Goal: Task Accomplishment & Management: Manage account settings

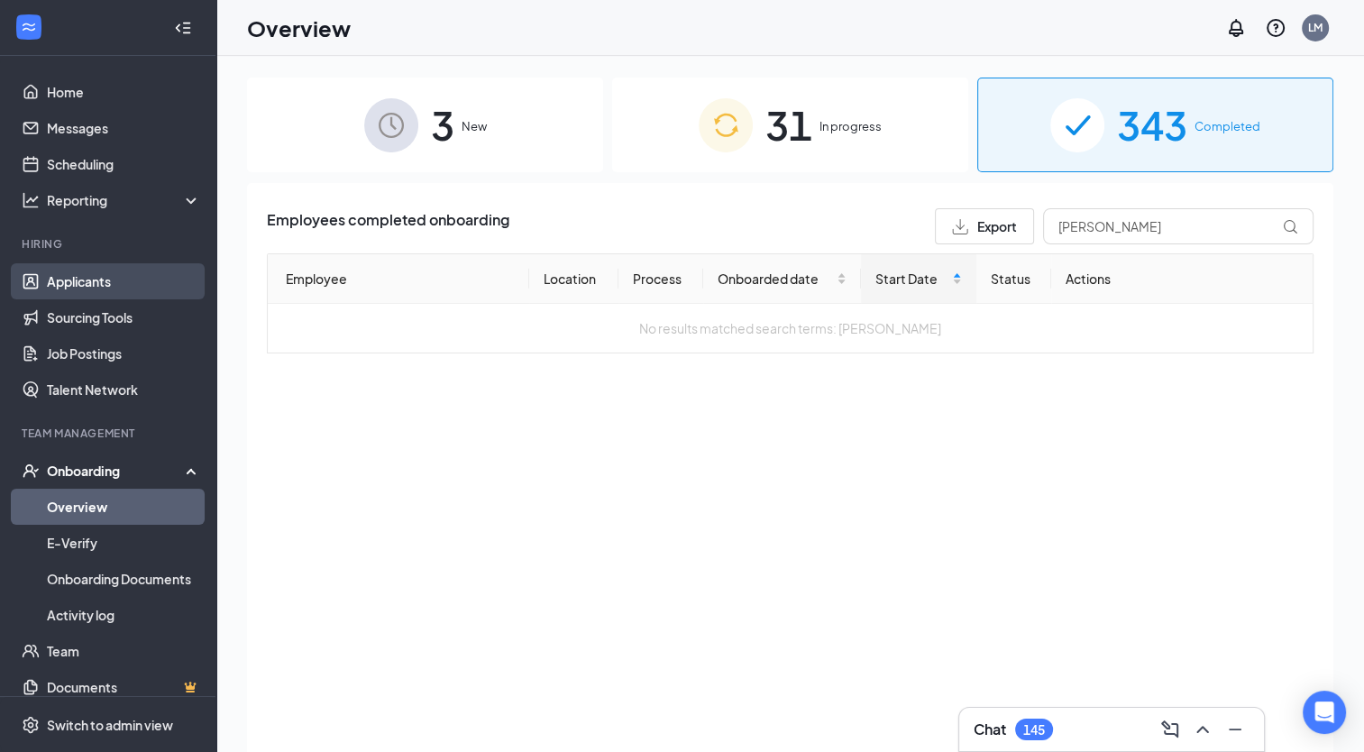
click at [68, 279] on link "Applicants" at bounding box center [124, 281] width 154 height 36
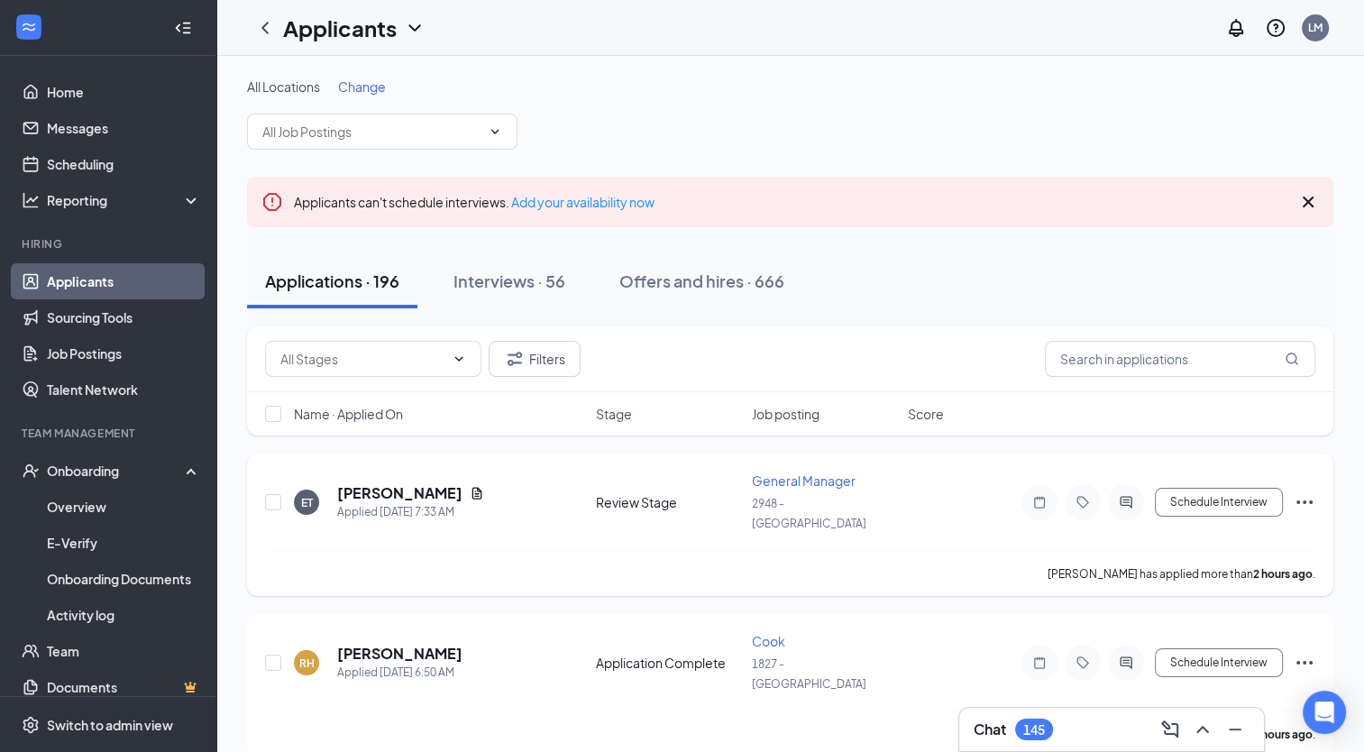
click at [1302, 491] on icon "Ellipses" at bounding box center [1305, 502] width 22 height 22
click at [1307, 496] on icon "Ellipses" at bounding box center [1305, 502] width 22 height 22
click at [930, 106] on div "All Locations Change" at bounding box center [790, 114] width 1087 height 72
click at [81, 510] on link "Overview" at bounding box center [124, 507] width 154 height 36
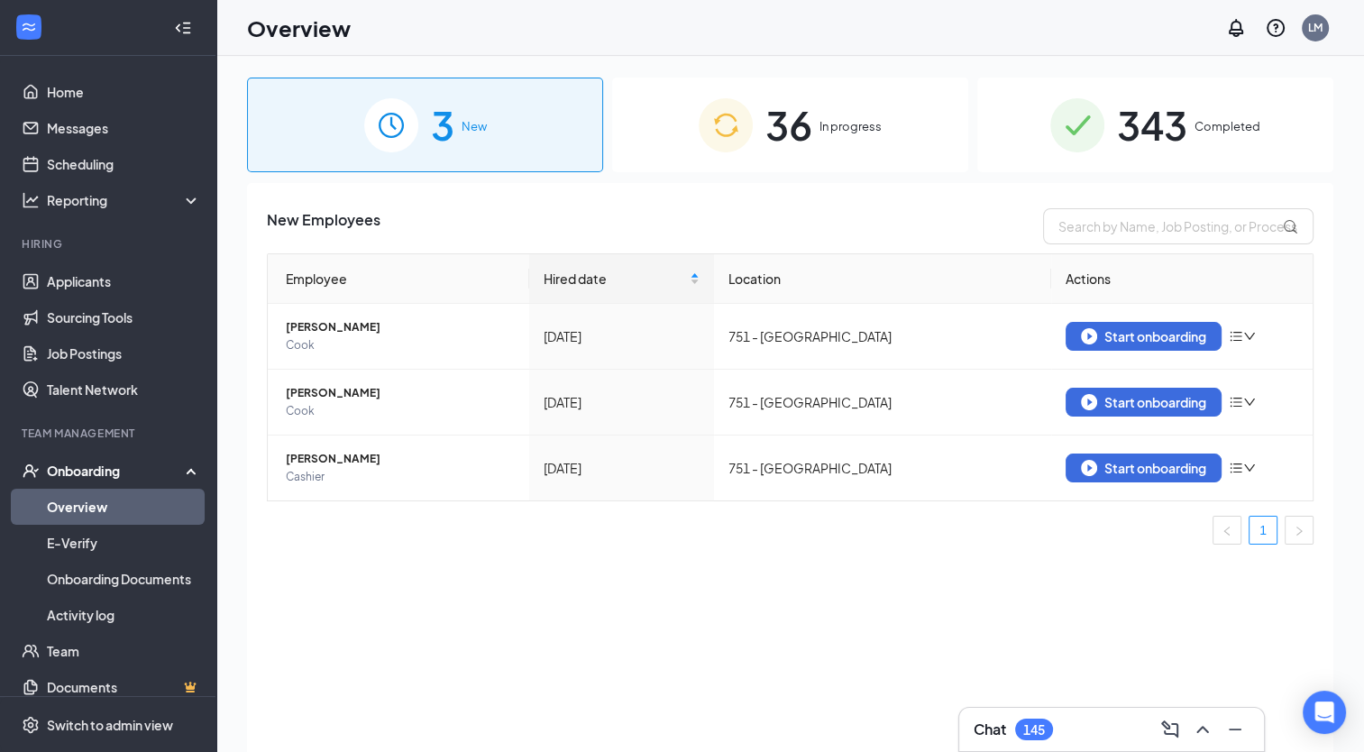
click at [436, 130] on span "3" at bounding box center [442, 125] width 23 height 62
click at [992, 433] on td "751 - [GEOGRAPHIC_DATA]" at bounding box center [882, 403] width 337 height 66
click at [1146, 336] on div "Start onboarding" at bounding box center [1143, 336] width 125 height 16
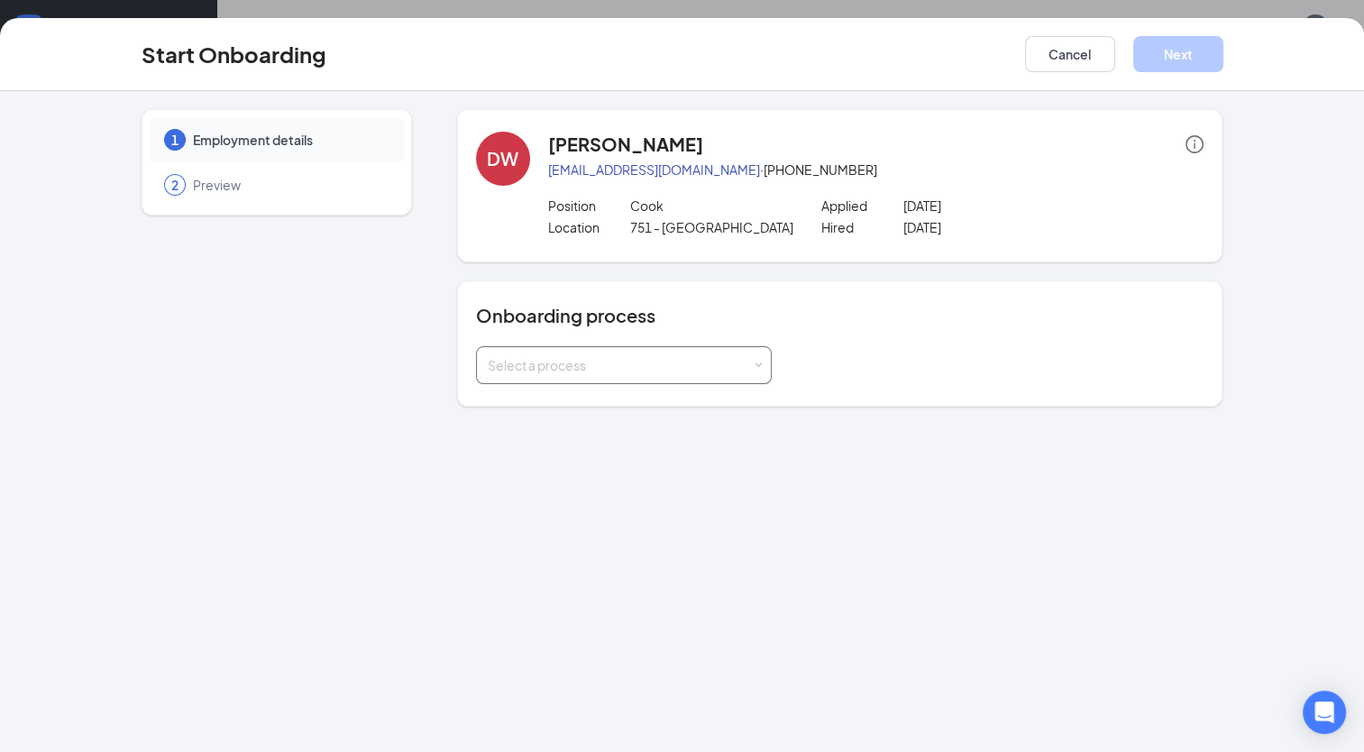
click at [554, 367] on div "Select a process" at bounding box center [620, 365] width 264 height 18
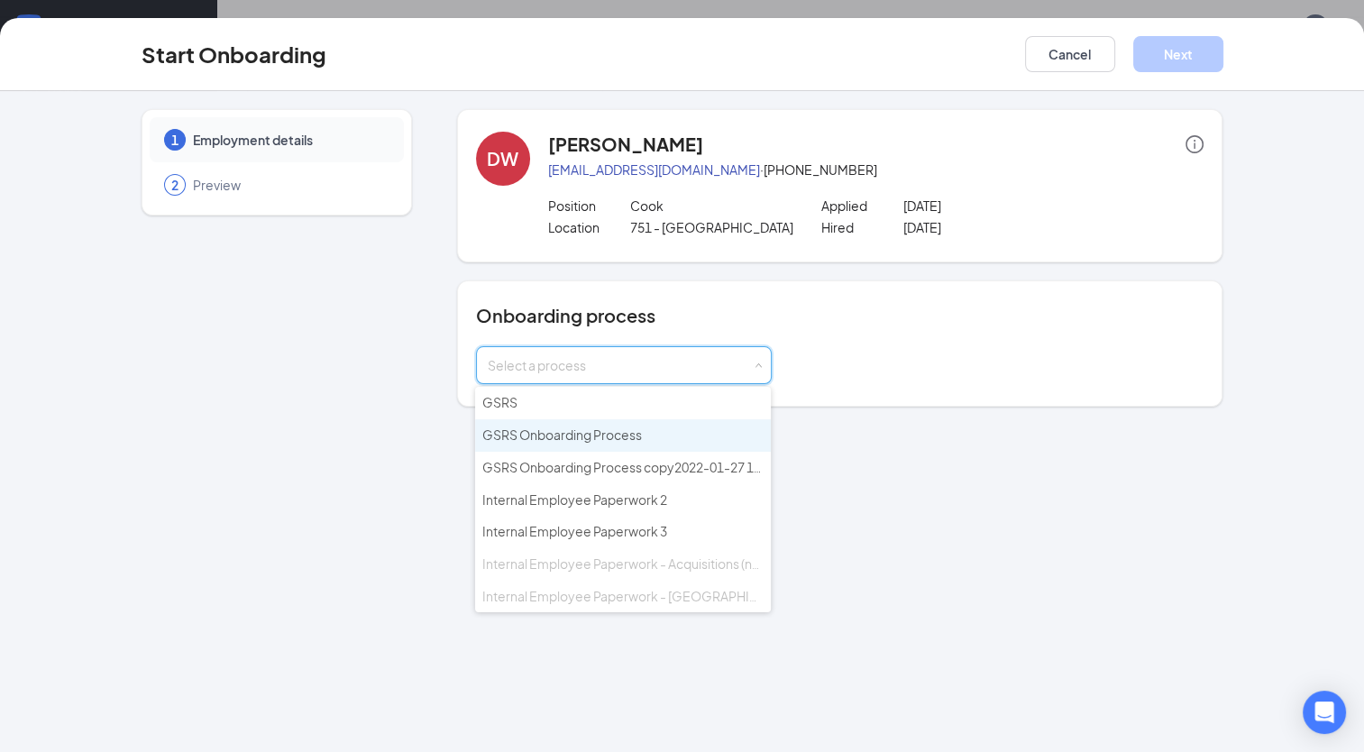
click at [554, 441] on li "GSRS Onboarding Process" at bounding box center [623, 435] width 296 height 32
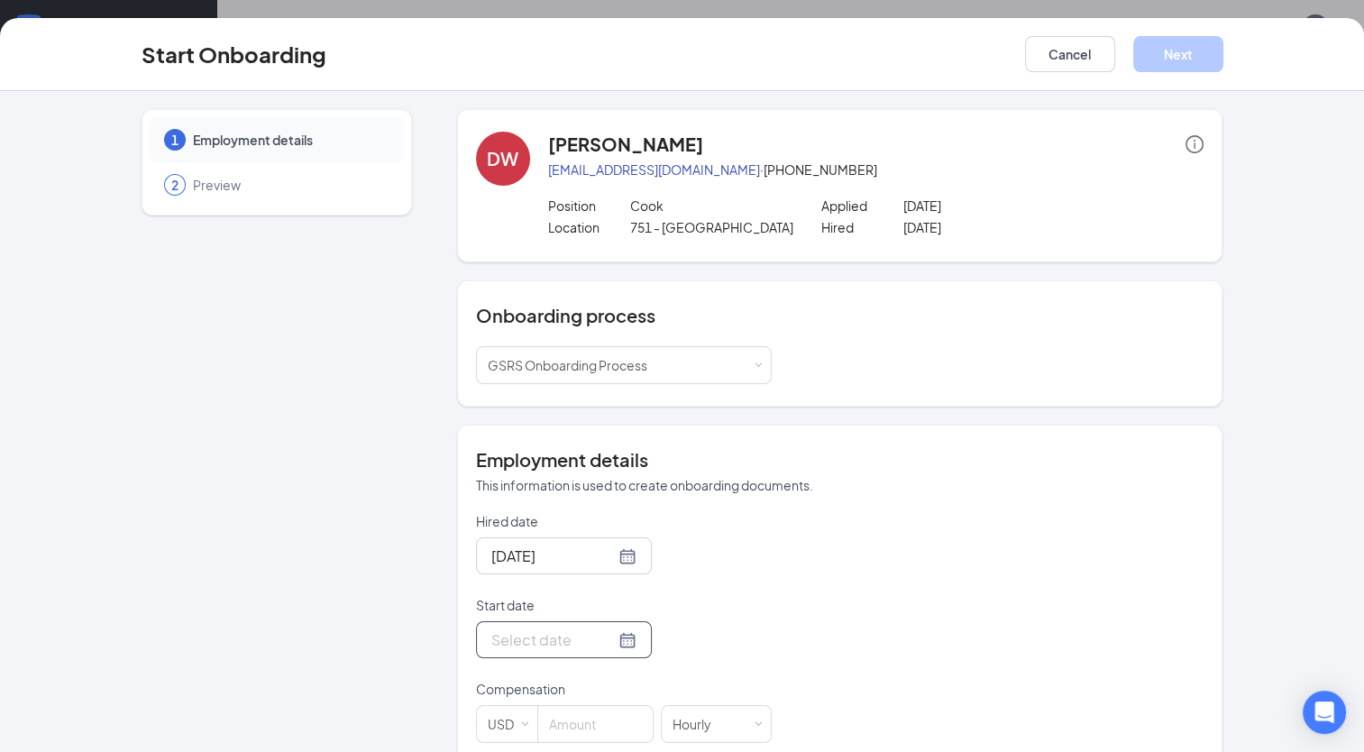
click at [604, 638] on div at bounding box center [563, 640] width 145 height 23
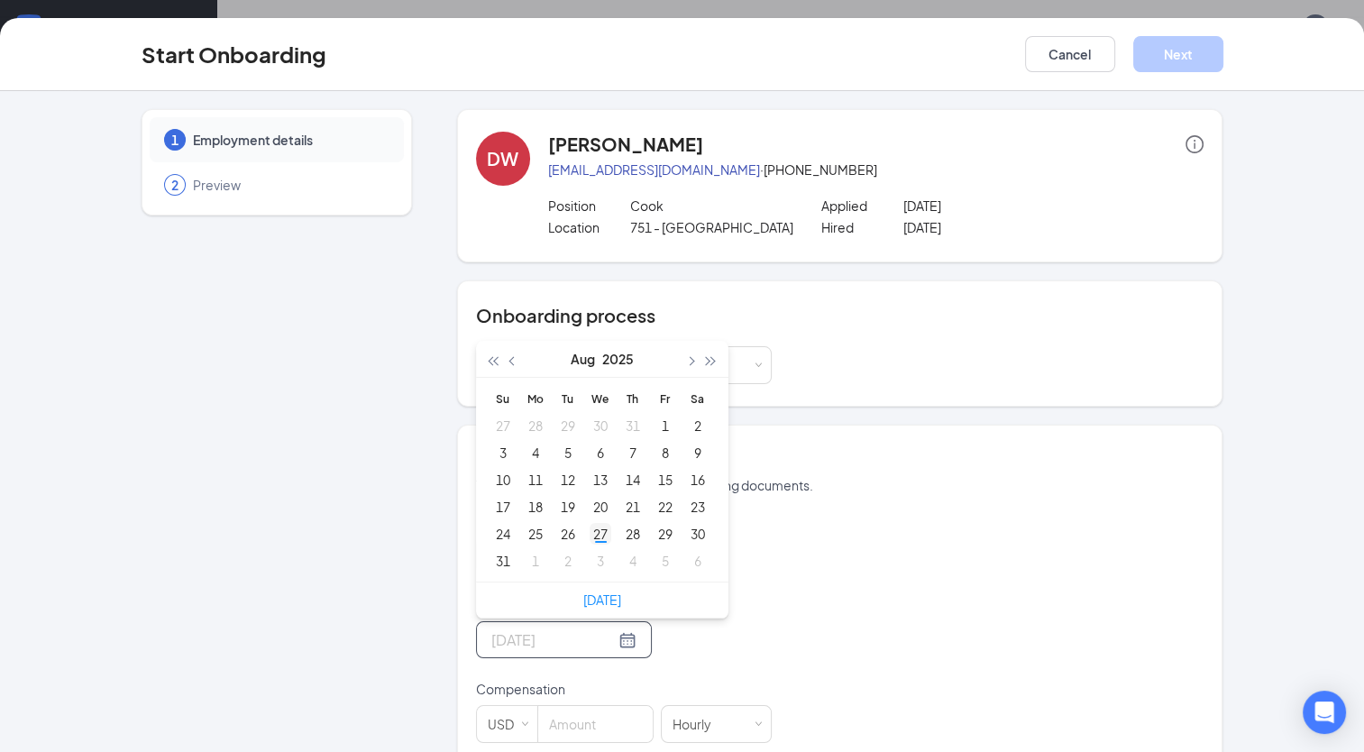
type input "Aug 27, 2025"
click at [592, 531] on div "27" at bounding box center [601, 534] width 22 height 22
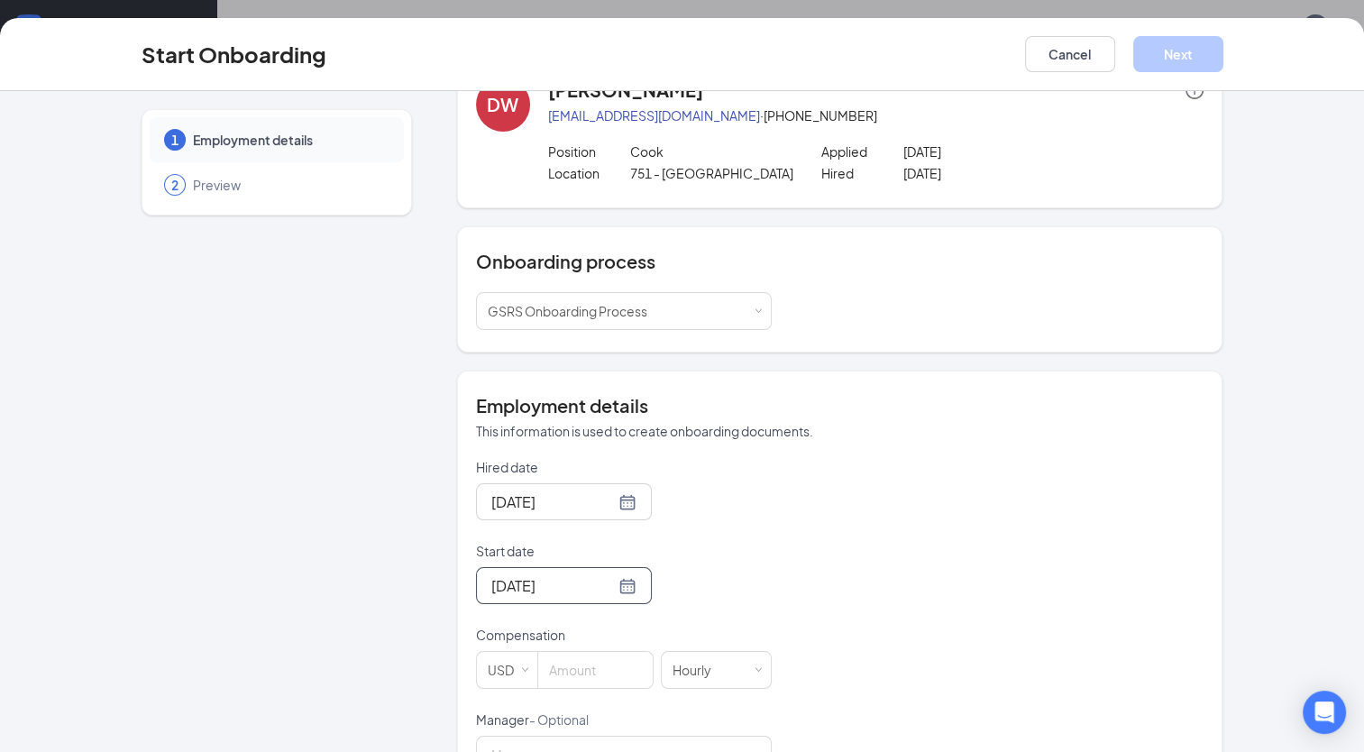
scroll to position [58, 0]
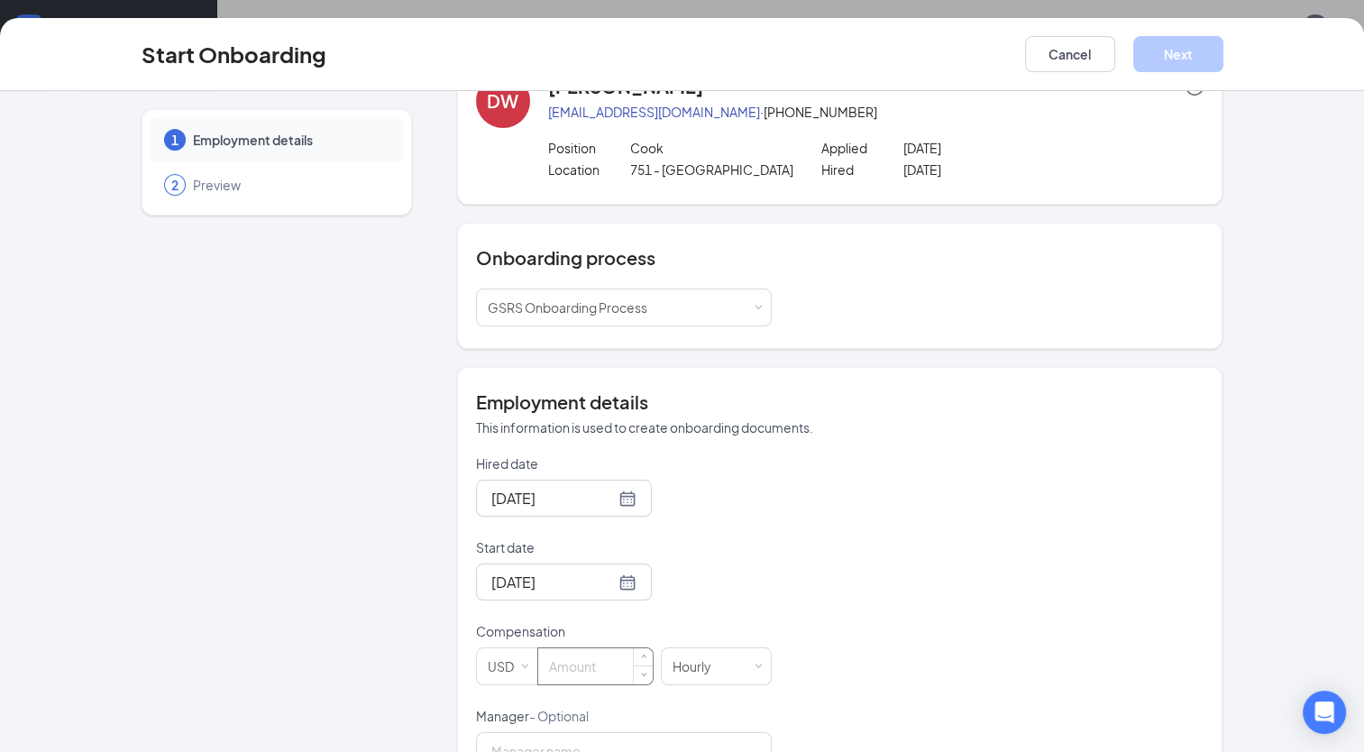
click at [577, 666] on input at bounding box center [595, 666] width 115 height 36
type input "15"
click at [1172, 51] on button "Next" at bounding box center [1179, 54] width 90 height 36
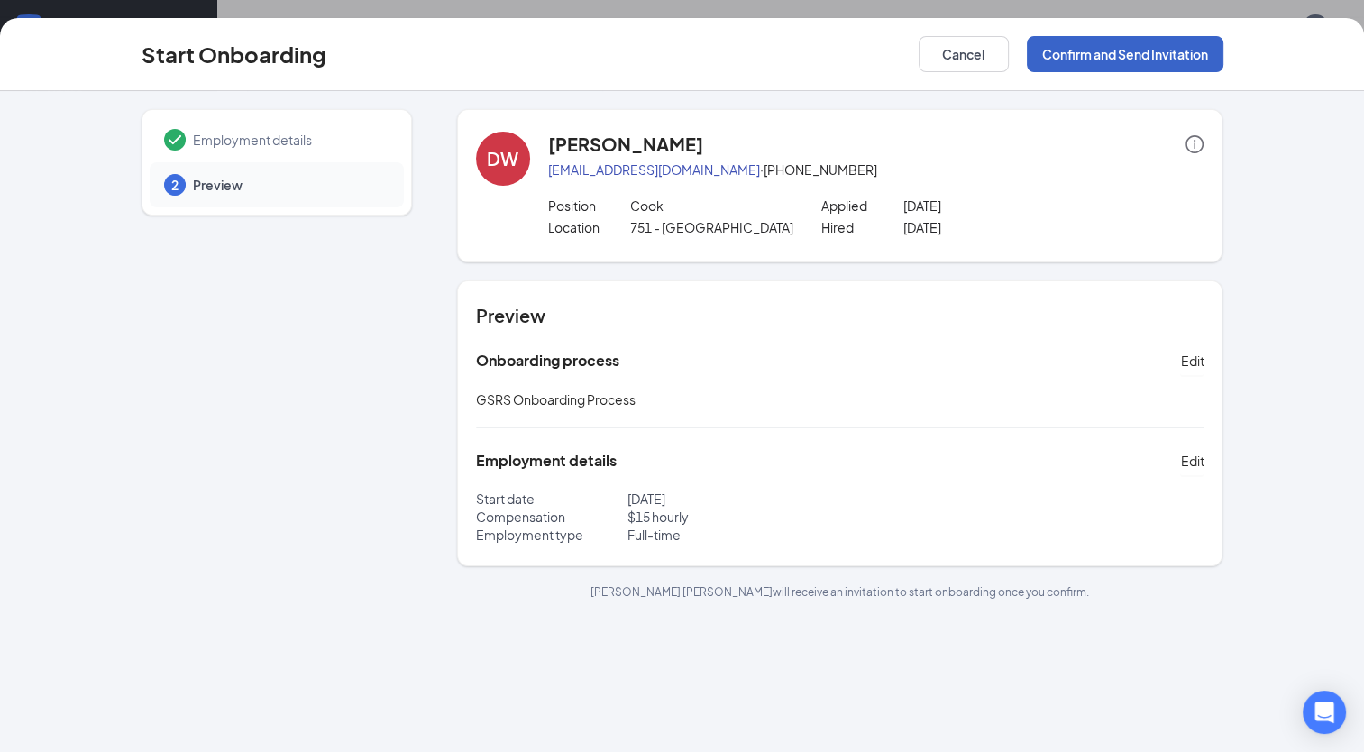
click at [1122, 56] on button "Confirm and Send Invitation" at bounding box center [1125, 54] width 197 height 36
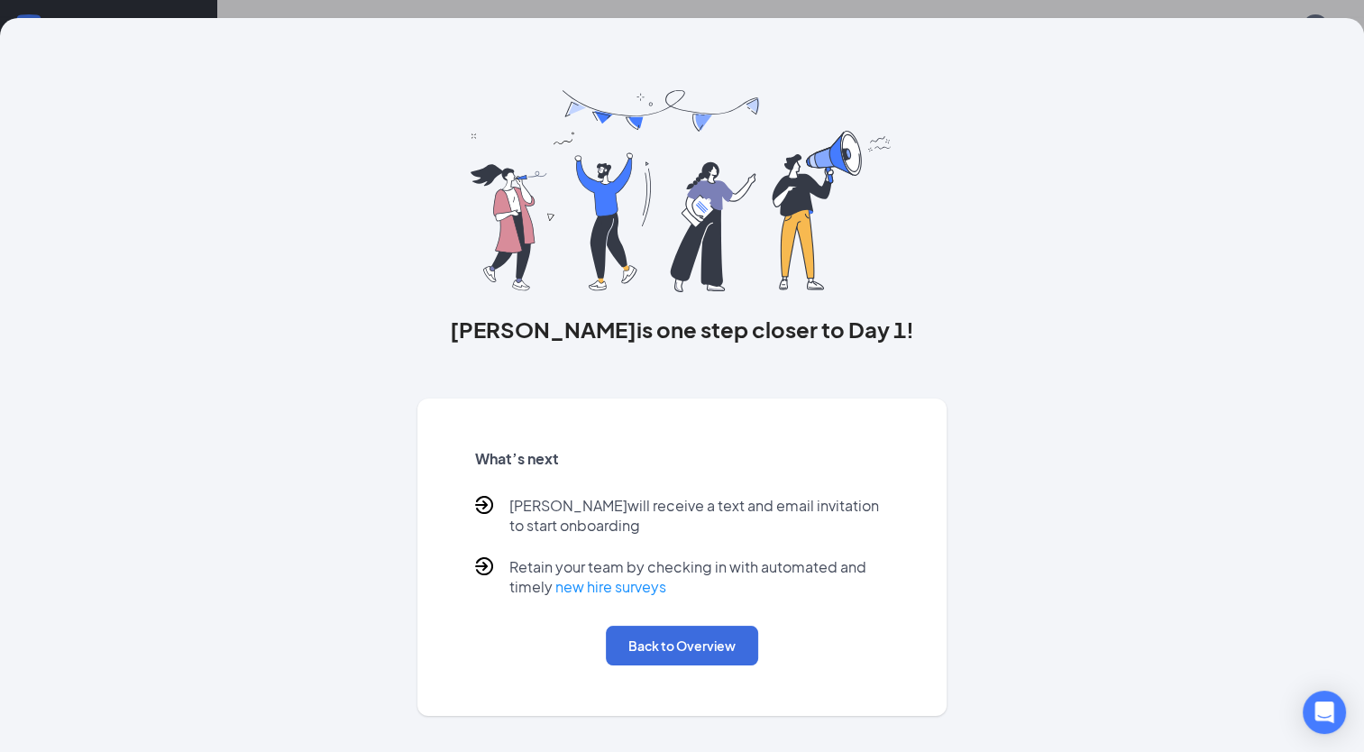
click at [1051, 5] on div "Dominique is one step closer to Day 1! What’s next Dominique will receive a tex…" at bounding box center [682, 376] width 1364 height 752
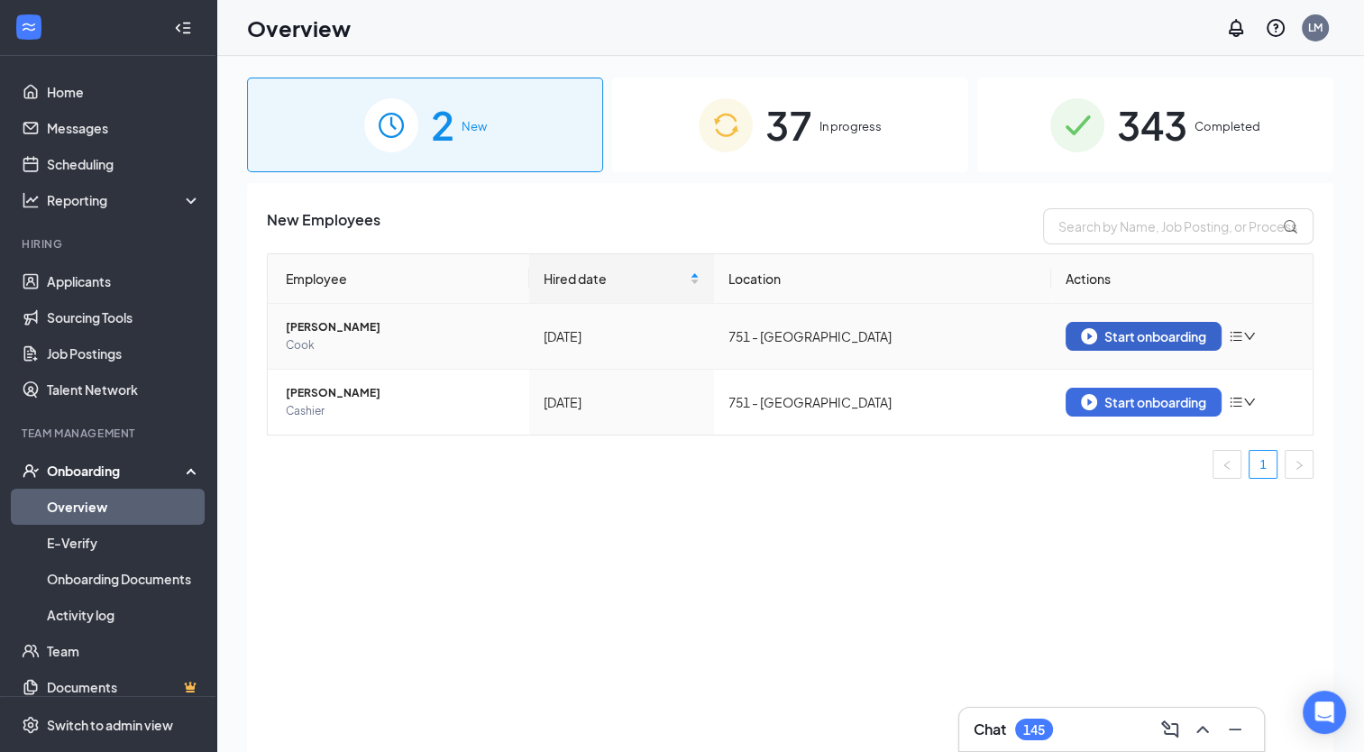
click at [1109, 339] on div "Start onboarding" at bounding box center [1143, 336] width 125 height 16
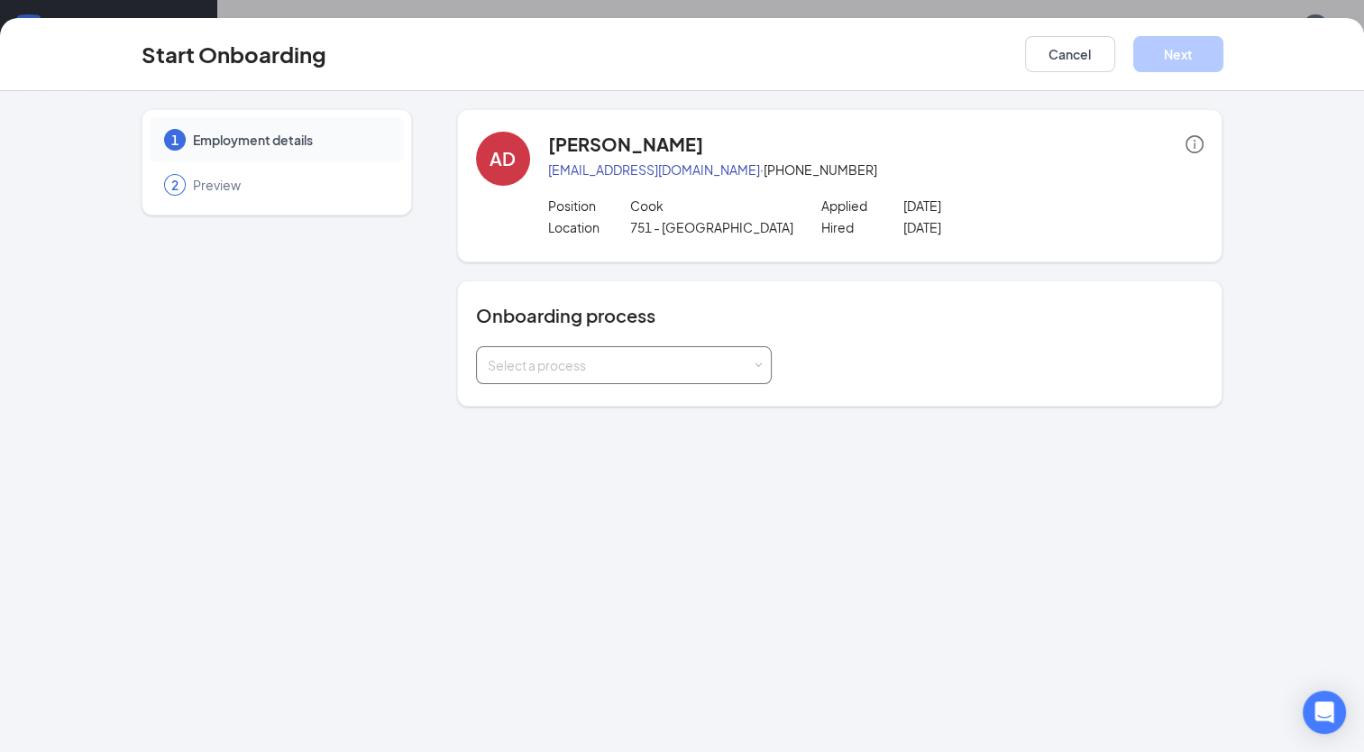
click at [692, 364] on div "Select a process" at bounding box center [620, 365] width 264 height 18
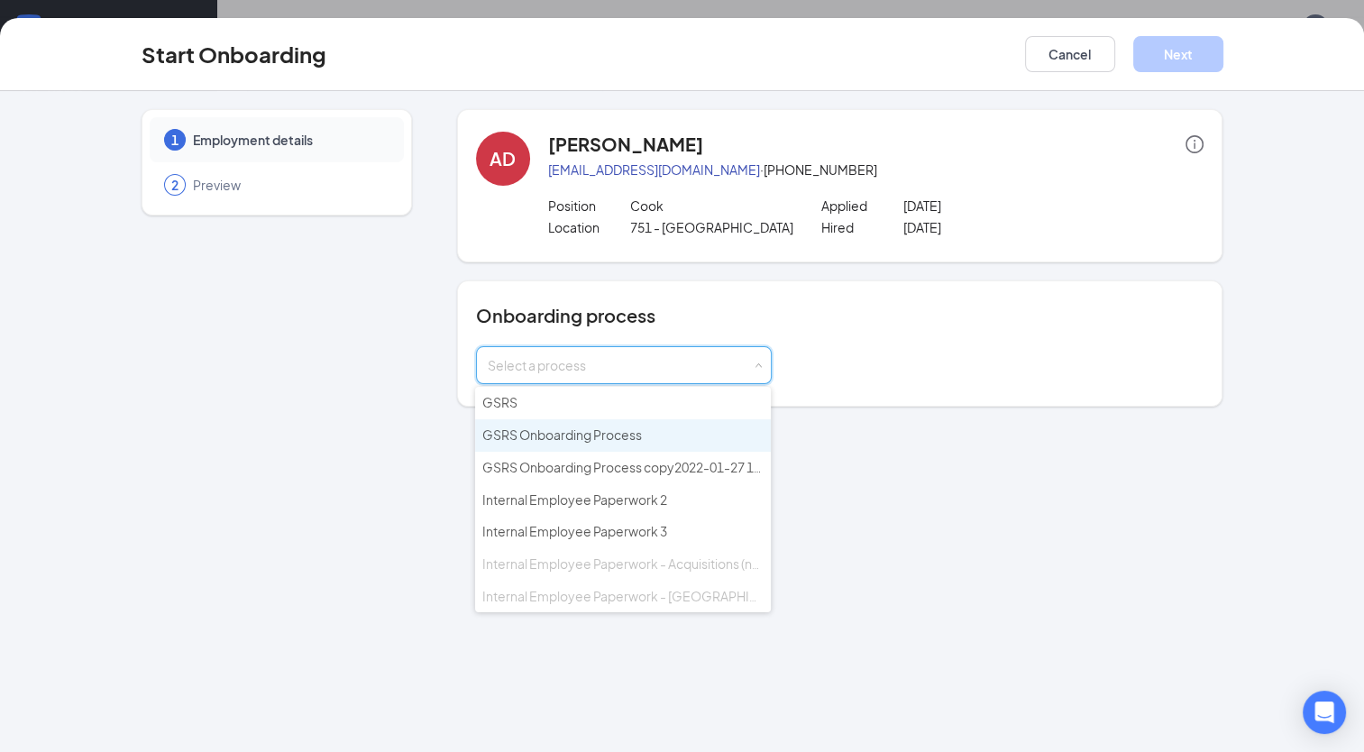
click at [551, 441] on li "GSRS Onboarding Process" at bounding box center [623, 435] width 296 height 32
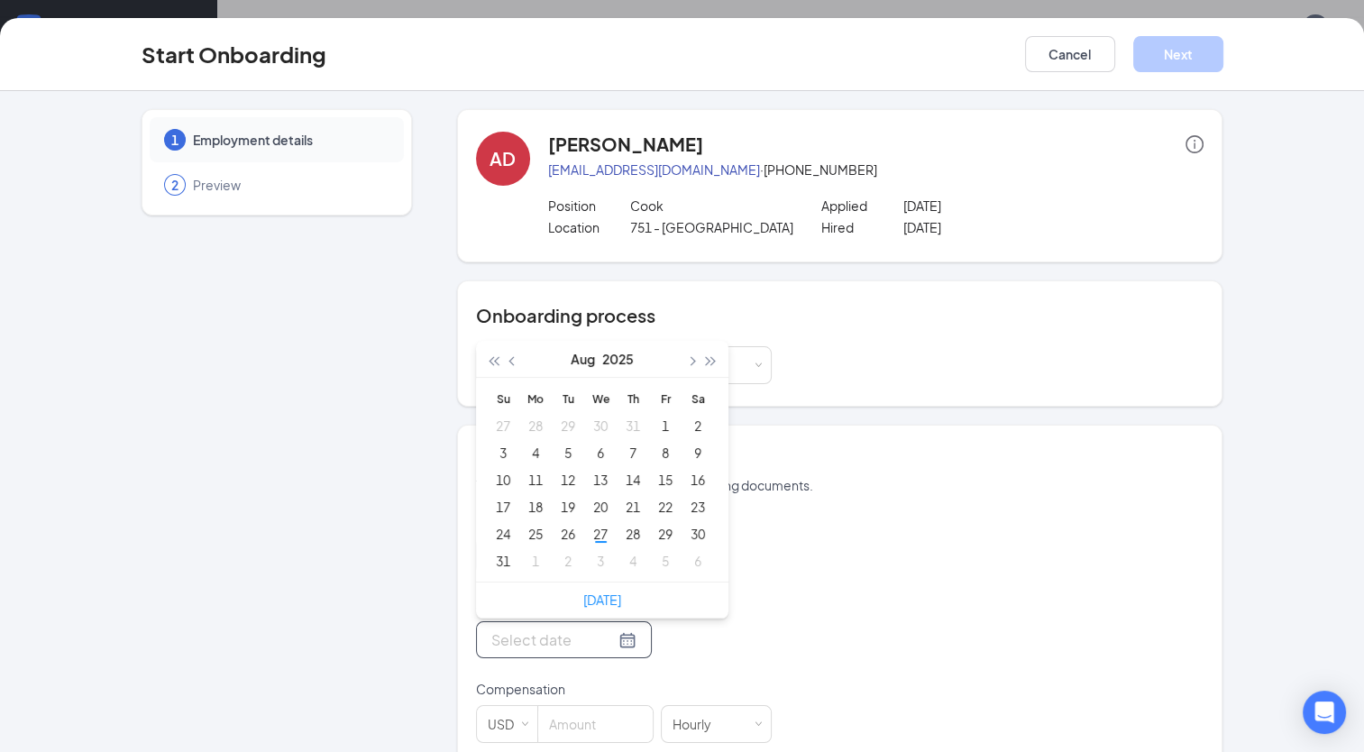
click at [537, 633] on input "Start date" at bounding box center [553, 640] width 124 height 23
type input "15.00"
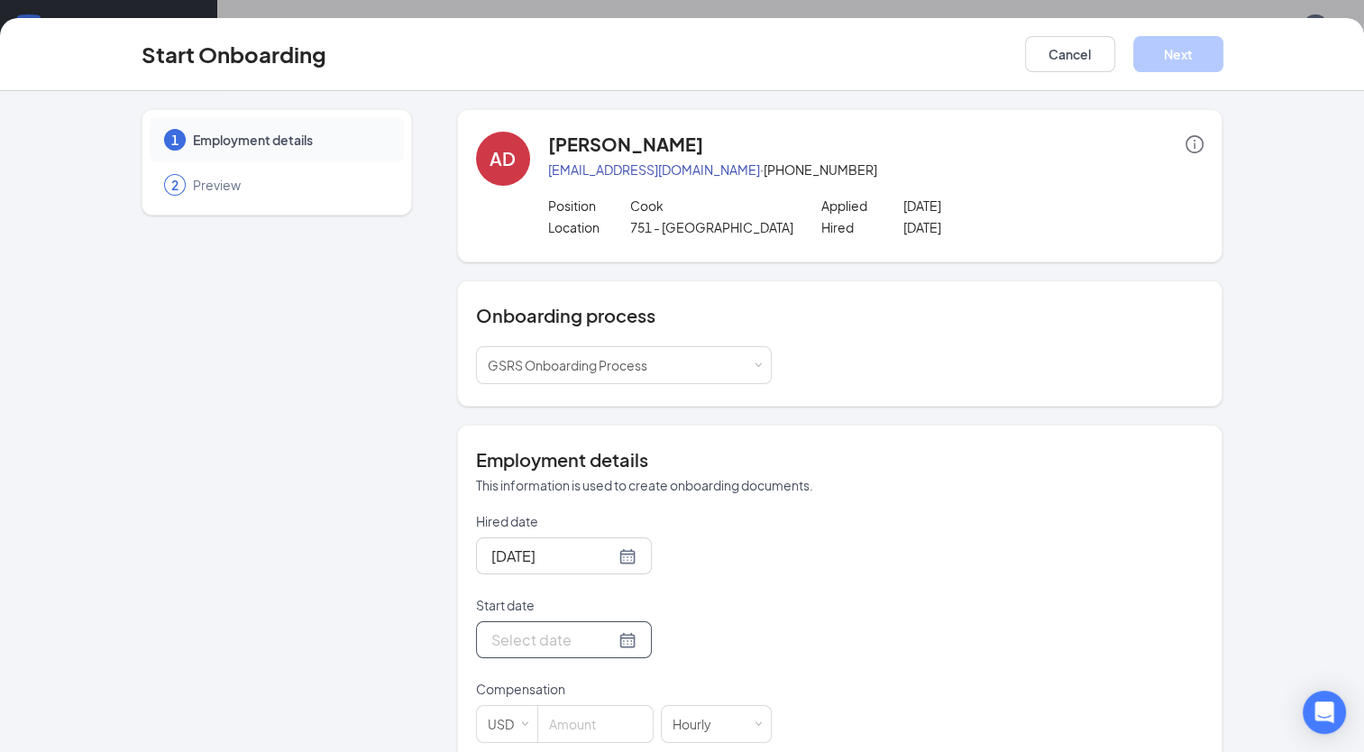
click at [601, 640] on div at bounding box center [563, 640] width 145 height 23
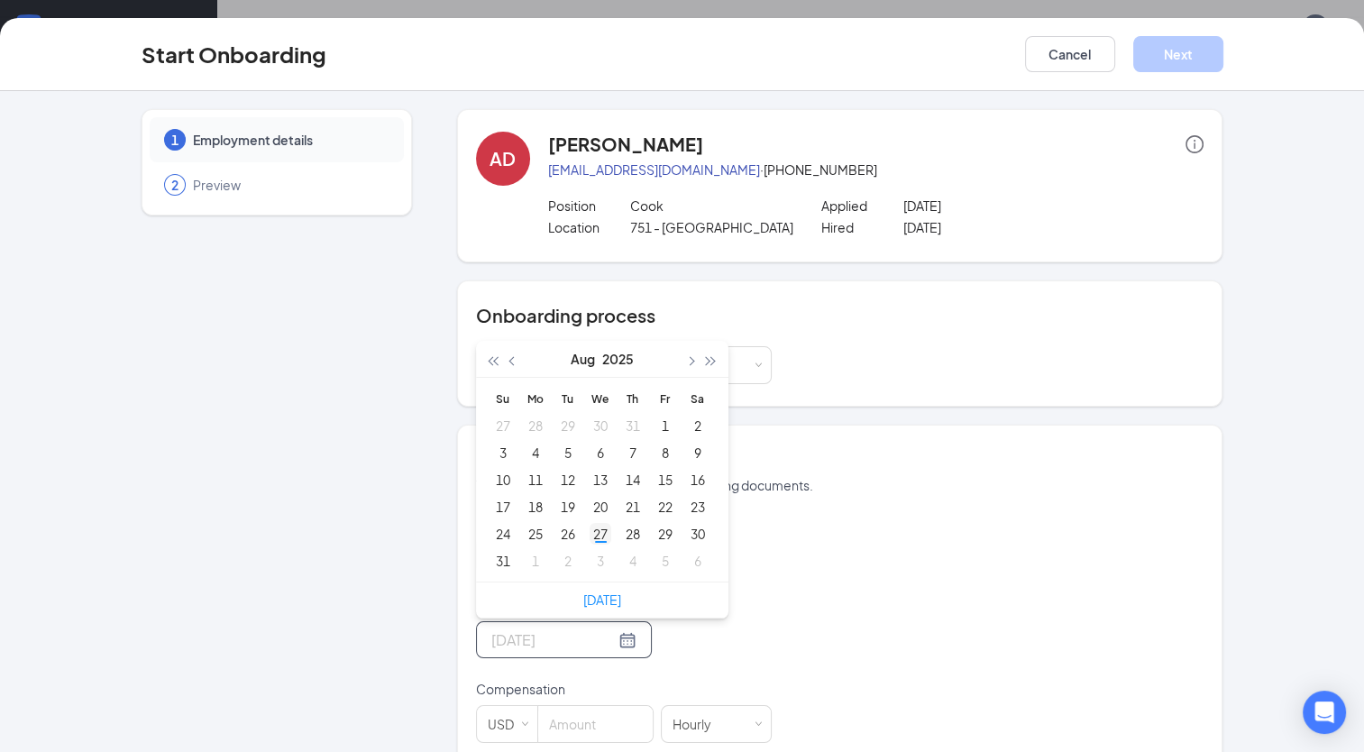
type input "Aug 27, 2025"
click at [592, 537] on div "27" at bounding box center [601, 534] width 22 height 22
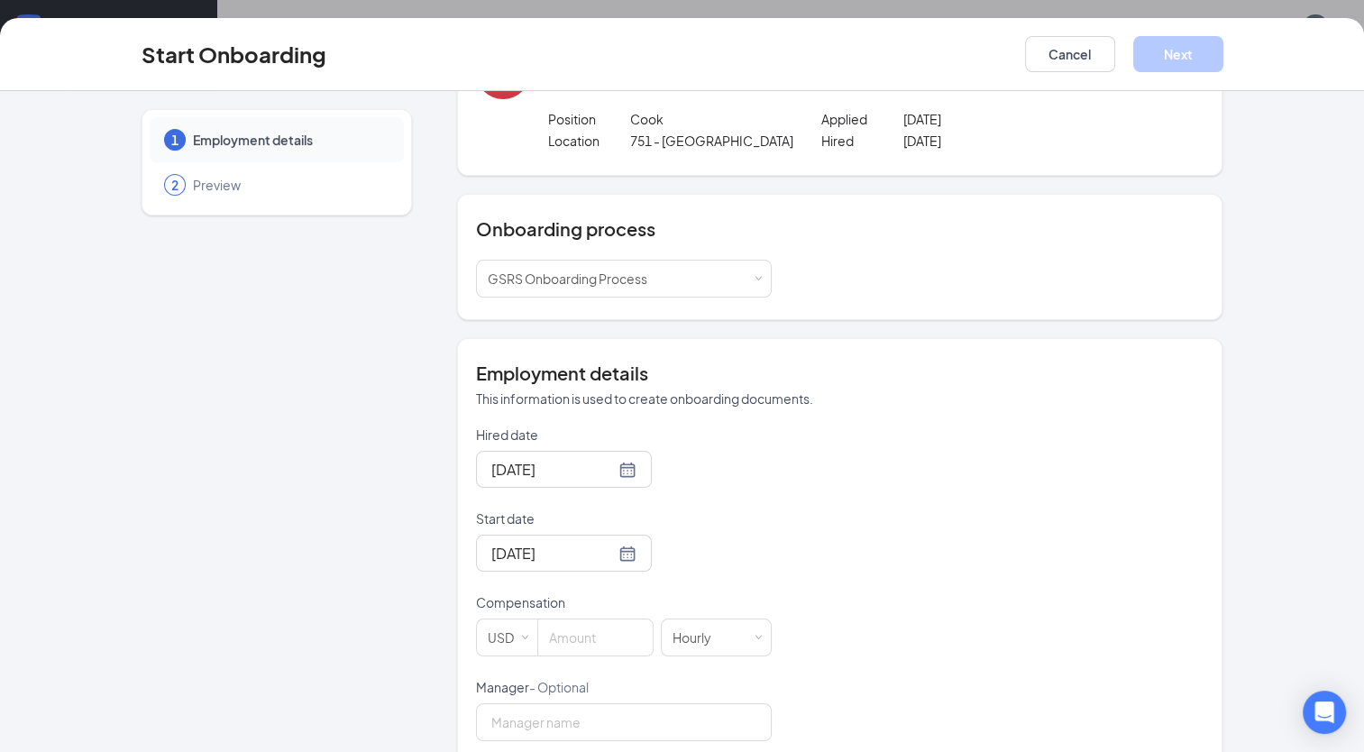
scroll to position [89, 0]
click at [558, 632] on input at bounding box center [595, 635] width 115 height 36
type input "15"
click at [932, 543] on div "Hired date Aug 26, 2025 Start date Aug 27, 2025 Aug 2025 Su Mo Tu We Th Fr Sa 2…" at bounding box center [840, 718] width 729 height 590
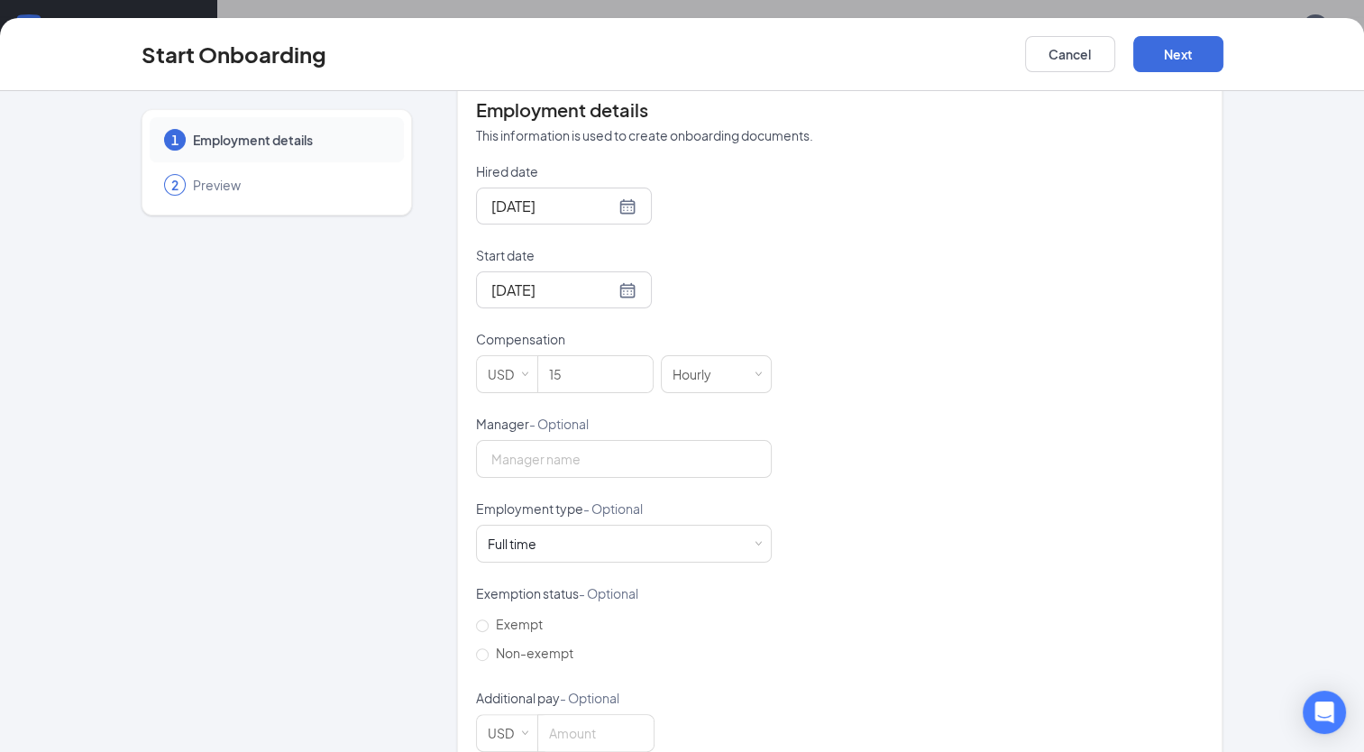
scroll to position [353, 0]
click at [503, 651] on span "Non-exempt" at bounding box center [535, 650] width 92 height 16
click at [489, 651] on input "Non-exempt" at bounding box center [482, 652] width 13 height 13
radio input "true"
click at [1200, 66] on button "Next" at bounding box center [1179, 54] width 90 height 36
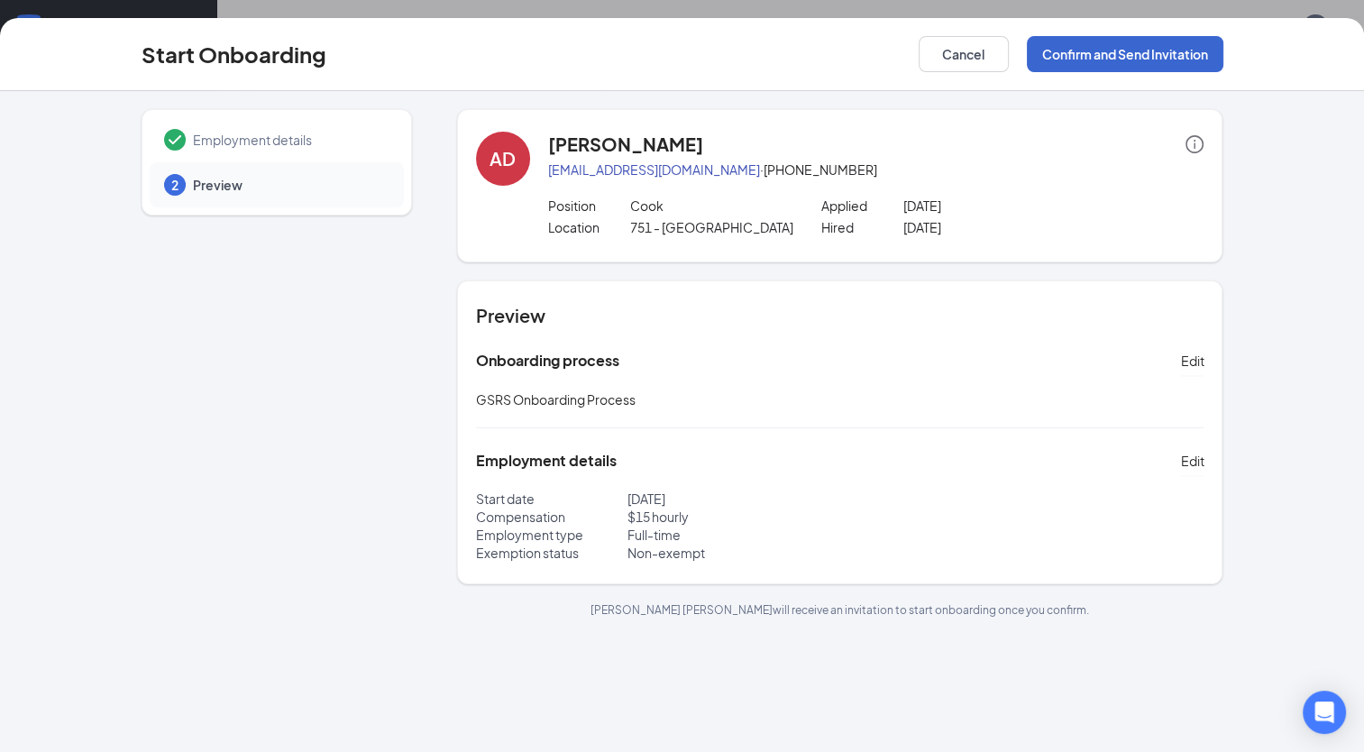
scroll to position [0, 0]
click at [1106, 48] on button "Confirm and Send Invitation" at bounding box center [1125, 54] width 197 height 36
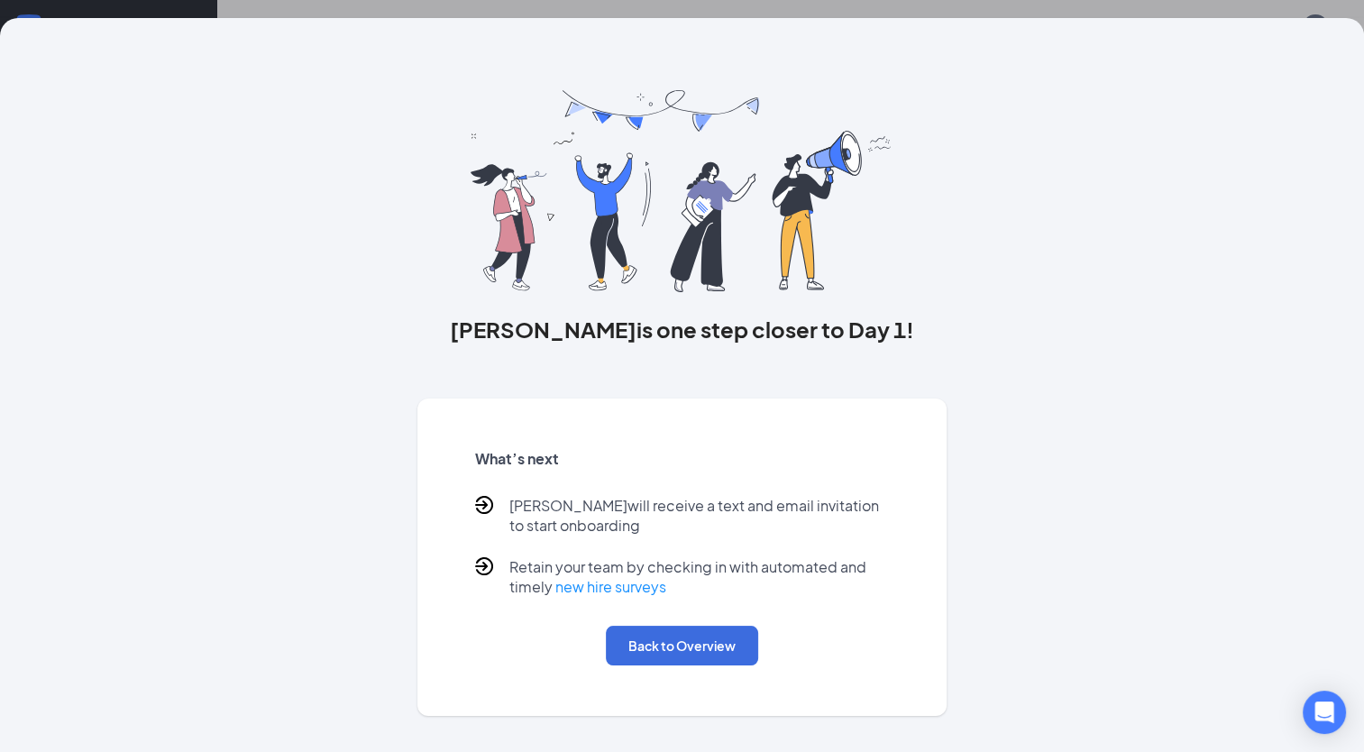
click at [1097, 5] on div "Antoine is one step closer to Day 1! What’s next Antoine will receive a text an…" at bounding box center [682, 376] width 1364 height 752
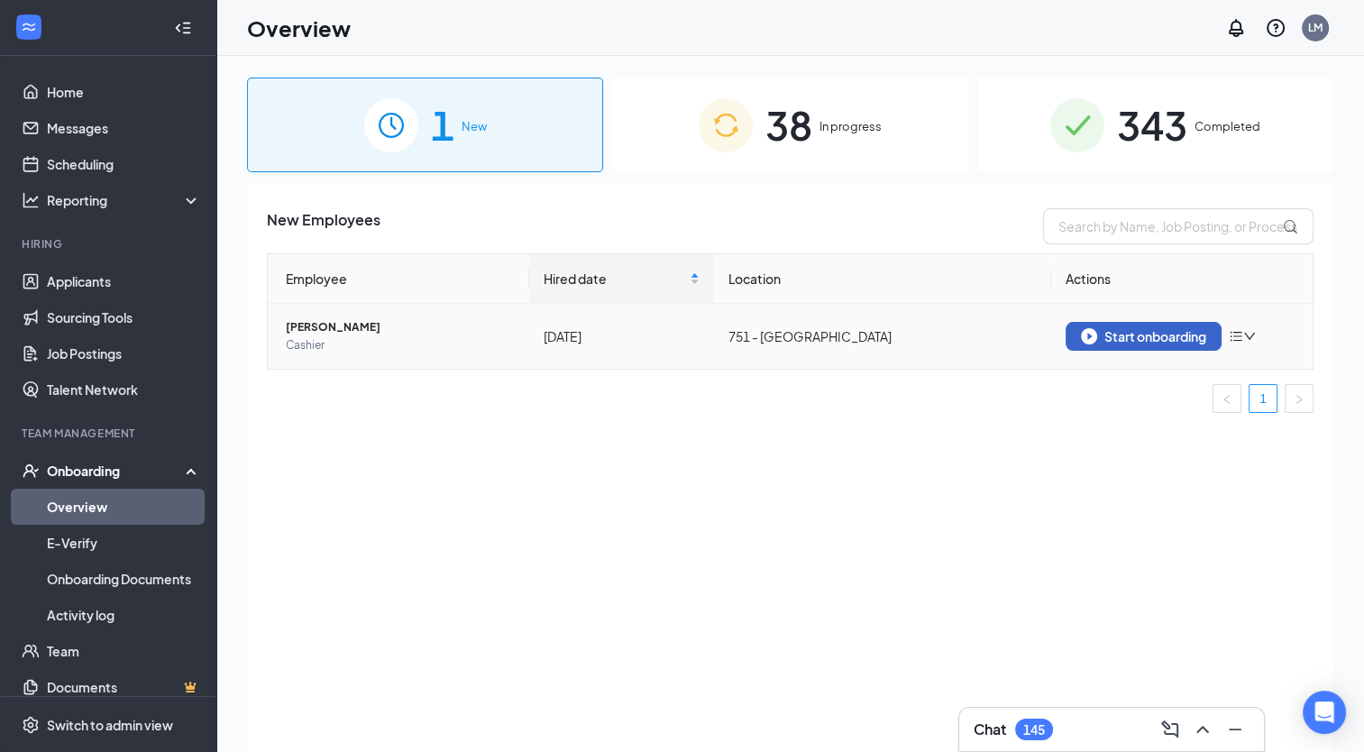
click at [1163, 333] on div "Start onboarding" at bounding box center [1143, 336] width 125 height 16
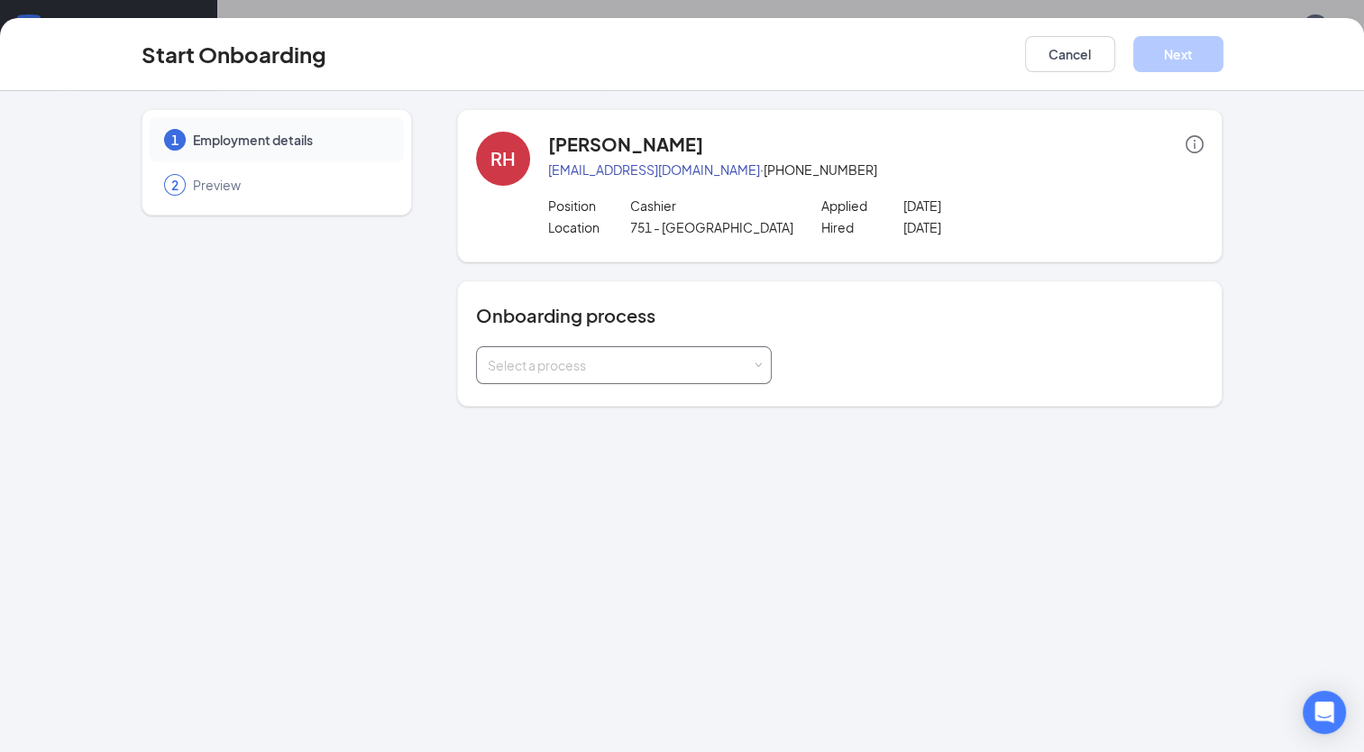
click at [628, 363] on div "Select a process" at bounding box center [620, 365] width 264 height 18
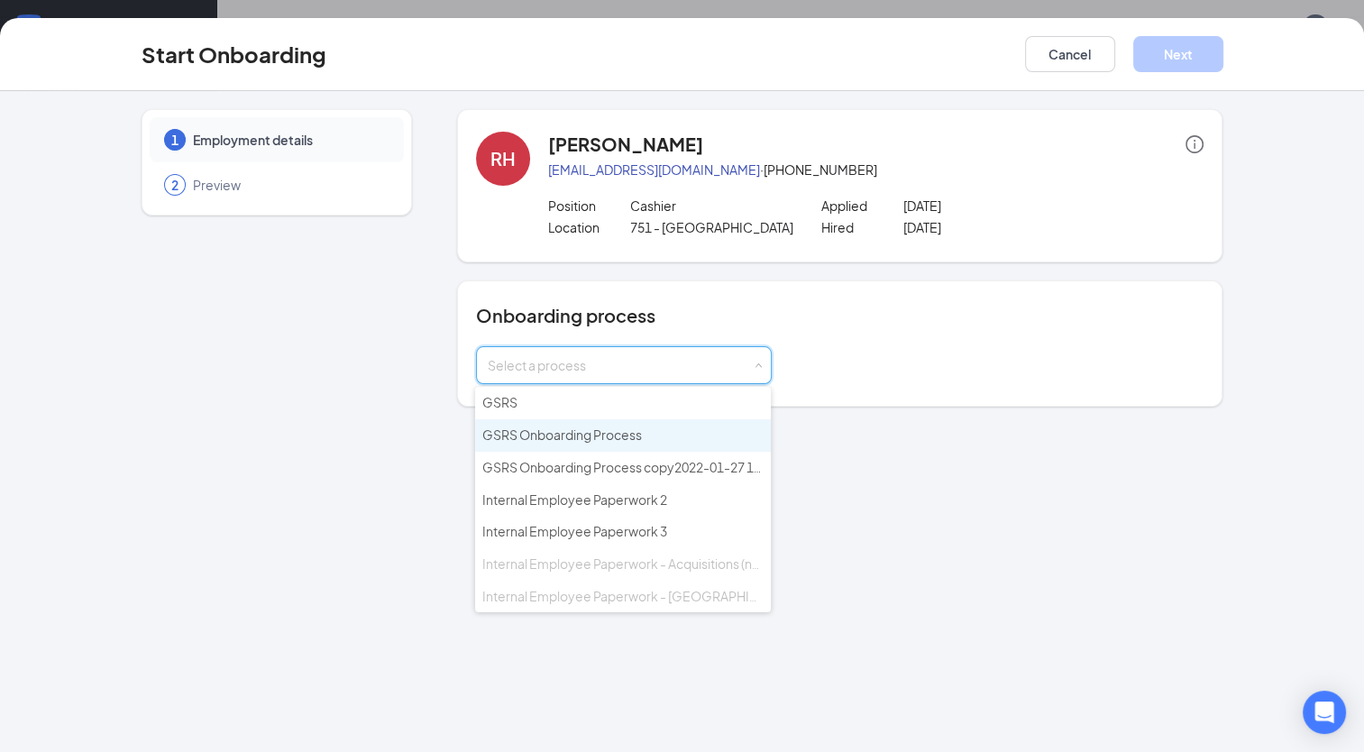
click at [541, 441] on li "GSRS Onboarding Process" at bounding box center [623, 435] width 296 height 32
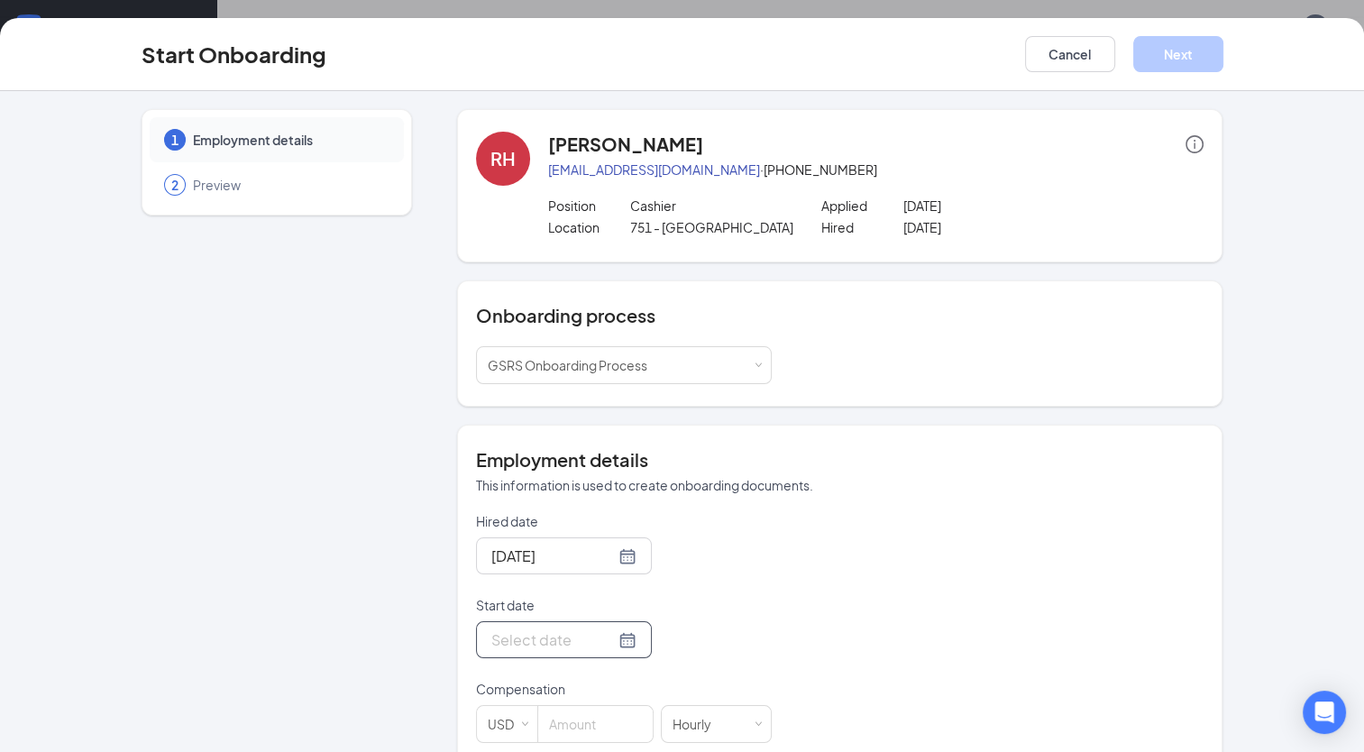
click at [525, 646] on input "Start date" at bounding box center [553, 640] width 124 height 23
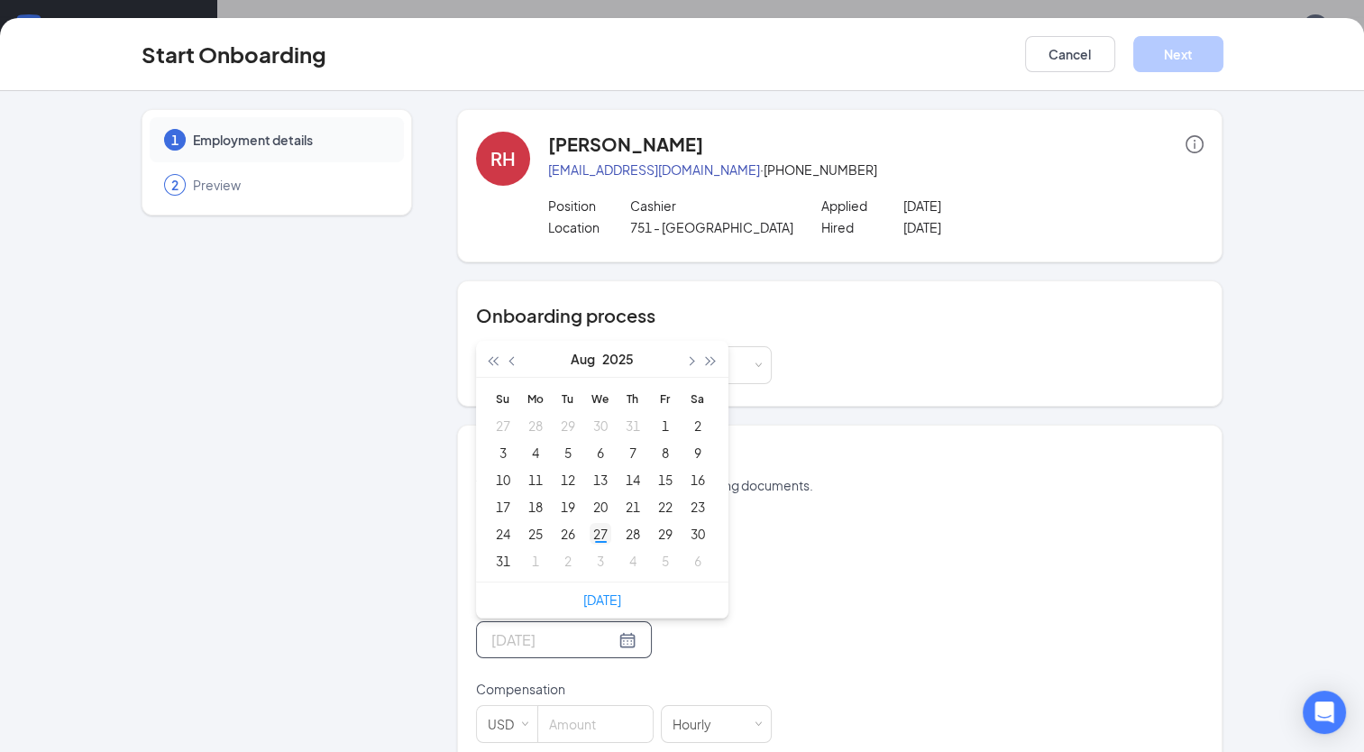
type input "Aug 27, 2025"
click at [593, 537] on div "27" at bounding box center [601, 534] width 22 height 22
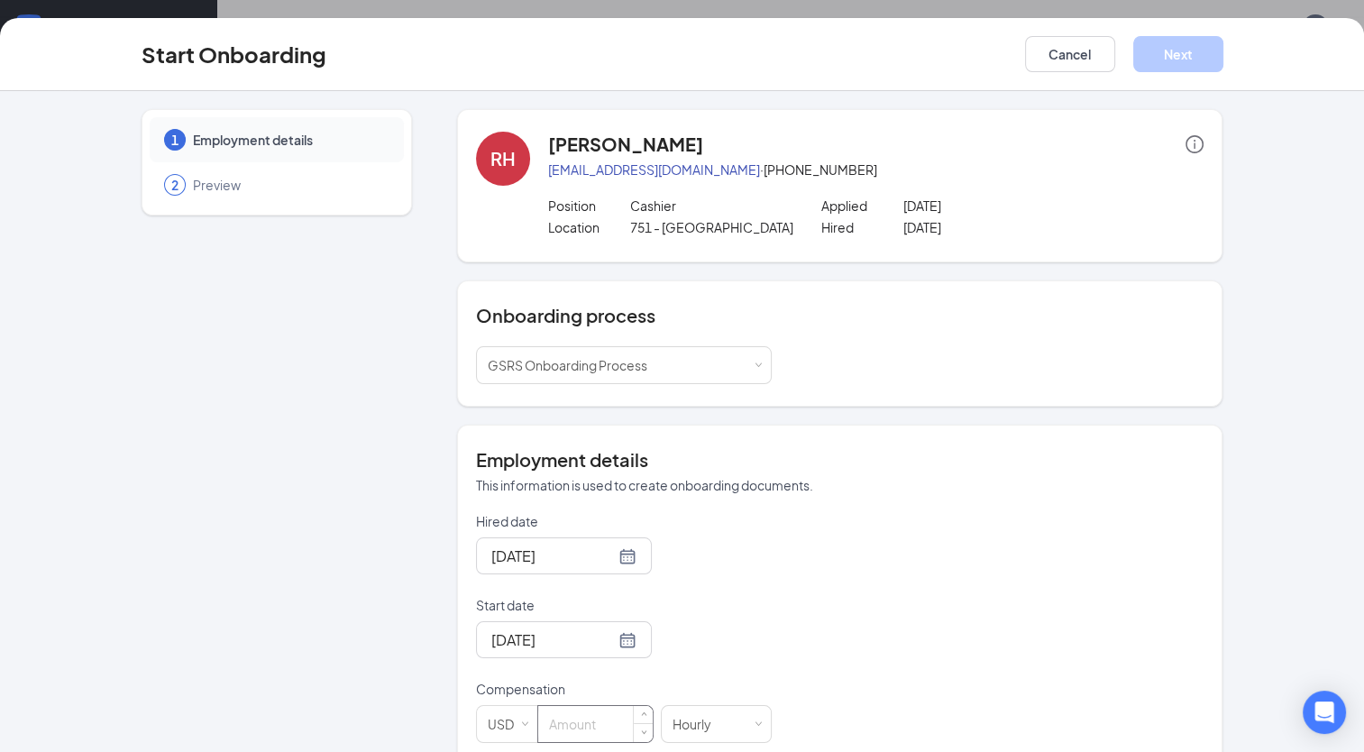
click at [582, 720] on input at bounding box center [595, 724] width 115 height 36
type input "15"
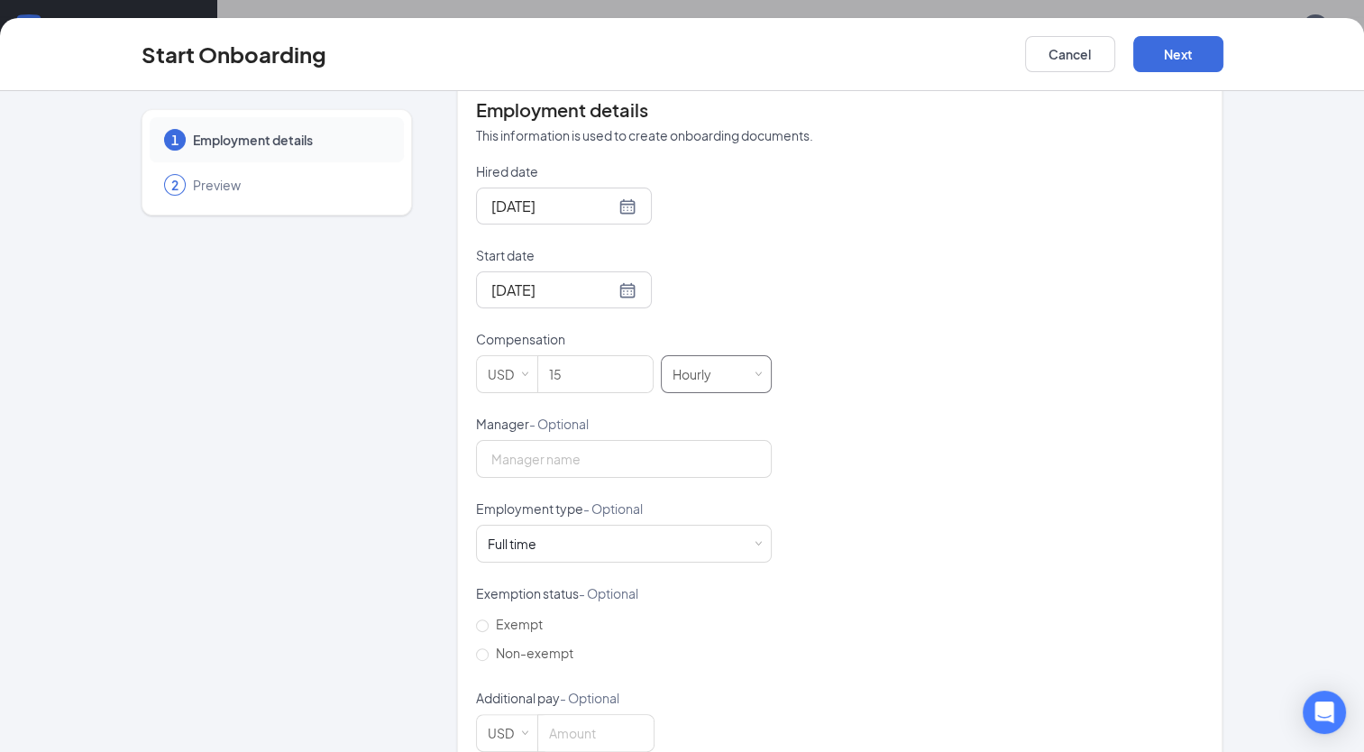
scroll to position [388, 0]
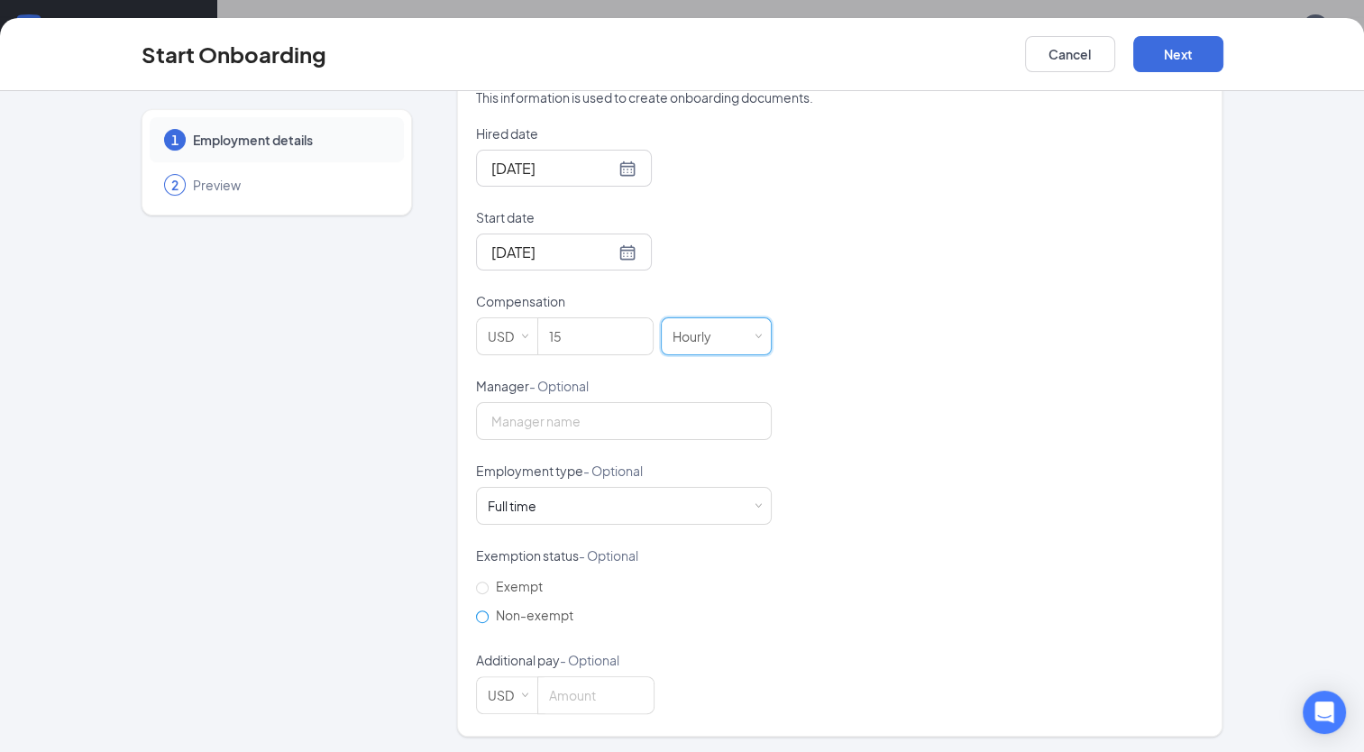
click at [534, 609] on span "Non-exempt" at bounding box center [535, 615] width 92 height 16
click at [489, 611] on input "Non-exempt" at bounding box center [482, 617] width 13 height 13
radio input "true"
click at [1196, 41] on button "Next" at bounding box center [1179, 54] width 90 height 36
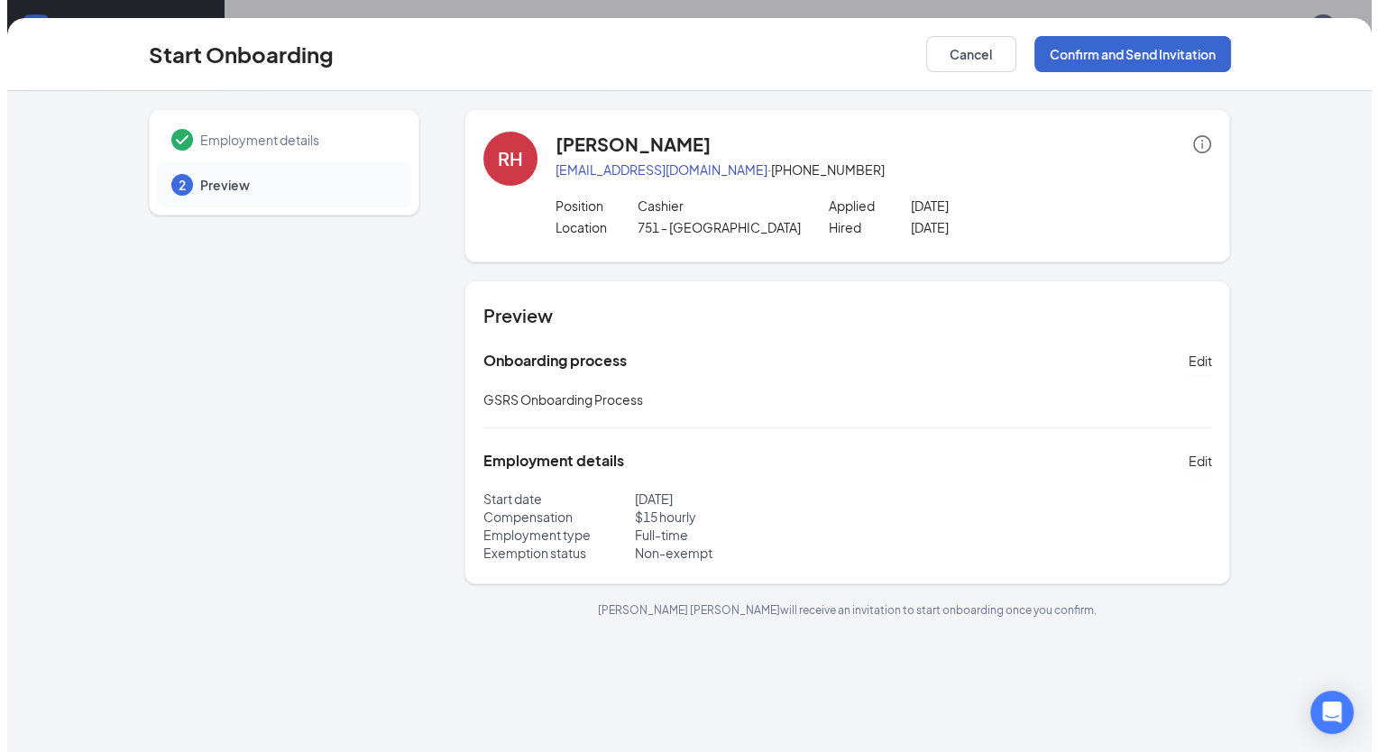
scroll to position [0, 0]
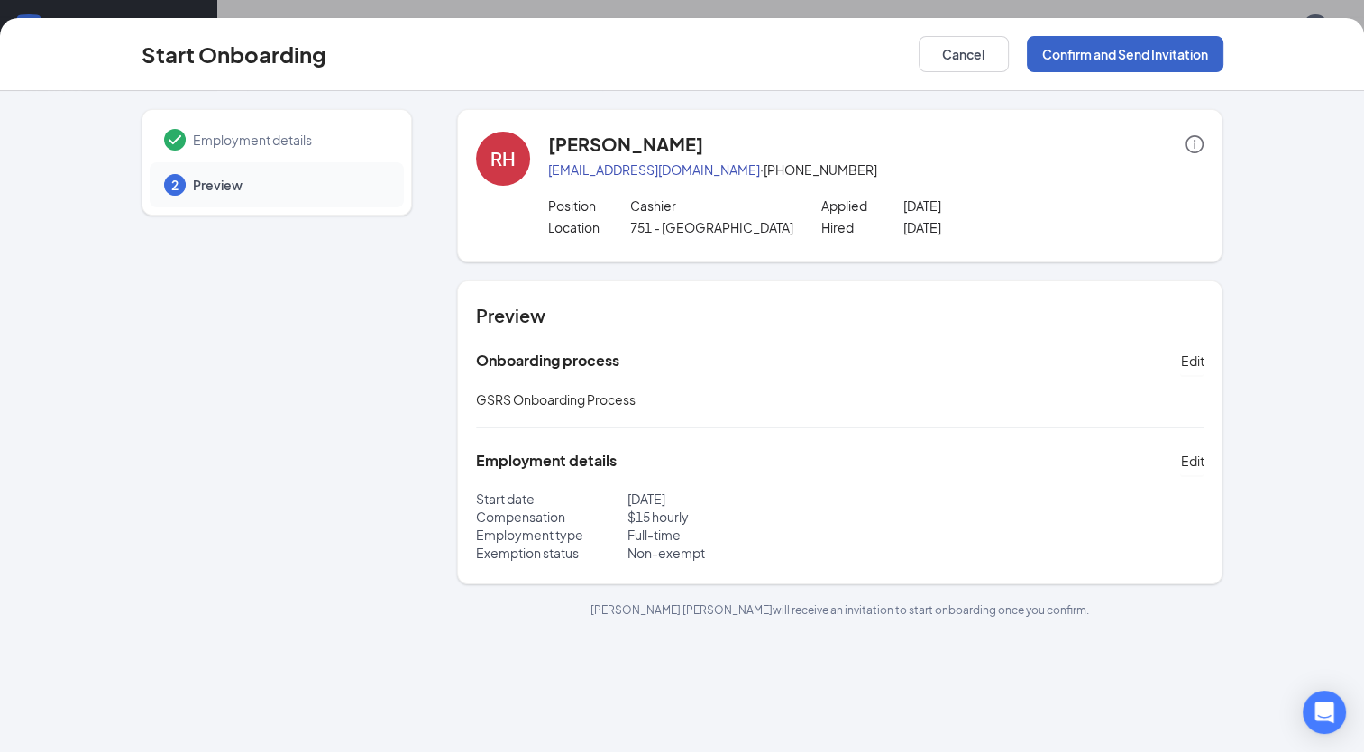
click at [1196, 41] on button "Confirm and Send Invitation" at bounding box center [1125, 54] width 197 height 36
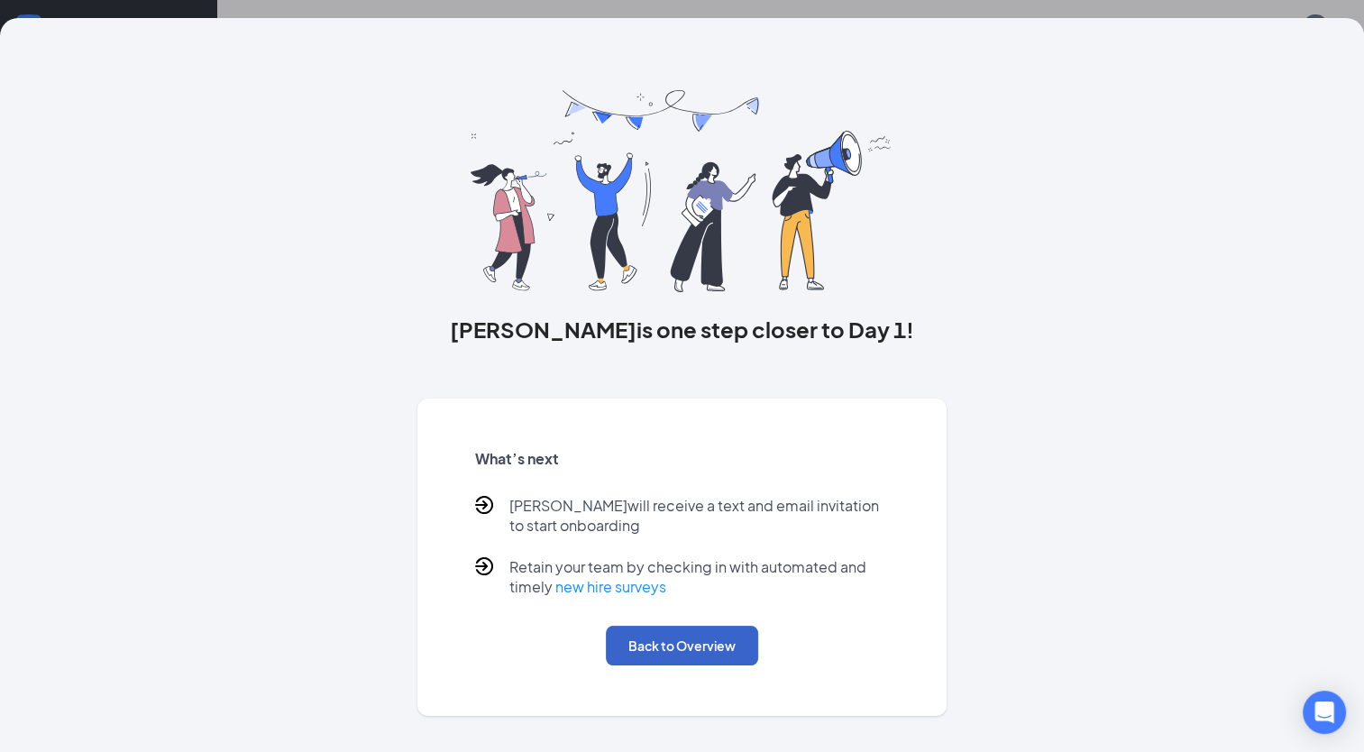
click at [677, 656] on button "Back to Overview" at bounding box center [682, 646] width 152 height 40
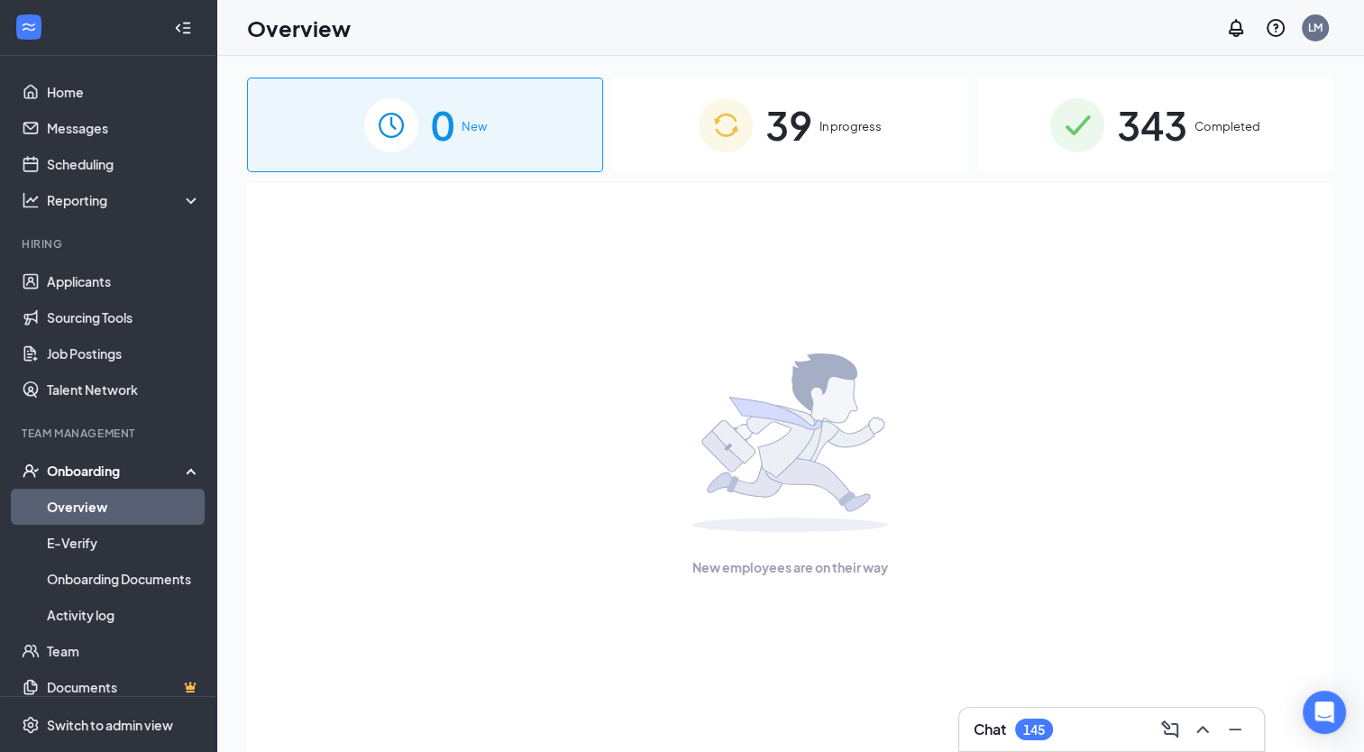
click at [78, 504] on link "Overview" at bounding box center [124, 507] width 154 height 36
click at [858, 142] on div "39 In progress" at bounding box center [790, 125] width 356 height 95
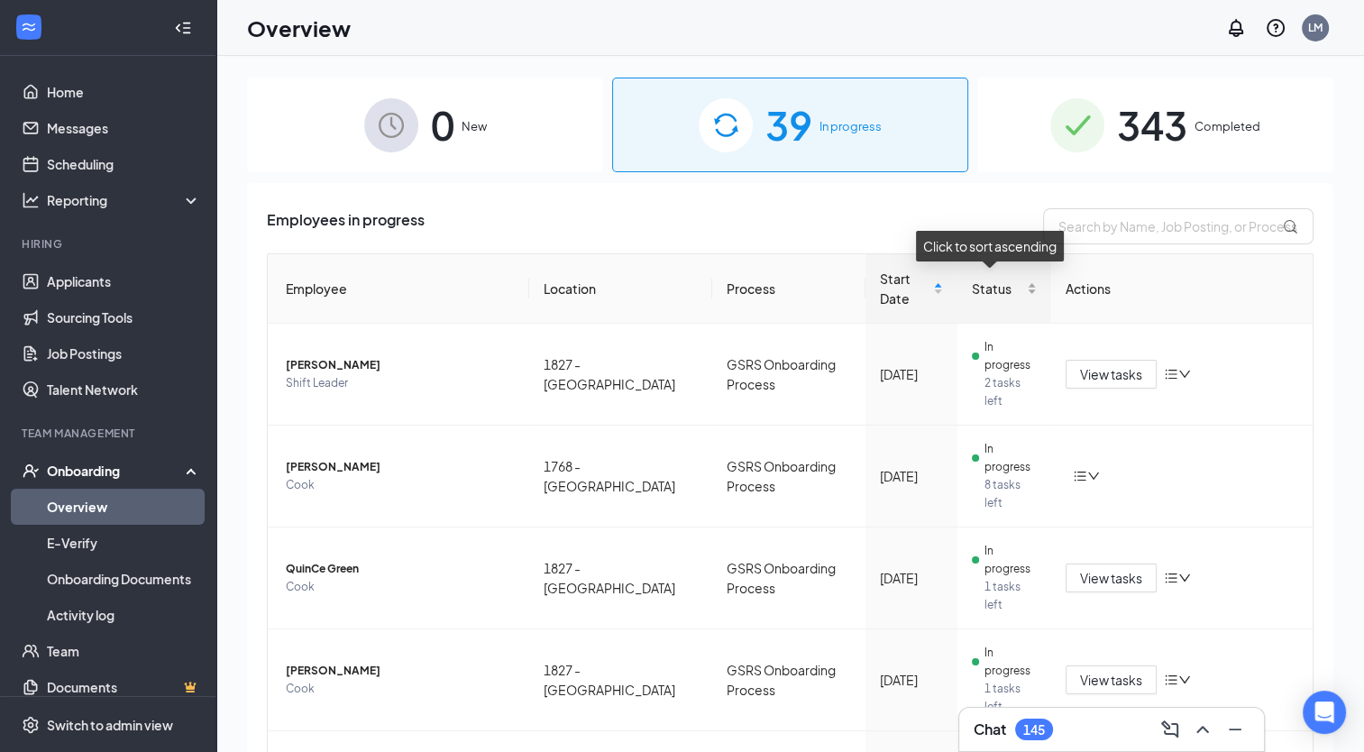
click at [1022, 297] on div "Status" at bounding box center [1004, 289] width 65 height 20
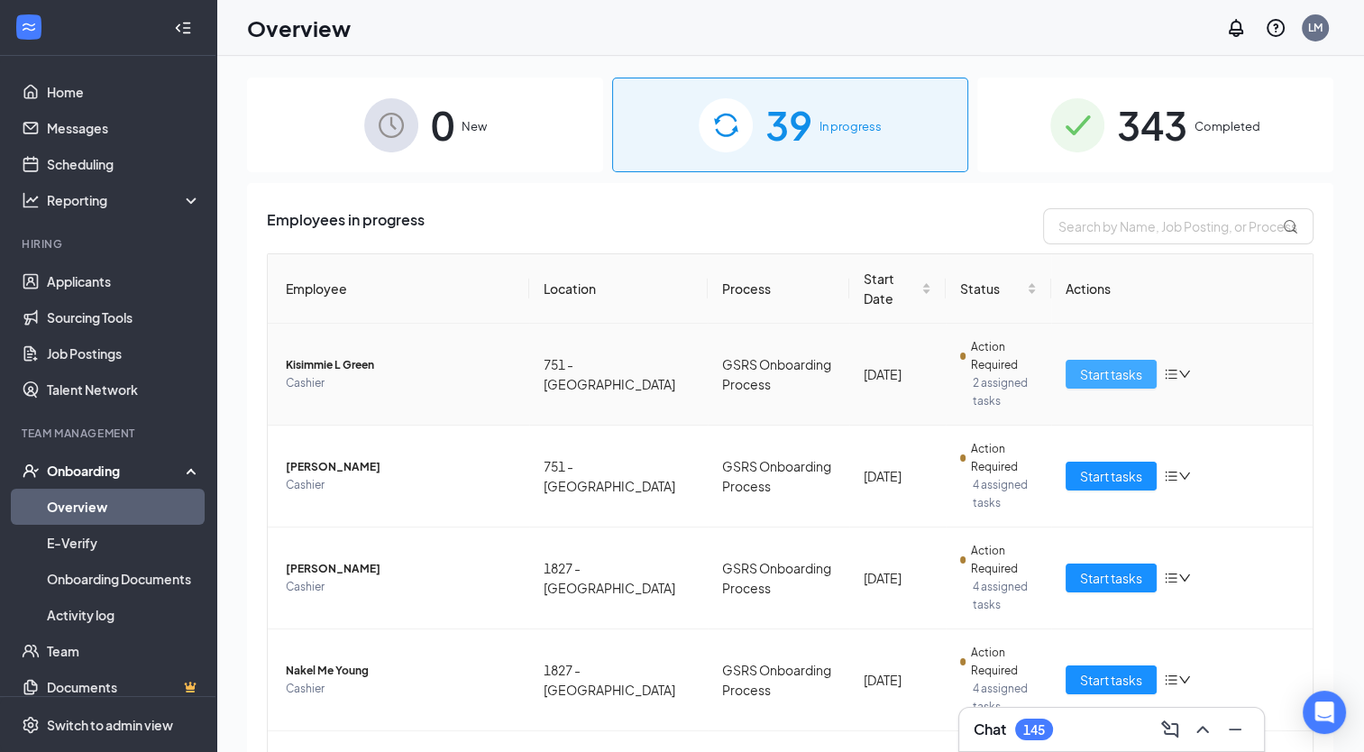
click at [1106, 363] on button "Start tasks" at bounding box center [1111, 374] width 91 height 29
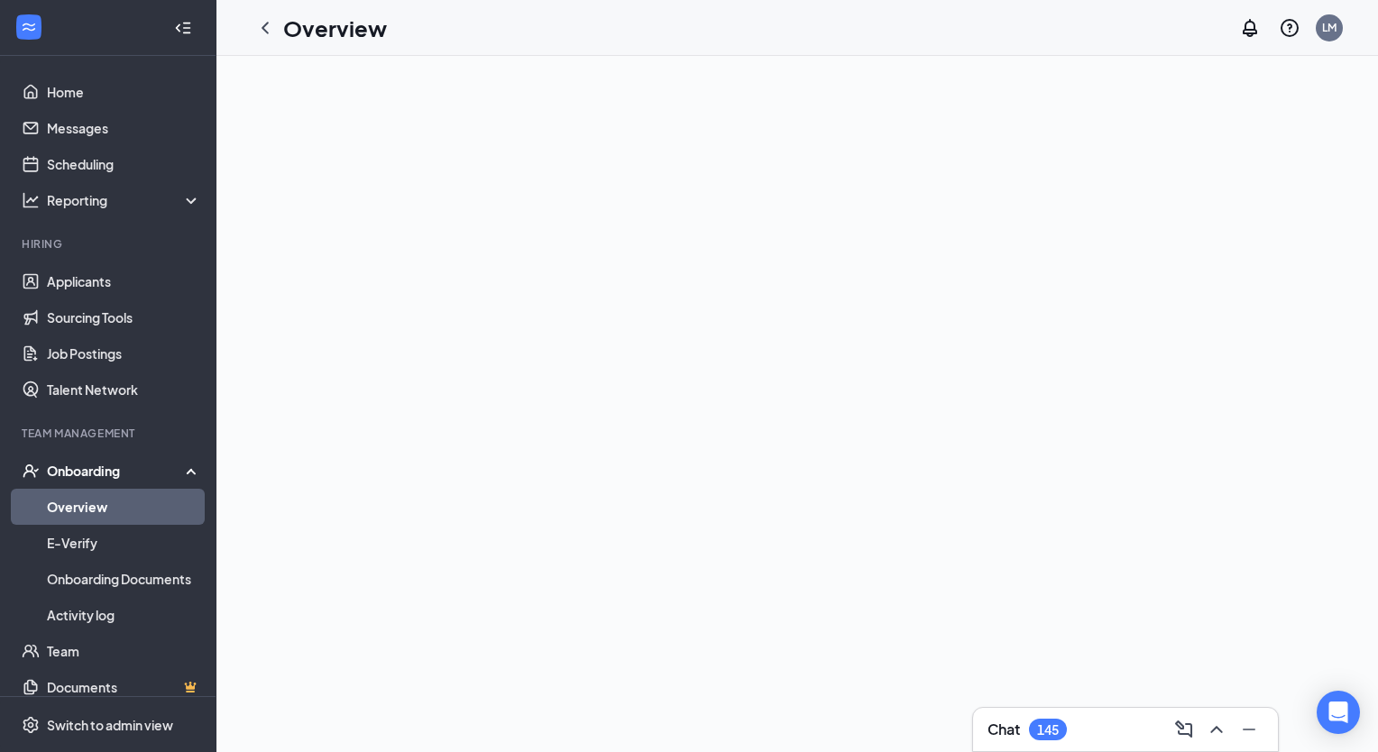
click at [87, 502] on link "Overview" at bounding box center [124, 507] width 154 height 36
click at [87, 510] on link "Overview" at bounding box center [124, 507] width 154 height 36
drag, startPoint x: 76, startPoint y: 489, endPoint x: 88, endPoint y: 463, distance: 29.0
click at [88, 463] on div "Onboarding" at bounding box center [108, 471] width 216 height 36
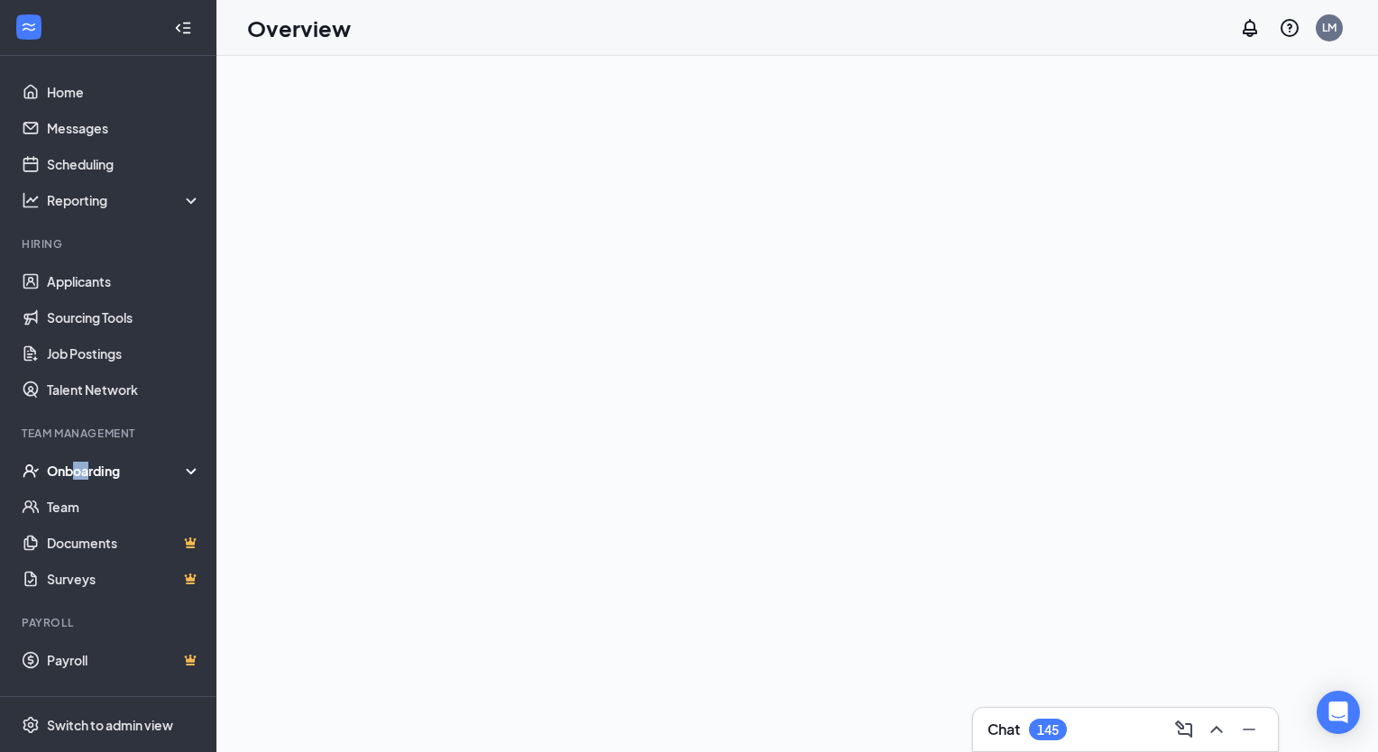
click at [88, 463] on div "Onboarding" at bounding box center [116, 471] width 139 height 18
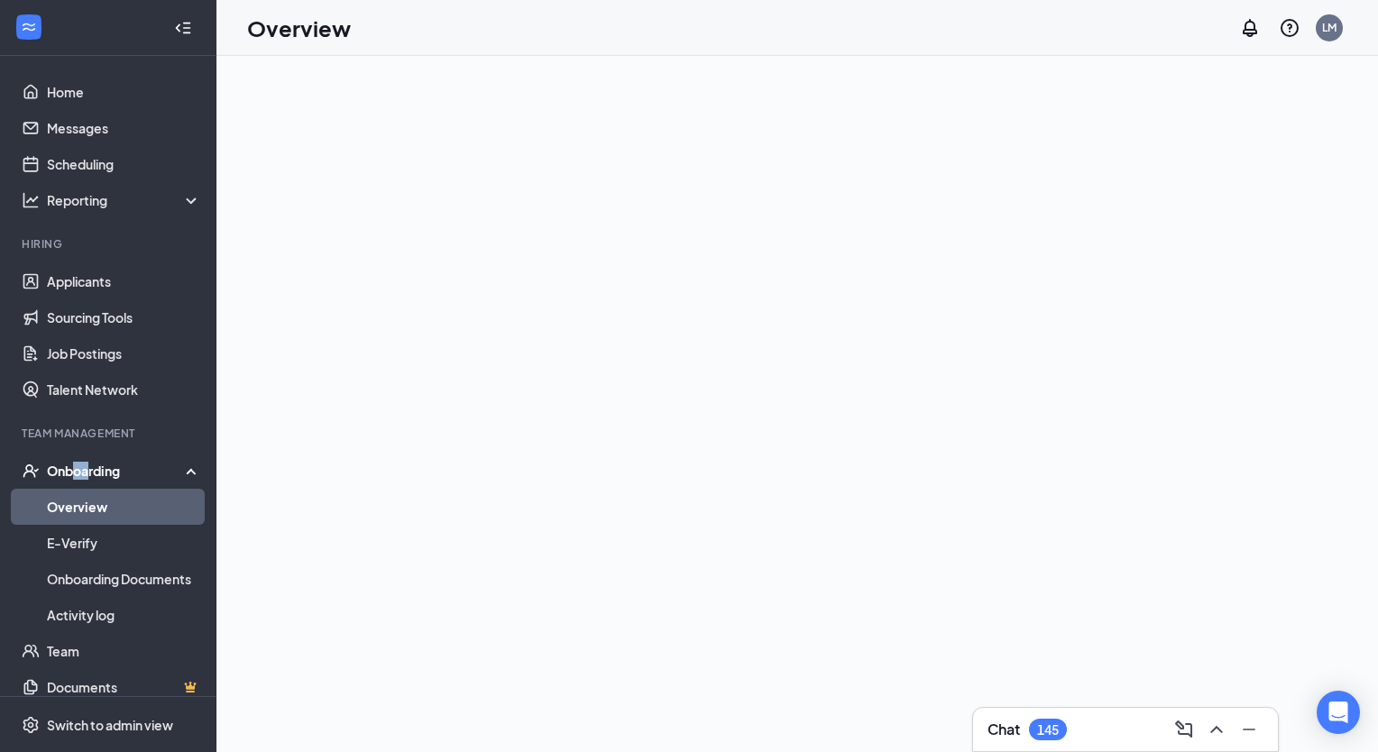
click at [69, 485] on div "Onboarding" at bounding box center [108, 471] width 216 height 36
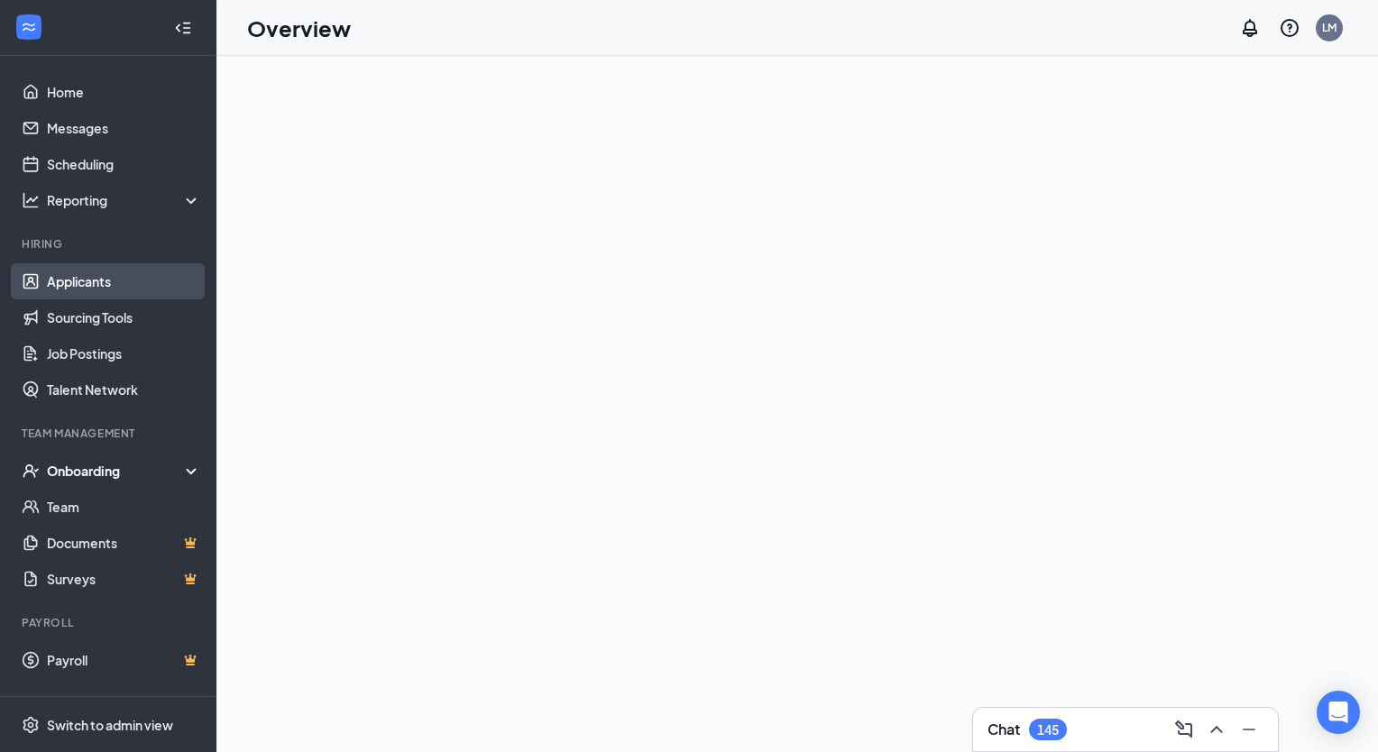
click at [70, 281] on link "Applicants" at bounding box center [124, 281] width 154 height 36
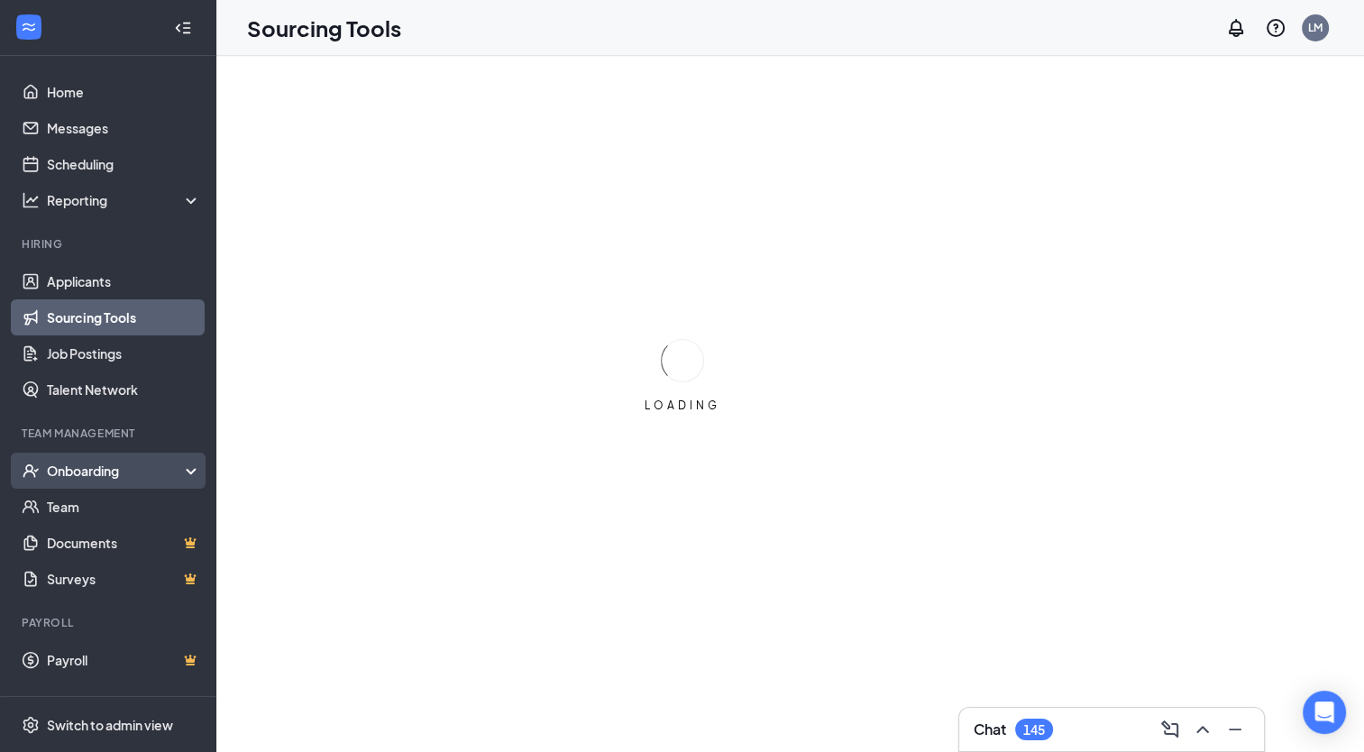
click at [92, 481] on div "Onboarding" at bounding box center [108, 471] width 216 height 36
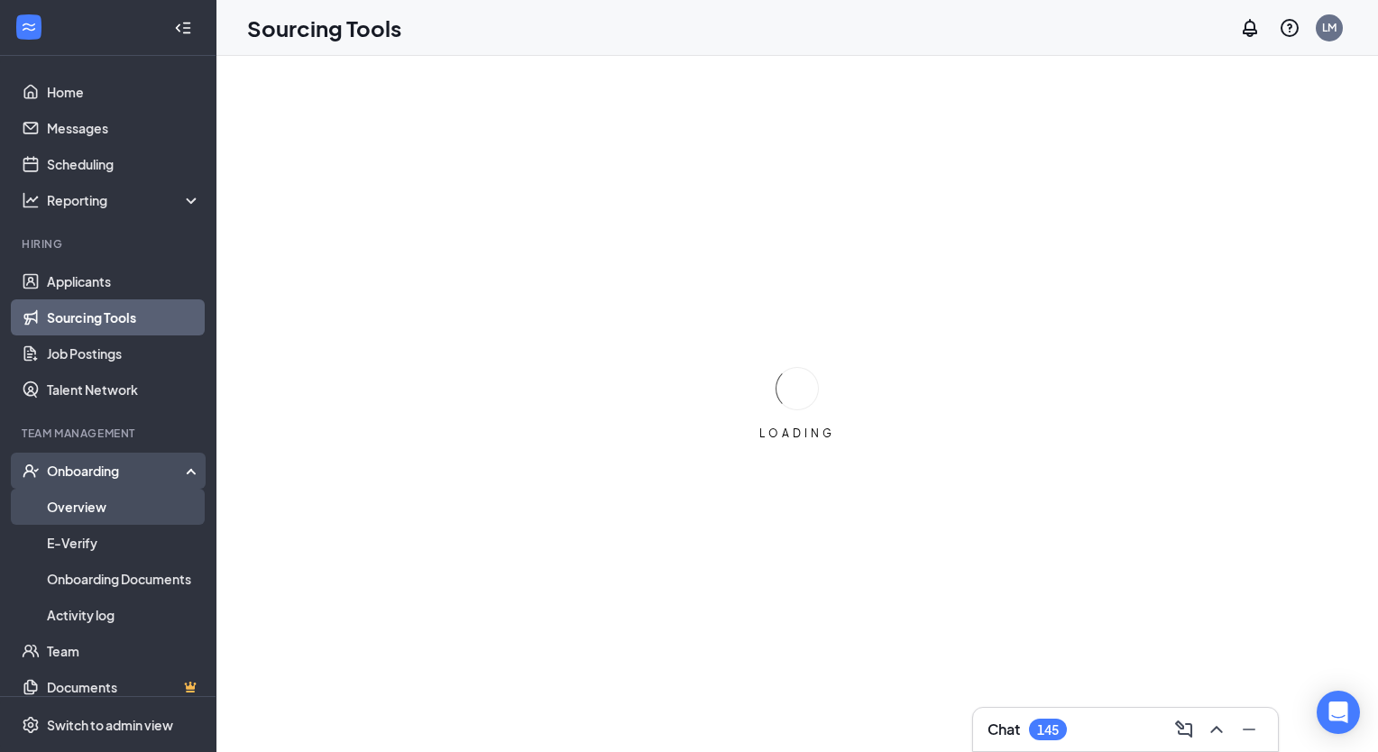
click at [79, 509] on link "Overview" at bounding box center [124, 507] width 154 height 36
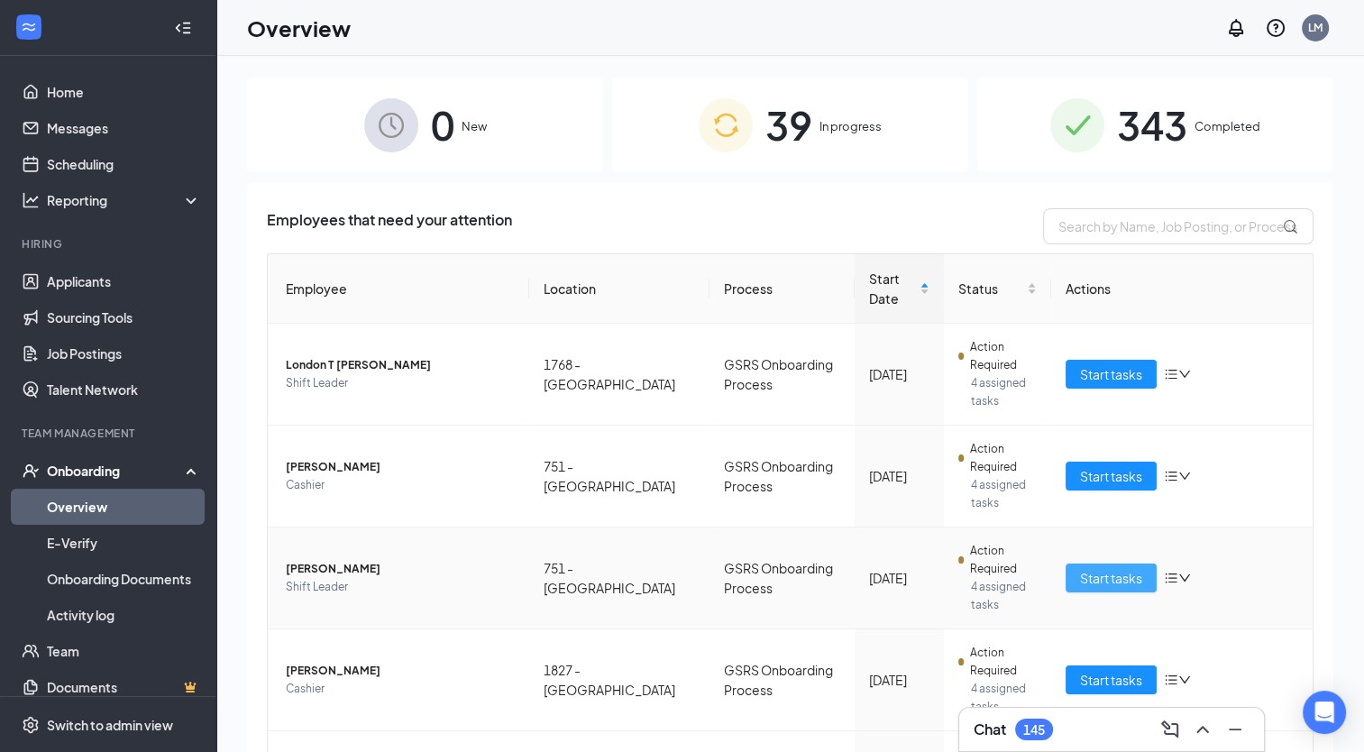
click at [1093, 575] on span "Start tasks" at bounding box center [1111, 578] width 62 height 20
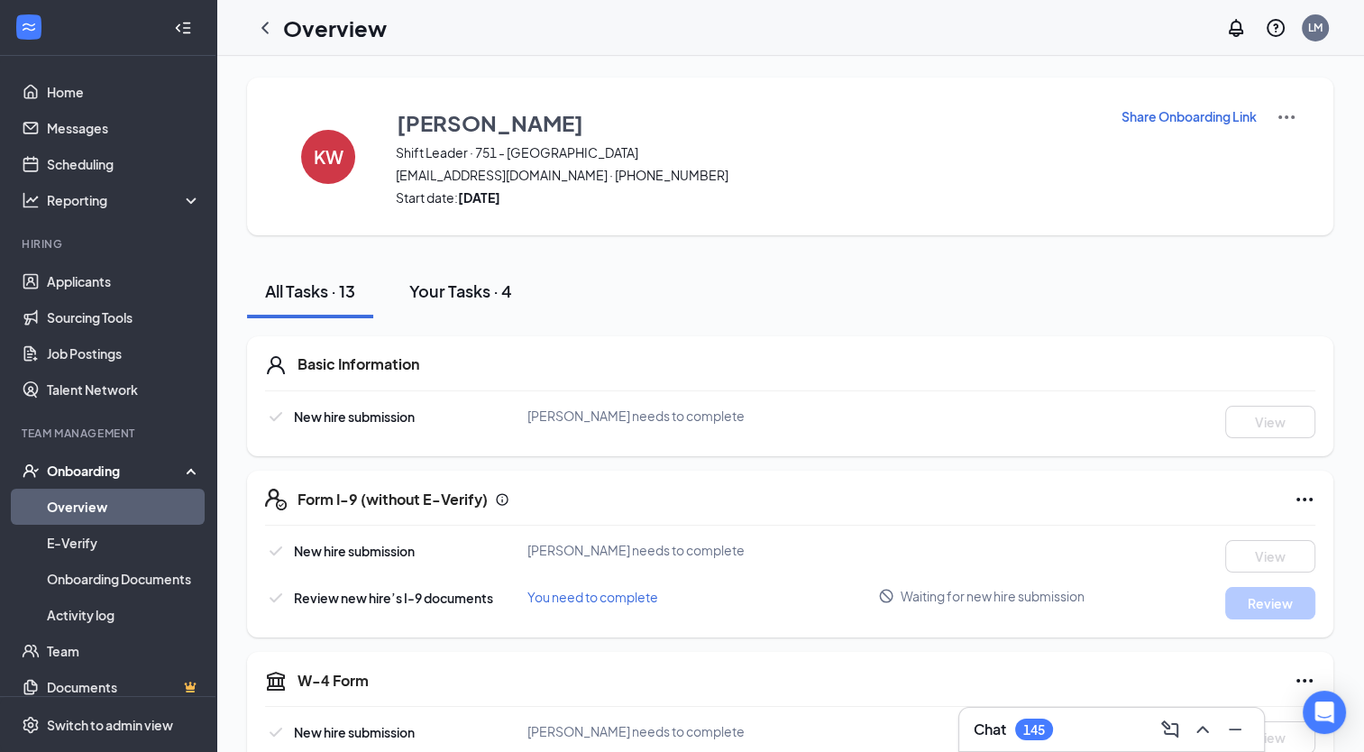
click at [470, 290] on div "Your Tasks · 4" at bounding box center [460, 291] width 103 height 23
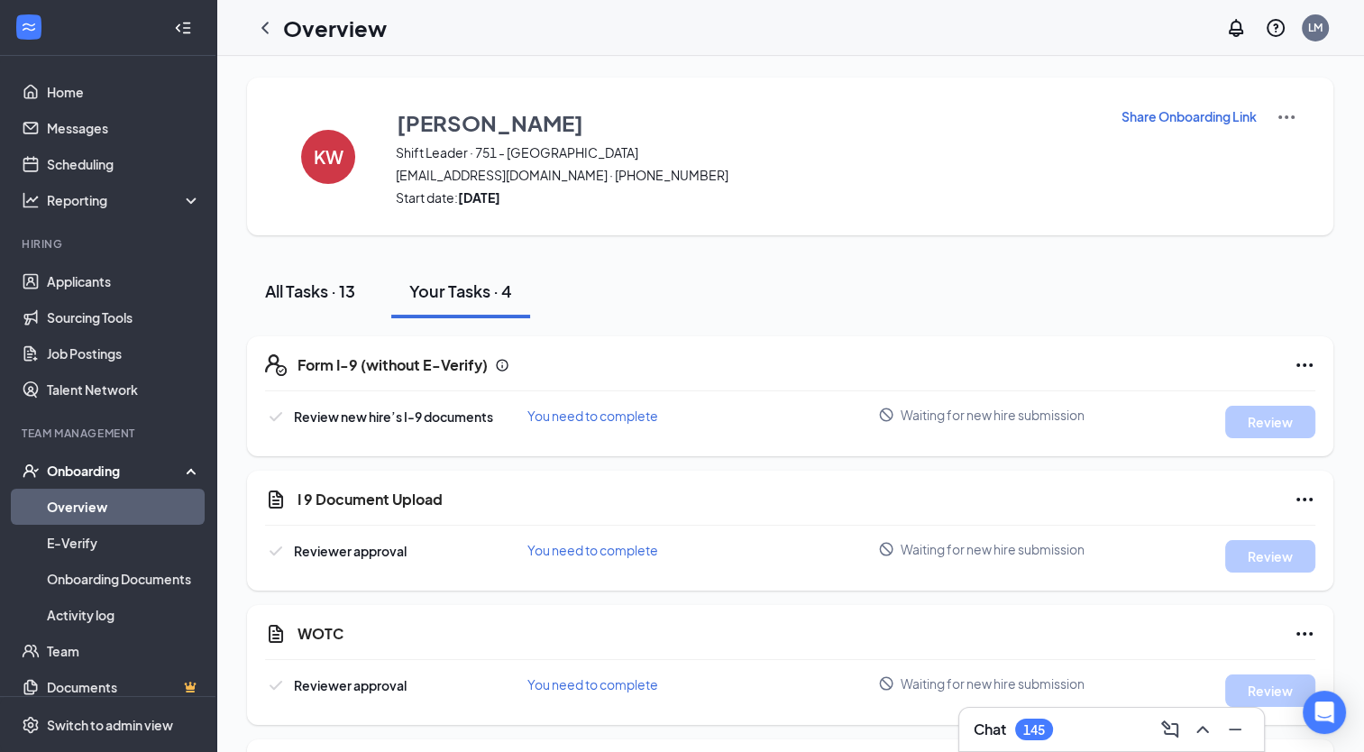
click at [317, 282] on div "All Tasks · 13" at bounding box center [310, 291] width 90 height 23
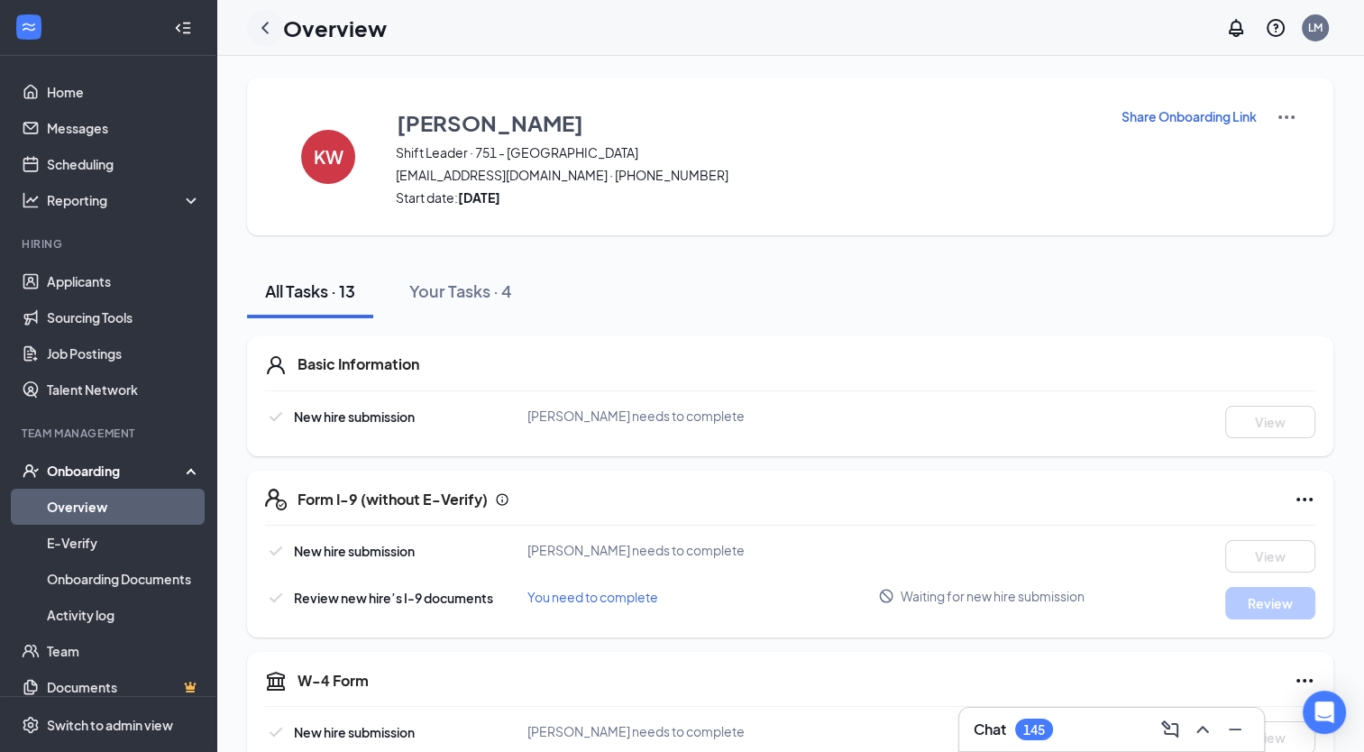
click at [273, 29] on icon "ChevronLeft" at bounding box center [265, 28] width 22 height 22
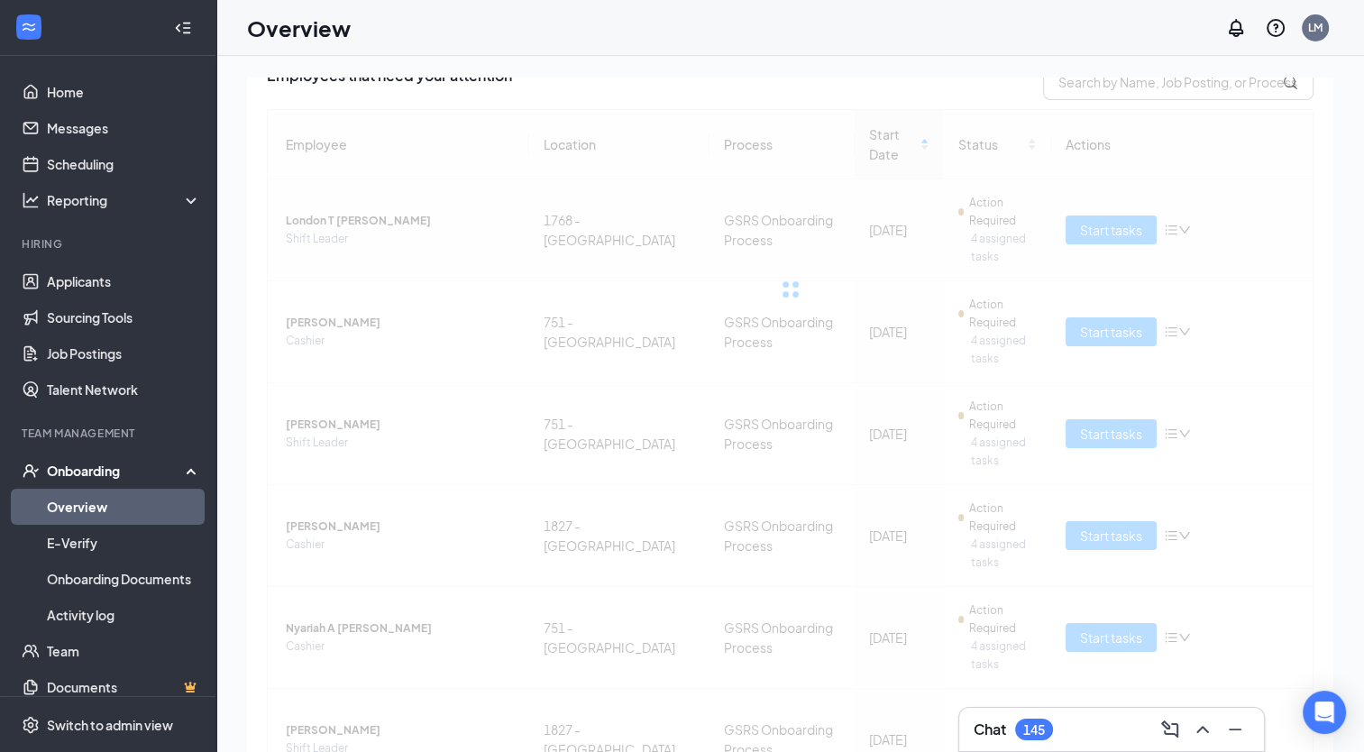
scroll to position [147, 0]
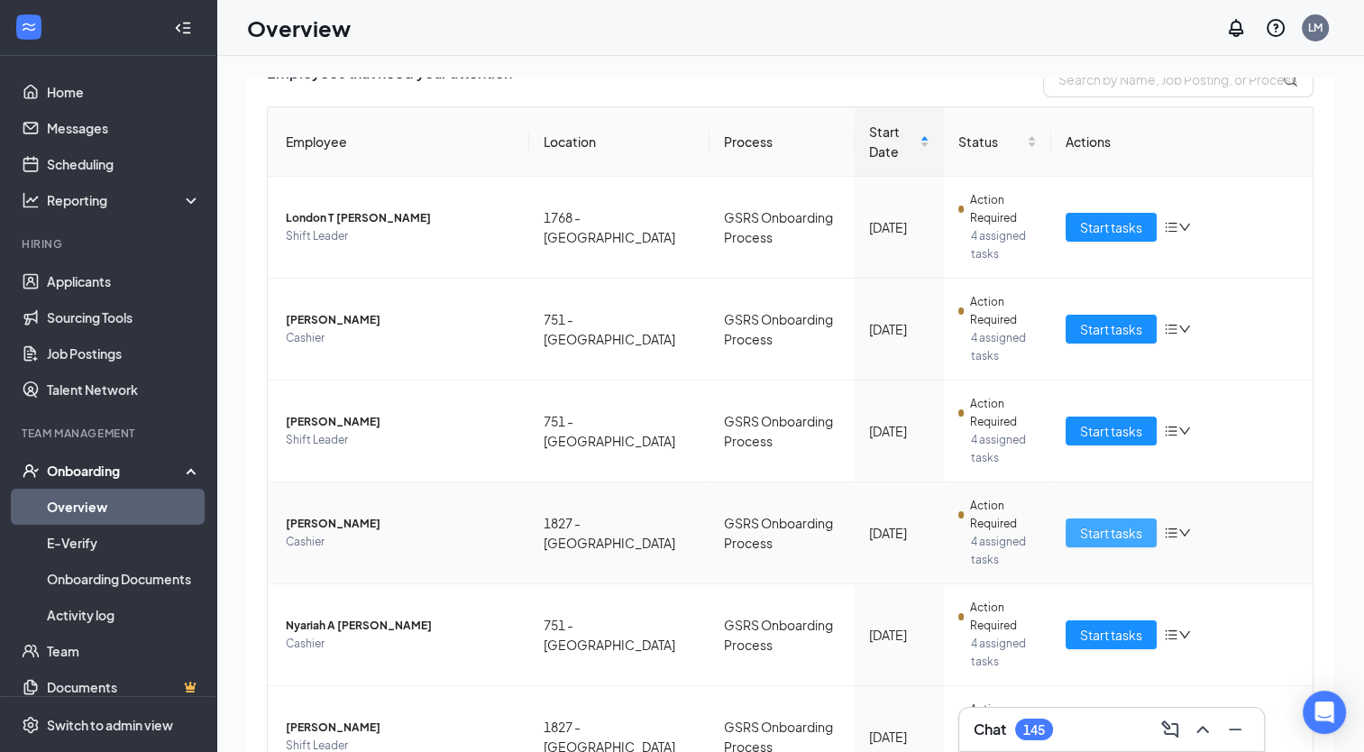
click at [1090, 536] on span "Start tasks" at bounding box center [1111, 533] width 62 height 20
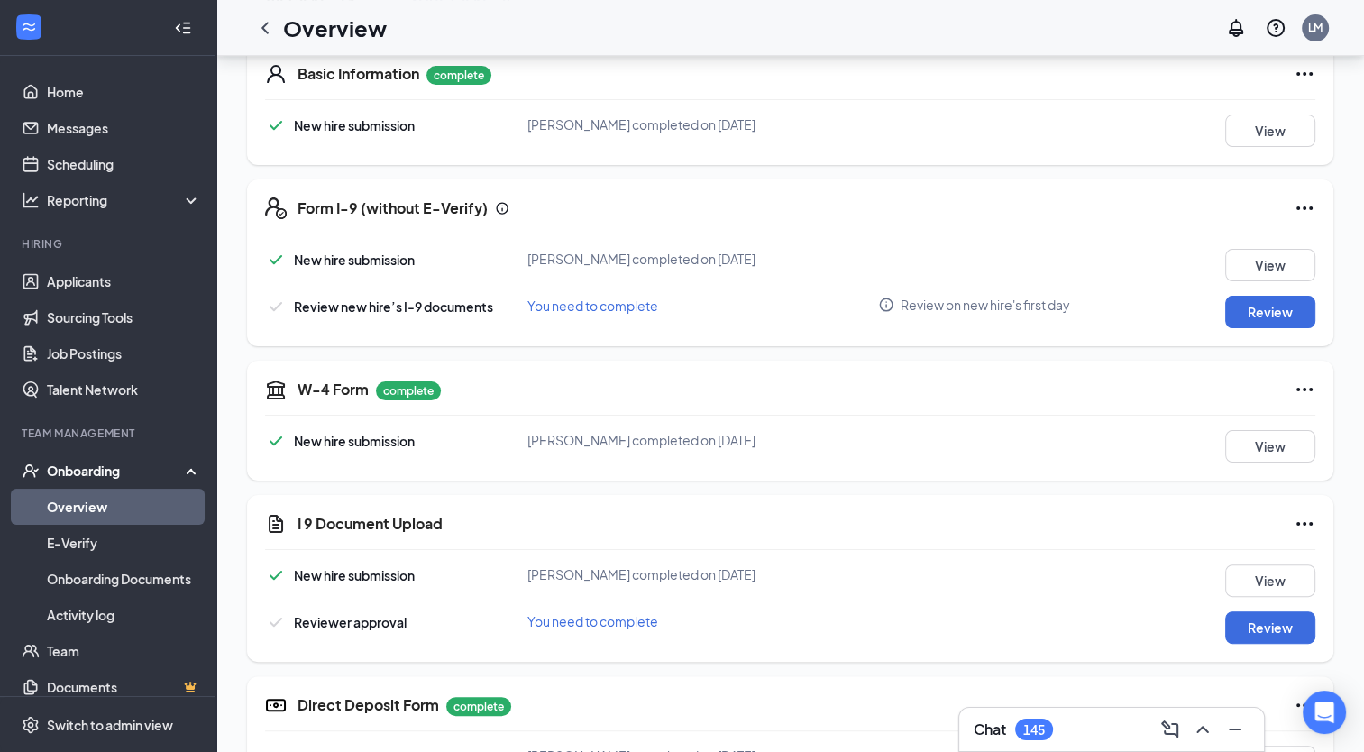
scroll to position [301, 0]
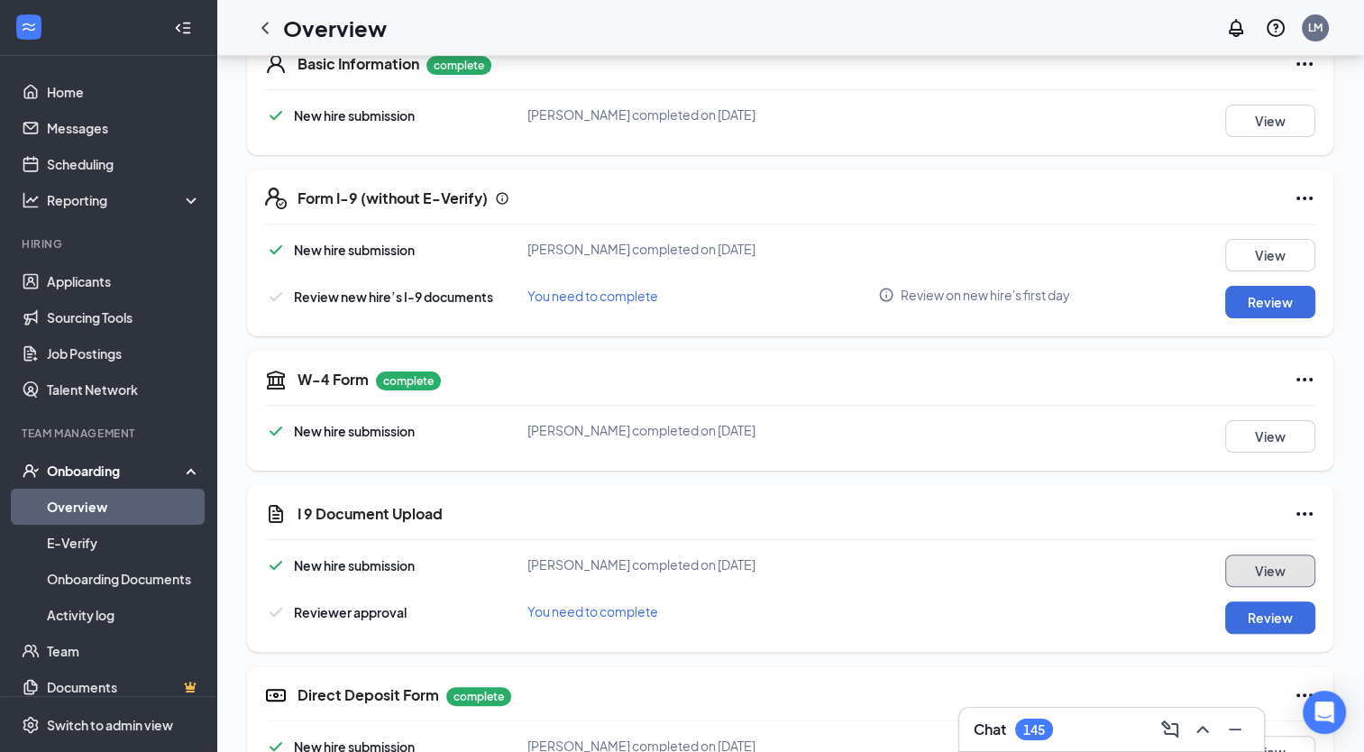
click at [1286, 579] on button "View" at bounding box center [1271, 571] width 90 height 32
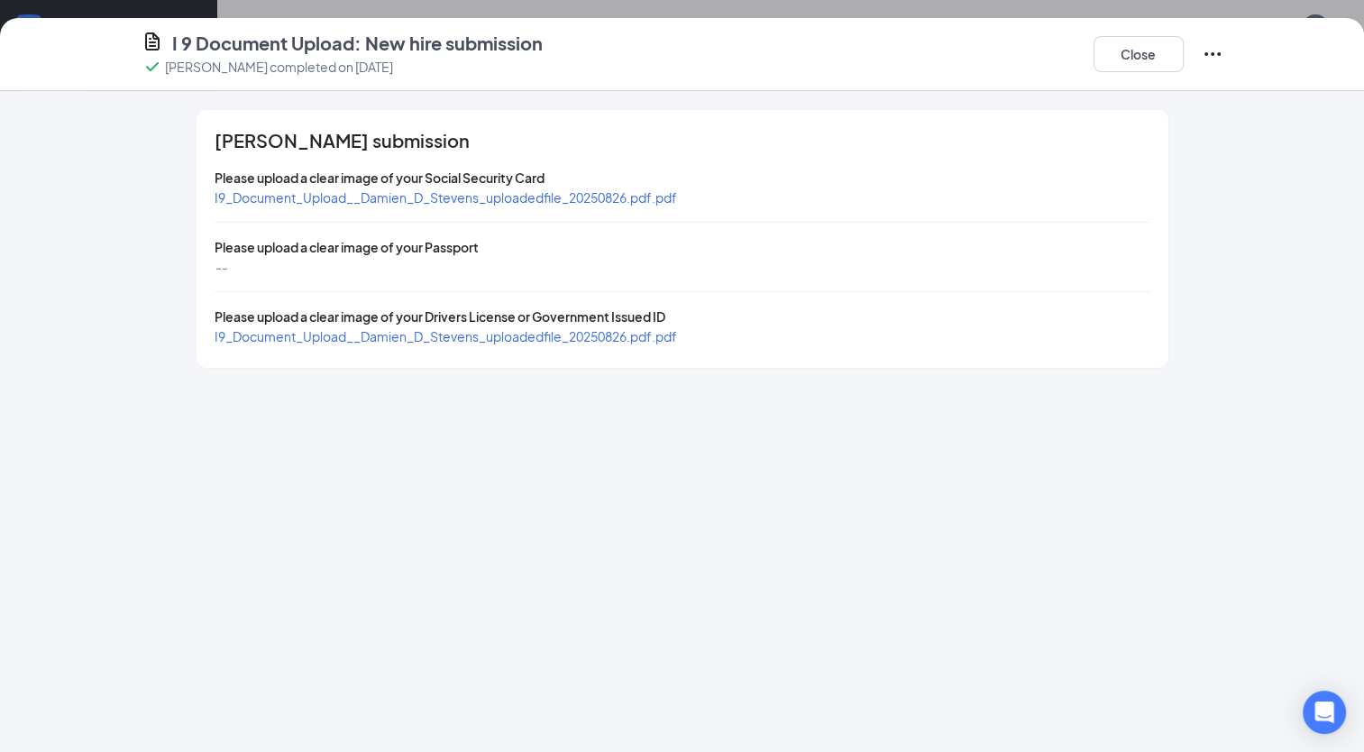
click at [518, 197] on span "I9_Document_Upload__Damien_D_Stevens_uploadedfile_20250826.pdf.pdf" at bounding box center [446, 197] width 463 height 16
click at [427, 335] on span "I9_Document_Upload__Damien_D_Stevens_uploadedfile_20250826.pdf.pdf" at bounding box center [446, 336] width 463 height 16
click at [1132, 41] on button "Close" at bounding box center [1139, 54] width 90 height 36
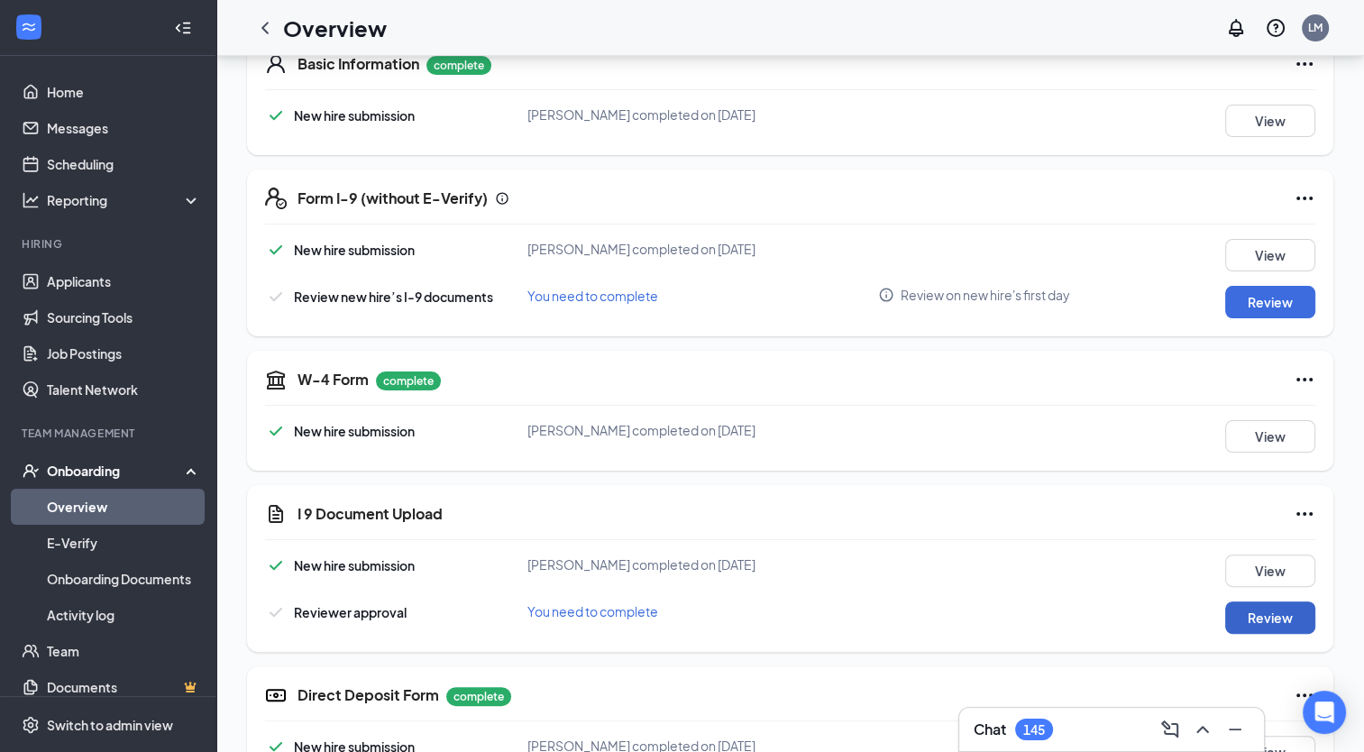
click at [1262, 623] on button "Review" at bounding box center [1271, 617] width 90 height 32
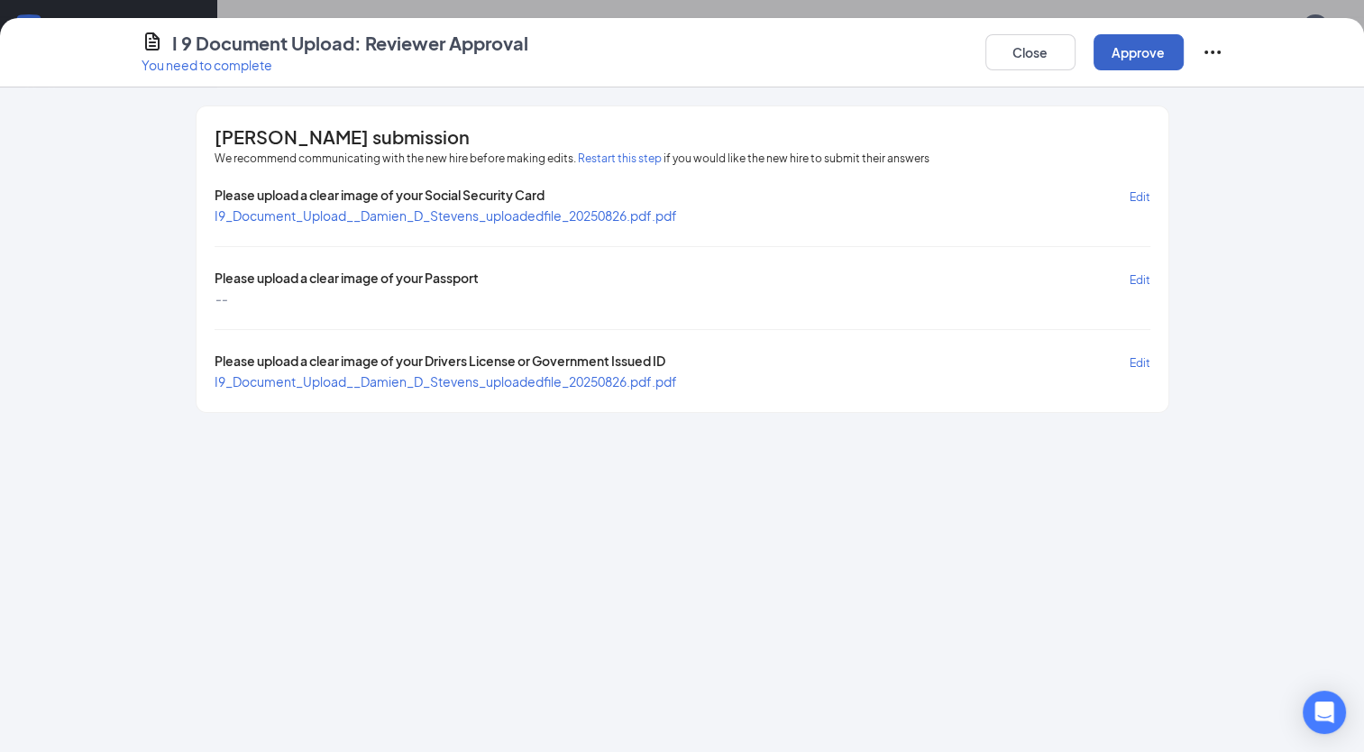
click at [1129, 59] on button "Approve" at bounding box center [1139, 52] width 90 height 36
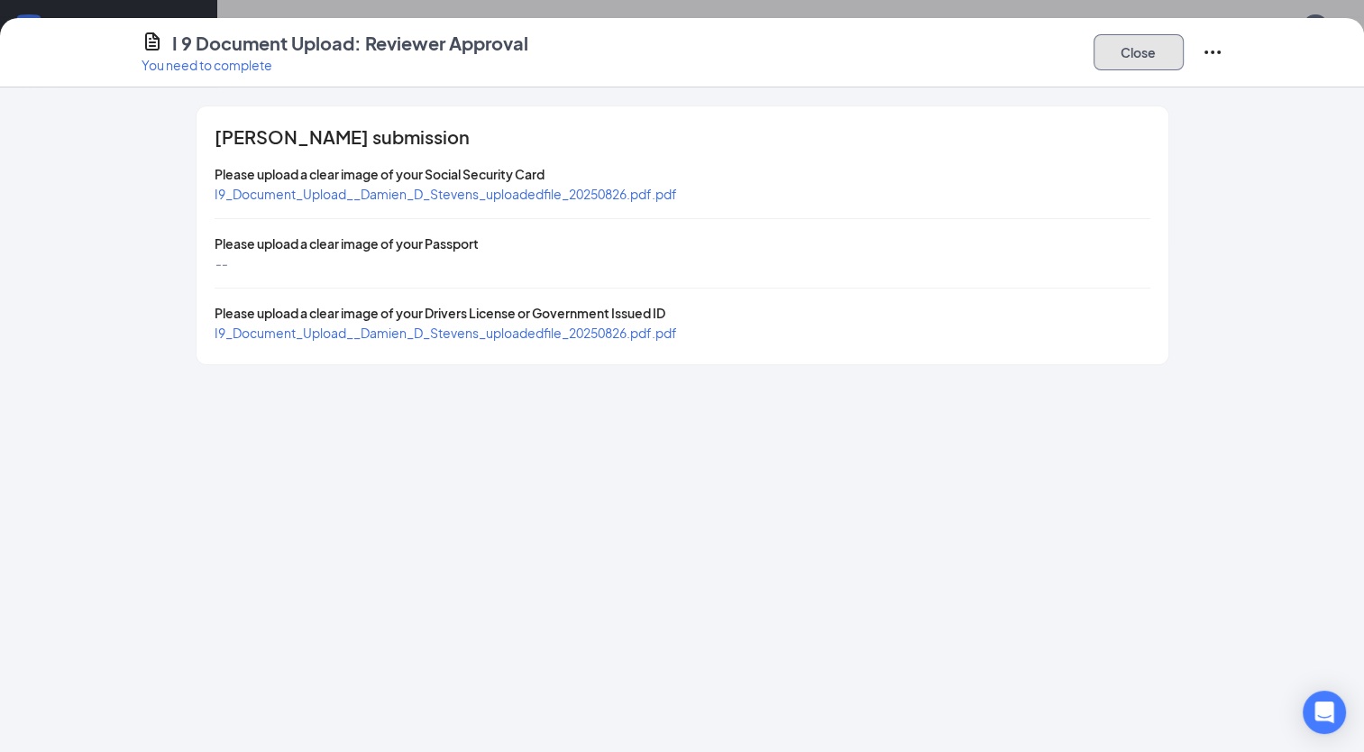
click at [1144, 60] on button "Close" at bounding box center [1139, 52] width 90 height 36
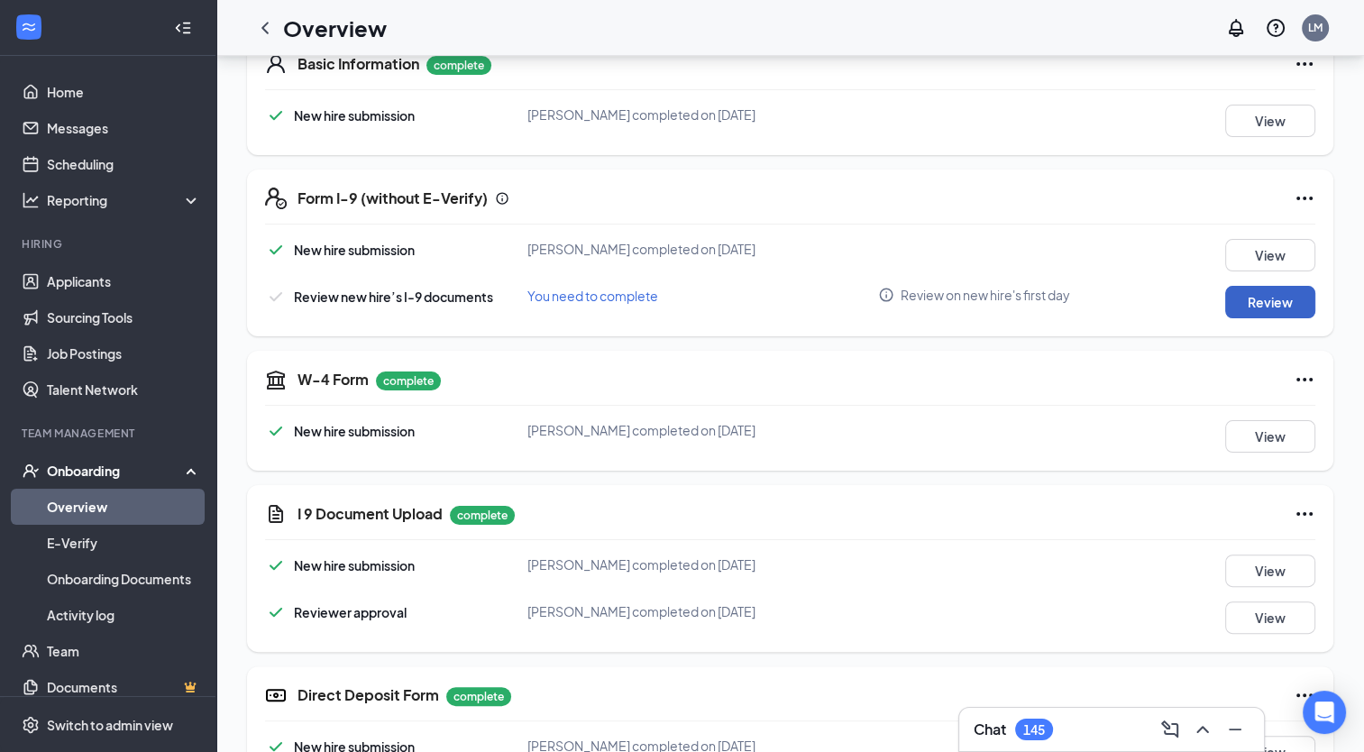
click at [1271, 301] on button "Review" at bounding box center [1271, 302] width 90 height 32
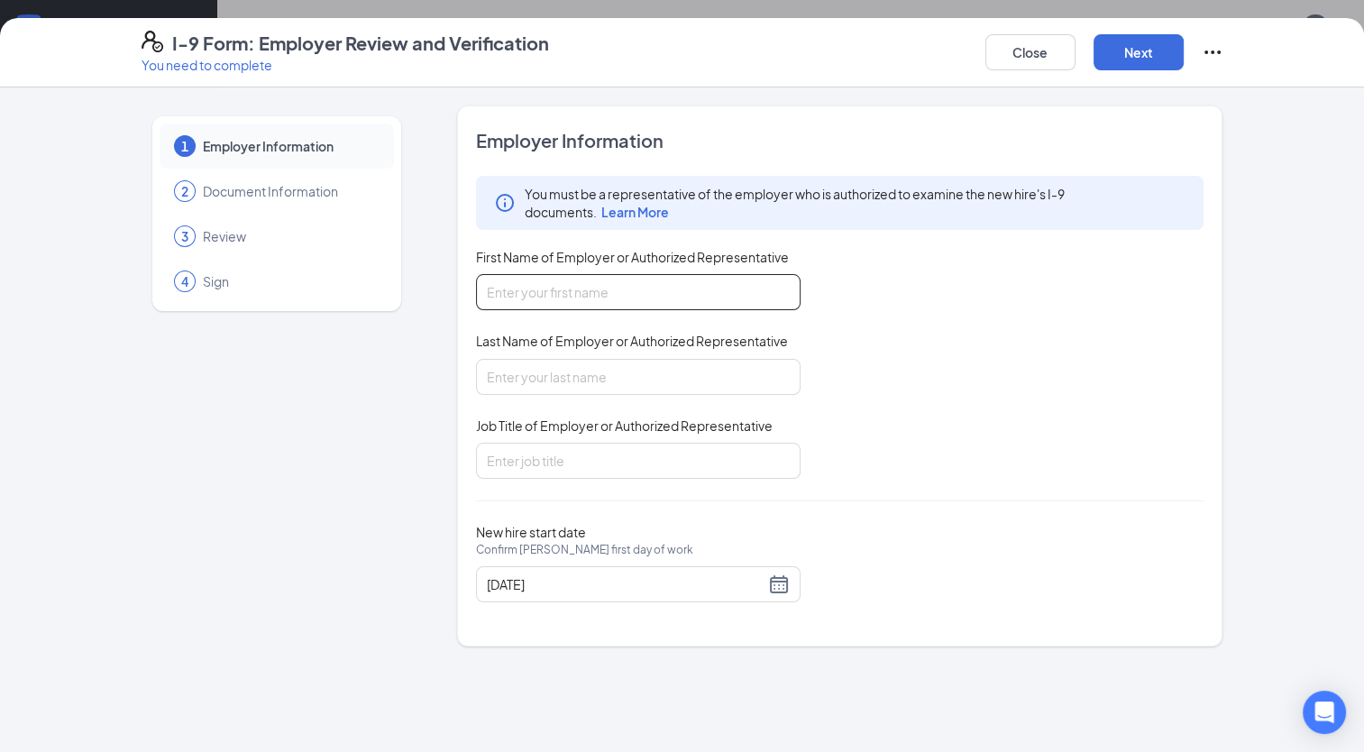
click at [682, 298] on input "First Name of Employer or Authorized Representative" at bounding box center [638, 292] width 325 height 36
type input "a"
type input "Lacey"
type input "[PERSON_NAME]"
type input "District Manager"
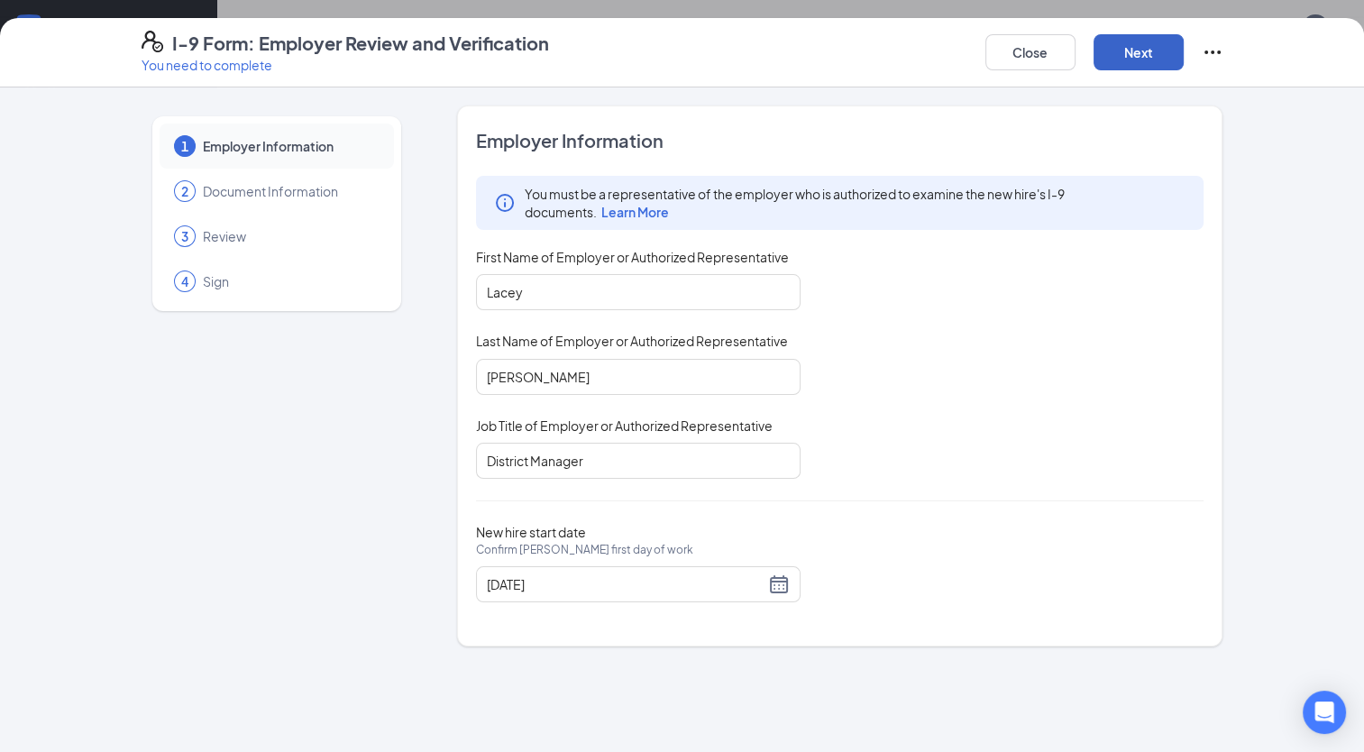
click at [1136, 54] on button "Next" at bounding box center [1139, 52] width 90 height 36
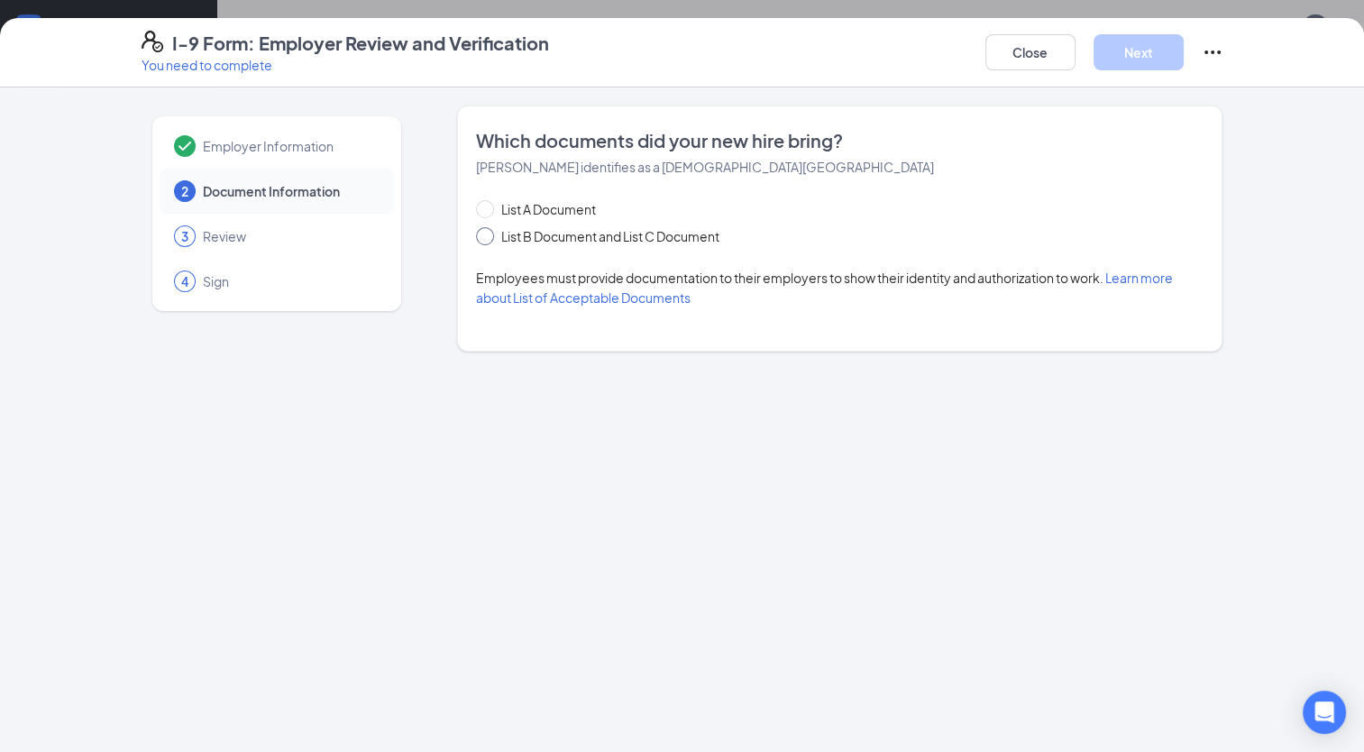
click at [519, 233] on span "List B Document and List C Document" at bounding box center [610, 236] width 233 height 20
click at [489, 233] on input "List B Document and List C Document" at bounding box center [482, 233] width 13 height 13
radio input "true"
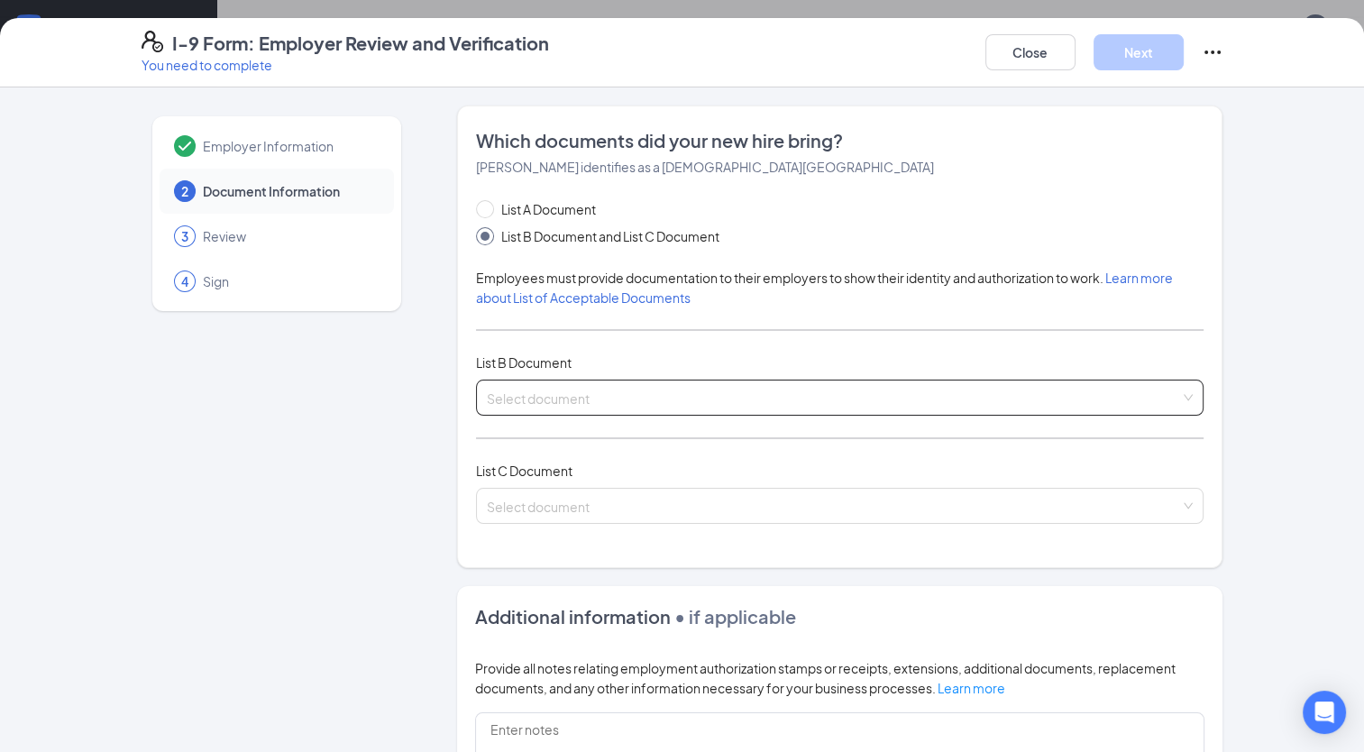
click at [540, 397] on div "Select document List B Documents Driver’s License issued by U.S State or outlyi…" at bounding box center [840, 398] width 729 height 36
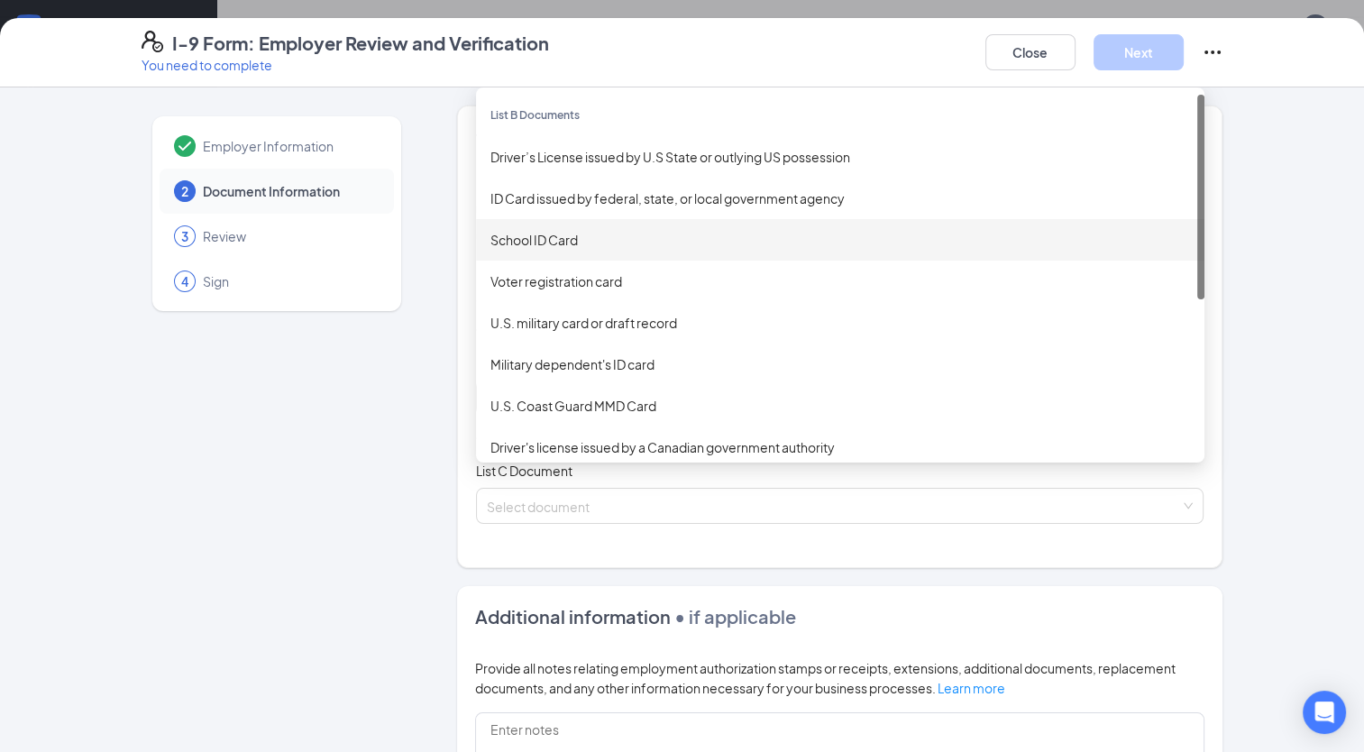
click at [544, 240] on div "School ID Card" at bounding box center [841, 240] width 700 height 20
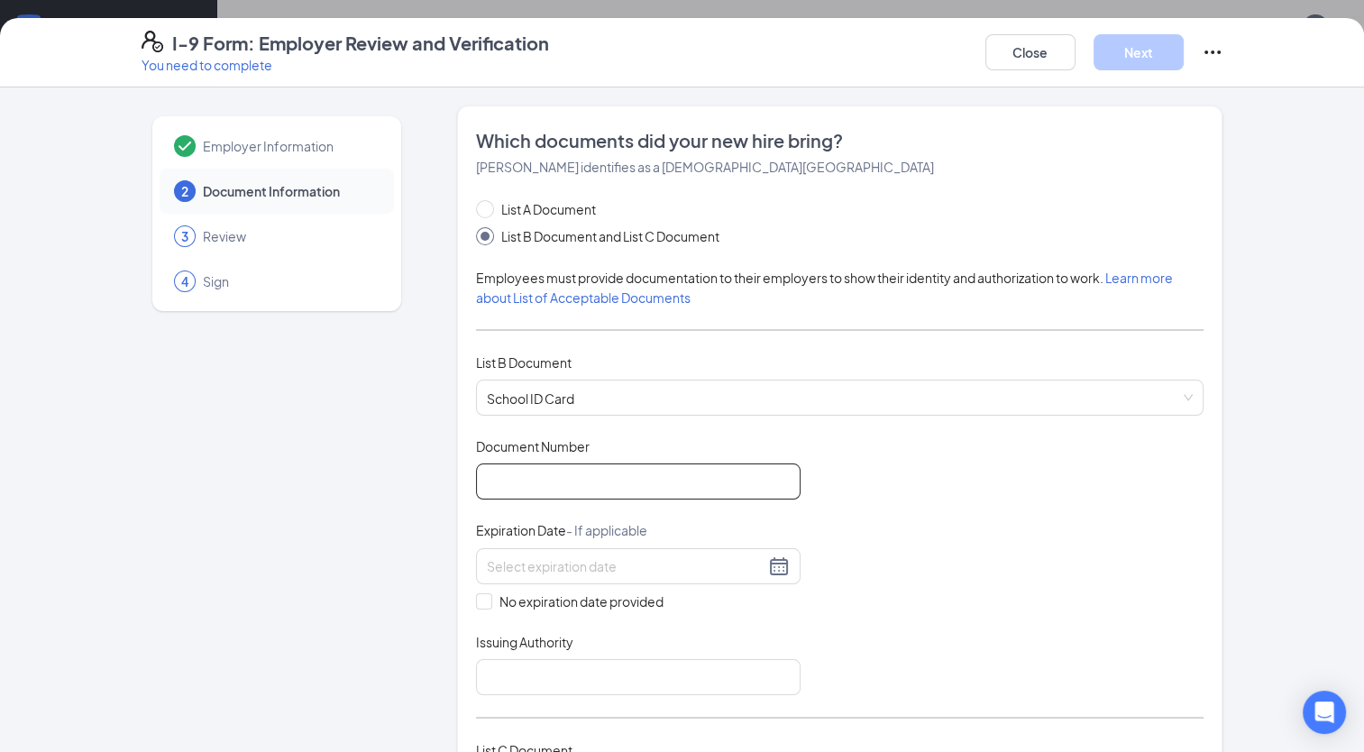
click at [537, 482] on input "Document Number" at bounding box center [638, 482] width 325 height 36
type input "88913535"
drag, startPoint x: 902, startPoint y: 517, endPoint x: 475, endPoint y: 595, distance: 433.7
click at [476, 595] on div "Document Title School ID Card Document Number 88913535 Expiration Date - If app…" at bounding box center [840, 566] width 729 height 258
click at [476, 595] on input "No expiration date provided" at bounding box center [482, 599] width 13 height 13
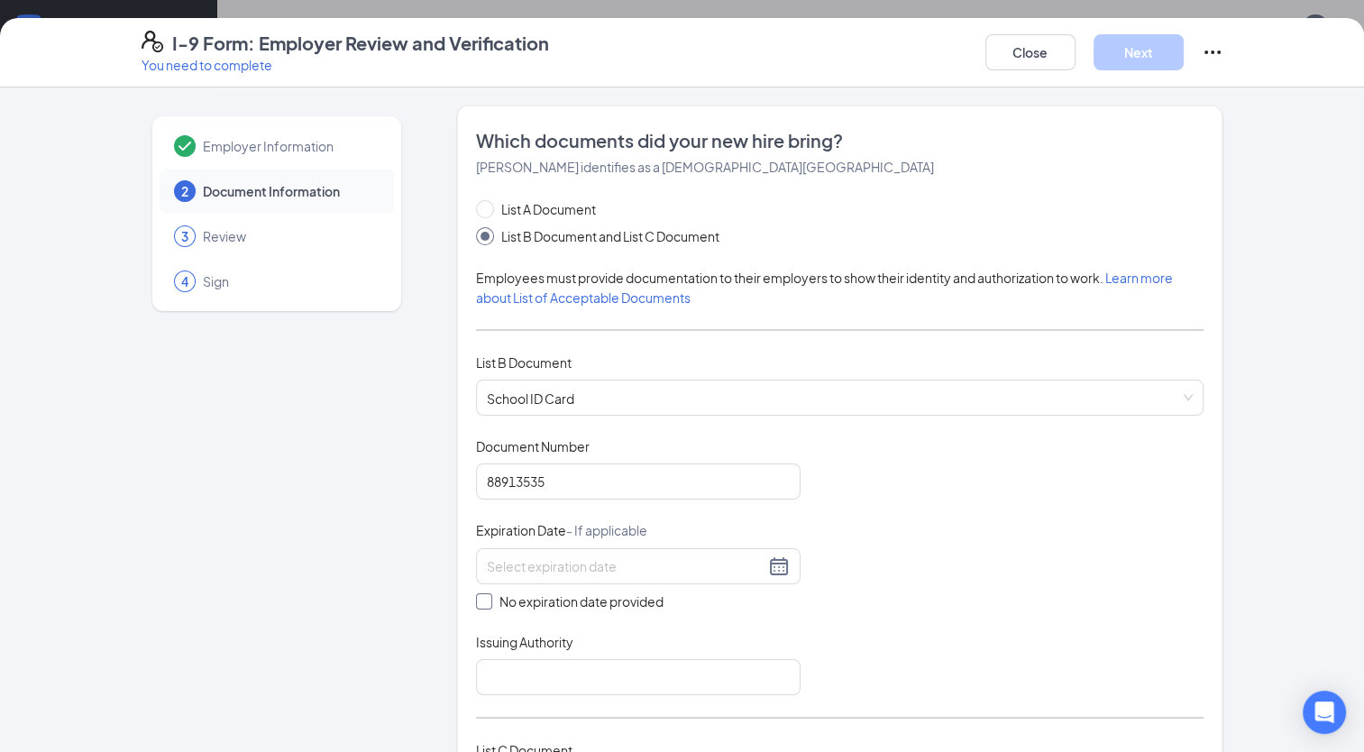
checkbox input "true"
click at [538, 676] on input "Issuing Authority" at bounding box center [638, 681] width 325 height 36
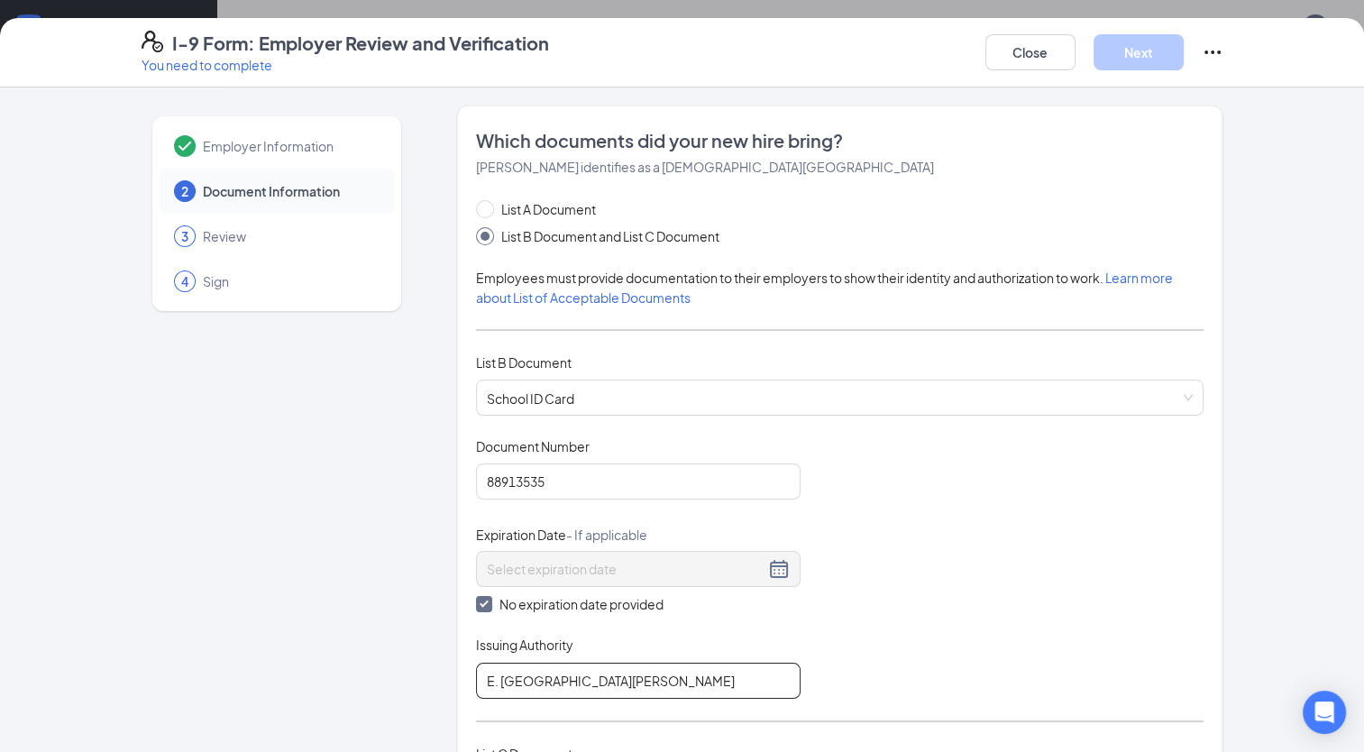
type input "E. [GEOGRAPHIC_DATA][PERSON_NAME]"
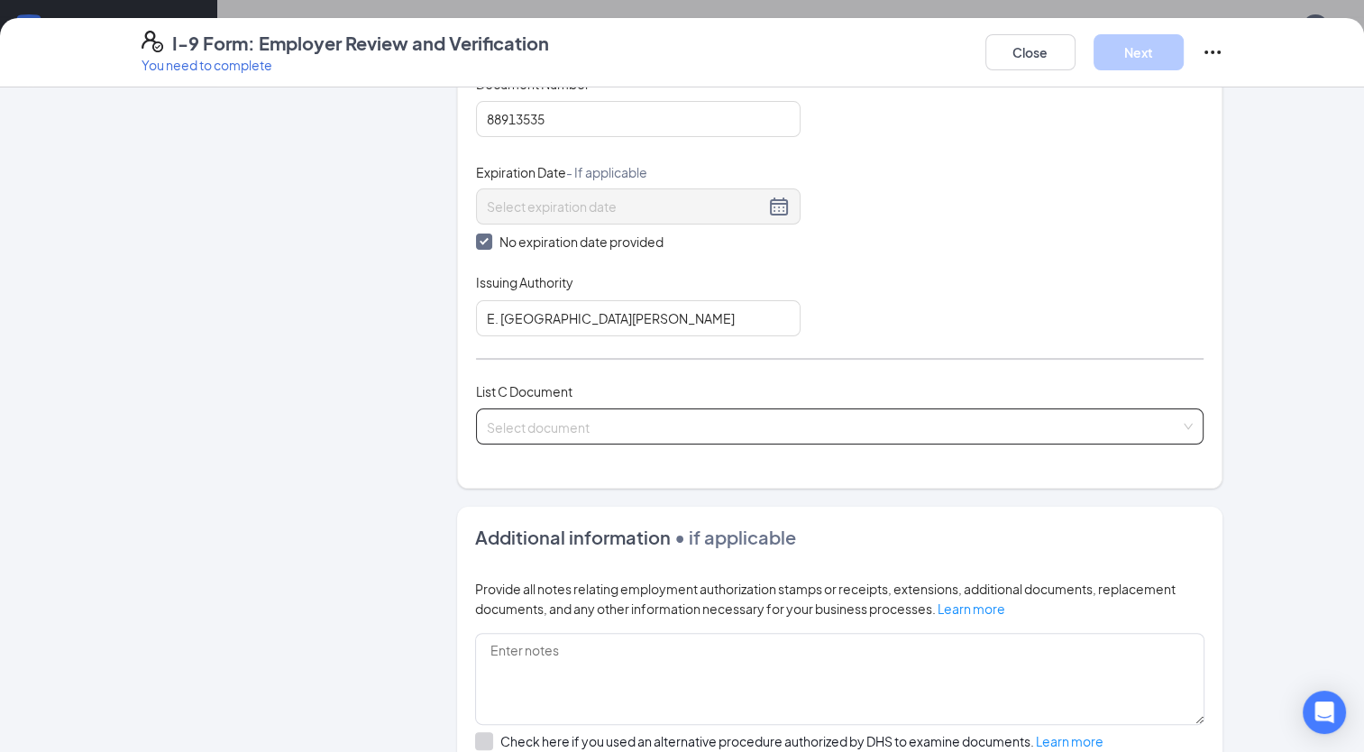
click at [546, 435] on div "Select document List C Documents Unrestricted Social Security Card Certificatio…" at bounding box center [840, 427] width 729 height 36
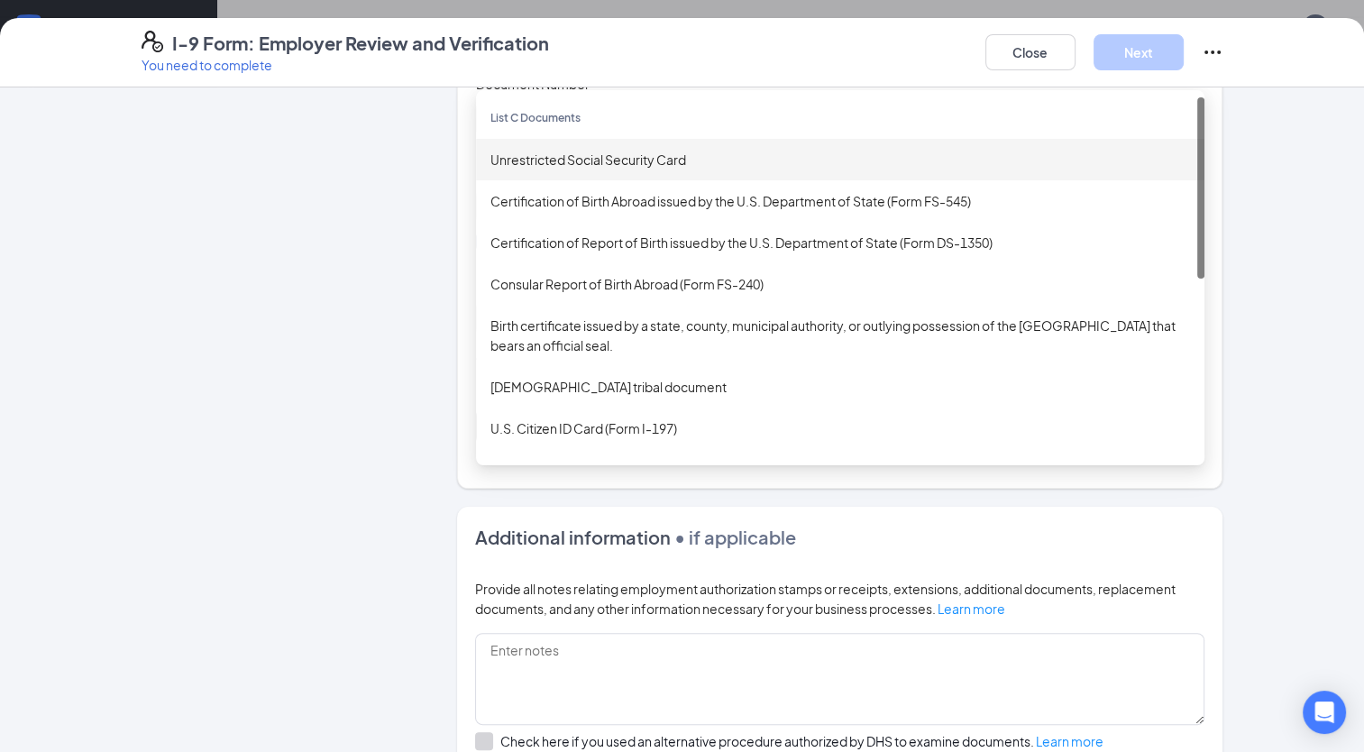
click at [568, 159] on div "Unrestricted Social Security Card" at bounding box center [841, 160] width 700 height 20
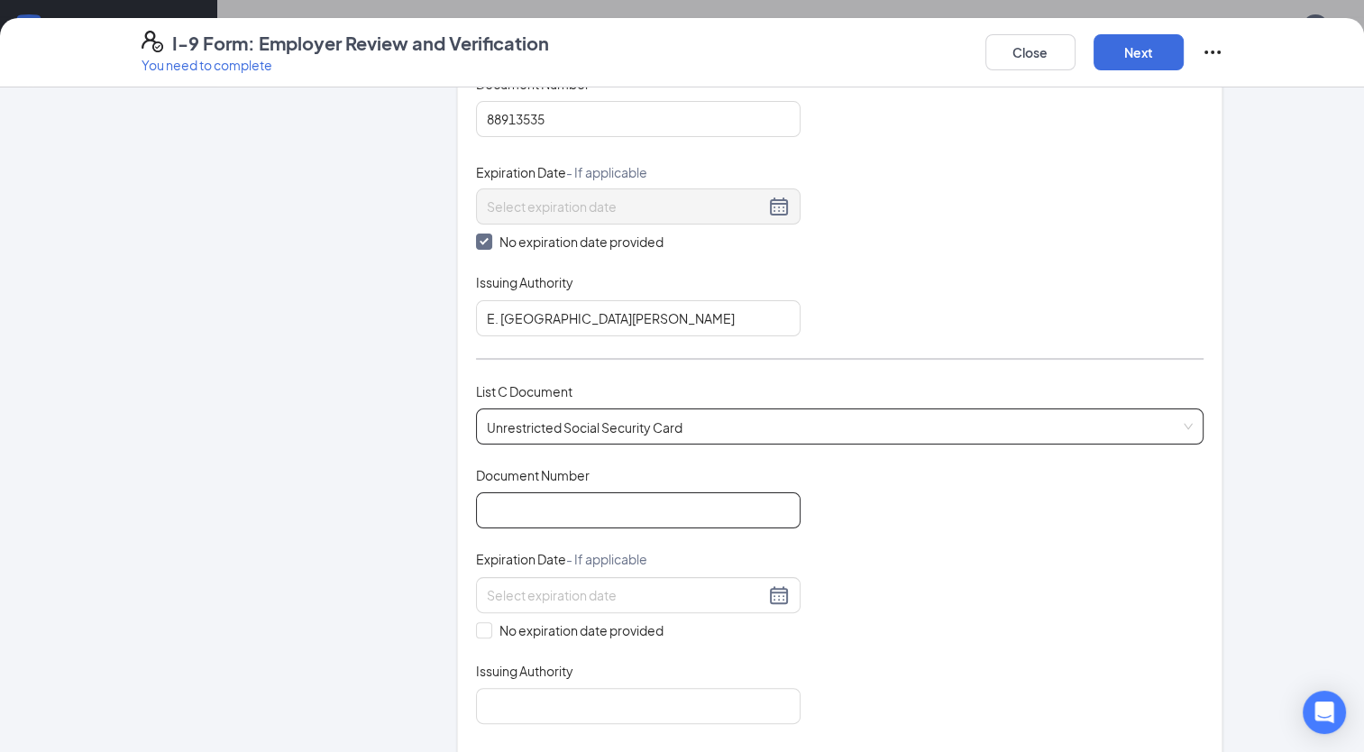
click at [537, 497] on input "Document Number" at bounding box center [638, 510] width 325 height 36
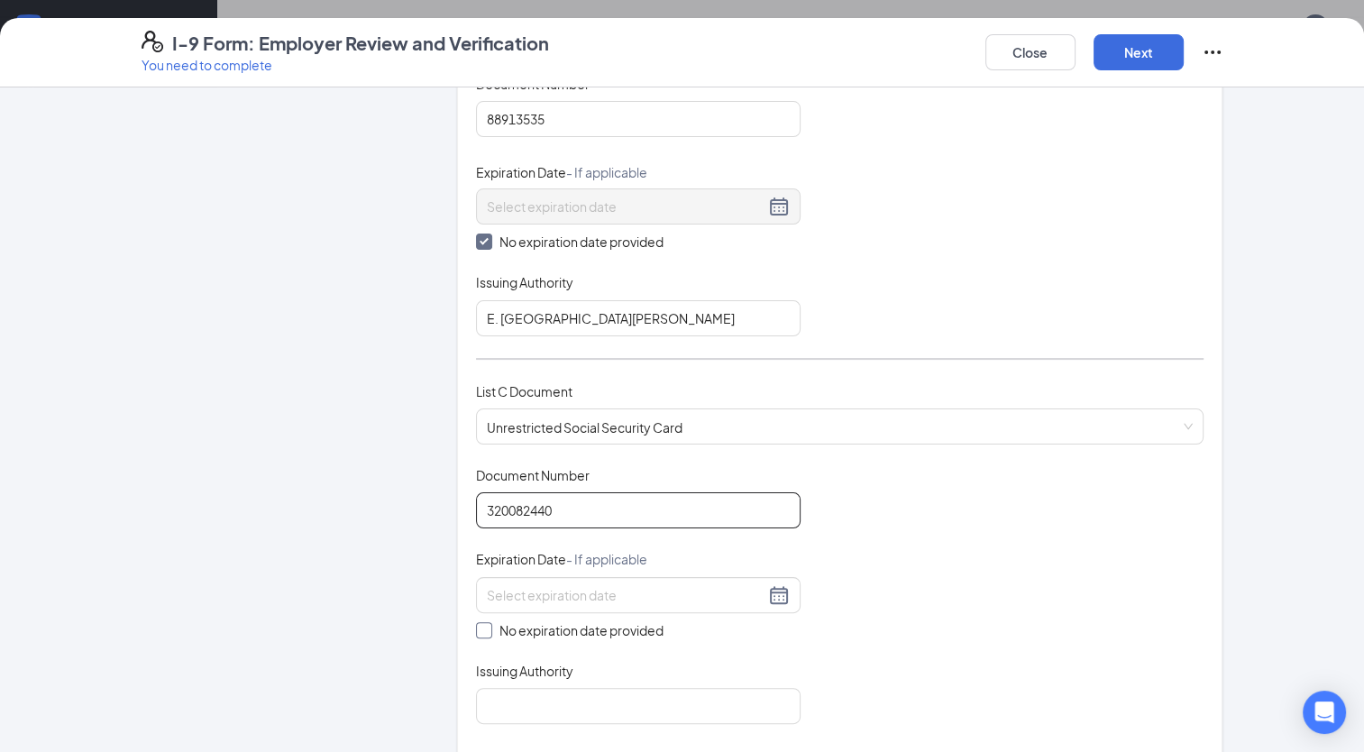
type input "320082440"
click at [476, 623] on input "No expiration date provided" at bounding box center [482, 628] width 13 height 13
checkbox input "true"
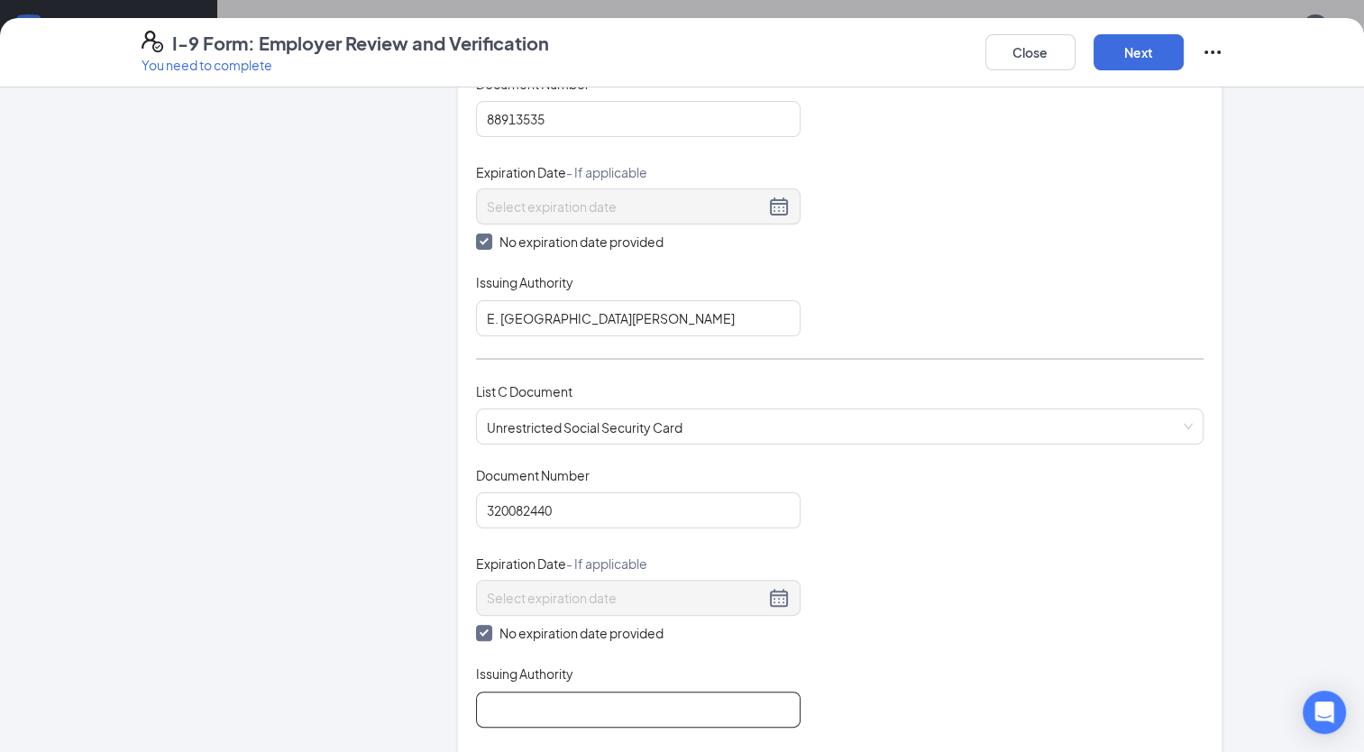
click at [526, 694] on input "Issuing Authority" at bounding box center [638, 710] width 325 height 36
type input "SSA"
click at [952, 513] on div "Document Title Unrestricted Social Security Card Document Number 320082440 Expi…" at bounding box center [840, 597] width 729 height 262
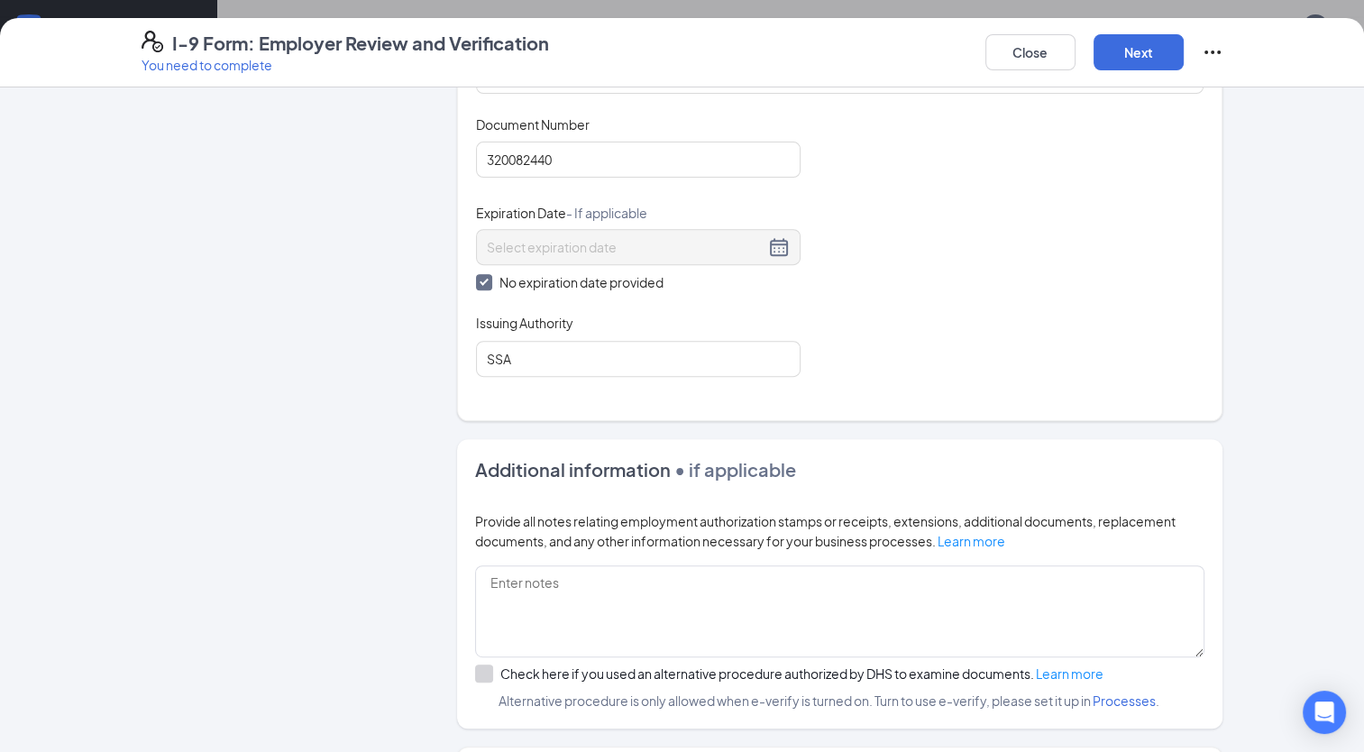
scroll to position [714, 0]
click at [1134, 66] on button "Next" at bounding box center [1139, 52] width 90 height 36
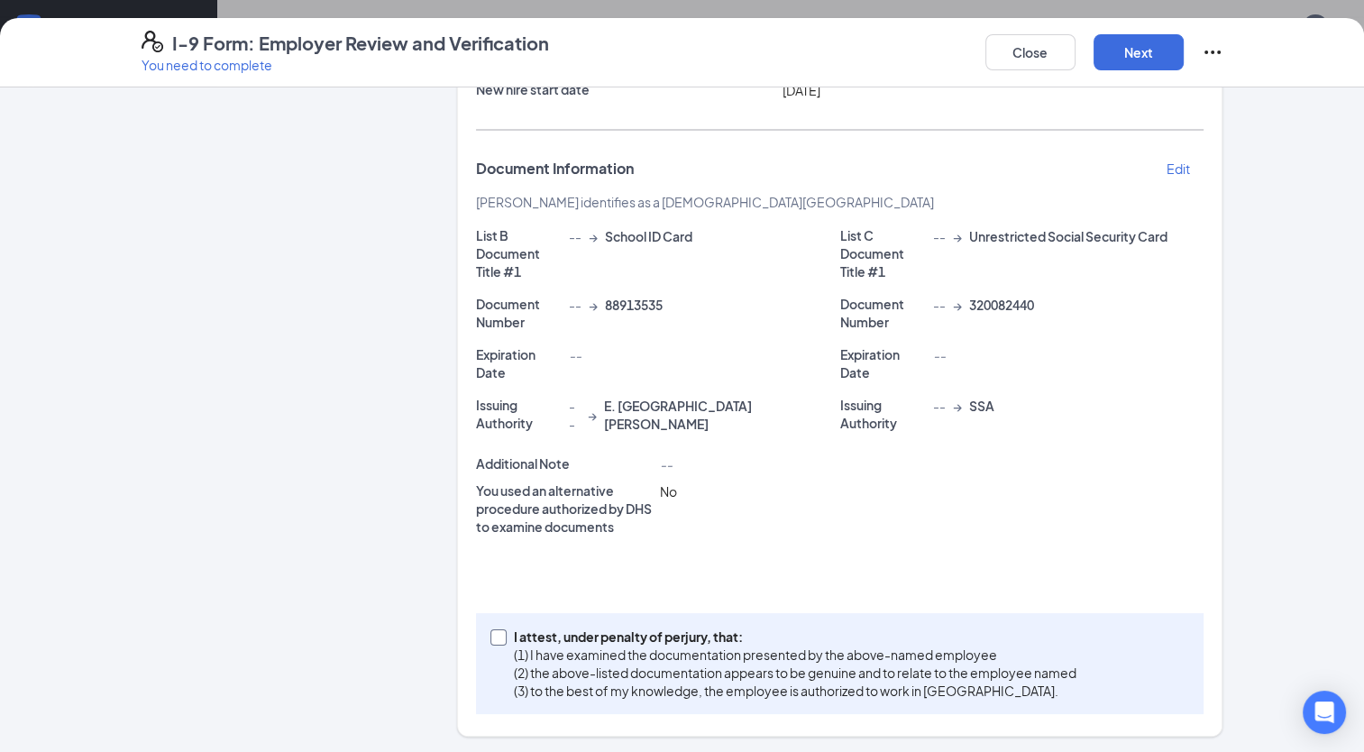
click at [491, 644] on label "I attest, under penalty of [PERSON_NAME], that: (1) I have examined the documen…" at bounding box center [787, 664] width 593 height 72
click at [491, 642] on input "I attest, under penalty of [PERSON_NAME], that: (1) I have examined the documen…" at bounding box center [497, 635] width 13 height 13
checkbox input "true"
click at [1131, 53] on button "Next" at bounding box center [1139, 52] width 90 height 36
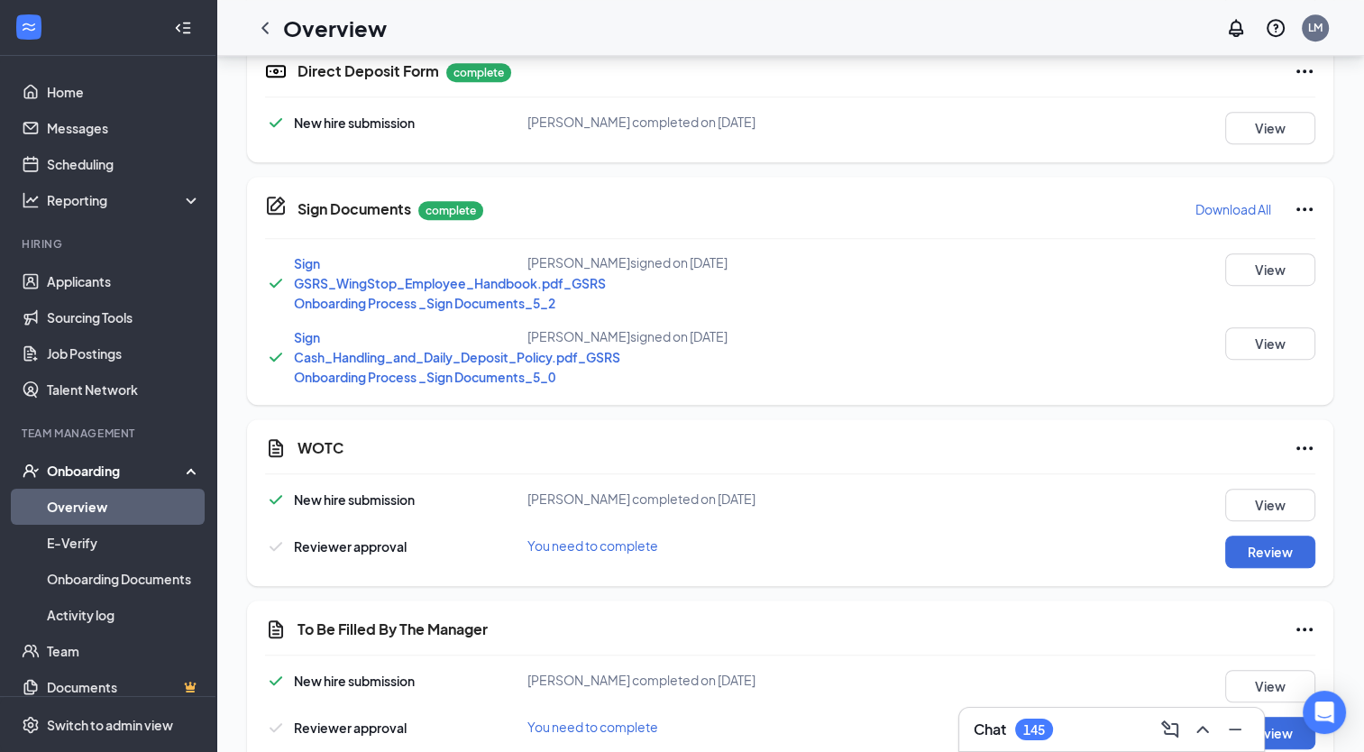
scroll to position [959, 0]
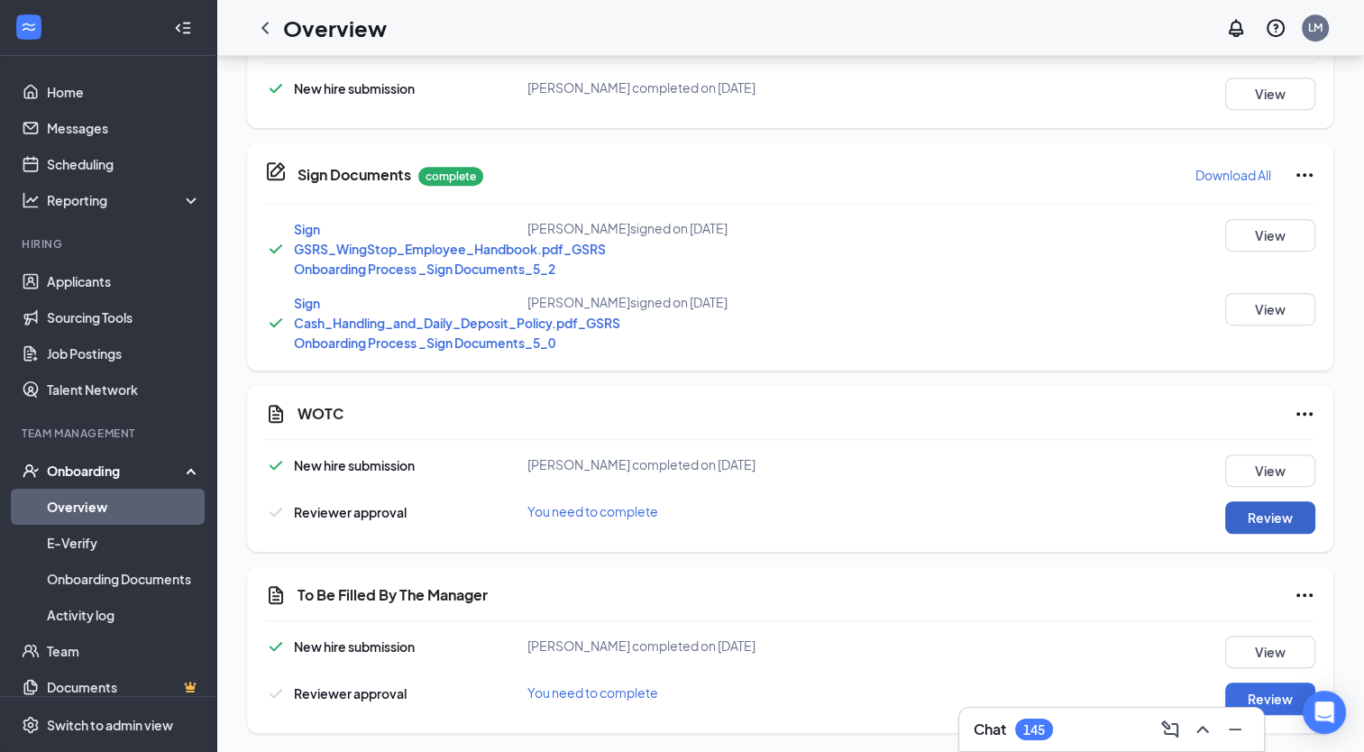
click at [1276, 518] on button "Review" at bounding box center [1271, 517] width 90 height 32
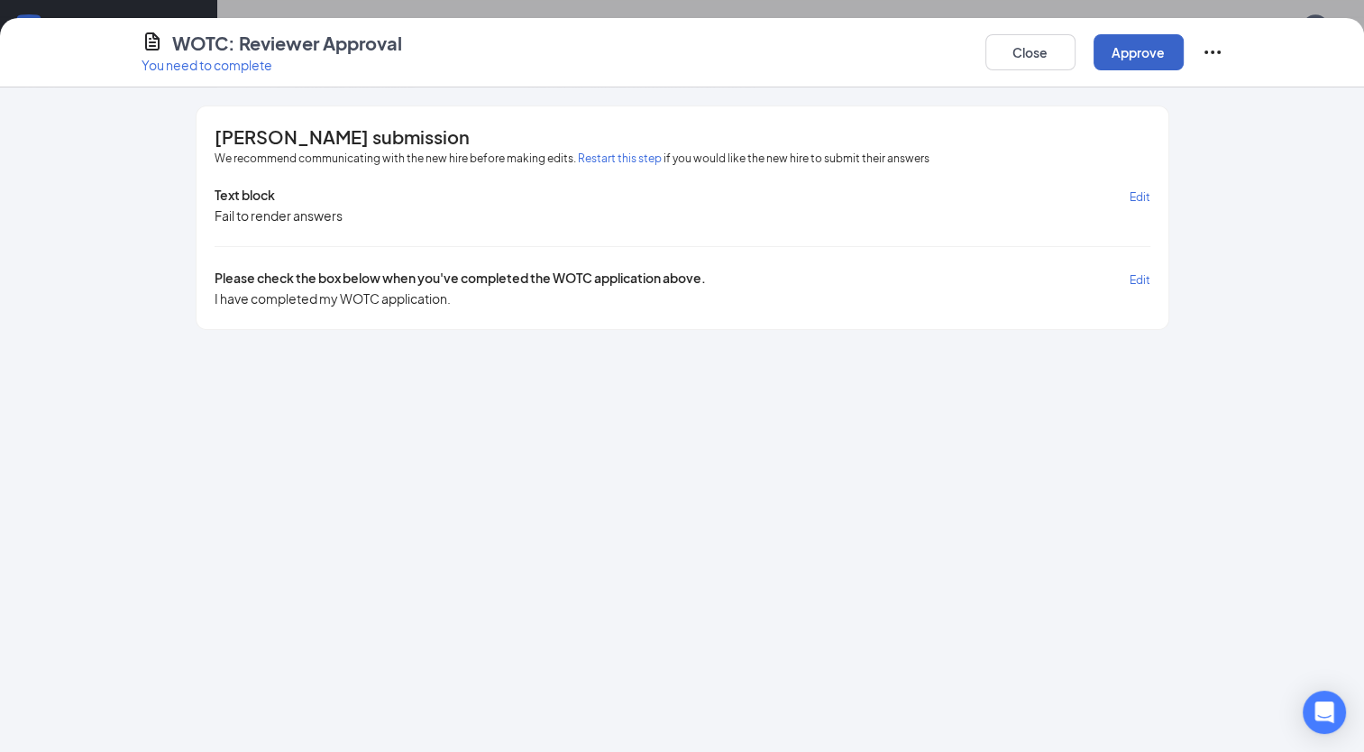
click at [1129, 36] on button "Approve" at bounding box center [1139, 52] width 90 height 36
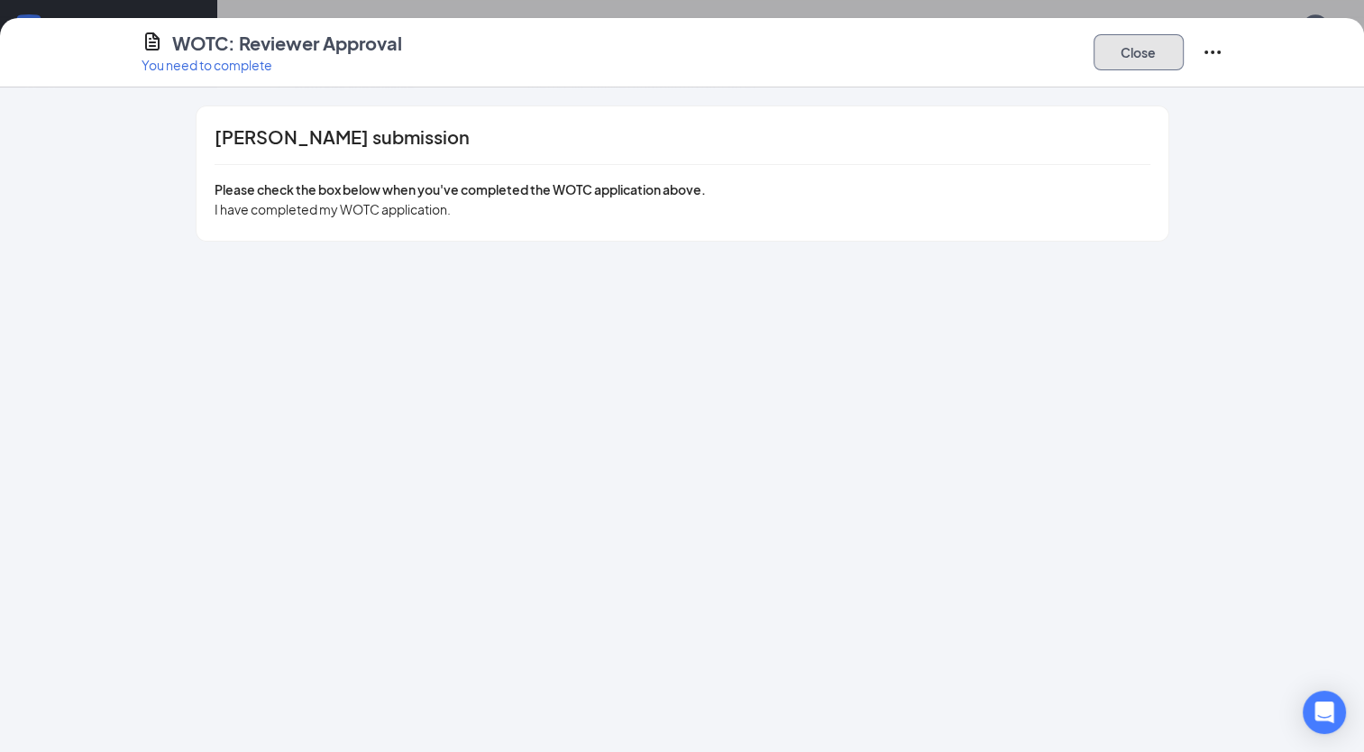
click at [1147, 60] on button "Close" at bounding box center [1139, 52] width 90 height 36
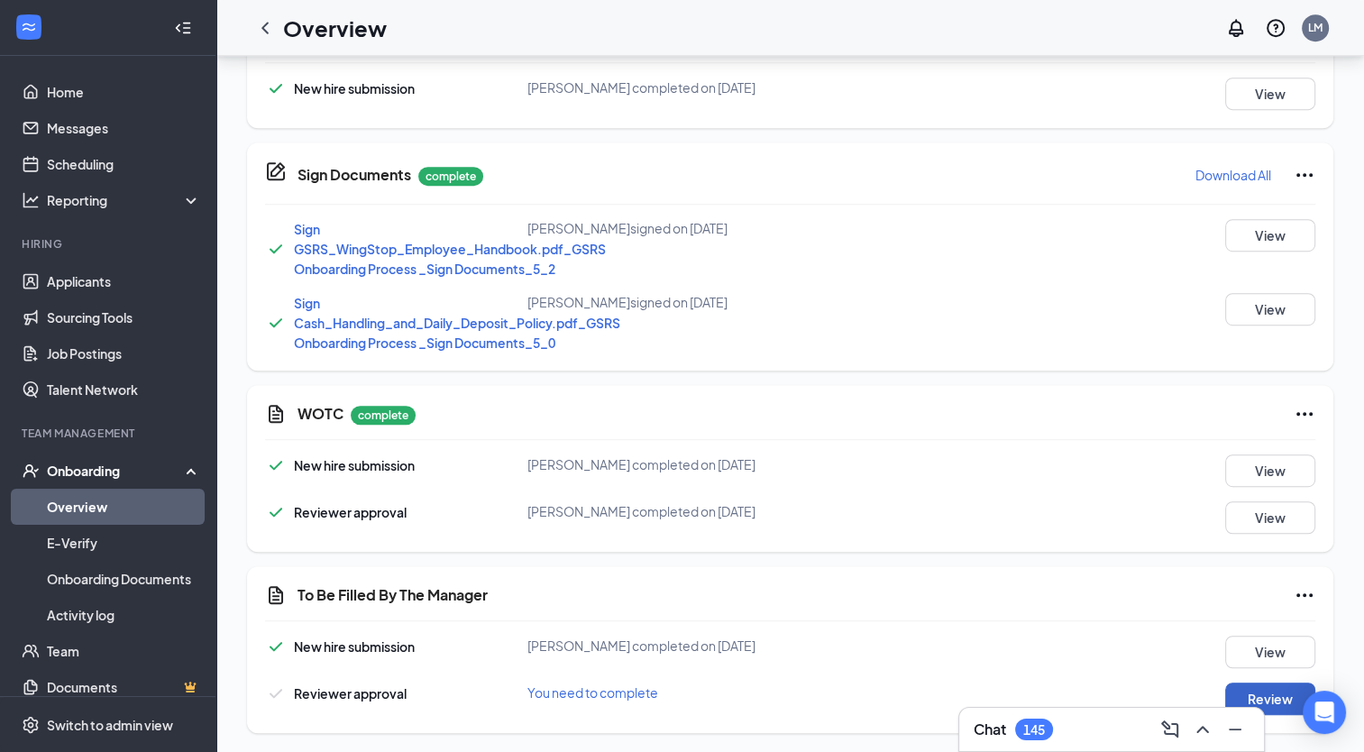
click at [1290, 699] on button "Review" at bounding box center [1271, 699] width 90 height 32
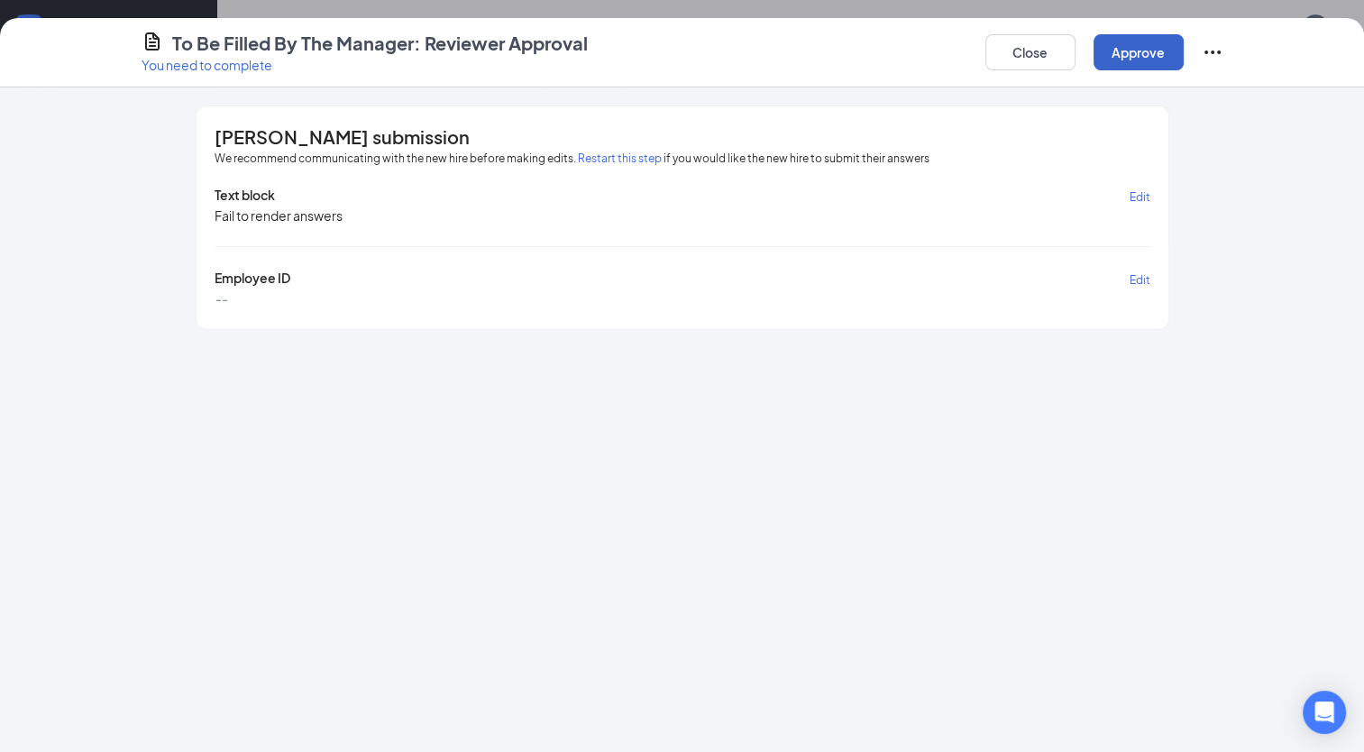
click at [1144, 48] on button "Approve" at bounding box center [1139, 52] width 90 height 36
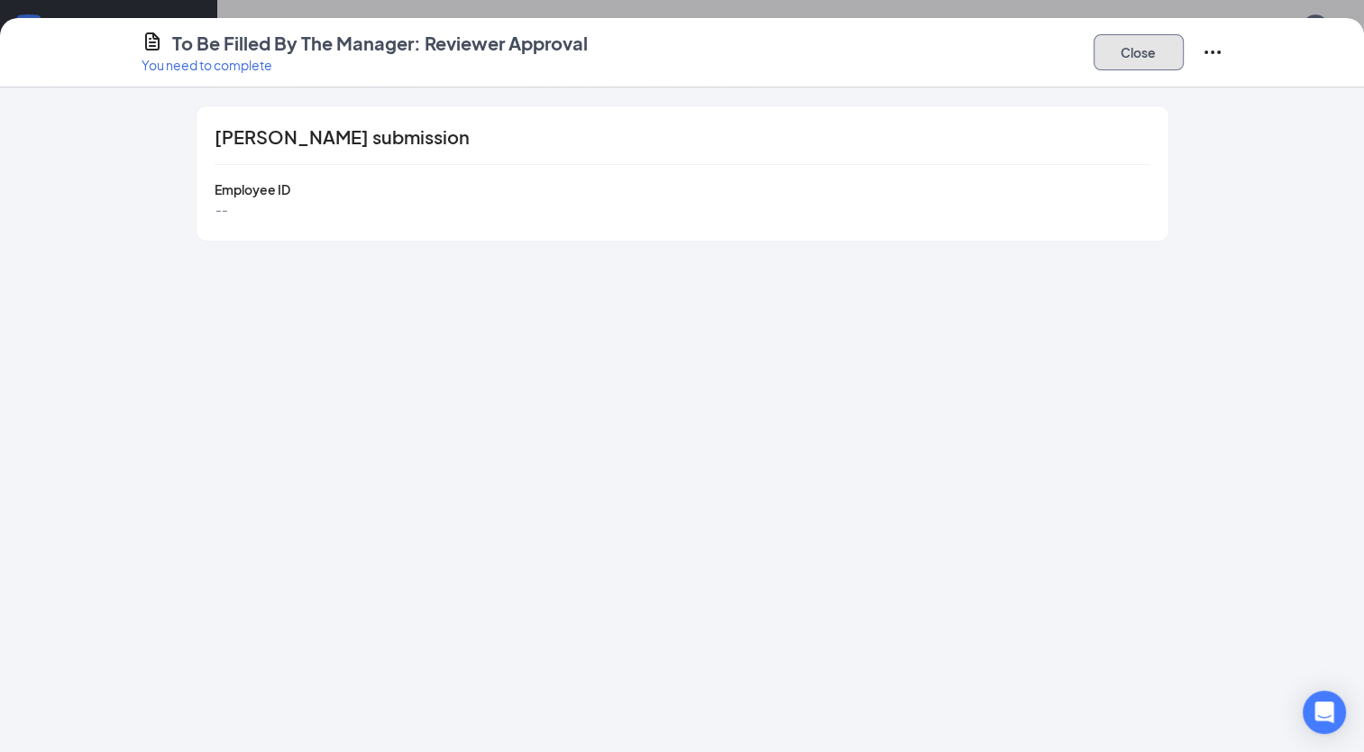
click at [1125, 63] on button "Close" at bounding box center [1139, 52] width 90 height 36
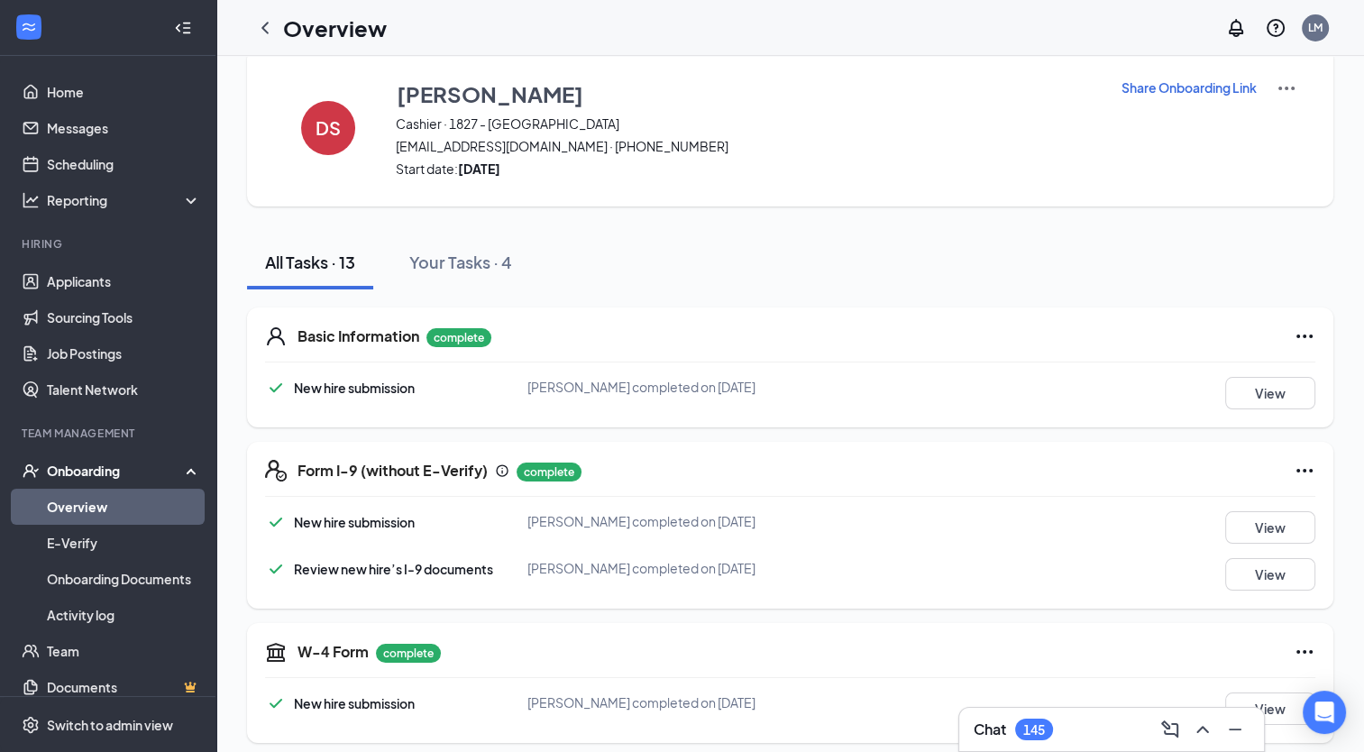
scroll to position [0, 0]
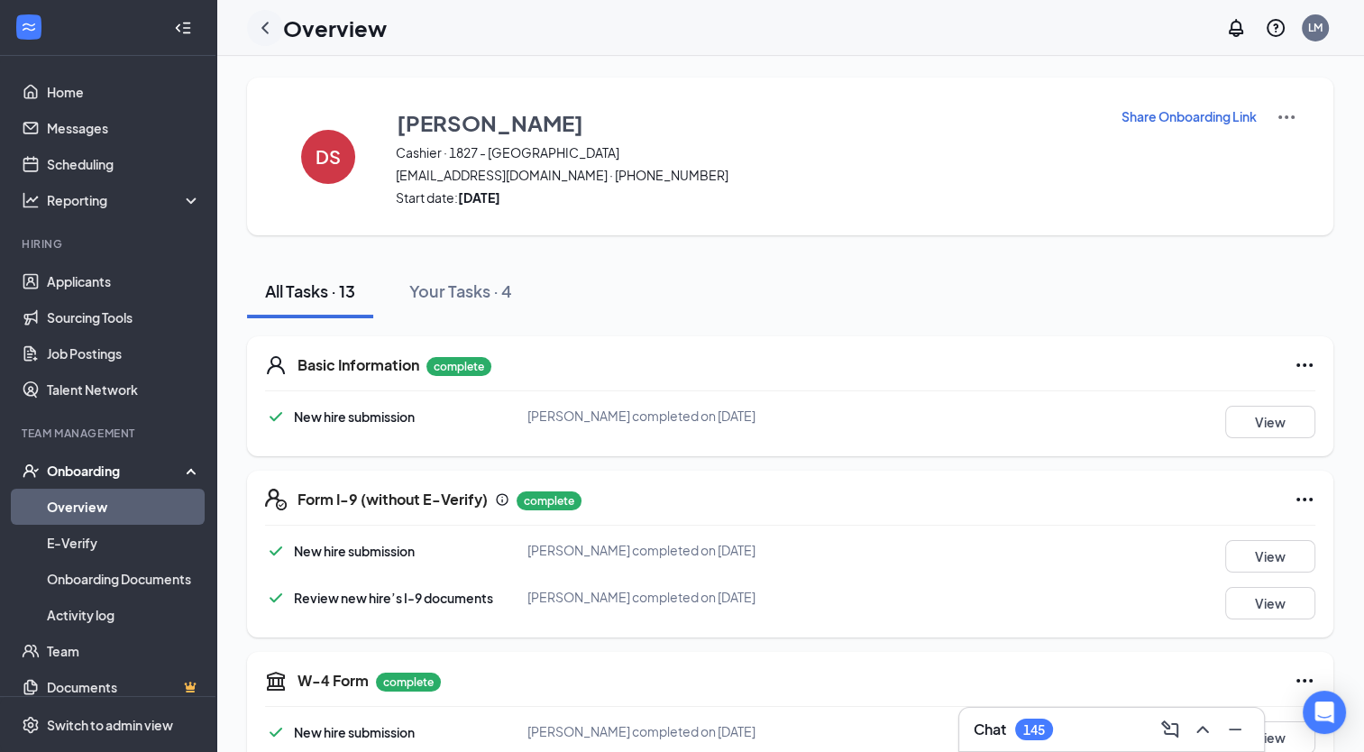
click at [263, 26] on icon "ChevronLeft" at bounding box center [265, 28] width 7 height 12
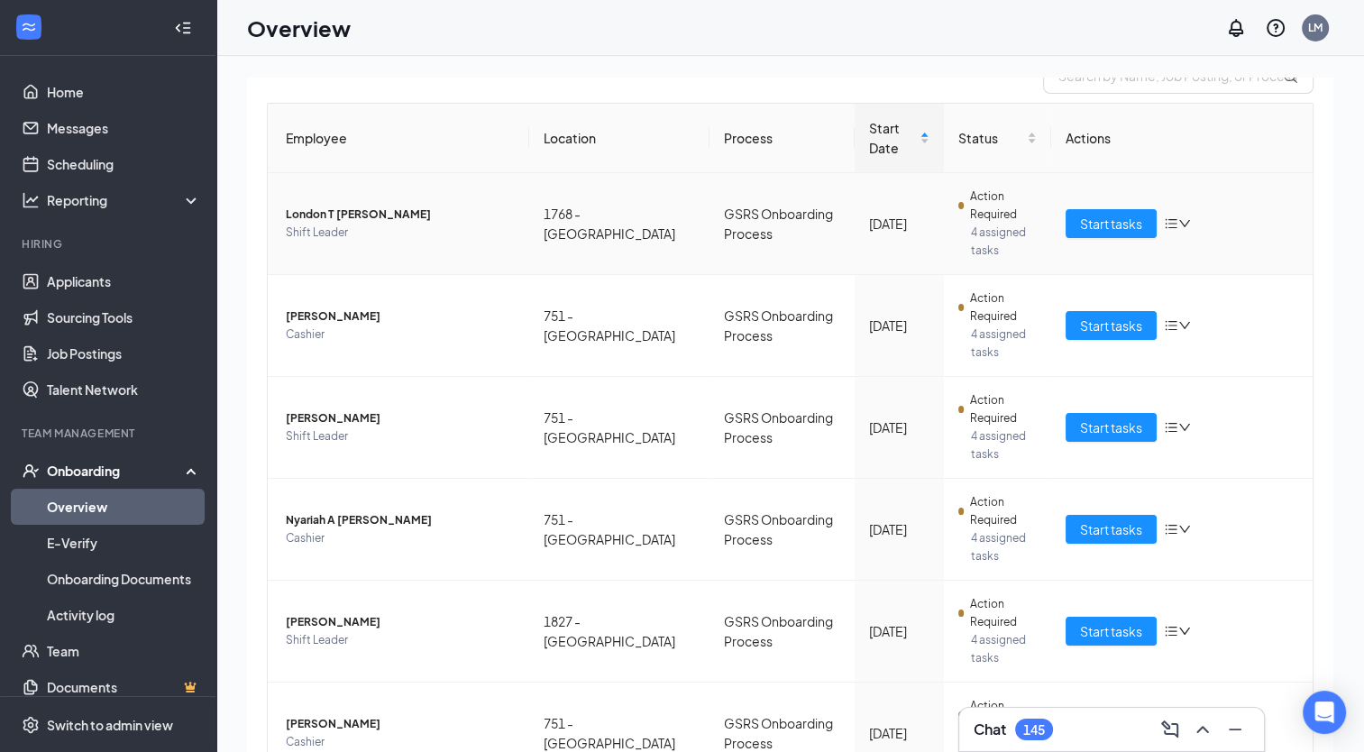
scroll to position [159, 0]
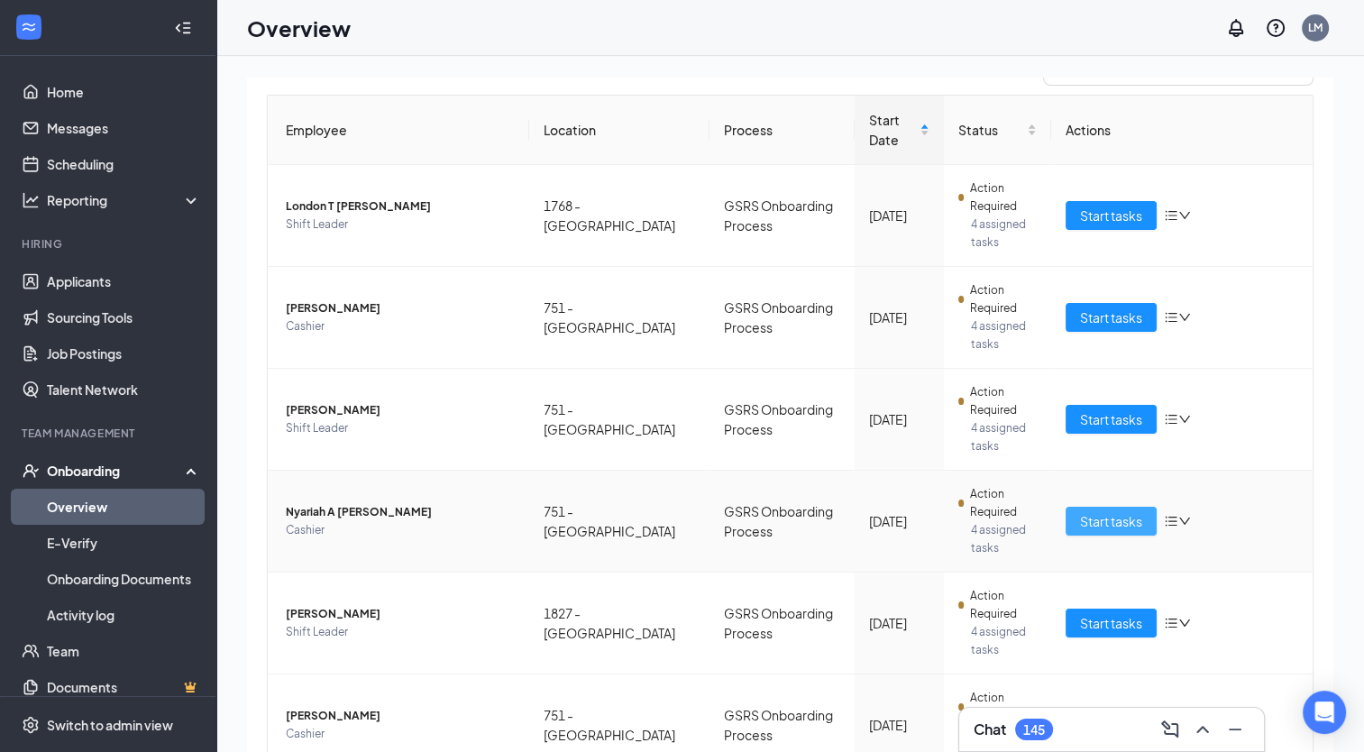
click at [1088, 518] on span "Start tasks" at bounding box center [1111, 521] width 62 height 20
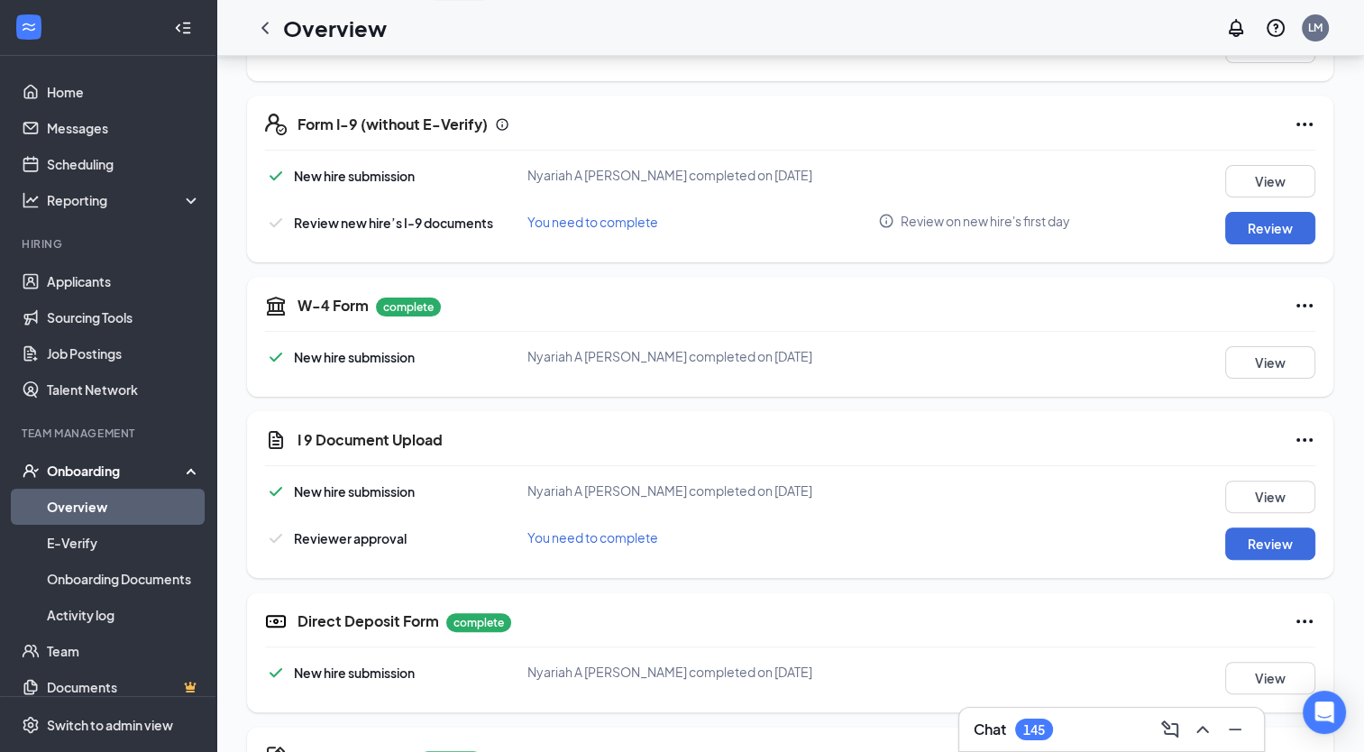
scroll to position [378, 0]
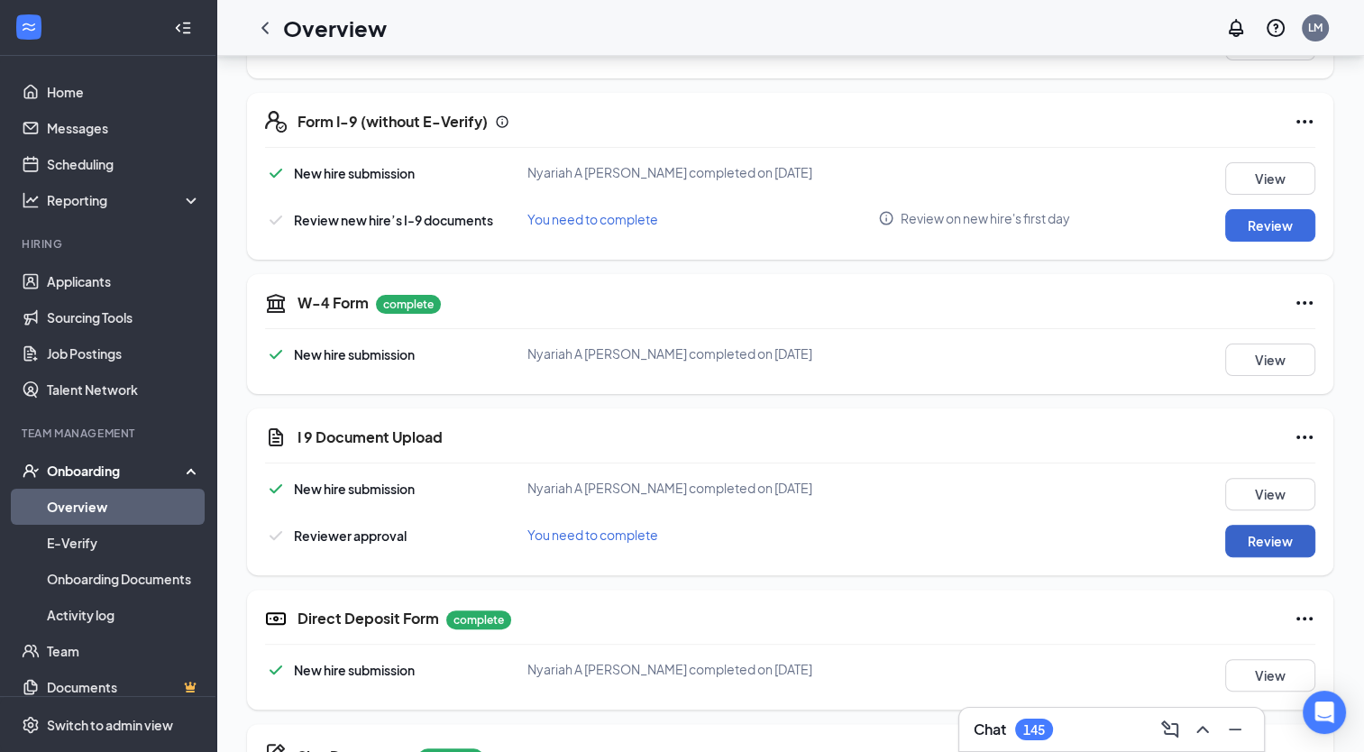
click at [1261, 535] on button "Review" at bounding box center [1271, 541] width 90 height 32
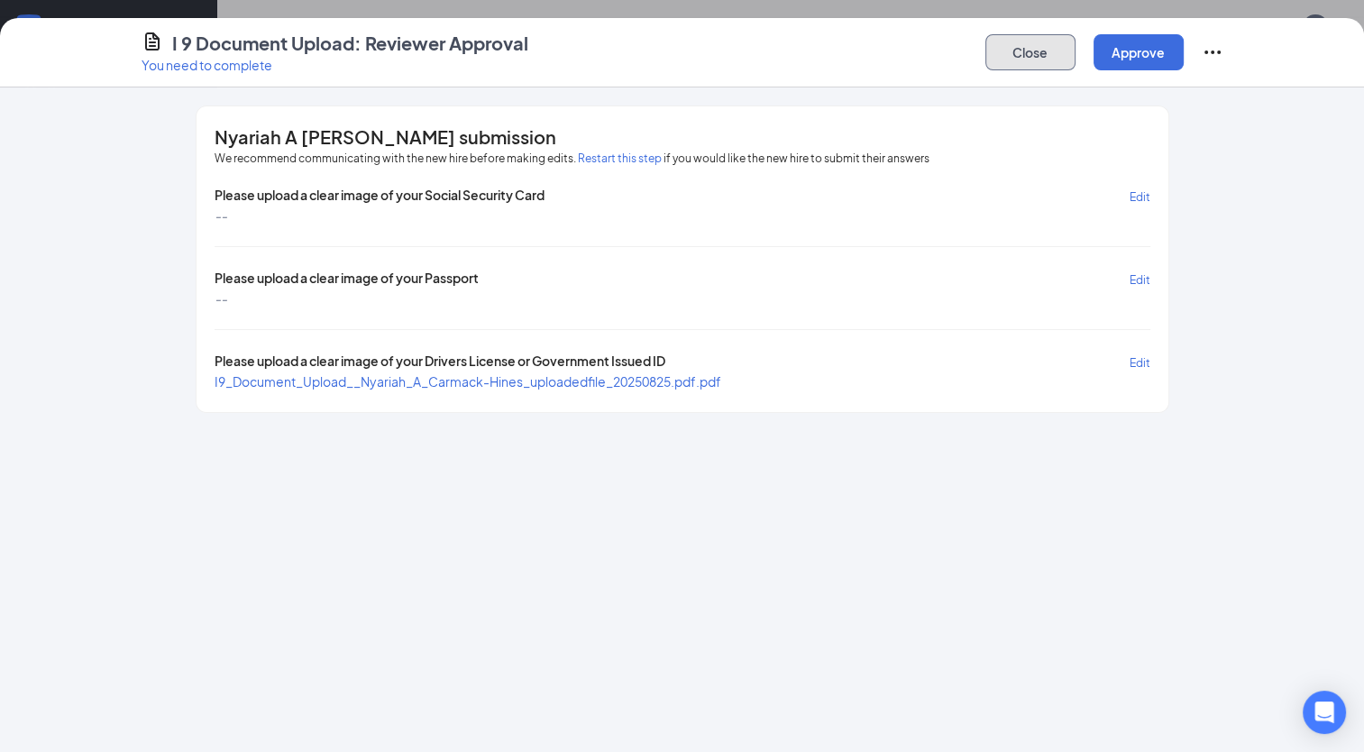
click at [1024, 49] on button "Close" at bounding box center [1031, 52] width 90 height 36
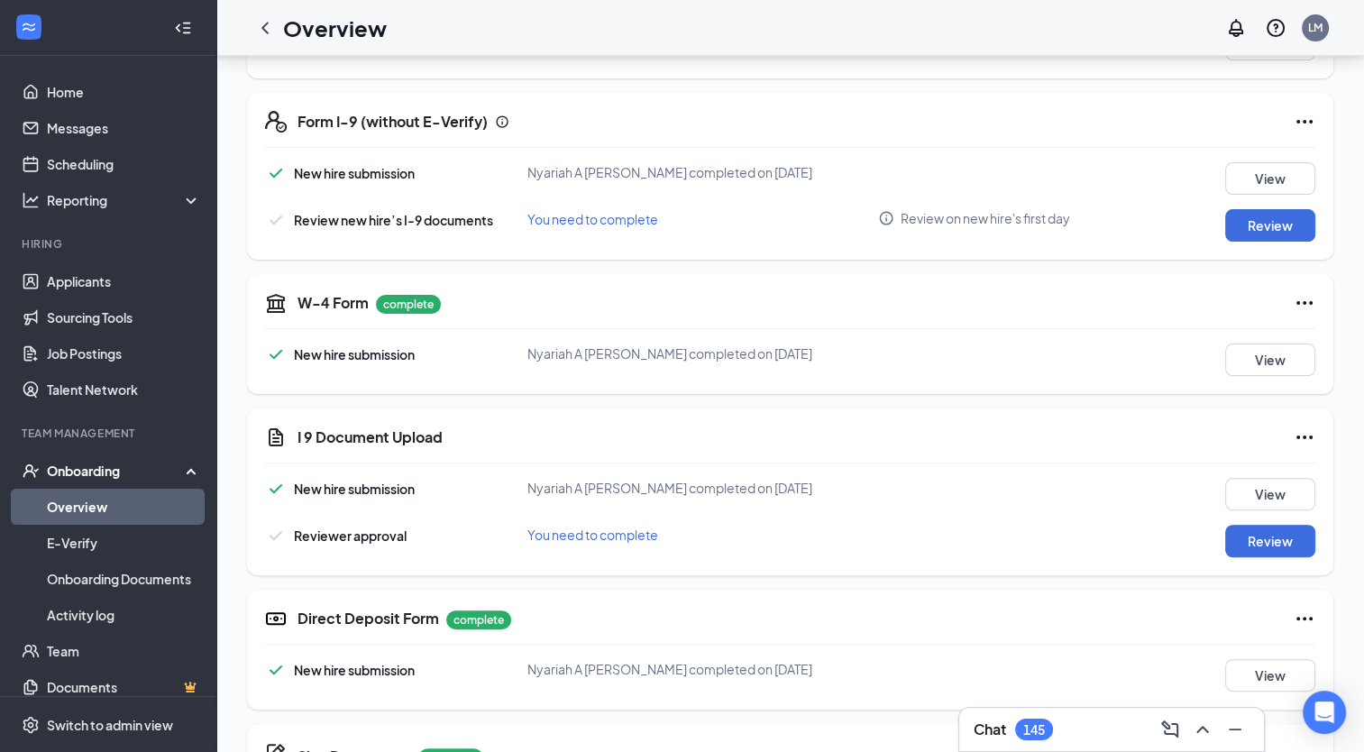
click at [1308, 440] on icon "Ellipses" at bounding box center [1305, 438] width 22 height 22
click at [1336, 409] on div "NC [PERSON_NAME] Cashier · 751 - Edwardsville [EMAIL_ADDRESS][DOMAIN_NAME] · [P…" at bounding box center [790, 507] width 1148 height 1658
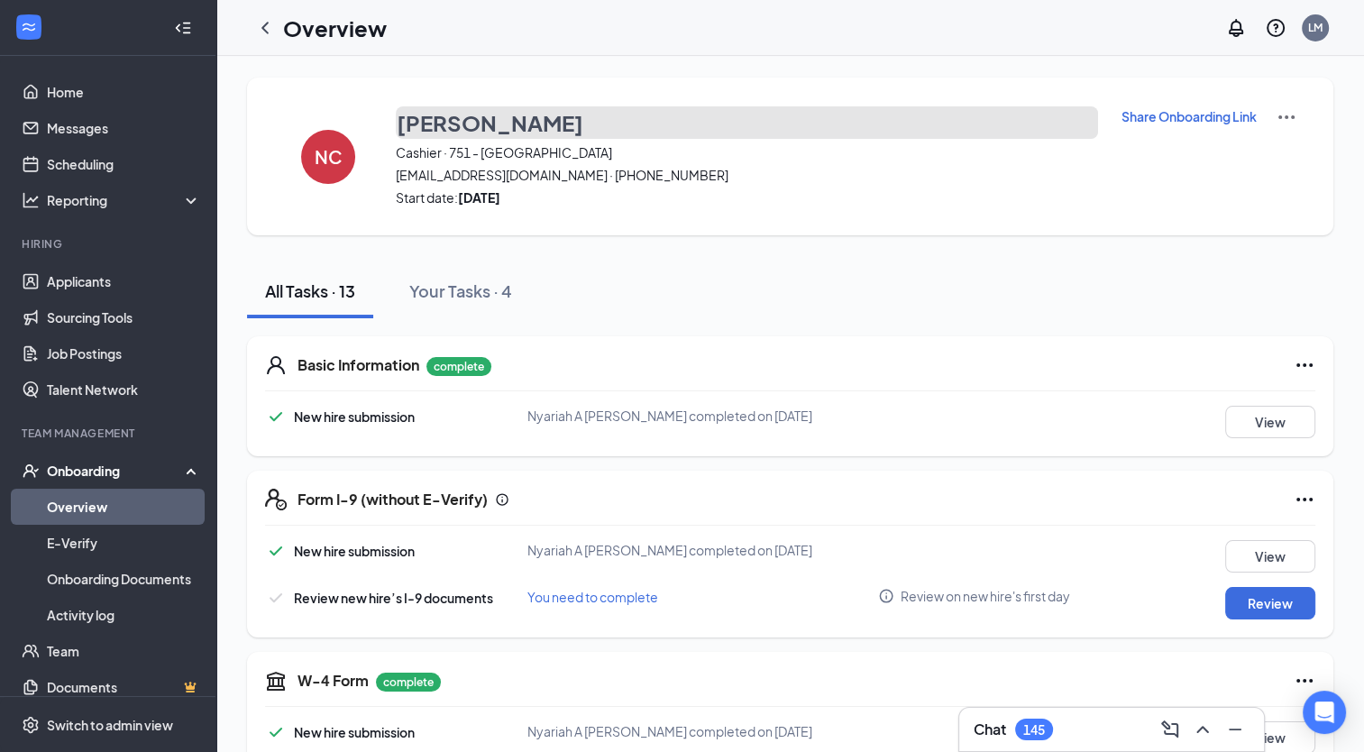
click at [445, 127] on h3 "[PERSON_NAME]" at bounding box center [490, 122] width 187 height 31
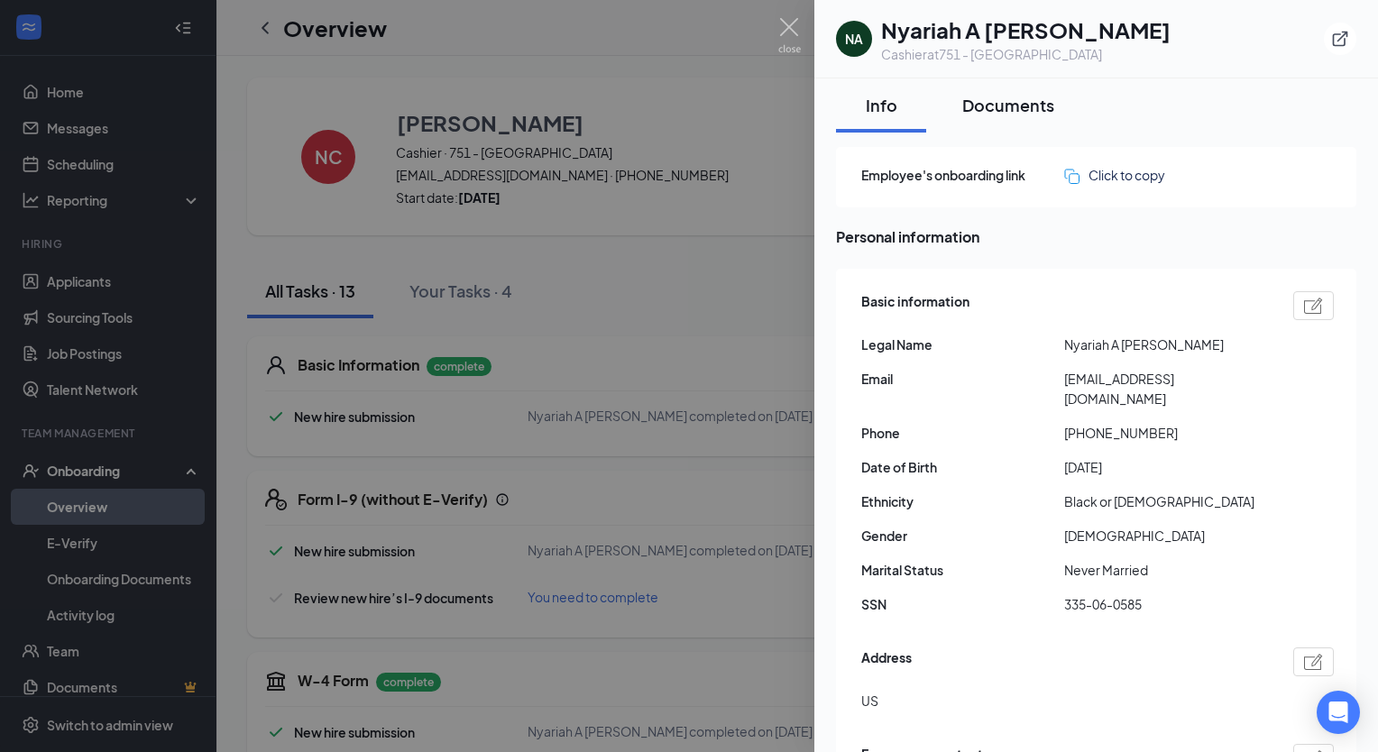
click at [1004, 115] on div "Documents" at bounding box center [1008, 105] width 92 height 23
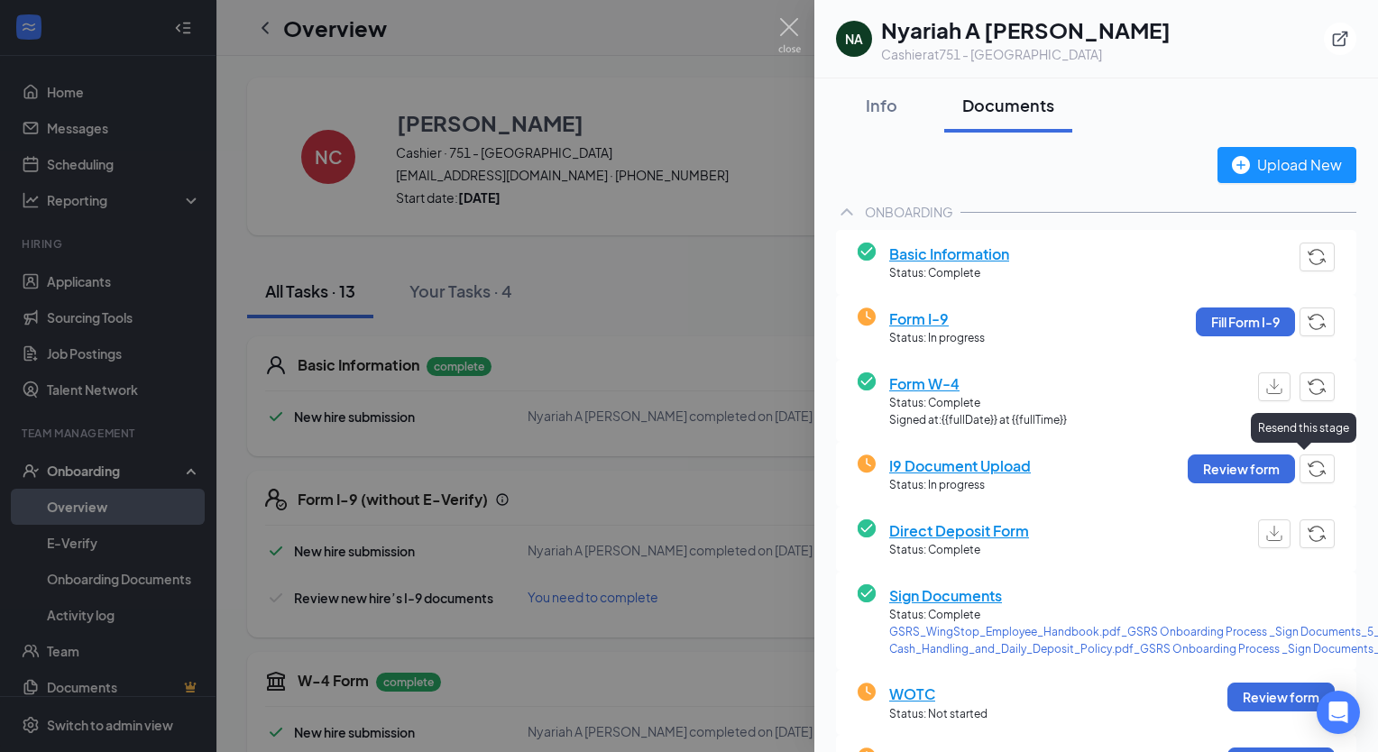
click at [1308, 464] on img "button" at bounding box center [1317, 469] width 19 height 16
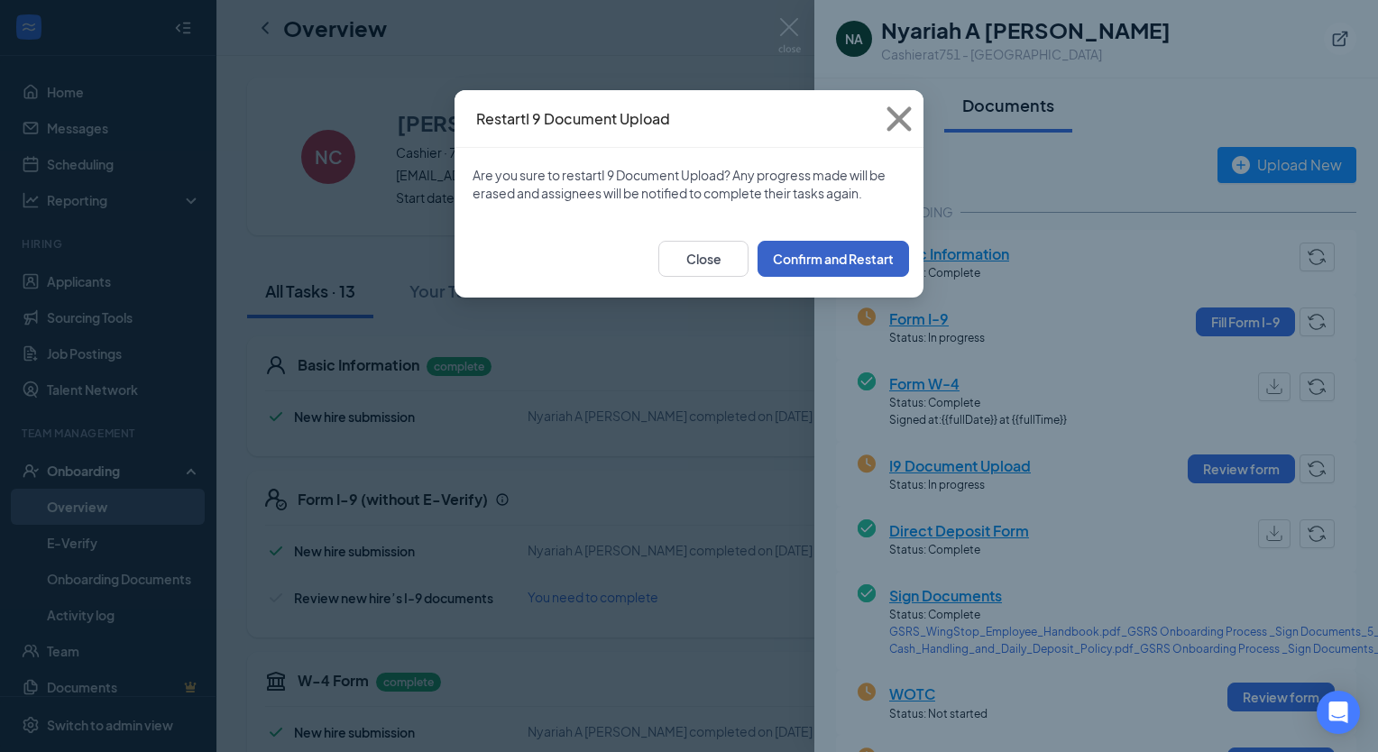
click at [828, 259] on button "Confirm and Restart" at bounding box center [832, 259] width 151 height 36
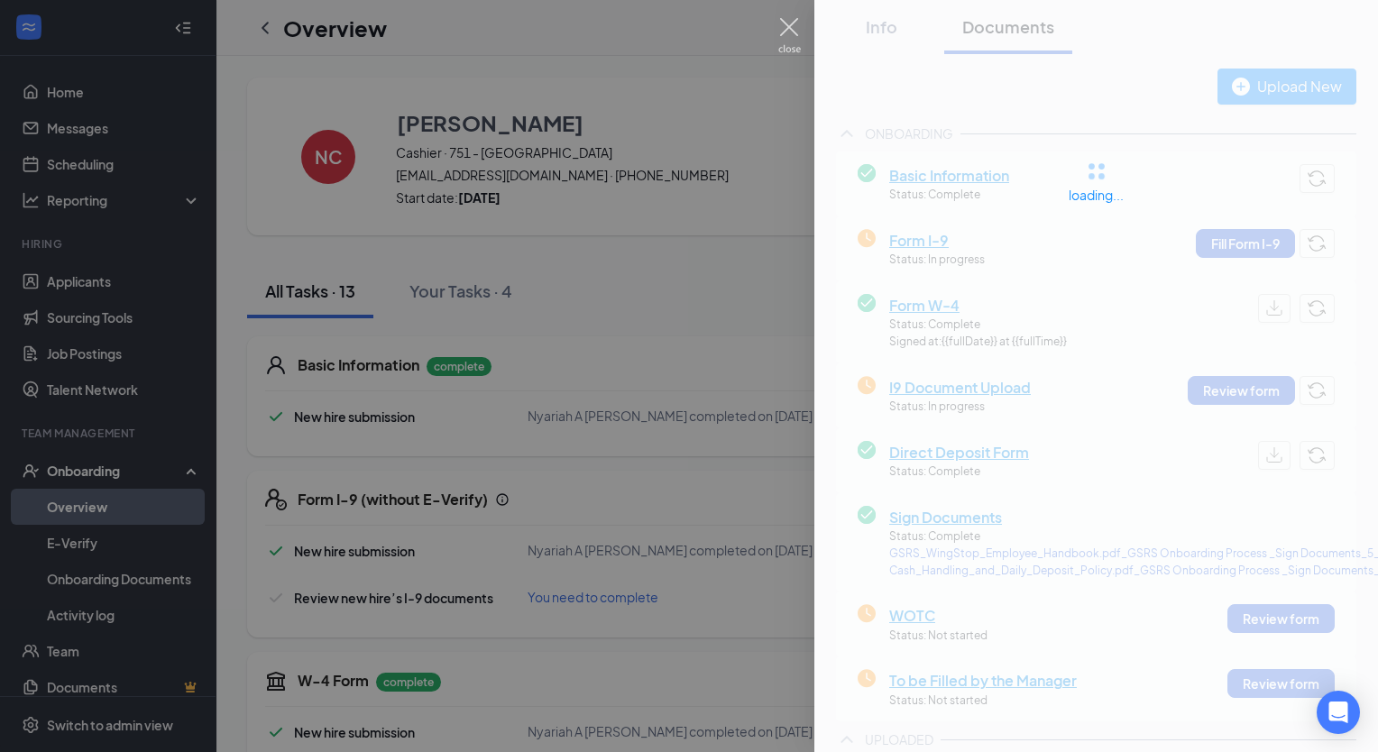
click at [793, 26] on img at bounding box center [789, 35] width 23 height 35
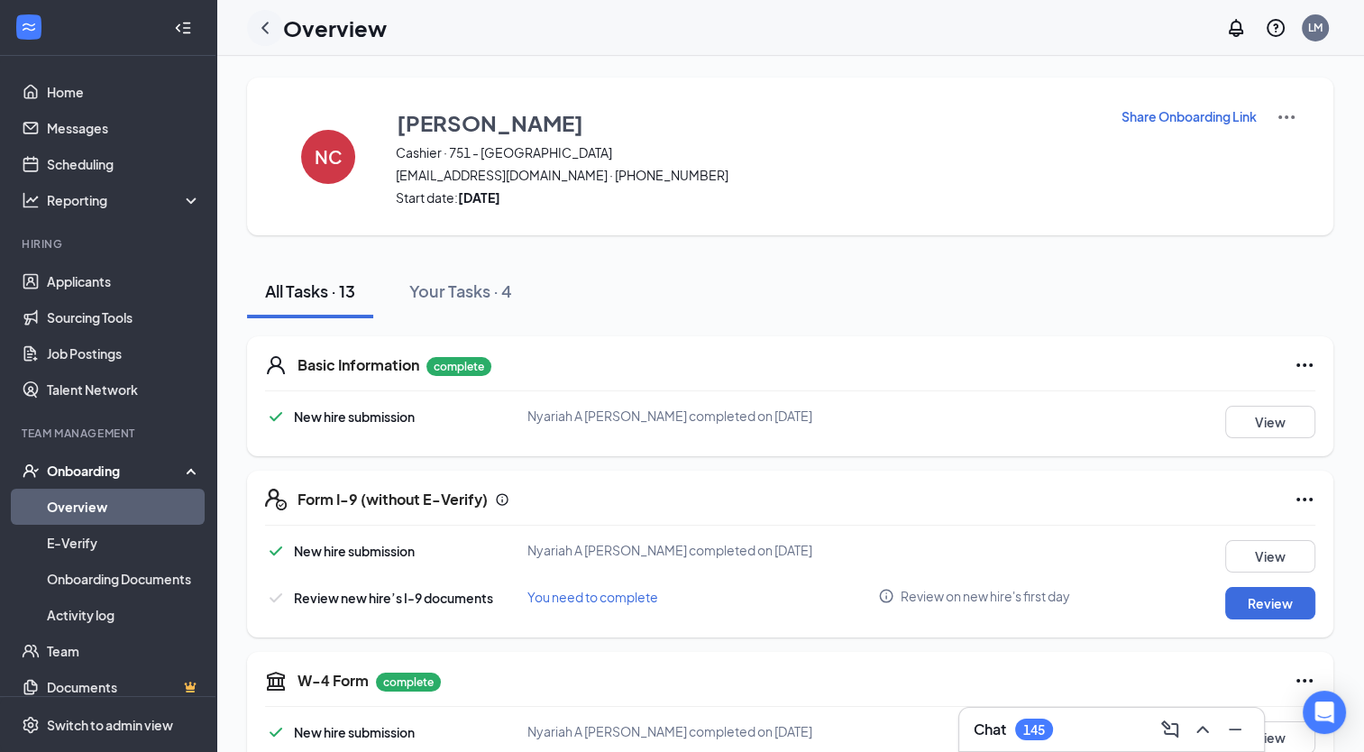
click at [271, 34] on icon "ChevronLeft" at bounding box center [265, 28] width 22 height 22
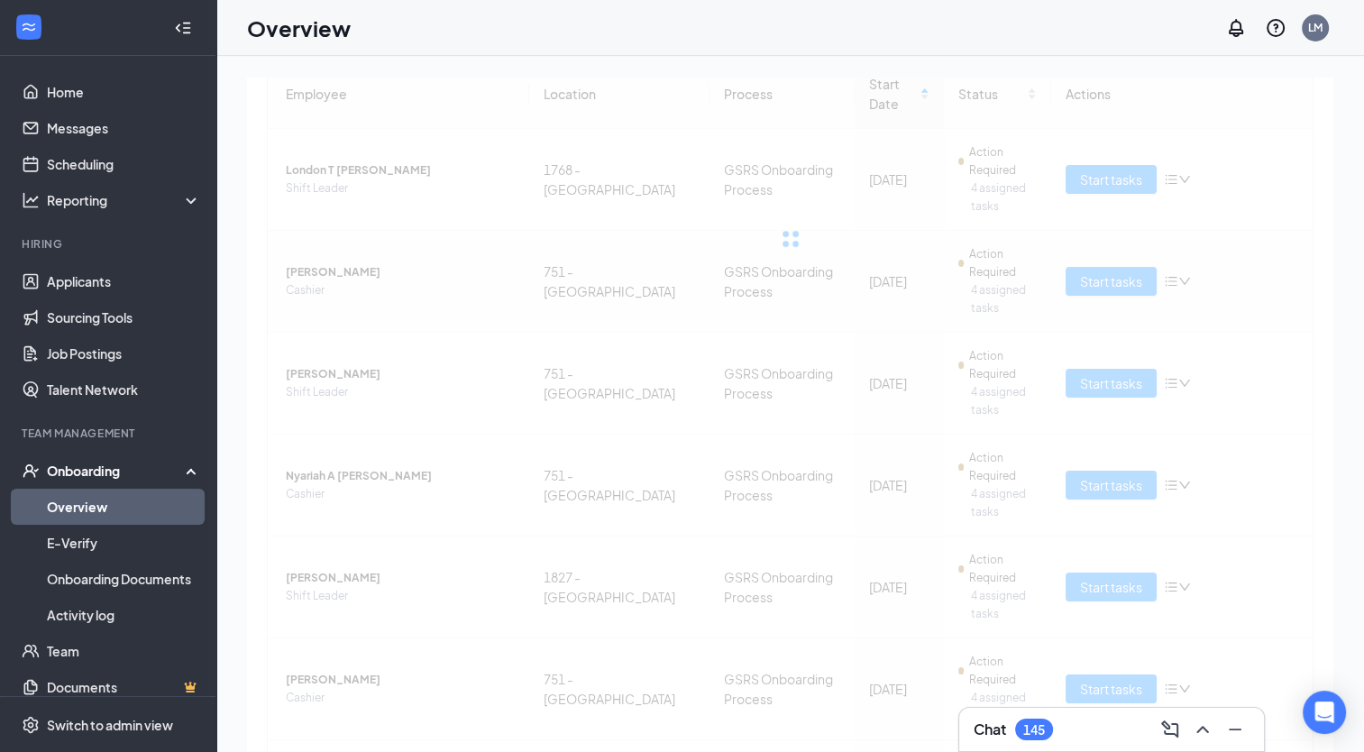
scroll to position [200, 0]
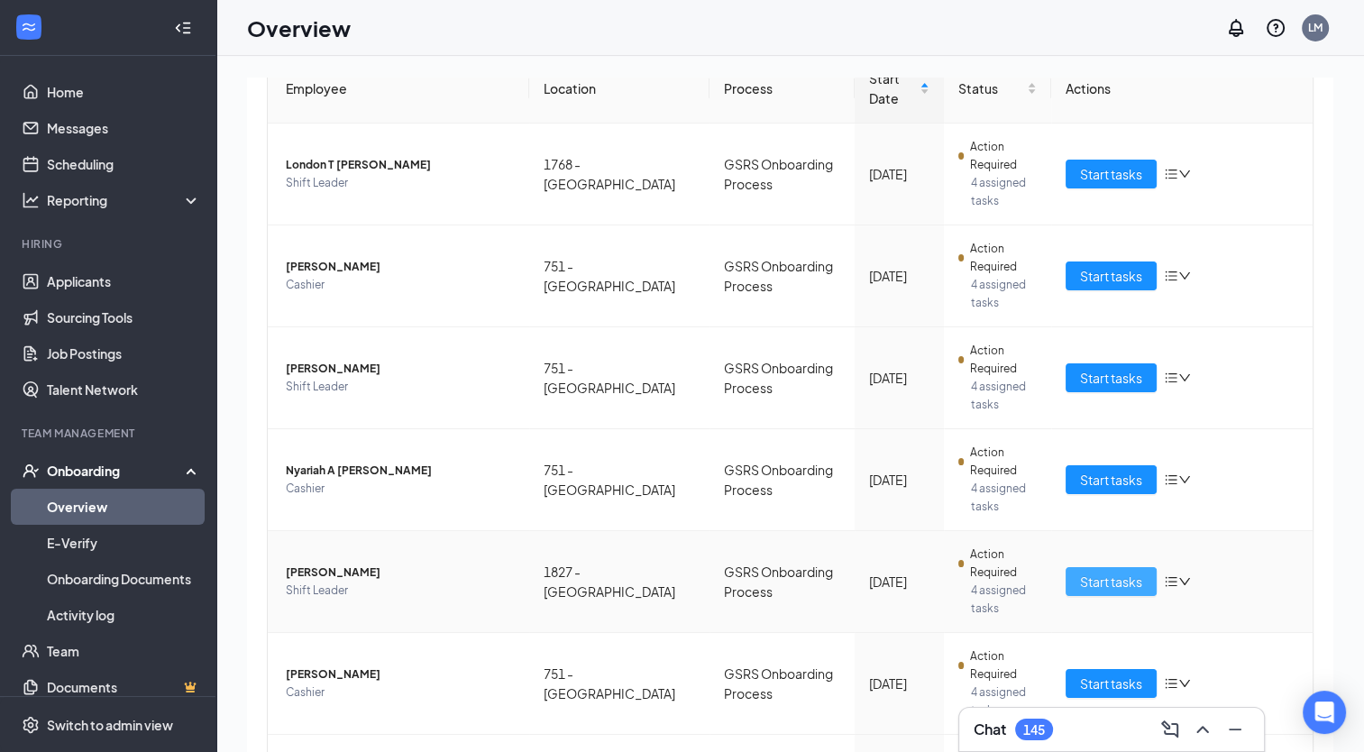
click at [1115, 576] on span "Start tasks" at bounding box center [1111, 582] width 62 height 20
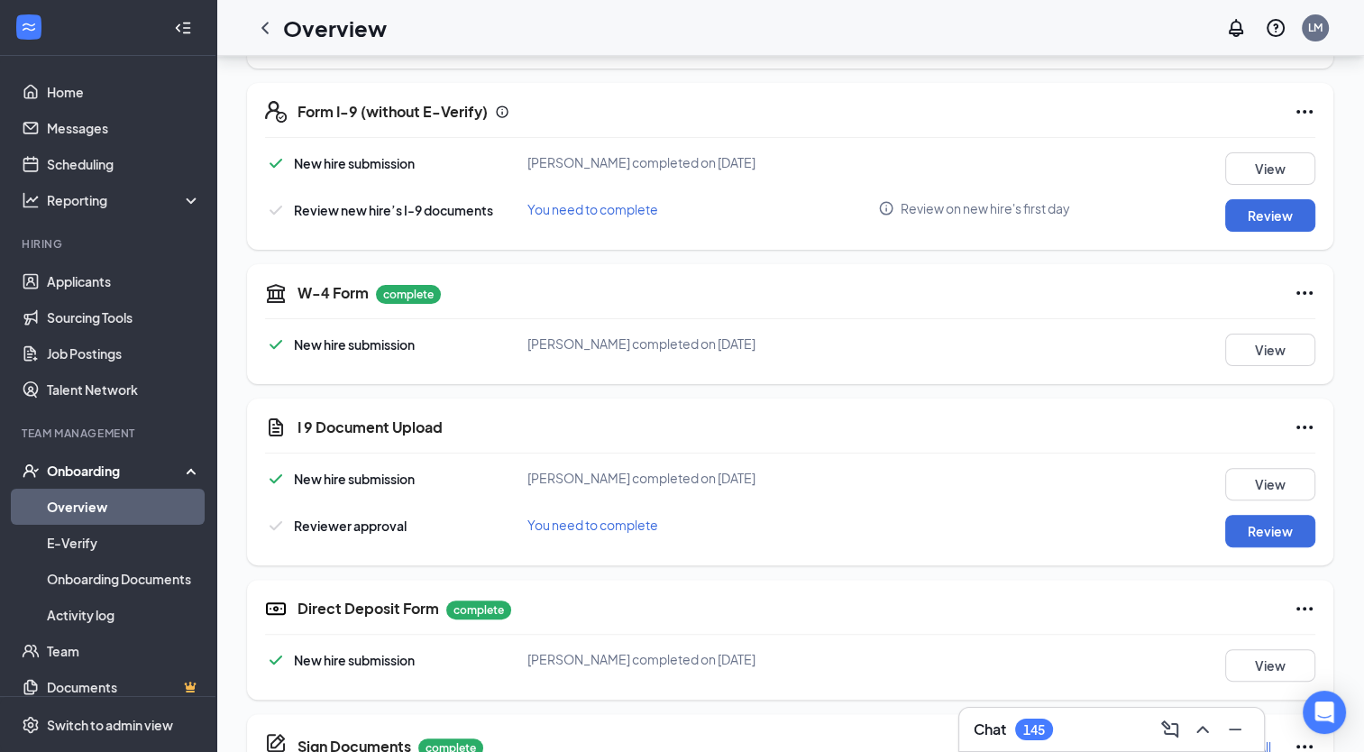
scroll to position [391, 0]
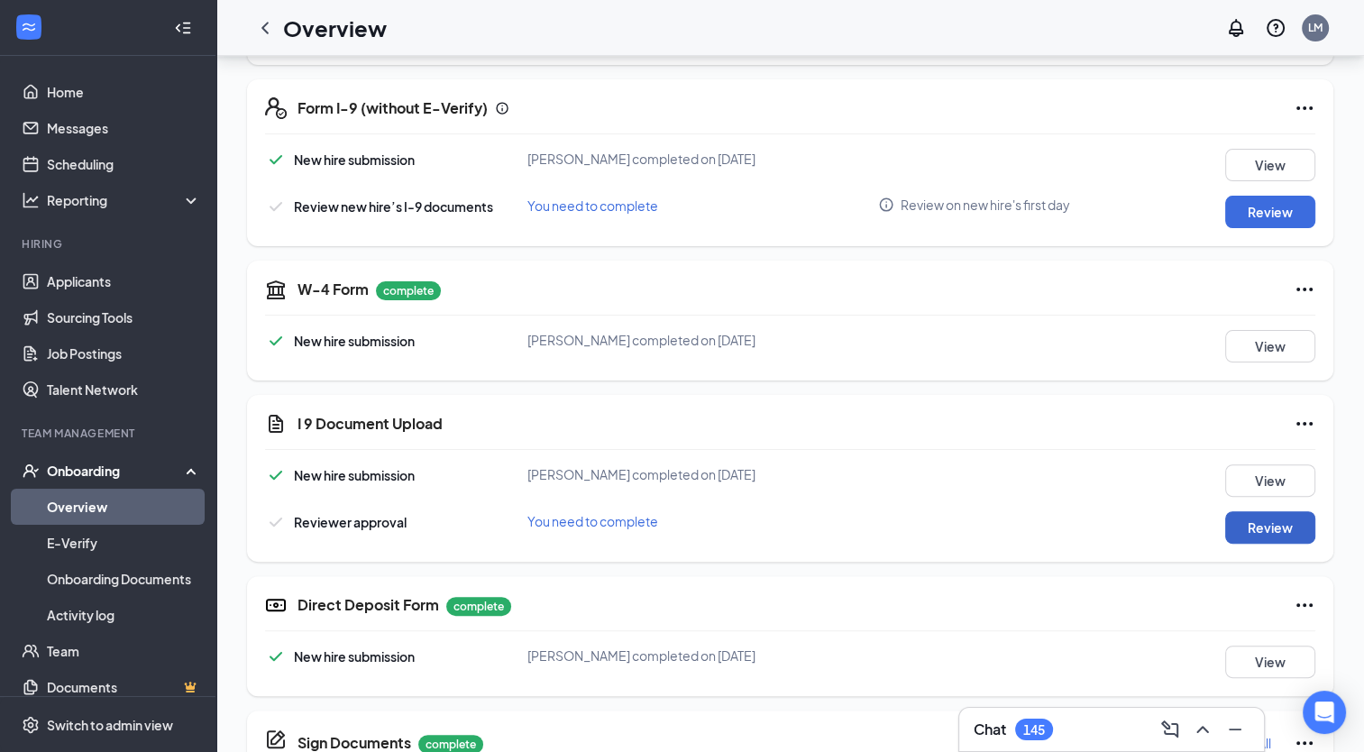
click at [1285, 528] on button "Review" at bounding box center [1271, 527] width 90 height 32
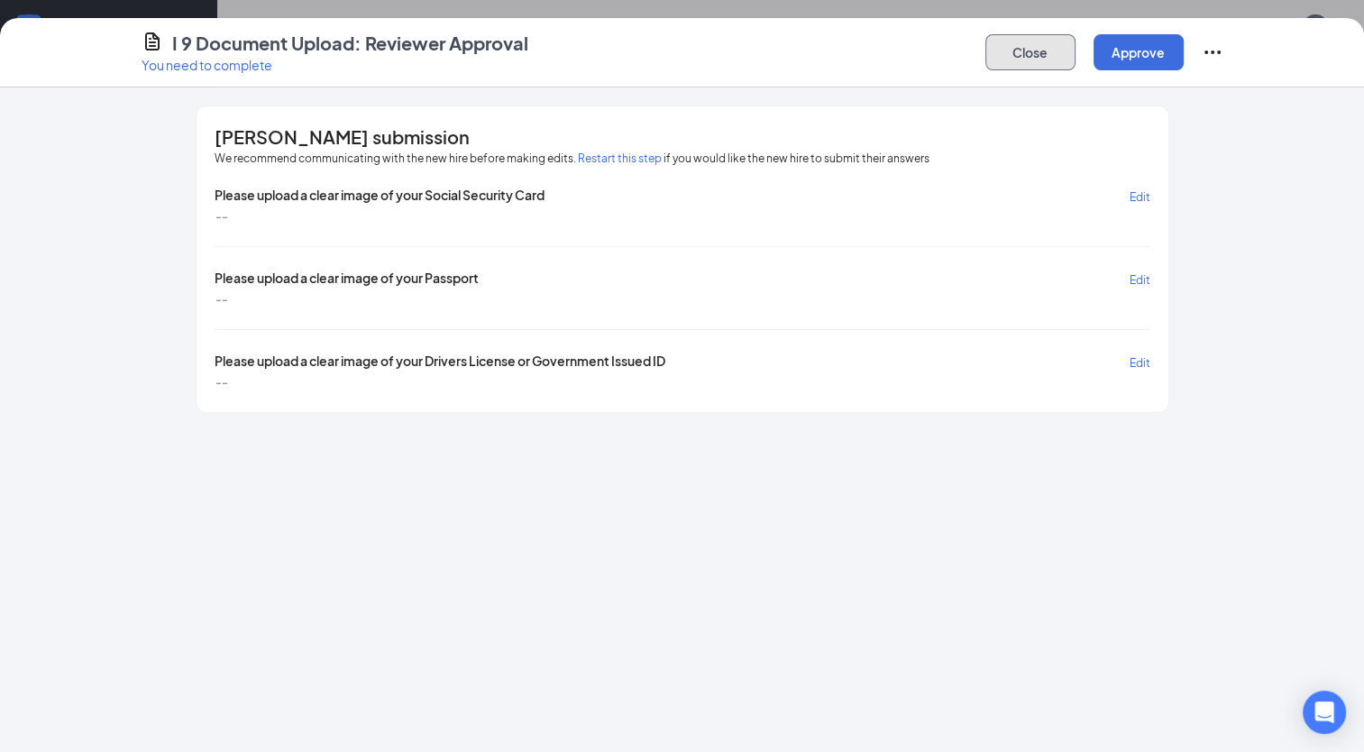
click at [1041, 49] on button "Close" at bounding box center [1031, 52] width 90 height 36
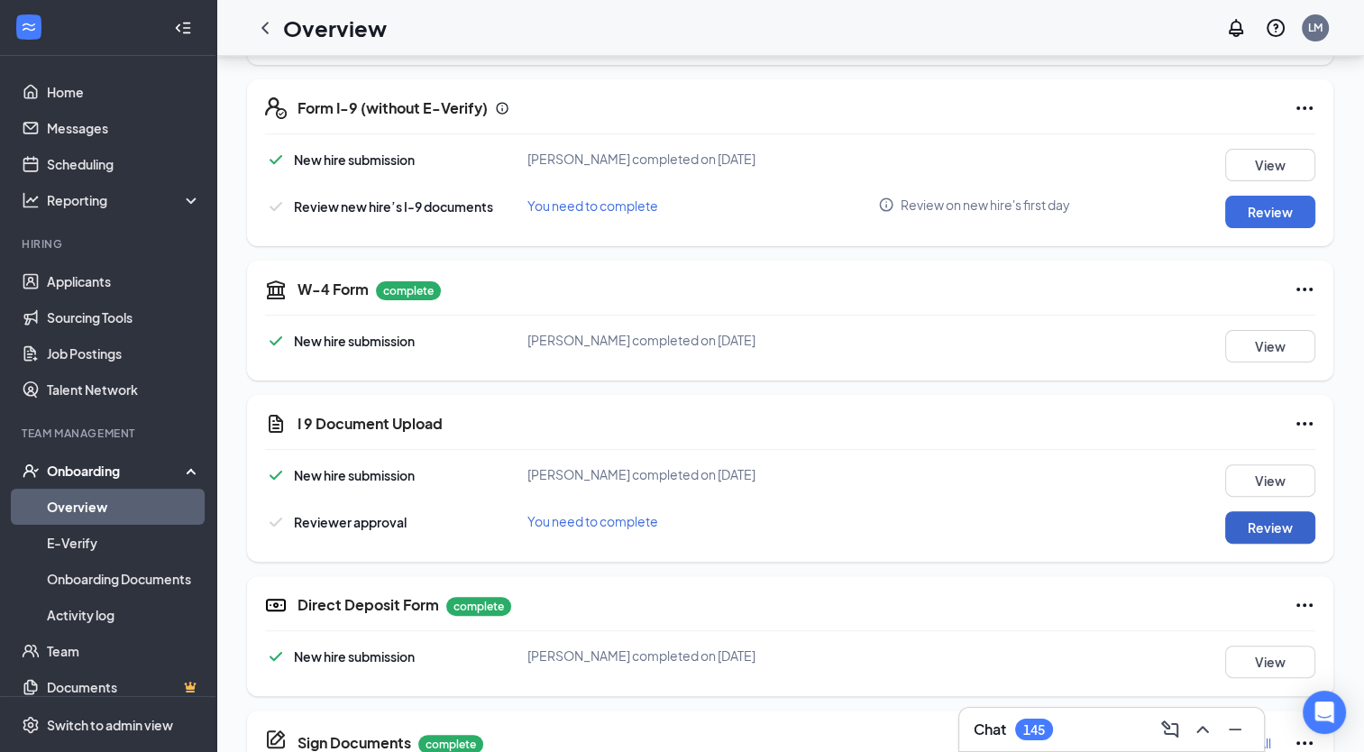
scroll to position [0, 0]
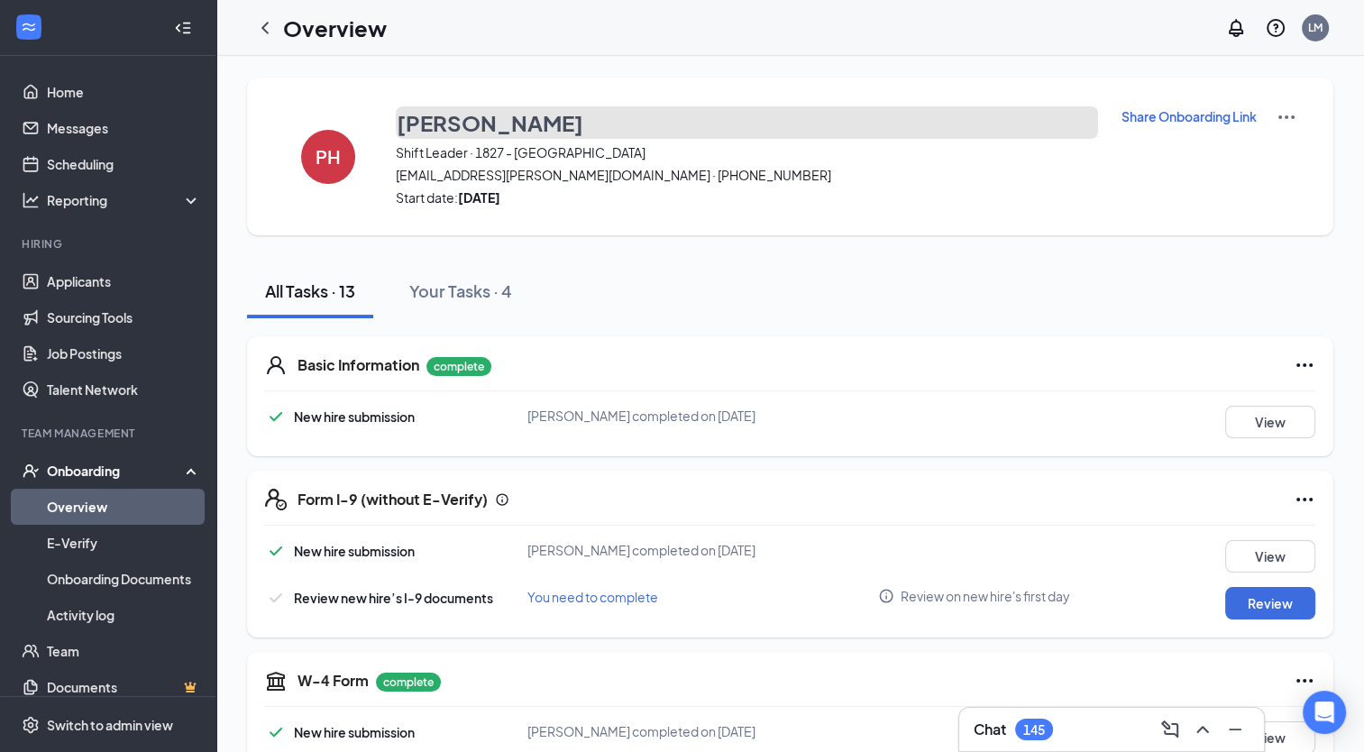
click at [486, 109] on h3 "[PERSON_NAME]" at bounding box center [490, 122] width 187 height 31
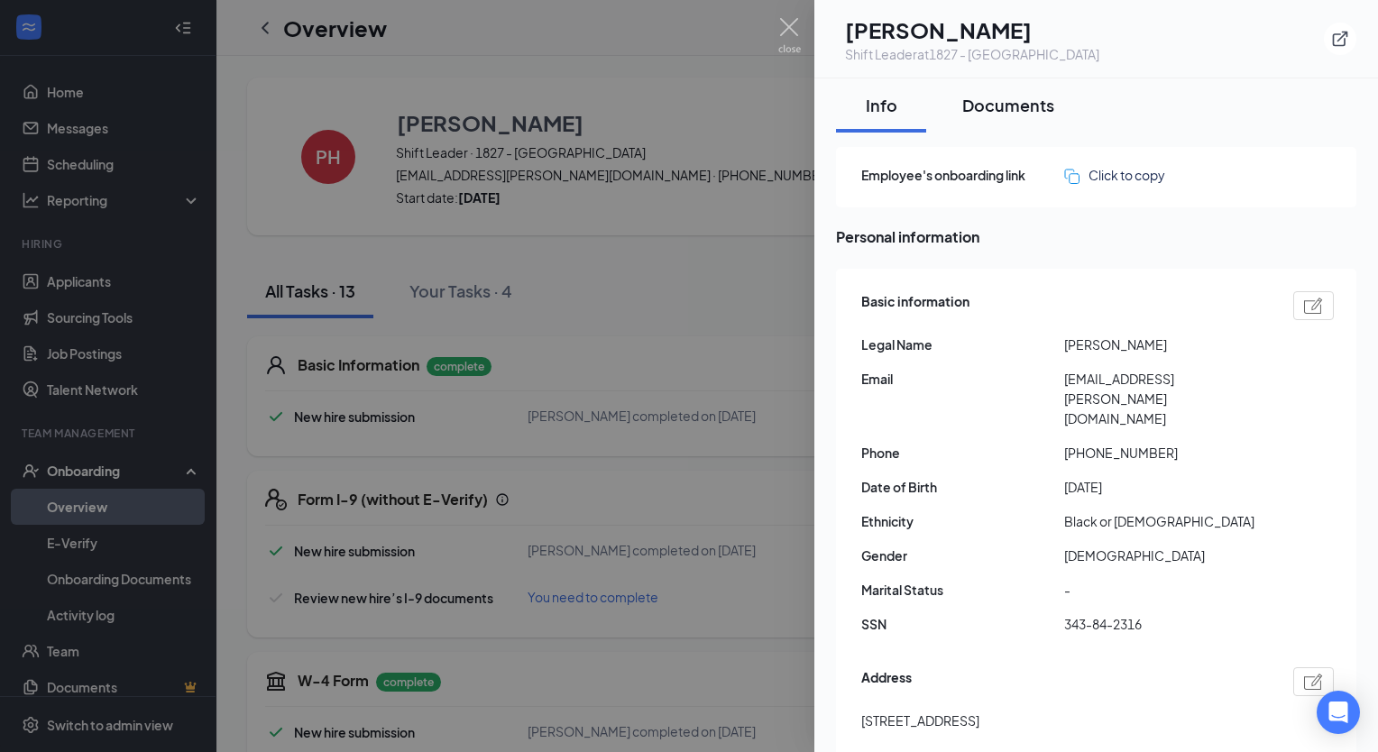
click at [1027, 124] on button "Documents" at bounding box center [1008, 105] width 128 height 54
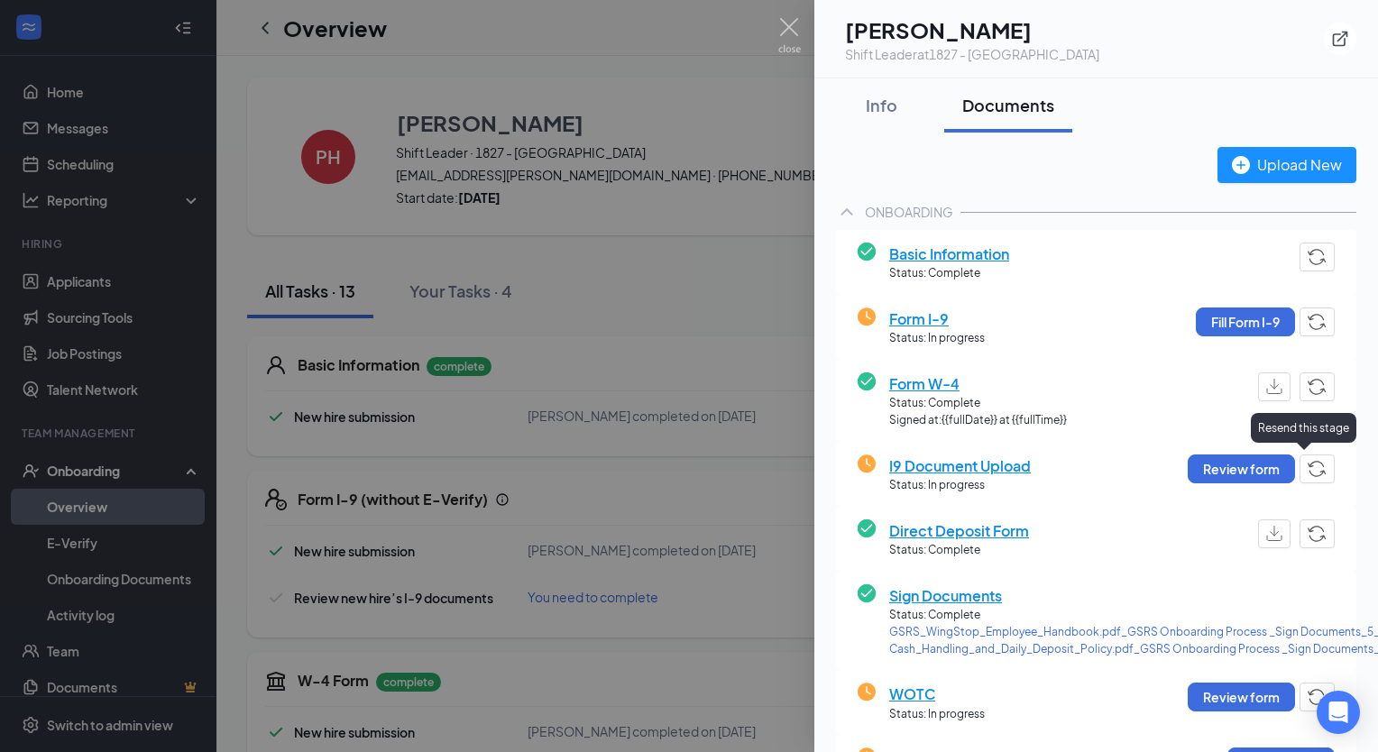
click at [1308, 469] on img "button" at bounding box center [1317, 469] width 19 height 16
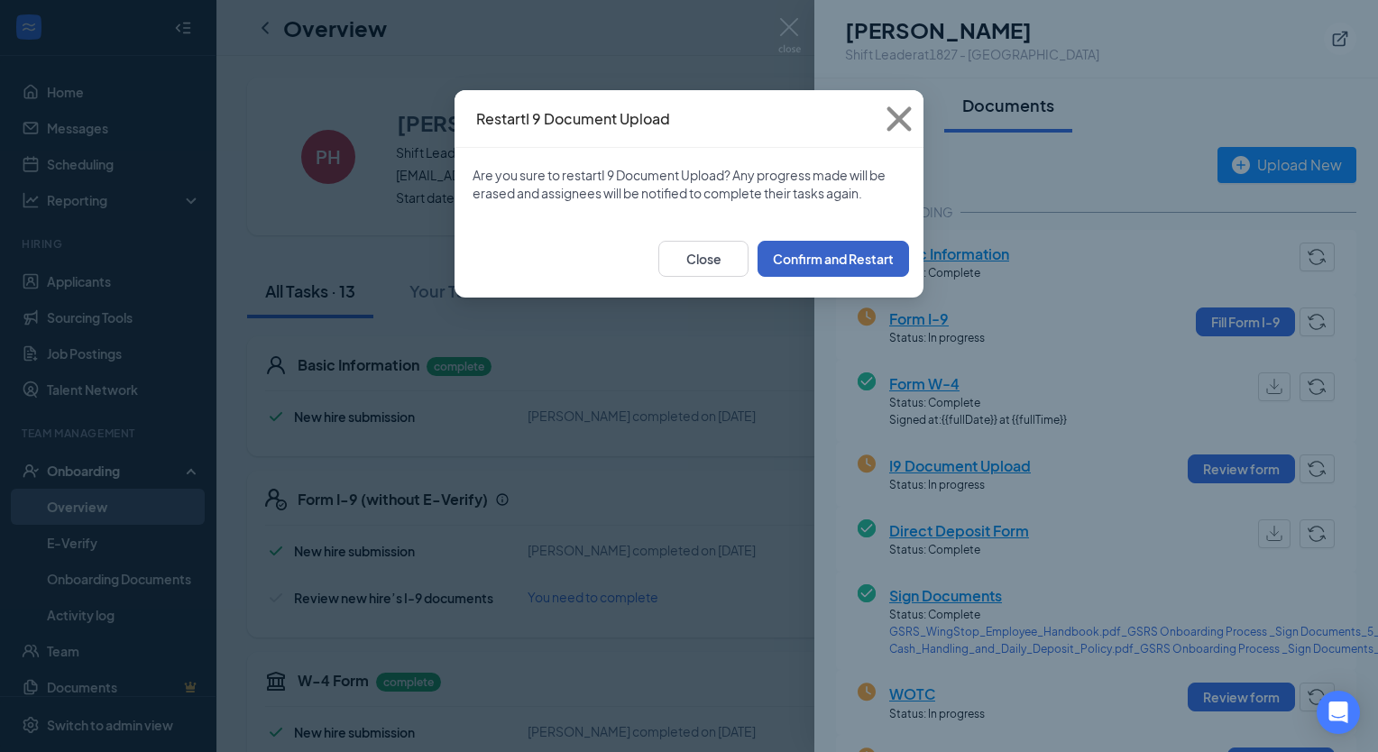
click at [831, 264] on button "Confirm and Restart" at bounding box center [832, 259] width 151 height 36
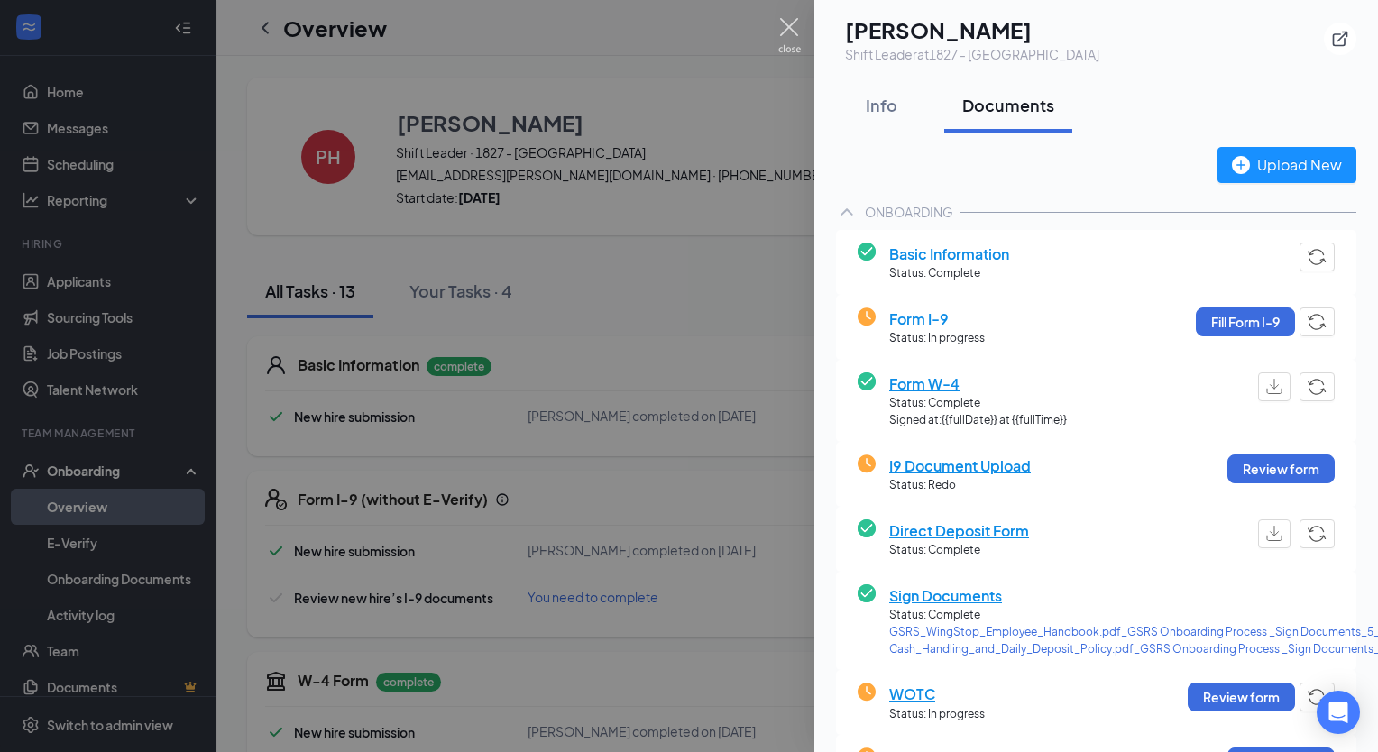
click at [784, 37] on img at bounding box center [789, 35] width 23 height 35
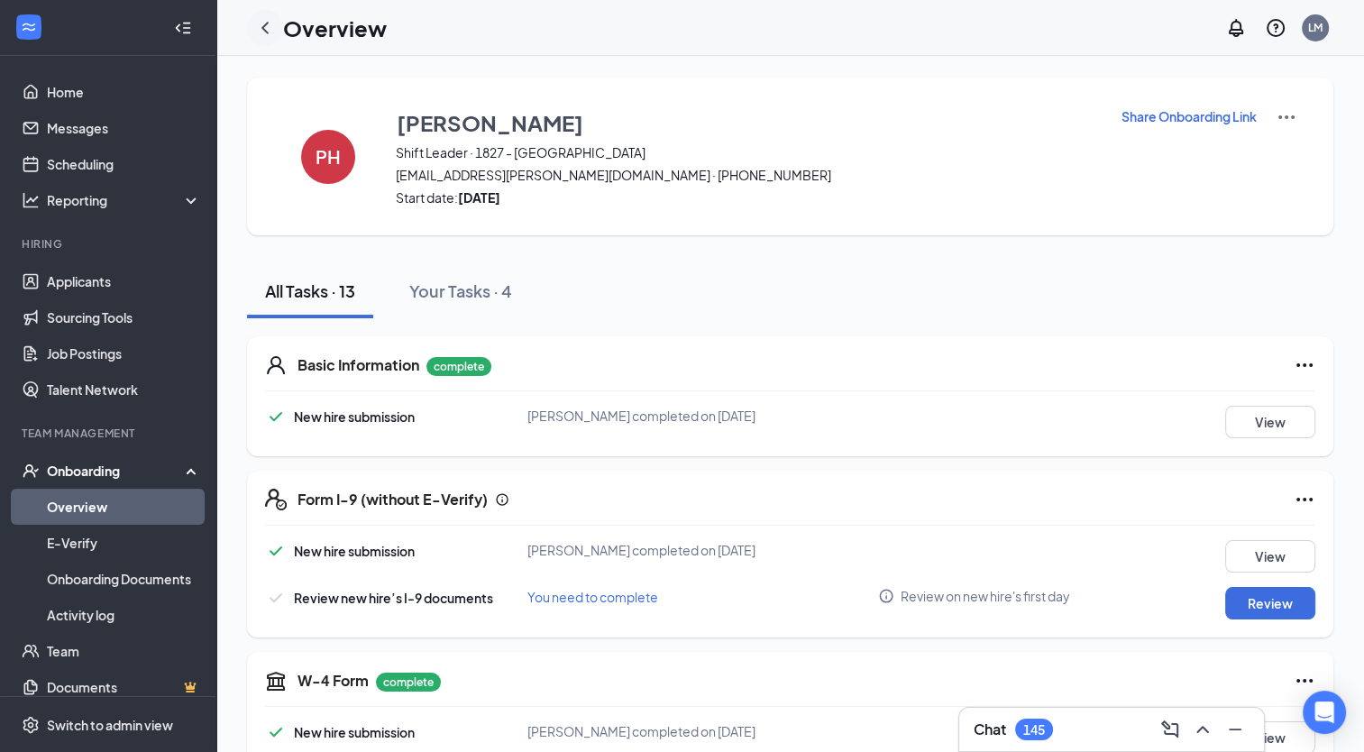
click at [265, 27] on icon "ChevronLeft" at bounding box center [265, 28] width 22 height 22
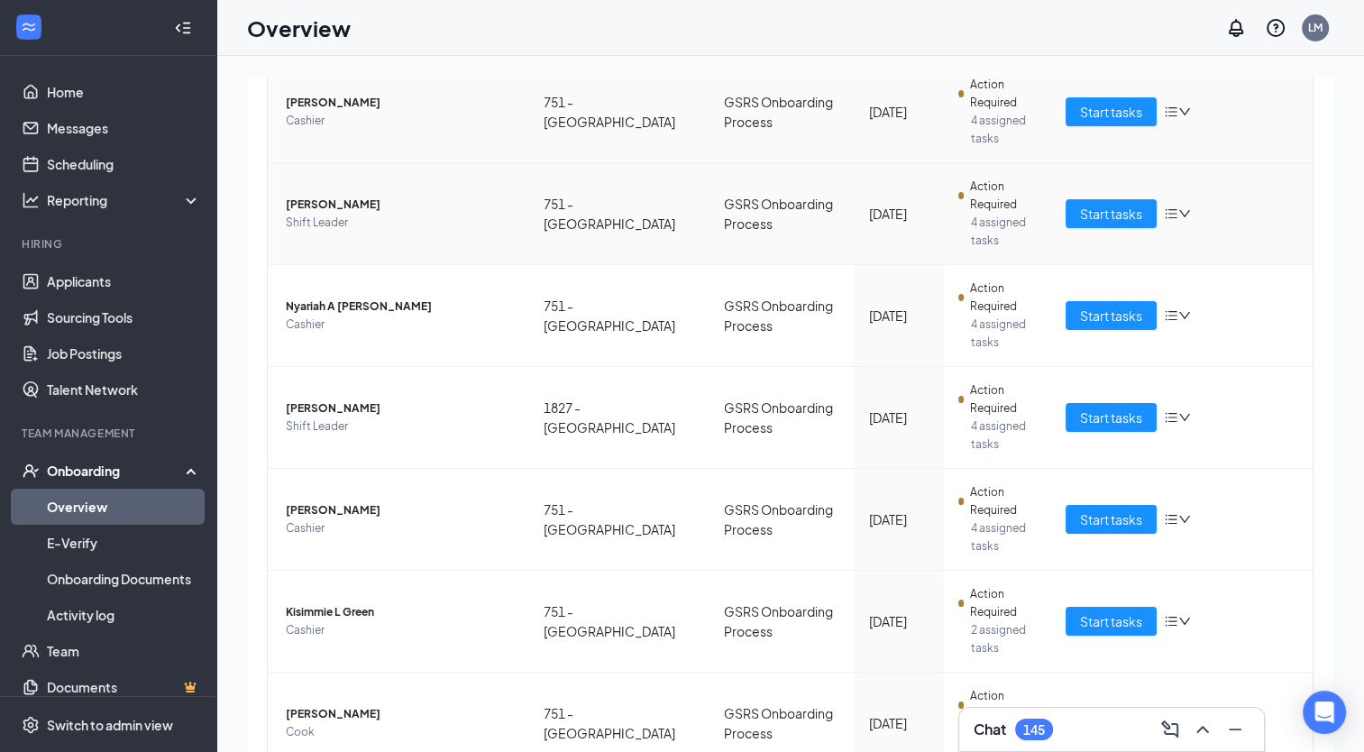
scroll to position [366, 0]
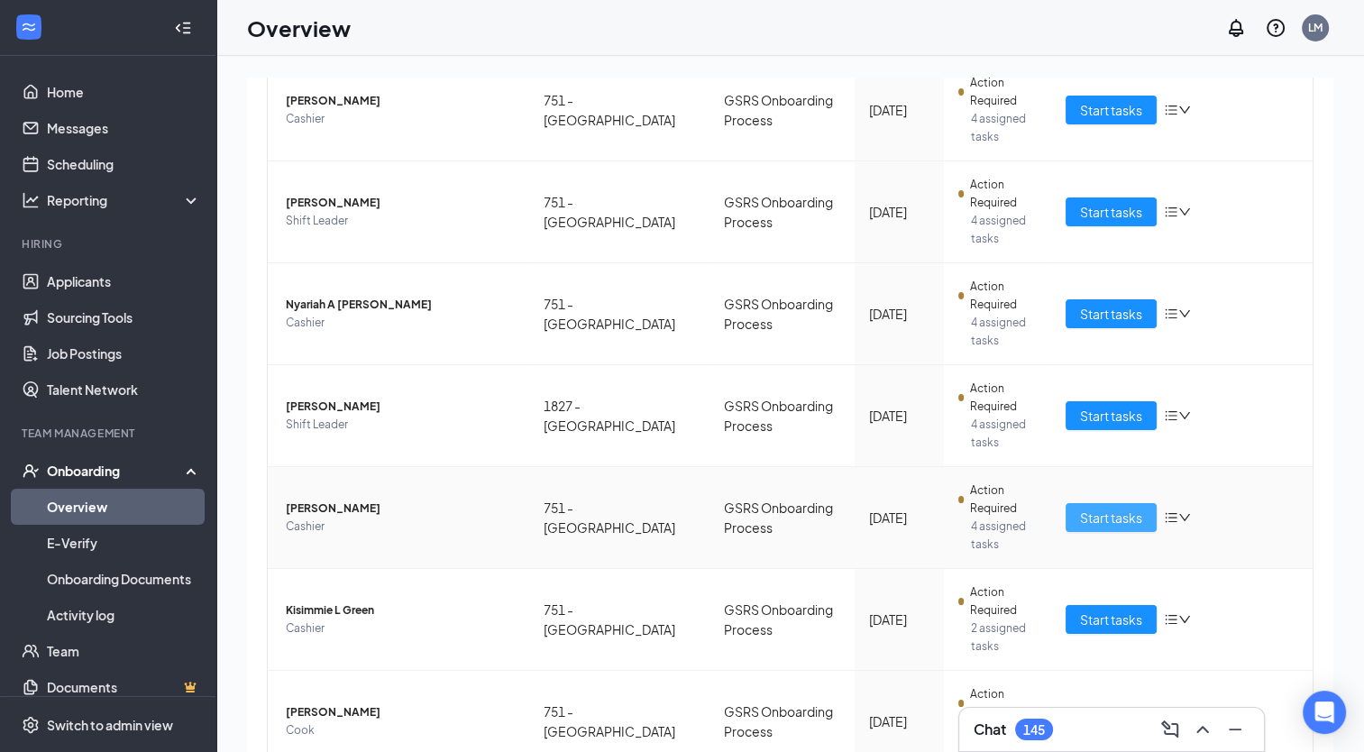
click at [1125, 518] on span "Start tasks" at bounding box center [1111, 518] width 62 height 20
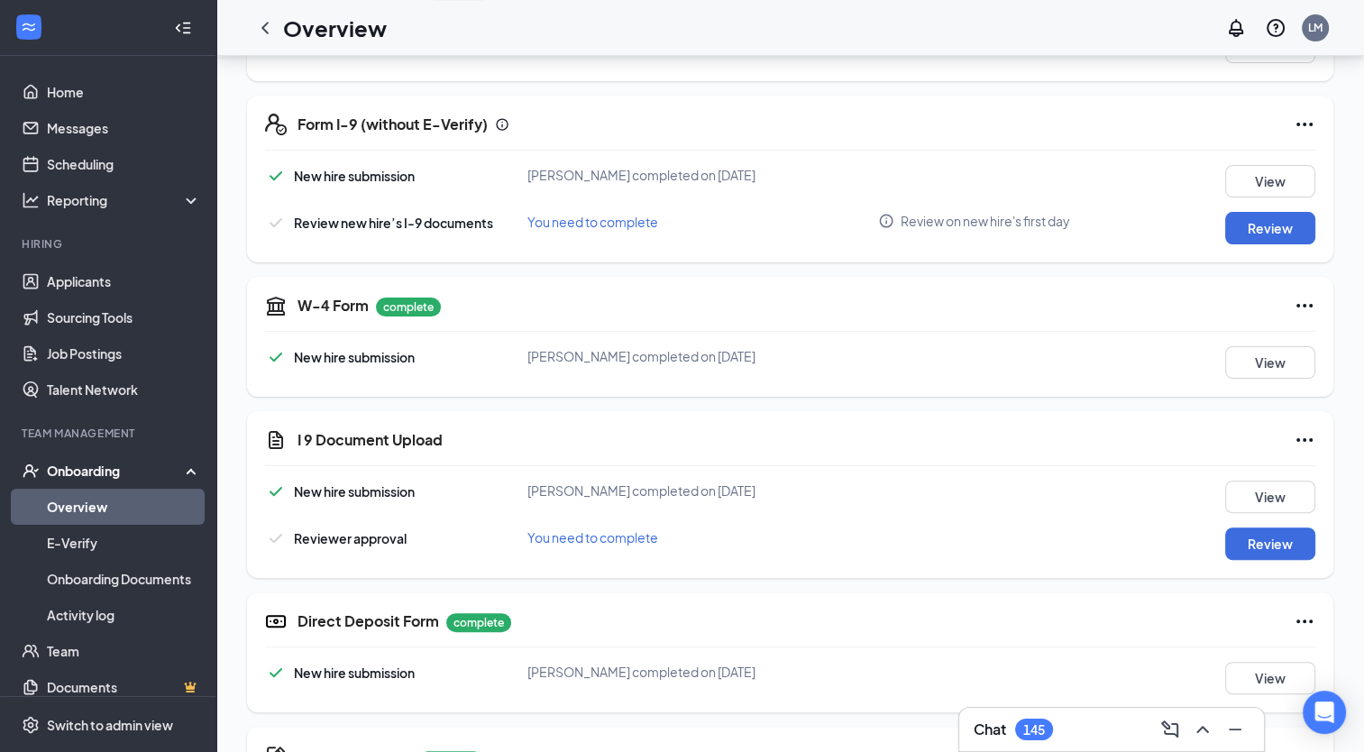
scroll to position [374, 0]
click at [1280, 537] on button "Review" at bounding box center [1271, 544] width 90 height 32
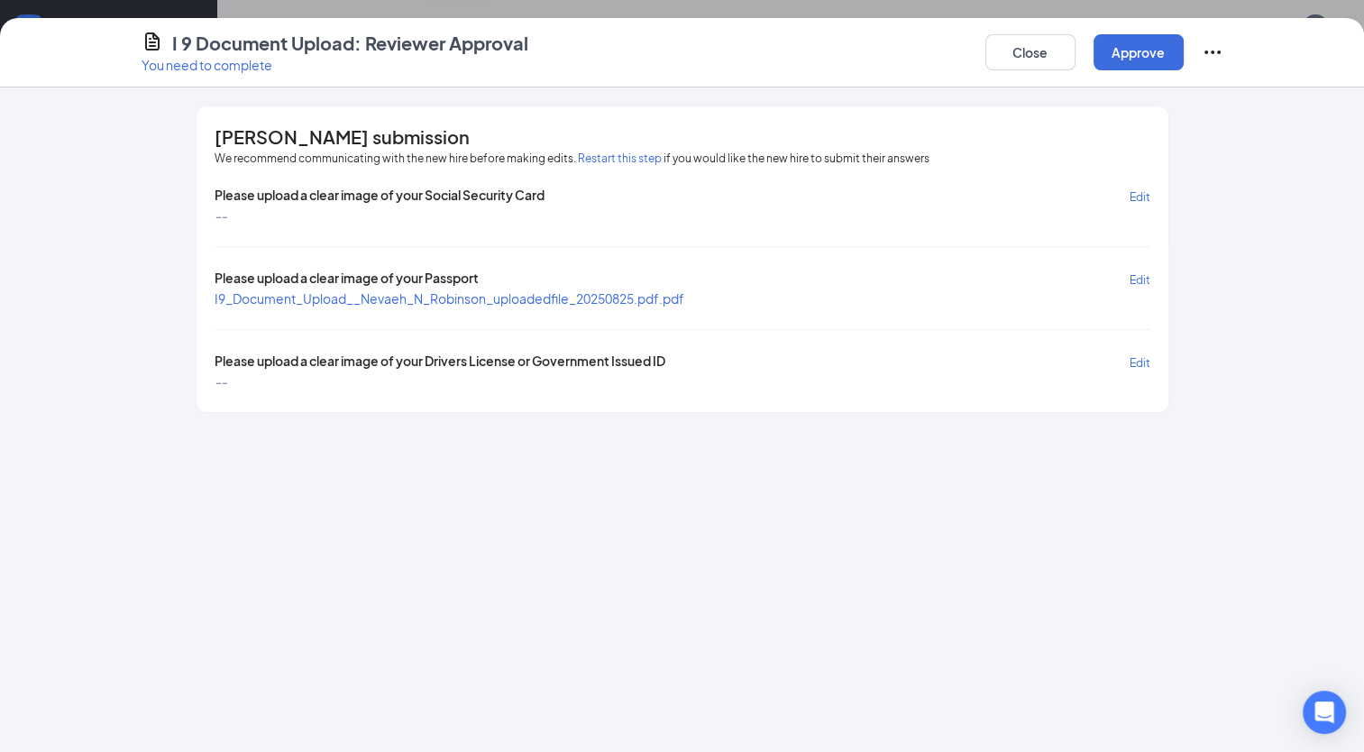
click at [381, 290] on span "I9_Document_Upload__Nevaeh_N_Robinson_uploadedfile_20250825.pdf.pdf" at bounding box center [450, 298] width 470 height 16
click at [1129, 51] on button "Approve" at bounding box center [1139, 52] width 90 height 36
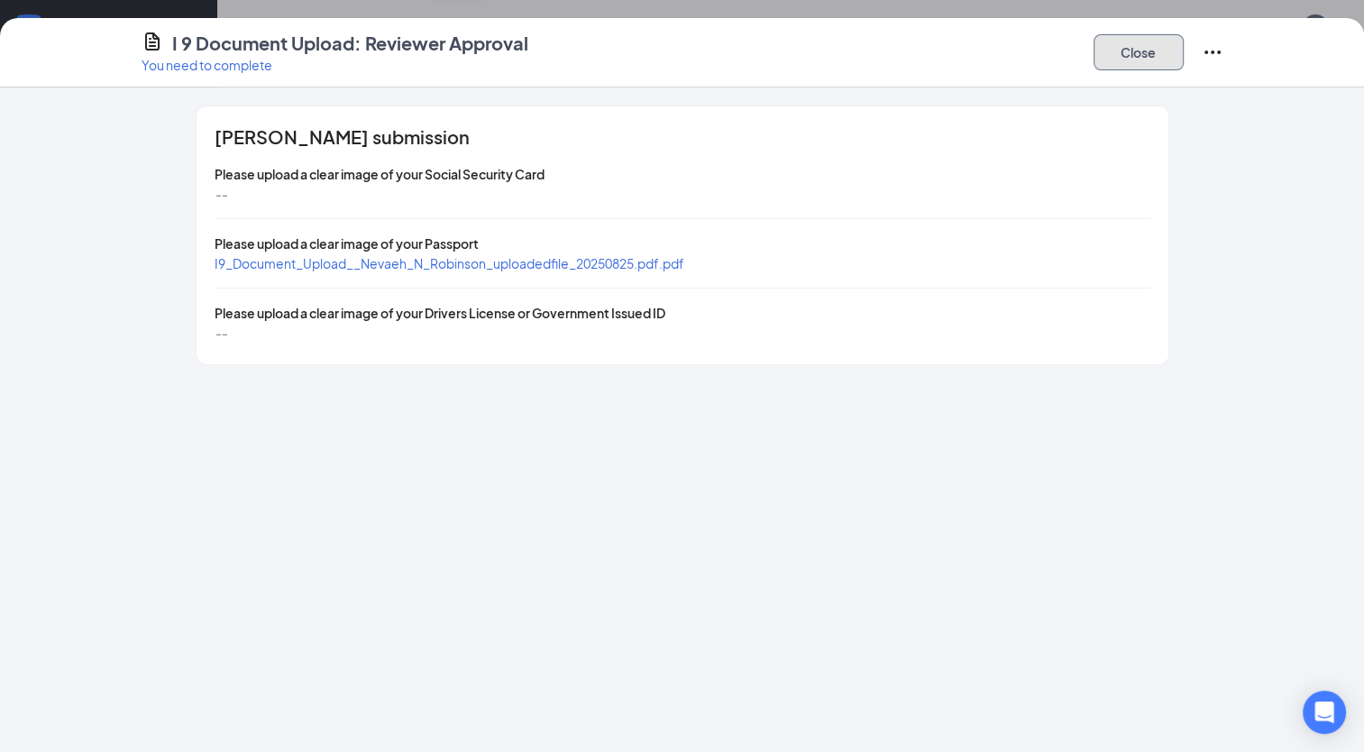
click at [1131, 49] on button "Close" at bounding box center [1139, 52] width 90 height 36
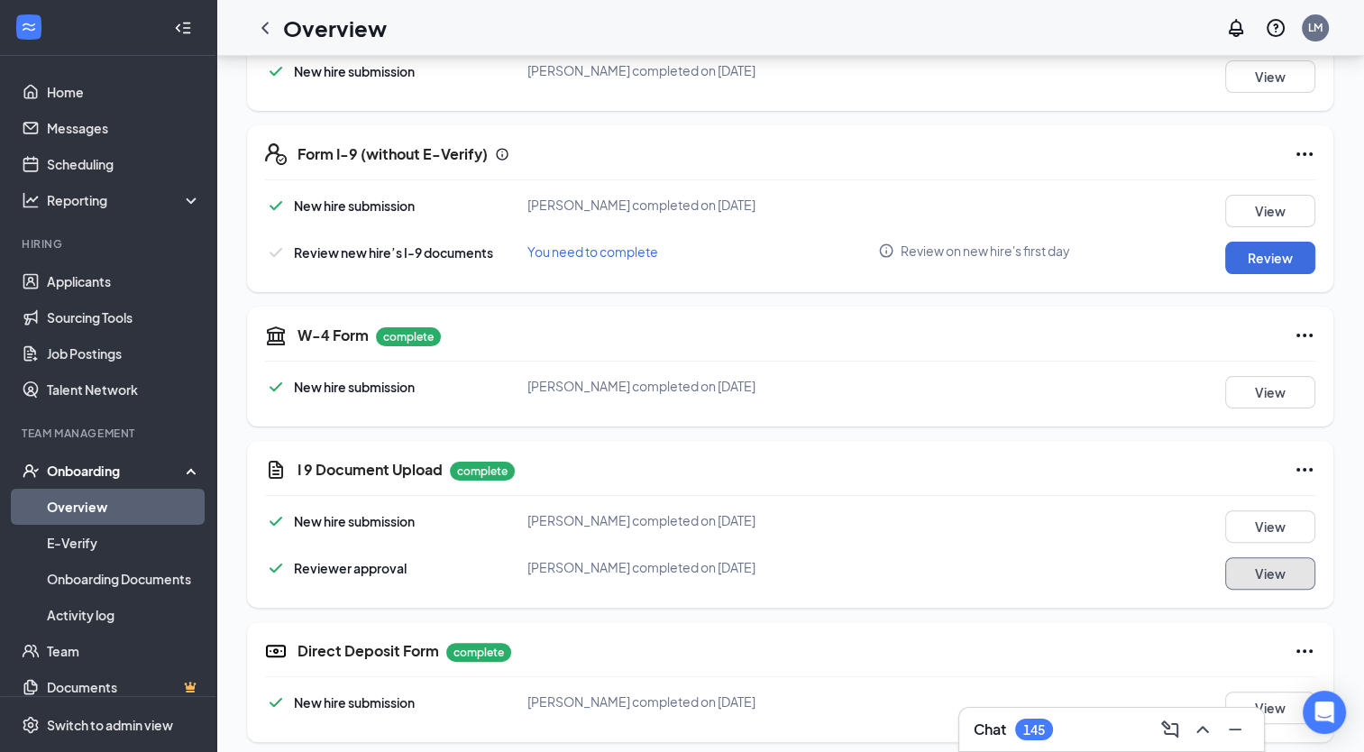
scroll to position [335, 0]
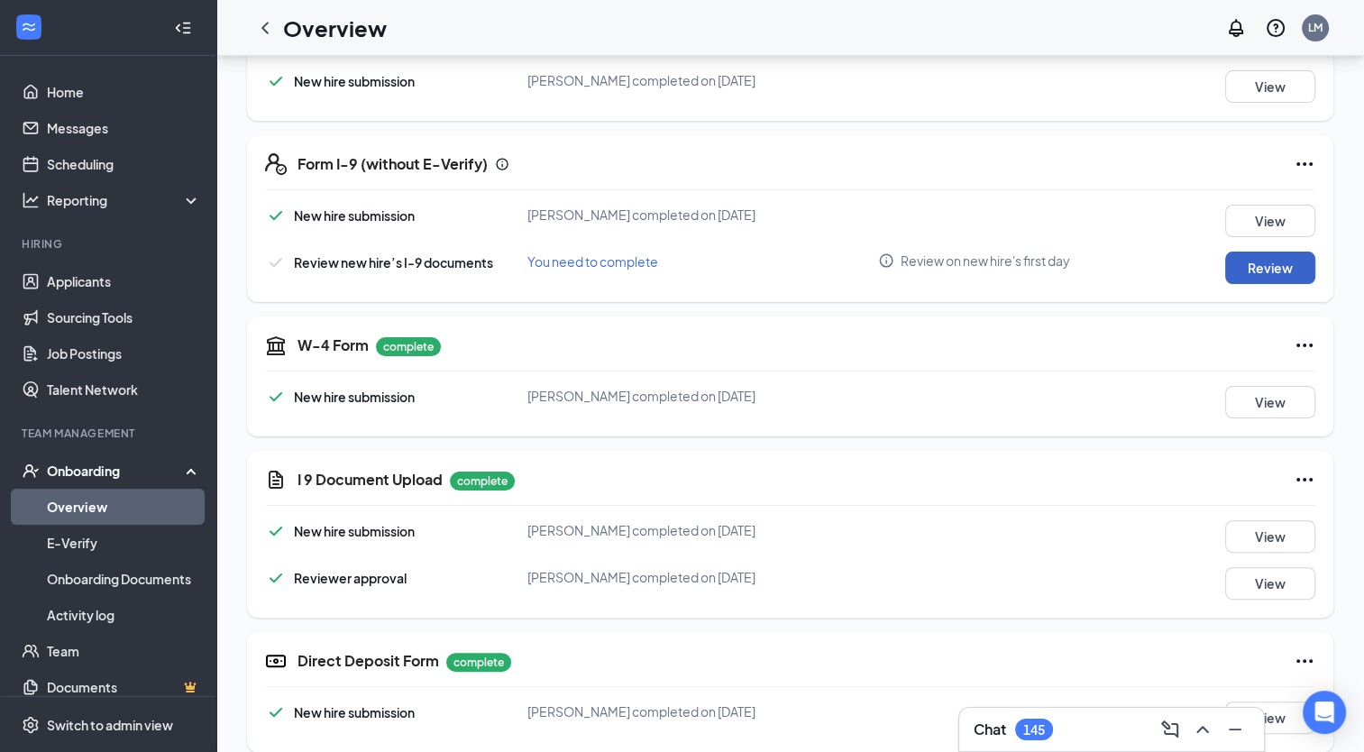
click at [1285, 266] on button "Review" at bounding box center [1271, 268] width 90 height 32
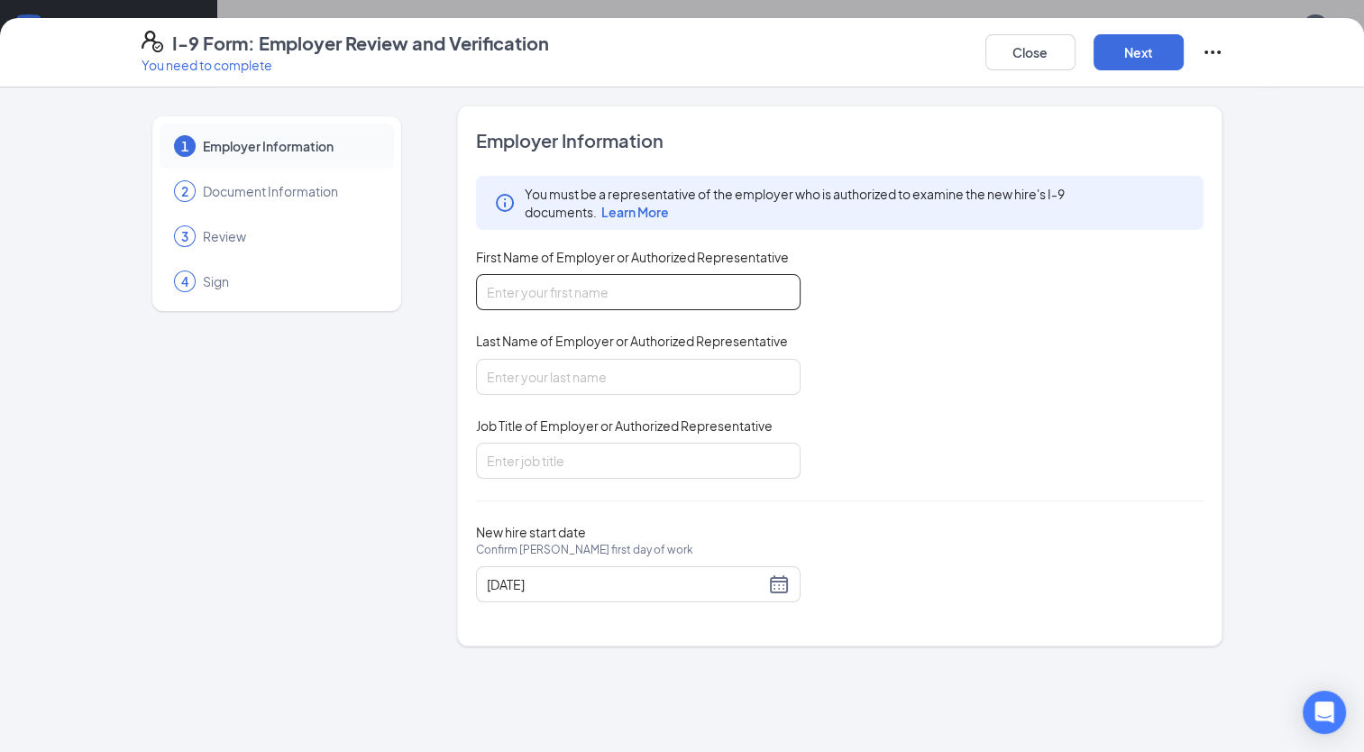
click at [638, 289] on input "First Name of Employer or Authorized Representative" at bounding box center [638, 292] width 325 height 36
type input "Lacey"
type input "[PERSON_NAME]"
type input "District Manager"
click at [1158, 42] on button "Next" at bounding box center [1139, 52] width 90 height 36
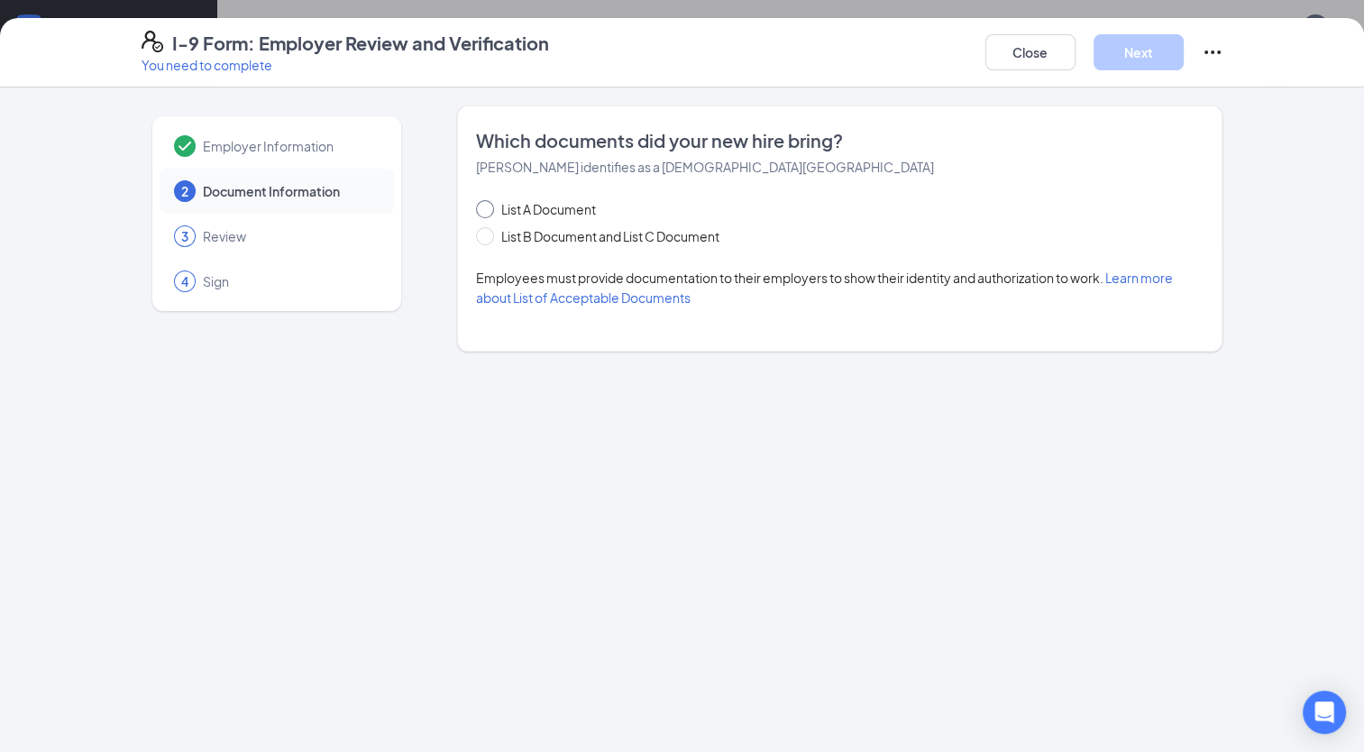
click at [541, 211] on span "List A Document" at bounding box center [548, 209] width 109 height 20
click at [489, 211] on input "List A Document" at bounding box center [482, 206] width 13 height 13
radio input "true"
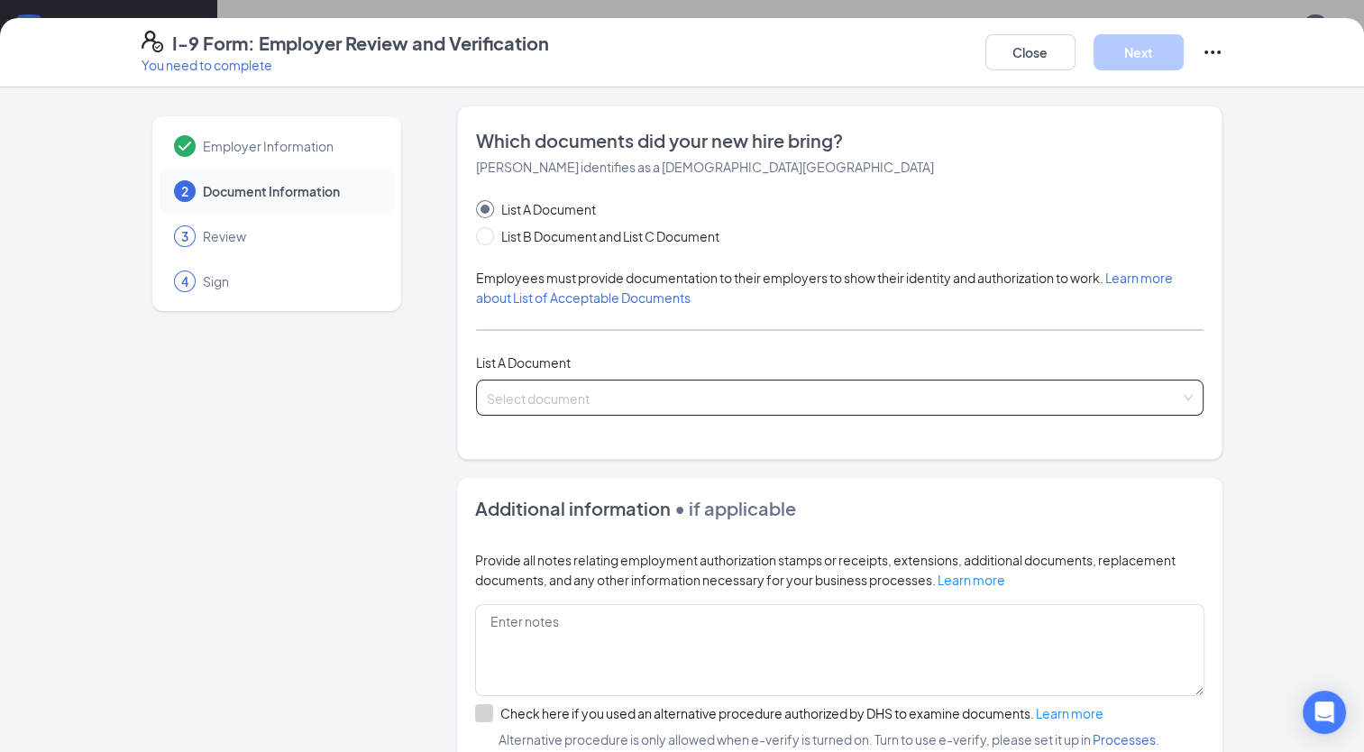
click at [565, 392] on div "Select document List A Documents U.S. Passport or Passport Card Receipt showing…" at bounding box center [840, 398] width 729 height 36
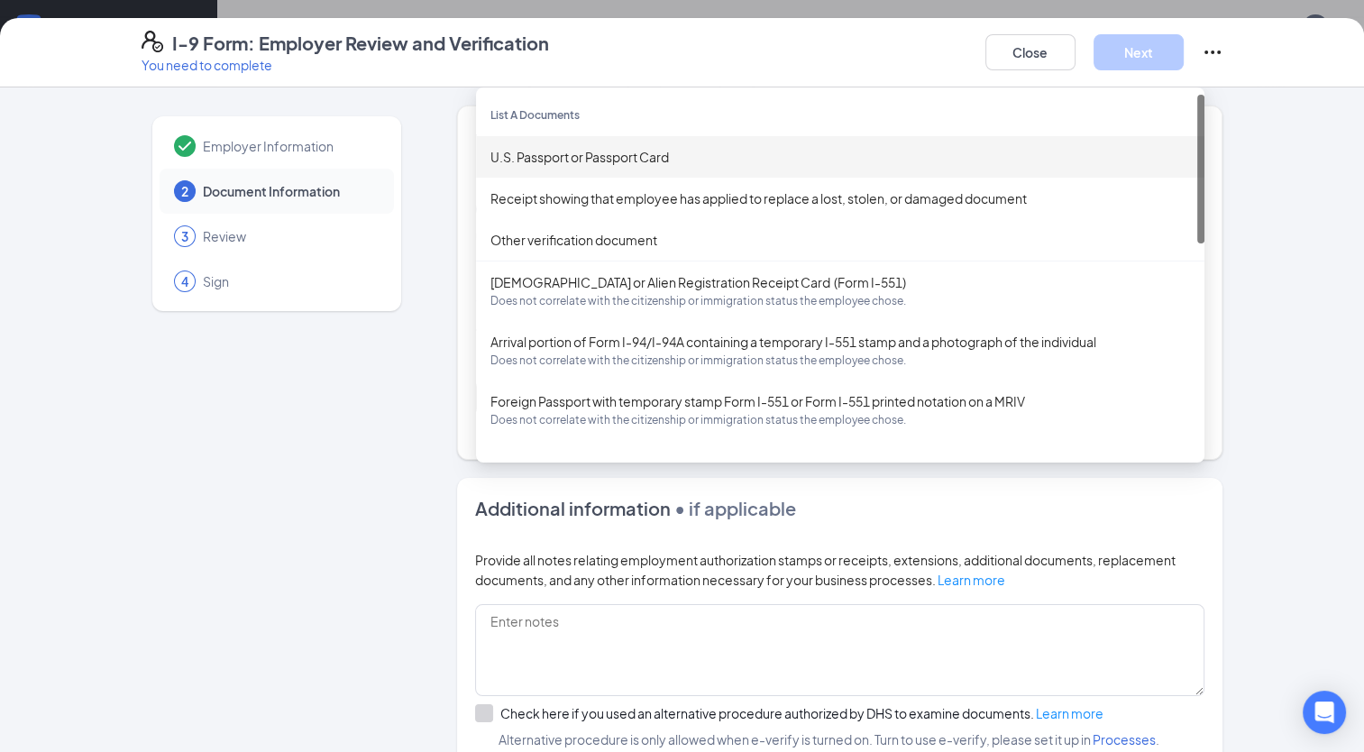
click at [574, 154] on div "U.S. Passport or Passport Card" at bounding box center [841, 157] width 700 height 20
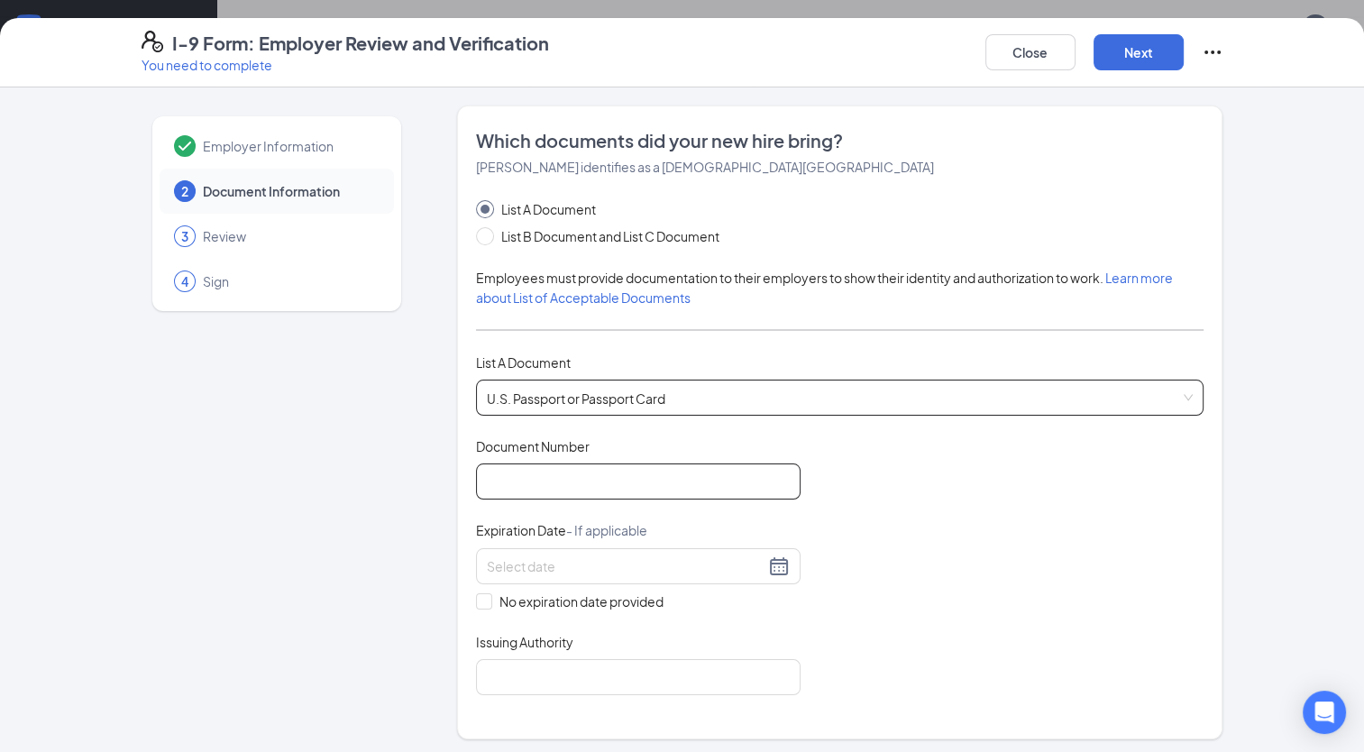
click at [562, 494] on input "Document Number" at bounding box center [638, 482] width 325 height 36
type input "674708589"
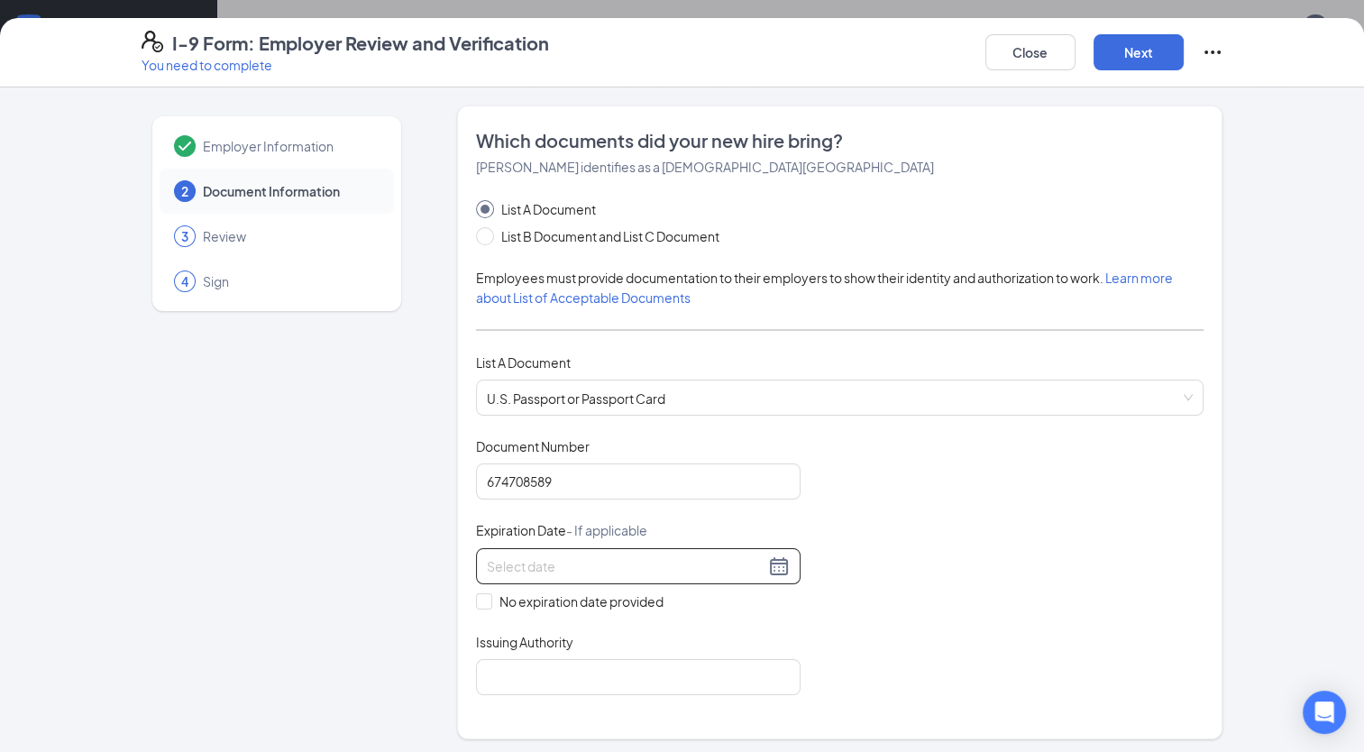
click at [683, 560] on input at bounding box center [626, 566] width 278 height 20
click at [685, 666] on div "6" at bounding box center [690, 670] width 22 height 22
type input "[DATE]"
click at [636, 666] on input "Issuing Authority" at bounding box center [638, 677] width 325 height 36
type input "DHS"
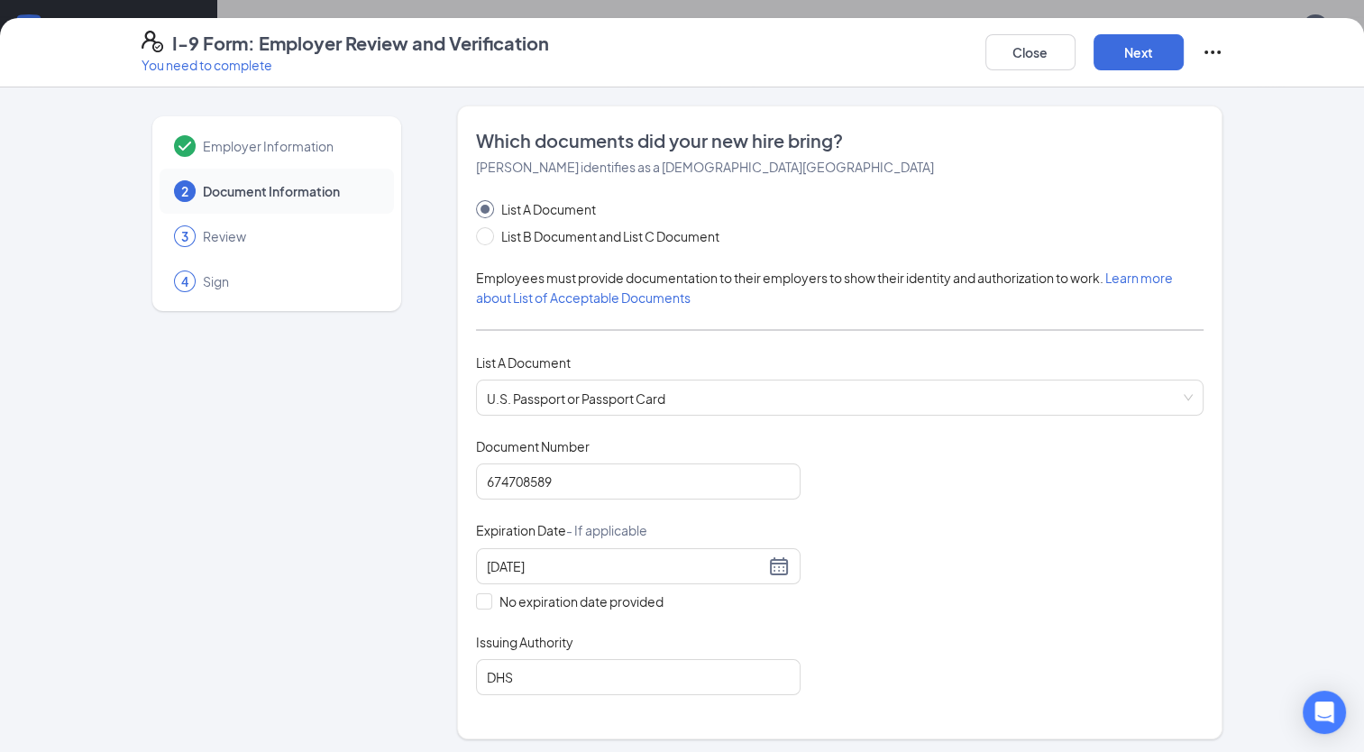
click at [997, 501] on div "Document Title U.S. Passport or Passport Card Document Number [PASSPORT] Expira…" at bounding box center [840, 566] width 729 height 258
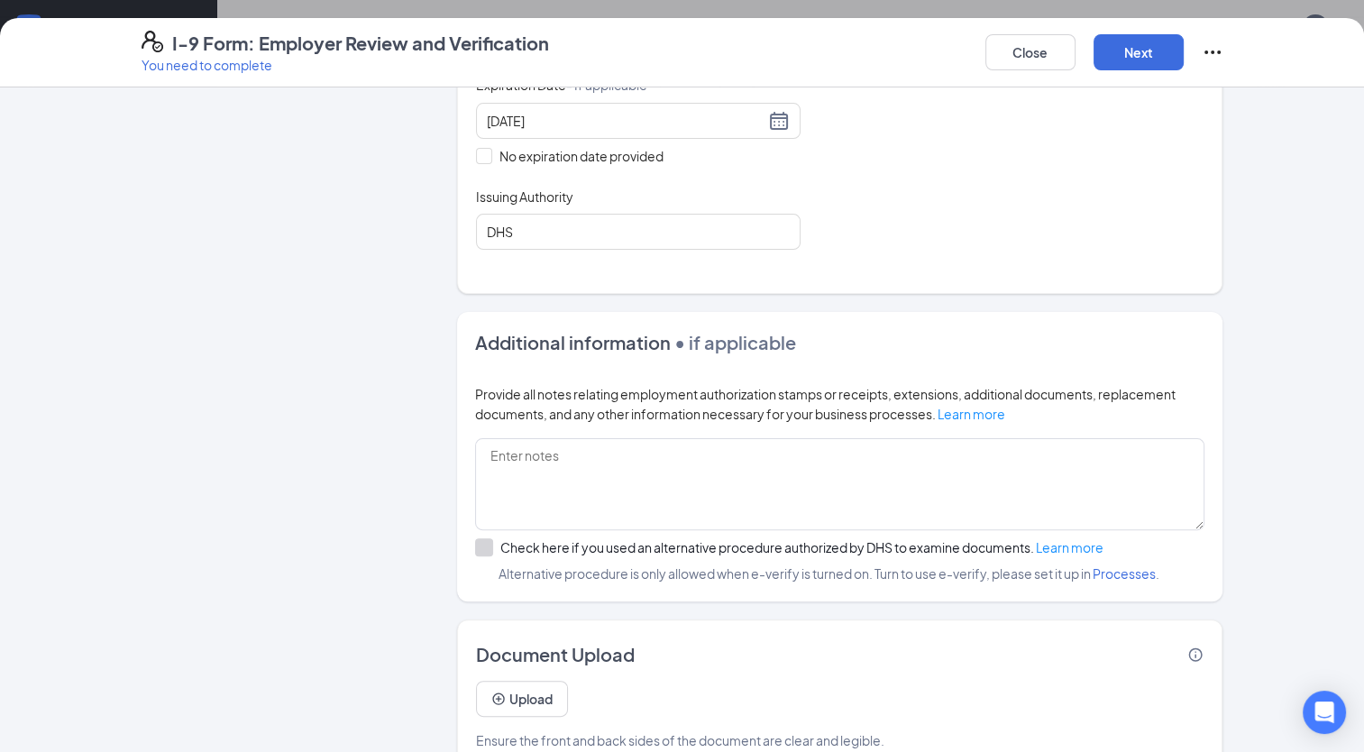
scroll to position [480, 0]
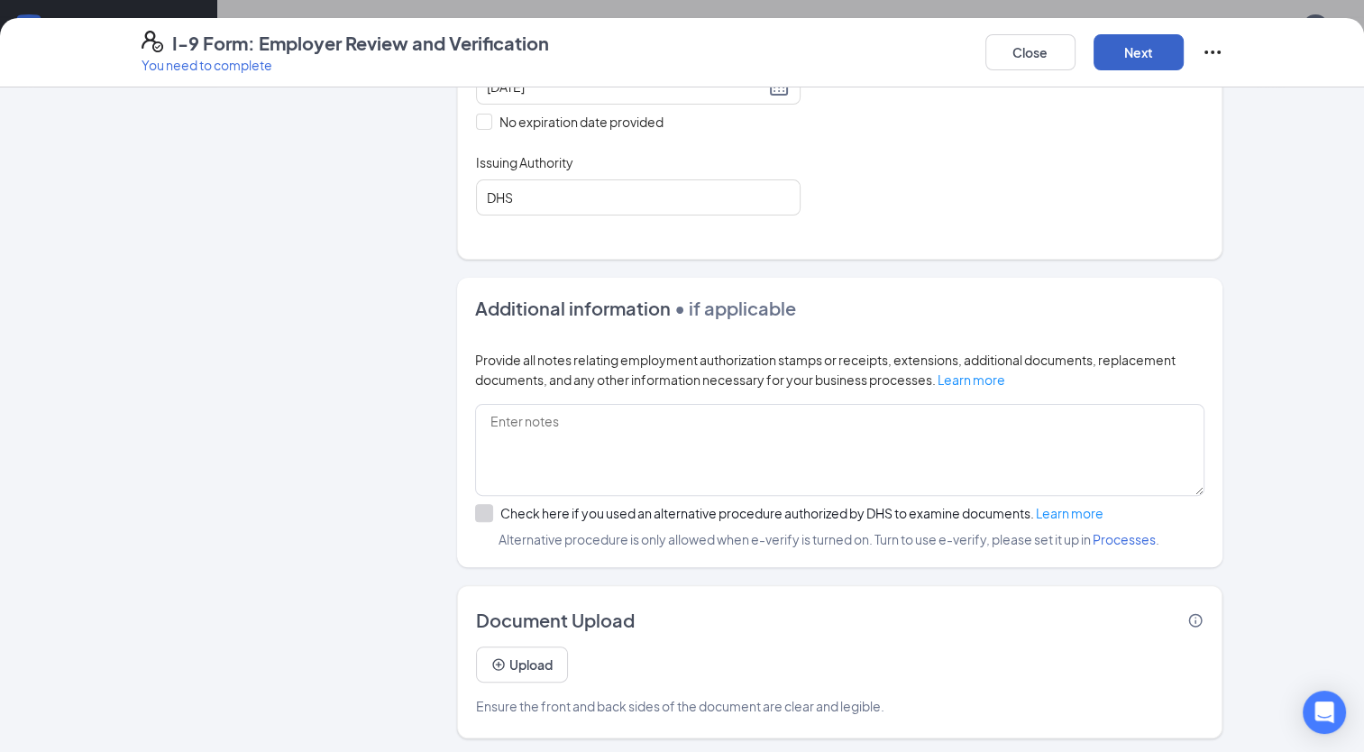
click at [1146, 45] on button "Next" at bounding box center [1139, 52] width 90 height 36
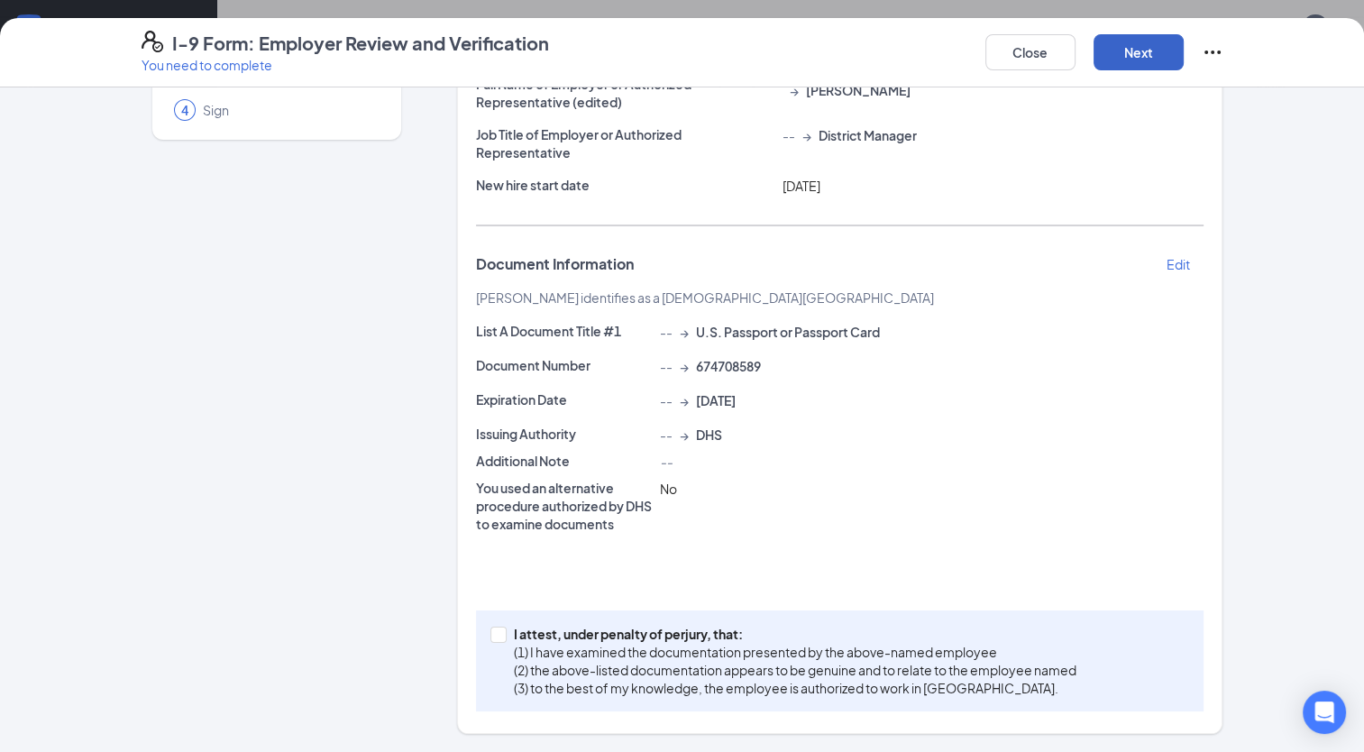
scroll to position [213, 0]
click at [491, 644] on label "I attest, under penalty of [PERSON_NAME], that: (1) I have examined the documen…" at bounding box center [787, 661] width 593 height 72
click at [491, 639] on input "I attest, under penalty of [PERSON_NAME], that: (1) I have examined the documen…" at bounding box center [497, 633] width 13 height 13
checkbox input "true"
click at [1133, 63] on button "Next" at bounding box center [1139, 52] width 90 height 36
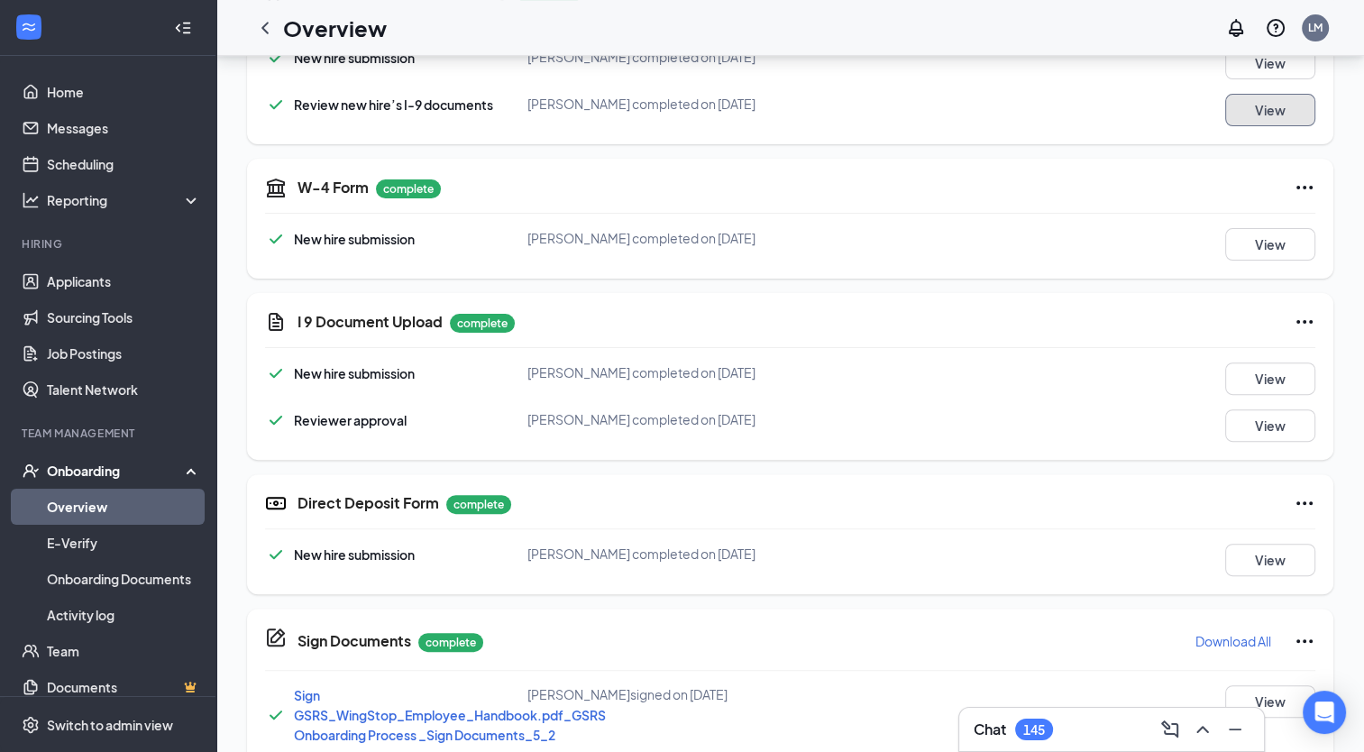
scroll to position [0, 0]
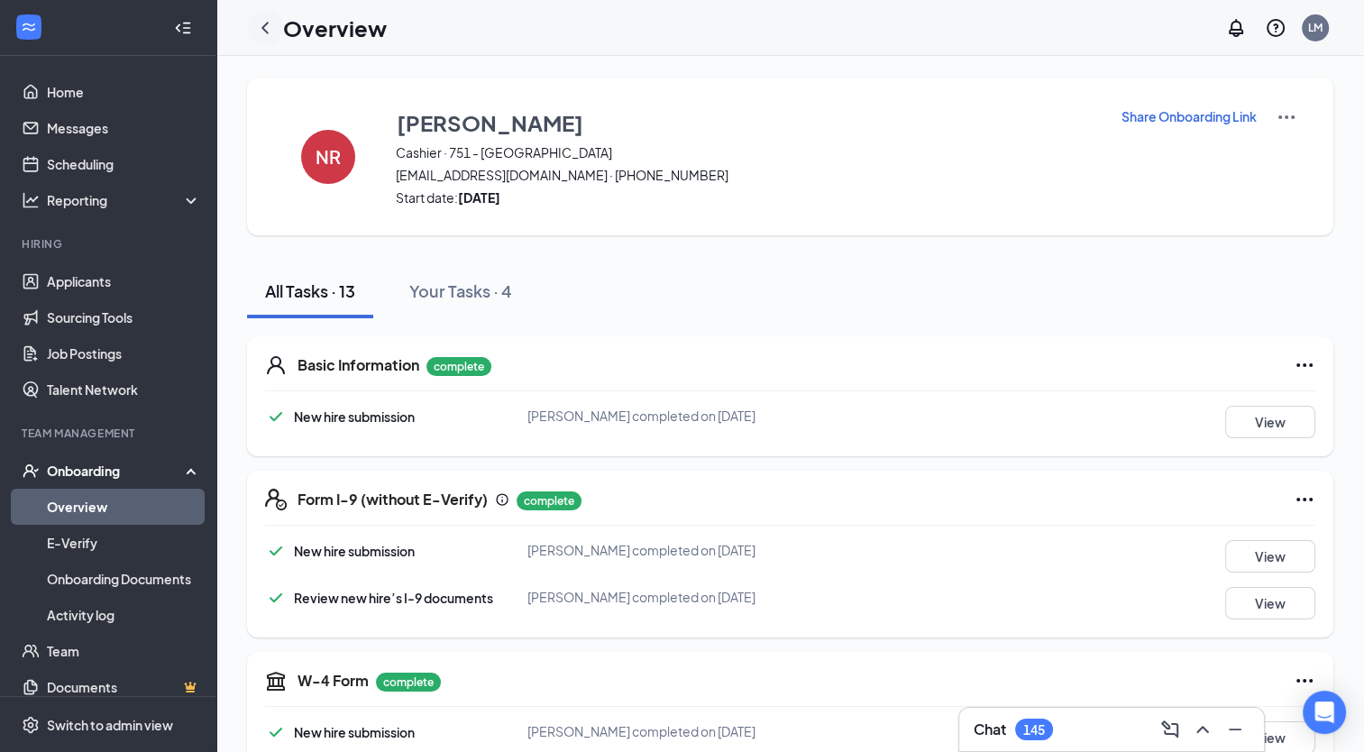
click at [263, 23] on icon "ChevronLeft" at bounding box center [265, 28] width 22 height 22
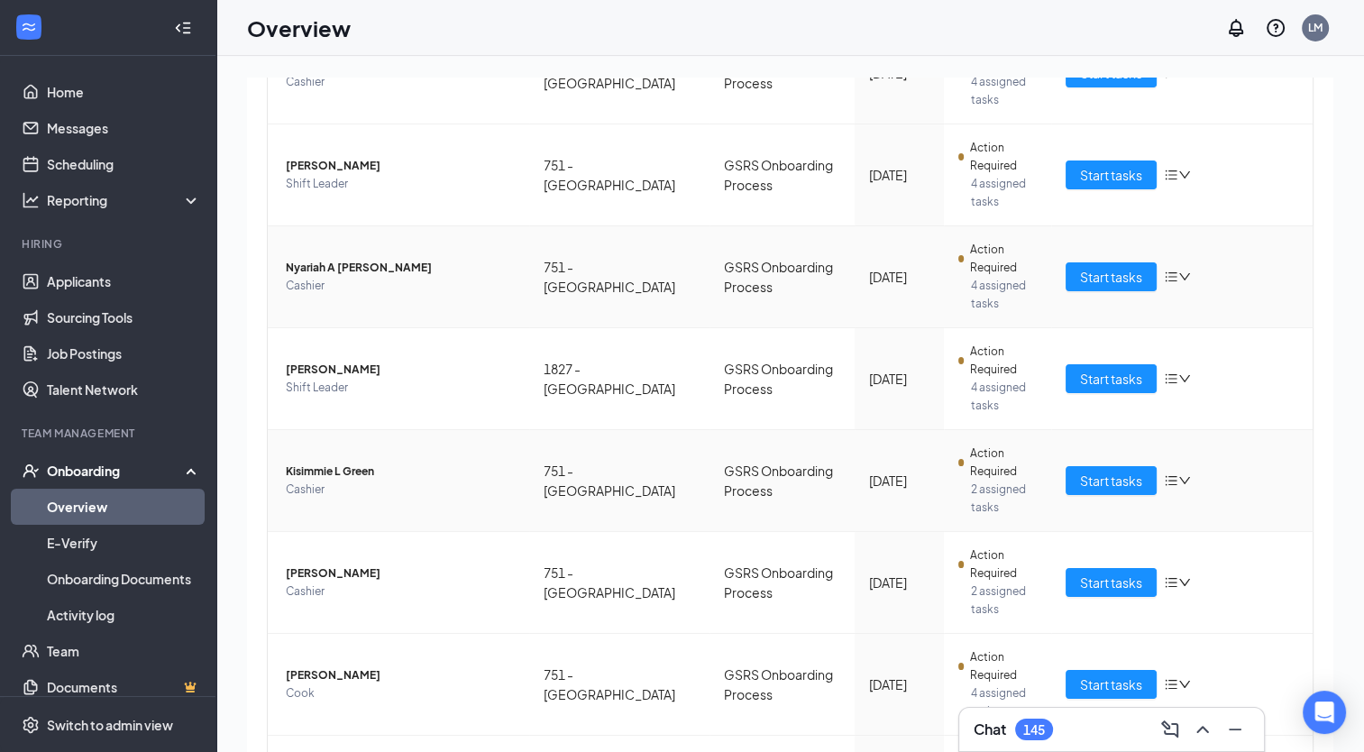
scroll to position [404, 0]
click at [1096, 484] on span "Start tasks" at bounding box center [1111, 480] width 62 height 20
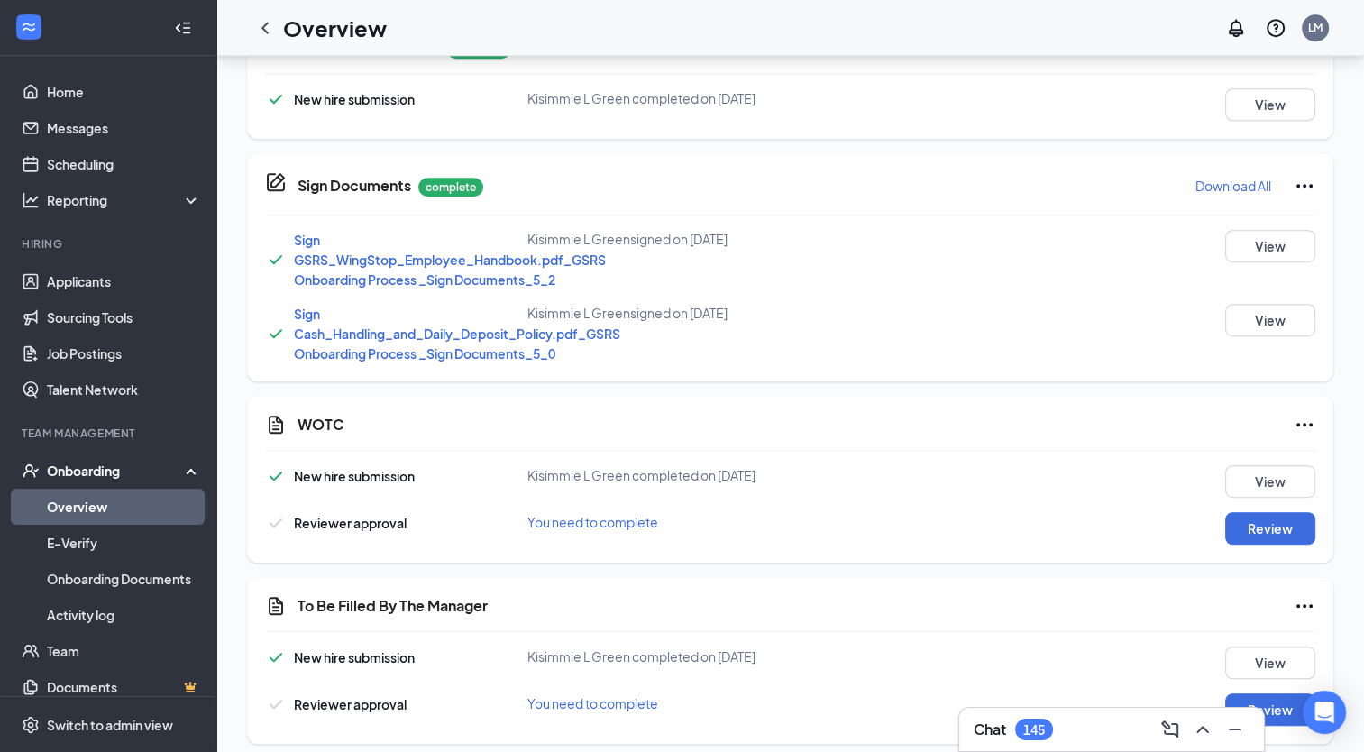
scroll to position [959, 0]
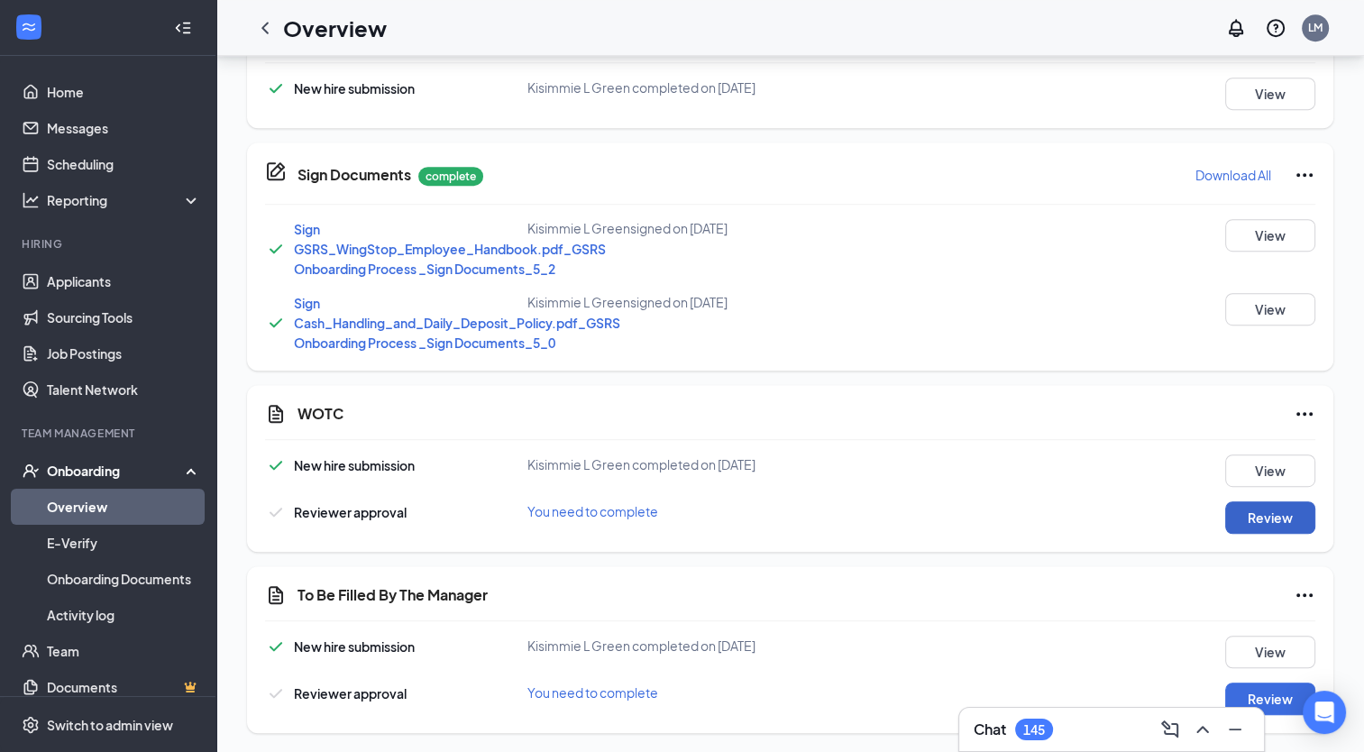
click at [1269, 511] on button "Review" at bounding box center [1271, 517] width 90 height 32
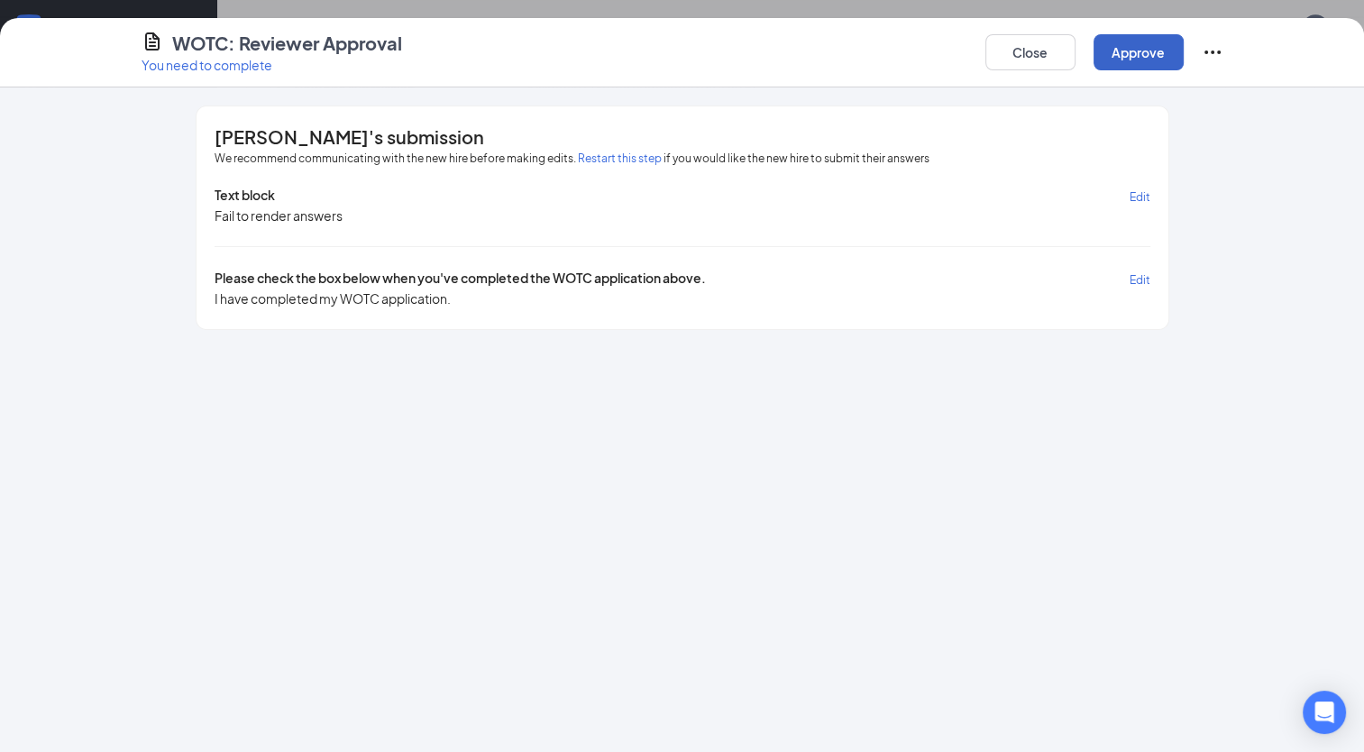
click at [1137, 48] on button "Approve" at bounding box center [1139, 52] width 90 height 36
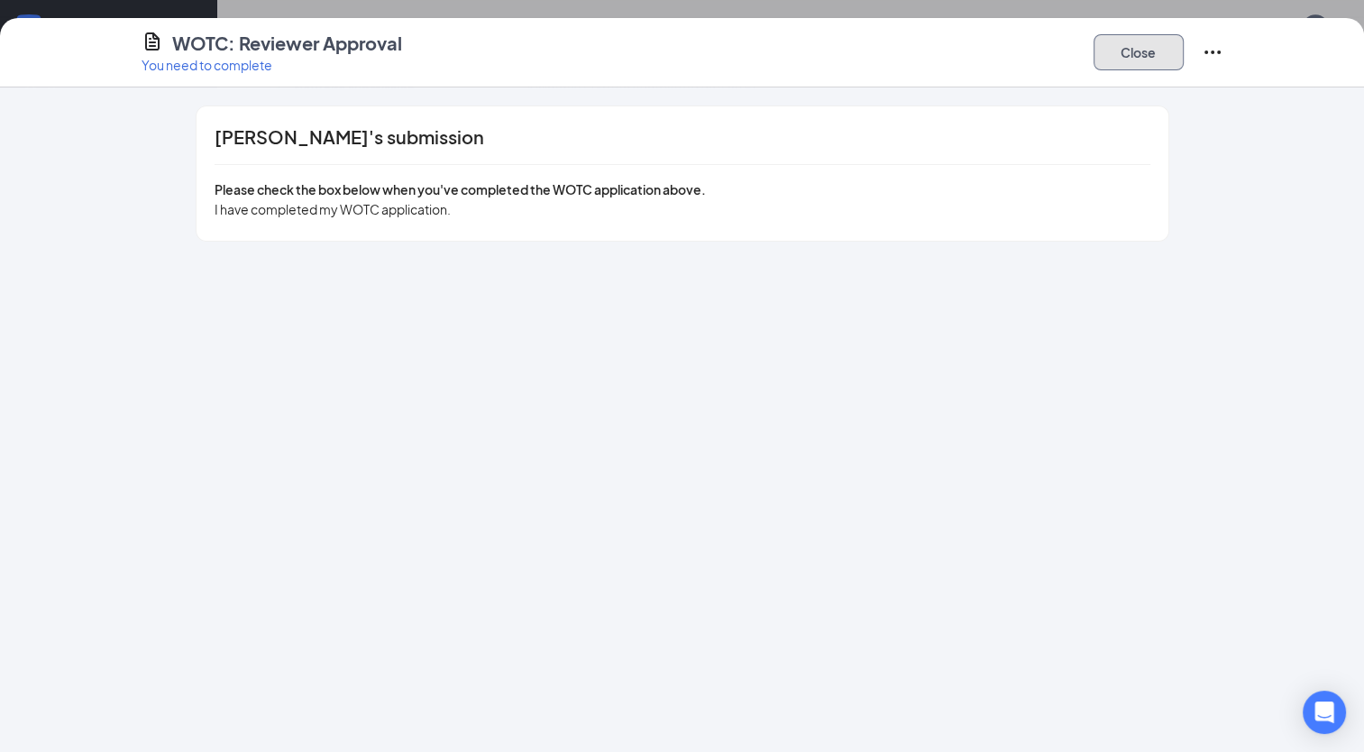
click at [1117, 49] on button "Close" at bounding box center [1139, 52] width 90 height 36
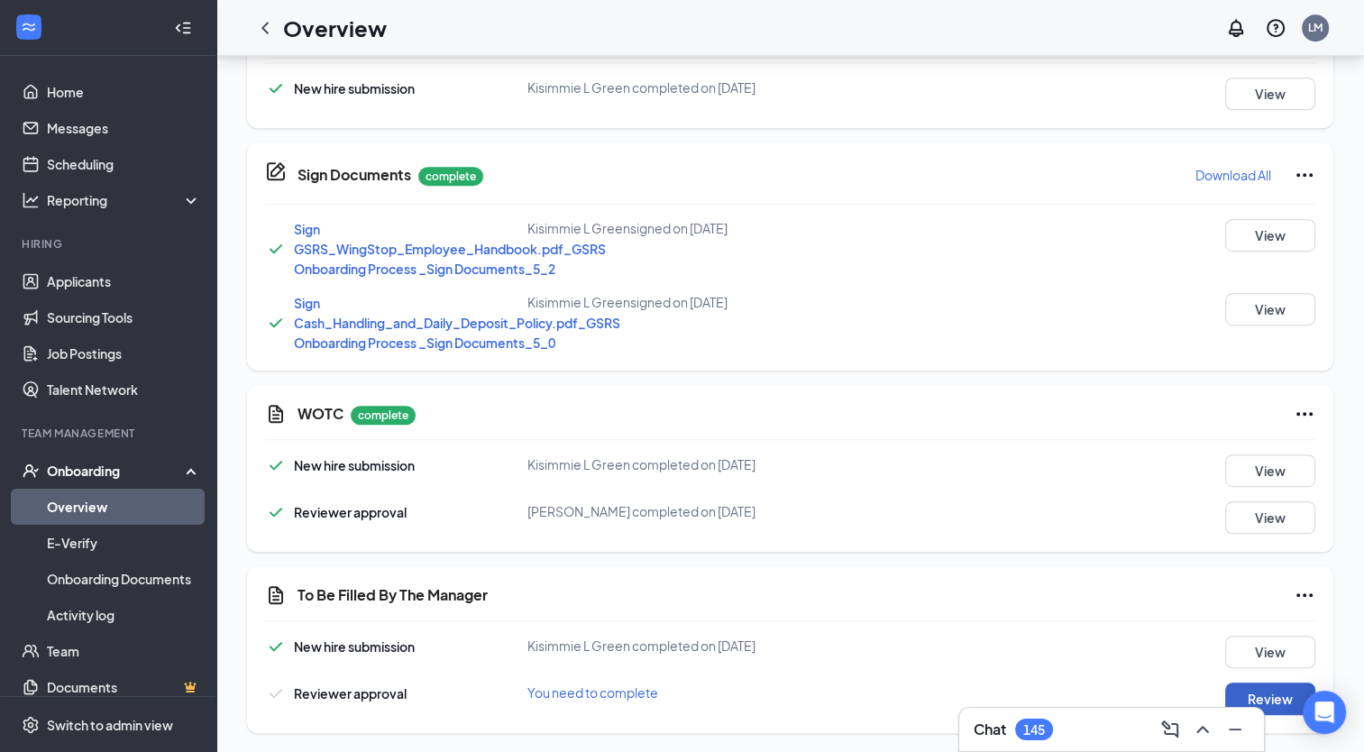
click at [1291, 701] on button "Review" at bounding box center [1271, 699] width 90 height 32
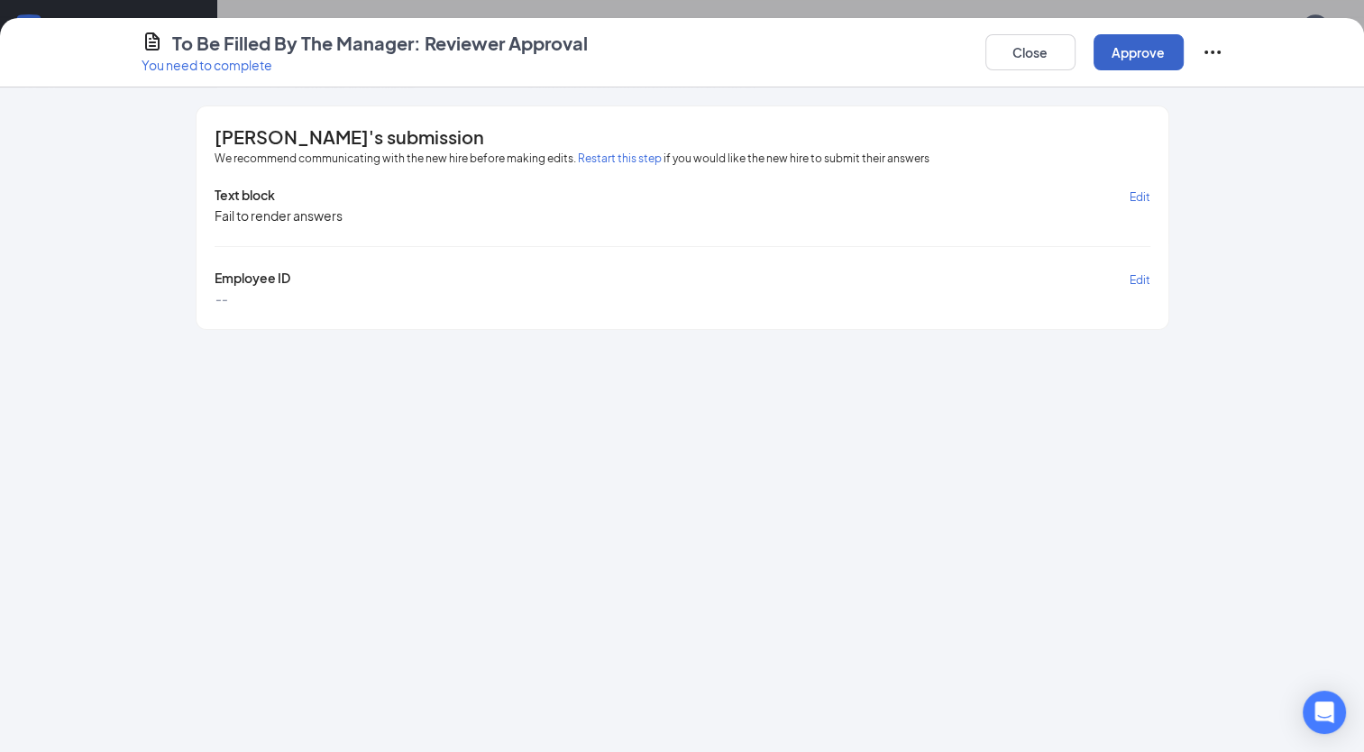
click at [1144, 43] on button "Approve" at bounding box center [1139, 52] width 90 height 36
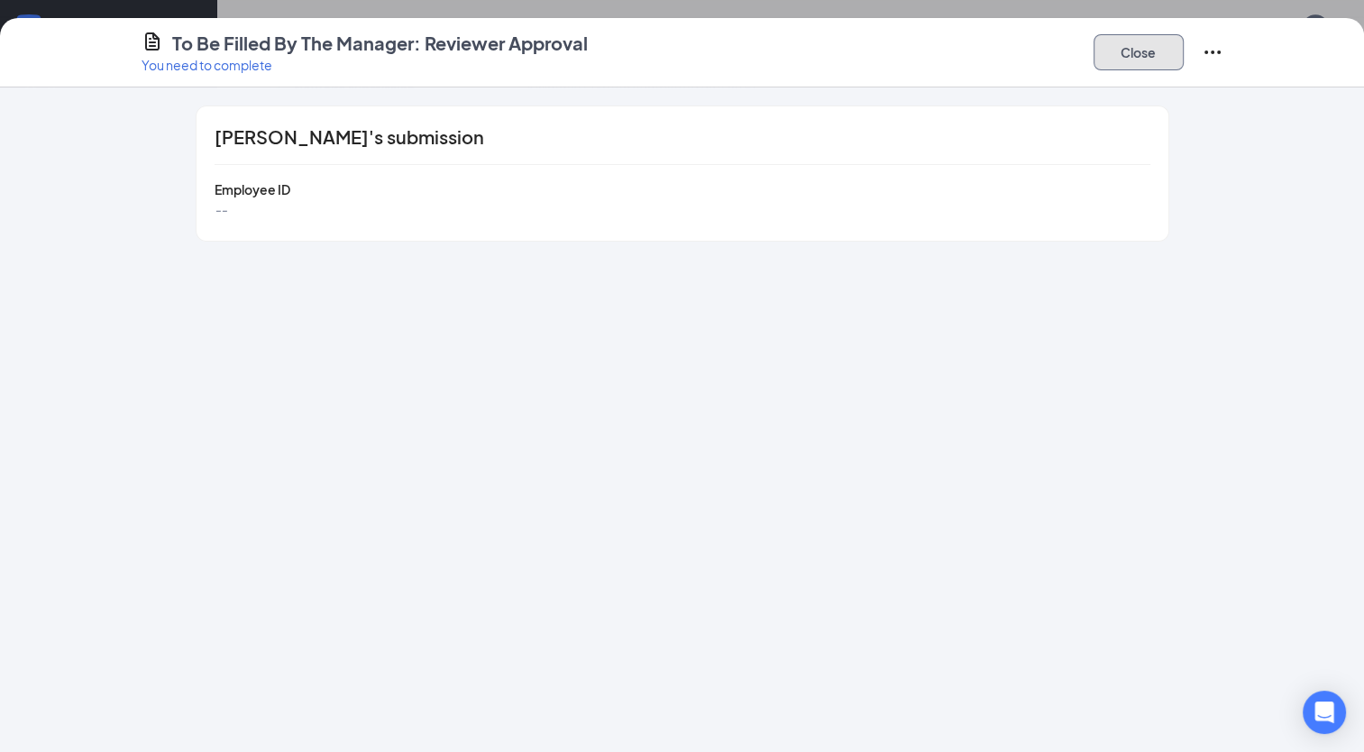
click at [1136, 68] on button "Close" at bounding box center [1139, 52] width 90 height 36
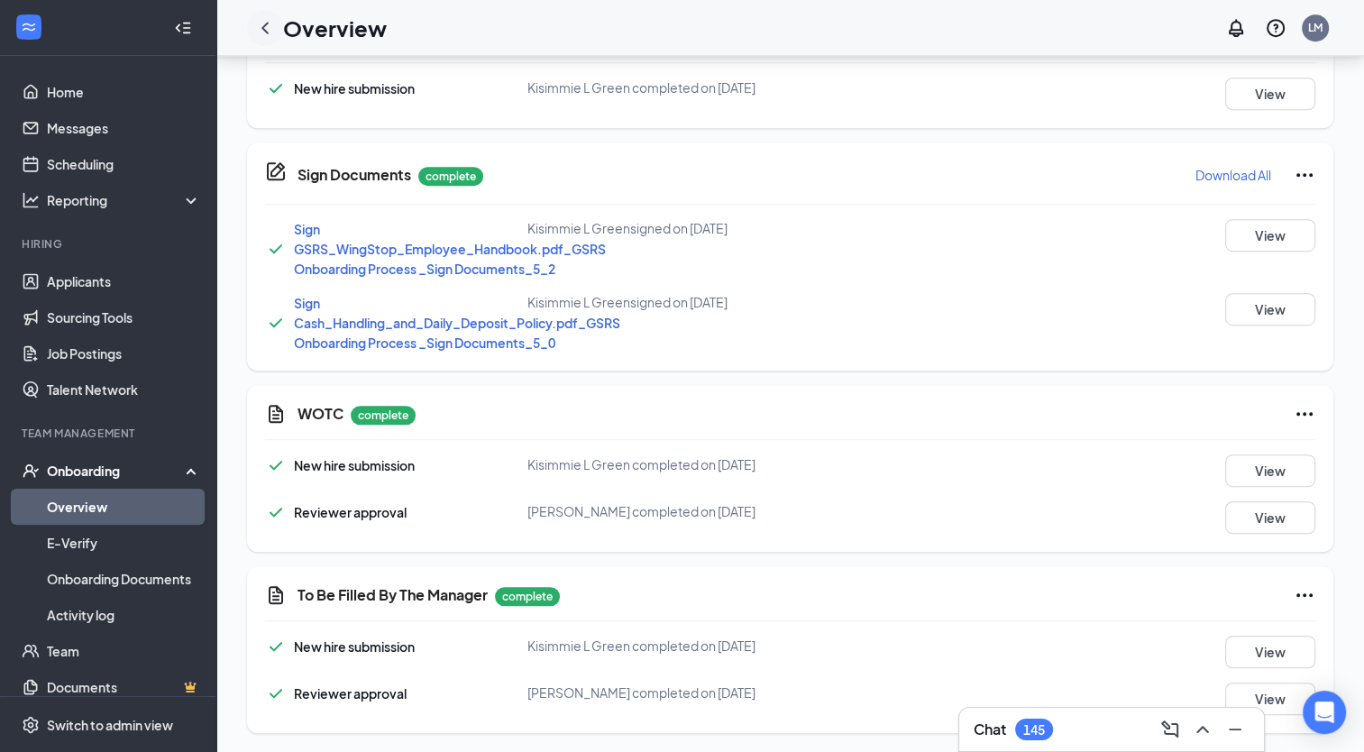
click at [262, 25] on icon "ChevronLeft" at bounding box center [265, 28] width 22 height 22
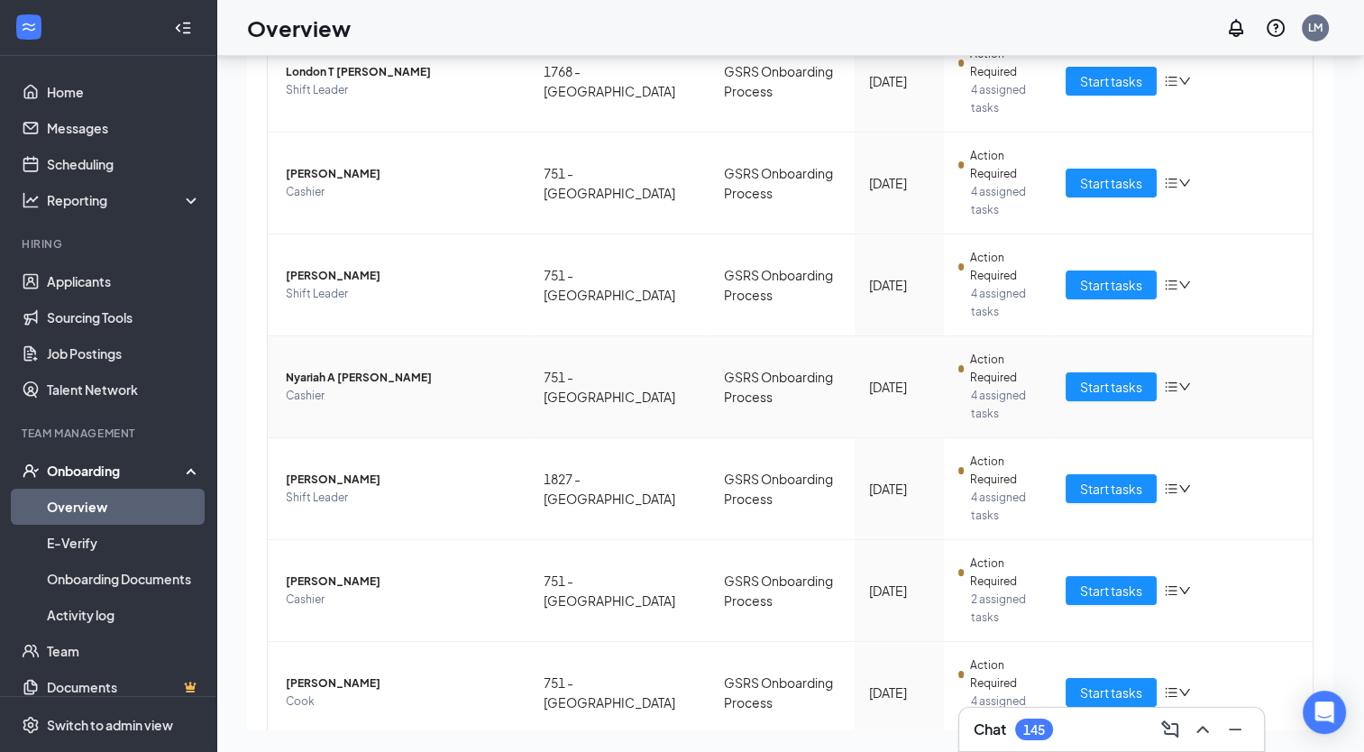
scroll to position [213, 0]
click at [1096, 592] on span "Start tasks" at bounding box center [1111, 590] width 62 height 20
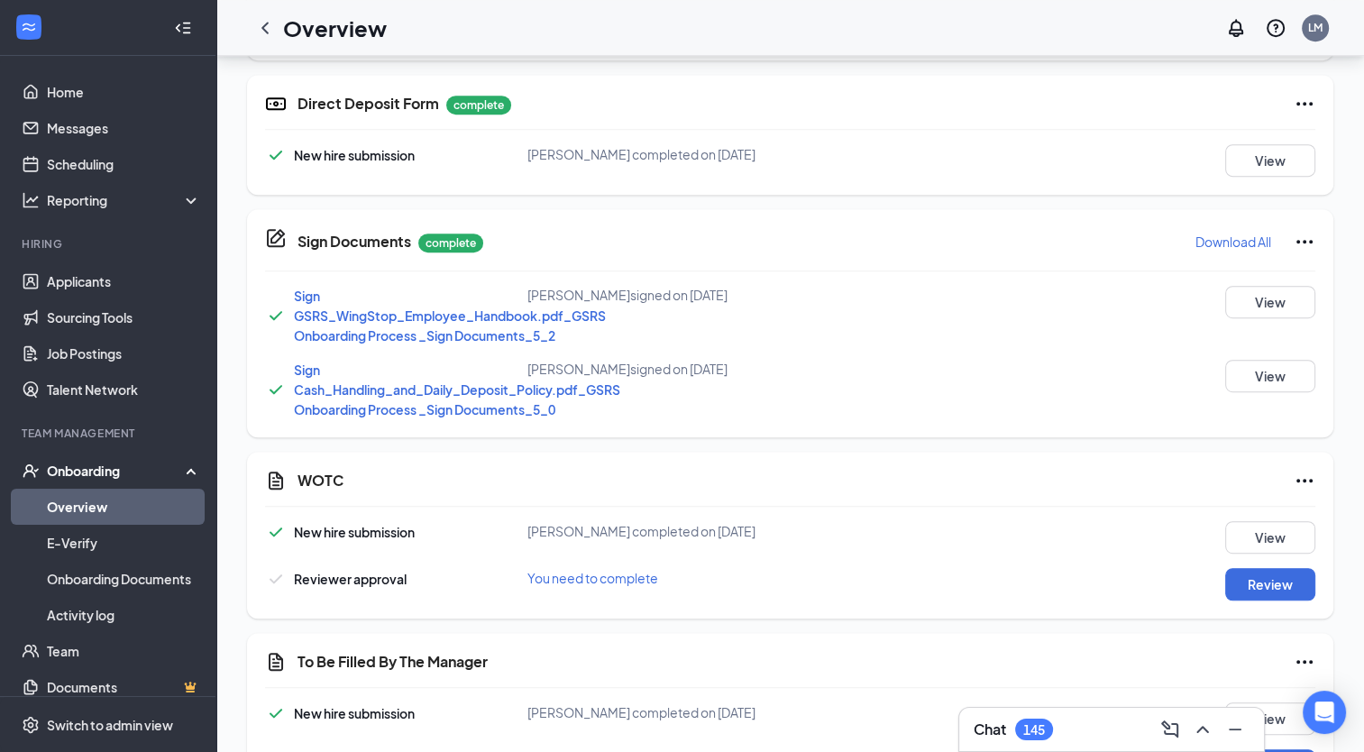
scroll to position [959, 0]
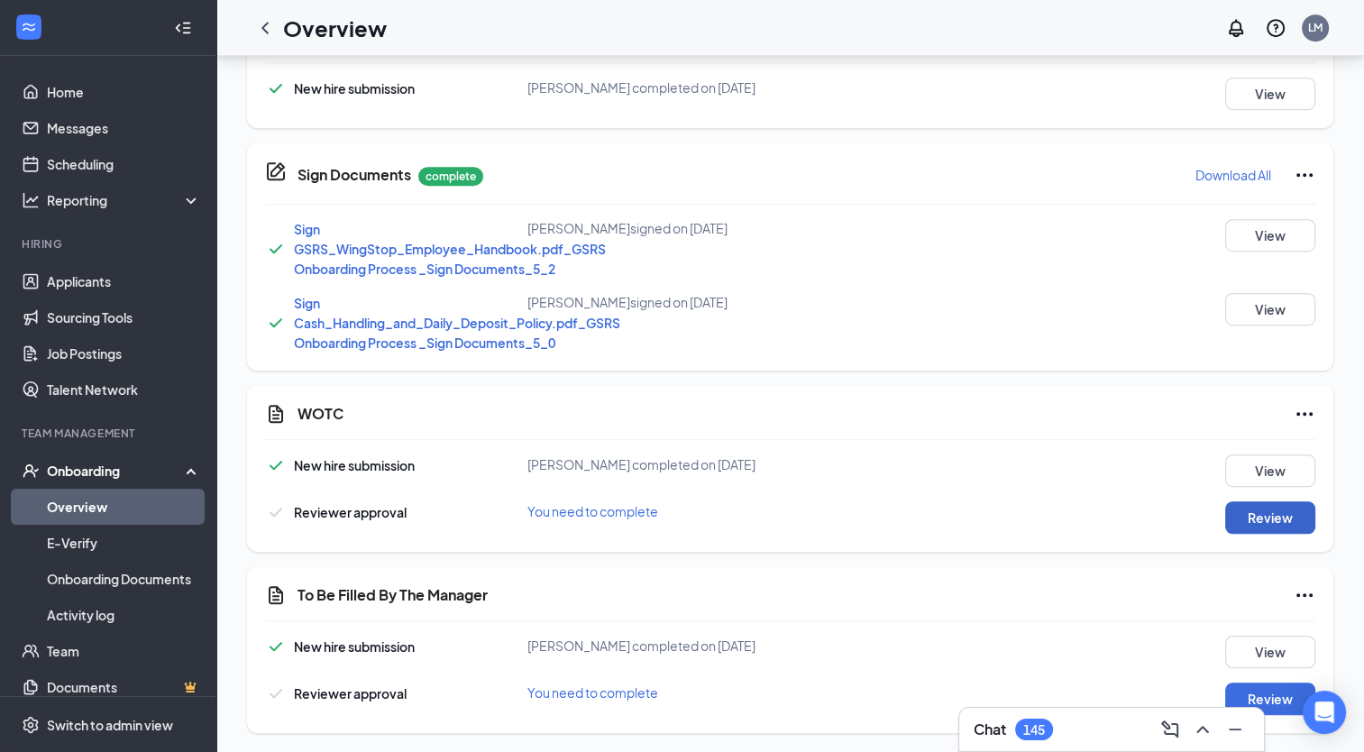
click at [1276, 521] on button "Review" at bounding box center [1271, 517] width 90 height 32
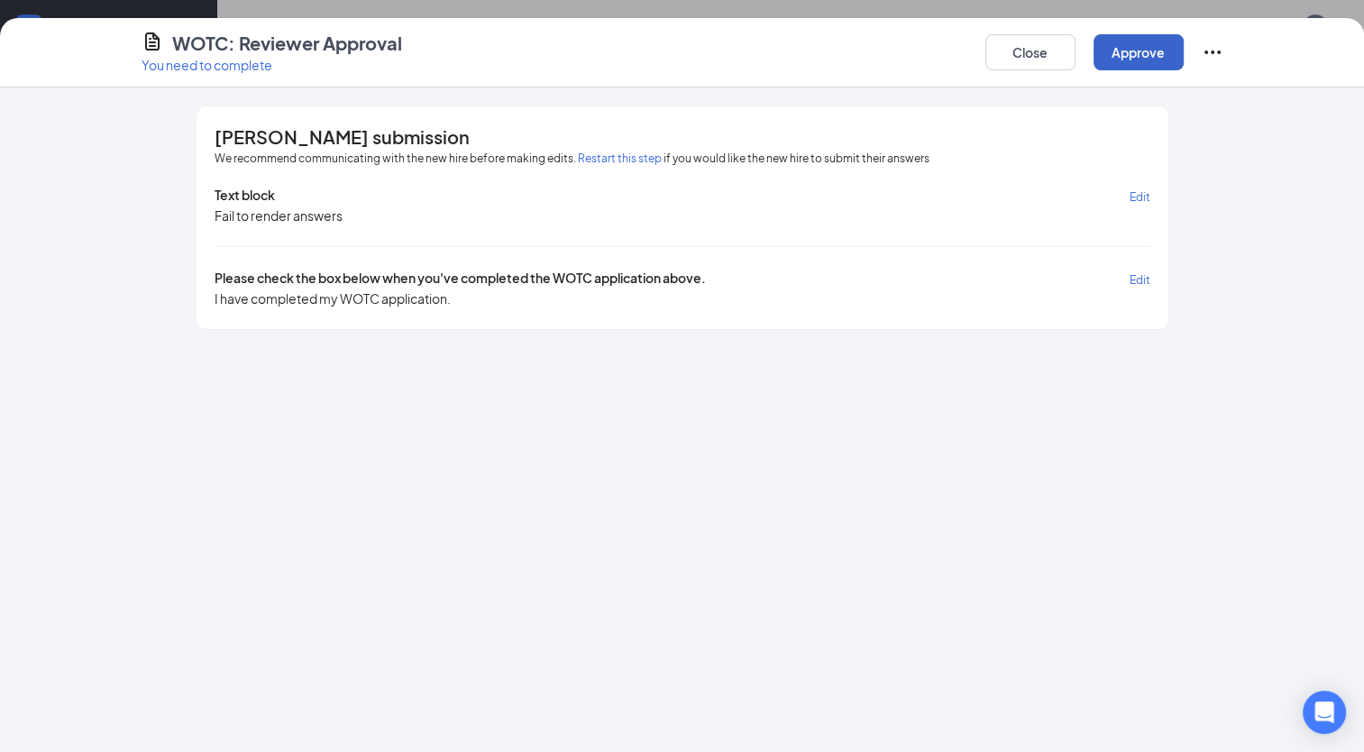
click at [1115, 52] on button "Approve" at bounding box center [1139, 52] width 90 height 36
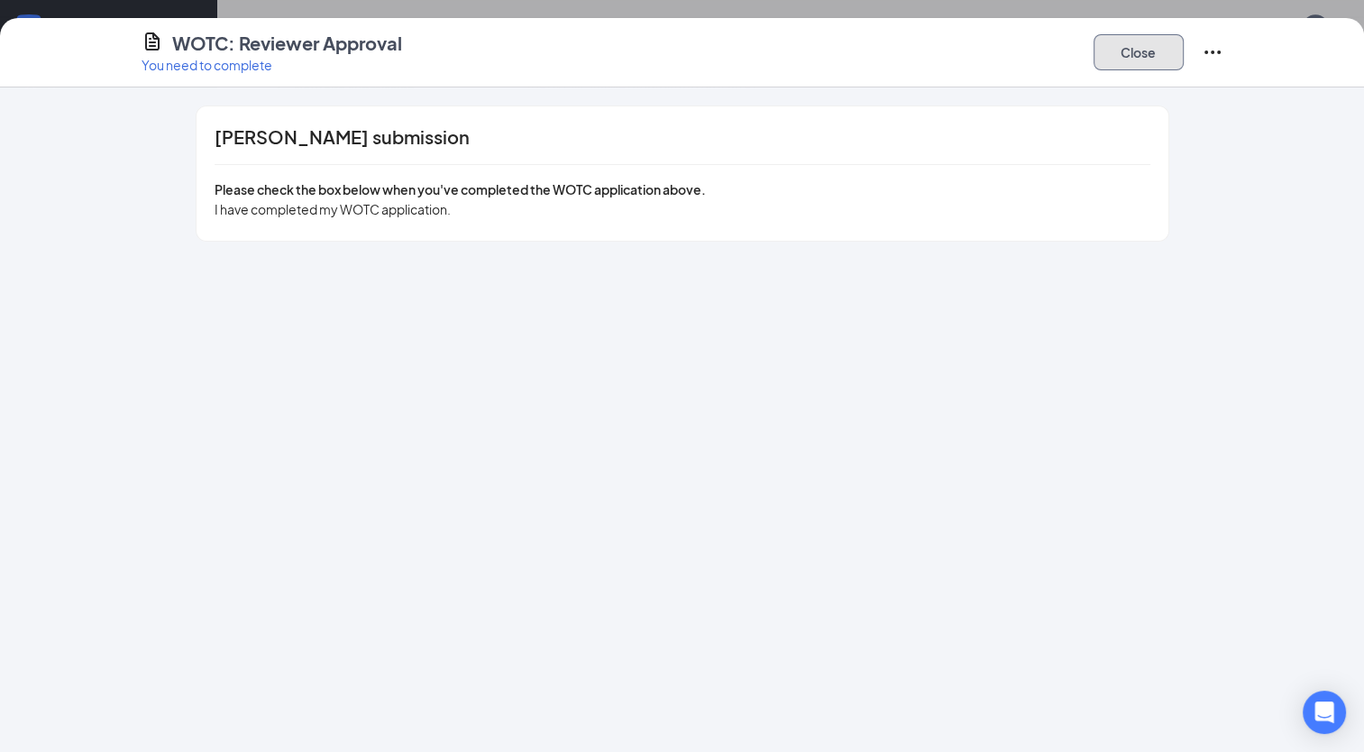
click at [1130, 50] on button "Close" at bounding box center [1139, 52] width 90 height 36
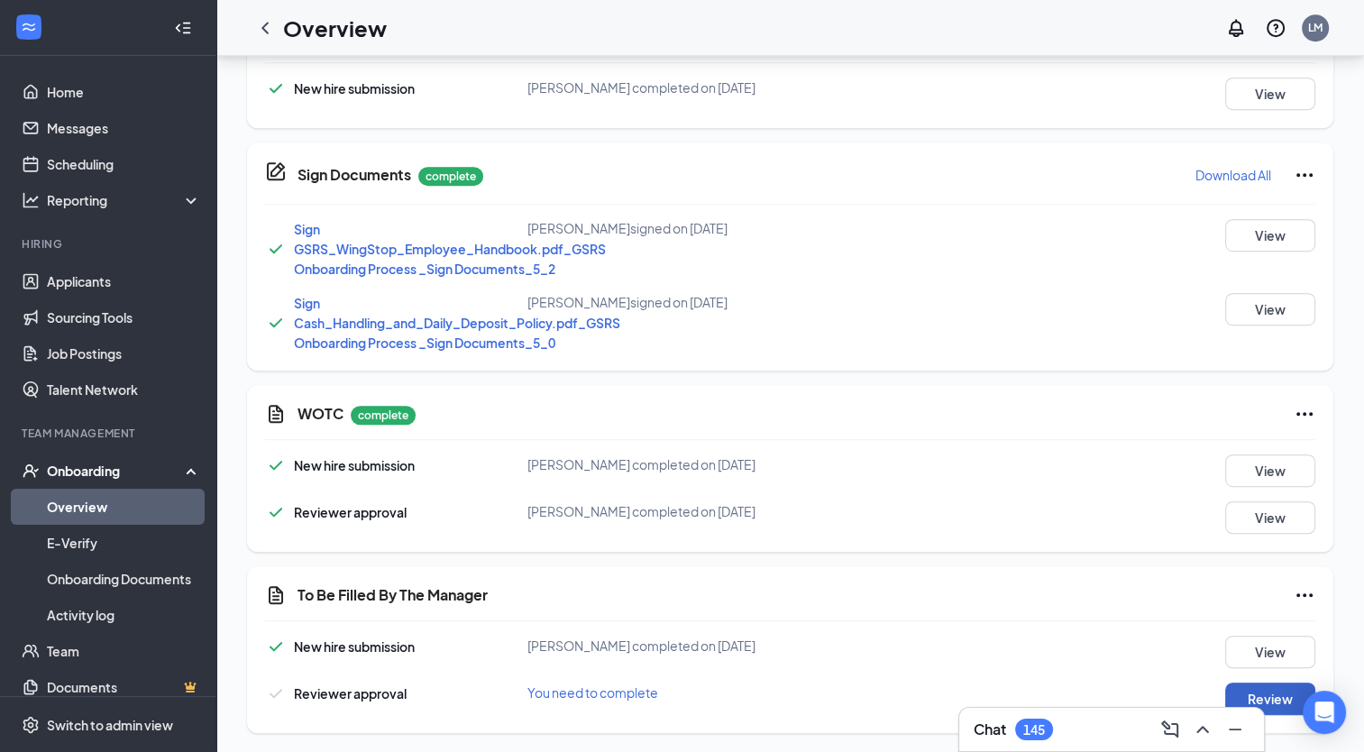
click at [1288, 693] on button "Review" at bounding box center [1271, 699] width 90 height 32
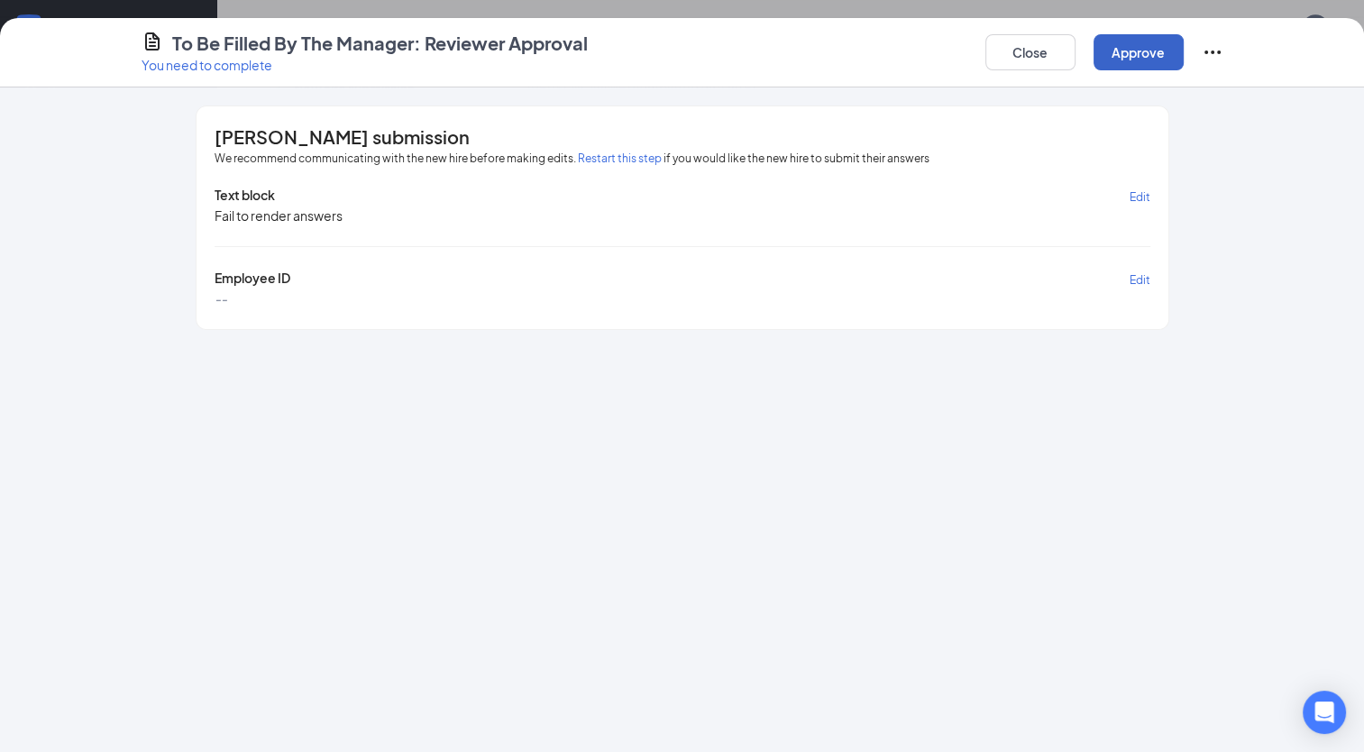
click at [1133, 51] on button "Approve" at bounding box center [1139, 52] width 90 height 36
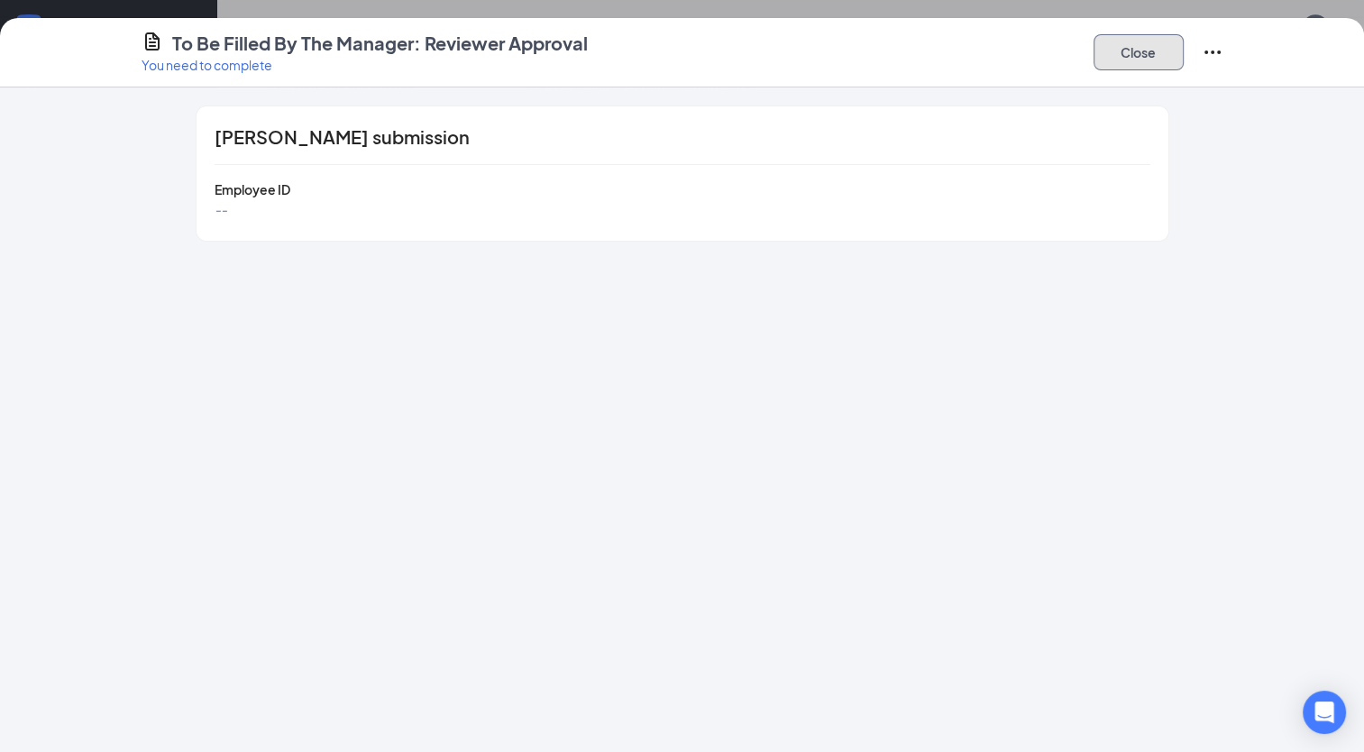
click at [1135, 56] on button "Close" at bounding box center [1139, 52] width 90 height 36
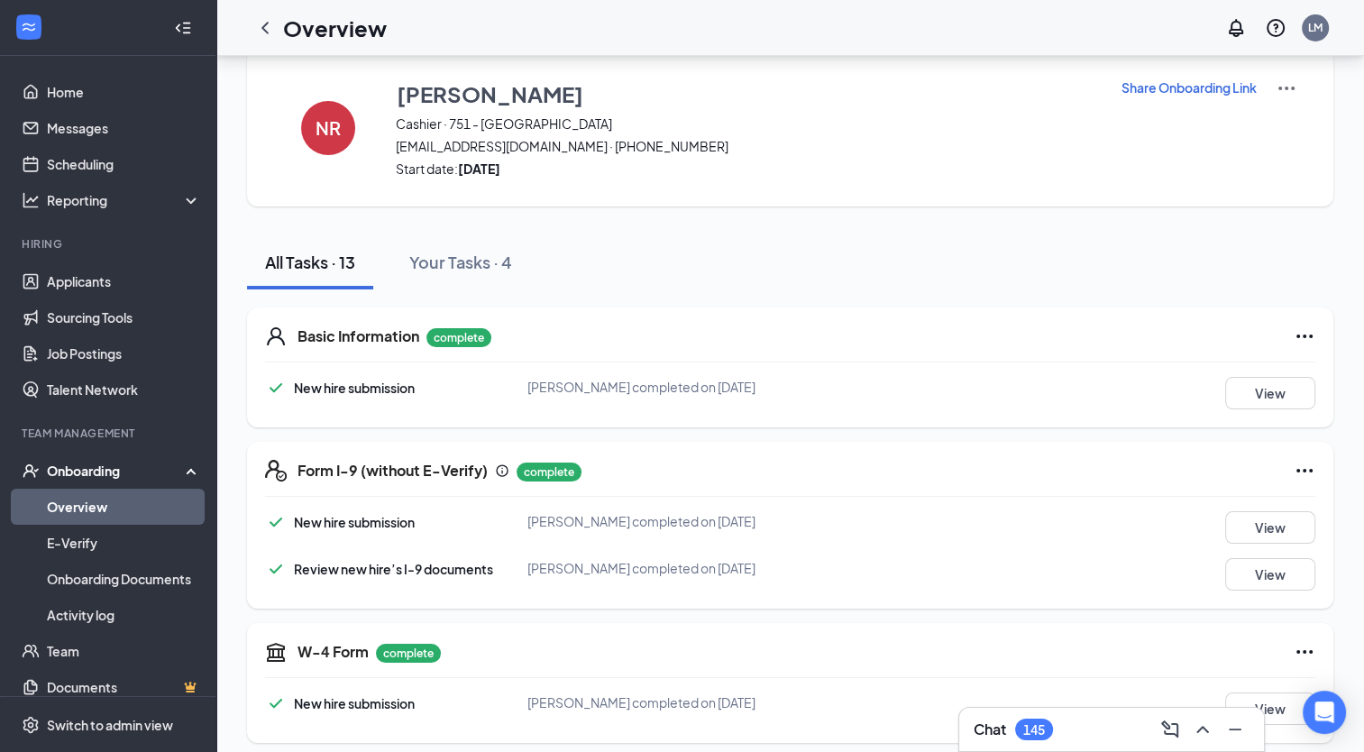
scroll to position [0, 0]
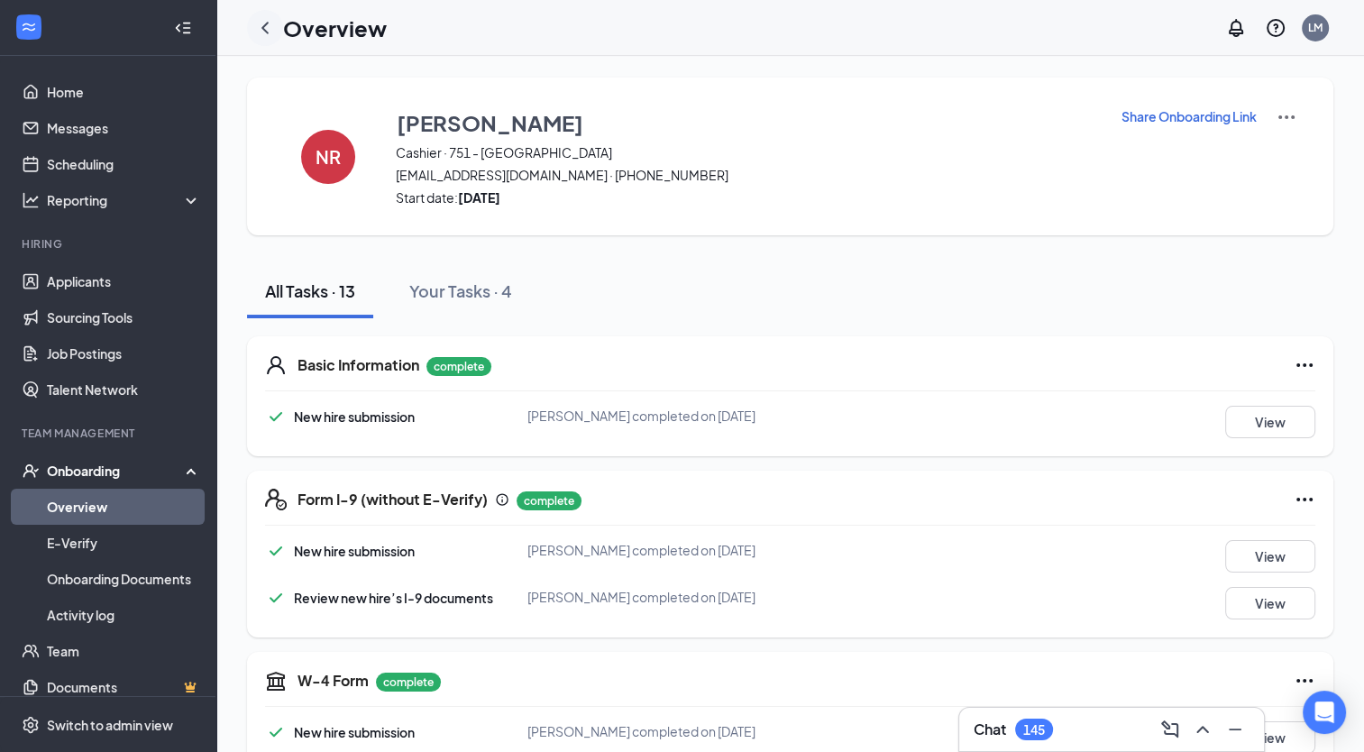
click at [262, 26] on icon "ChevronLeft" at bounding box center [265, 28] width 7 height 12
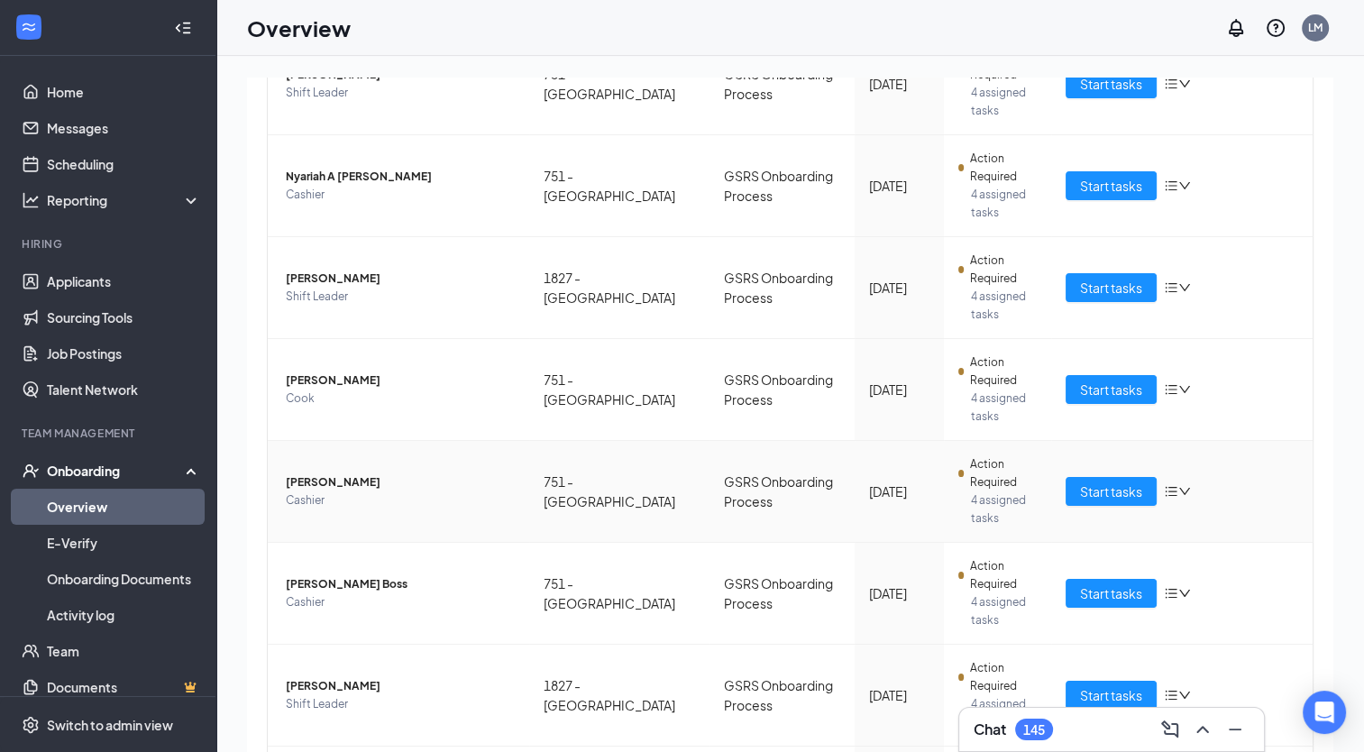
scroll to position [494, 0]
click at [1106, 381] on span "Start tasks" at bounding box center [1111, 390] width 62 height 20
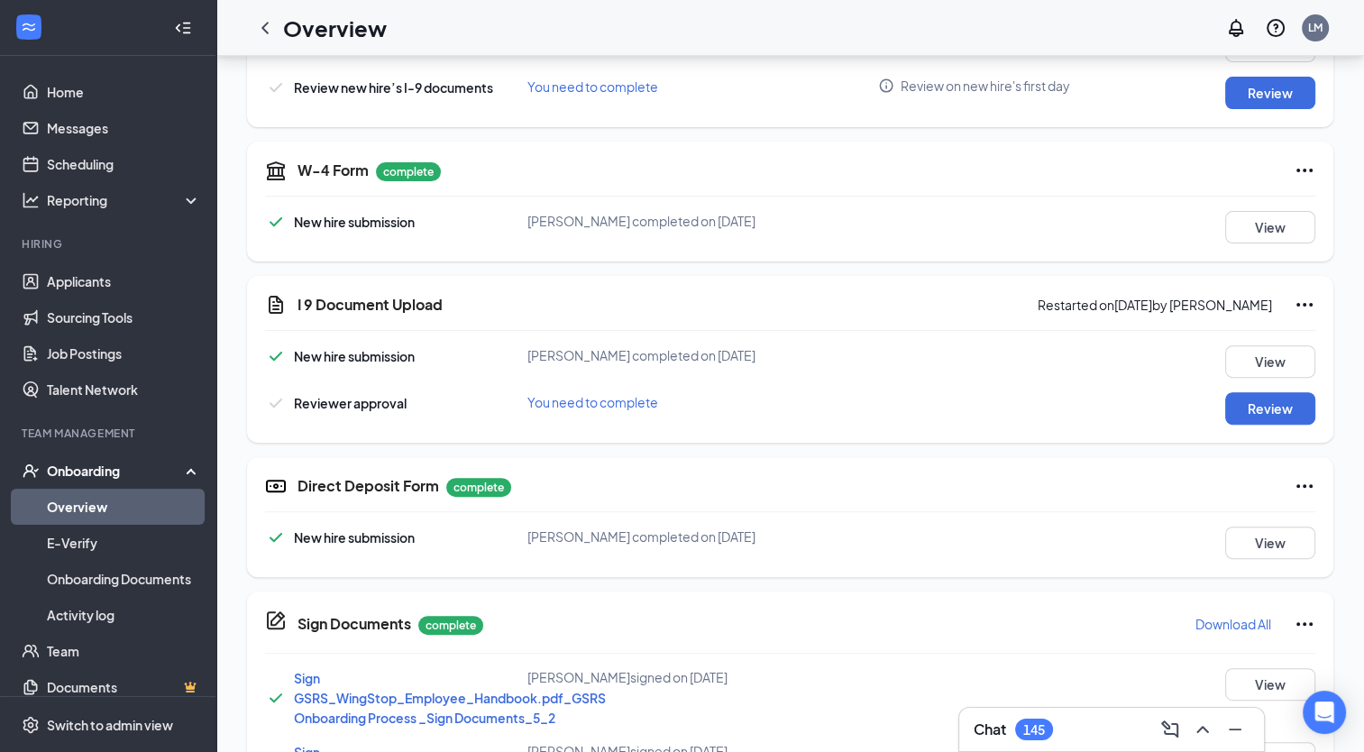
scroll to position [516, 0]
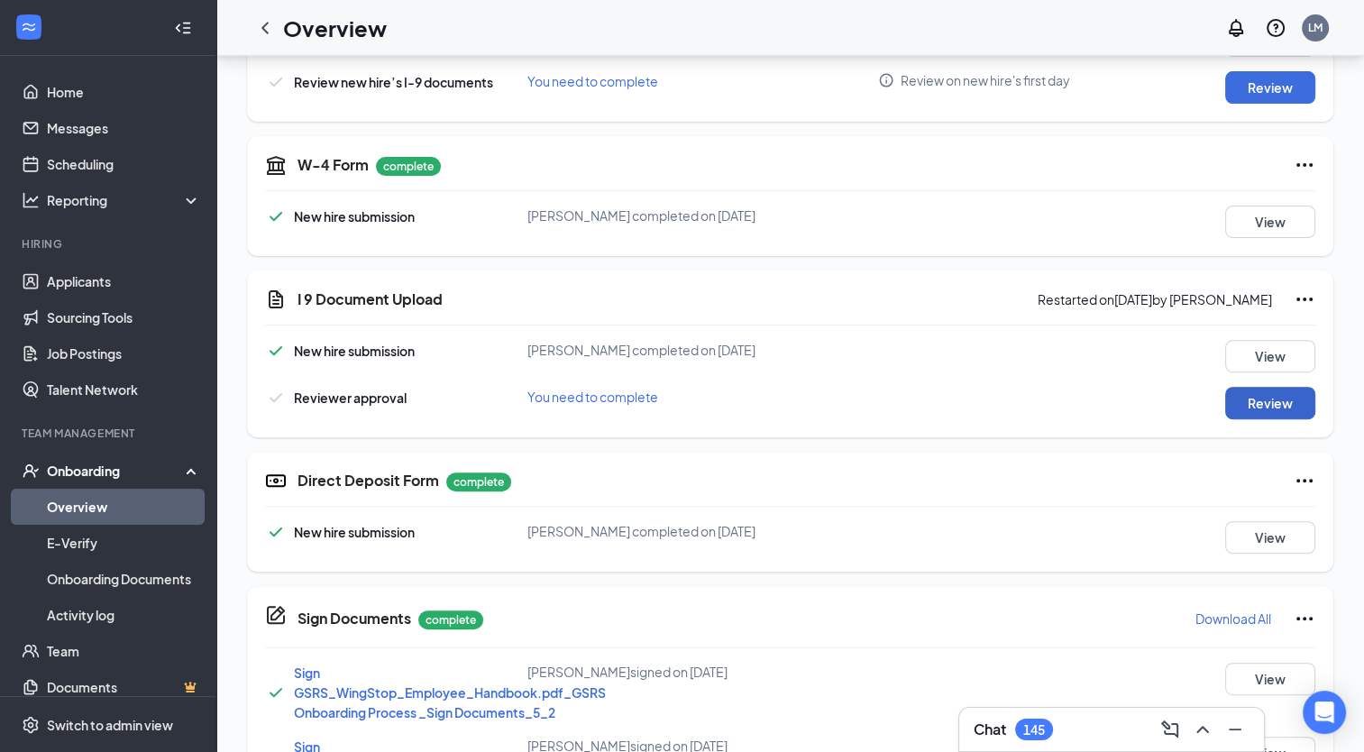
click at [1270, 406] on button "Review" at bounding box center [1271, 403] width 90 height 32
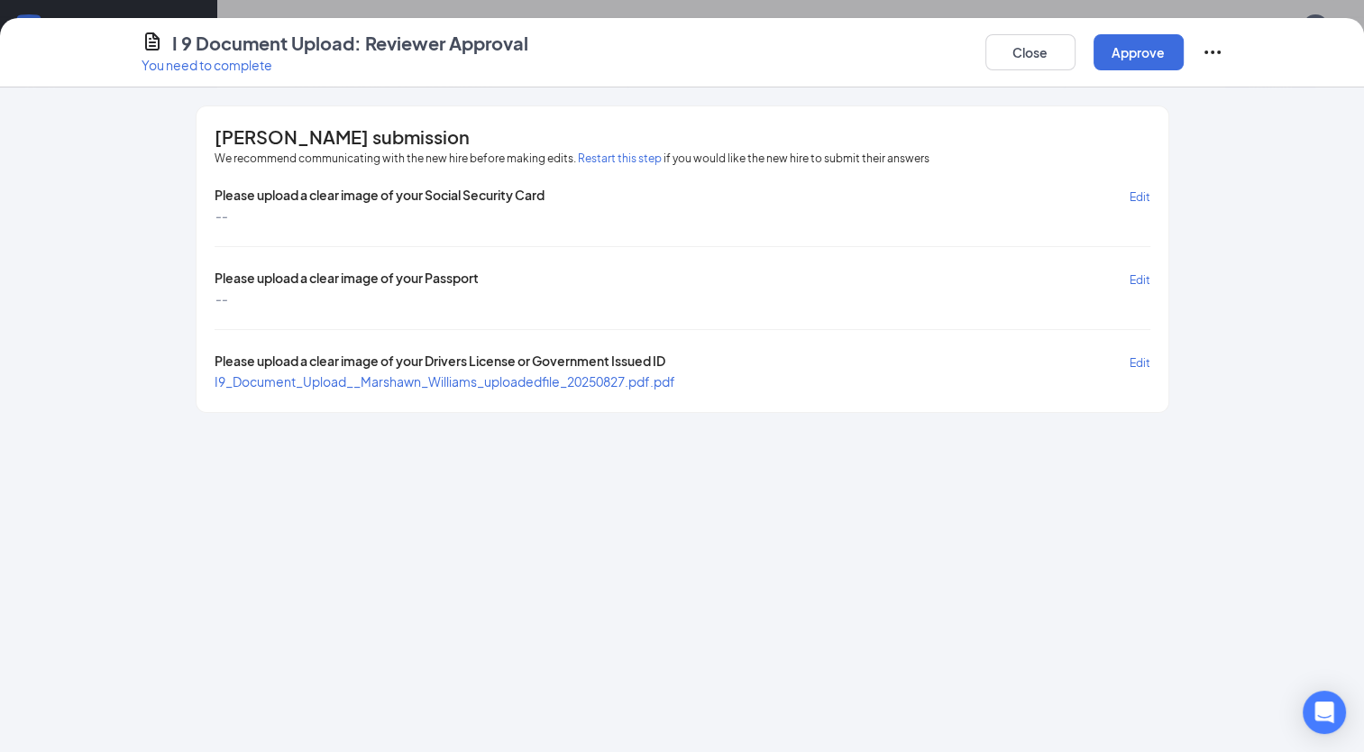
click at [509, 383] on span "I9_Document_Upload__Marshawn_Williams_uploadedfile_20250827.pdf.pdf" at bounding box center [445, 381] width 461 height 16
click at [1051, 51] on button "Close" at bounding box center [1031, 52] width 90 height 36
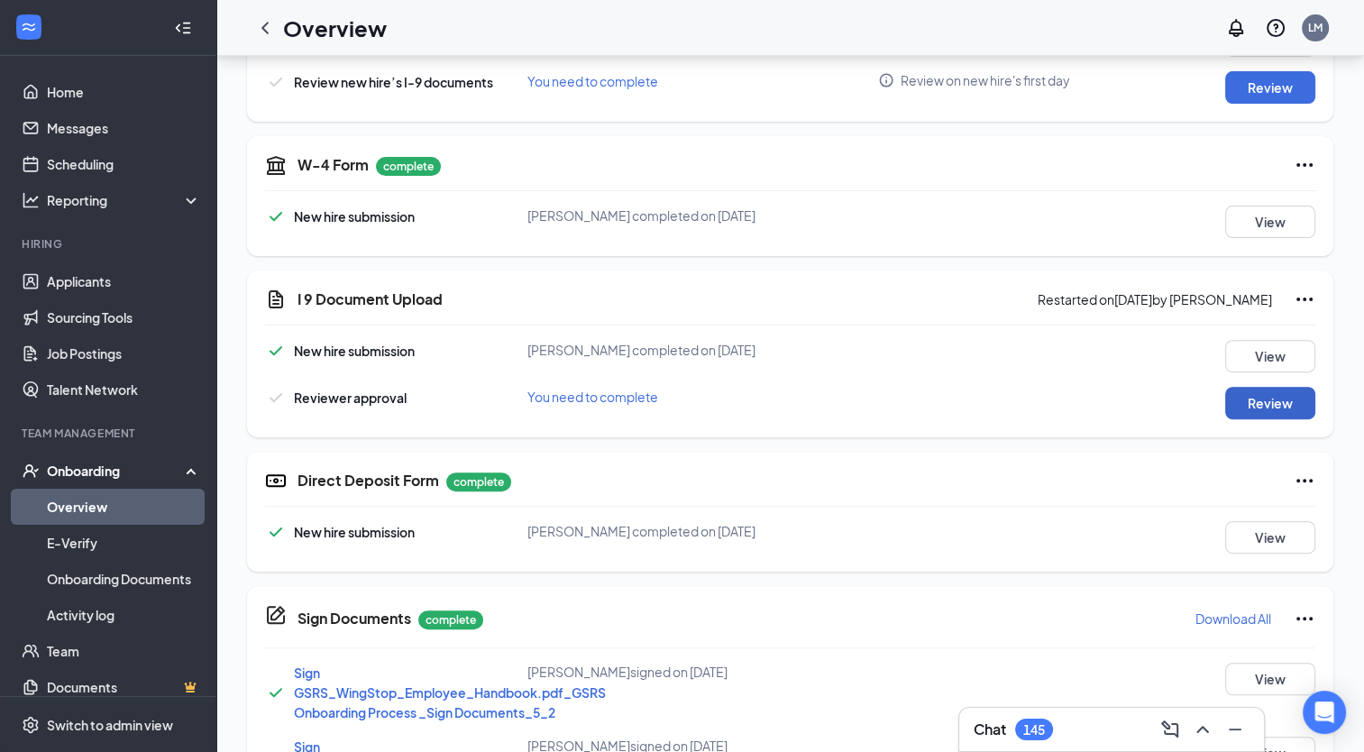
scroll to position [0, 0]
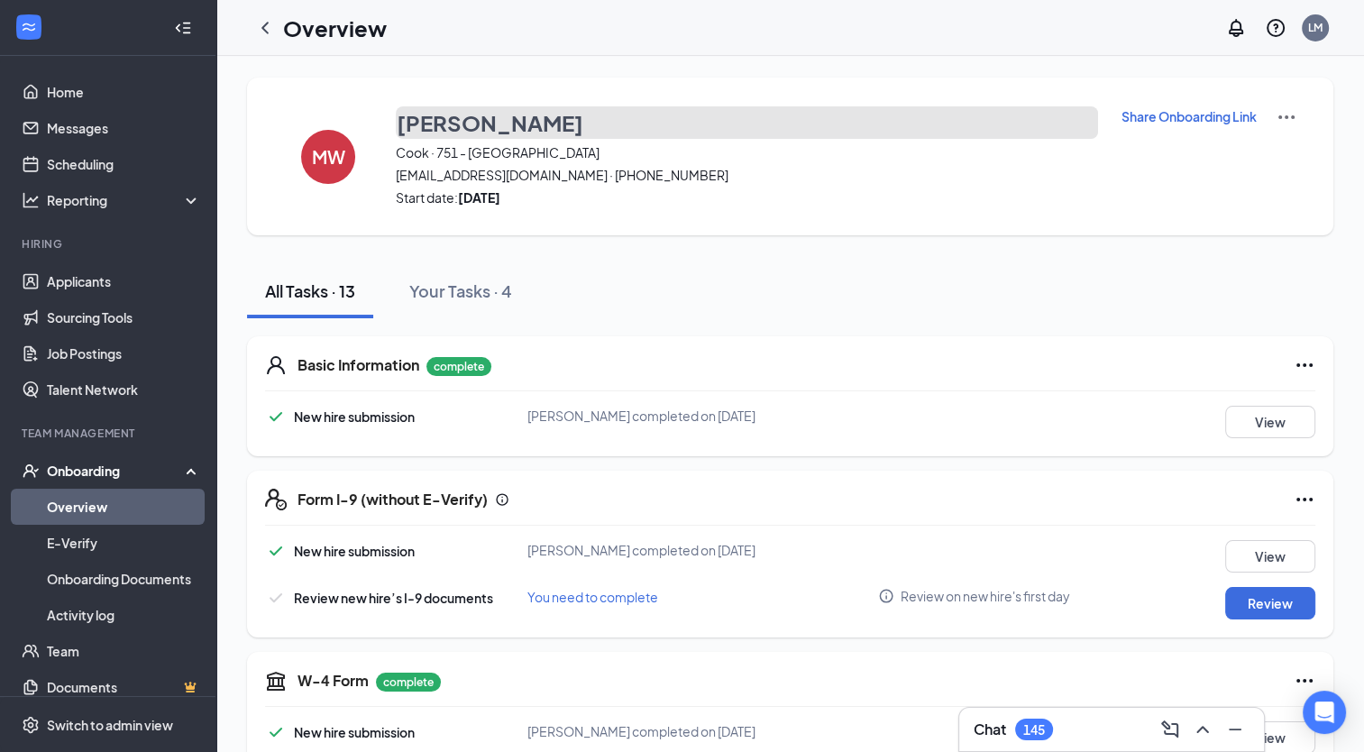
click at [483, 117] on h3 "[PERSON_NAME]" at bounding box center [490, 122] width 187 height 31
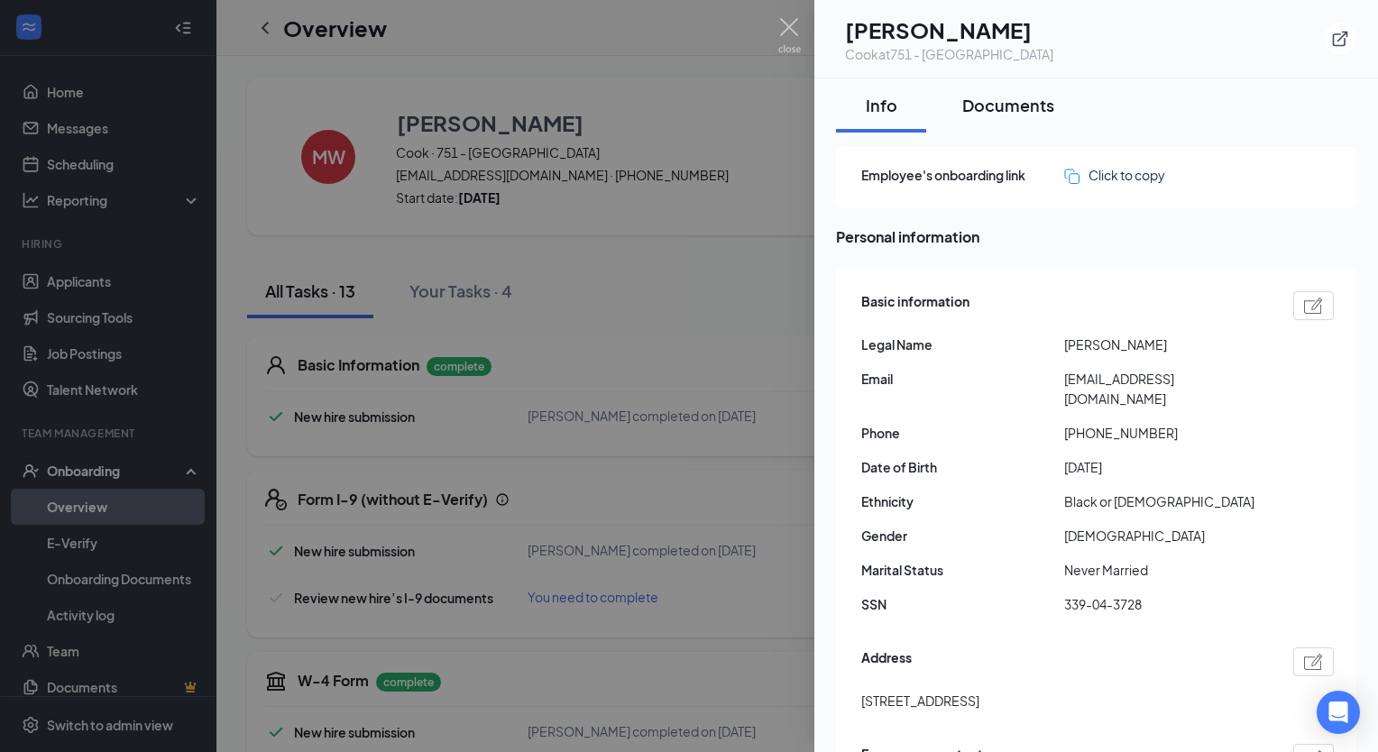
click at [1010, 106] on div "Documents" at bounding box center [1008, 105] width 92 height 23
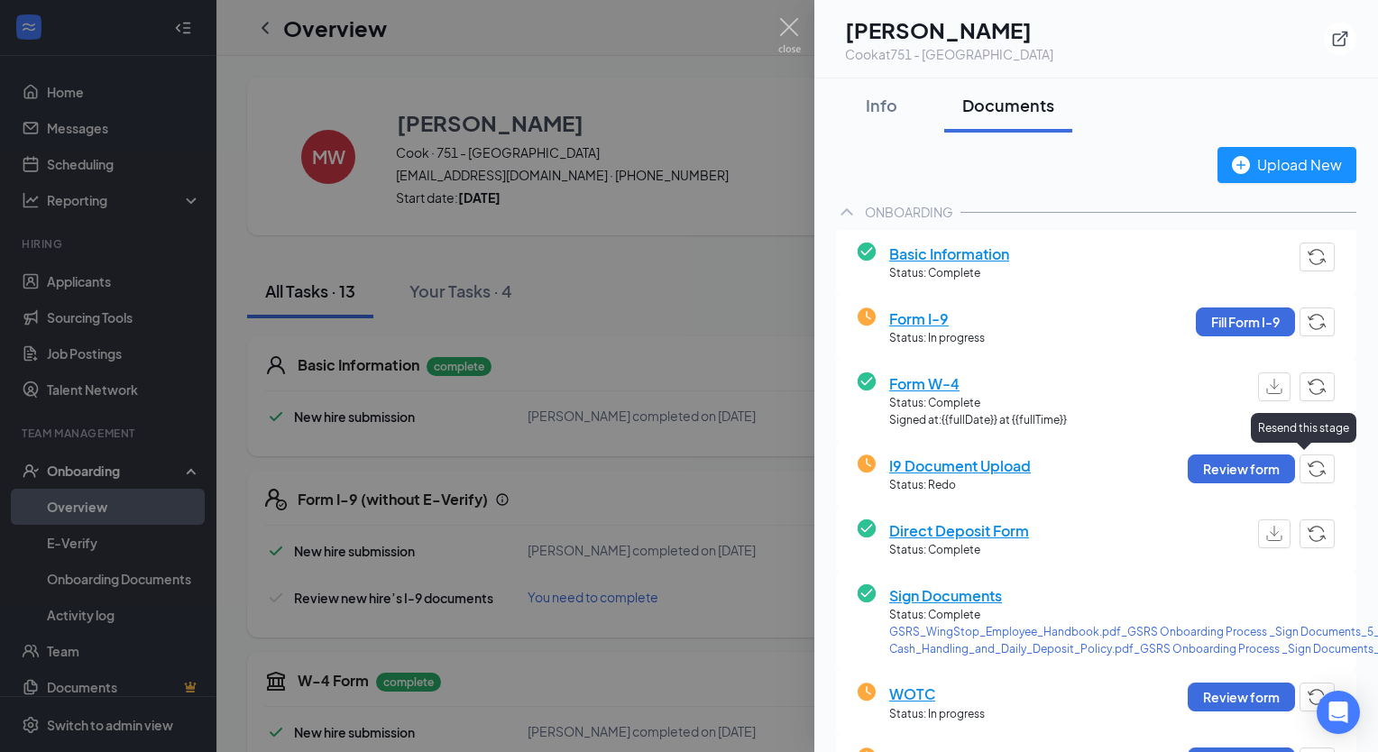
click at [1317, 459] on button "button" at bounding box center [1316, 468] width 35 height 29
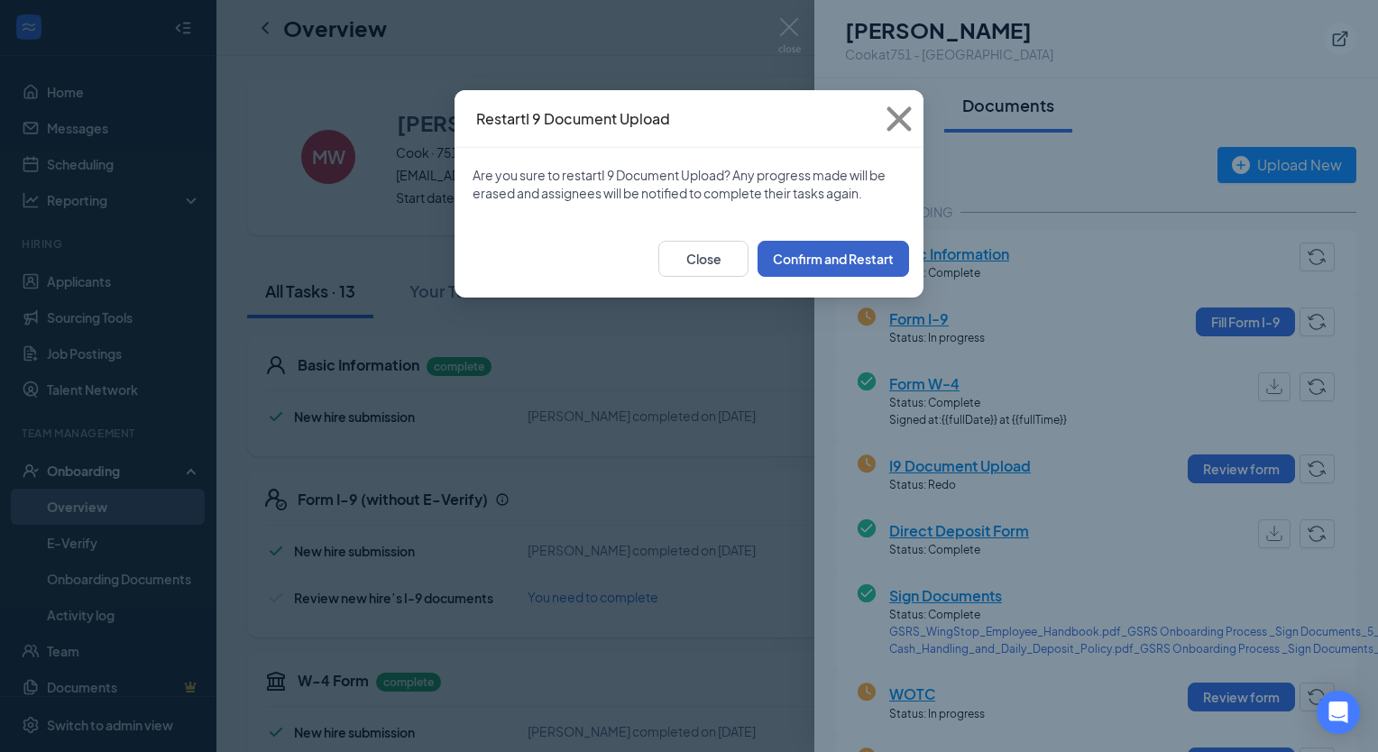
click at [849, 269] on button "Confirm and Restart" at bounding box center [832, 259] width 151 height 36
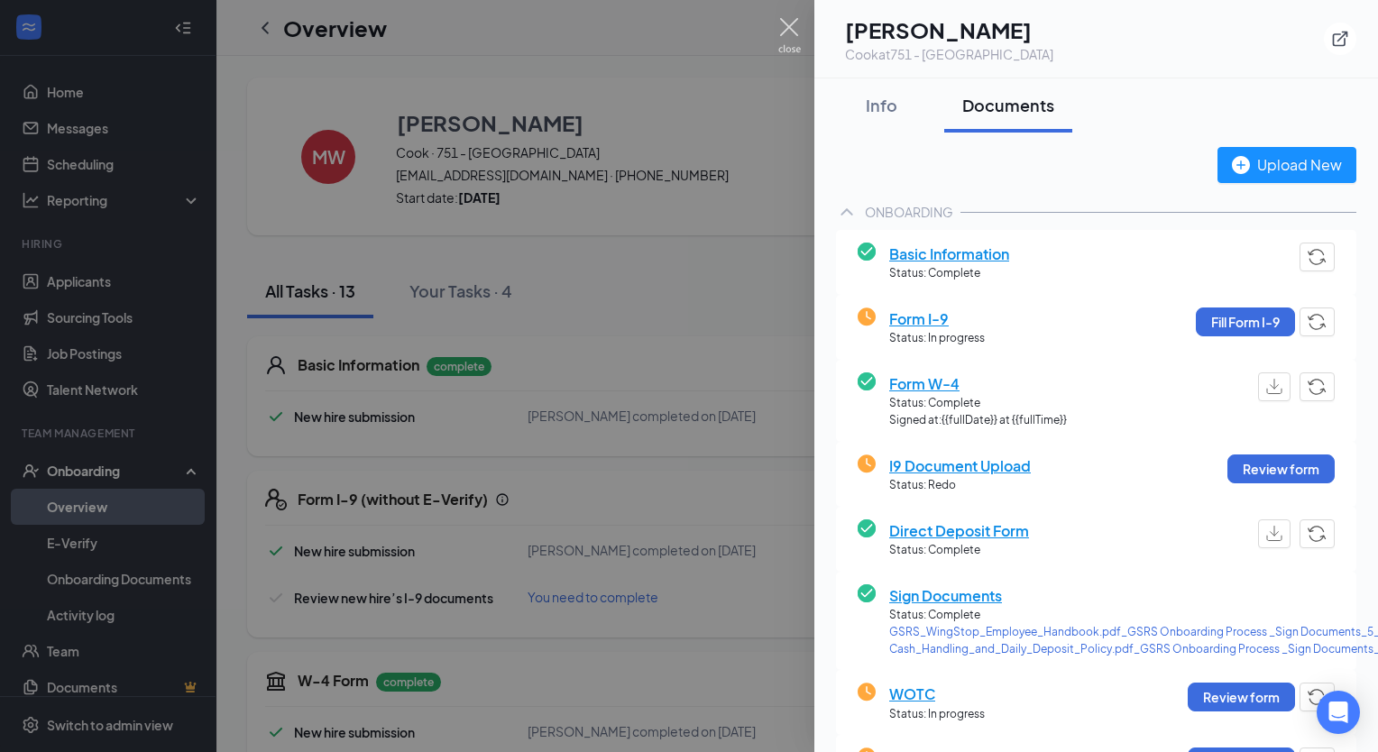
click at [782, 27] on img at bounding box center [789, 35] width 23 height 35
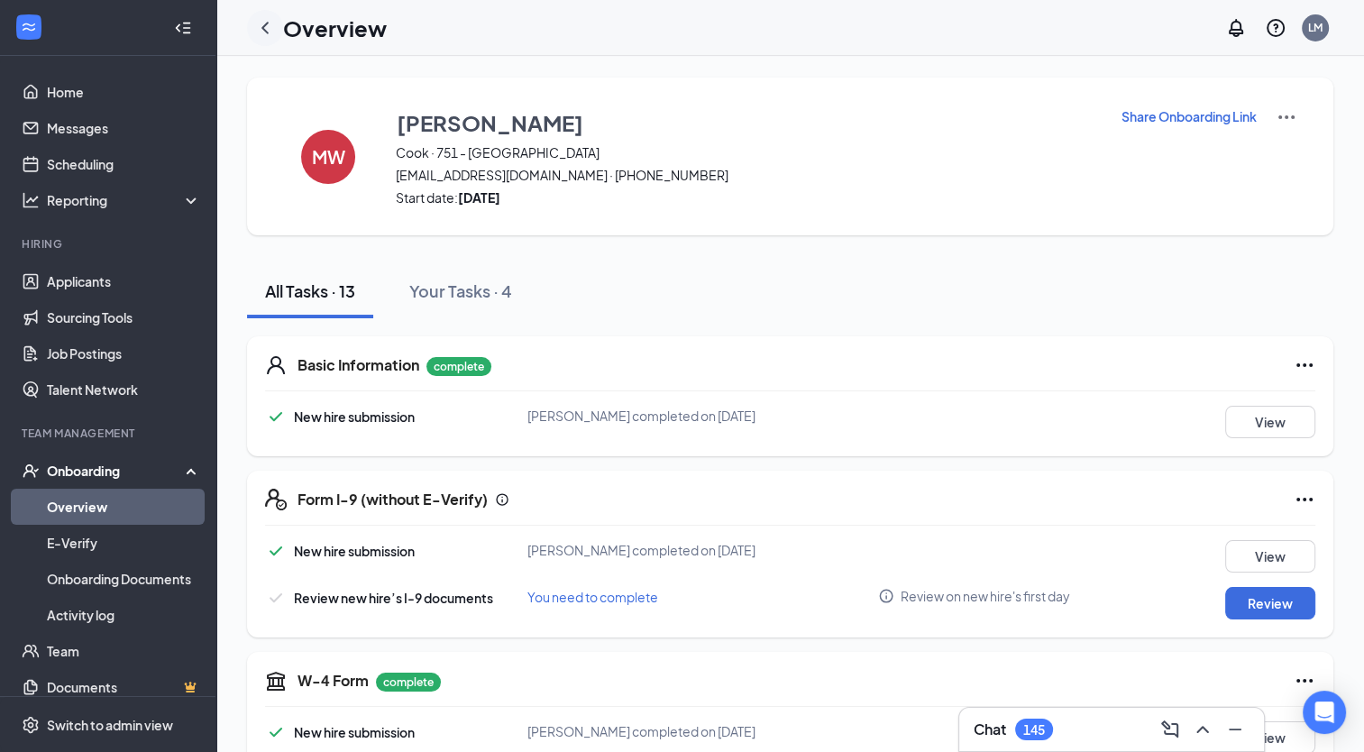
click at [266, 23] on icon "ChevronLeft" at bounding box center [265, 28] width 7 height 12
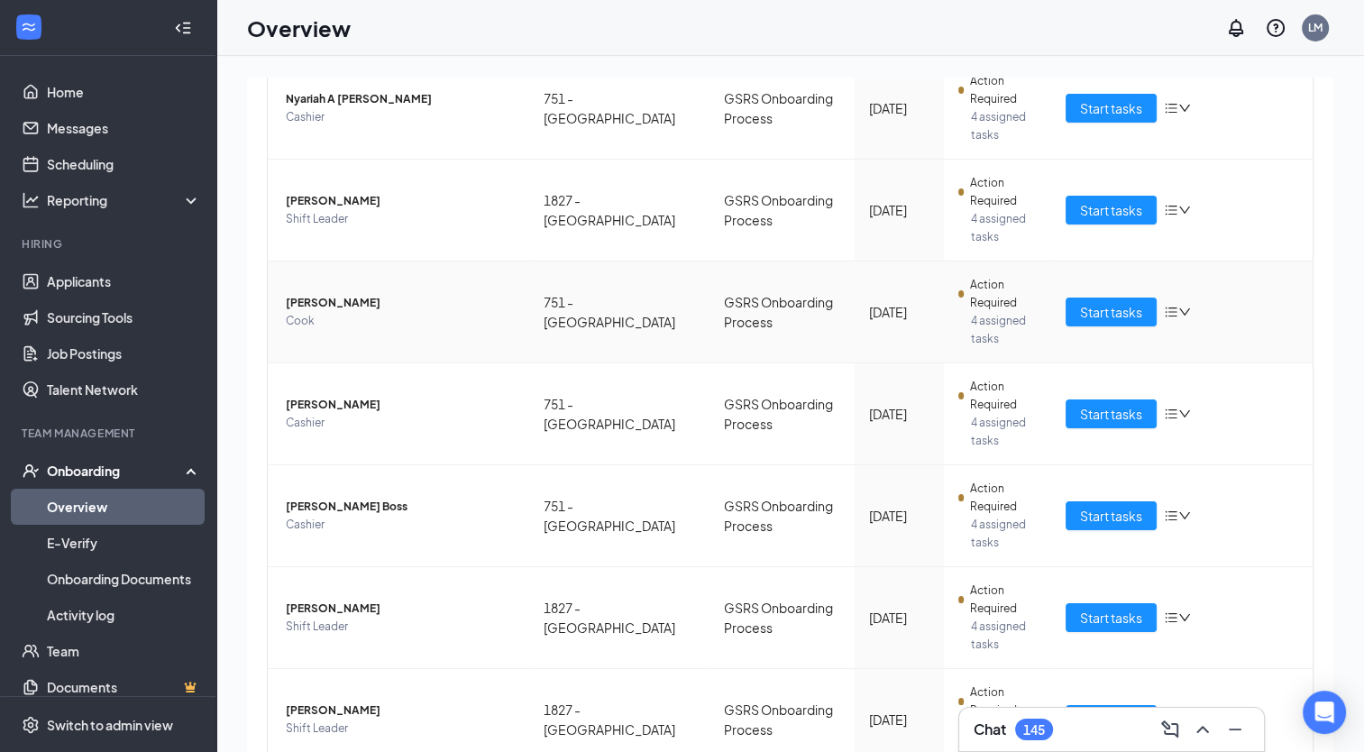
scroll to position [574, 0]
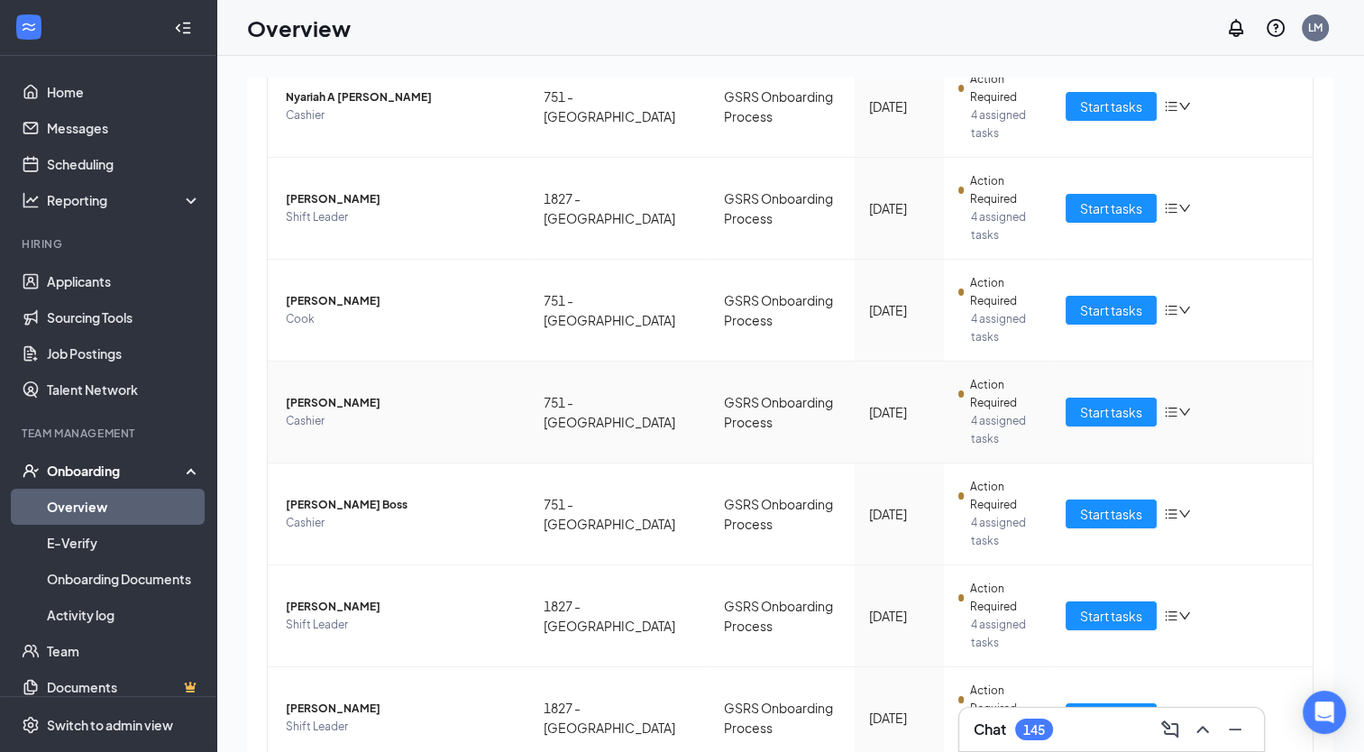
click at [1112, 425] on td "Start tasks" at bounding box center [1182, 413] width 262 height 102
click at [1114, 417] on span "Start tasks" at bounding box center [1111, 412] width 62 height 20
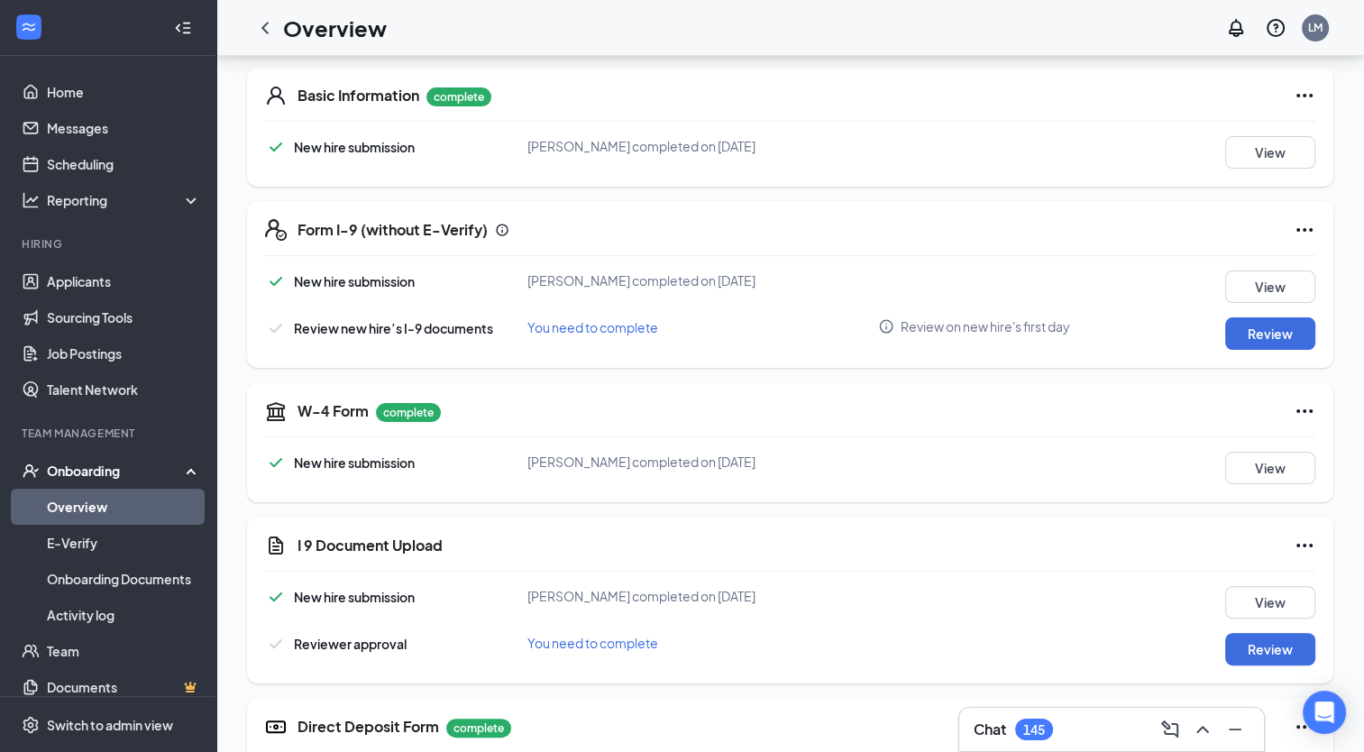
scroll to position [271, 0]
click at [1287, 658] on button "Review" at bounding box center [1271, 648] width 90 height 32
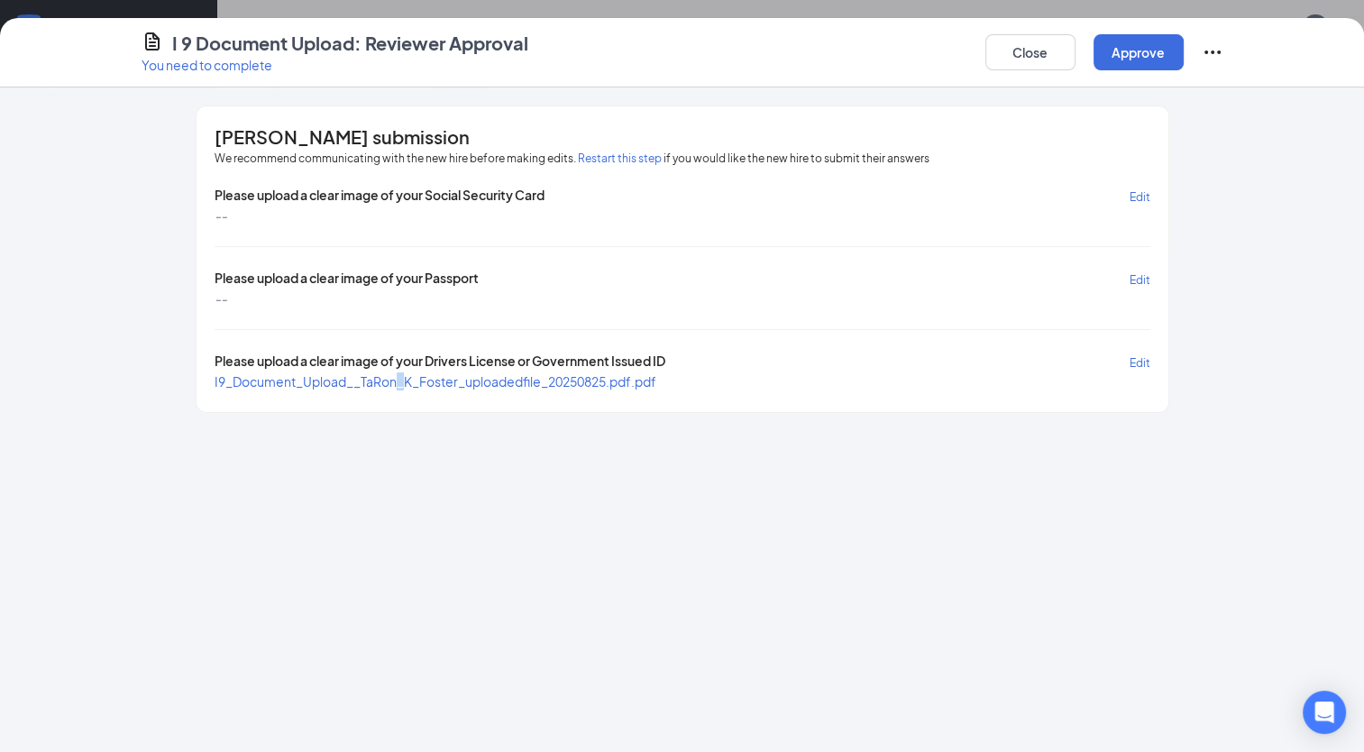
drag, startPoint x: 402, startPoint y: 386, endPoint x: 407, endPoint y: 378, distance: 9.3
click at [407, 378] on span "I9_Document_Upload__TaRon_K_Foster_uploadedfile_20250825.pdf.pdf" at bounding box center [436, 381] width 442 height 18
click at [407, 378] on span "I9_Document_Upload__TaRon_K_Foster_uploadedfile_20250825.pdf.pdf" at bounding box center [436, 381] width 442 height 16
click at [1041, 56] on button "Close" at bounding box center [1031, 52] width 90 height 36
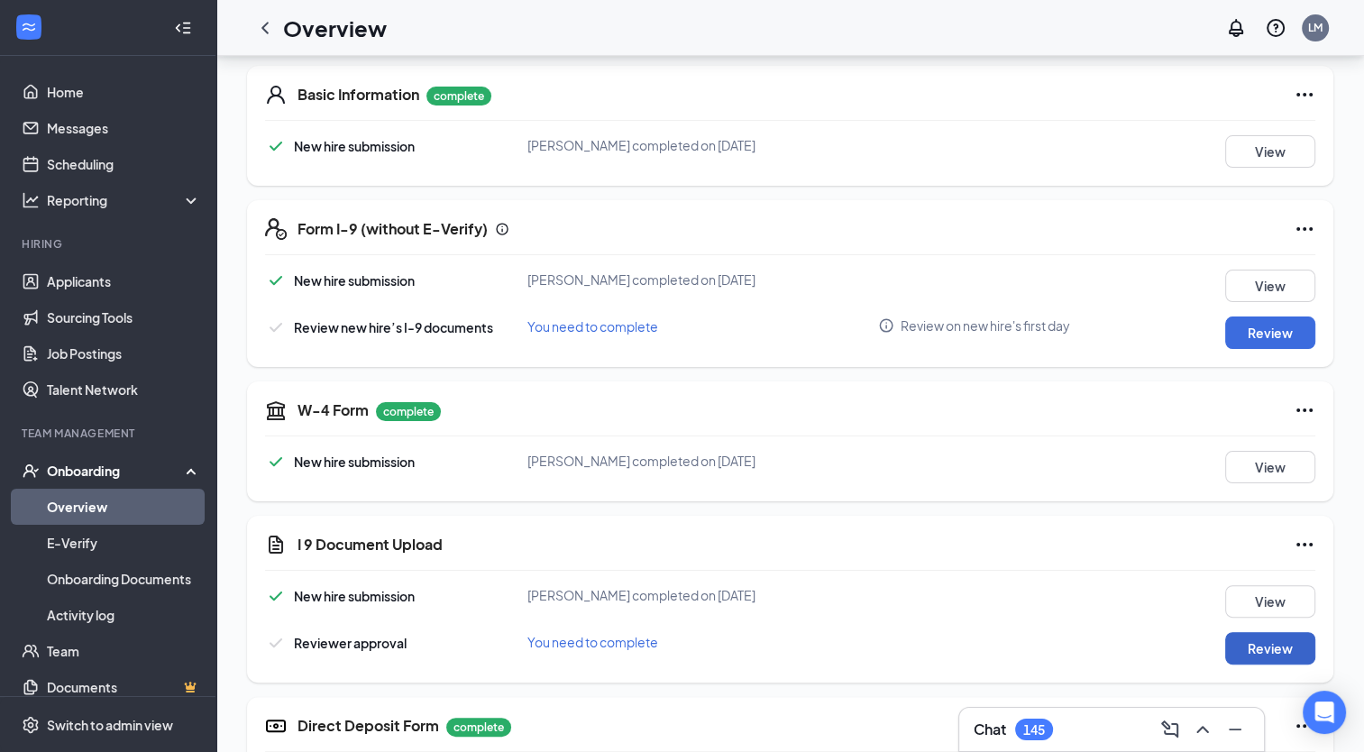
scroll to position [0, 0]
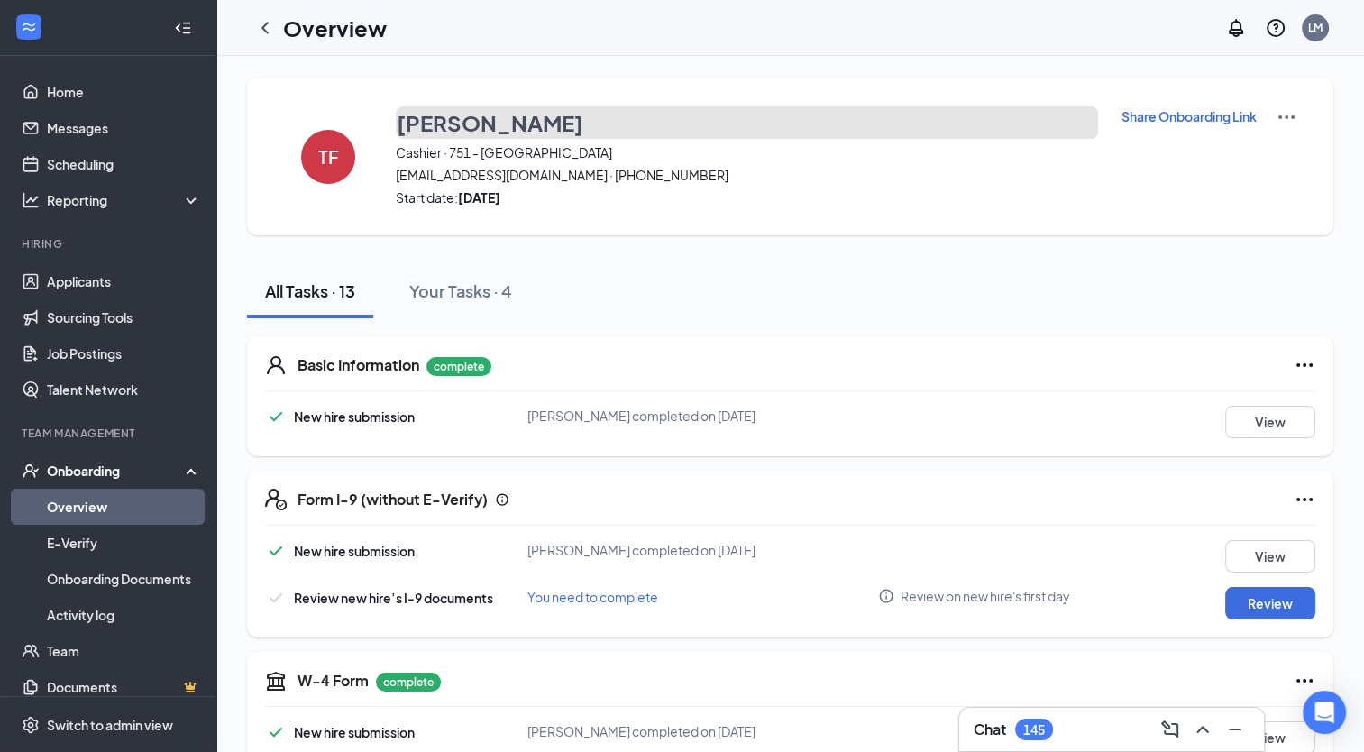
click at [475, 130] on h3 "[PERSON_NAME]" at bounding box center [490, 122] width 187 height 31
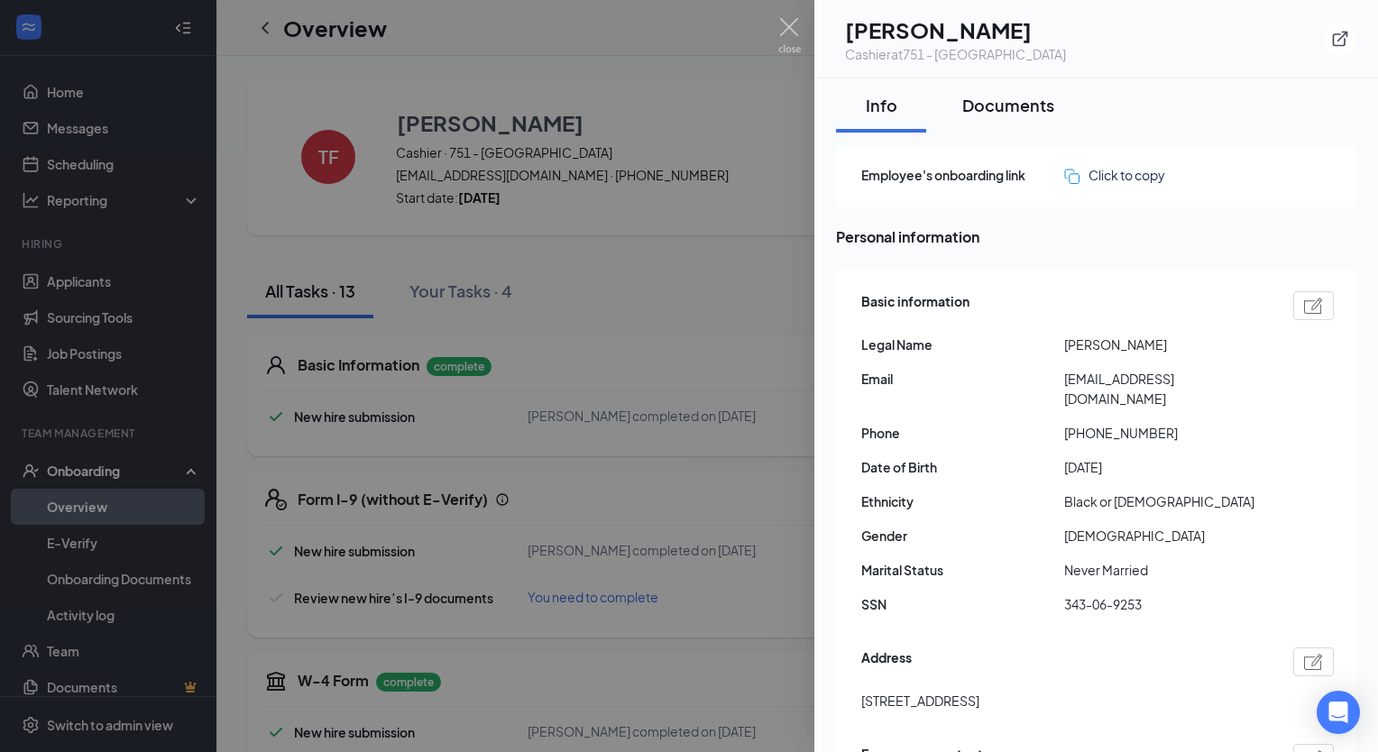
click at [1015, 91] on button "Documents" at bounding box center [1008, 105] width 128 height 54
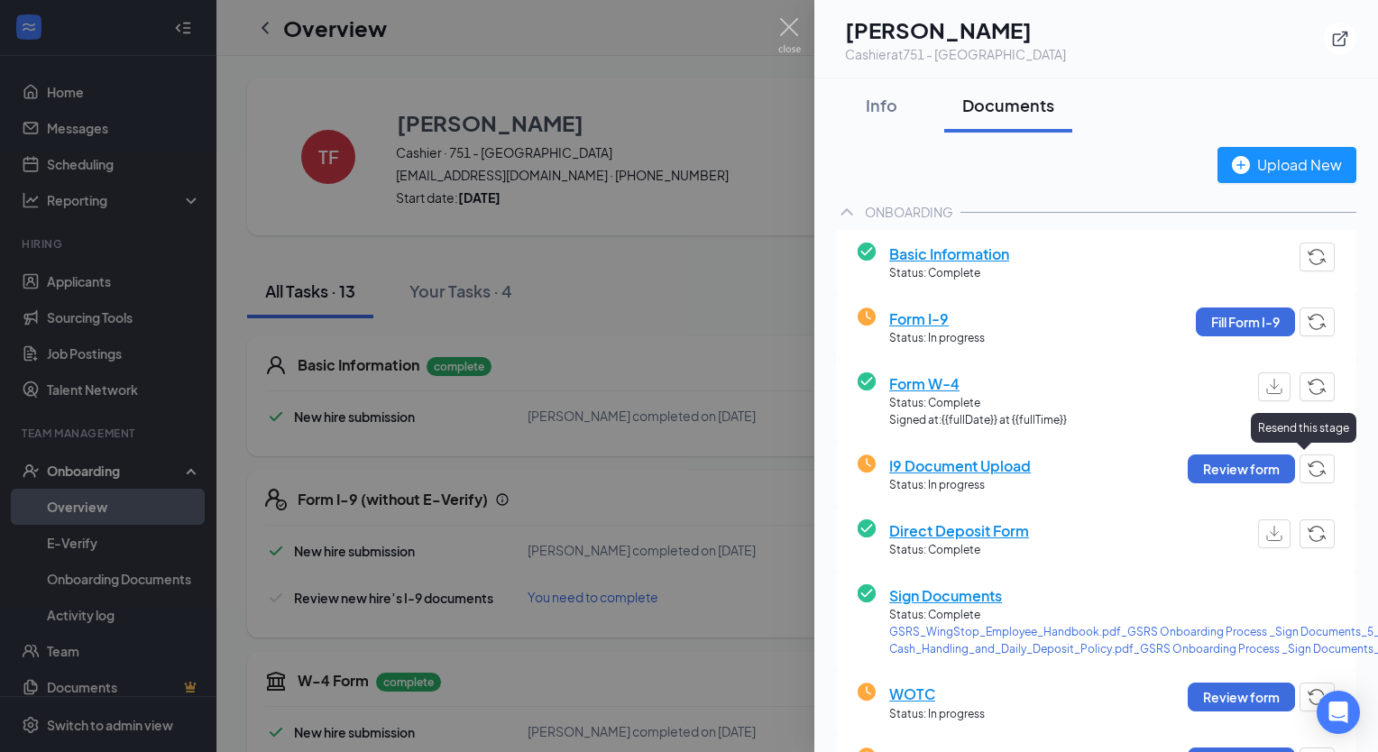
click at [1309, 473] on img "button" at bounding box center [1317, 469] width 19 height 16
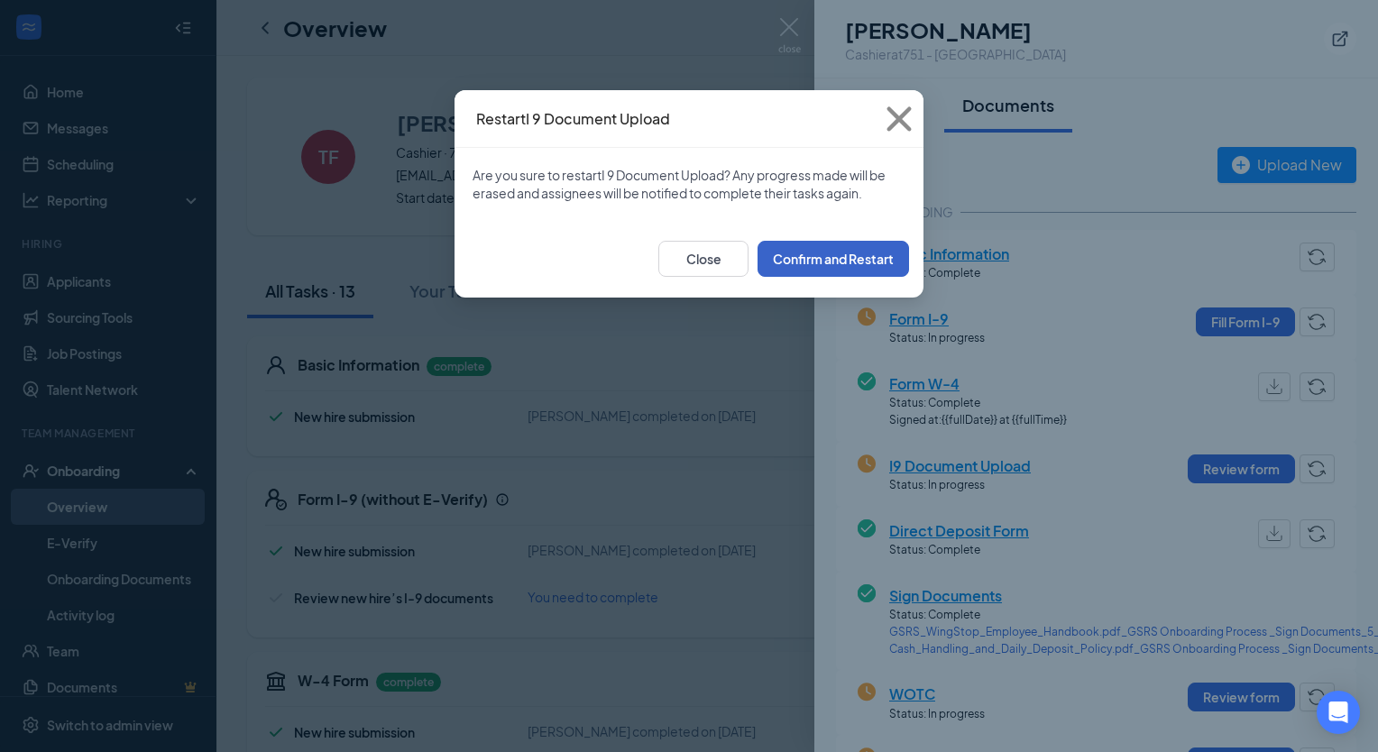
click at [850, 262] on button "Confirm and Restart" at bounding box center [832, 259] width 151 height 36
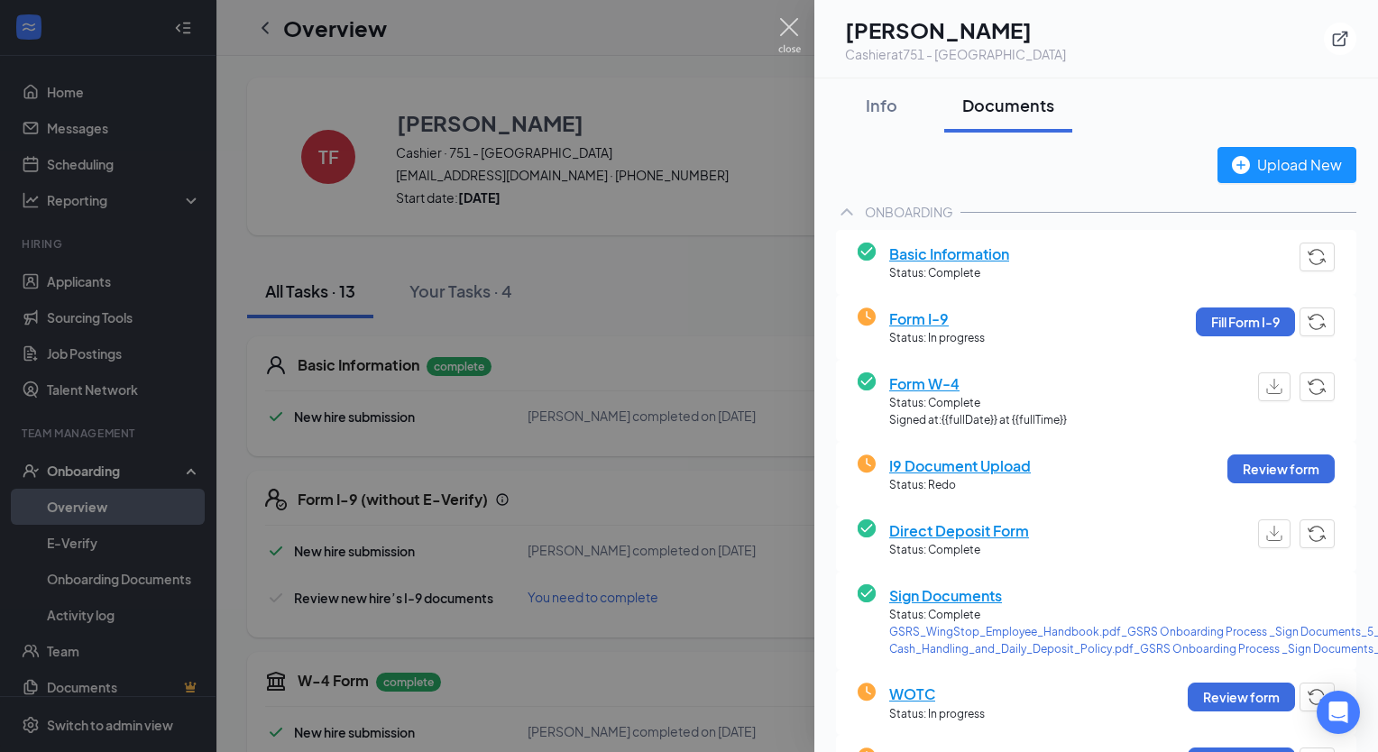
click at [786, 24] on img at bounding box center [789, 35] width 23 height 35
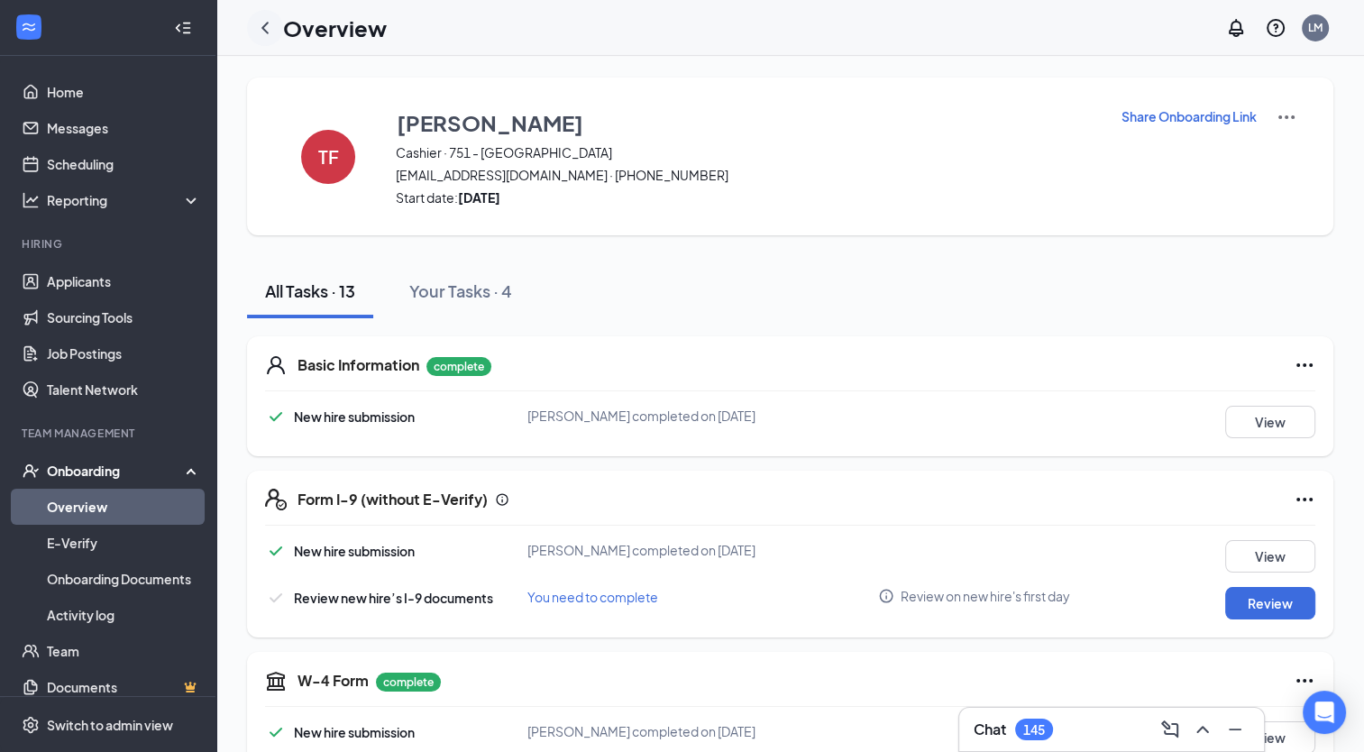
click at [266, 31] on icon "ChevronLeft" at bounding box center [265, 28] width 7 height 12
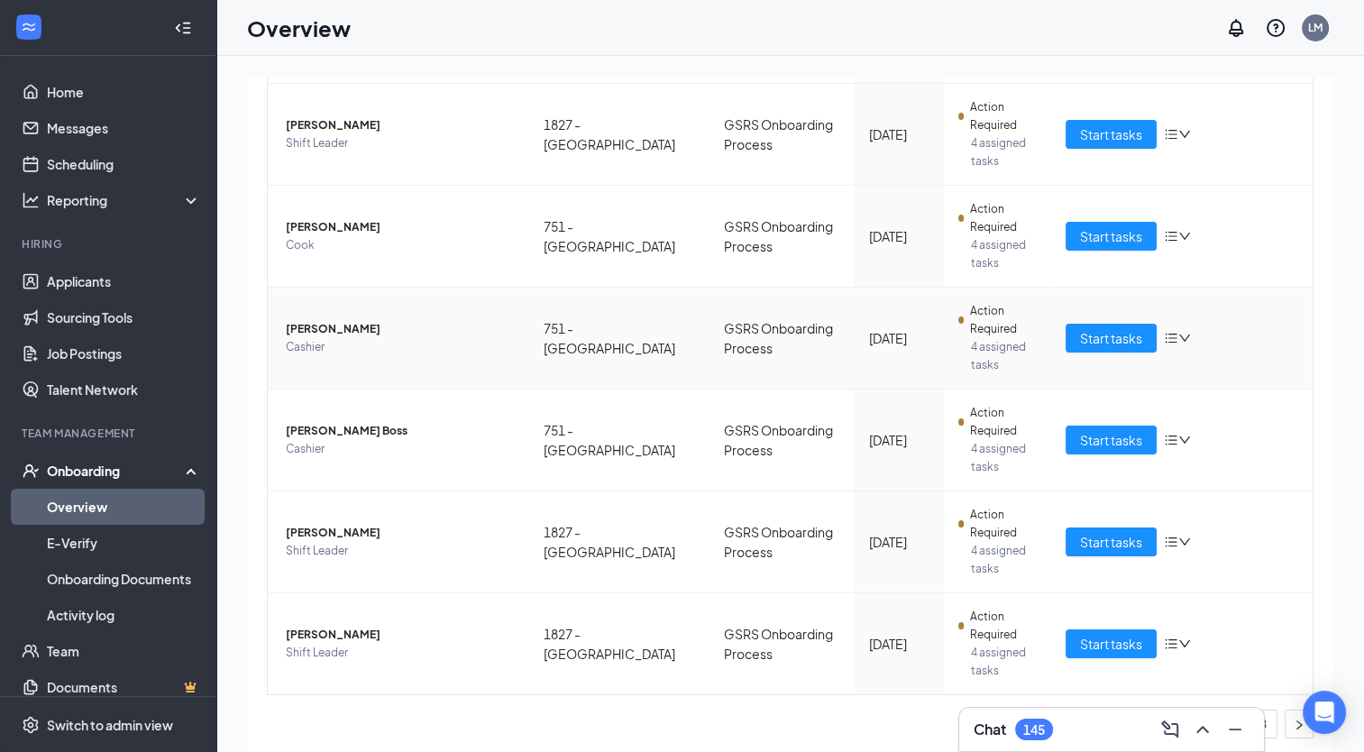
scroll to position [649, 0]
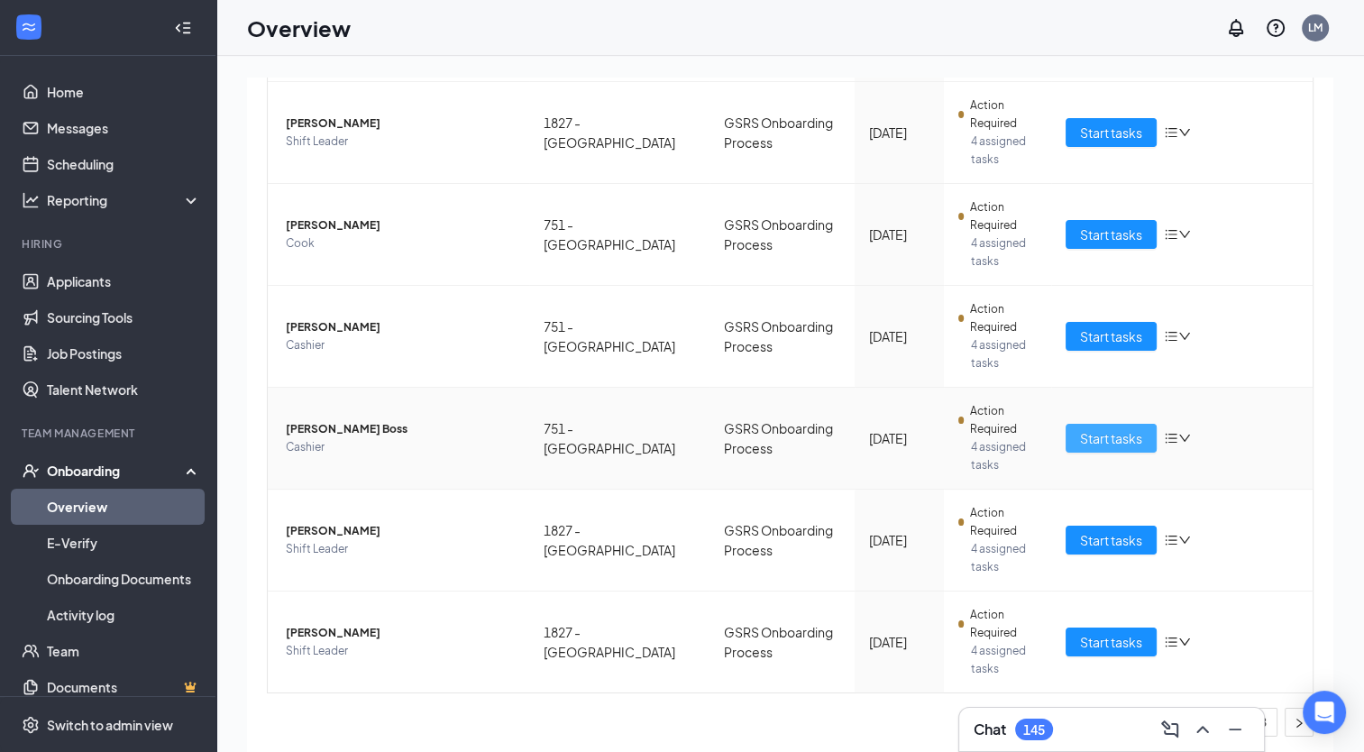
click at [1125, 438] on span "Start tasks" at bounding box center [1111, 438] width 62 height 20
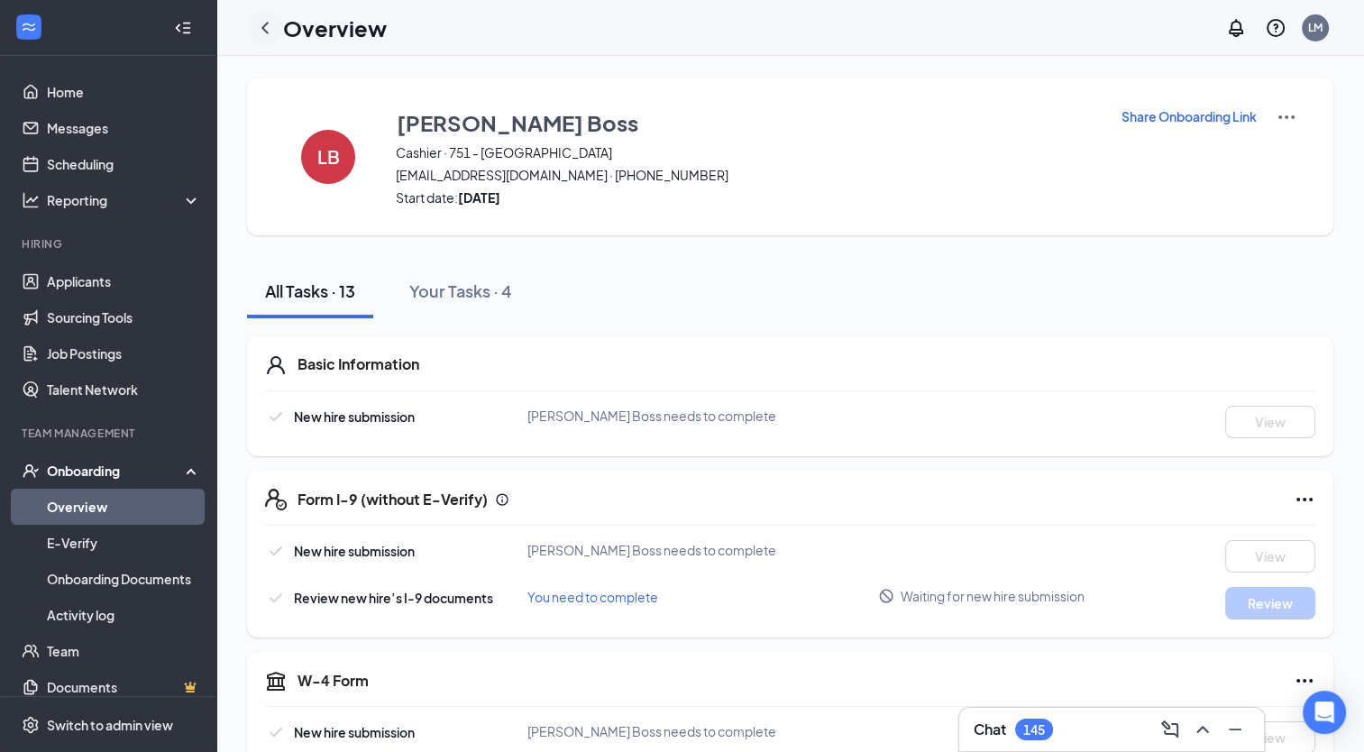
click at [262, 23] on icon "ChevronLeft" at bounding box center [265, 28] width 22 height 22
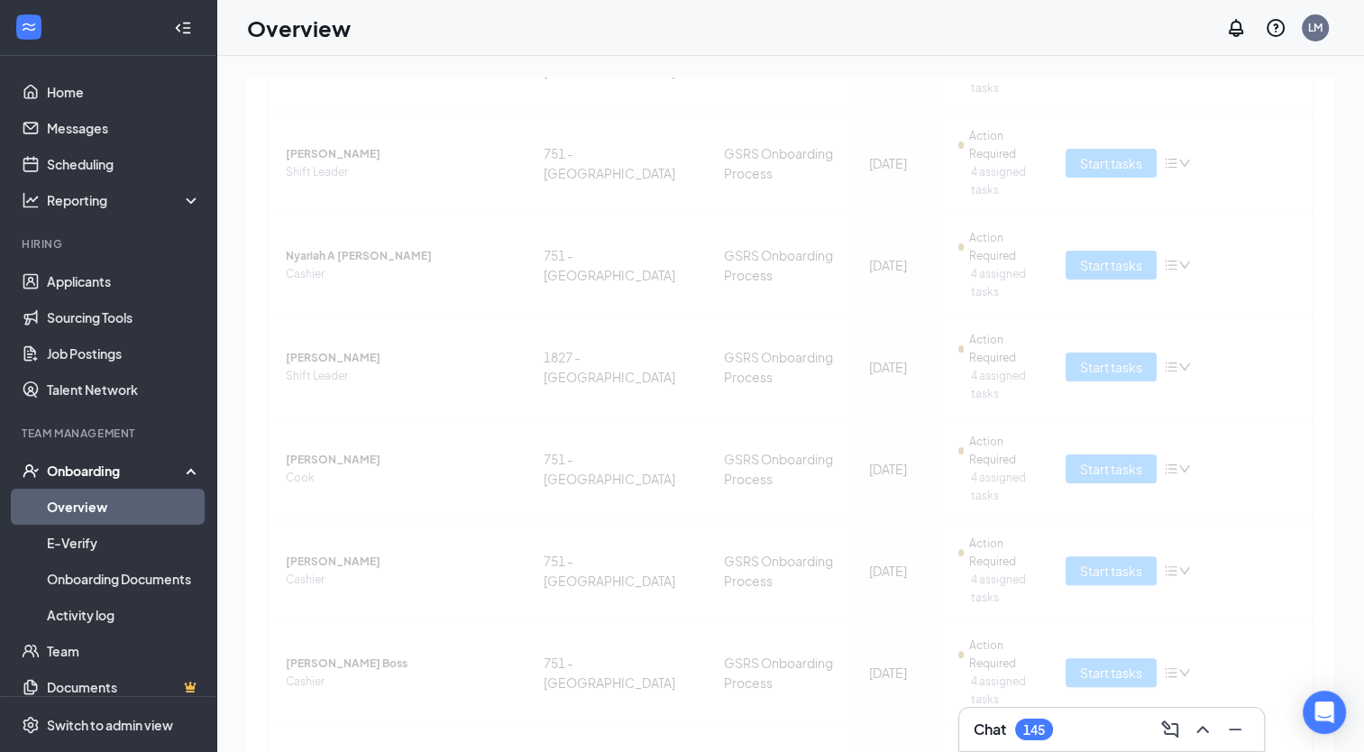
scroll to position [649, 0]
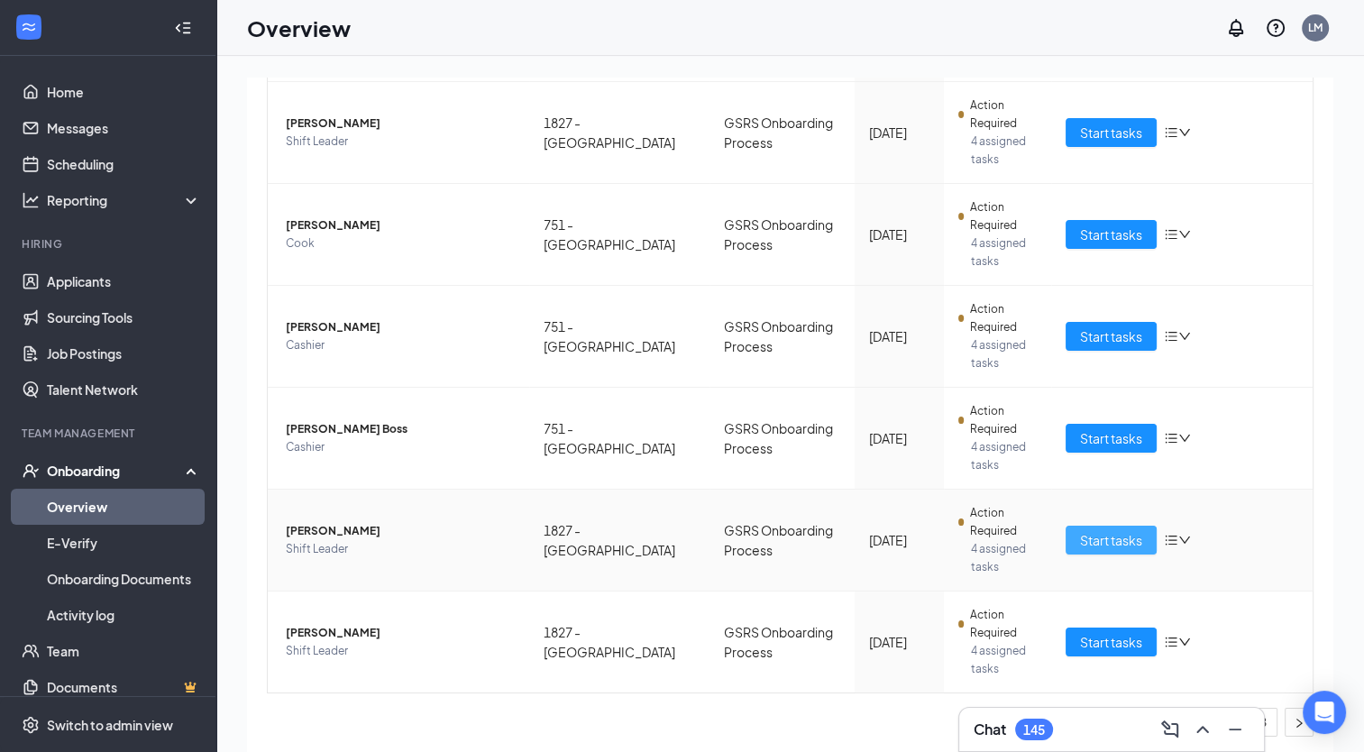
click at [1104, 536] on span "Start tasks" at bounding box center [1111, 540] width 62 height 20
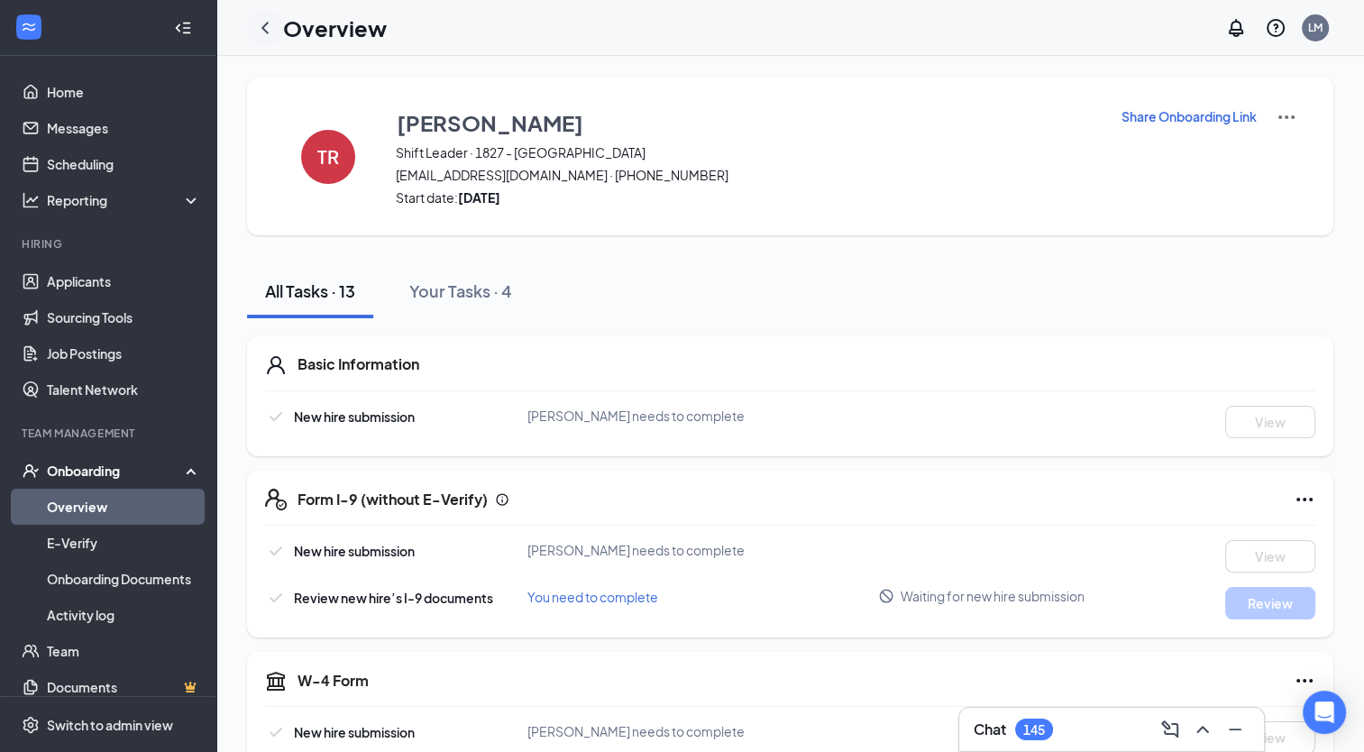
click at [264, 31] on icon "ChevronLeft" at bounding box center [265, 28] width 22 height 22
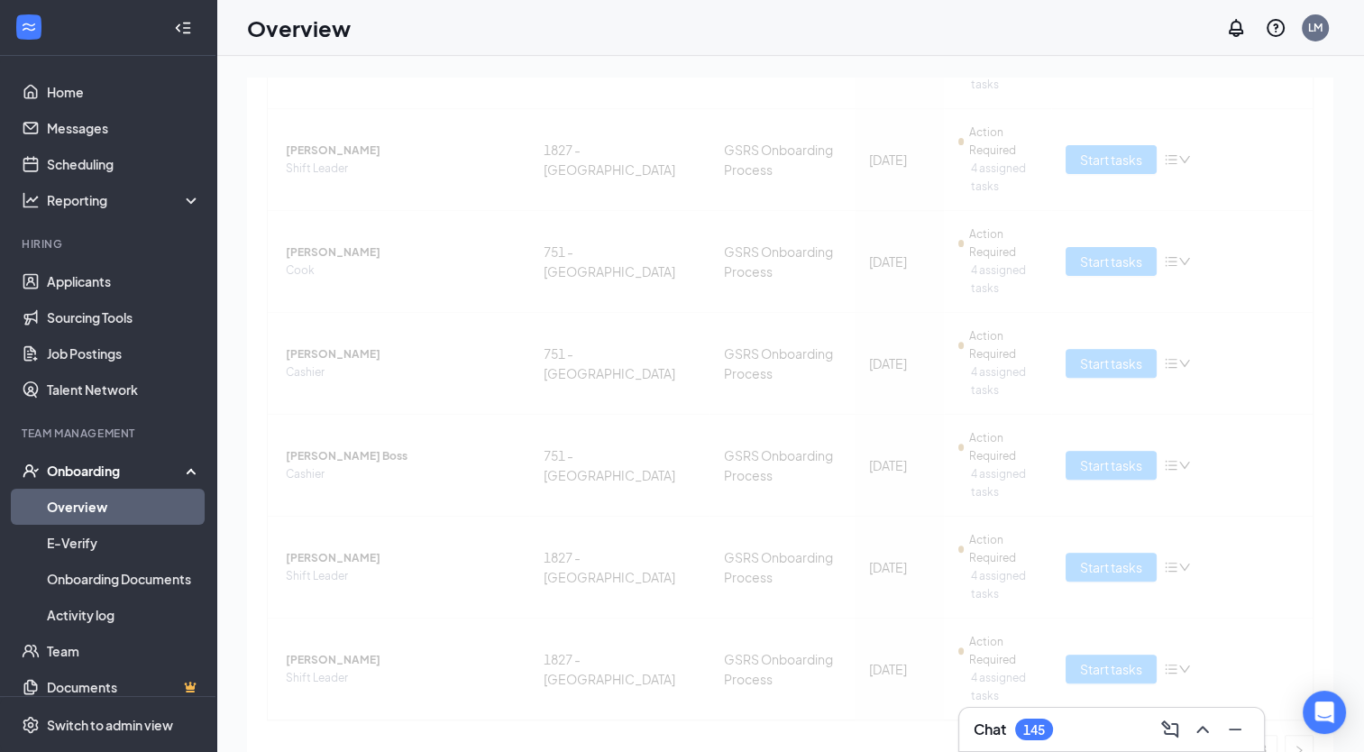
scroll to position [649, 0]
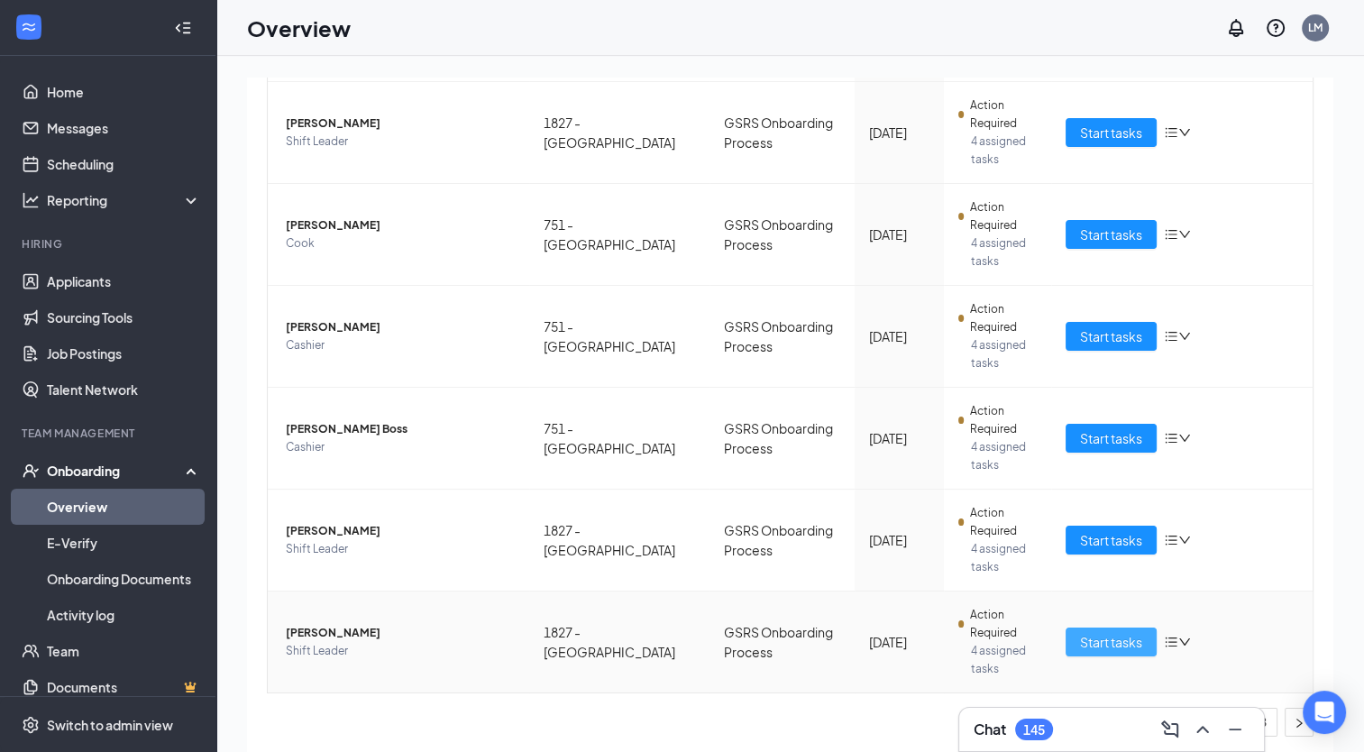
click at [1079, 628] on button "Start tasks" at bounding box center [1111, 642] width 91 height 29
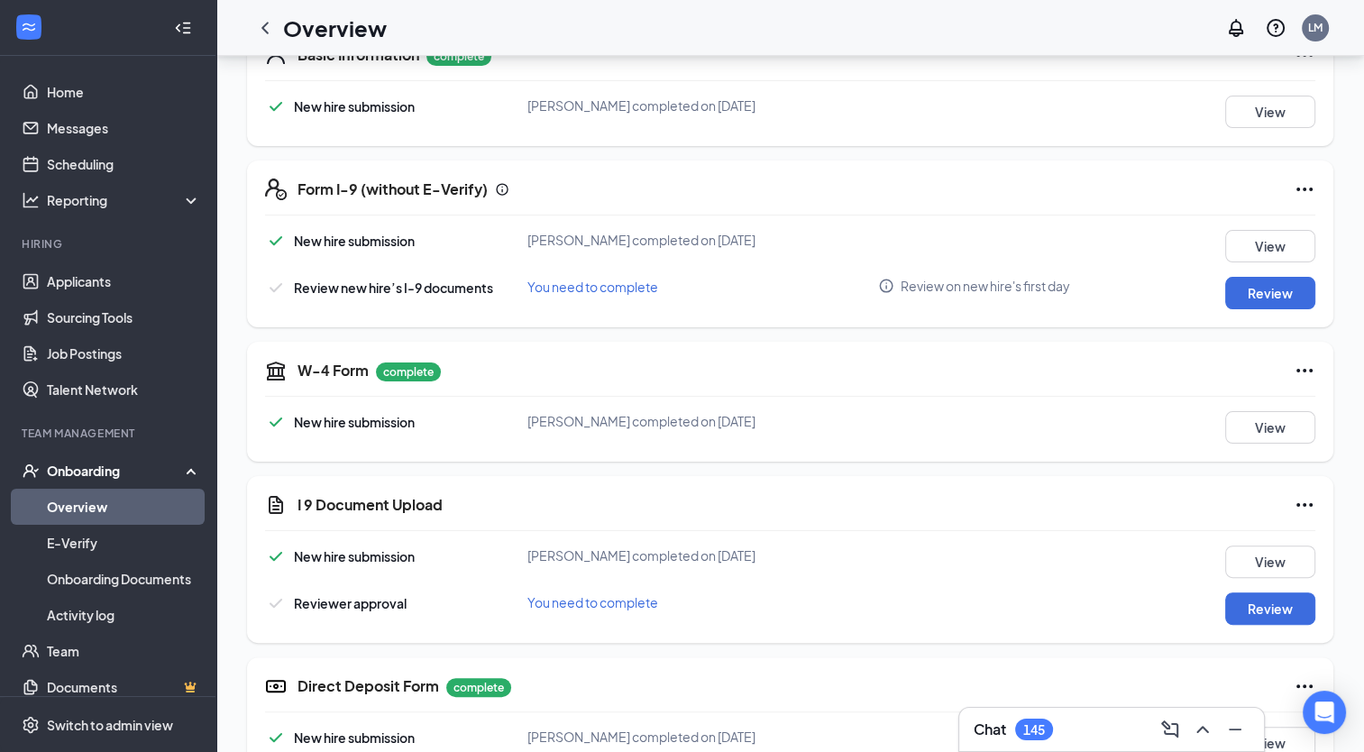
scroll to position [310, 0]
click at [1264, 609] on button "Review" at bounding box center [1271, 608] width 90 height 32
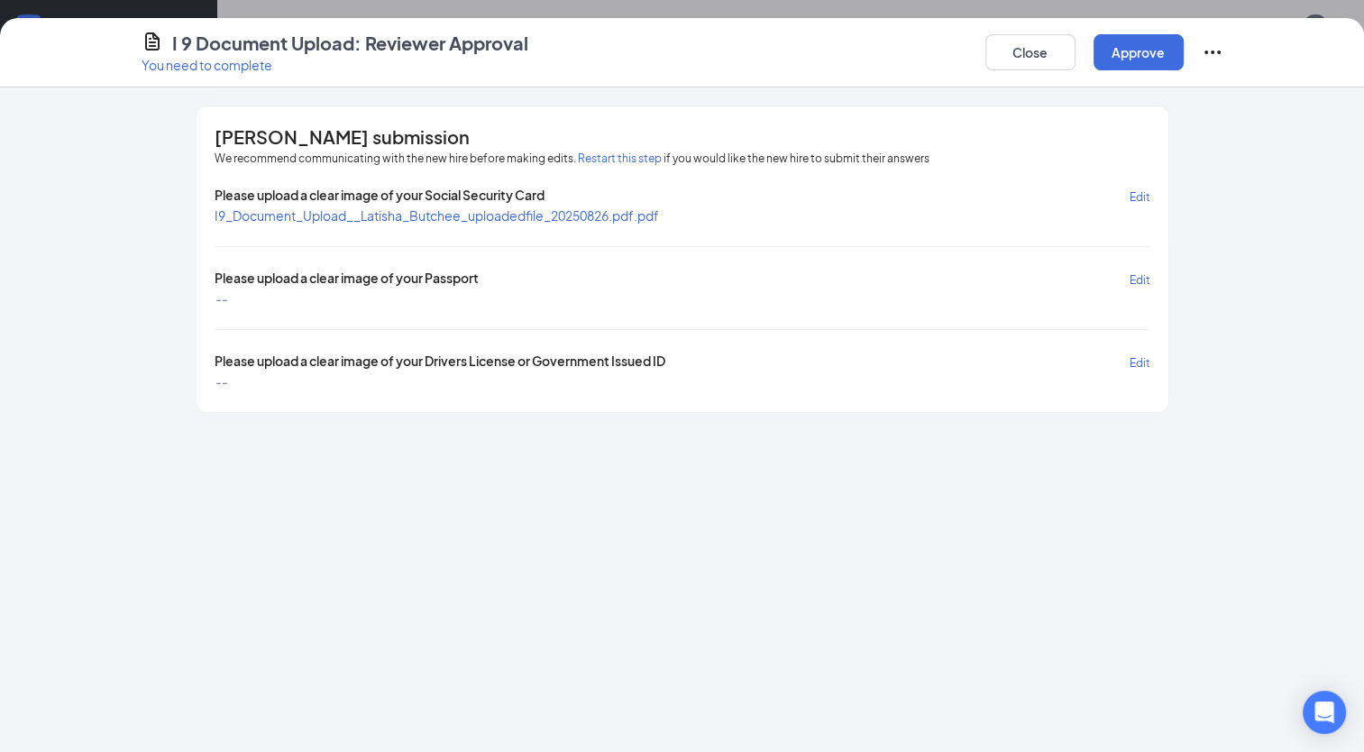
click at [524, 211] on span "I9_Document_Upload__Latisha_Butchee_uploadedfile_20250826.pdf.pdf" at bounding box center [437, 215] width 445 height 16
click at [1030, 49] on button "Close" at bounding box center [1031, 52] width 90 height 36
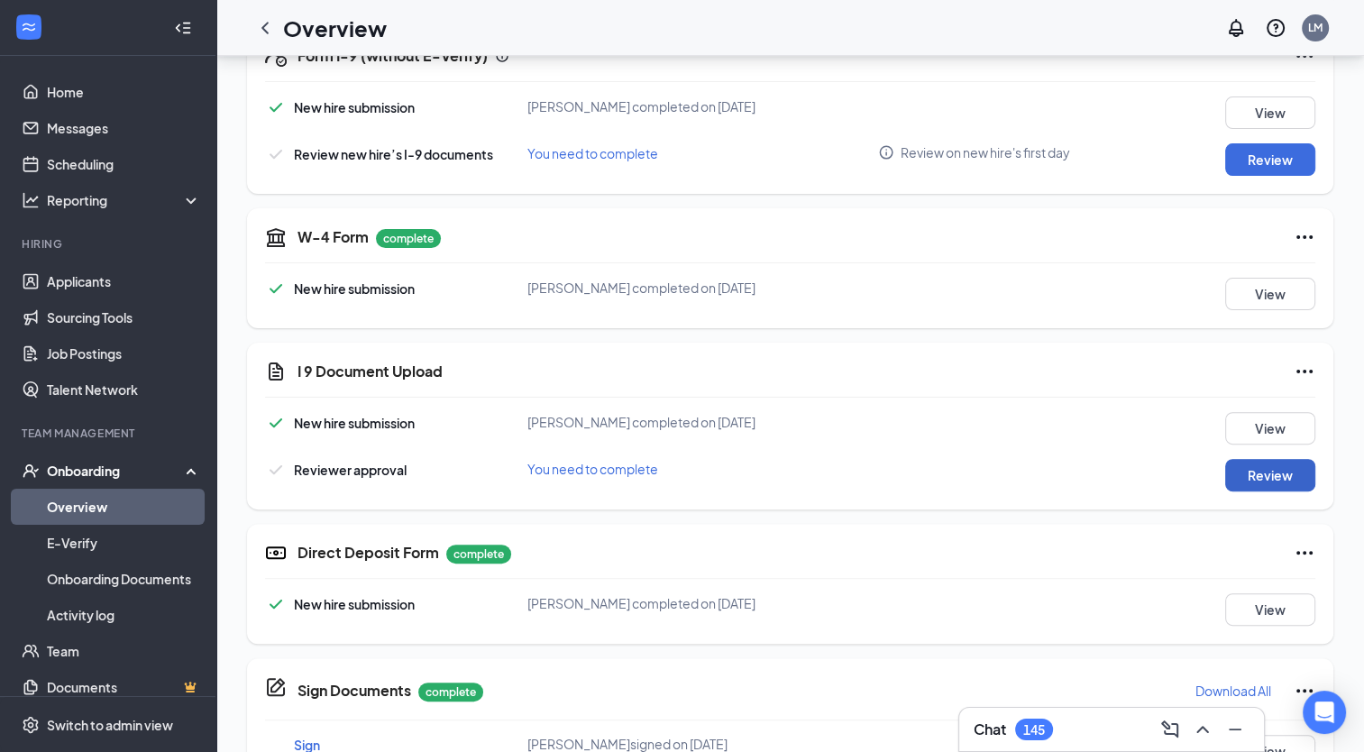
scroll to position [0, 0]
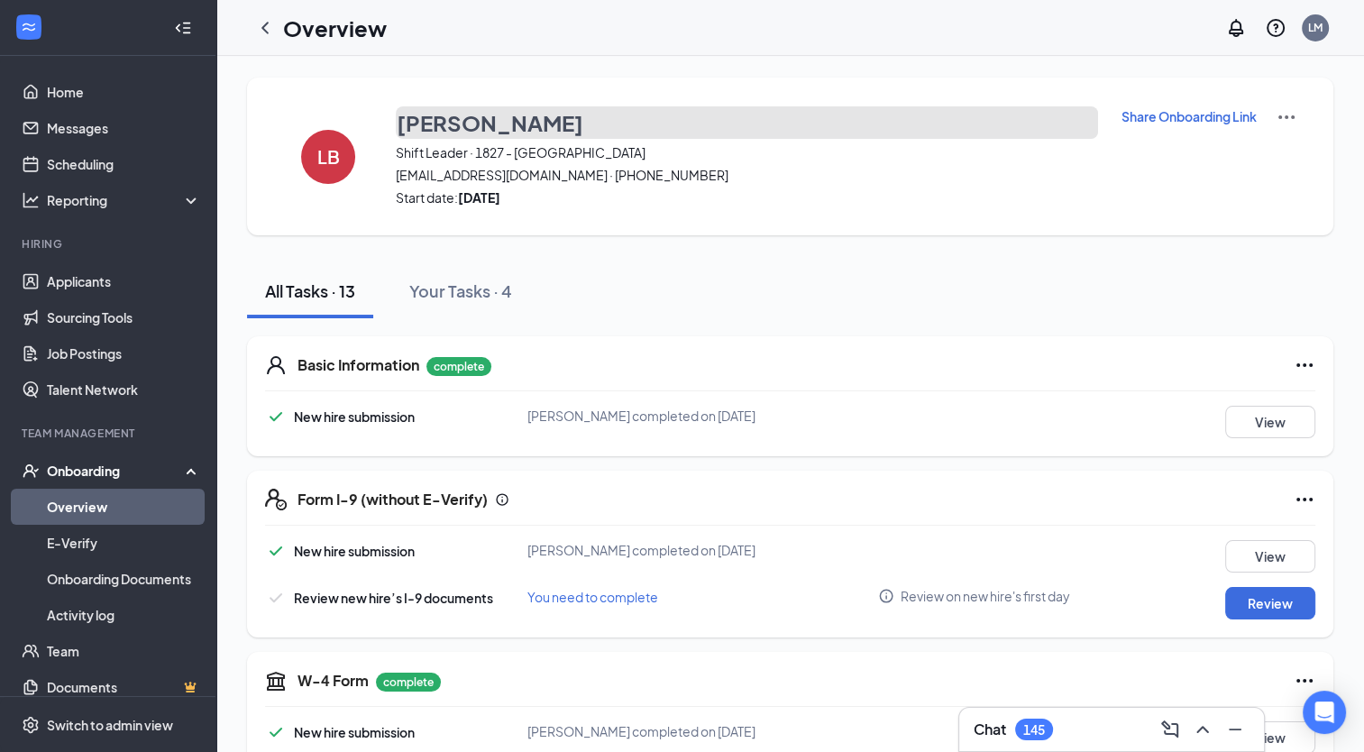
click at [430, 120] on h3 "[PERSON_NAME]" at bounding box center [490, 122] width 187 height 31
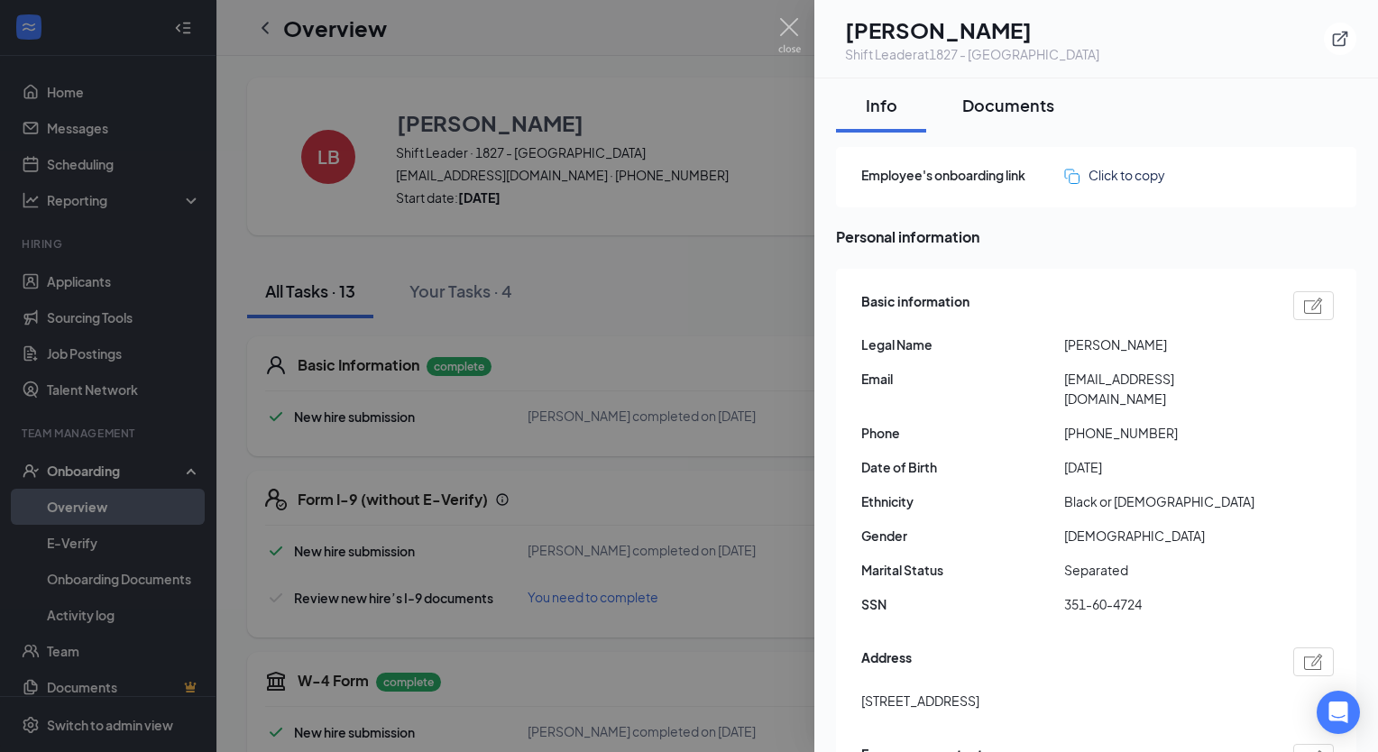
click at [1021, 111] on div "Documents" at bounding box center [1008, 105] width 92 height 23
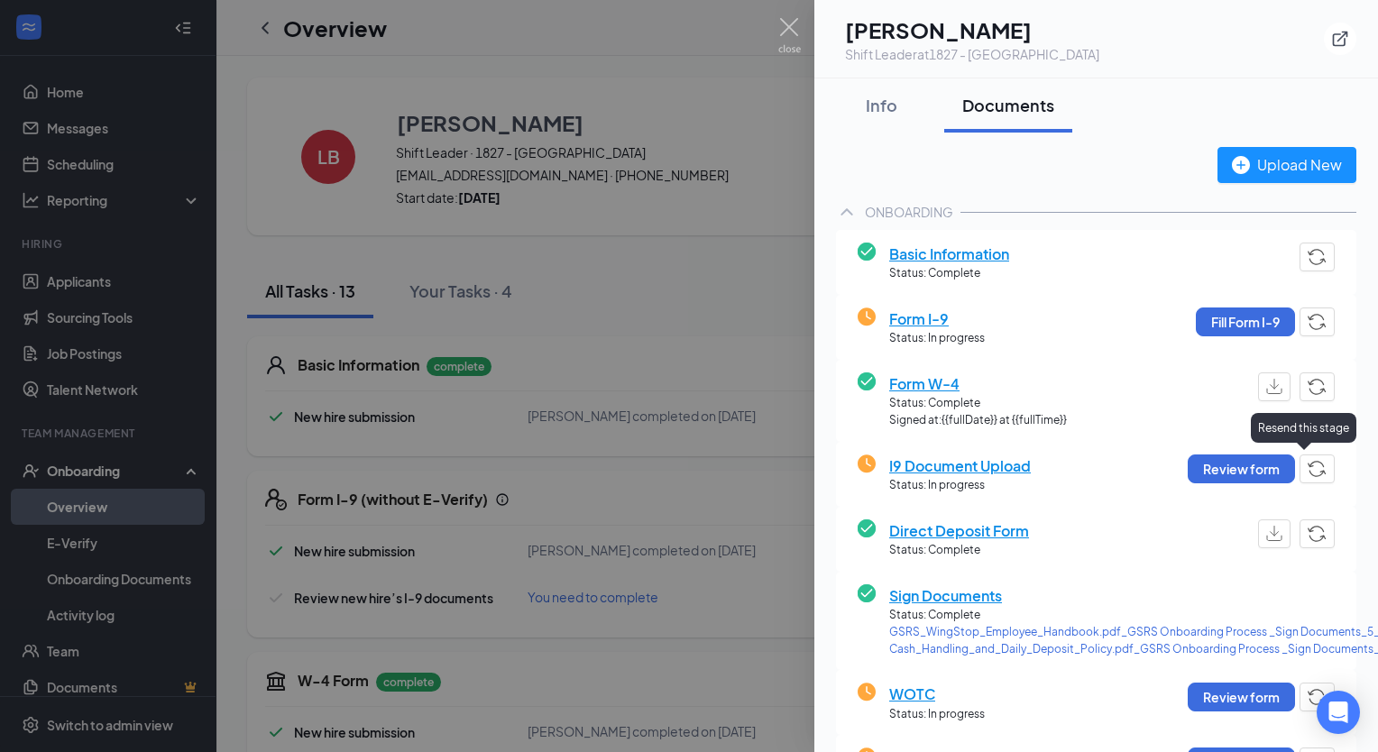
click at [1308, 470] on img "button" at bounding box center [1317, 469] width 19 height 16
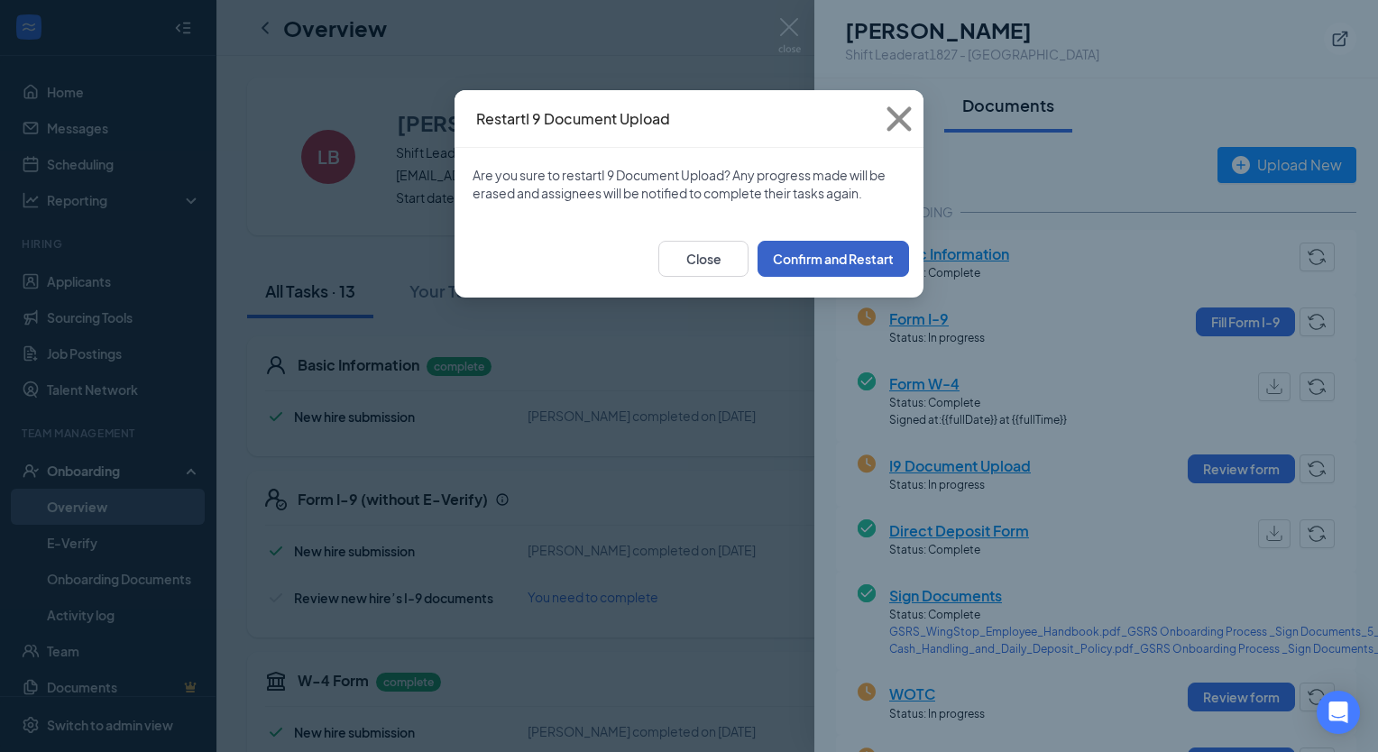
click at [835, 273] on button "Confirm and Restart" at bounding box center [832, 259] width 151 height 36
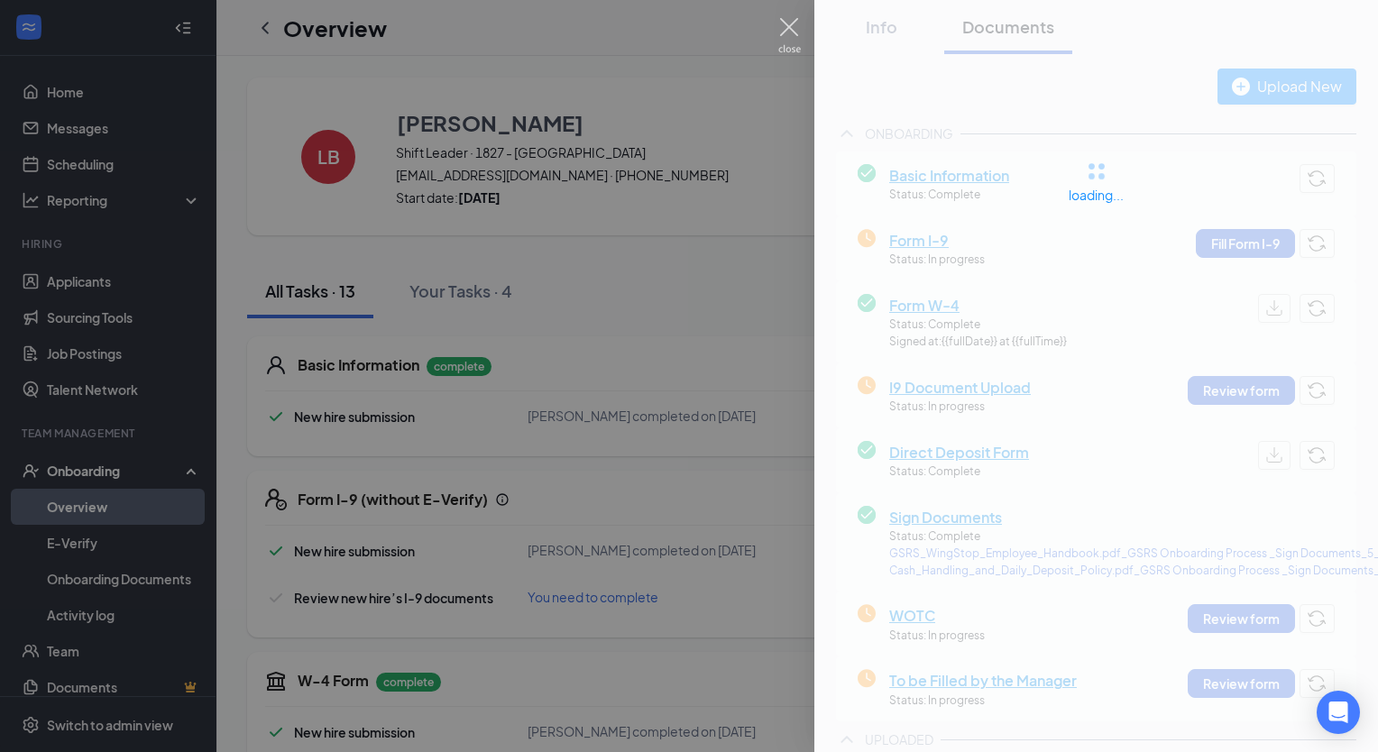
click at [787, 21] on img at bounding box center [789, 35] width 23 height 35
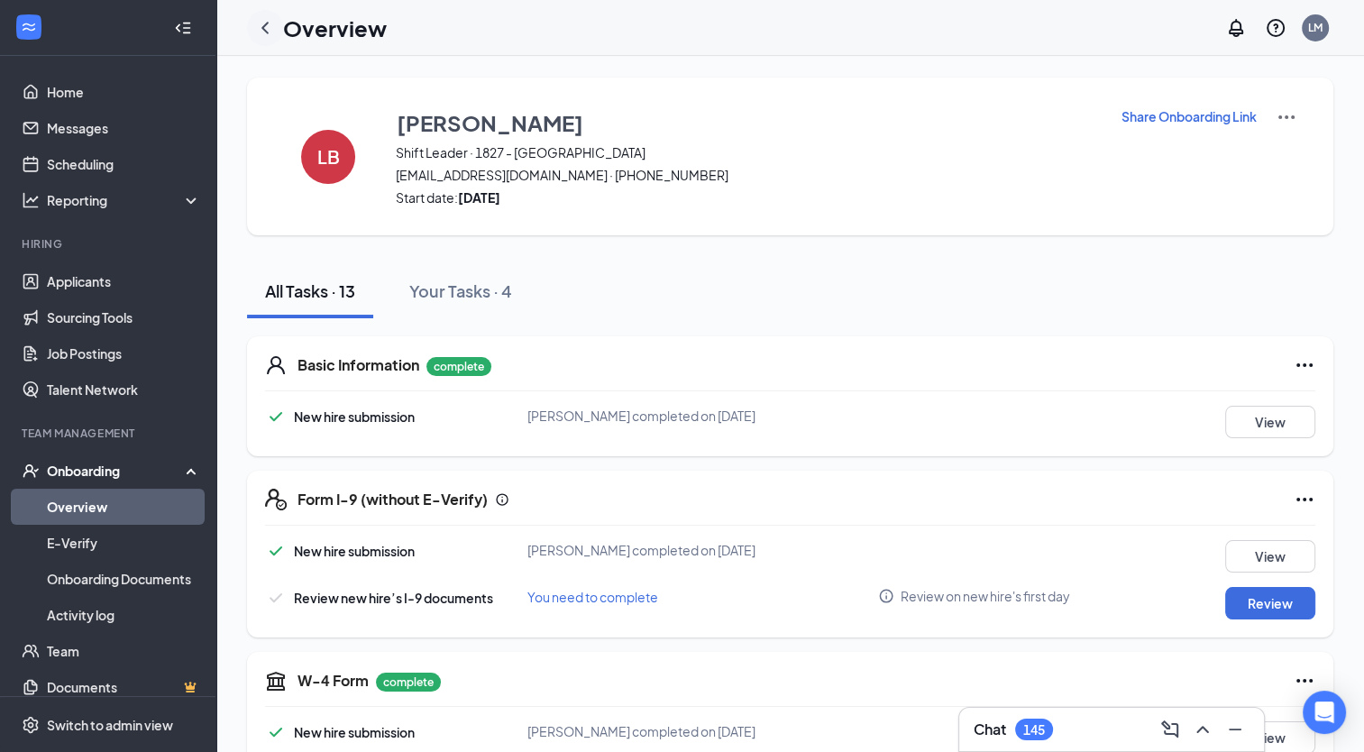
click at [269, 23] on icon "ChevronLeft" at bounding box center [265, 28] width 22 height 22
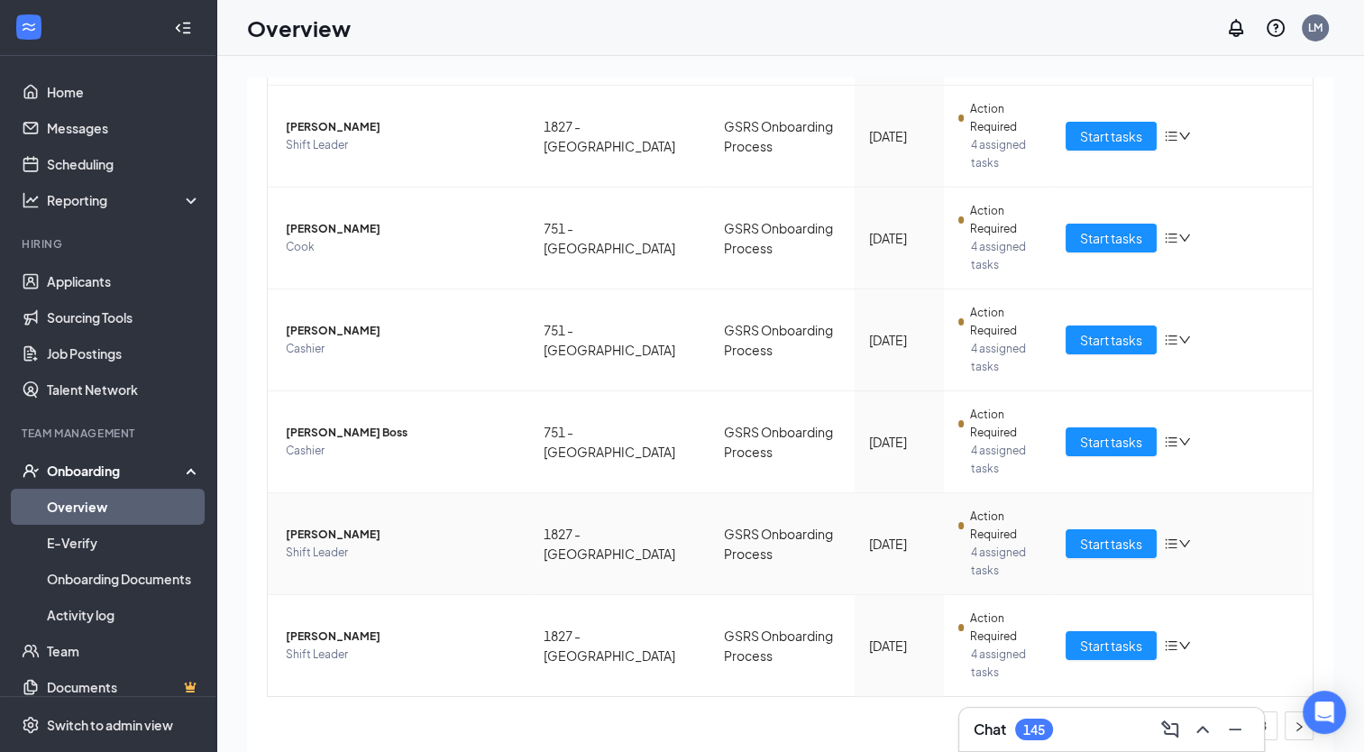
scroll to position [649, 0]
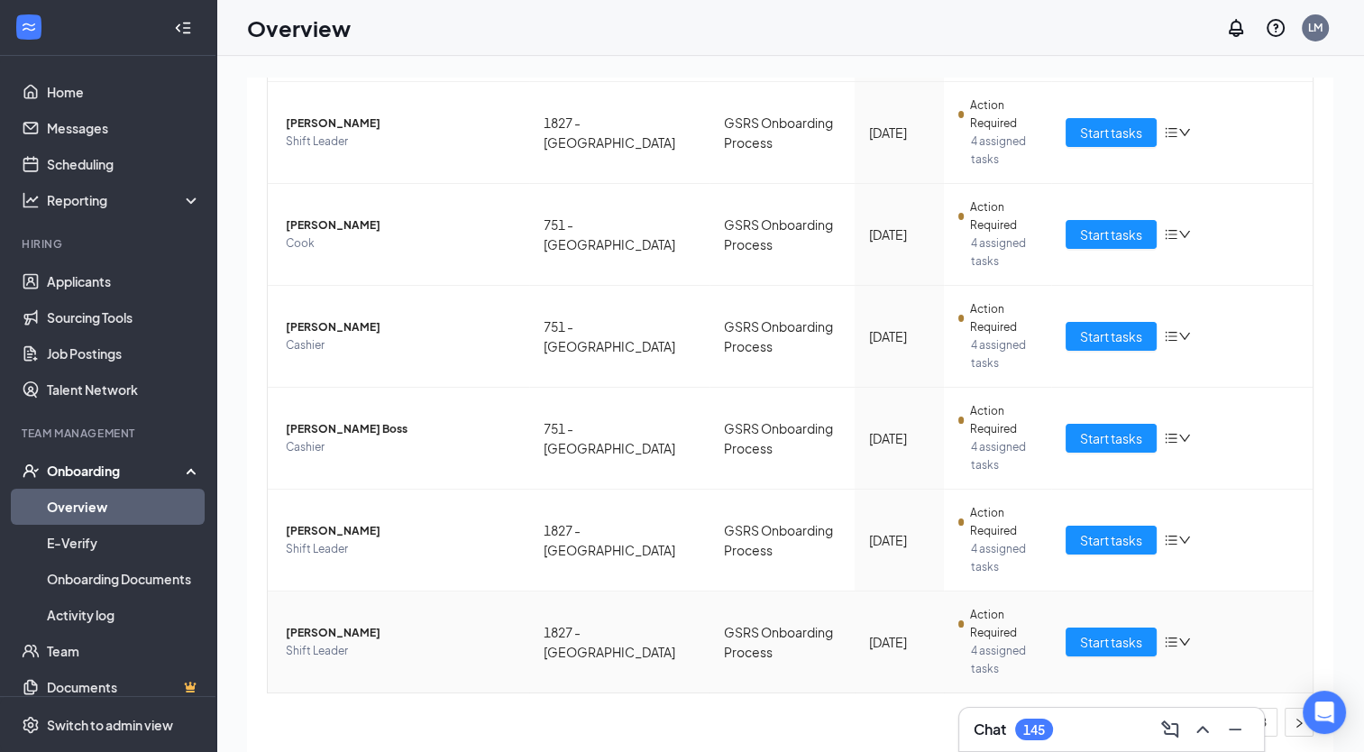
click at [344, 631] on span "[PERSON_NAME]" at bounding box center [400, 633] width 229 height 18
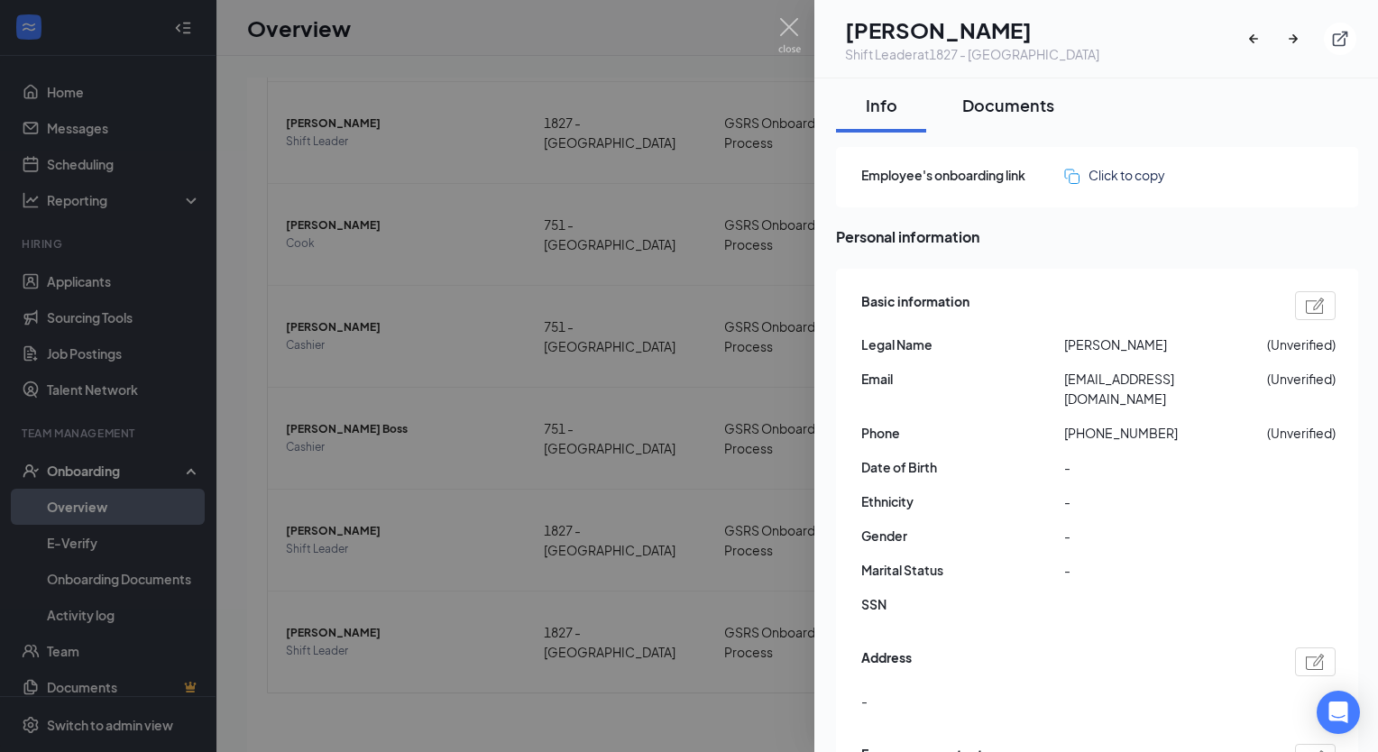
click at [1039, 105] on div "Documents" at bounding box center [1008, 105] width 92 height 23
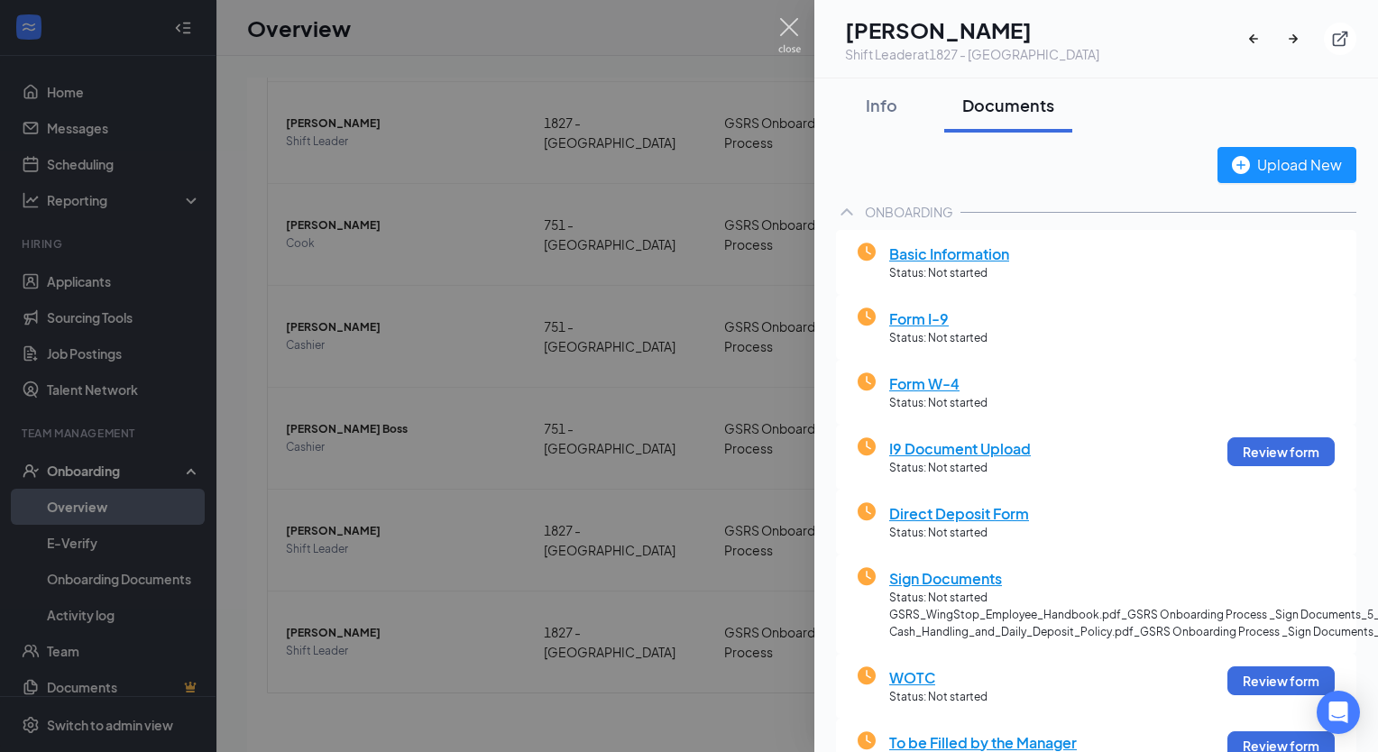
click at [778, 38] on img at bounding box center [789, 35] width 23 height 35
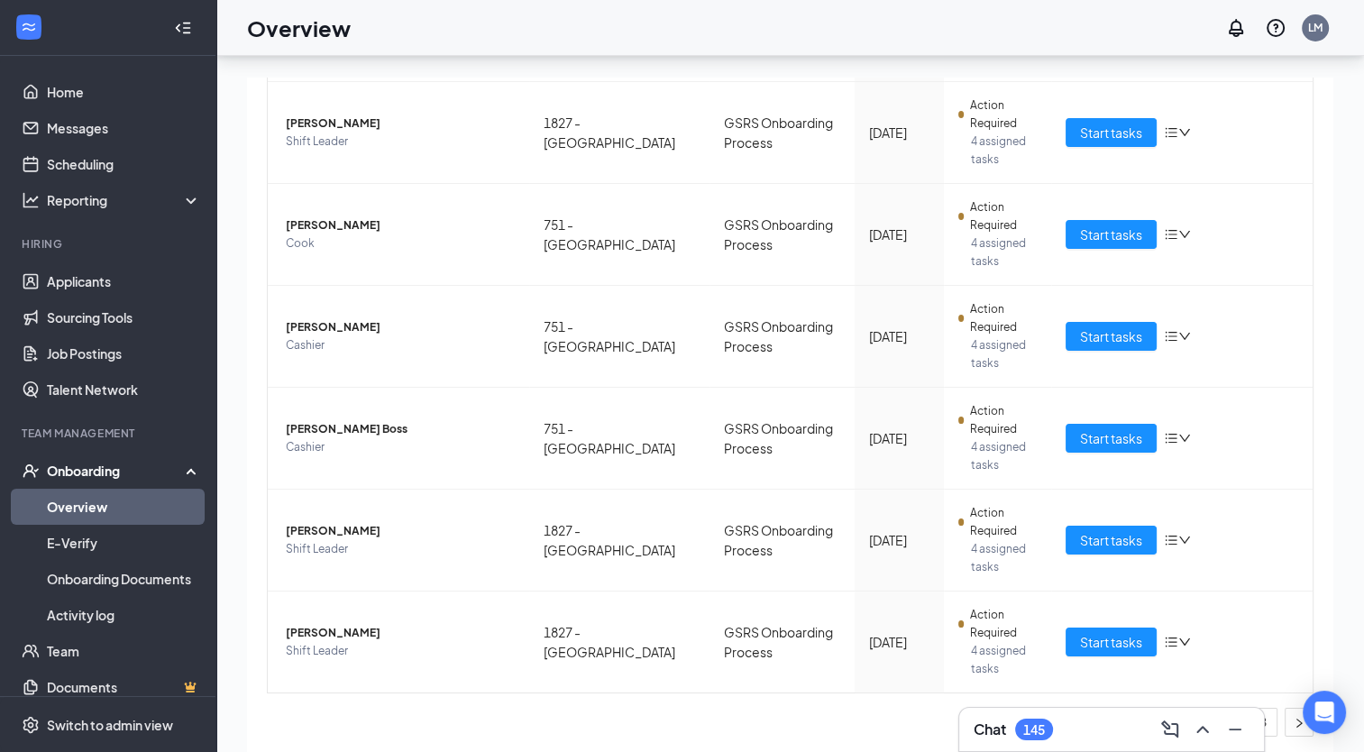
scroll to position [81, 0]
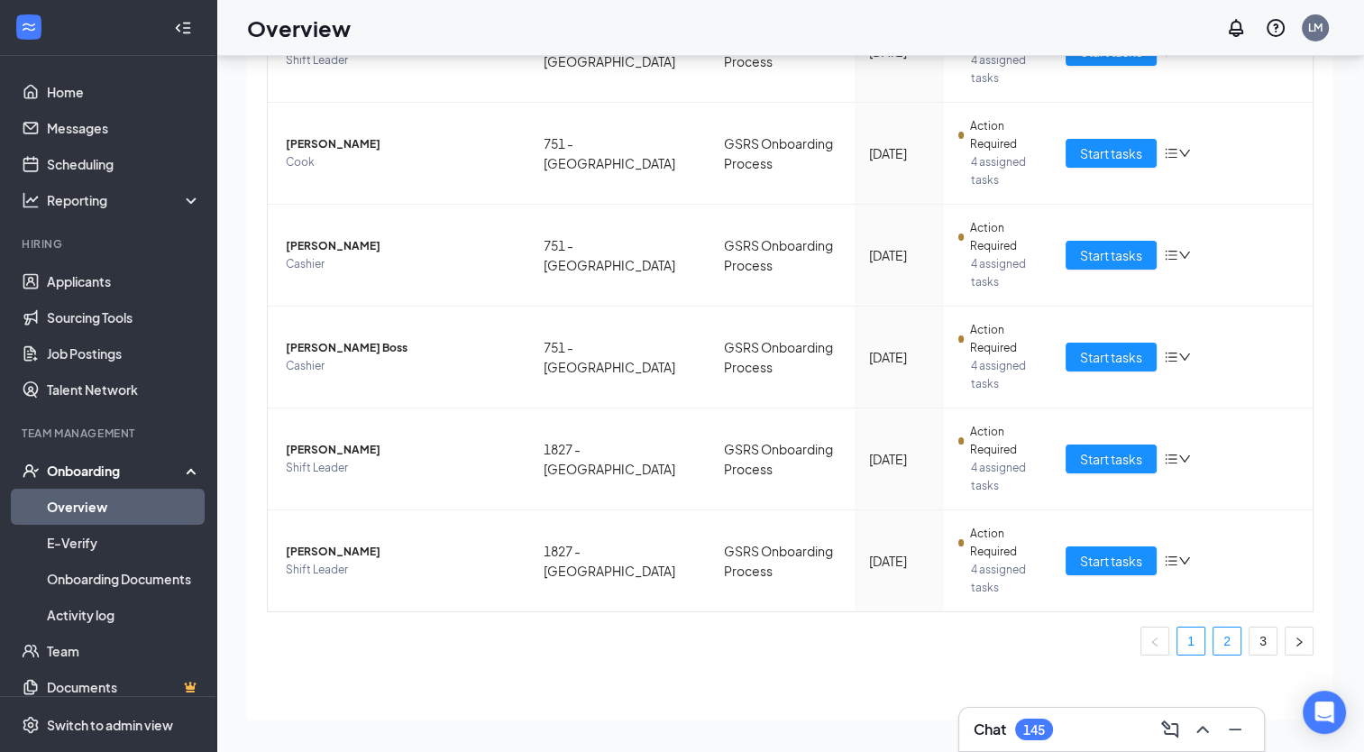
click at [1214, 629] on link "2" at bounding box center [1227, 641] width 27 height 27
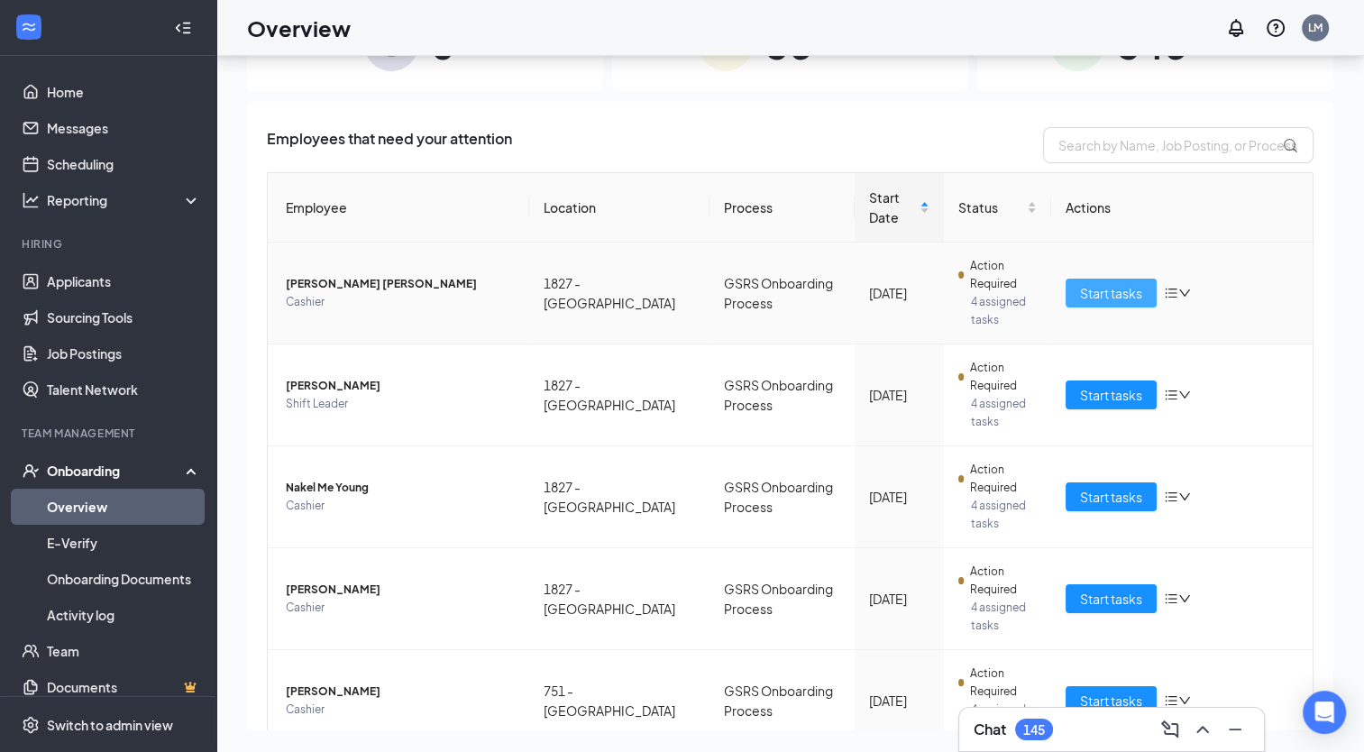
click at [1094, 301] on span "Start tasks" at bounding box center [1111, 293] width 62 height 20
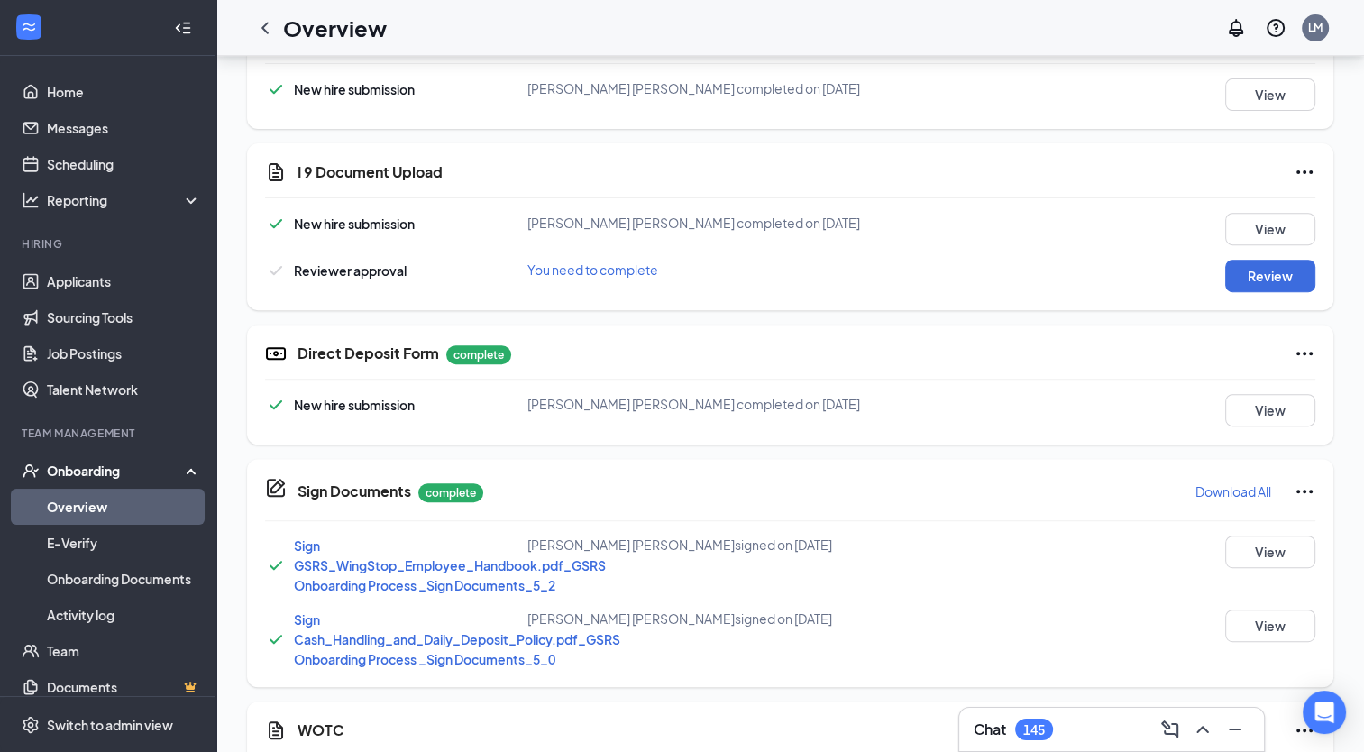
scroll to position [644, 0]
click at [1281, 272] on button "Review" at bounding box center [1271, 275] width 90 height 32
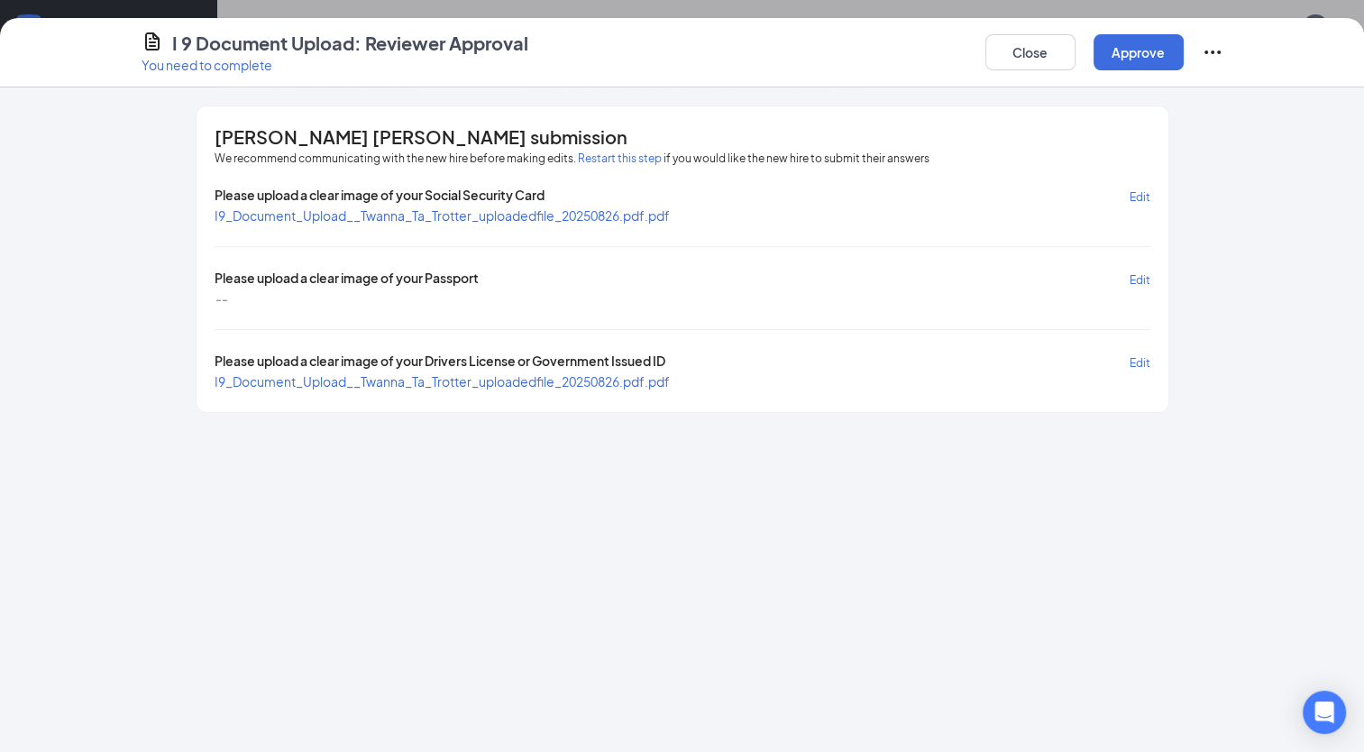
click at [478, 215] on span "I9_Document_Upload__Twanna_Ta_Trotter_uploadedfile_20250826.pdf.pdf" at bounding box center [442, 215] width 455 height 16
click at [412, 379] on span "I9_Document_Upload__Twanna_Ta_Trotter_uploadedfile_20250826.pdf.pdf" at bounding box center [442, 381] width 455 height 16
click at [1151, 49] on button "Approve" at bounding box center [1139, 52] width 90 height 36
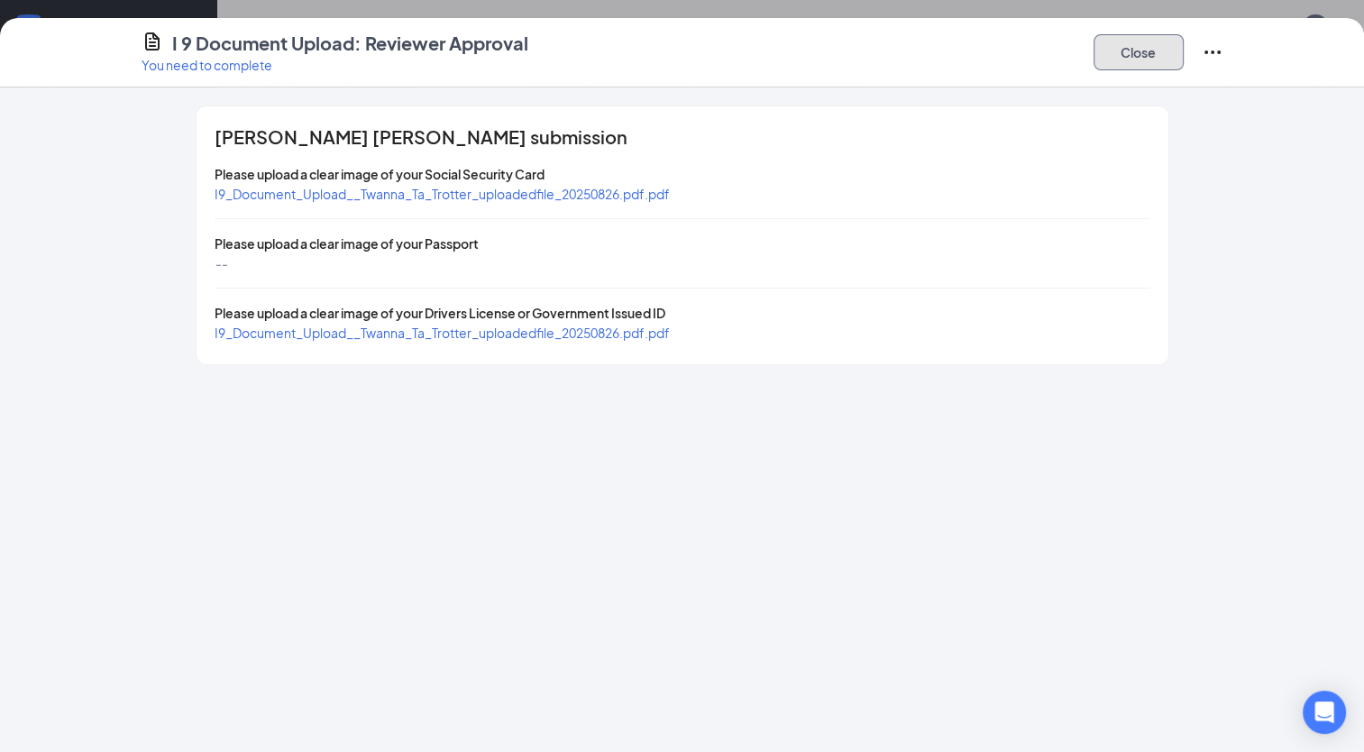
click at [1143, 56] on button "Close" at bounding box center [1139, 52] width 90 height 36
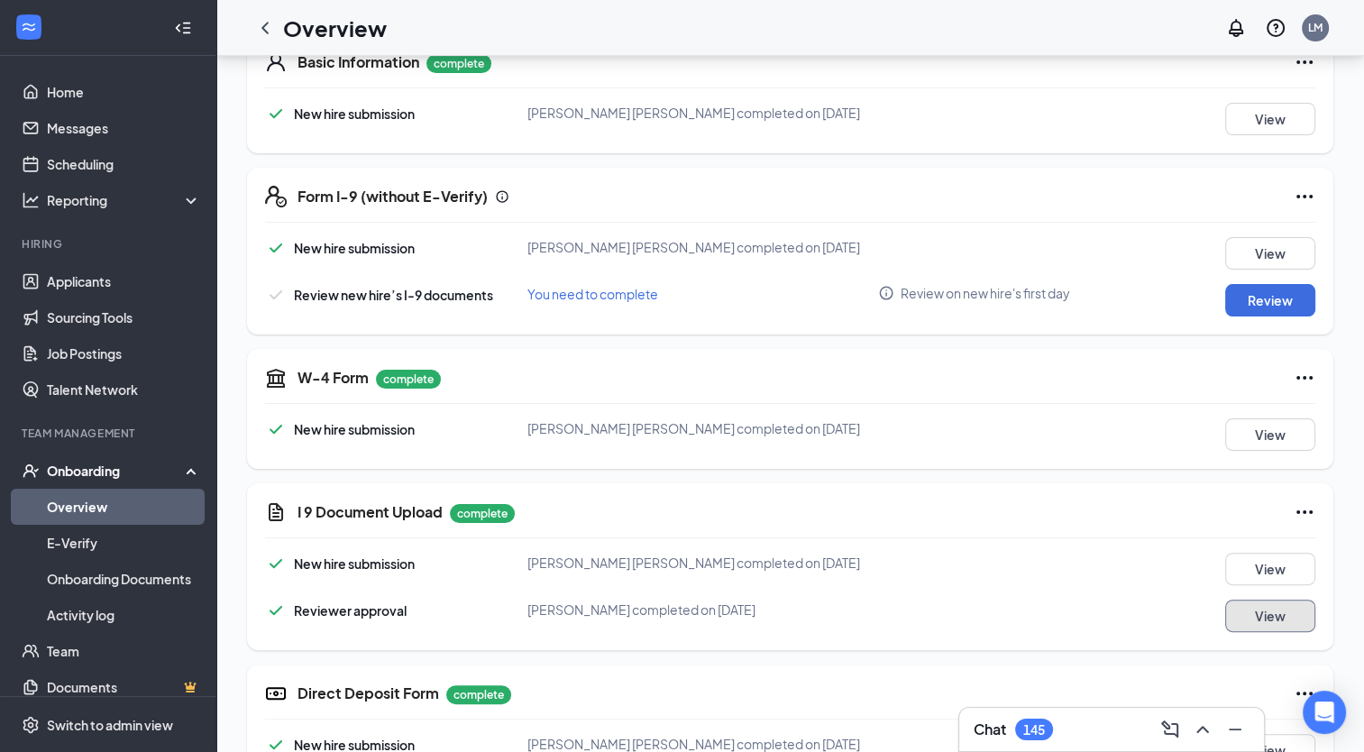
scroll to position [230, 0]
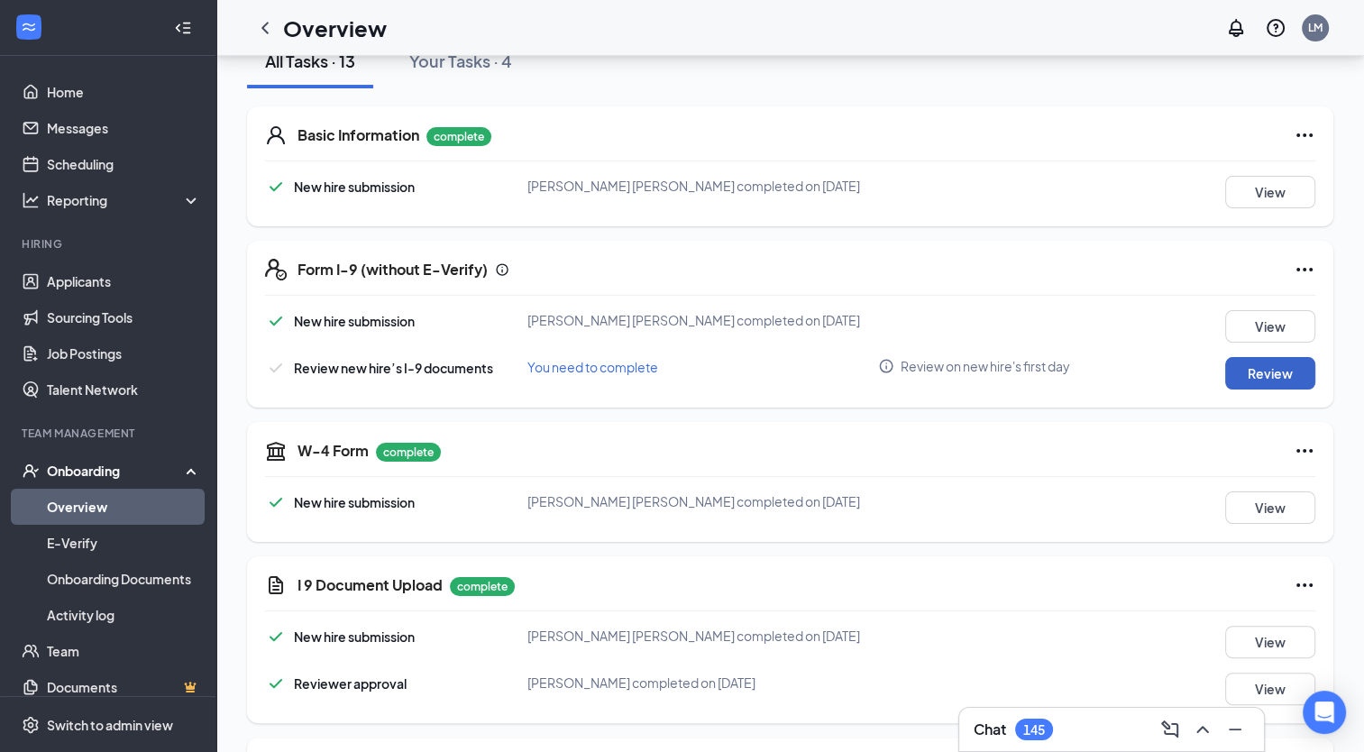
click at [1272, 381] on button "Review" at bounding box center [1271, 373] width 90 height 32
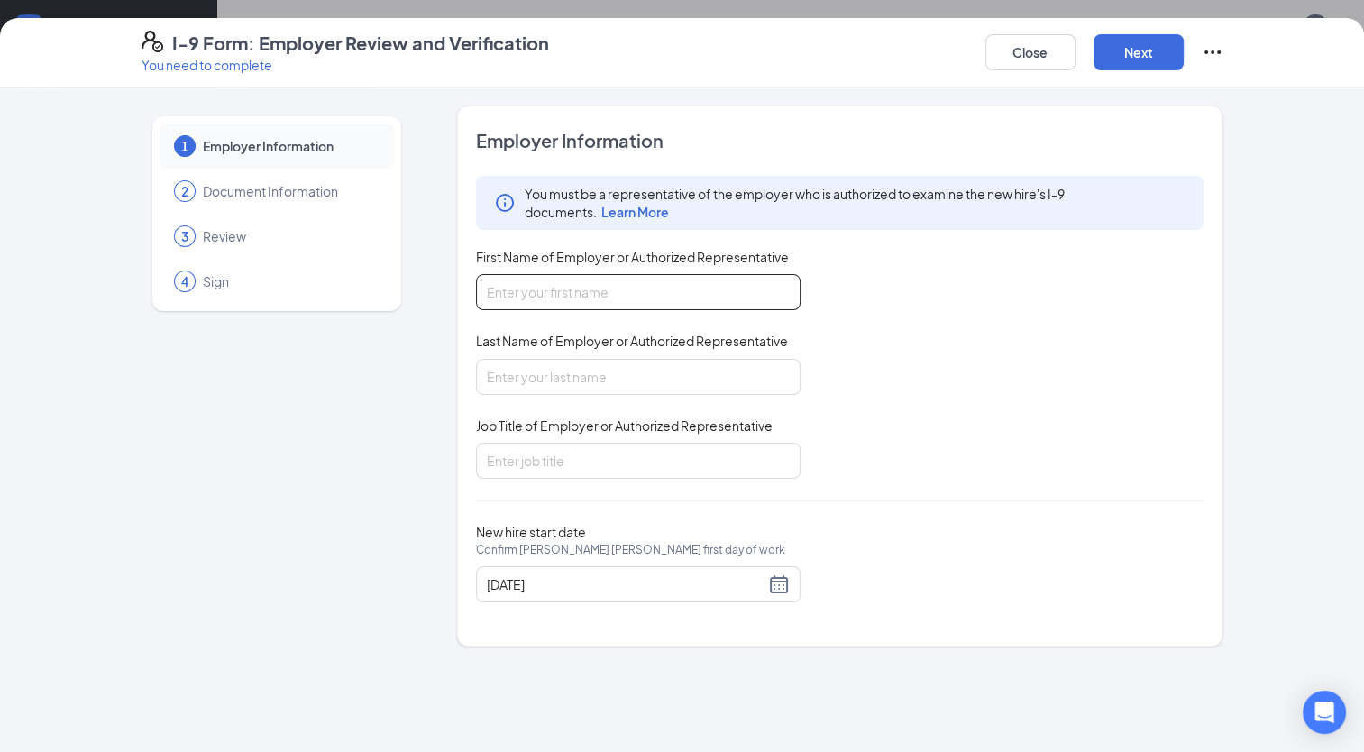
click at [578, 276] on input "First Name of Employer or Authorized Representative" at bounding box center [638, 292] width 325 height 36
type input "Lacey"
type input "[PERSON_NAME]"
type input "s"
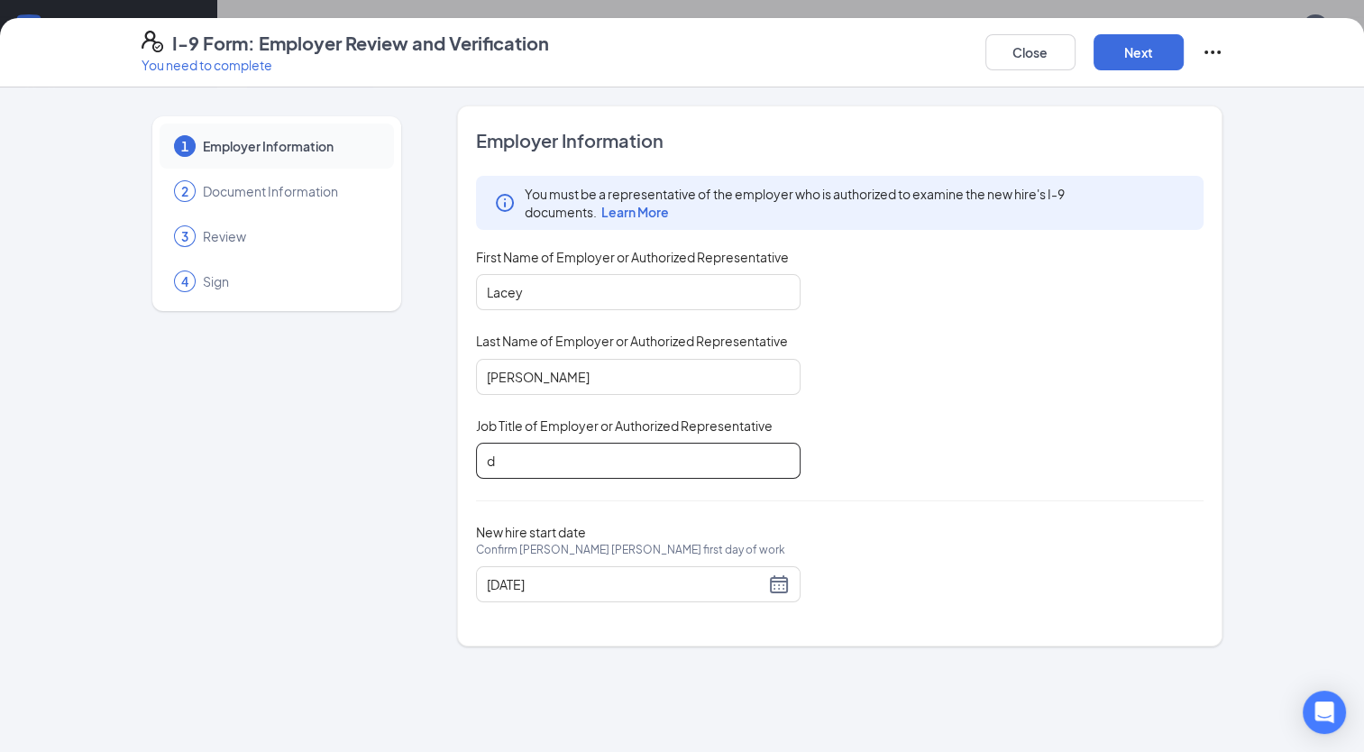
type input "District Manager"
click at [1141, 46] on button "Next" at bounding box center [1139, 52] width 90 height 36
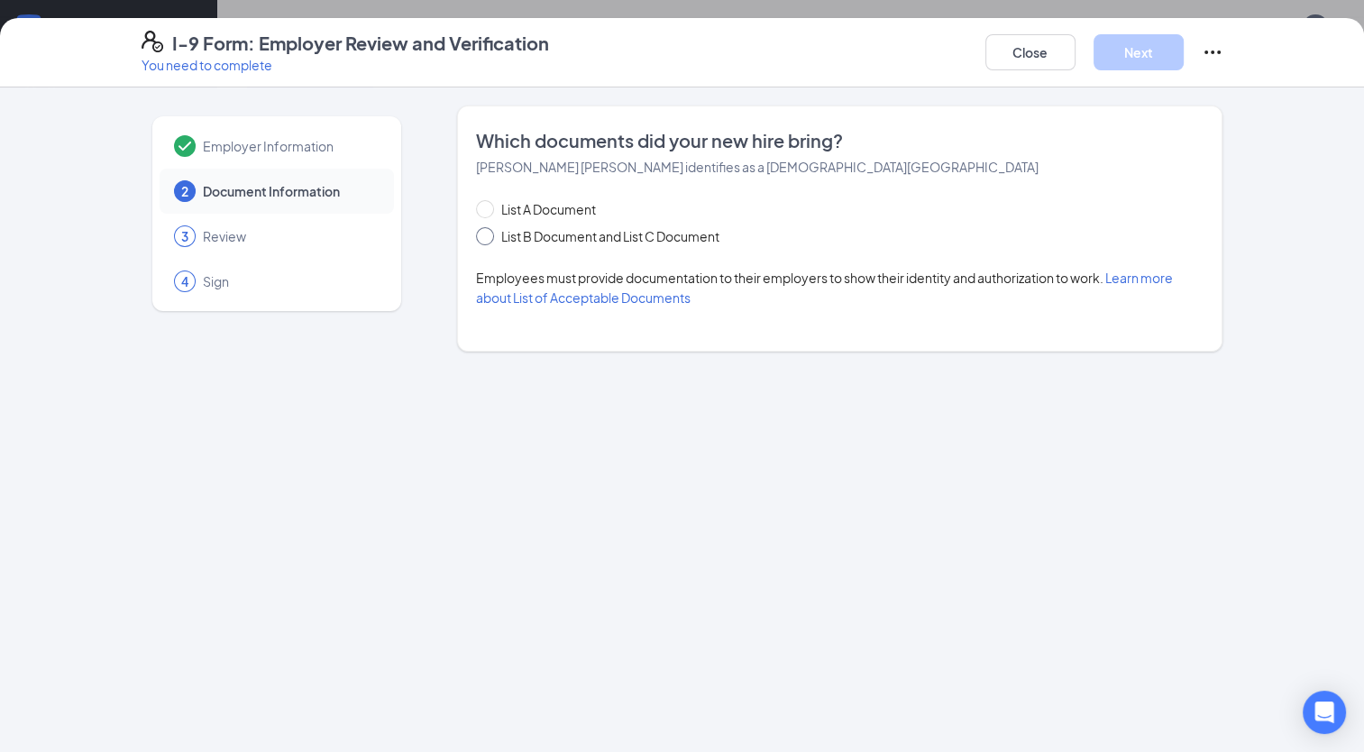
click at [569, 236] on span "List B Document and List C Document" at bounding box center [610, 236] width 233 height 20
click at [489, 236] on input "List B Document and List C Document" at bounding box center [482, 233] width 13 height 13
radio input "true"
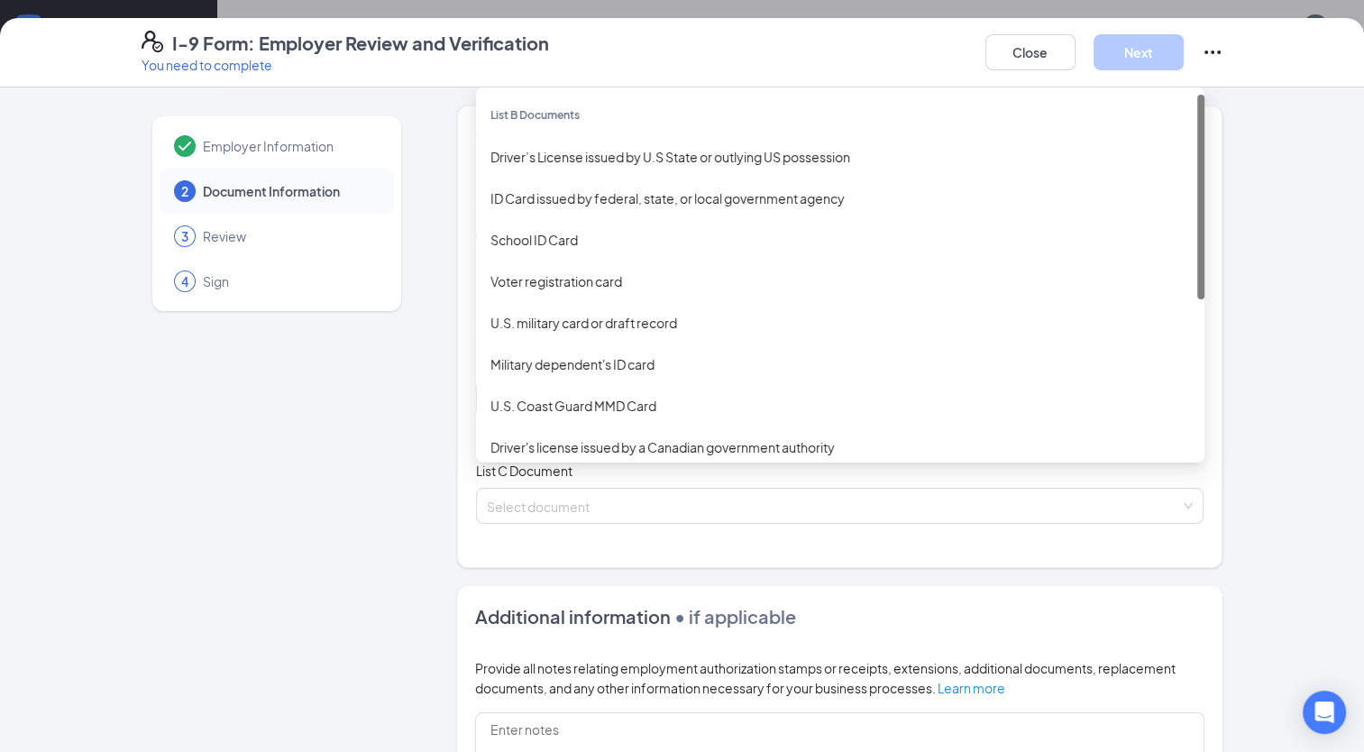
click at [566, 399] on div "Select document List B Documents Driver’s License issued by U.S State or outlyi…" at bounding box center [840, 398] width 729 height 36
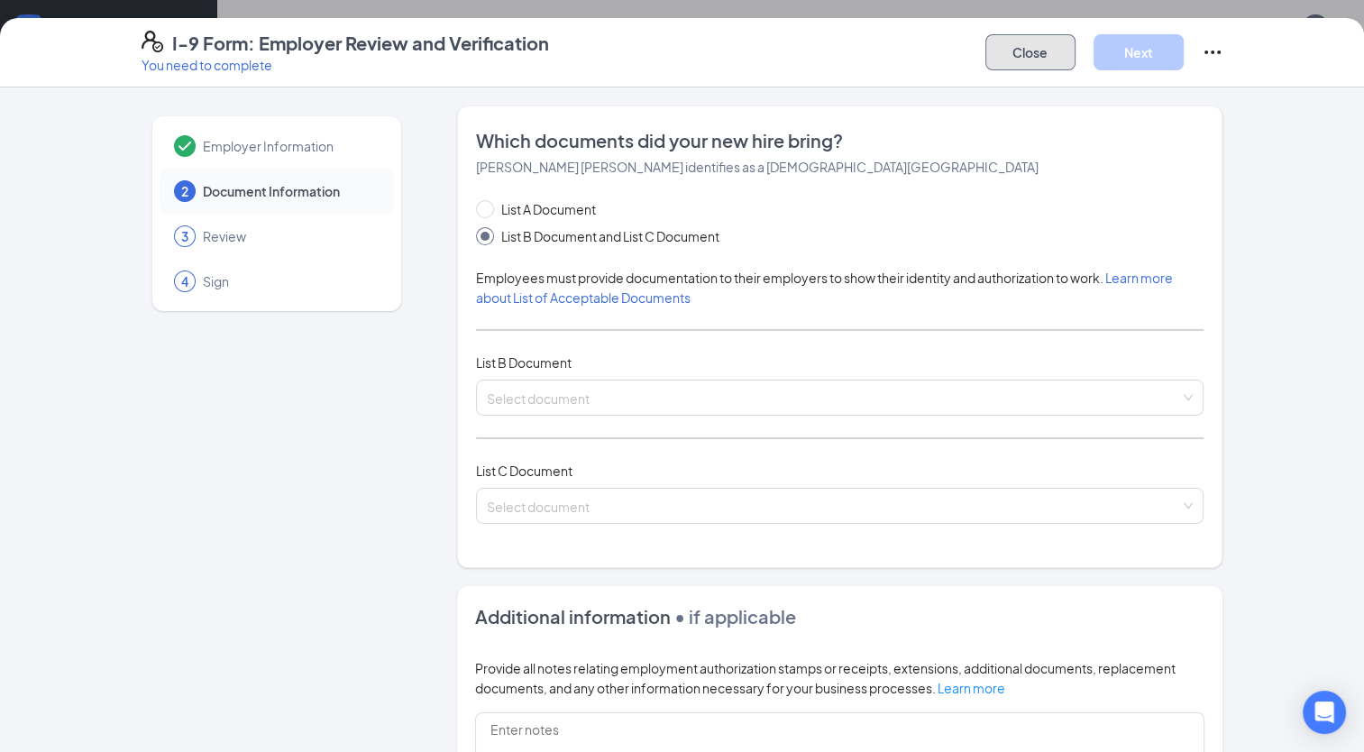
click at [1050, 52] on button "Close" at bounding box center [1031, 52] width 90 height 36
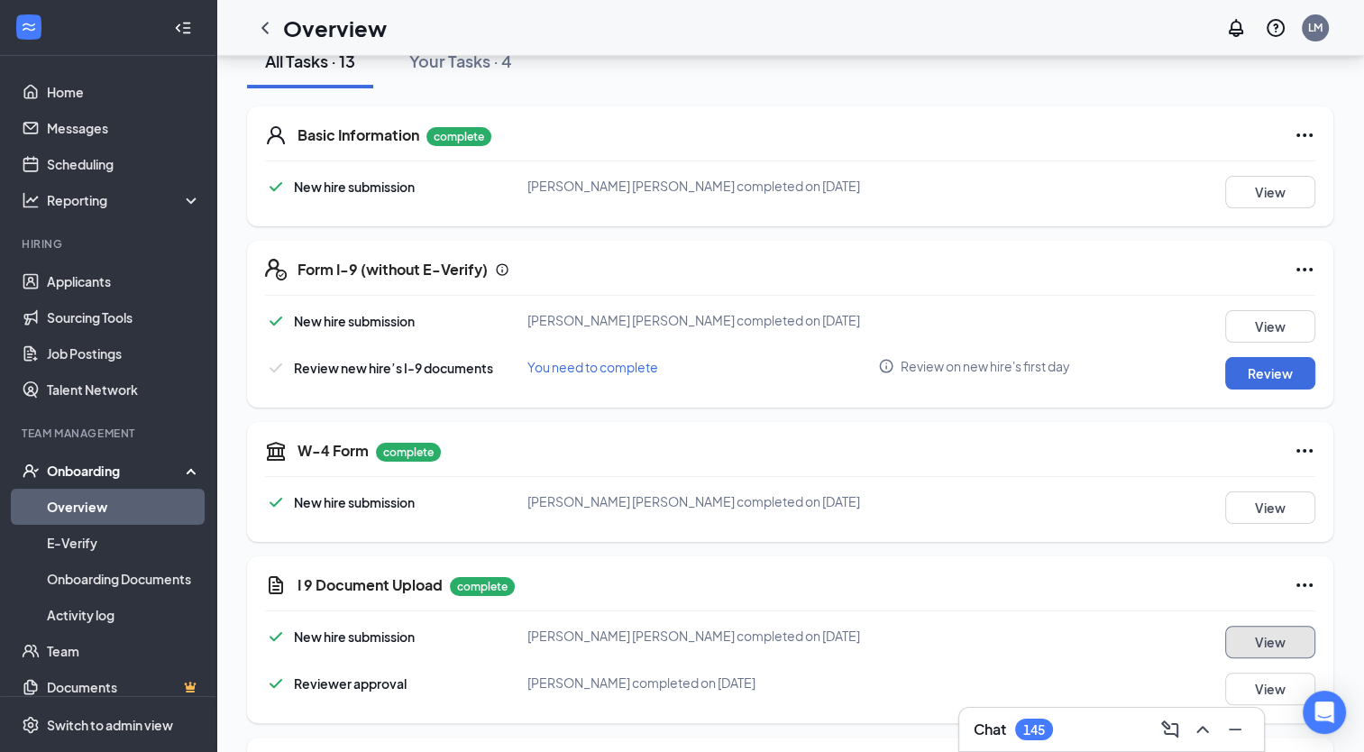
click at [1262, 650] on button "View" at bounding box center [1271, 642] width 90 height 32
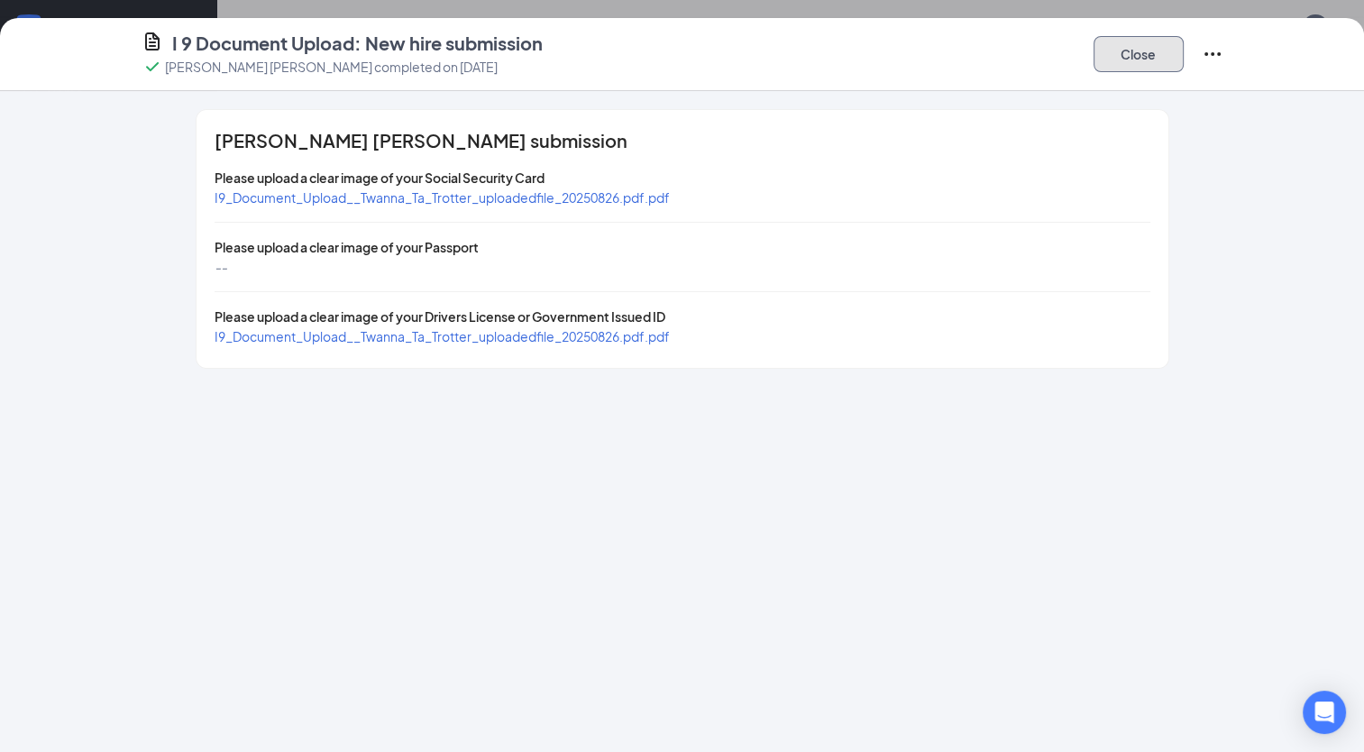
click at [1160, 60] on button "Close" at bounding box center [1139, 54] width 90 height 36
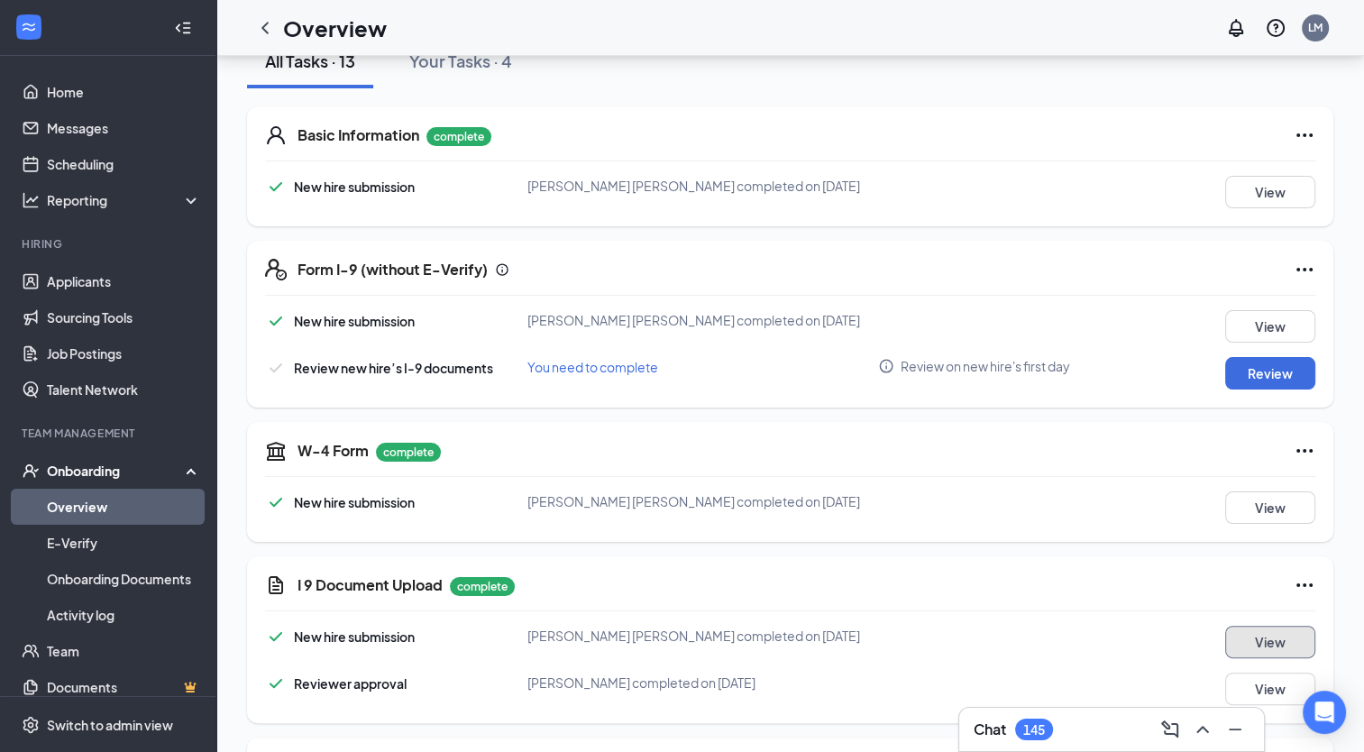
scroll to position [0, 0]
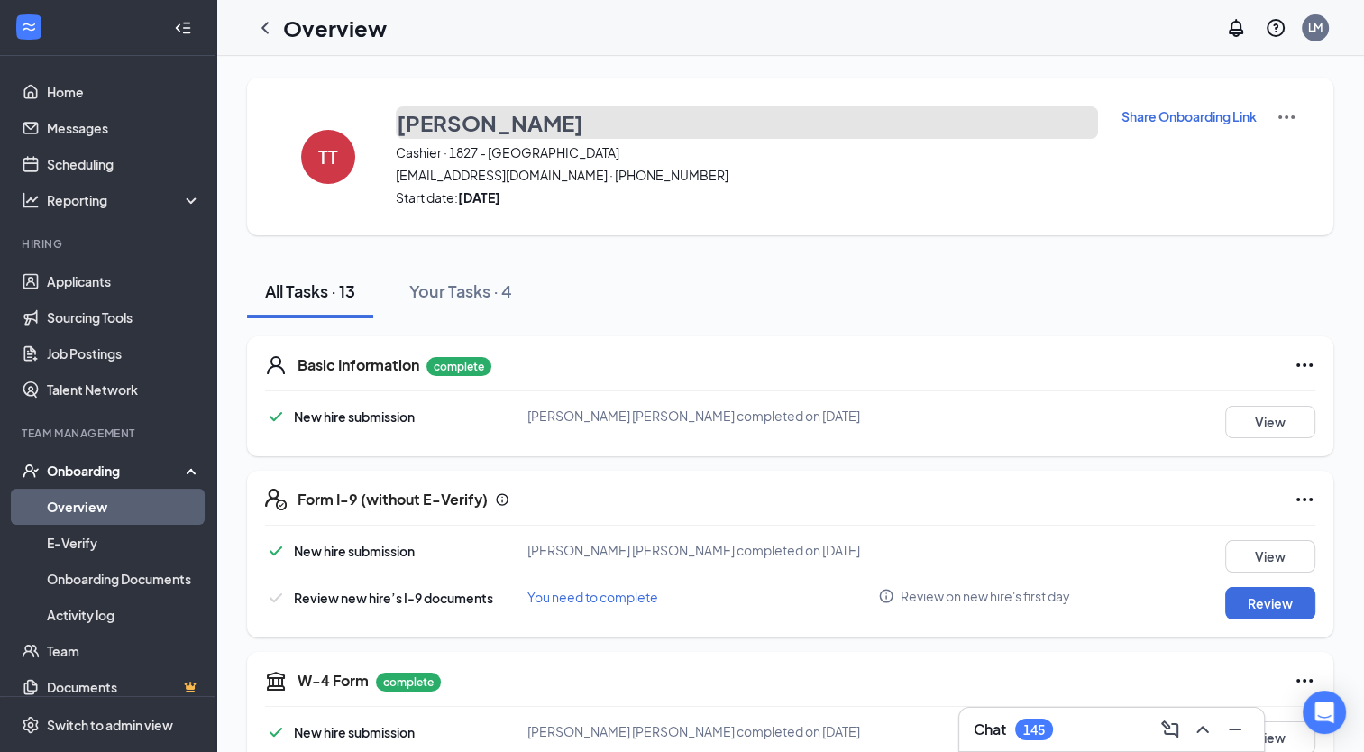
click at [459, 124] on h3 "[PERSON_NAME]" at bounding box center [490, 122] width 187 height 31
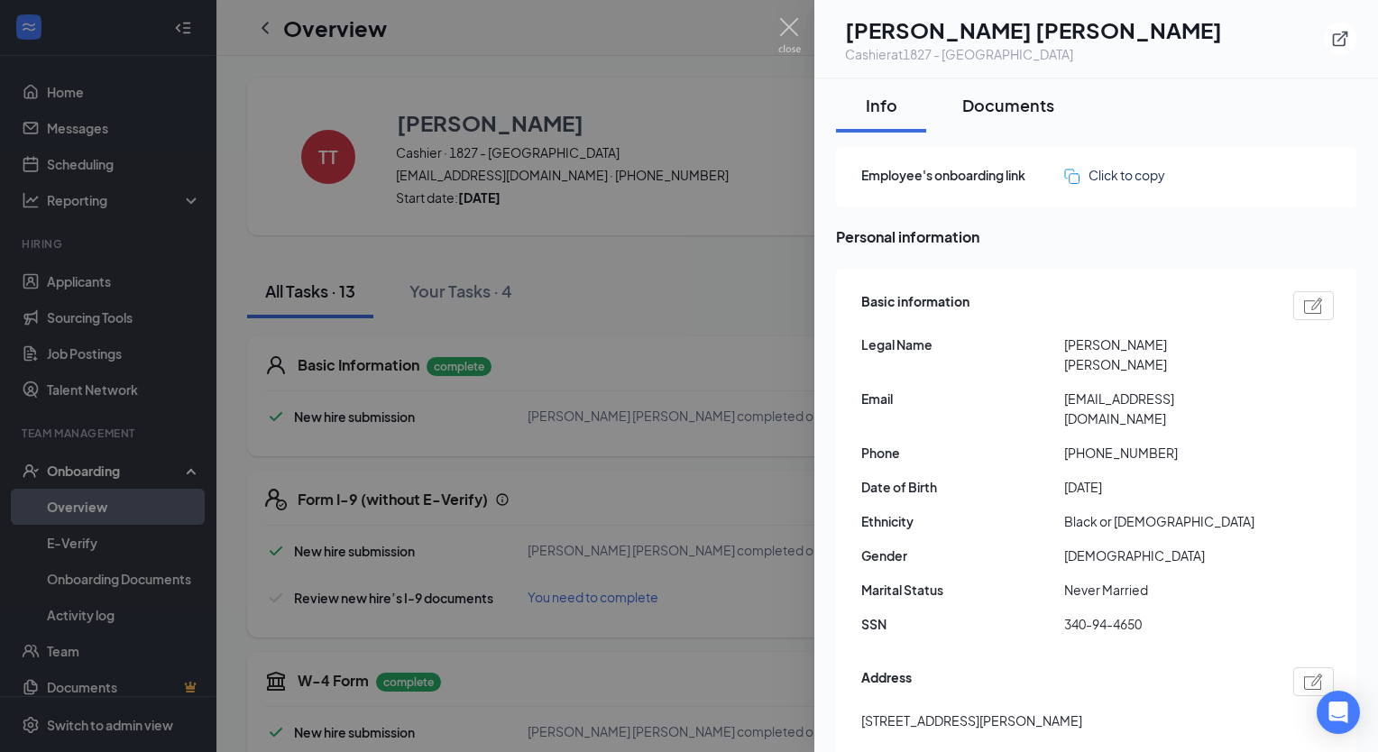
click at [1006, 99] on div "Documents" at bounding box center [1008, 105] width 92 height 23
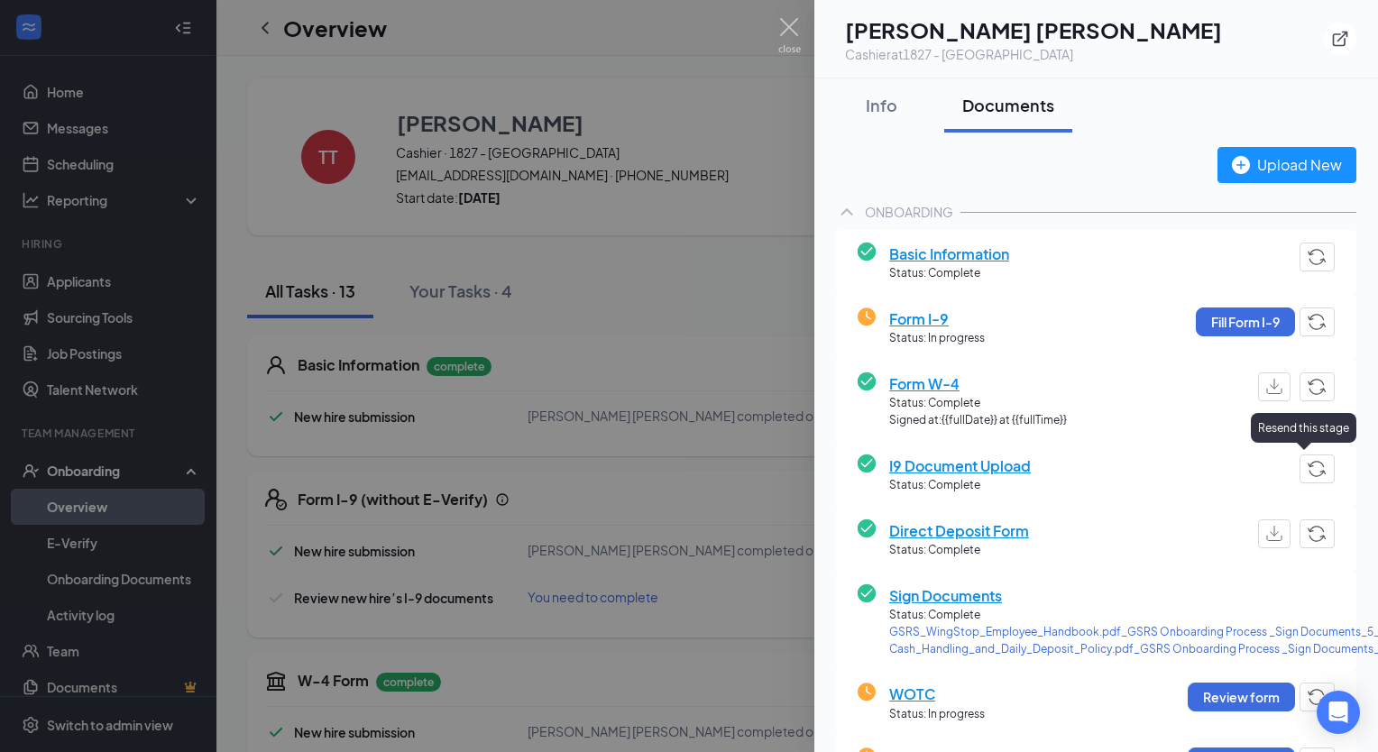
click at [1308, 471] on img "button" at bounding box center [1317, 469] width 19 height 16
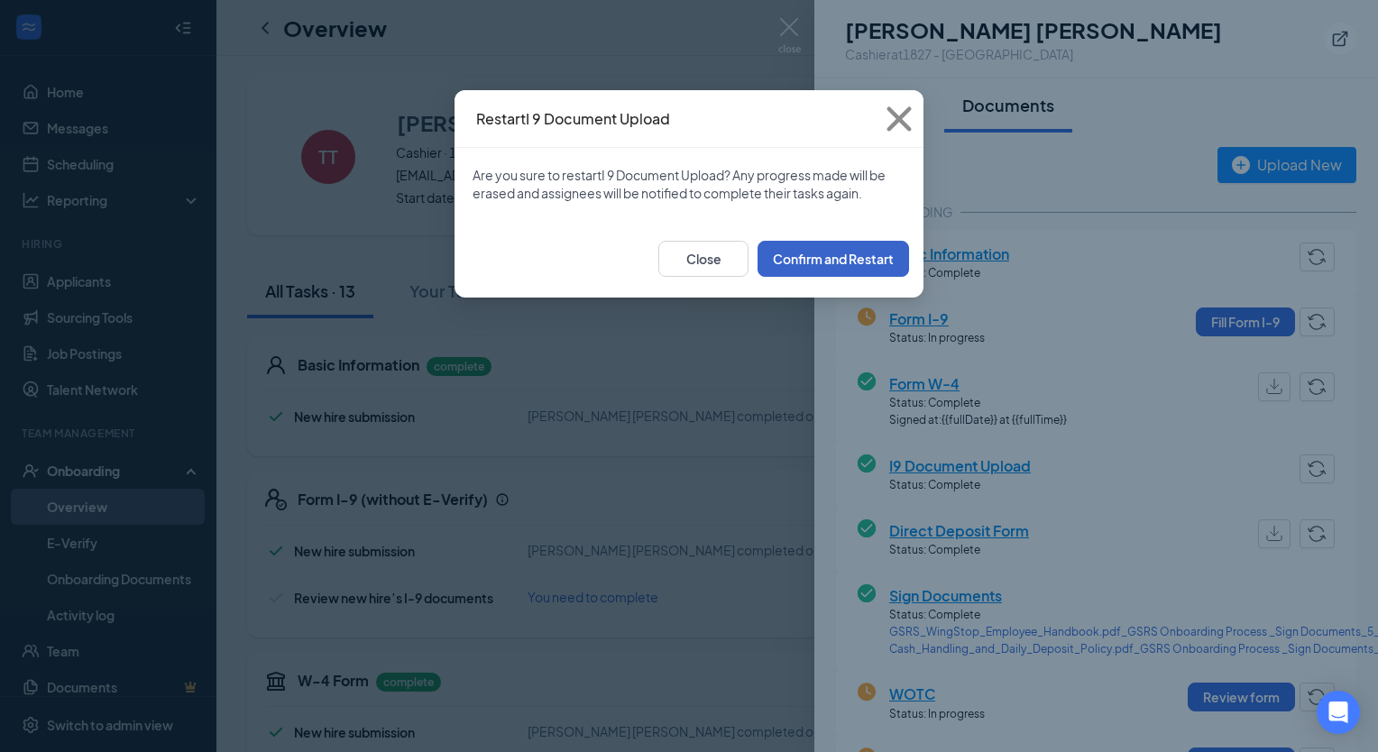
click at [837, 259] on button "Confirm and Restart" at bounding box center [832, 259] width 151 height 36
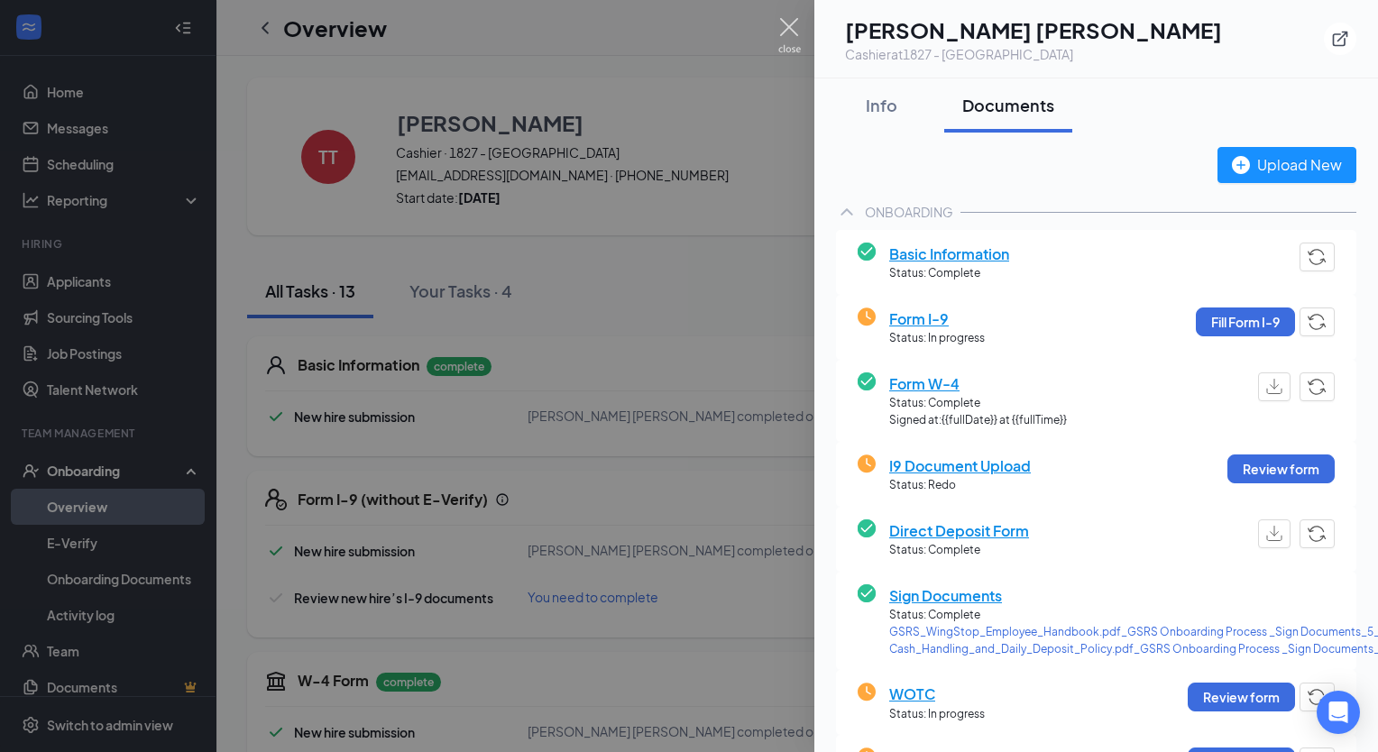
click at [794, 44] on img at bounding box center [789, 35] width 23 height 35
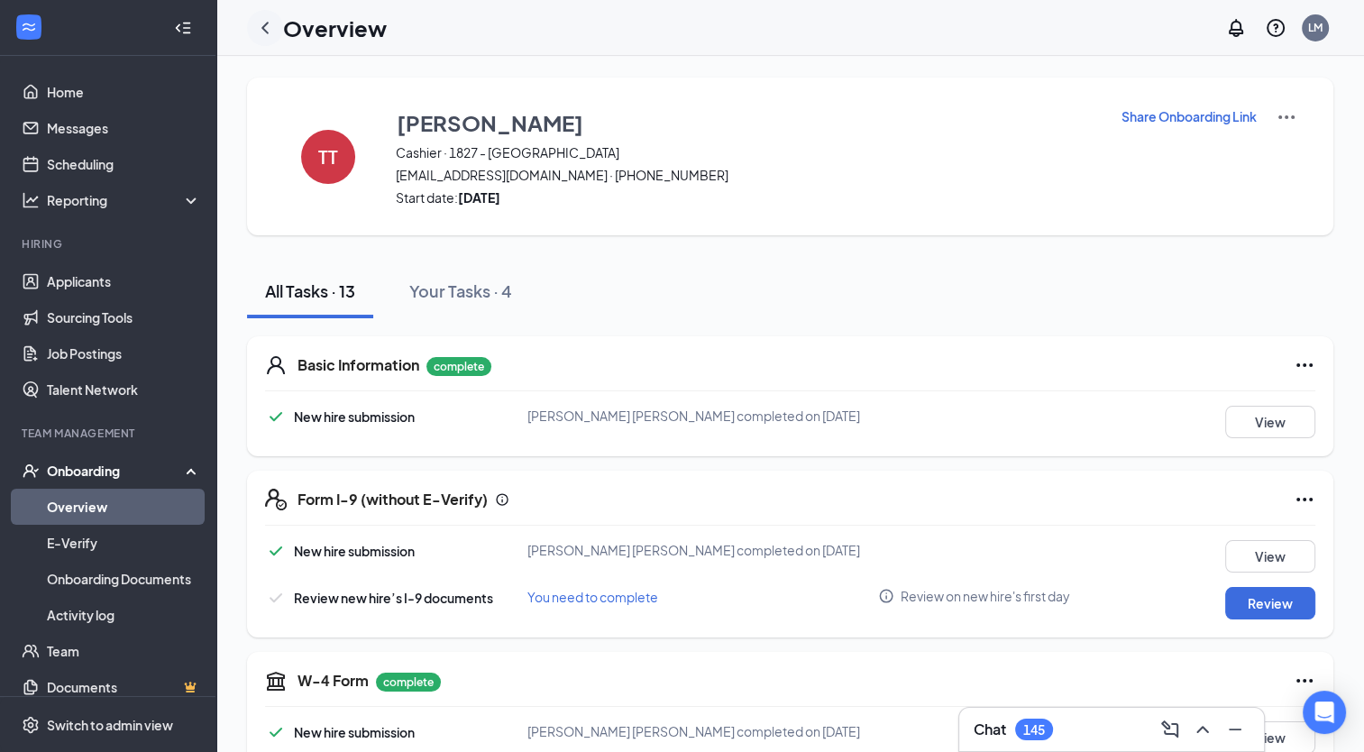
click at [271, 29] on icon "ChevronLeft" at bounding box center [265, 28] width 22 height 22
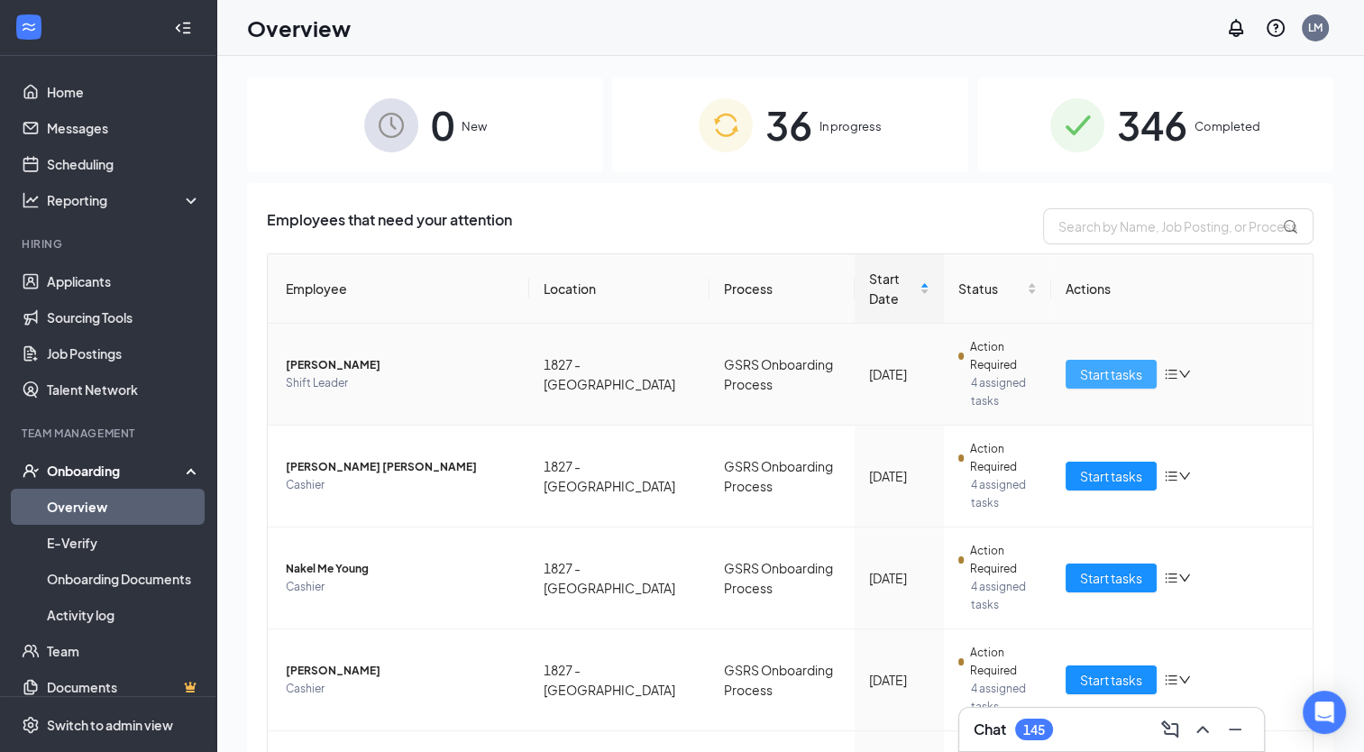
click at [1107, 374] on span "Start tasks" at bounding box center [1111, 374] width 62 height 20
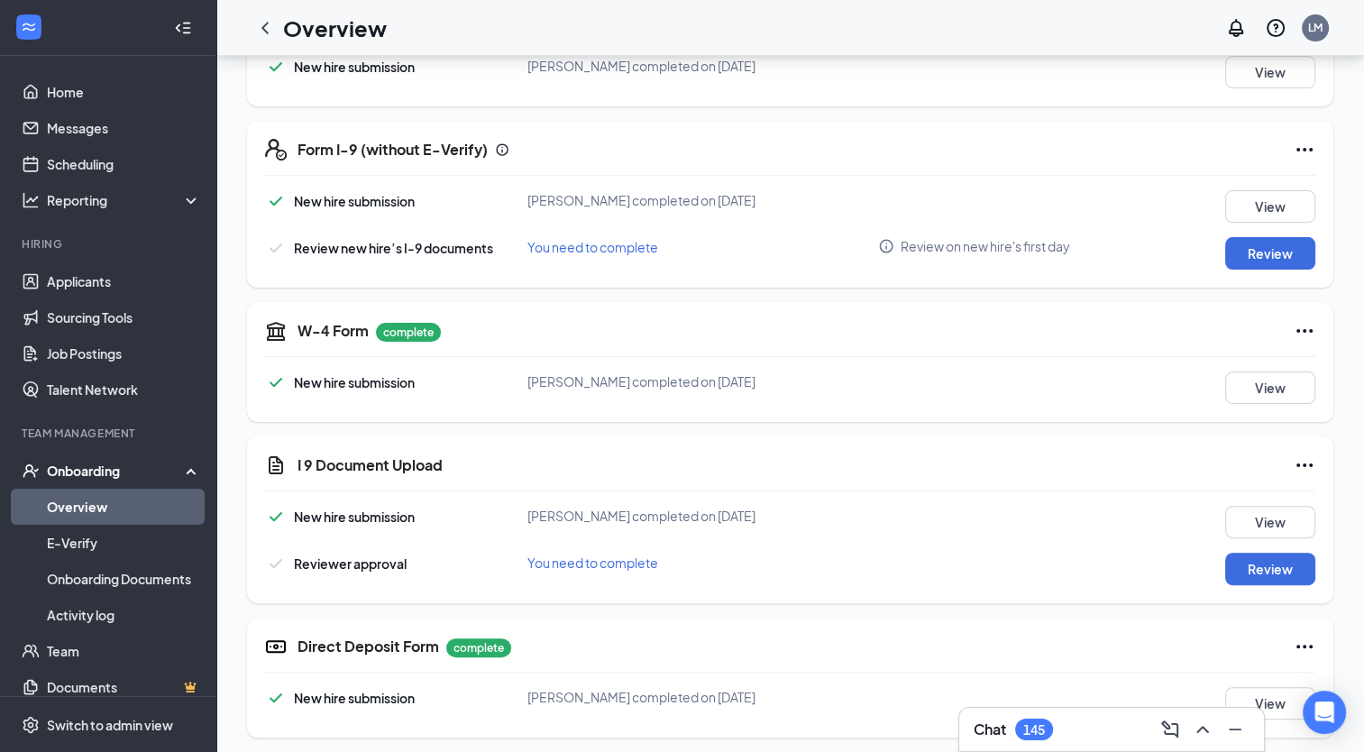
scroll to position [352, 0]
click at [1264, 565] on button "Review" at bounding box center [1271, 567] width 90 height 32
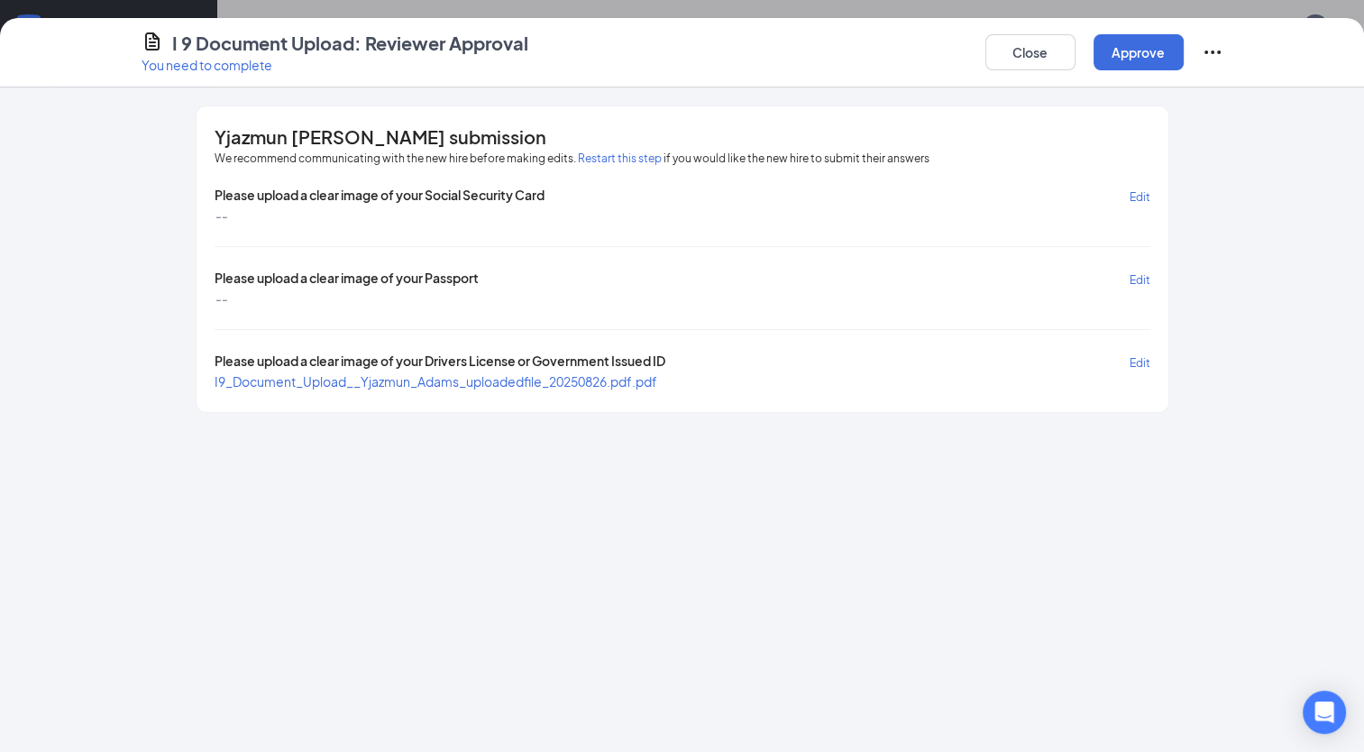
click at [537, 384] on span "I9_Document_Upload__Yjazmun_Adams_uploadedfile_20250826.pdf.pdf" at bounding box center [436, 381] width 443 height 16
click at [1007, 60] on button "Close" at bounding box center [1031, 52] width 90 height 36
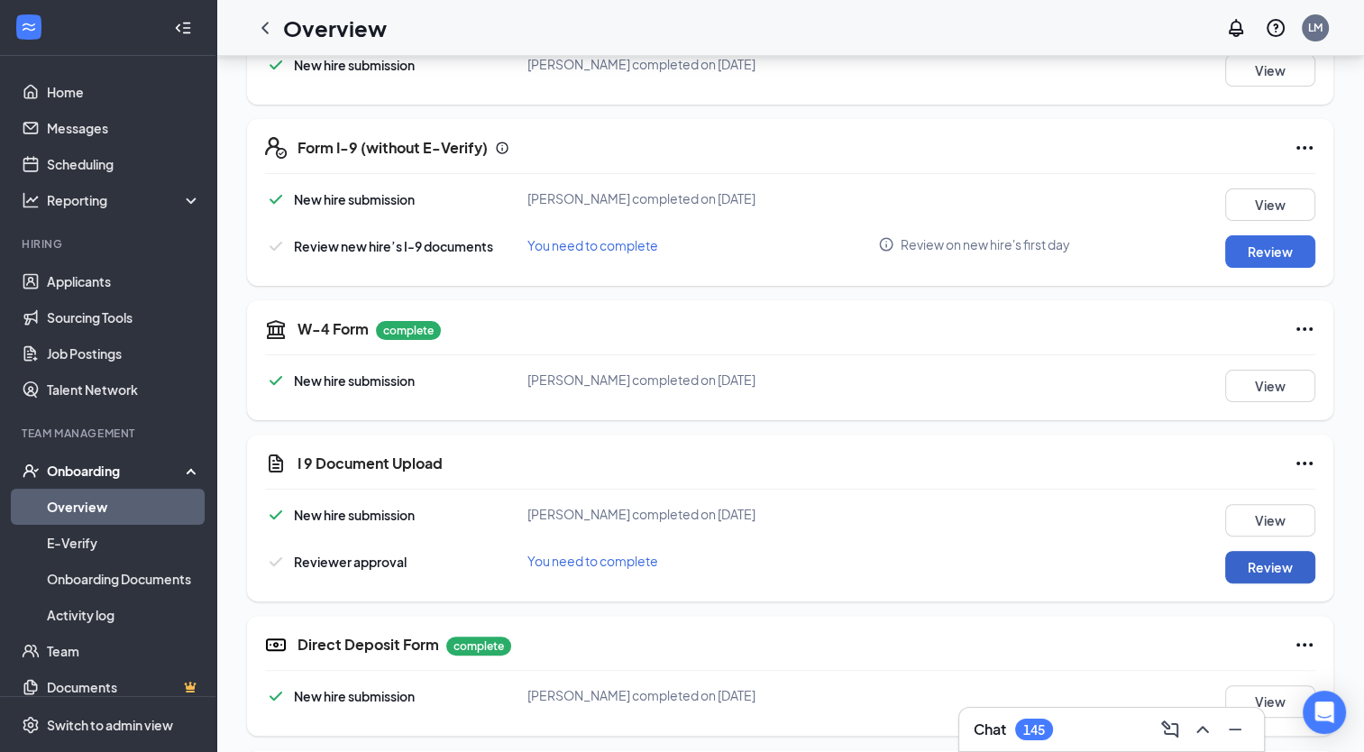
scroll to position [0, 0]
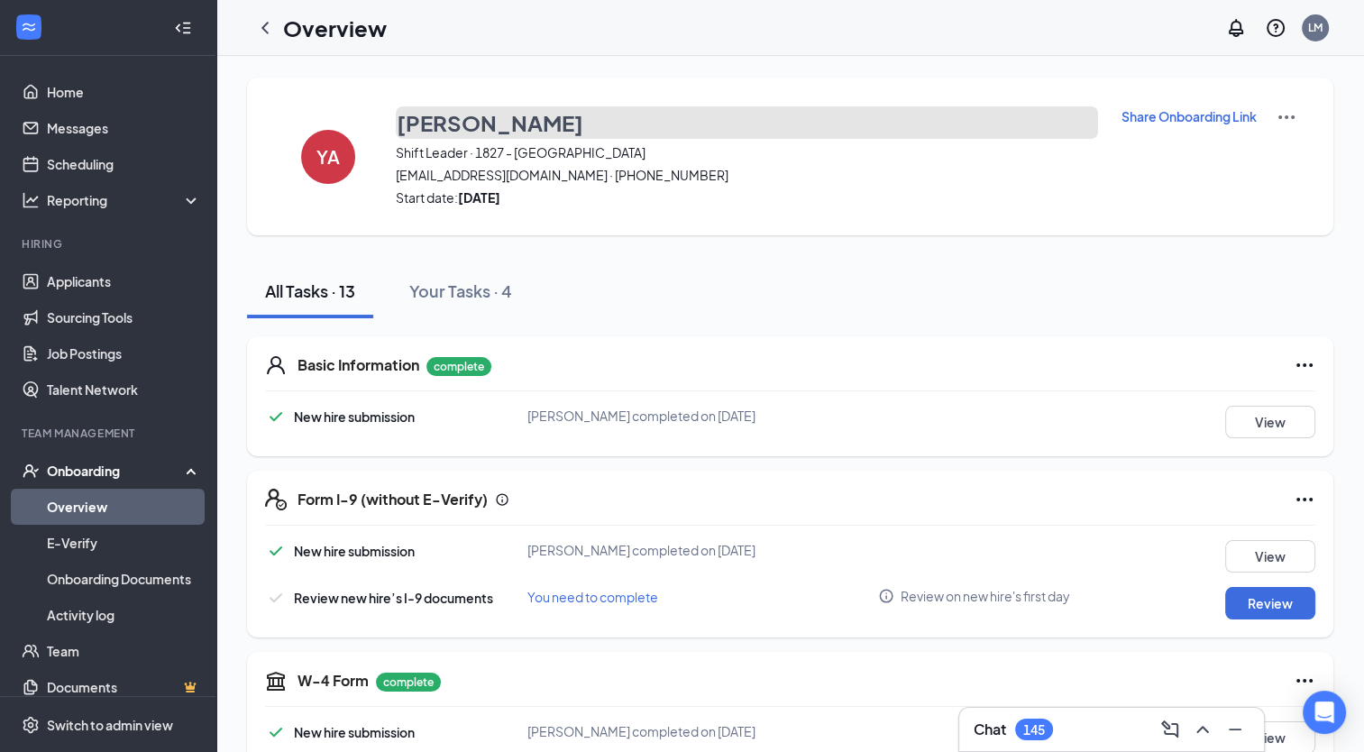
click at [487, 120] on h3 "[PERSON_NAME]" at bounding box center [490, 122] width 187 height 31
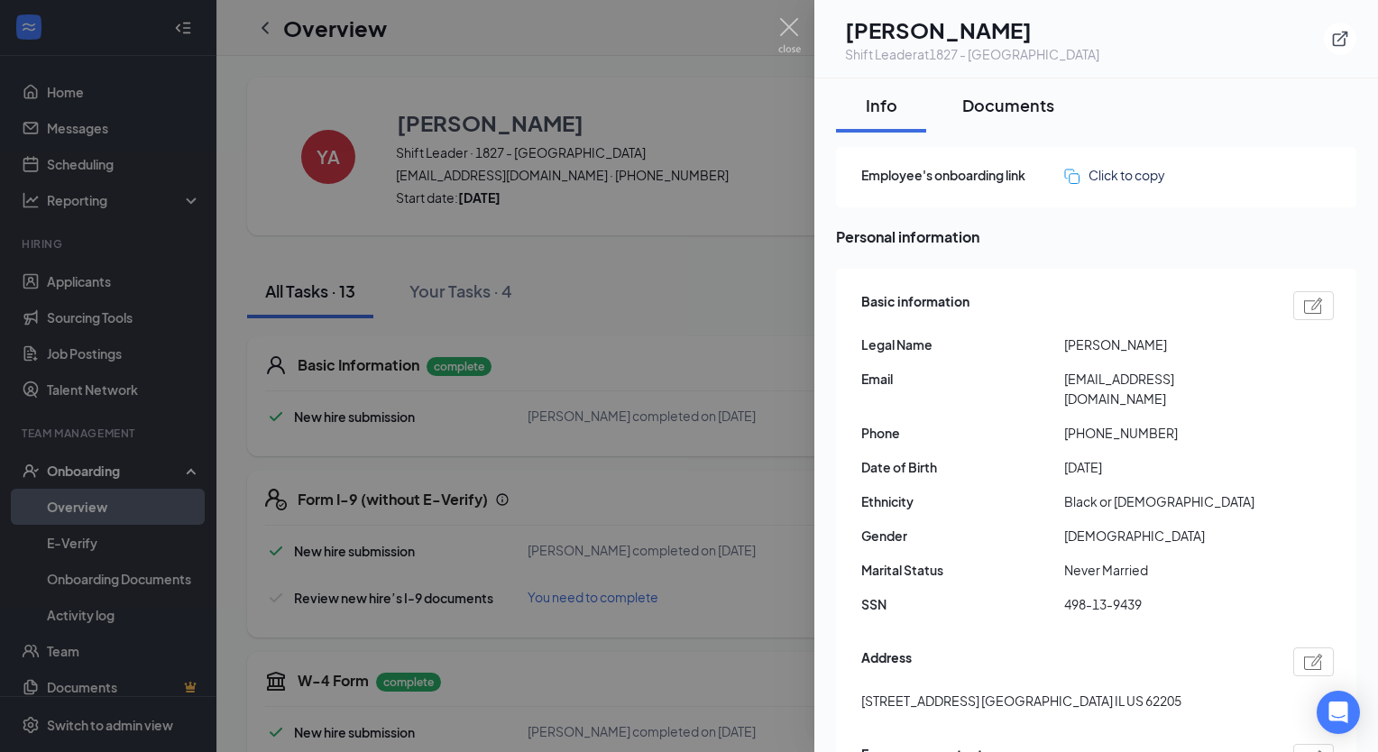
click at [1036, 103] on div "Documents" at bounding box center [1008, 105] width 92 height 23
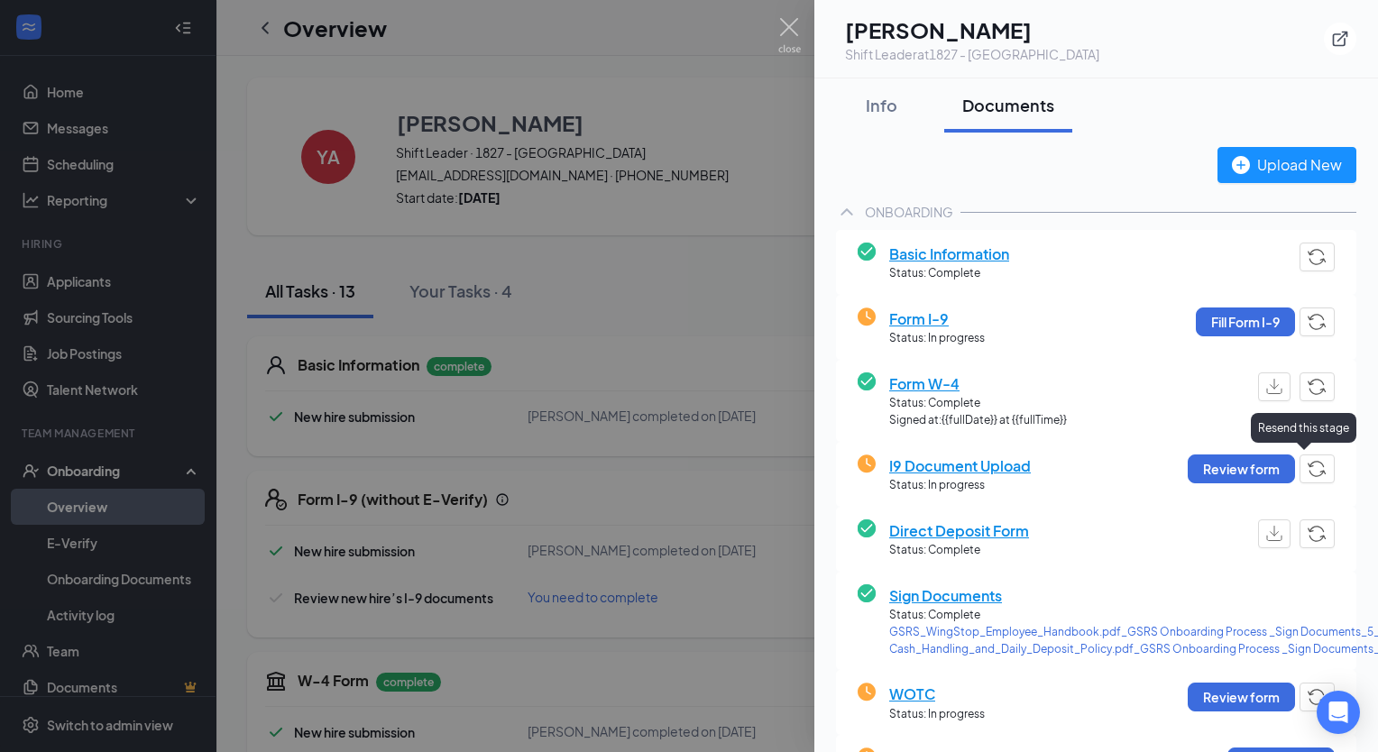
click at [1319, 475] on button "button" at bounding box center [1316, 468] width 35 height 29
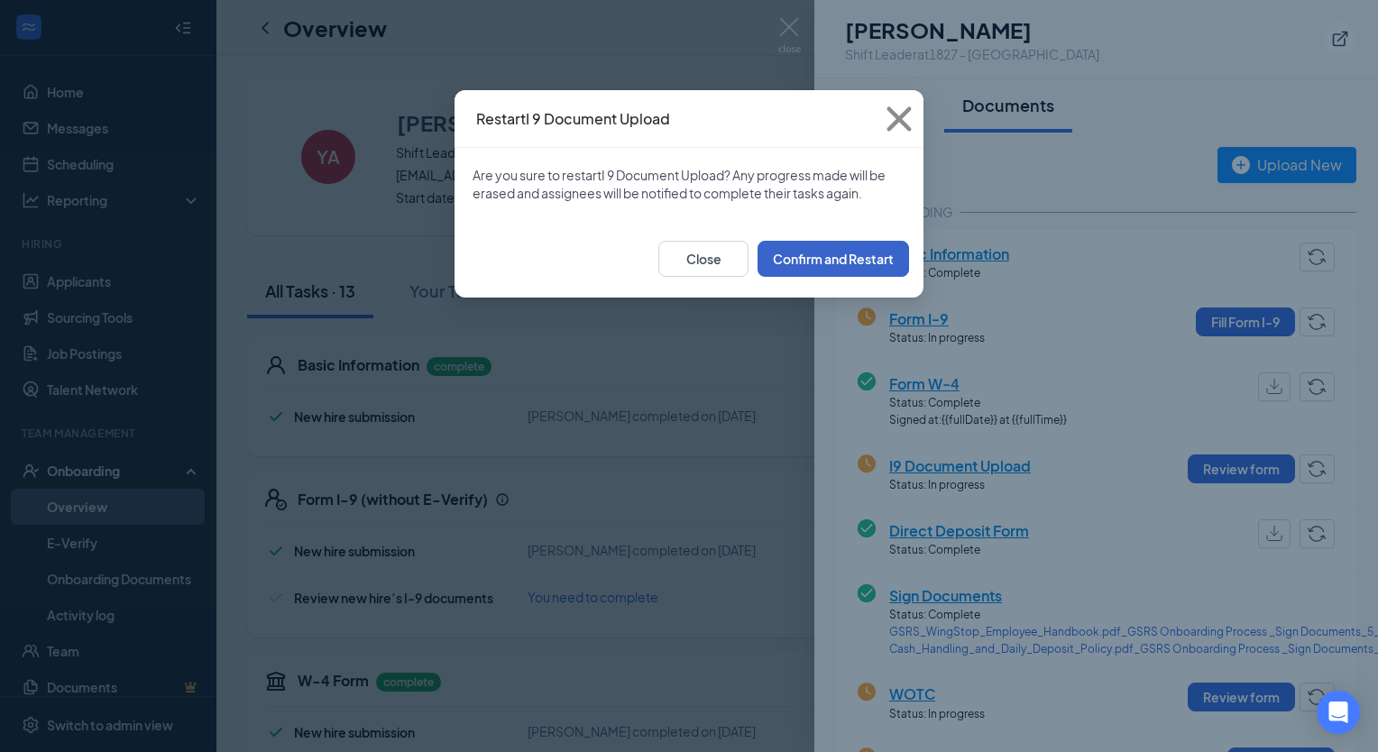
click at [818, 254] on button "Confirm and Restart" at bounding box center [832, 259] width 151 height 36
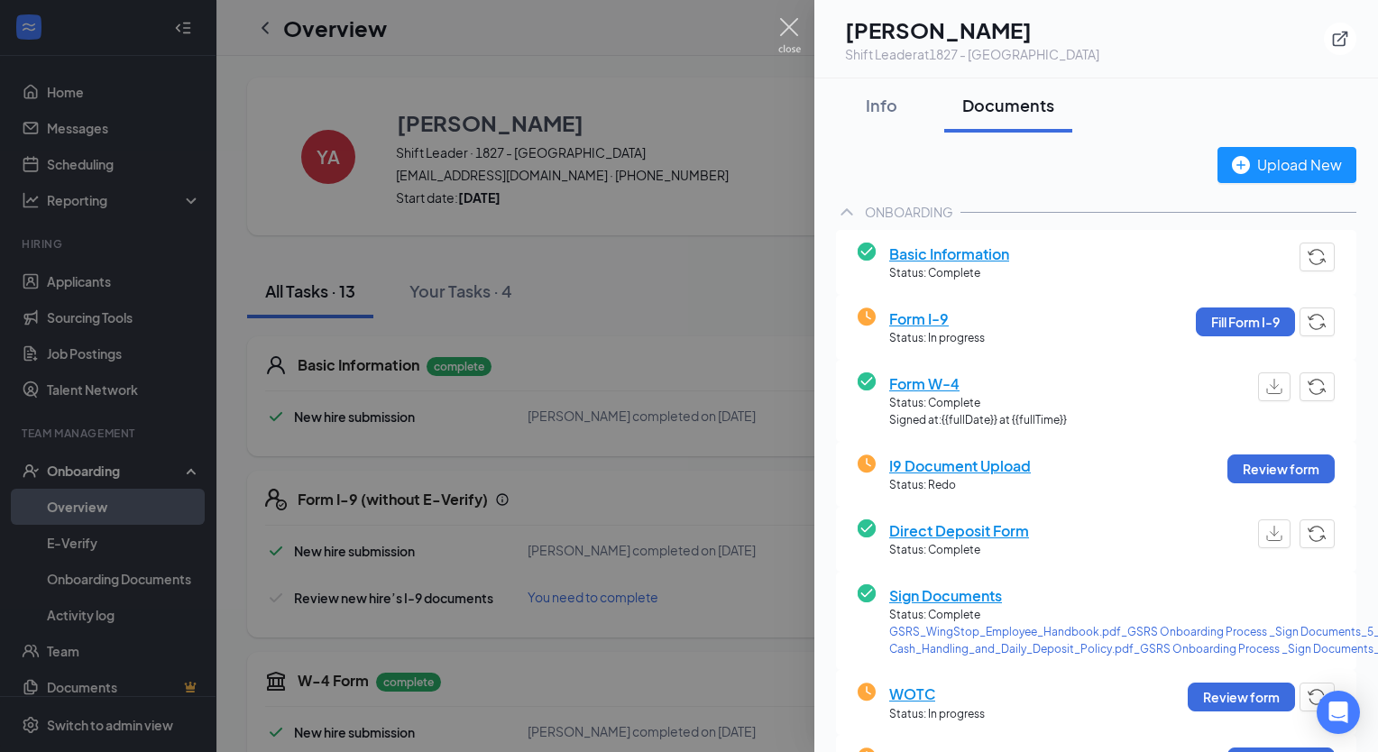
click at [783, 25] on img at bounding box center [789, 35] width 23 height 35
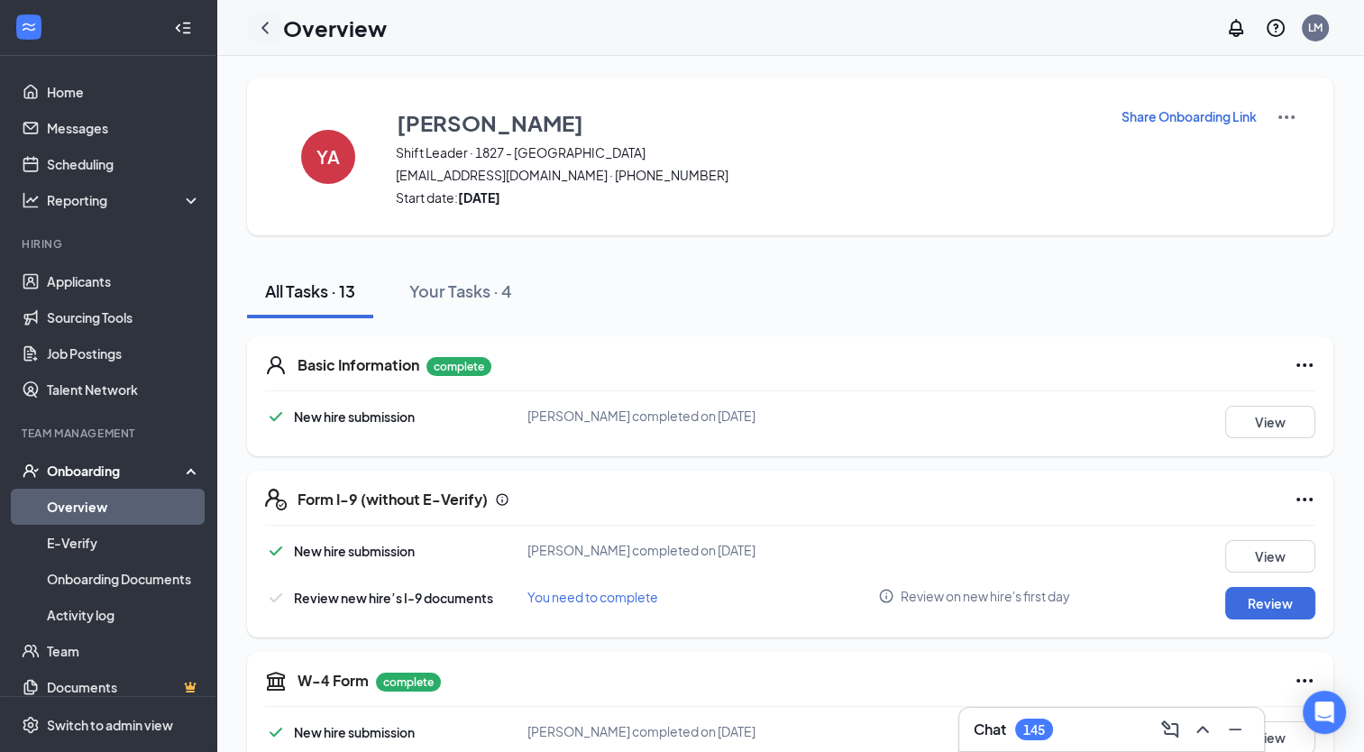
click at [260, 23] on icon "ChevronLeft" at bounding box center [265, 28] width 22 height 22
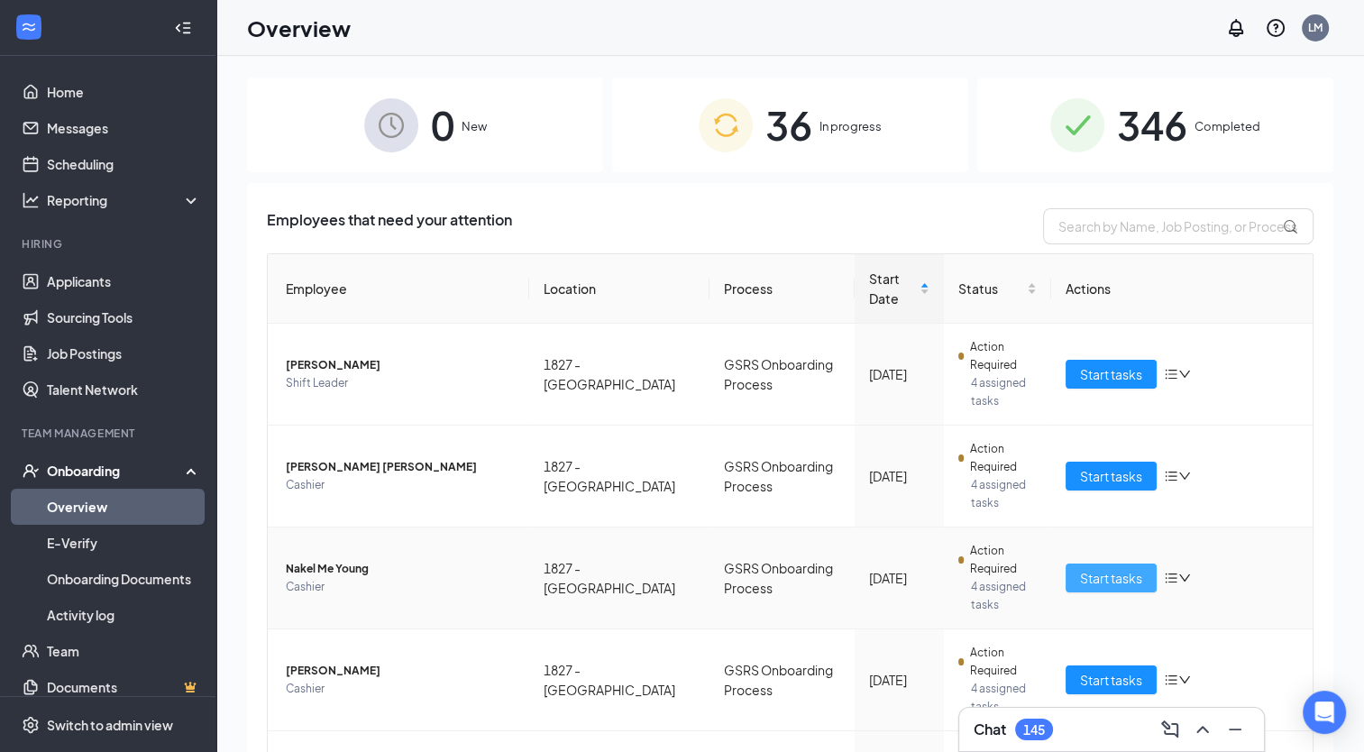
click at [1110, 572] on span "Start tasks" at bounding box center [1111, 578] width 62 height 20
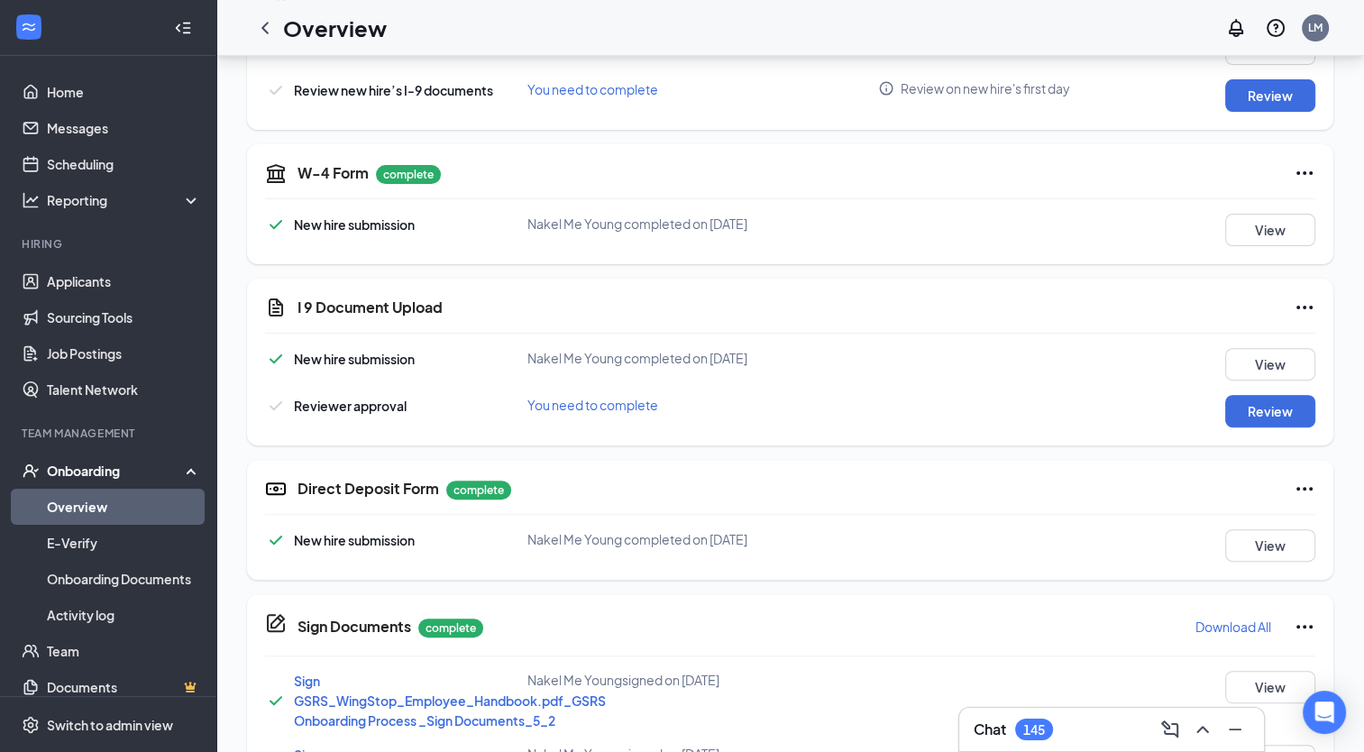
scroll to position [512, 0]
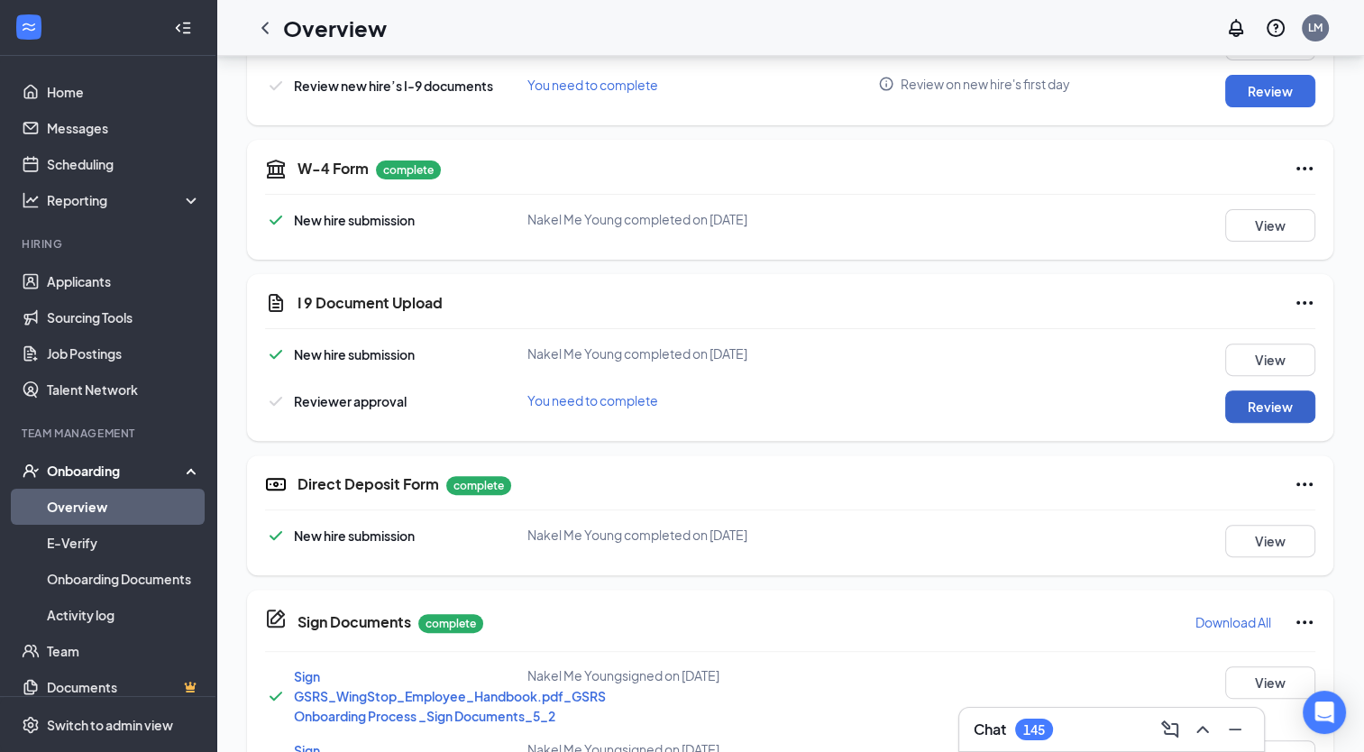
click at [1273, 399] on button "Review" at bounding box center [1271, 406] width 90 height 32
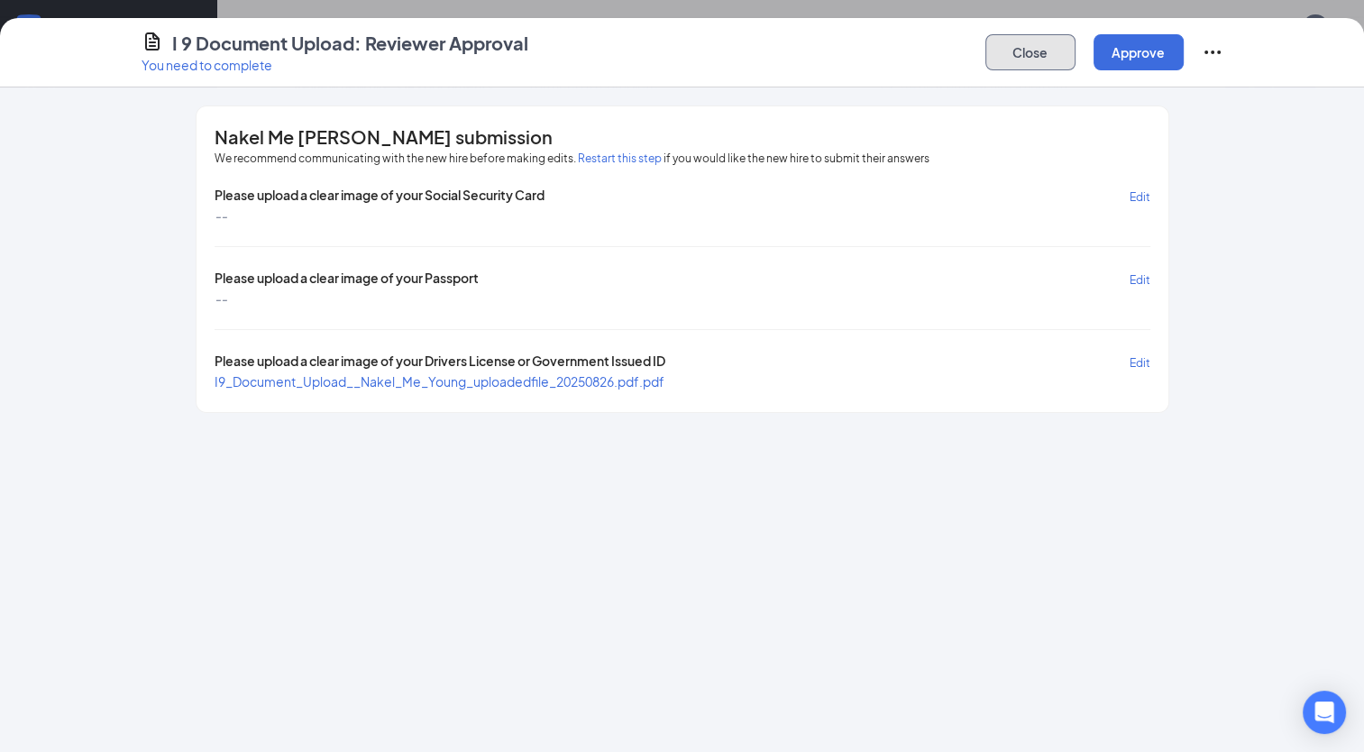
click at [1019, 53] on button "Close" at bounding box center [1031, 52] width 90 height 36
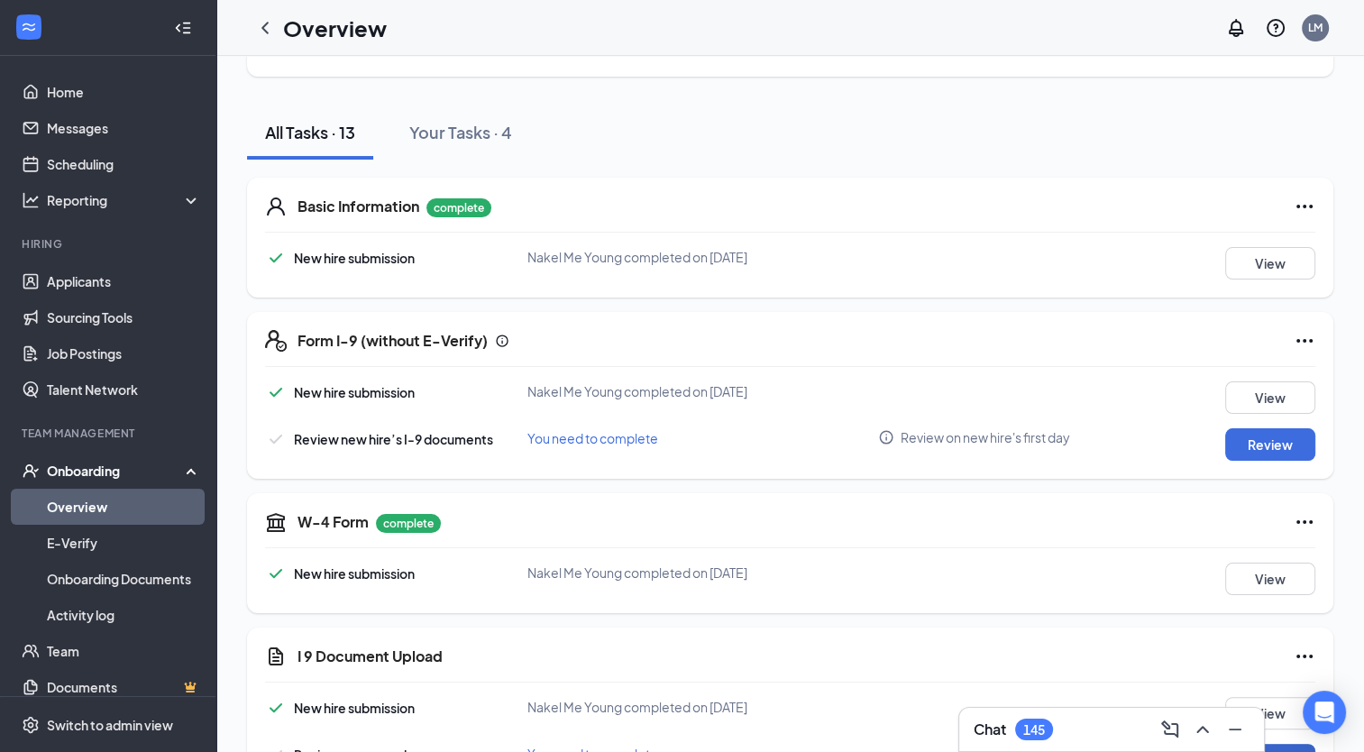
scroll to position [0, 0]
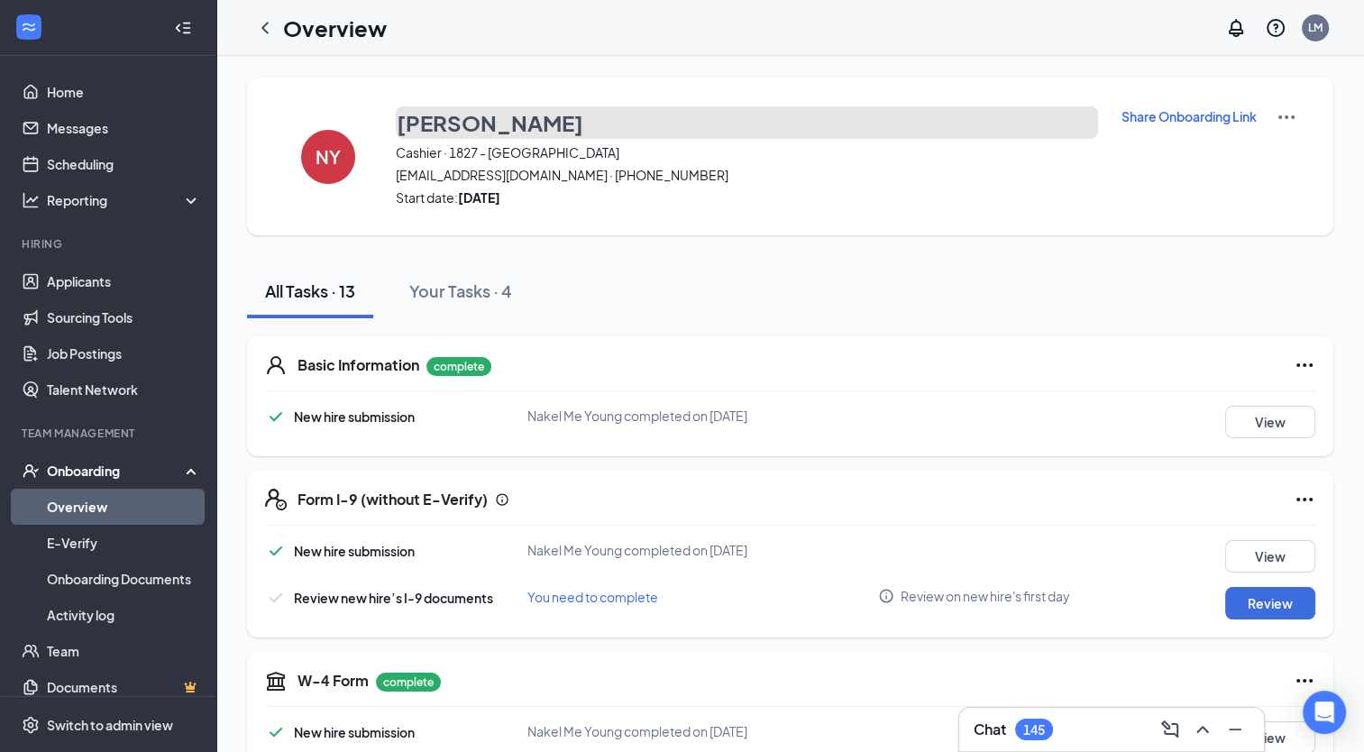
click at [439, 111] on h3 "[PERSON_NAME]" at bounding box center [490, 122] width 187 height 31
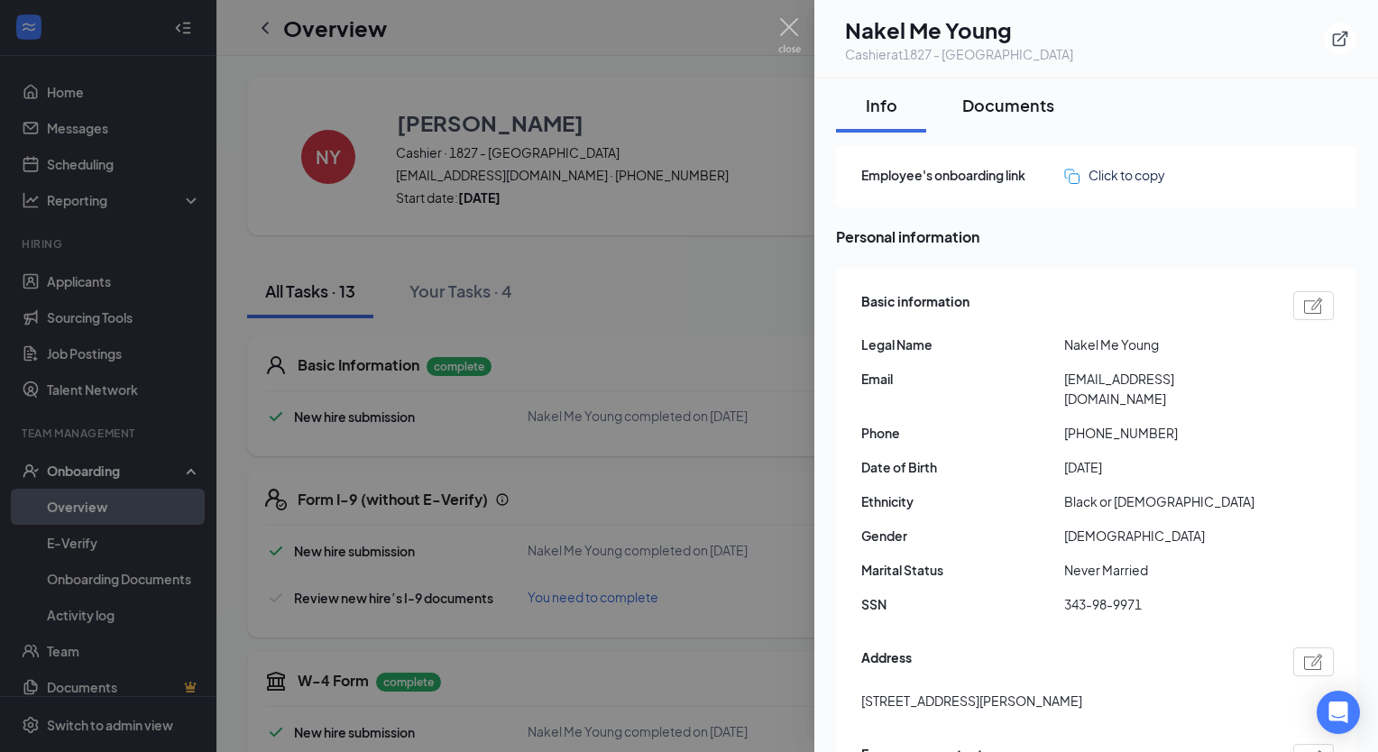
click at [996, 99] on div "Documents" at bounding box center [1008, 105] width 92 height 23
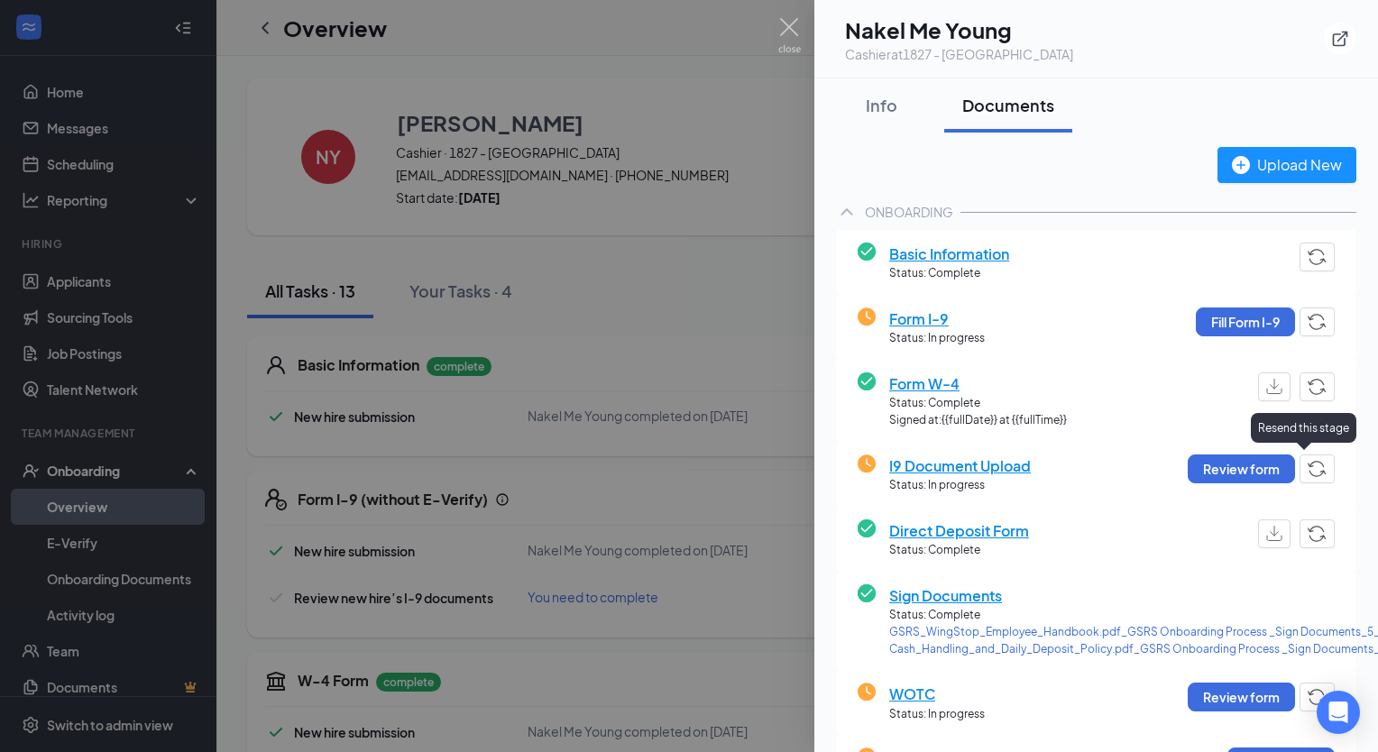
click at [1308, 472] on img "button" at bounding box center [1317, 469] width 19 height 16
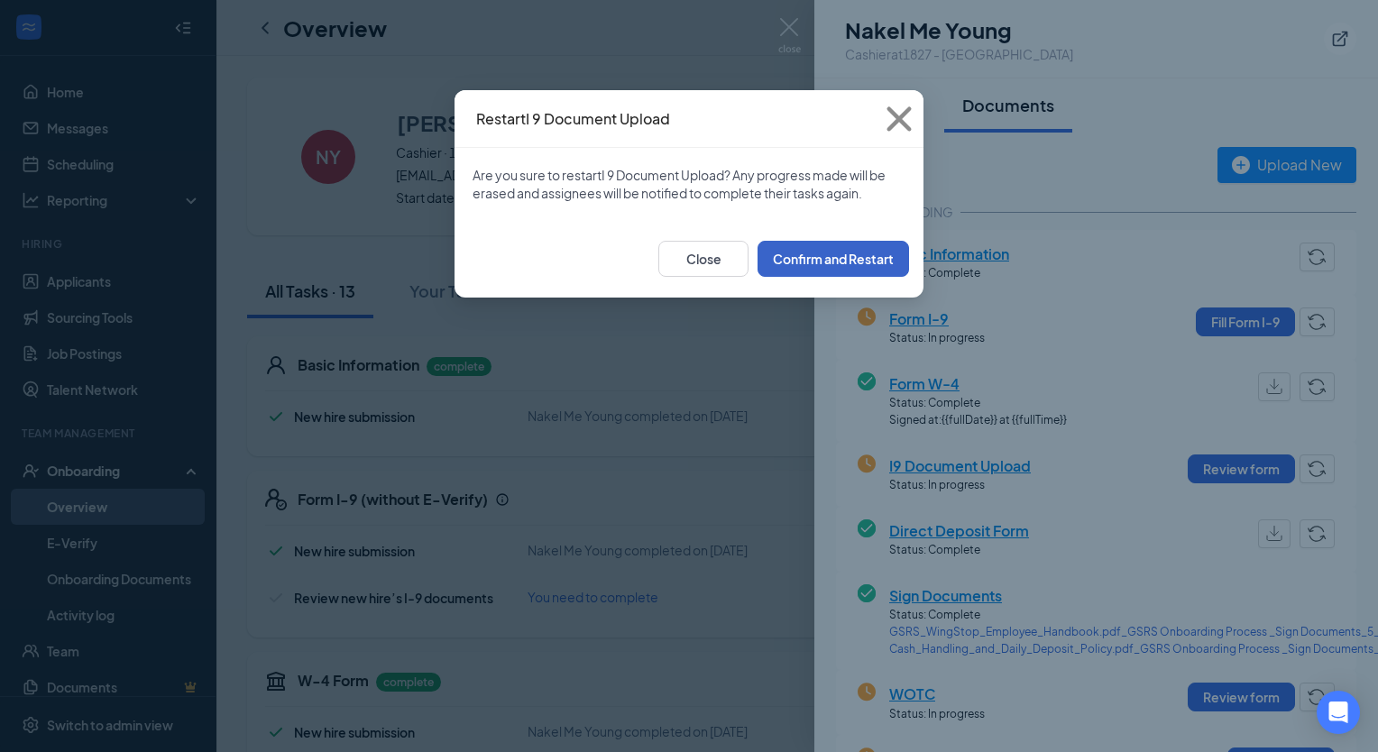
click at [842, 243] on button "Confirm and Restart" at bounding box center [832, 259] width 151 height 36
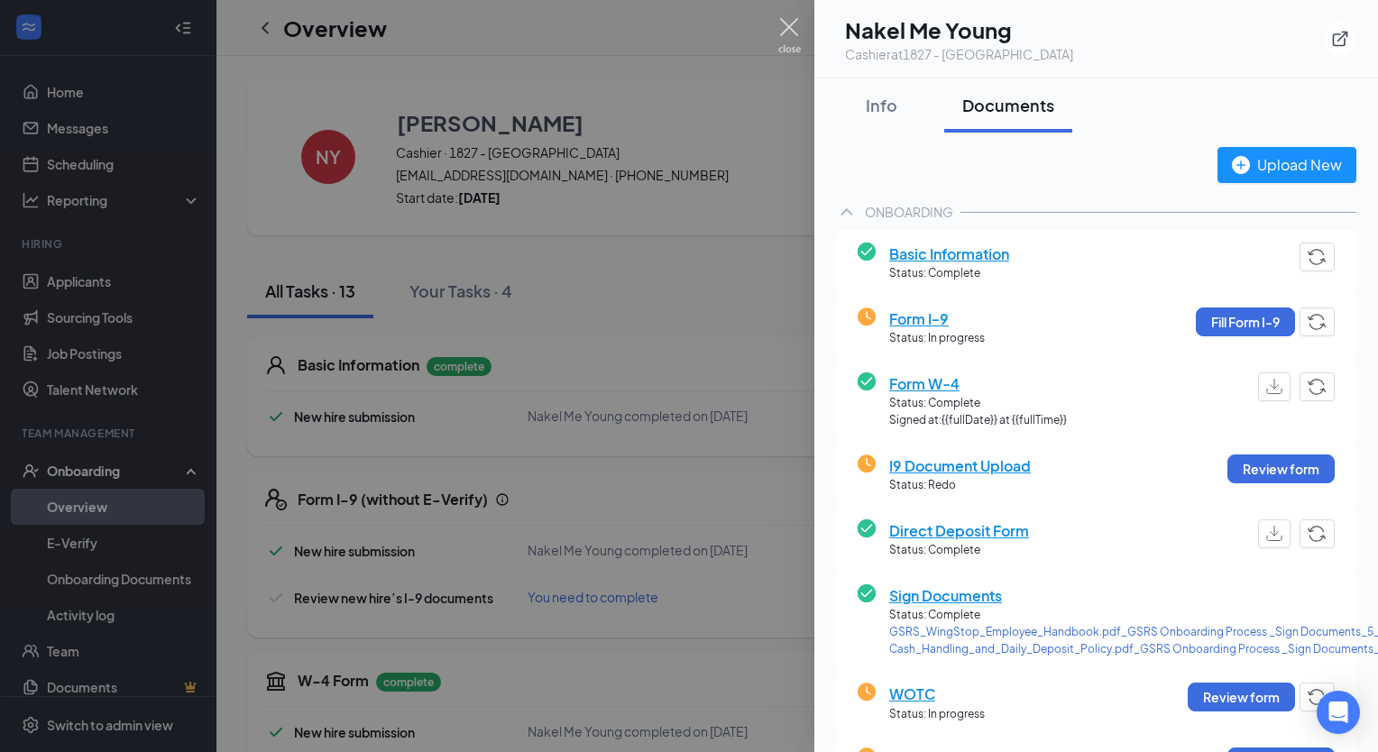
click at [788, 23] on img at bounding box center [789, 35] width 23 height 35
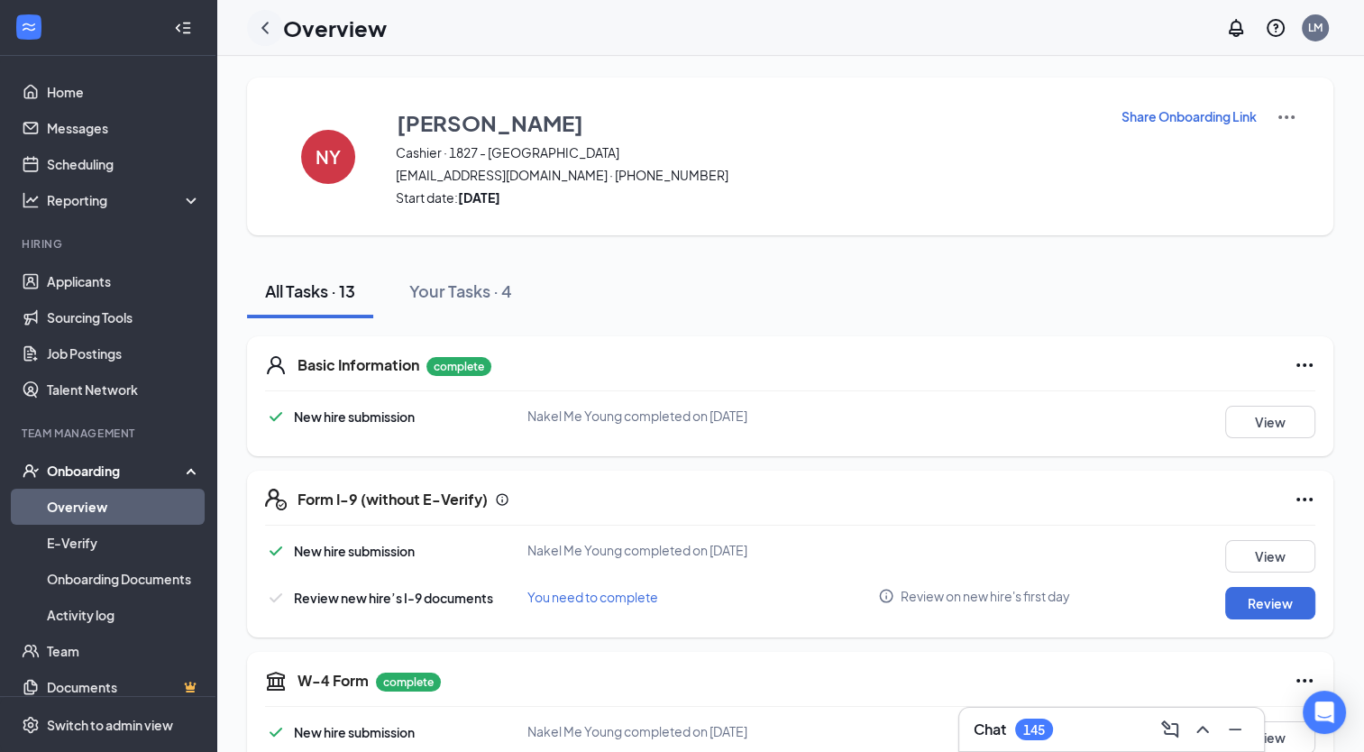
click at [266, 27] on icon "ChevronLeft" at bounding box center [265, 28] width 22 height 22
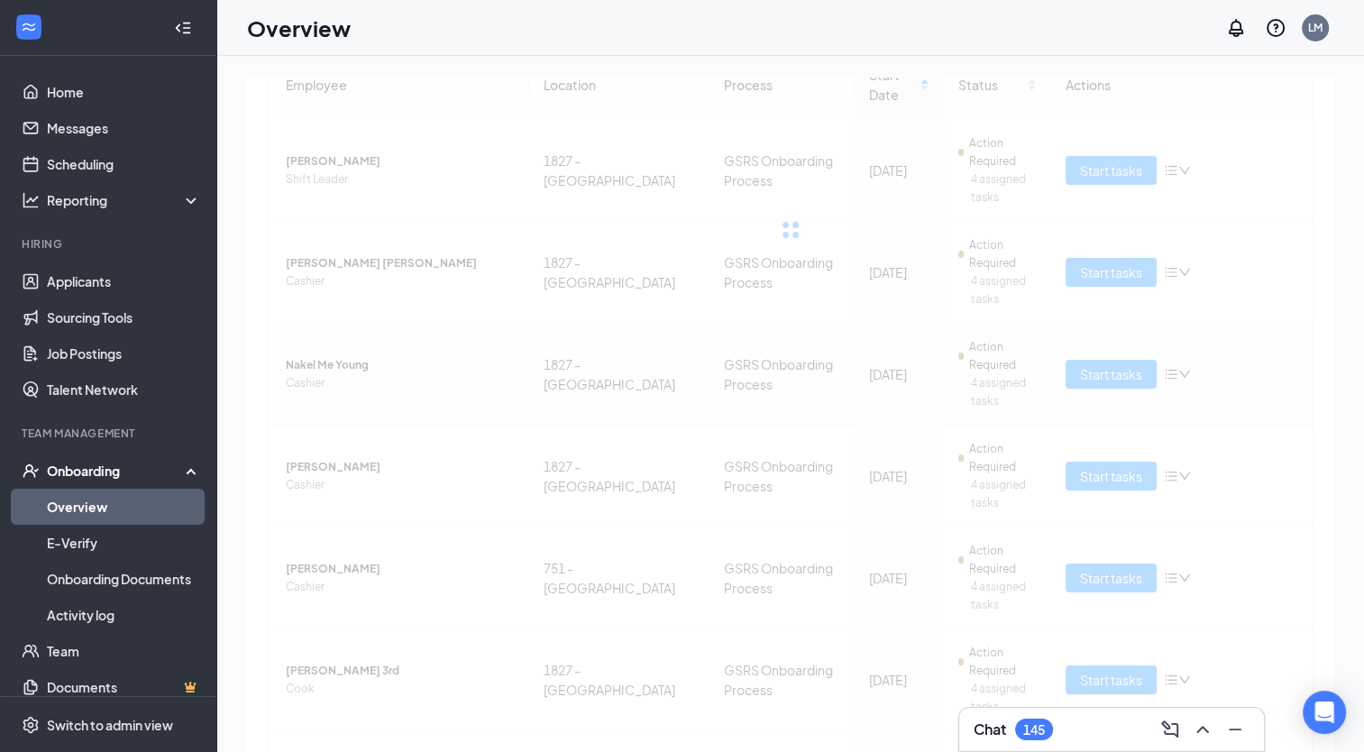
scroll to position [208, 0]
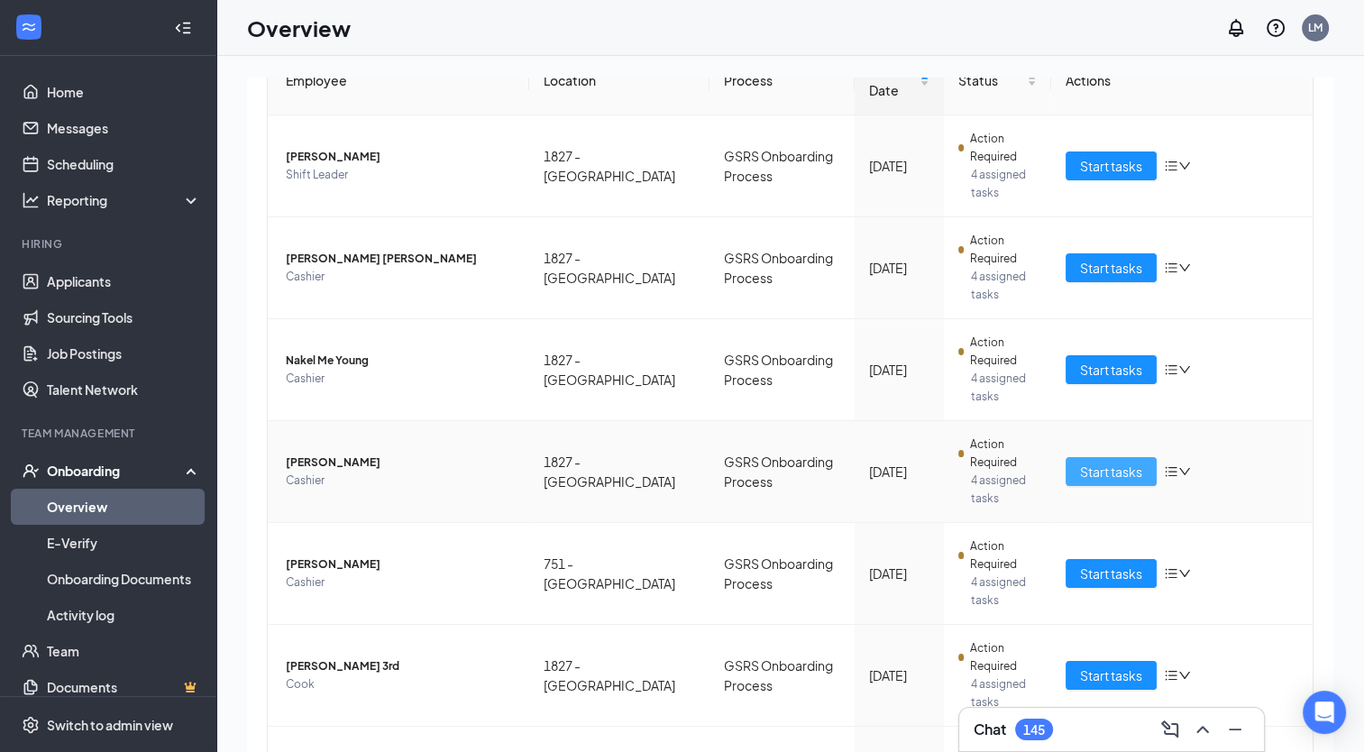
click at [1113, 478] on span "Start tasks" at bounding box center [1111, 472] width 62 height 20
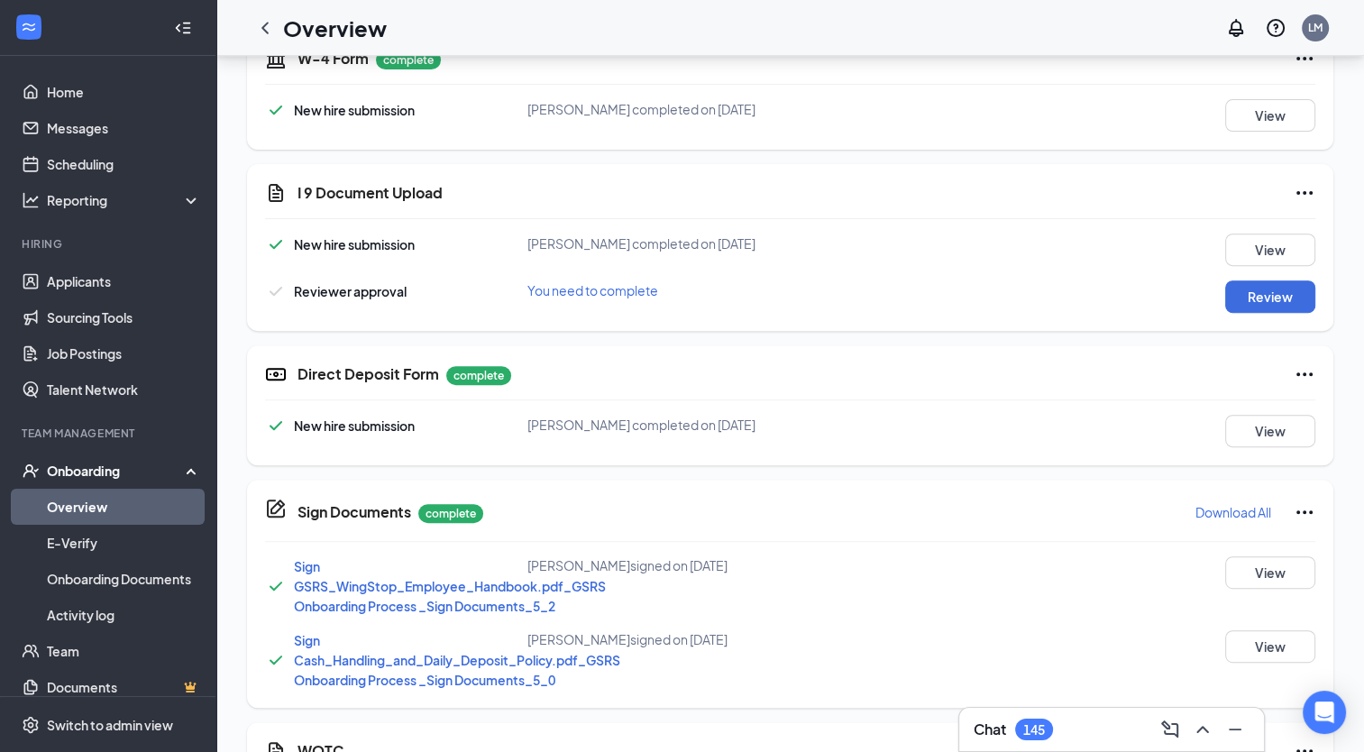
scroll to position [623, 0]
click at [1266, 290] on button "Review" at bounding box center [1271, 296] width 90 height 32
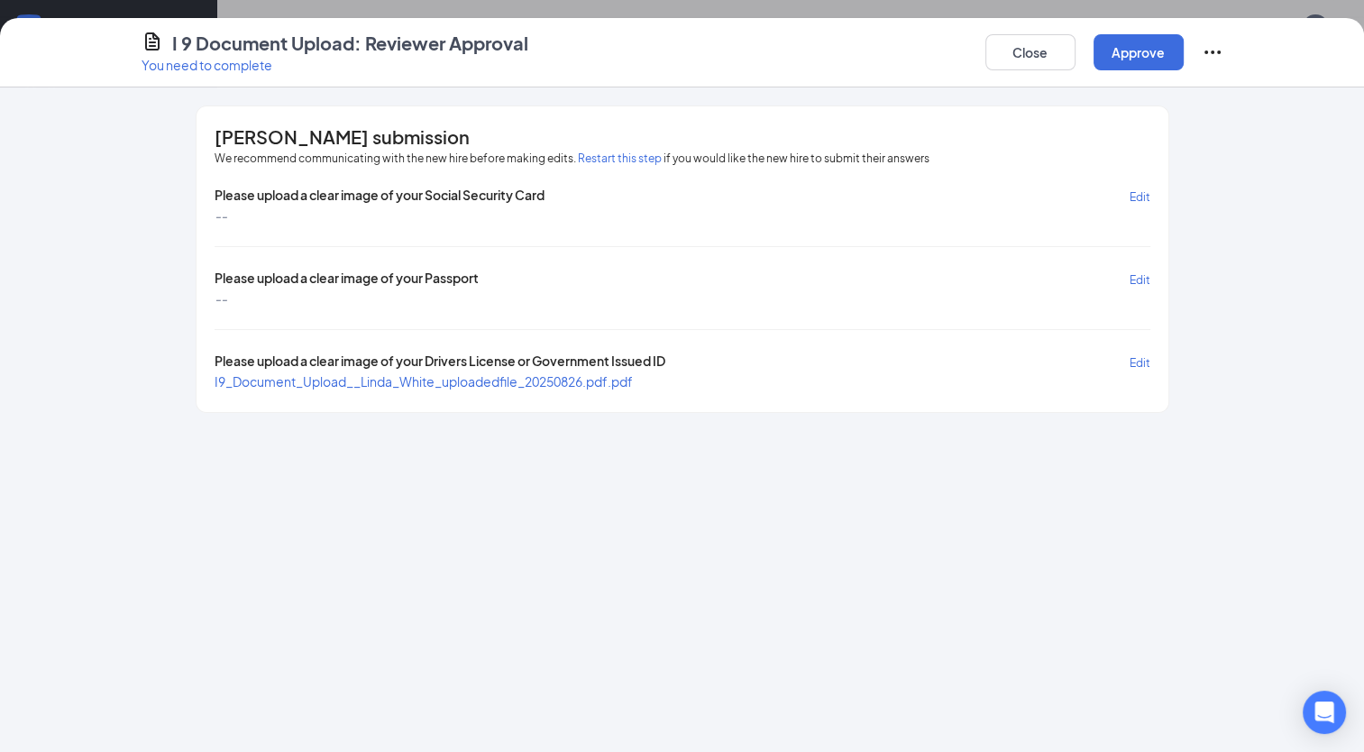
click at [491, 15] on div "I 9 Document Upload: Reviewer Approval You need to complete Close Approve [PERS…" at bounding box center [682, 376] width 1364 height 752
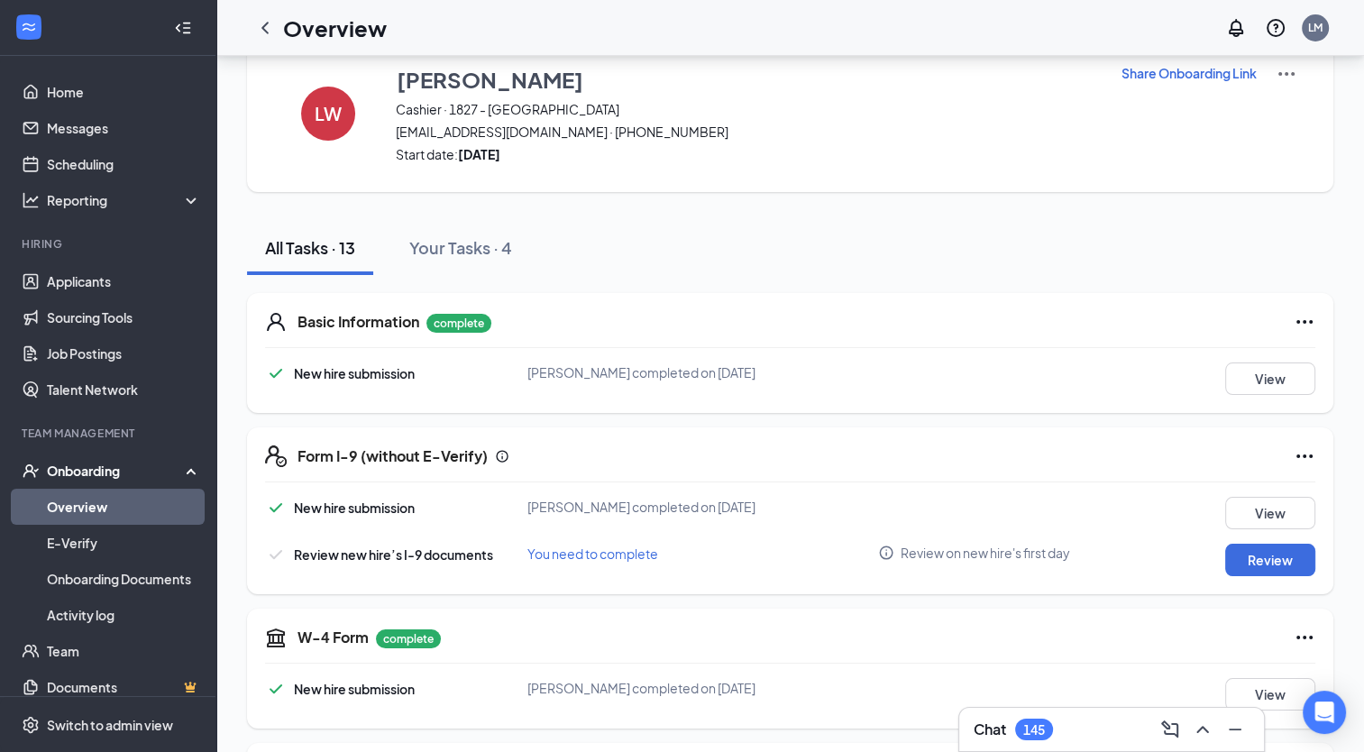
scroll to position [42, 0]
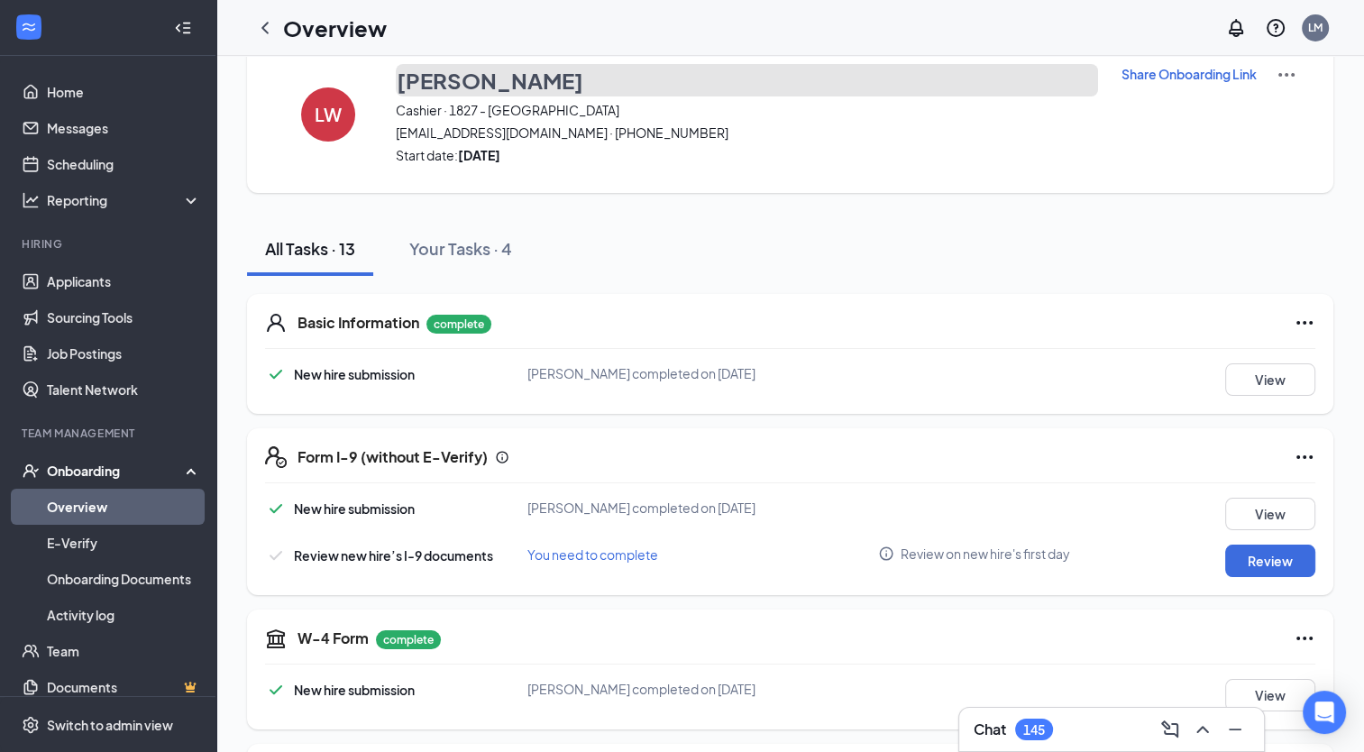
click at [457, 78] on h3 "[PERSON_NAME]" at bounding box center [490, 80] width 187 height 31
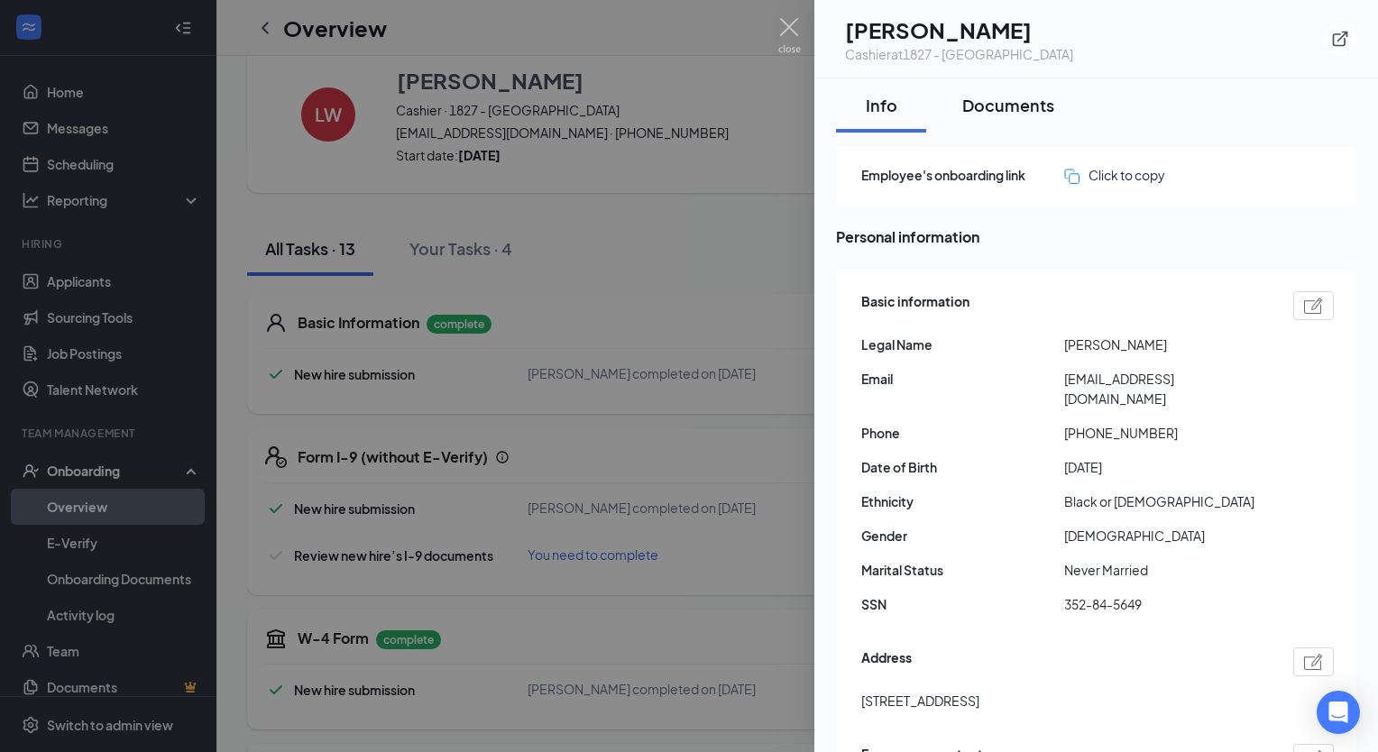
click at [1021, 110] on div "Documents" at bounding box center [1008, 105] width 92 height 23
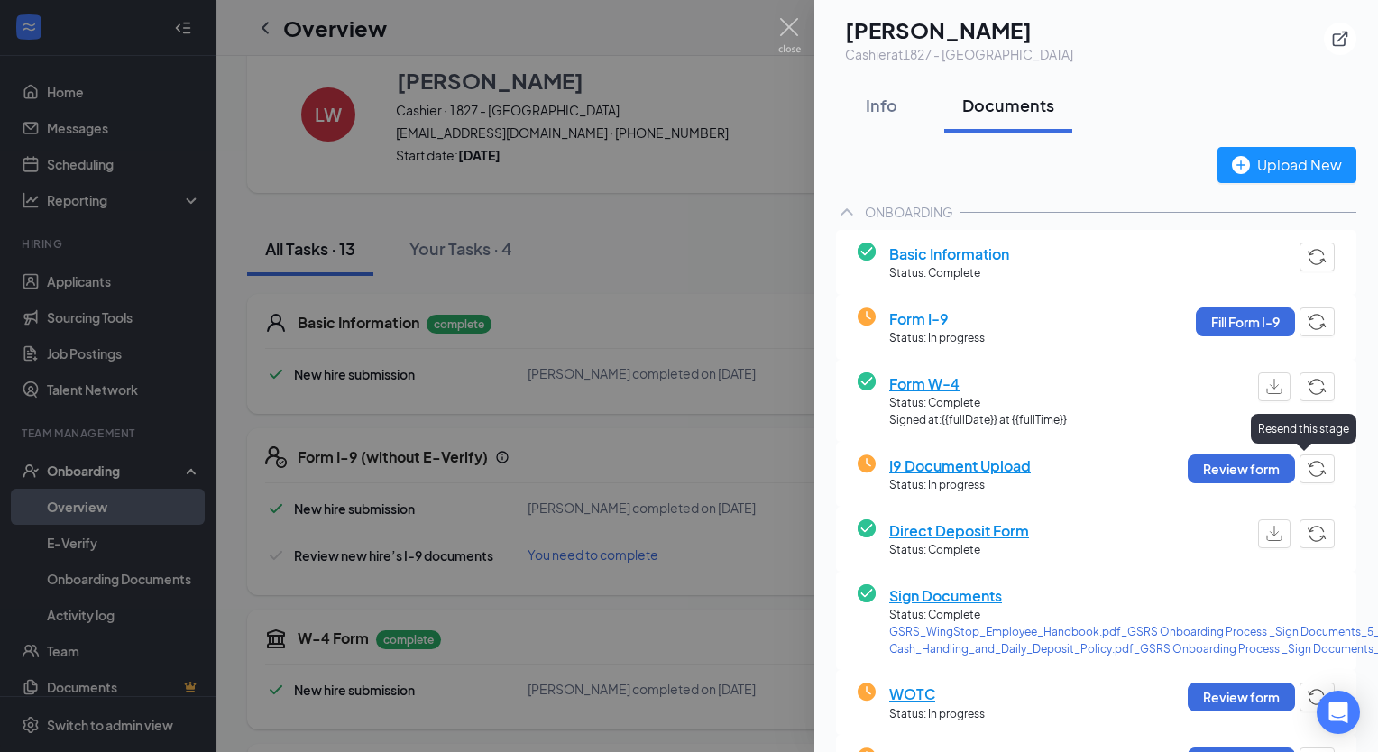
click at [1308, 473] on img "button" at bounding box center [1317, 469] width 19 height 16
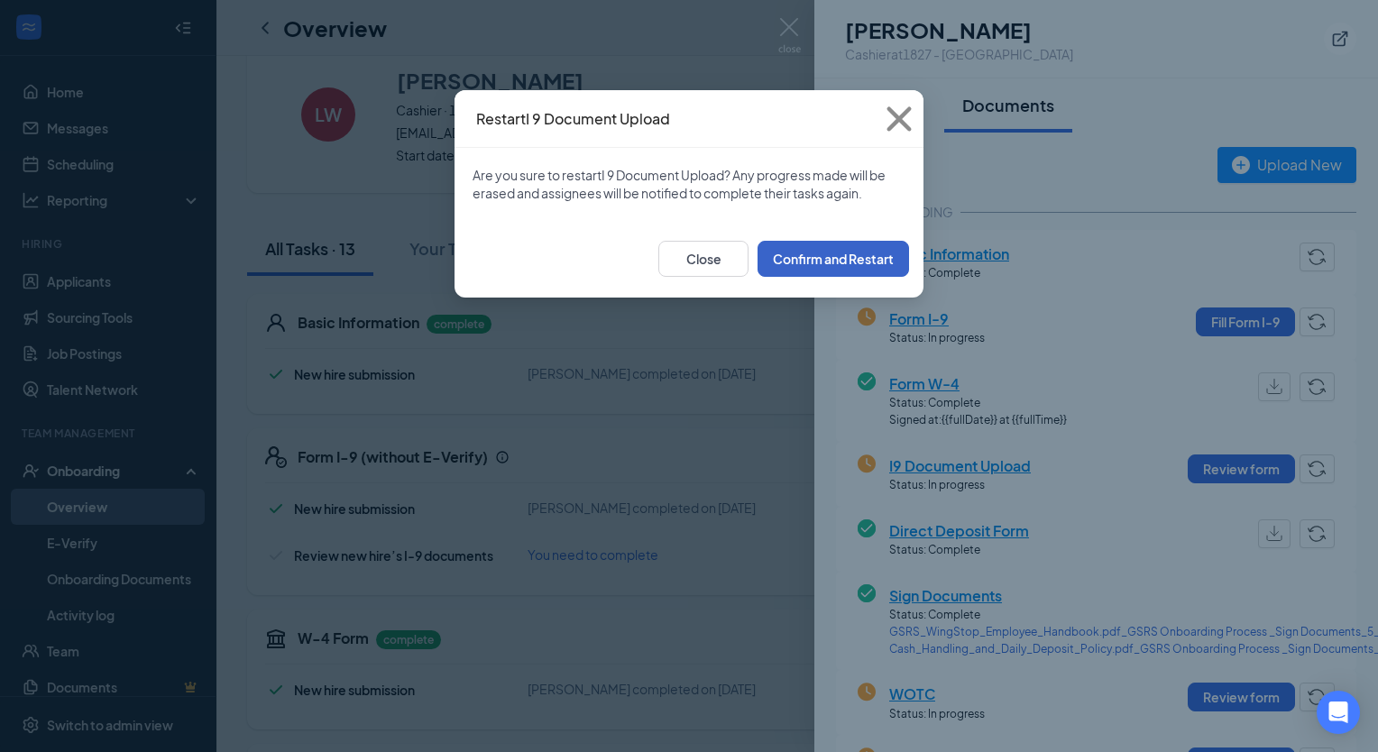
click at [817, 258] on button "Confirm and Restart" at bounding box center [832, 259] width 151 height 36
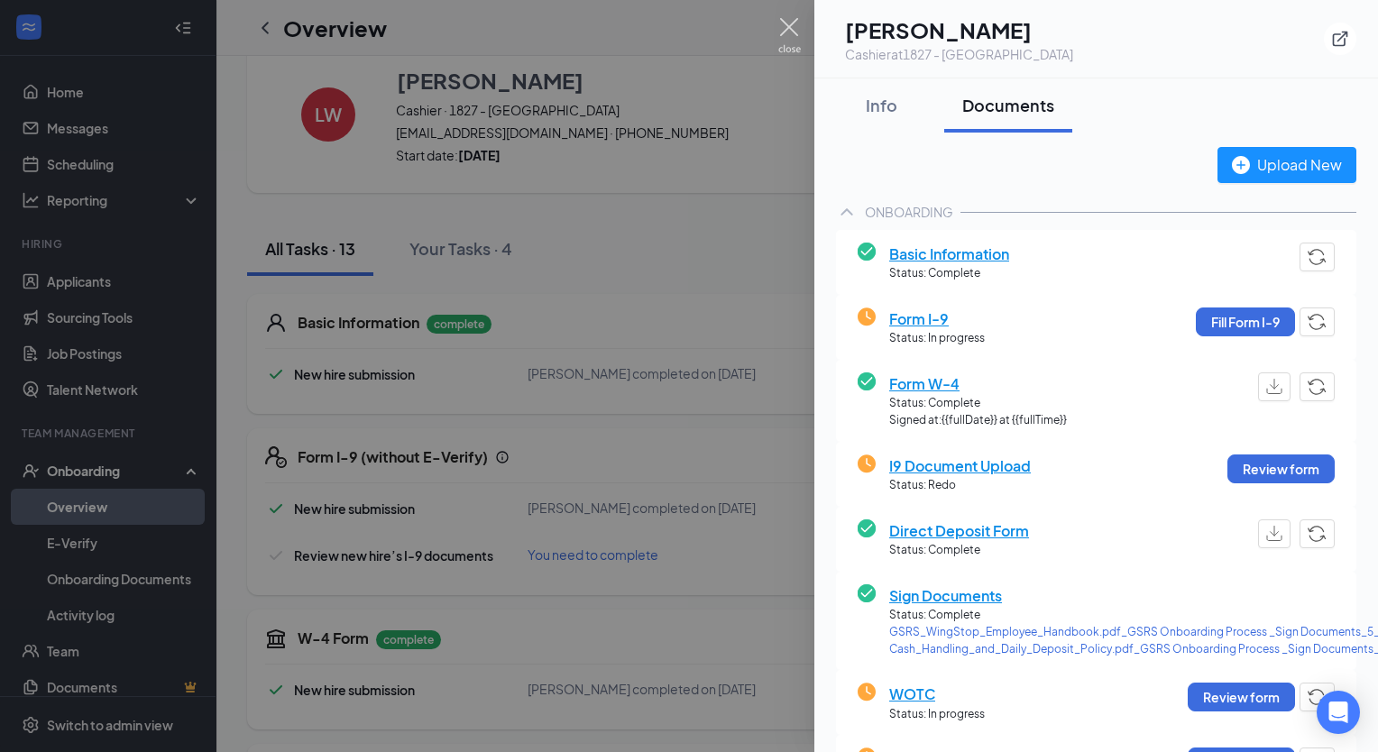
click at [790, 22] on img at bounding box center [789, 35] width 23 height 35
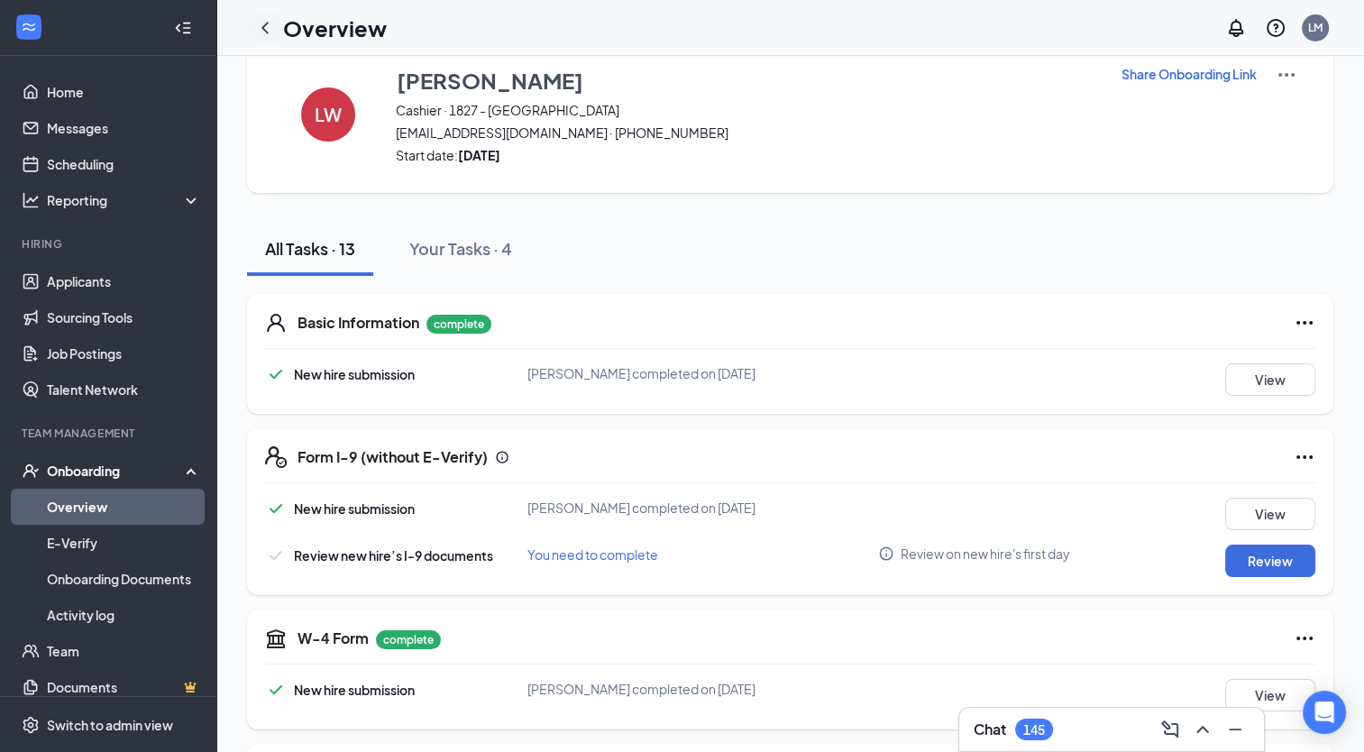
click at [259, 25] on icon "ChevronLeft" at bounding box center [265, 28] width 22 height 22
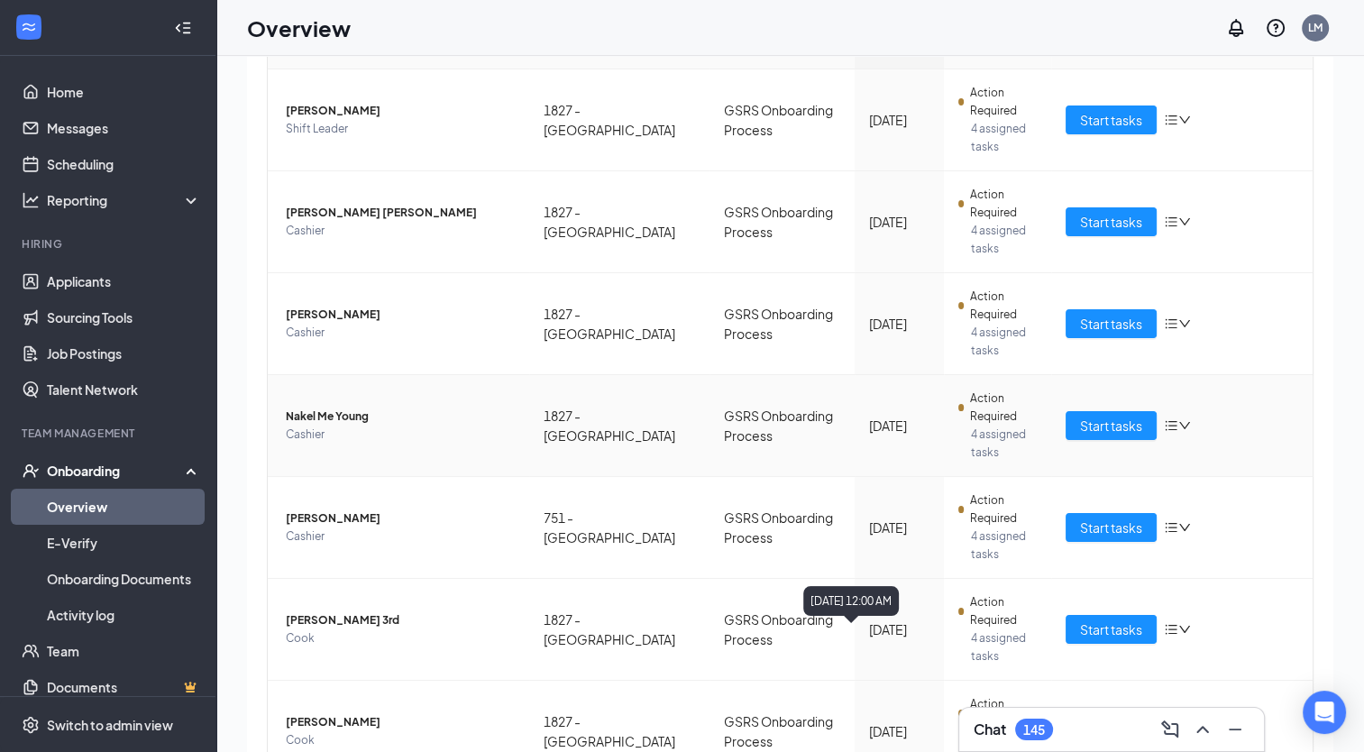
scroll to position [213, 0]
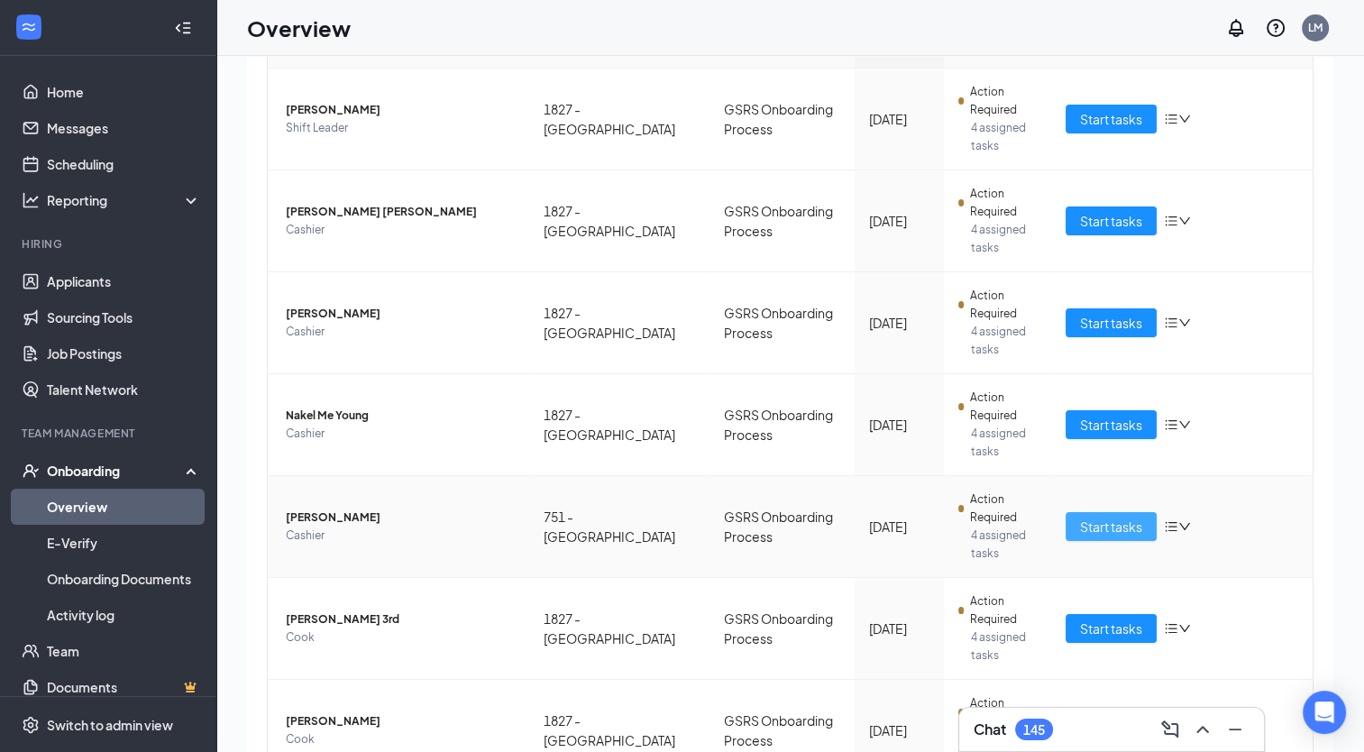
click at [1114, 522] on span "Start tasks" at bounding box center [1111, 527] width 62 height 20
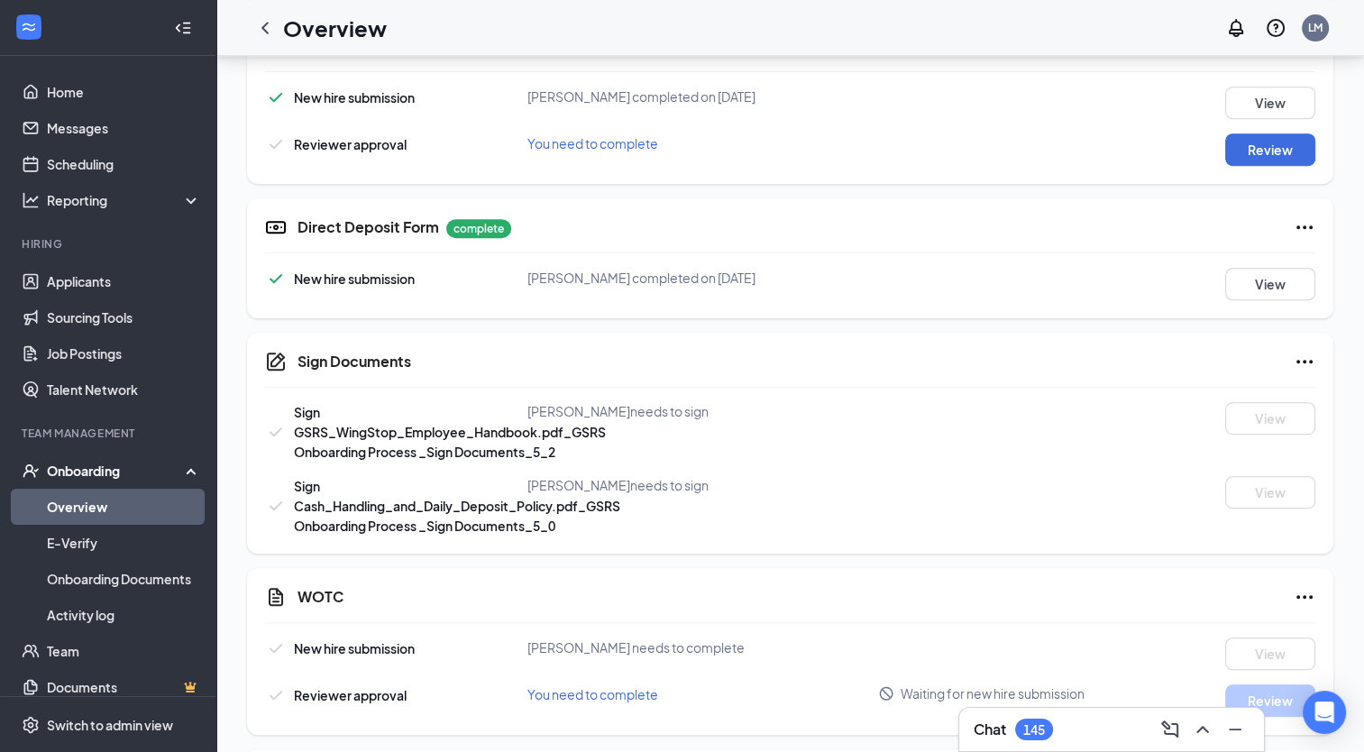
scroll to position [776, 0]
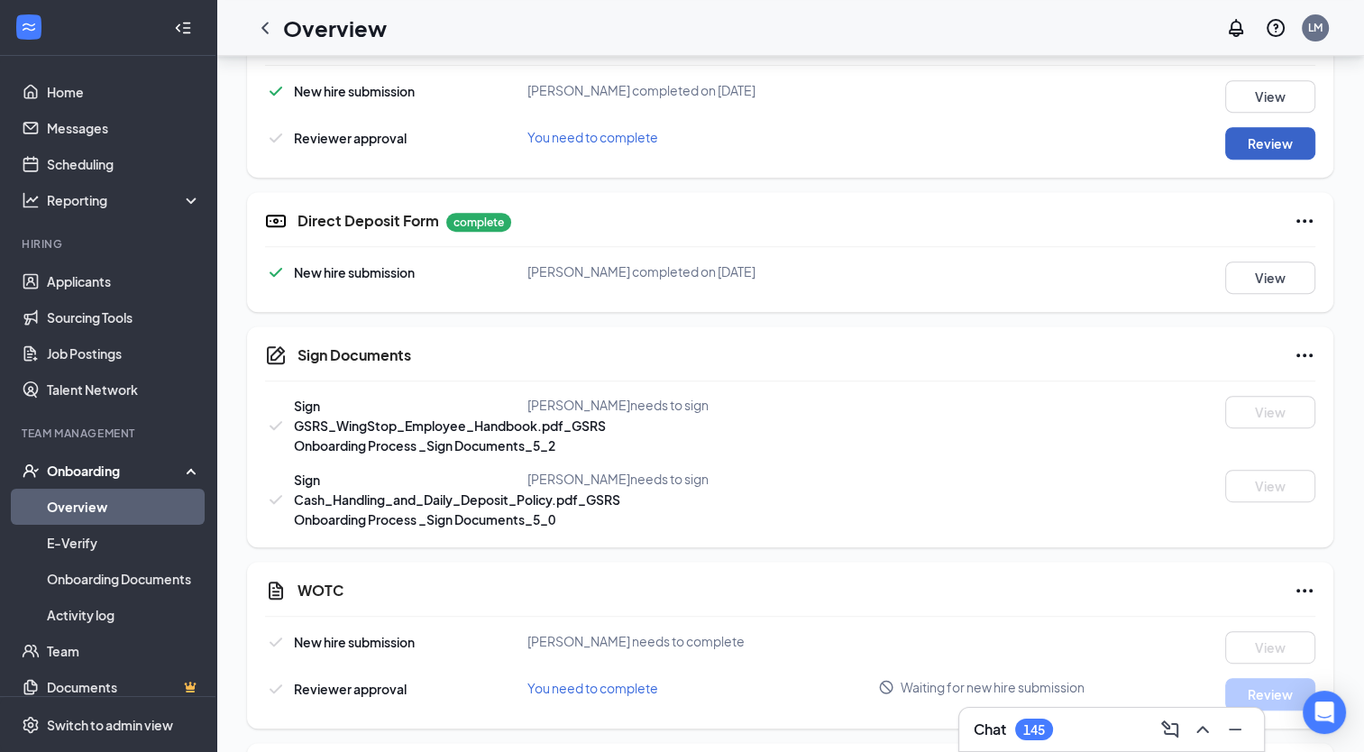
click at [1271, 149] on button "Review" at bounding box center [1271, 143] width 90 height 32
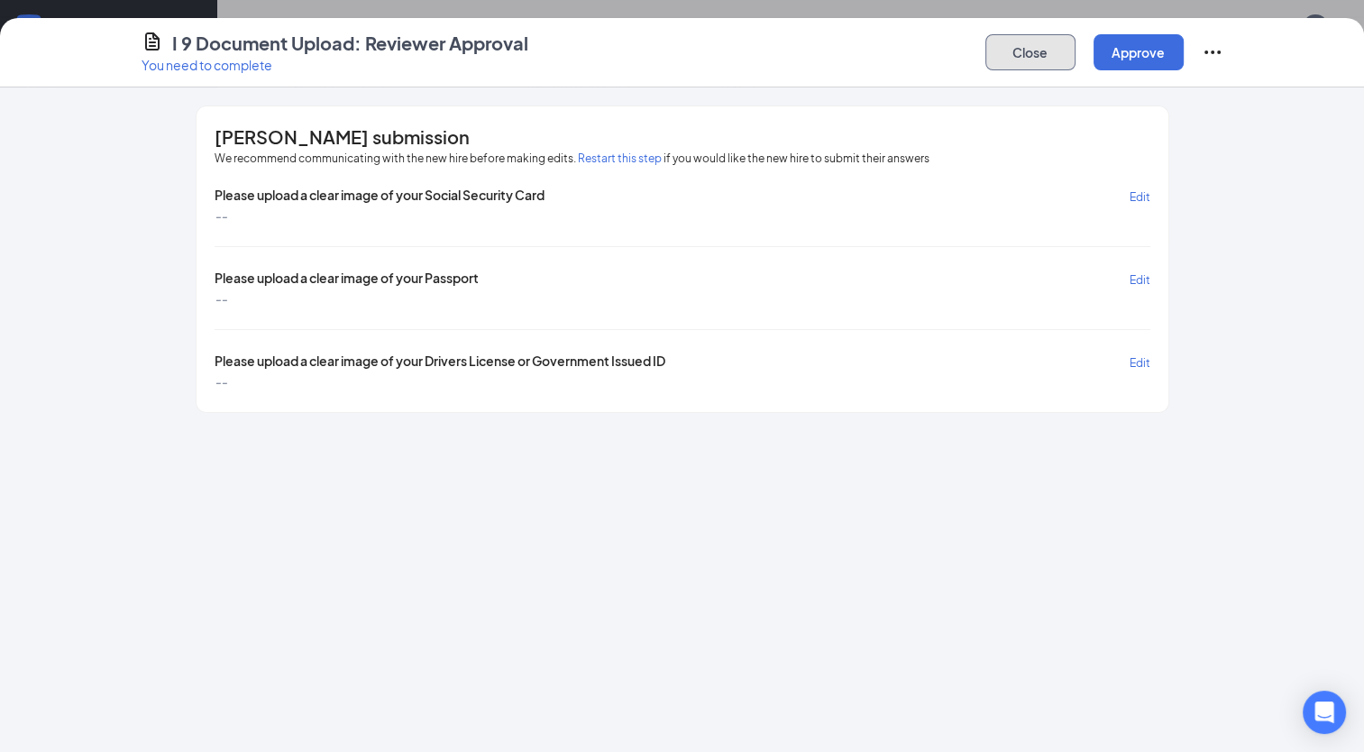
click at [1054, 57] on button "Close" at bounding box center [1031, 52] width 90 height 36
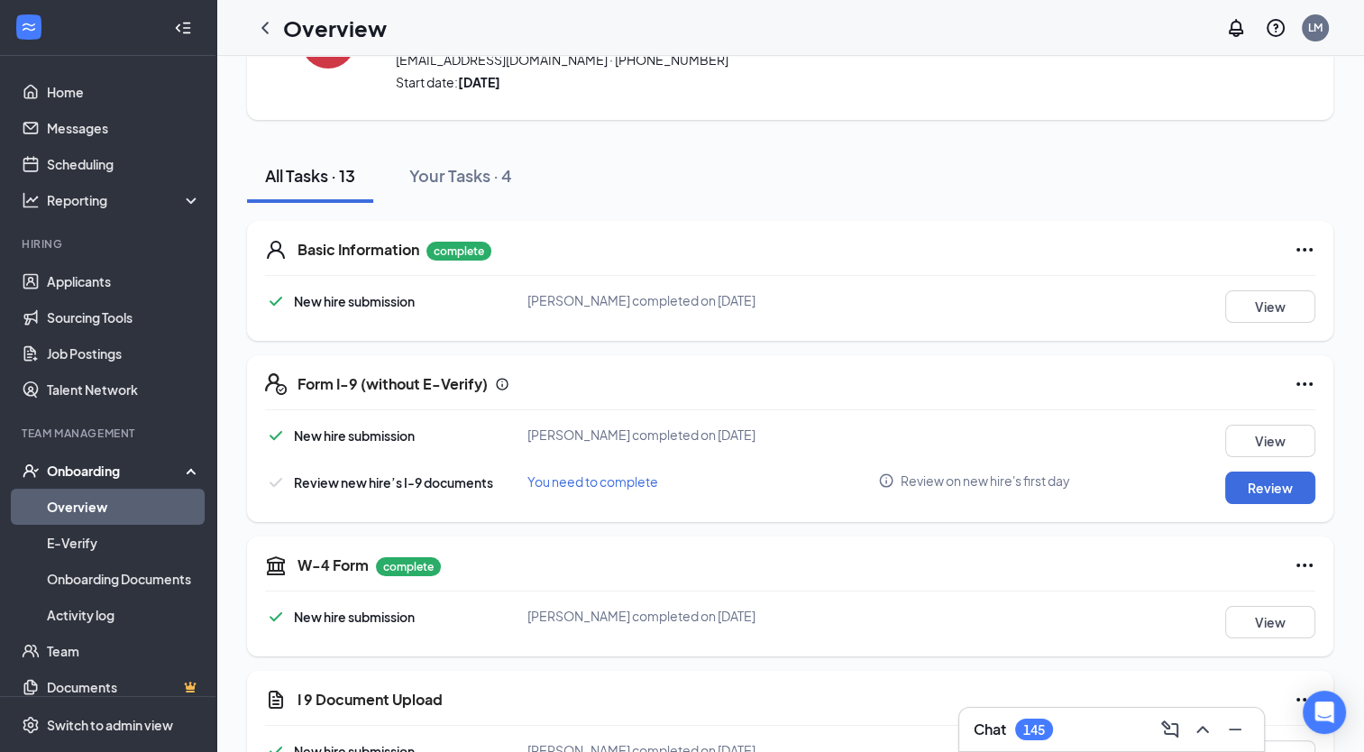
scroll to position [0, 0]
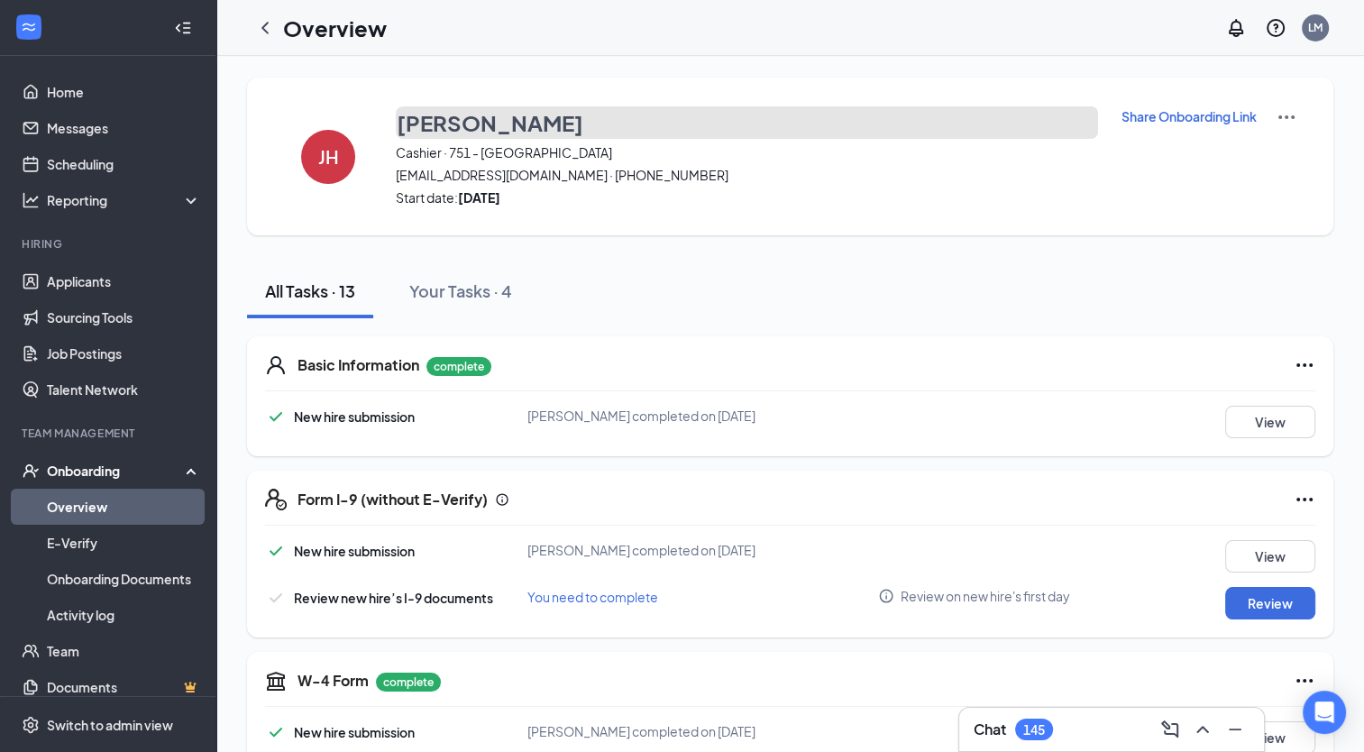
click at [494, 129] on h3 "[PERSON_NAME]" at bounding box center [490, 122] width 187 height 31
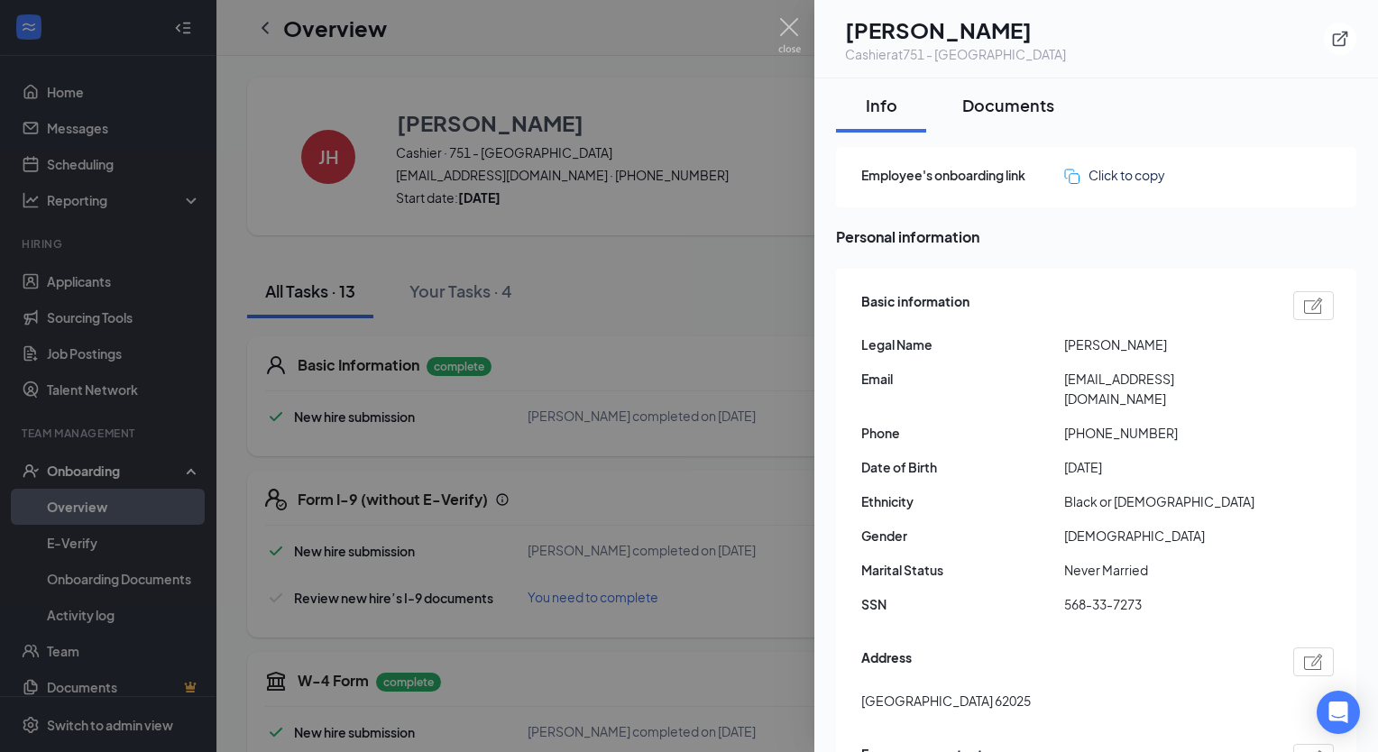
click at [1022, 100] on div "Documents" at bounding box center [1008, 105] width 92 height 23
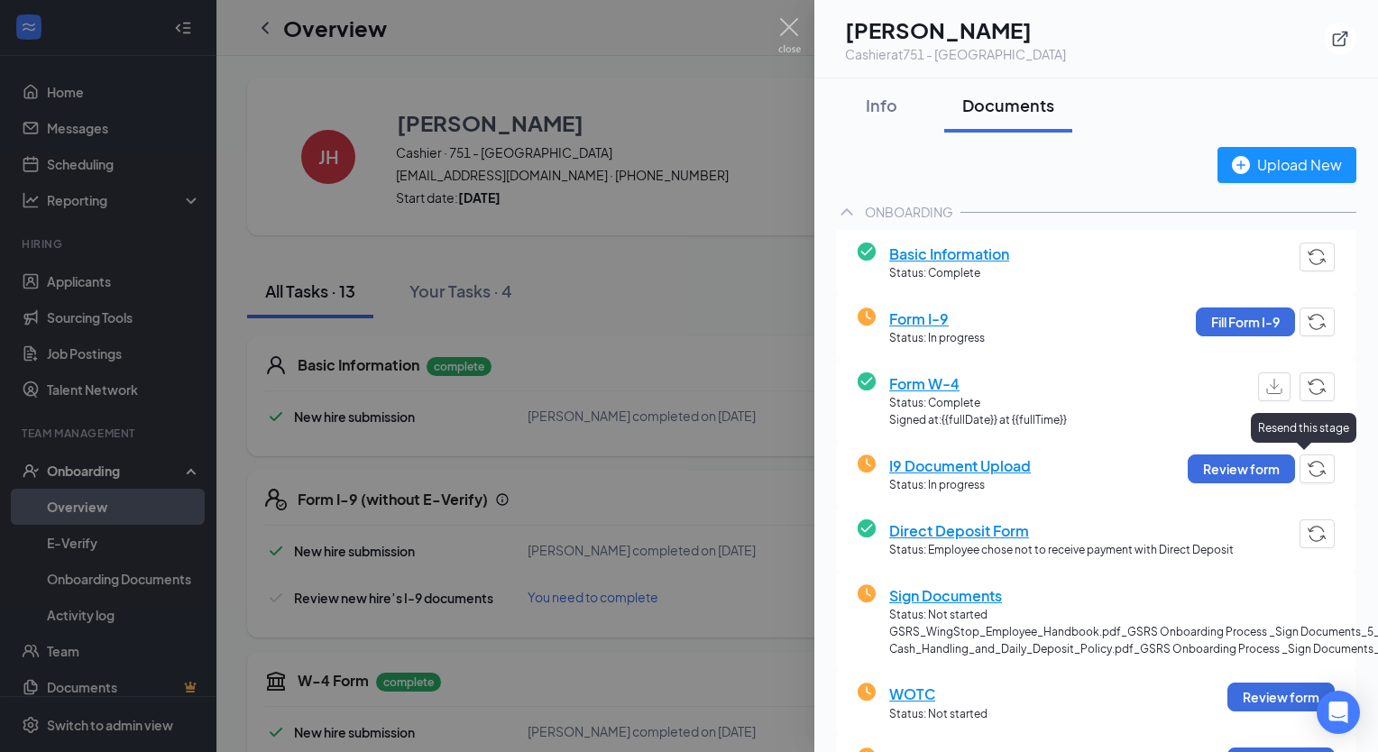
click at [1309, 469] on img "button" at bounding box center [1317, 469] width 19 height 16
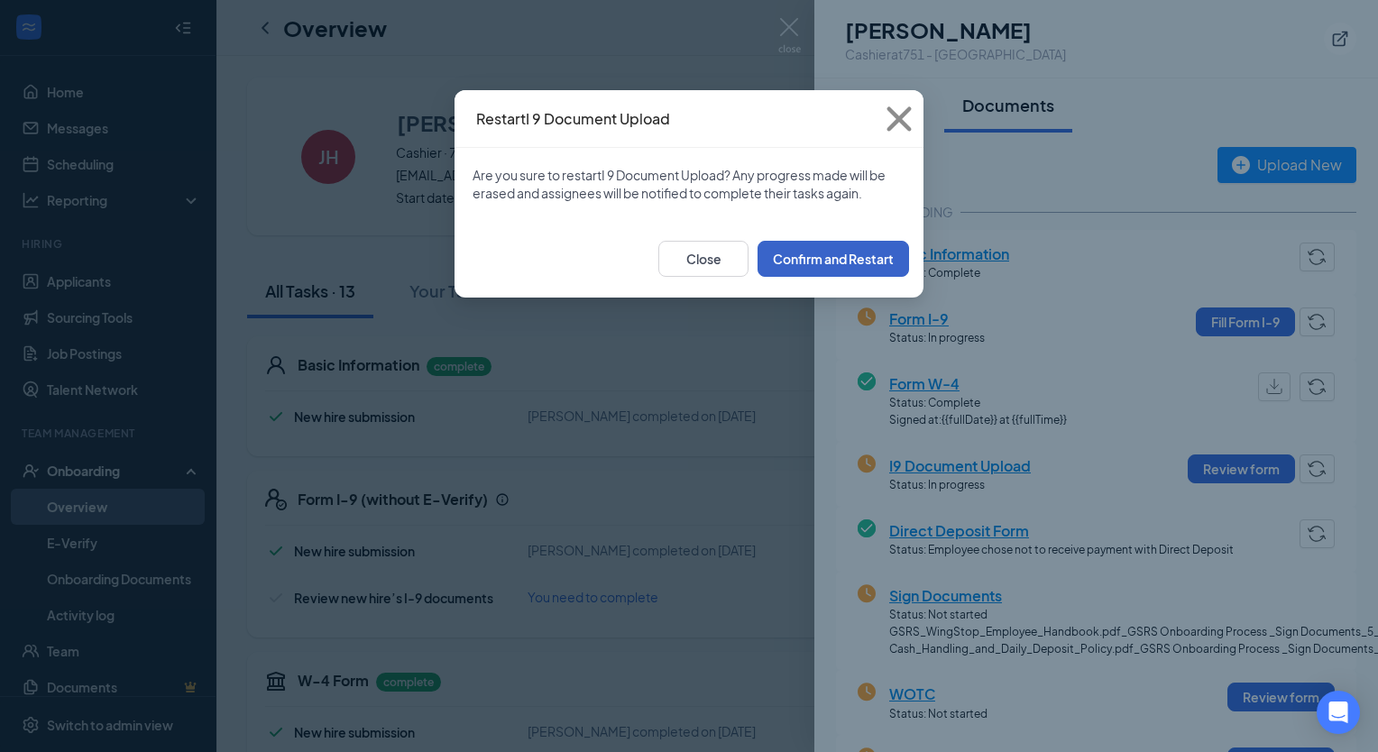
click at [811, 243] on button "Confirm and Restart" at bounding box center [832, 259] width 151 height 36
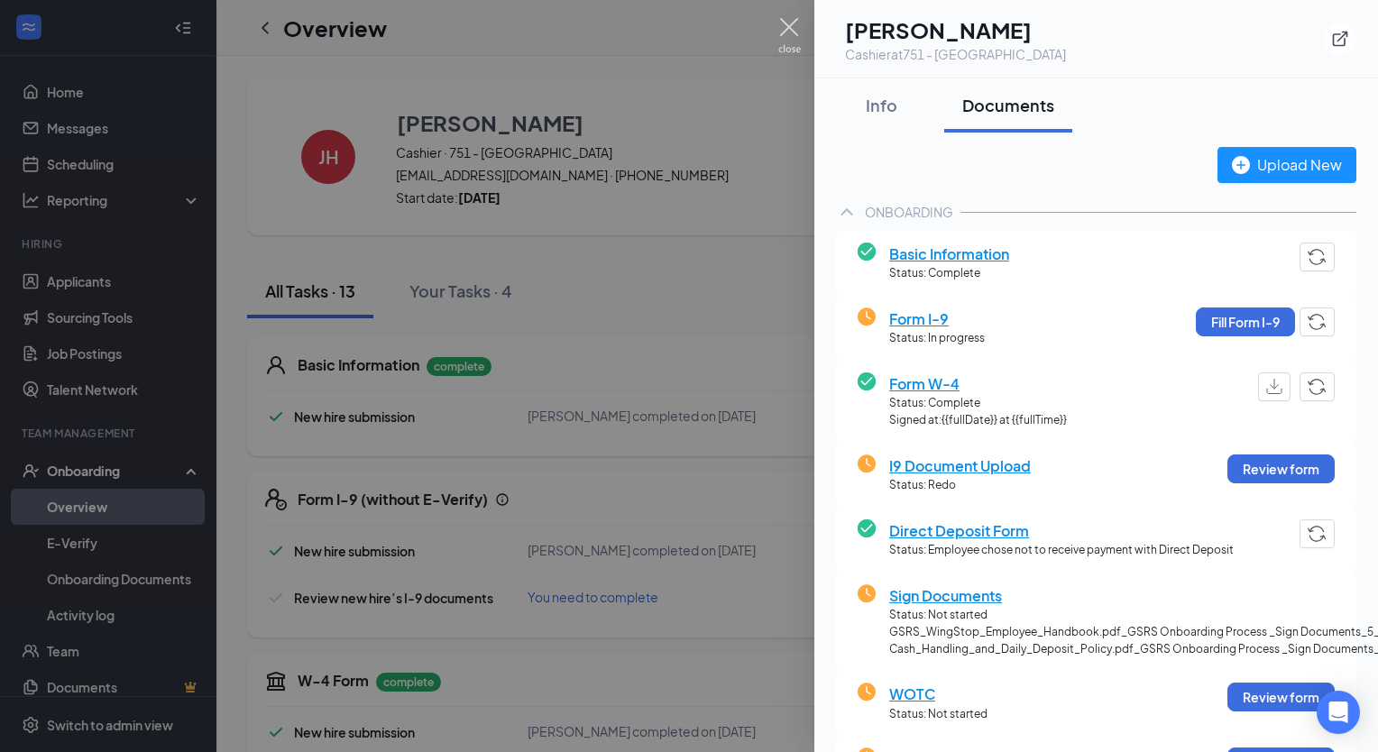
click at [787, 41] on img at bounding box center [789, 35] width 23 height 35
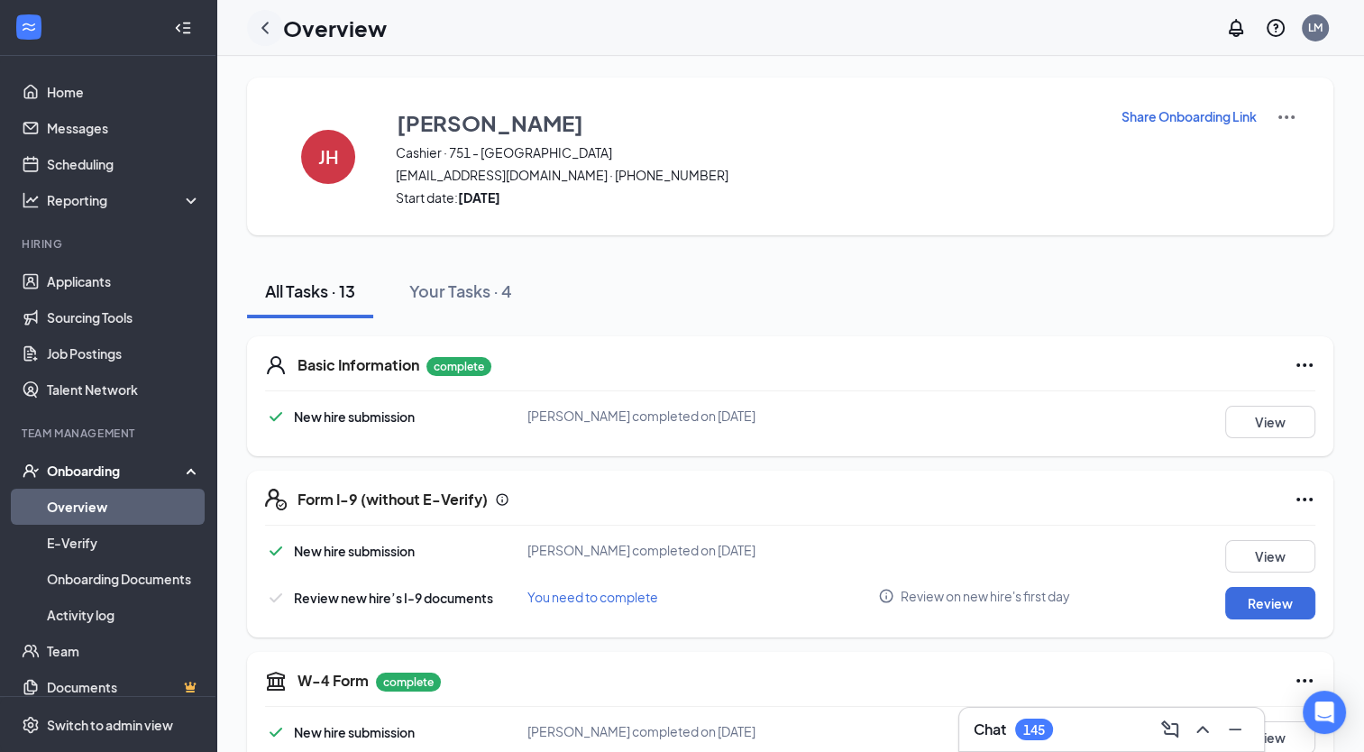
click at [267, 28] on icon "ChevronLeft" at bounding box center [265, 28] width 22 height 22
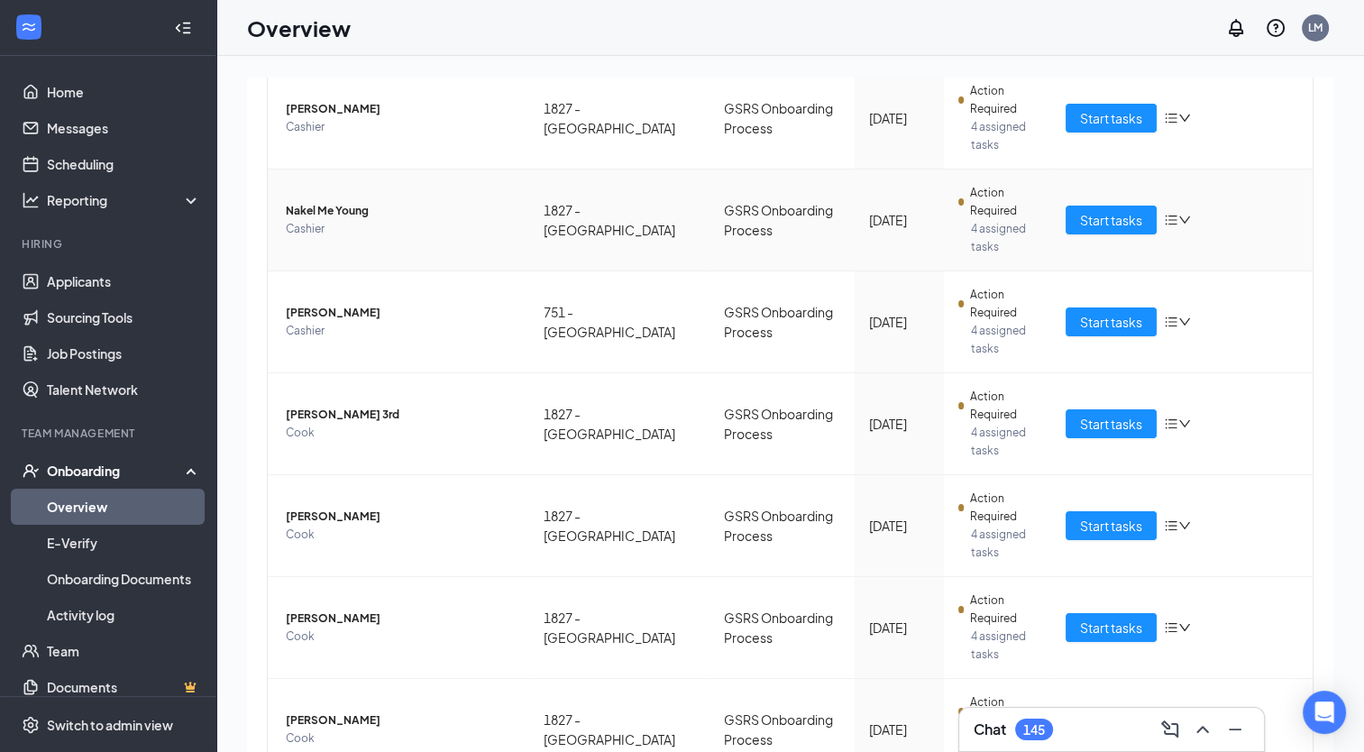
scroll to position [465, 0]
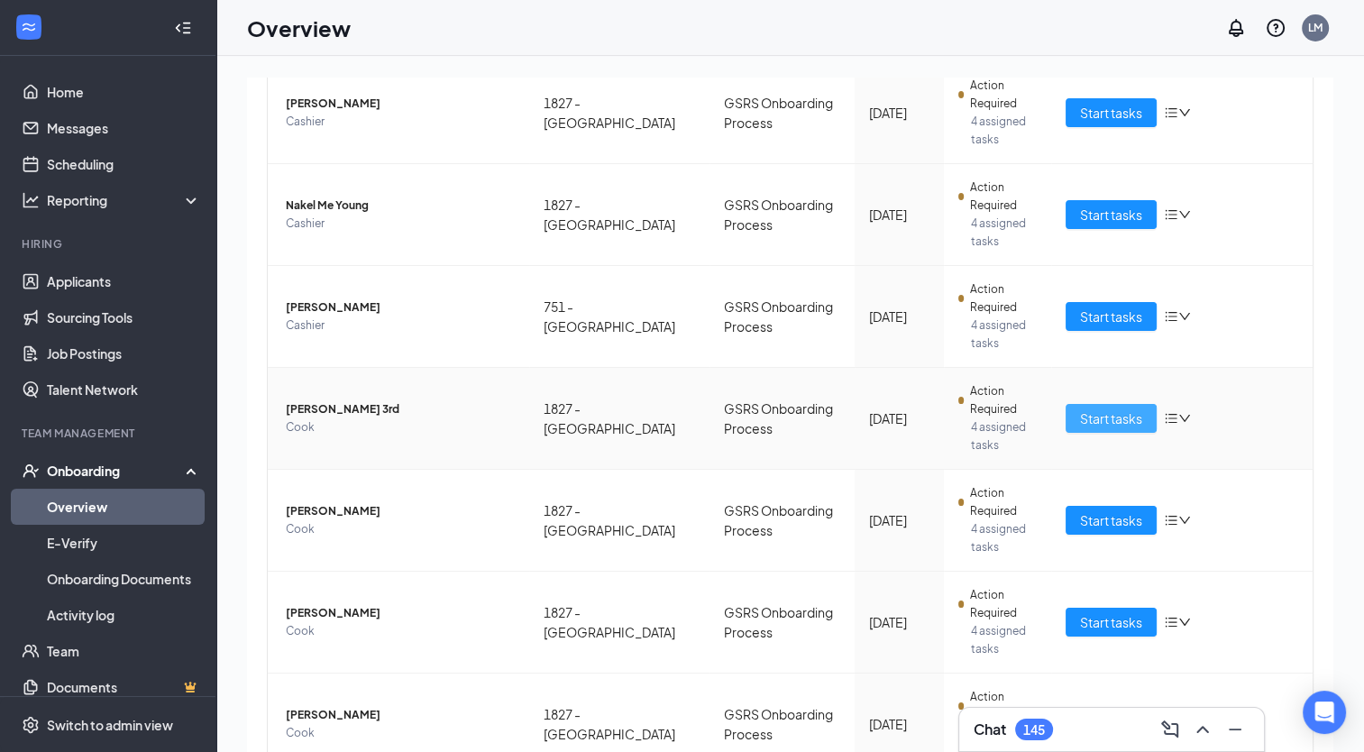
click at [1101, 417] on span "Start tasks" at bounding box center [1111, 419] width 62 height 20
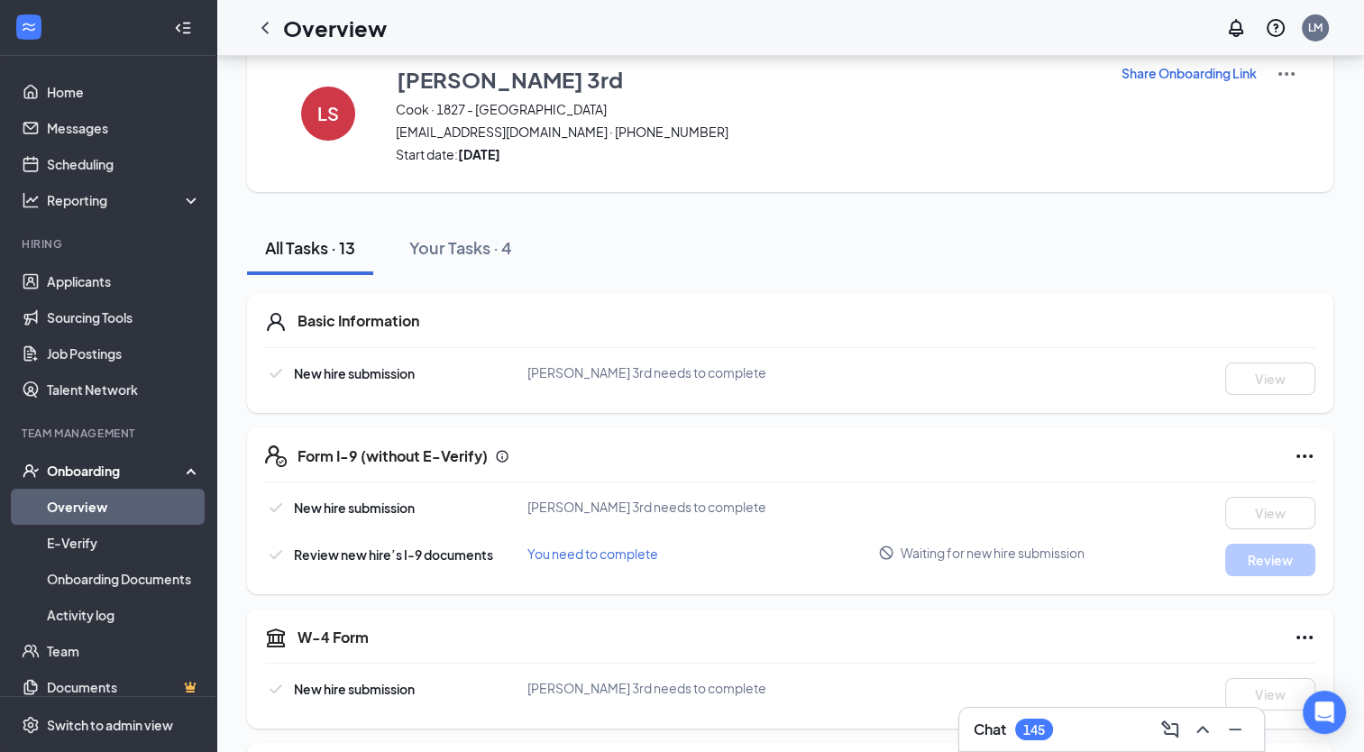
scroll to position [43, 0]
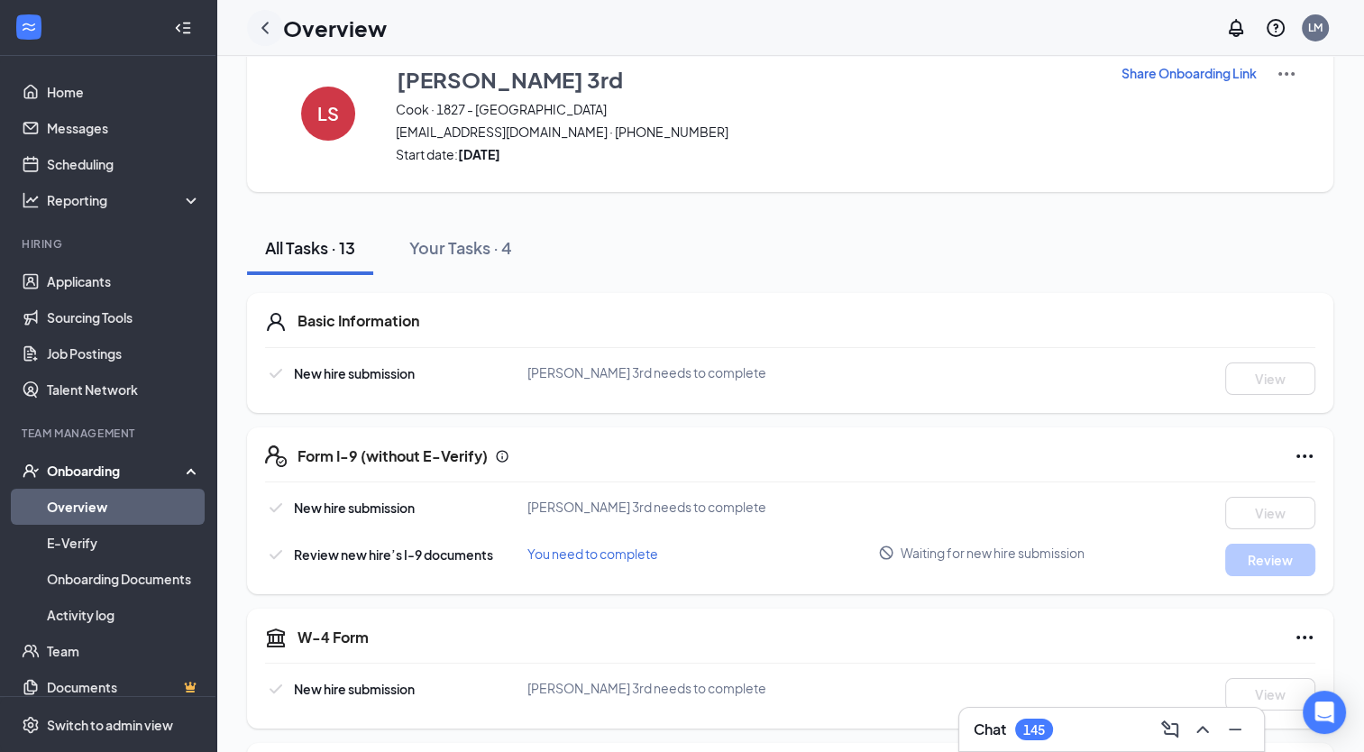
click at [270, 30] on icon "ChevronLeft" at bounding box center [265, 28] width 22 height 22
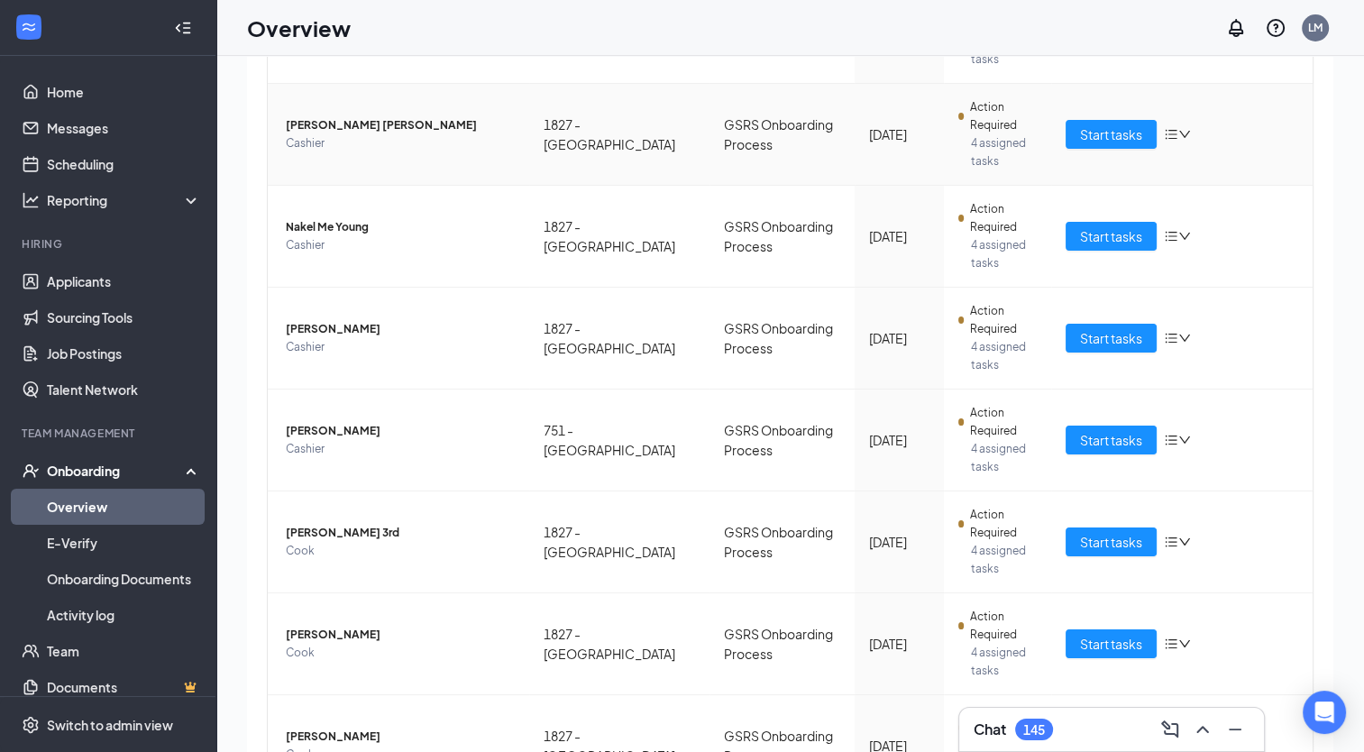
scroll to position [299, 0]
click at [1097, 638] on span "Start tasks" at bounding box center [1111, 643] width 62 height 20
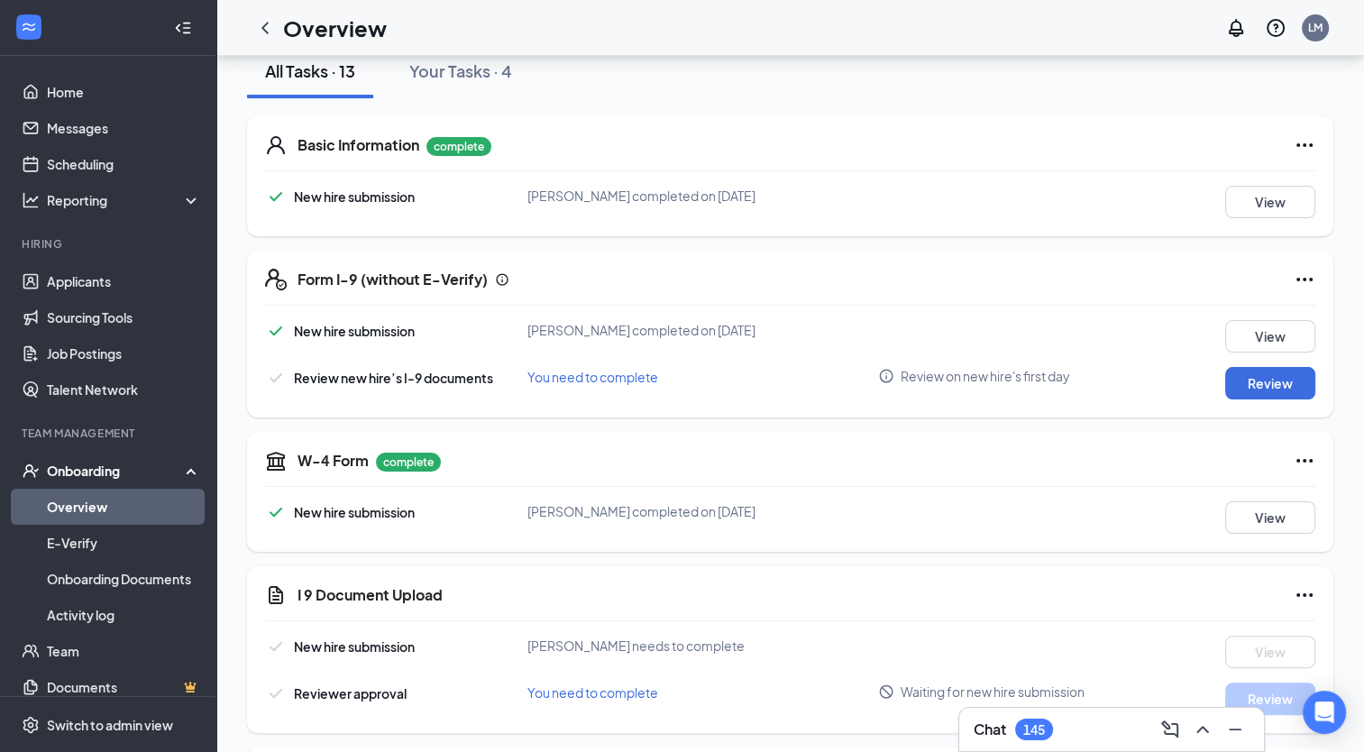
scroll to position [281, 0]
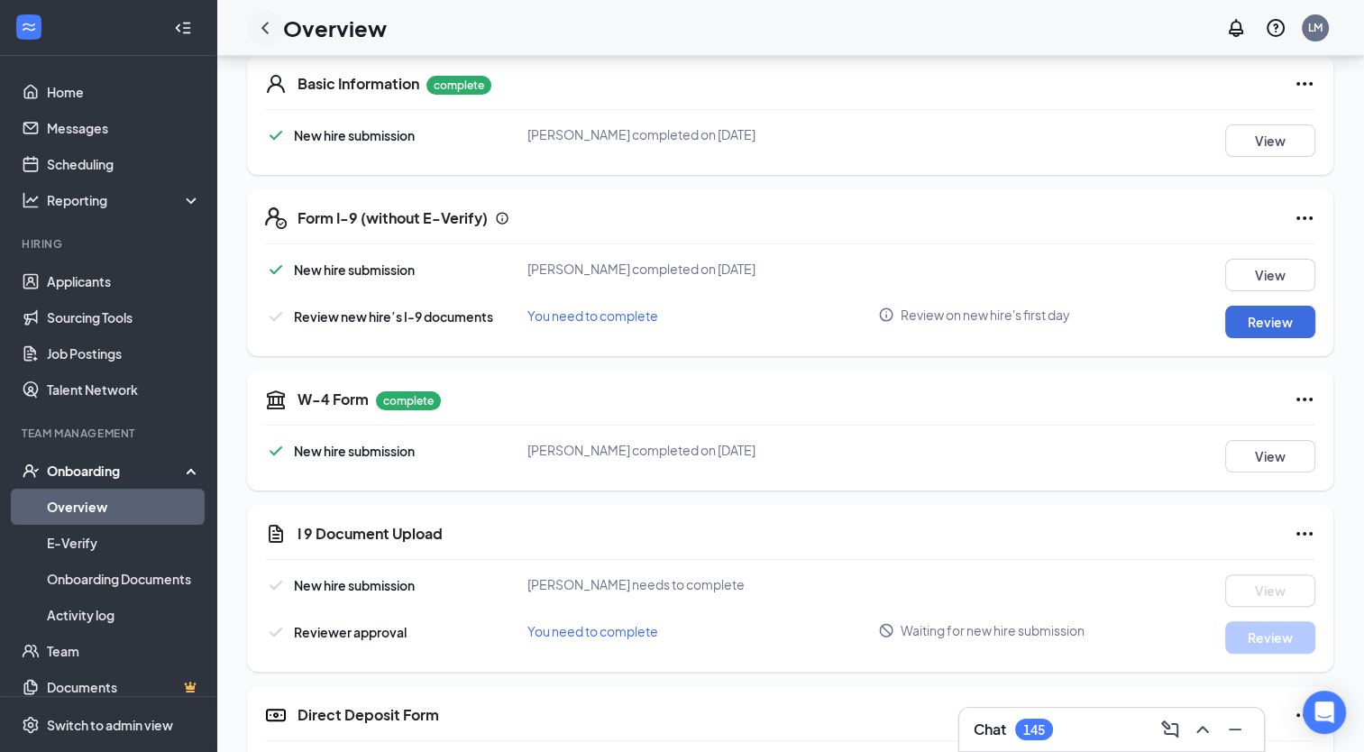
click at [267, 24] on icon "ChevronLeft" at bounding box center [265, 28] width 22 height 22
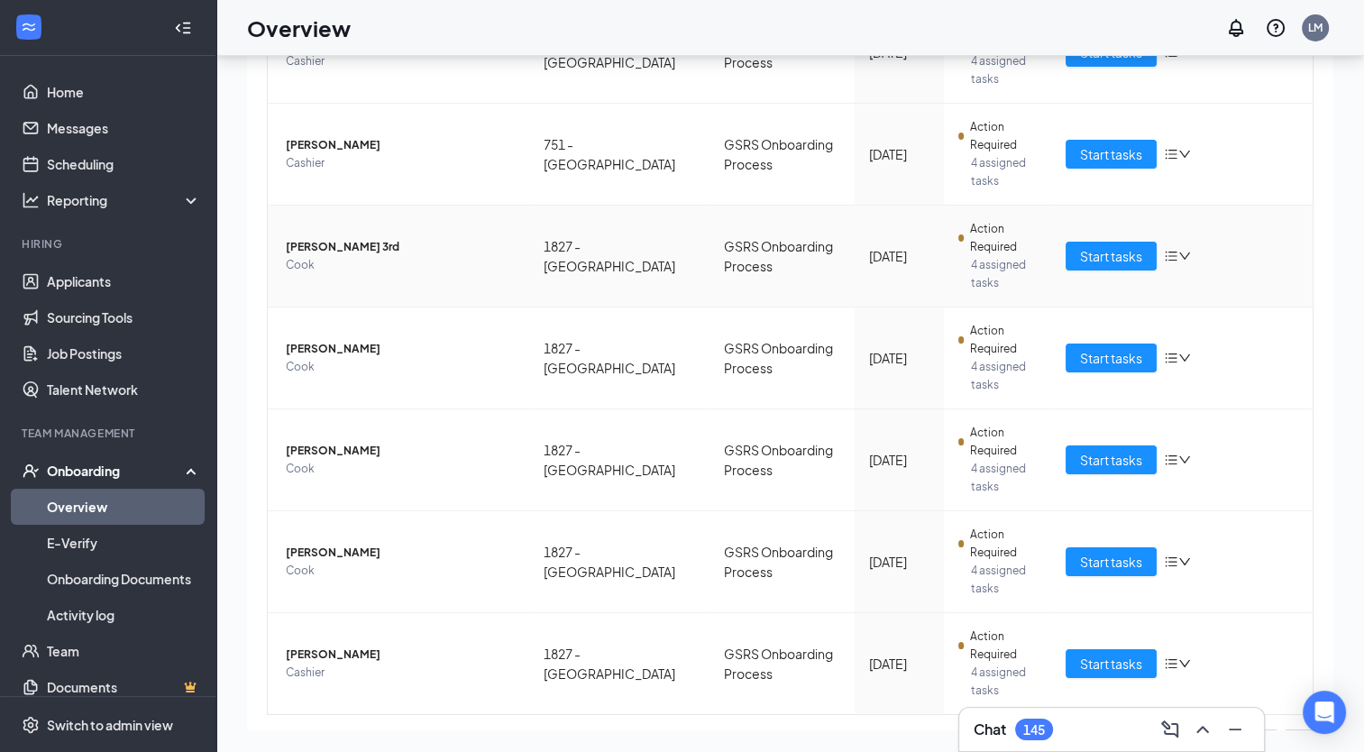
scroll to position [548, 0]
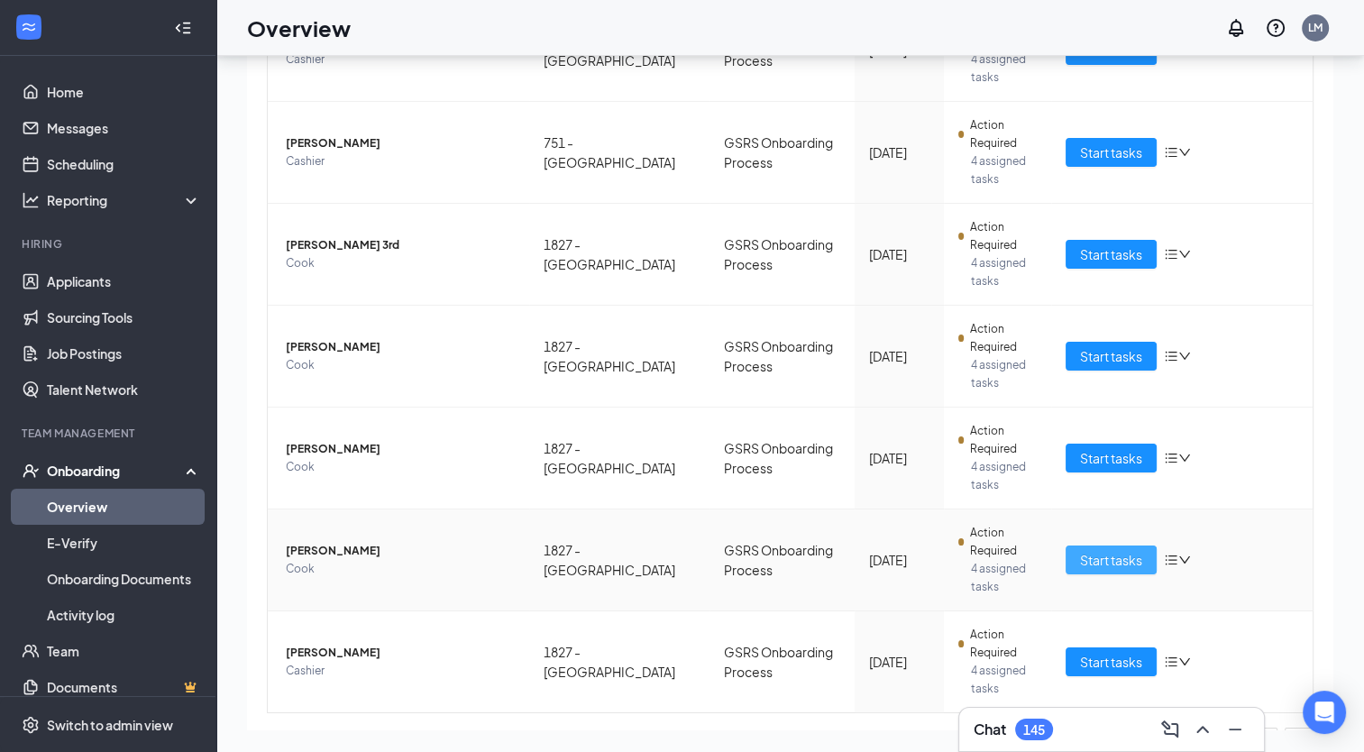
click at [1096, 567] on button "Start tasks" at bounding box center [1111, 560] width 91 height 29
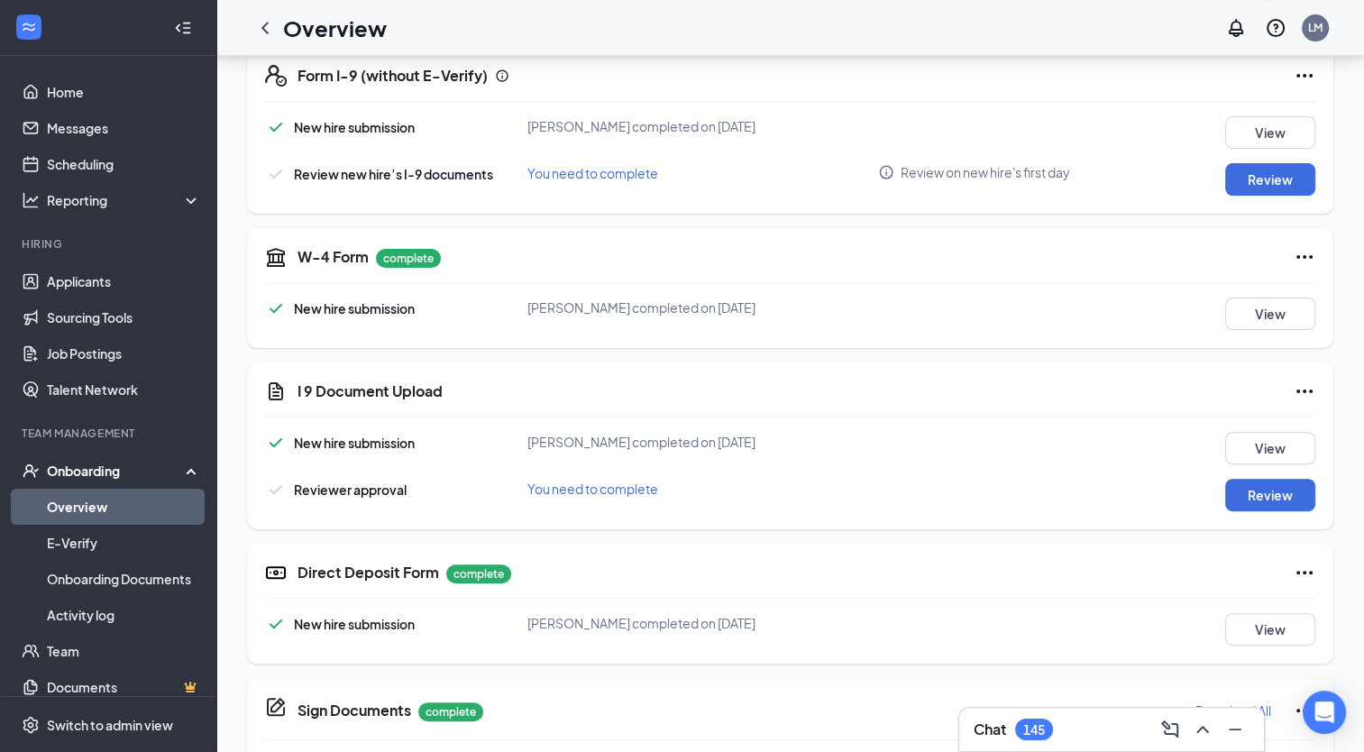
scroll to position [431, 0]
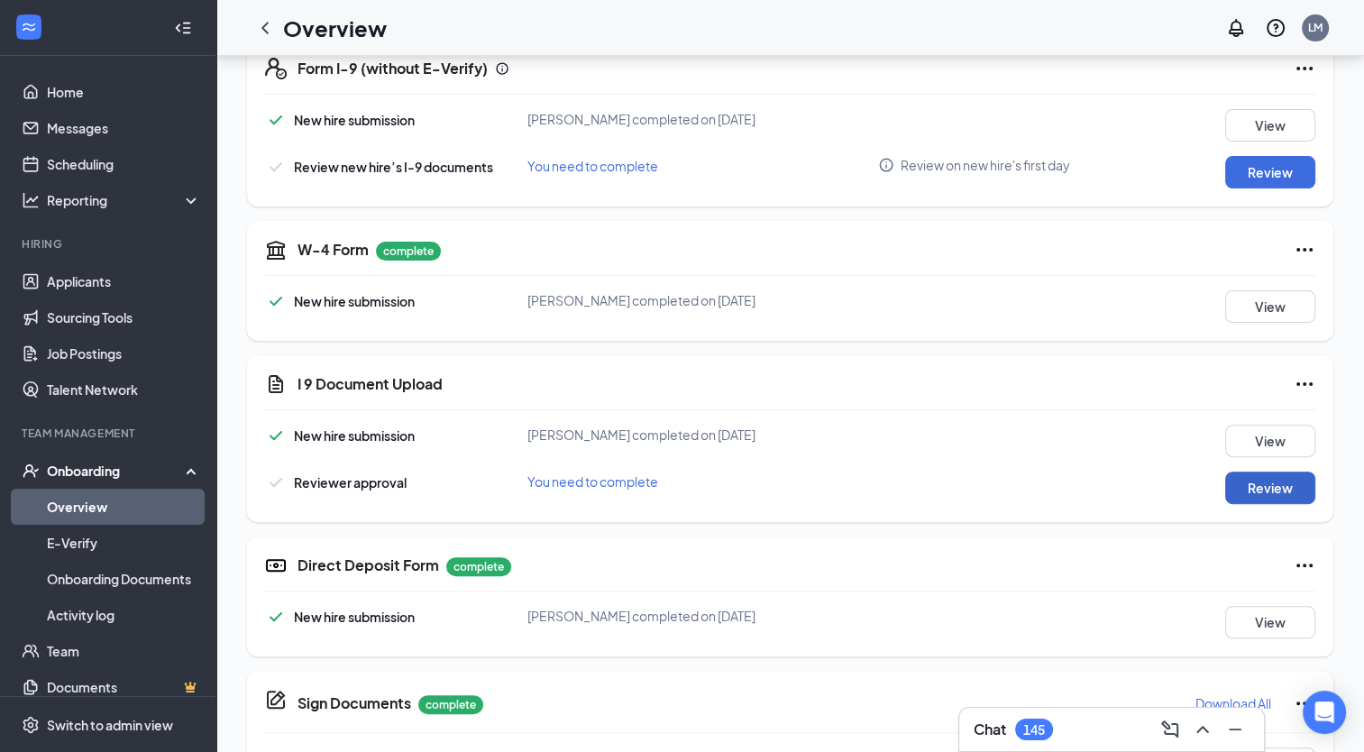
click at [1252, 498] on button "Review" at bounding box center [1271, 488] width 90 height 32
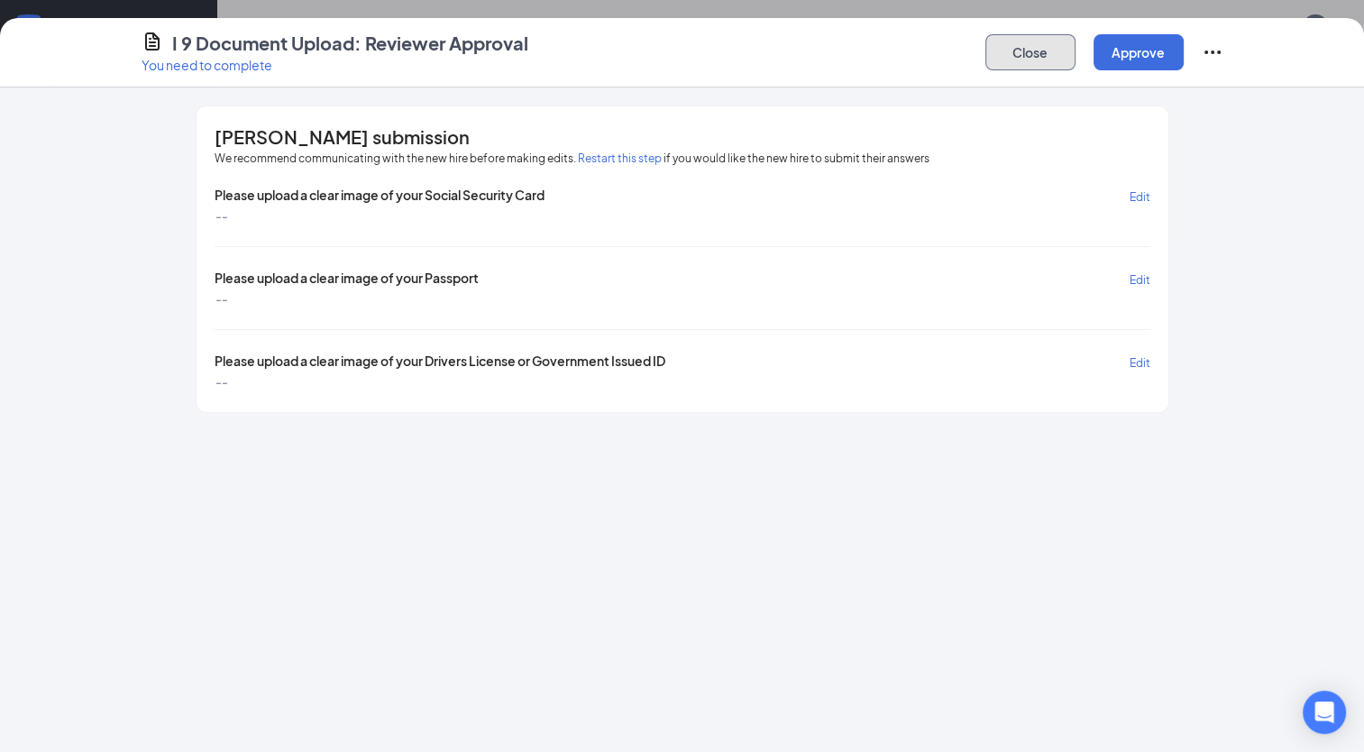
click at [1015, 49] on button "Close" at bounding box center [1031, 52] width 90 height 36
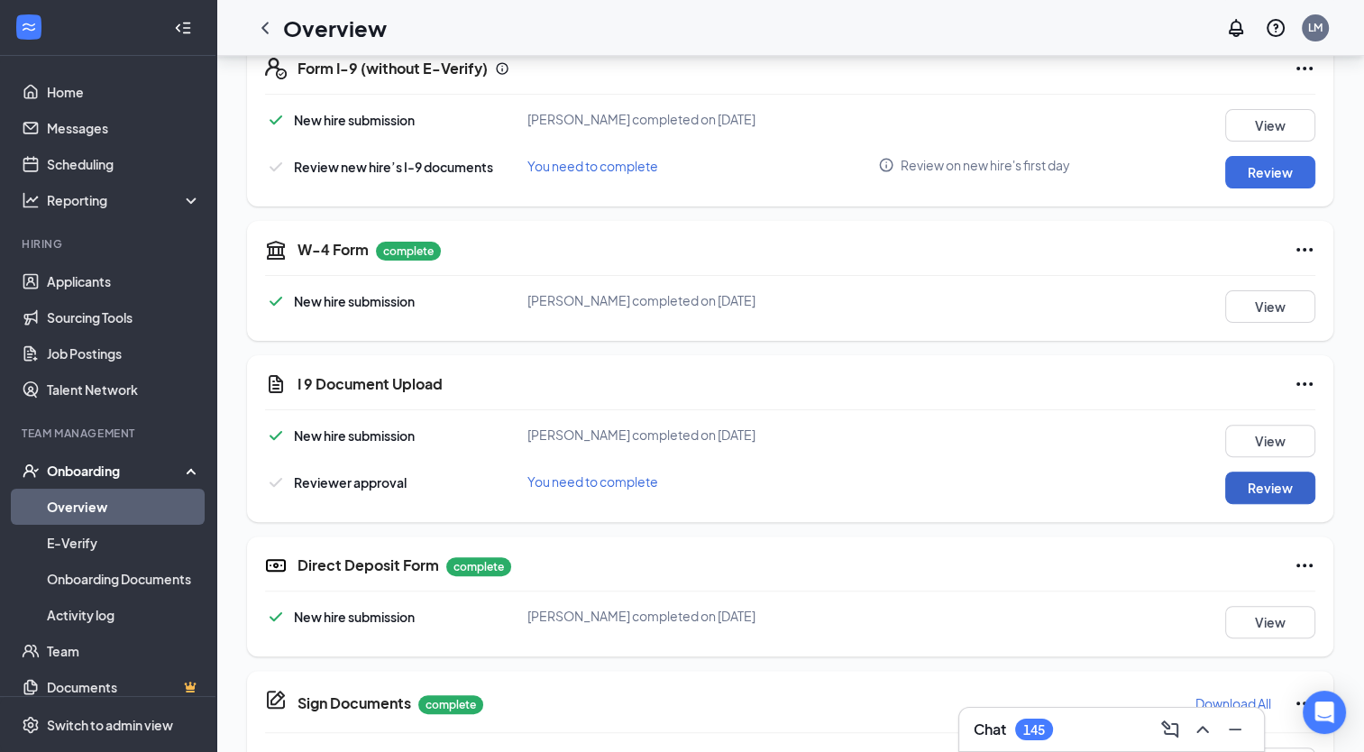
scroll to position [0, 0]
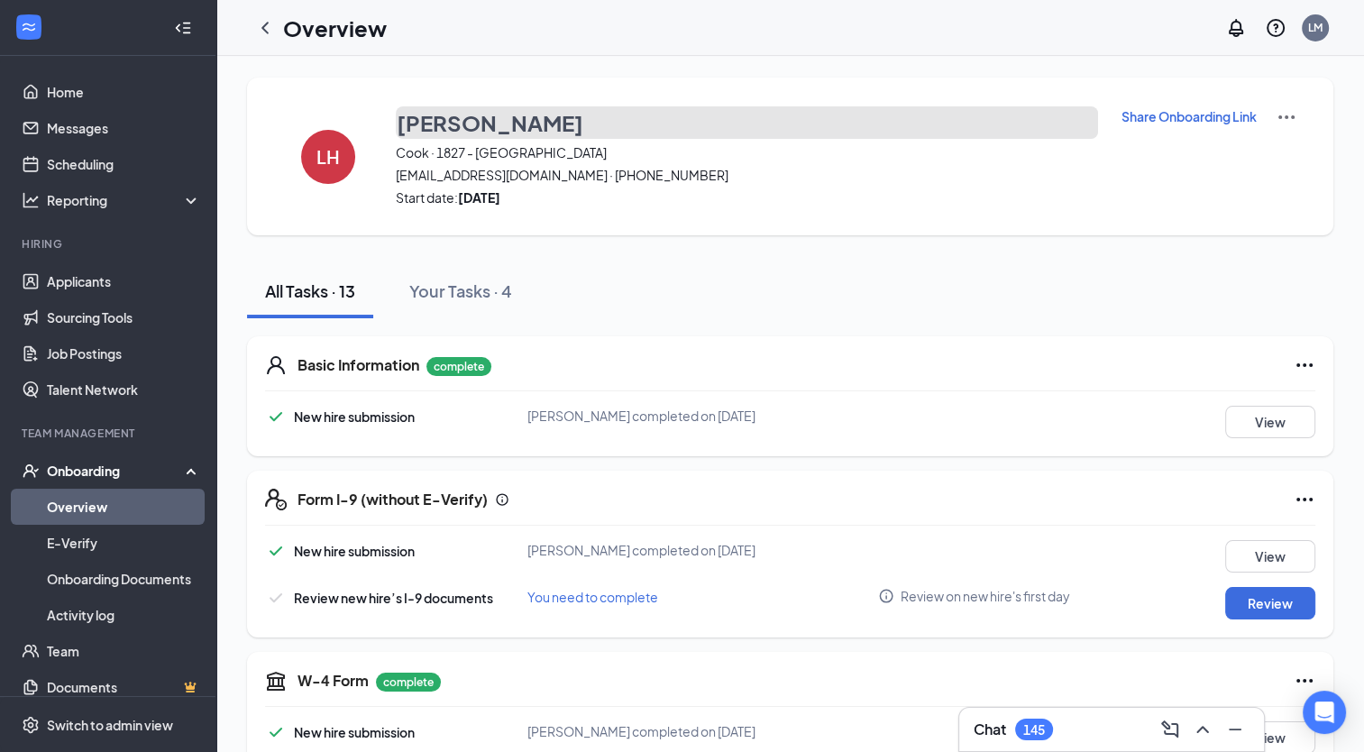
click at [465, 114] on h3 "[PERSON_NAME]" at bounding box center [490, 122] width 187 height 31
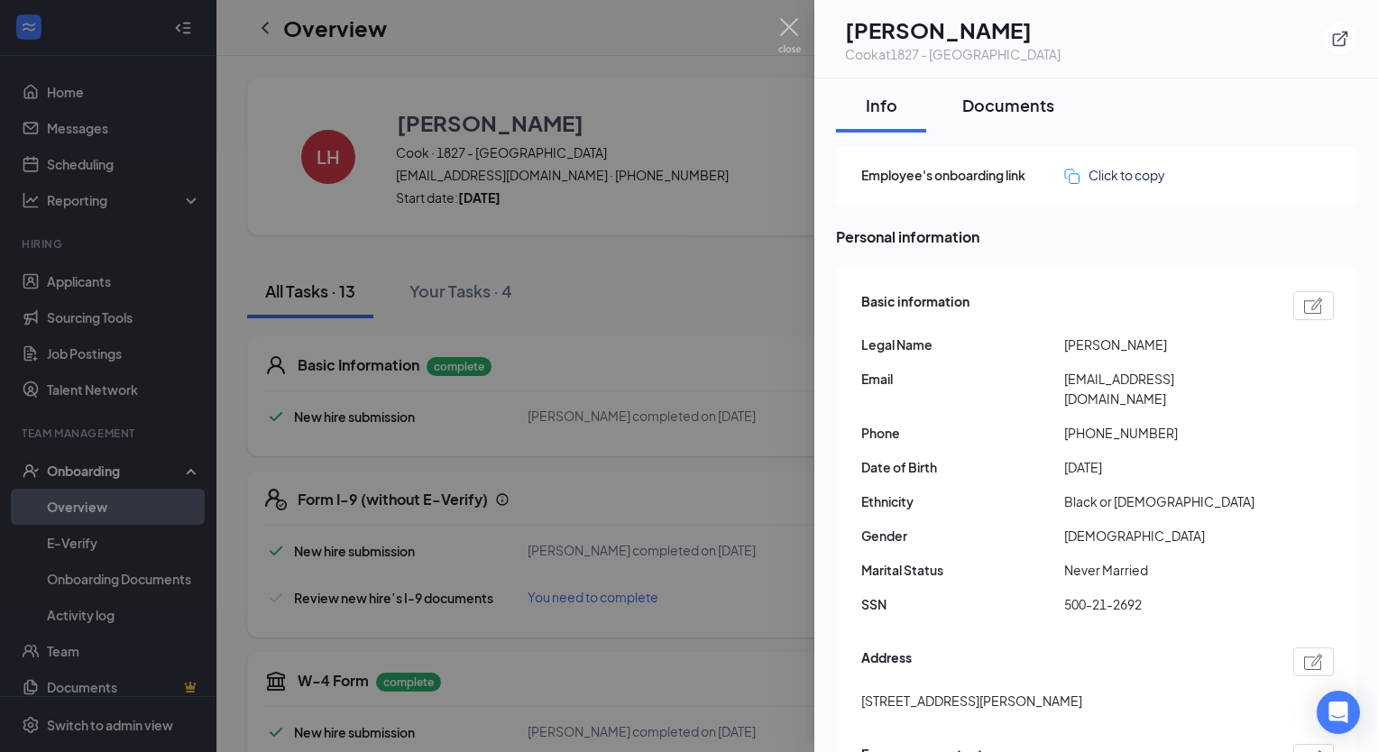
click at [1024, 108] on div "Documents" at bounding box center [1008, 105] width 92 height 23
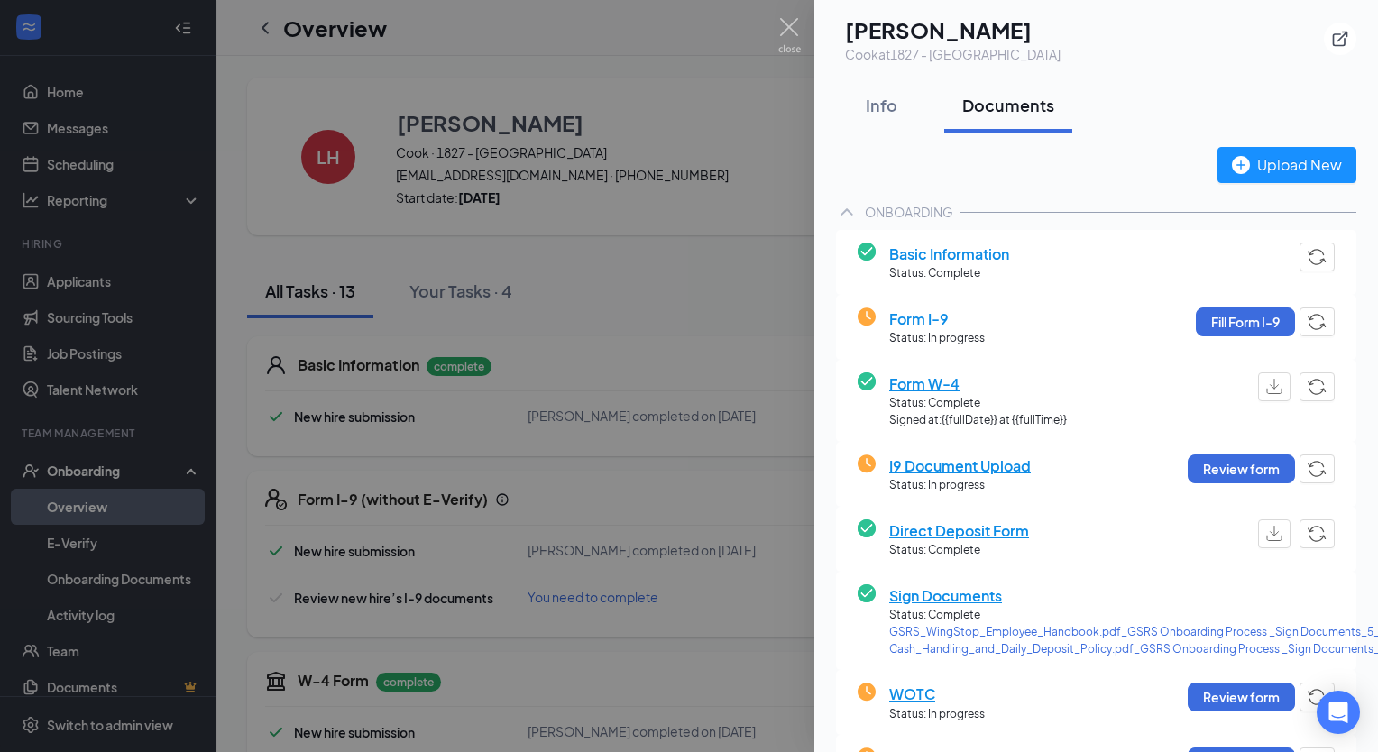
click at [1320, 465] on div "I9 Document Upload Status: In progress Review form" at bounding box center [1096, 474] width 520 height 65
click at [1309, 471] on img "button" at bounding box center [1317, 469] width 19 height 16
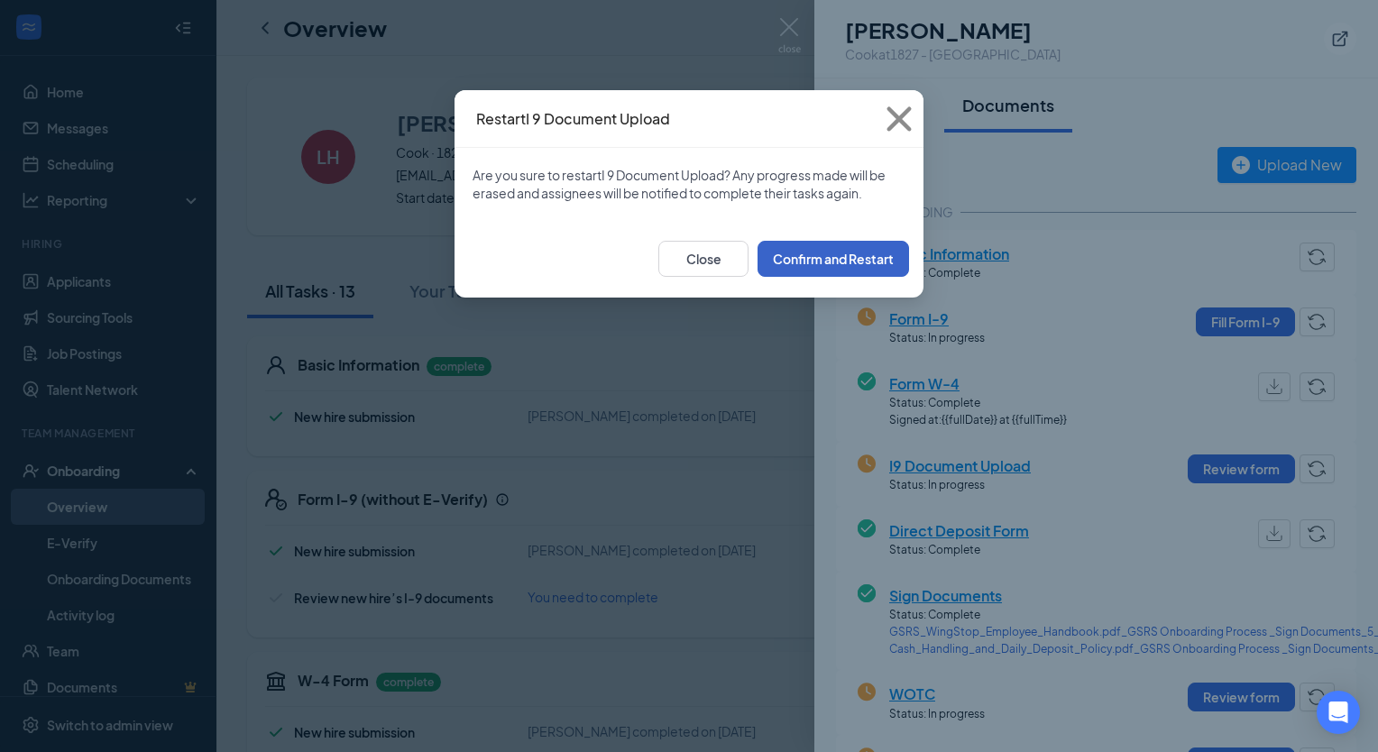
click at [840, 256] on button "Confirm and Restart" at bounding box center [832, 259] width 151 height 36
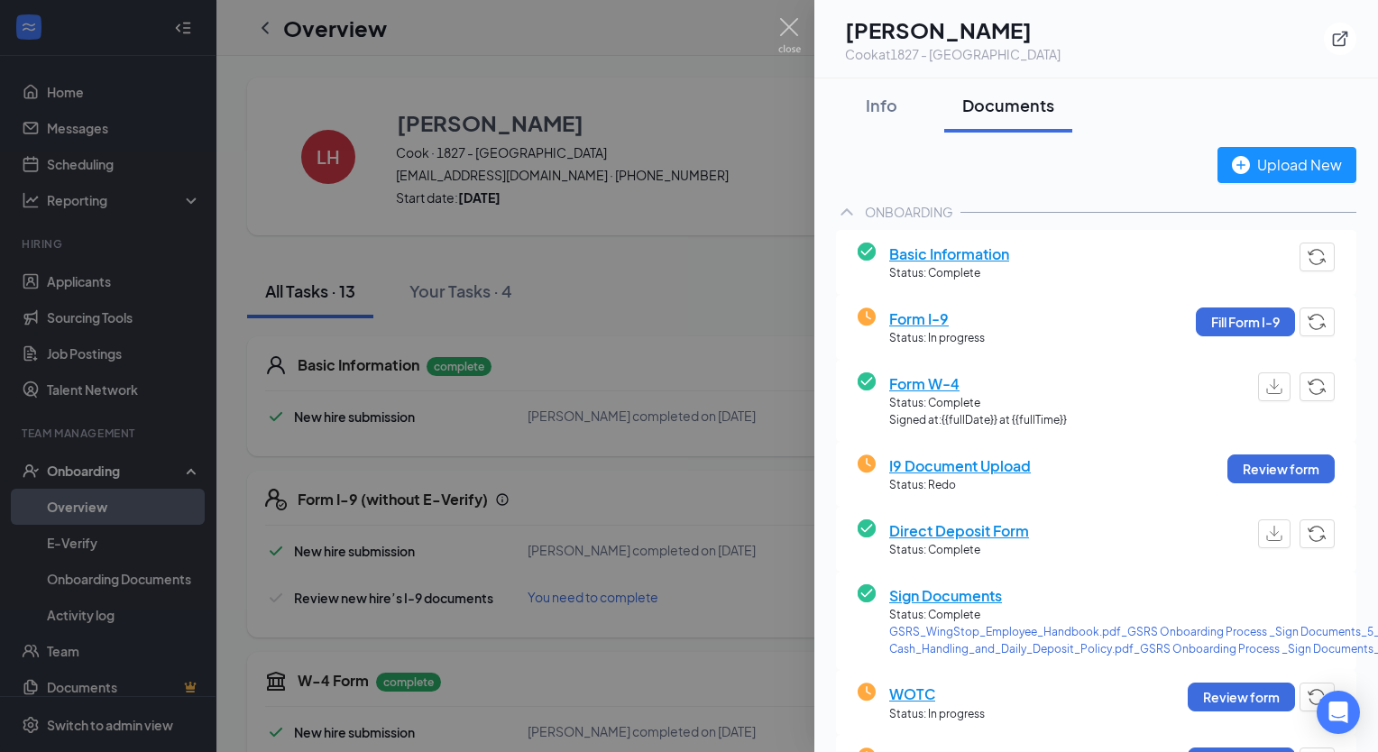
click at [776, 23] on div at bounding box center [689, 376] width 1378 height 752
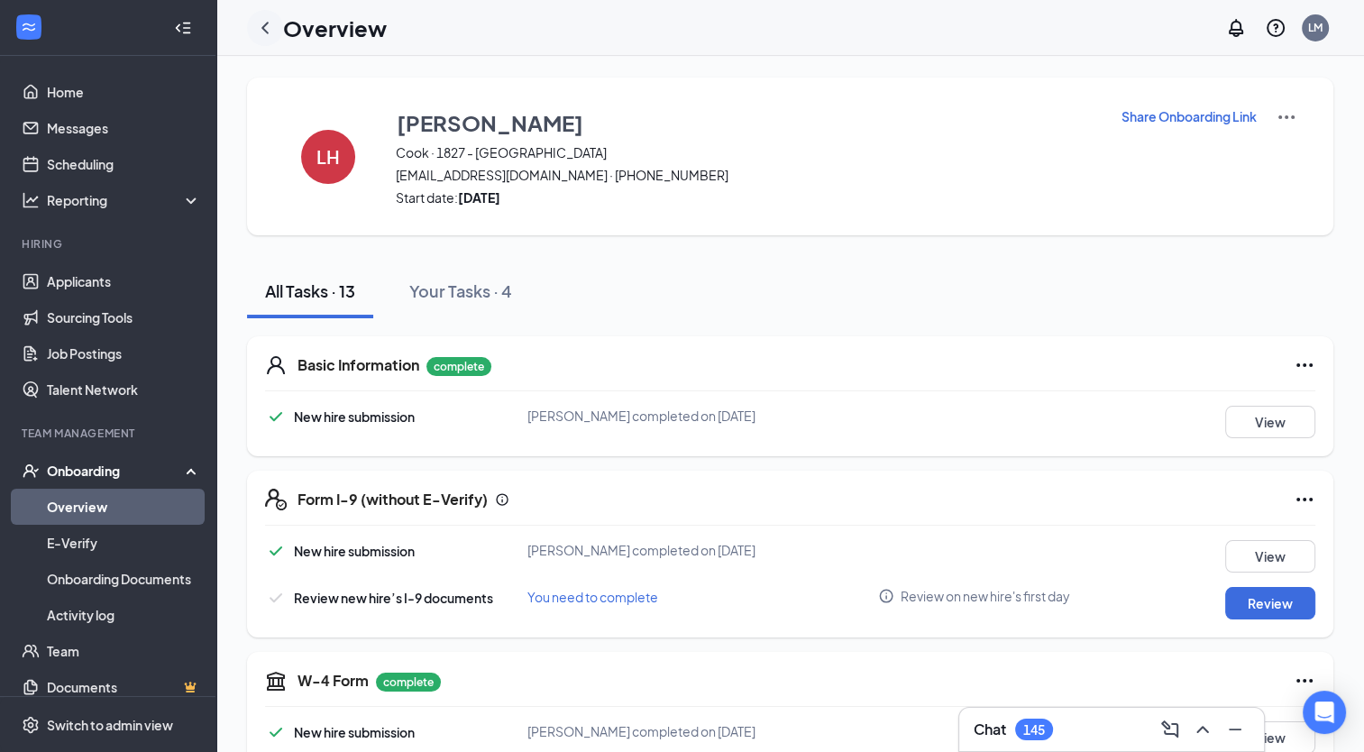
click at [271, 33] on icon "ChevronLeft" at bounding box center [265, 28] width 22 height 22
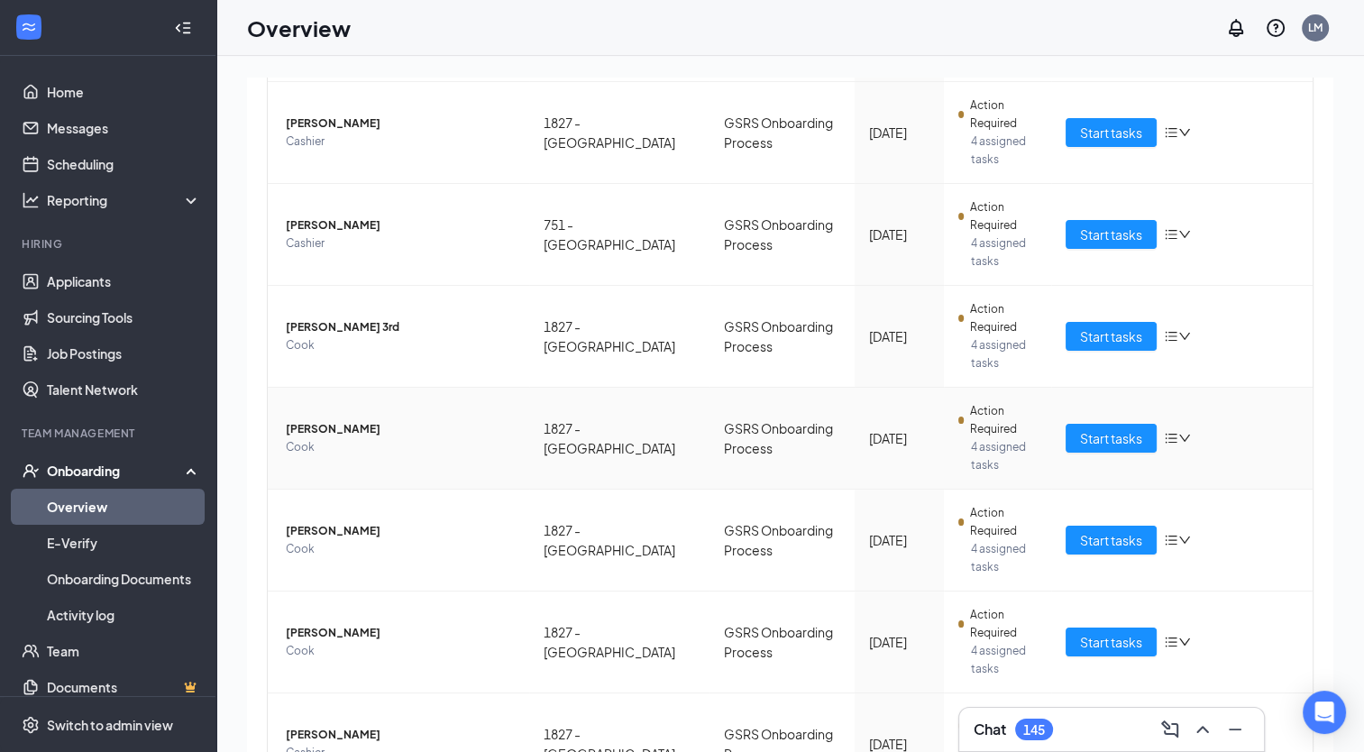
scroll to position [552, 0]
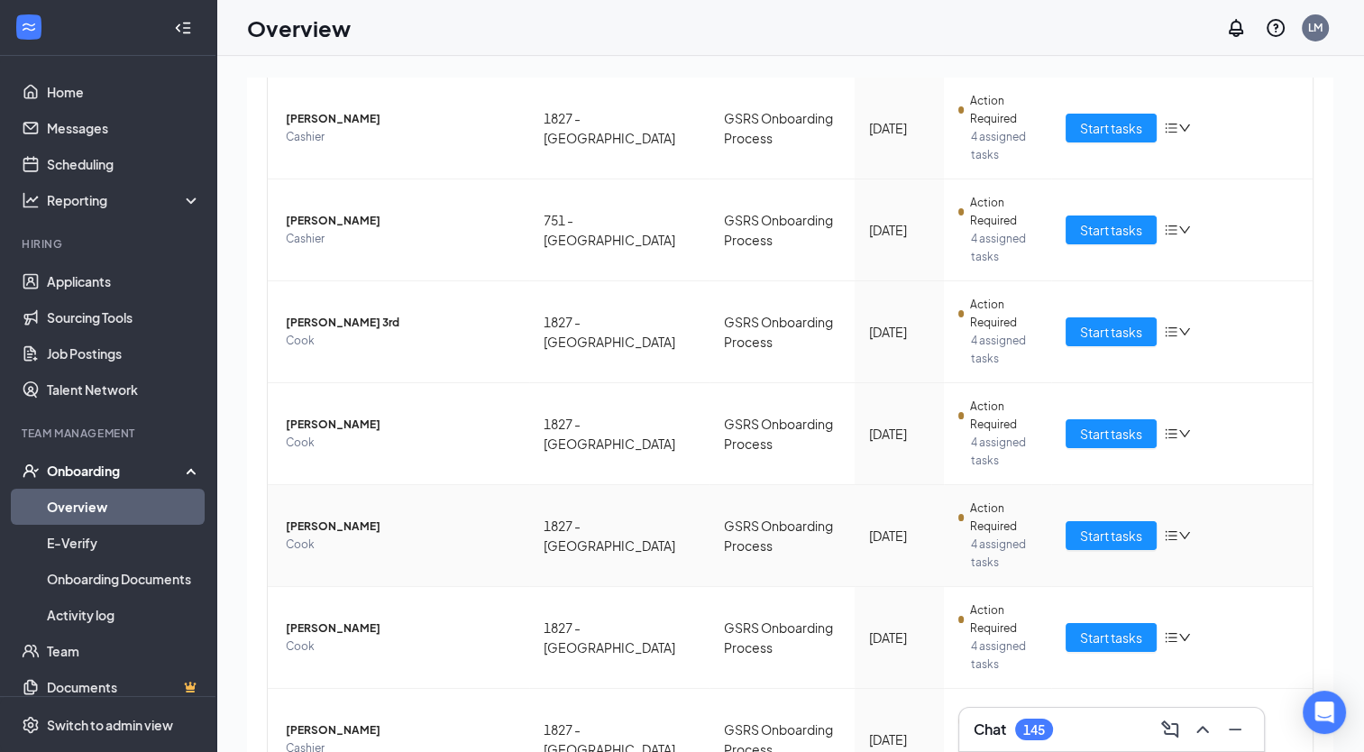
click at [1168, 533] on icon "bars" at bounding box center [1171, 535] width 14 height 14
click at [1033, 630] on div "Remove from onboarding" at bounding box center [1052, 621] width 153 height 20
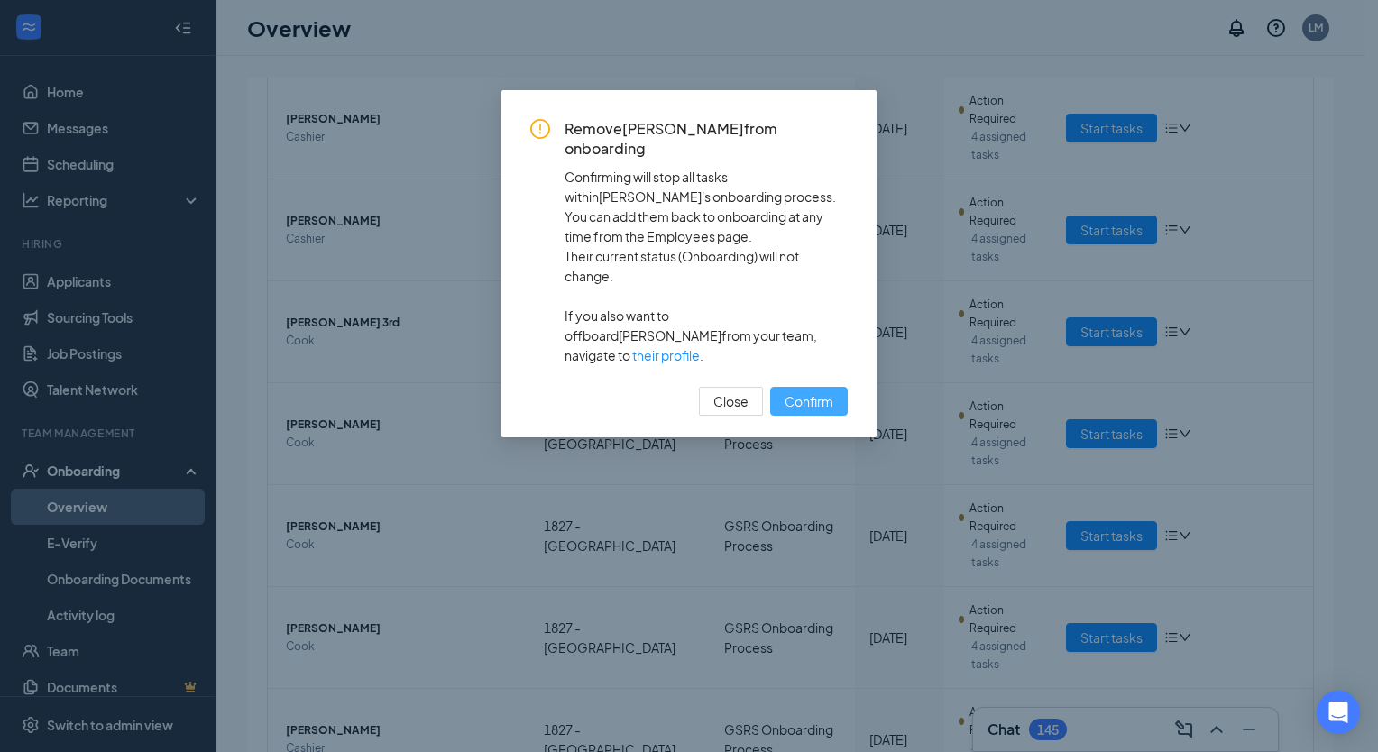
click at [810, 391] on span "Confirm" at bounding box center [809, 401] width 49 height 20
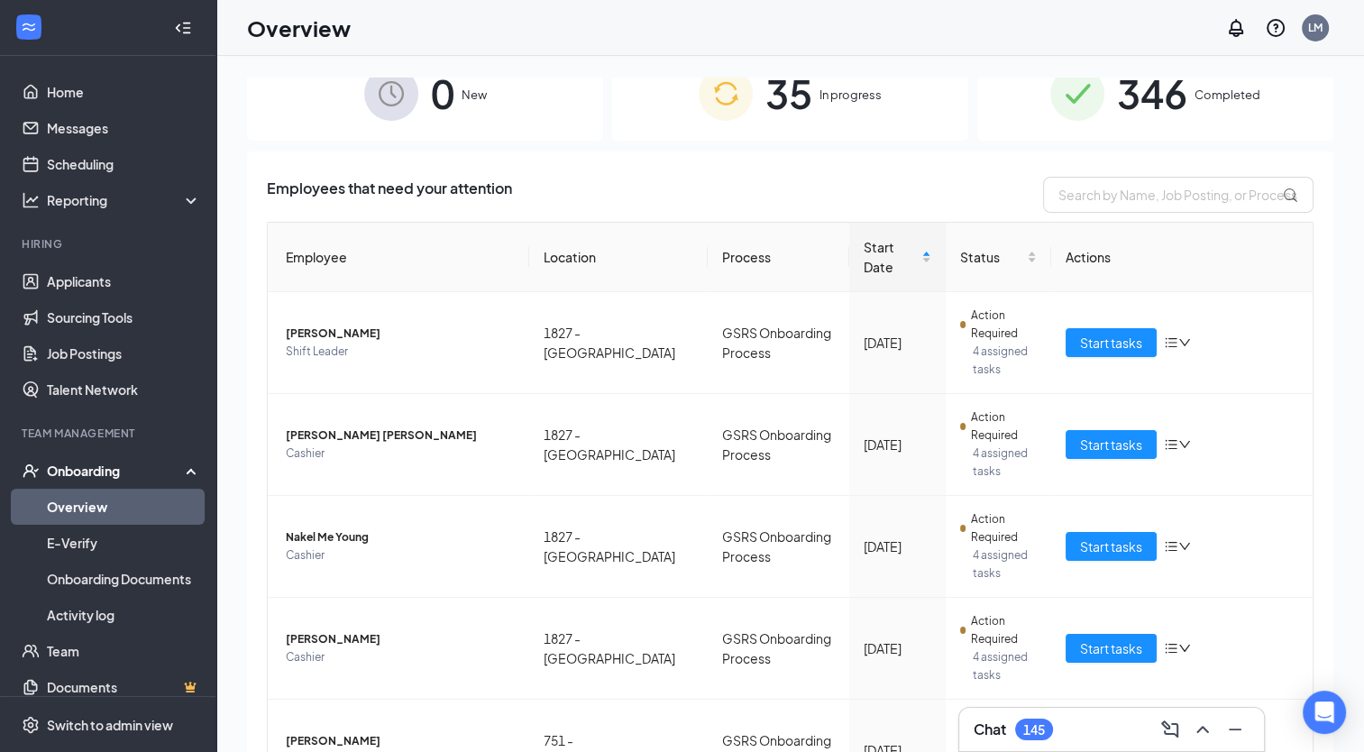
scroll to position [0, 0]
